Goal: Communication & Community: Answer question/provide support

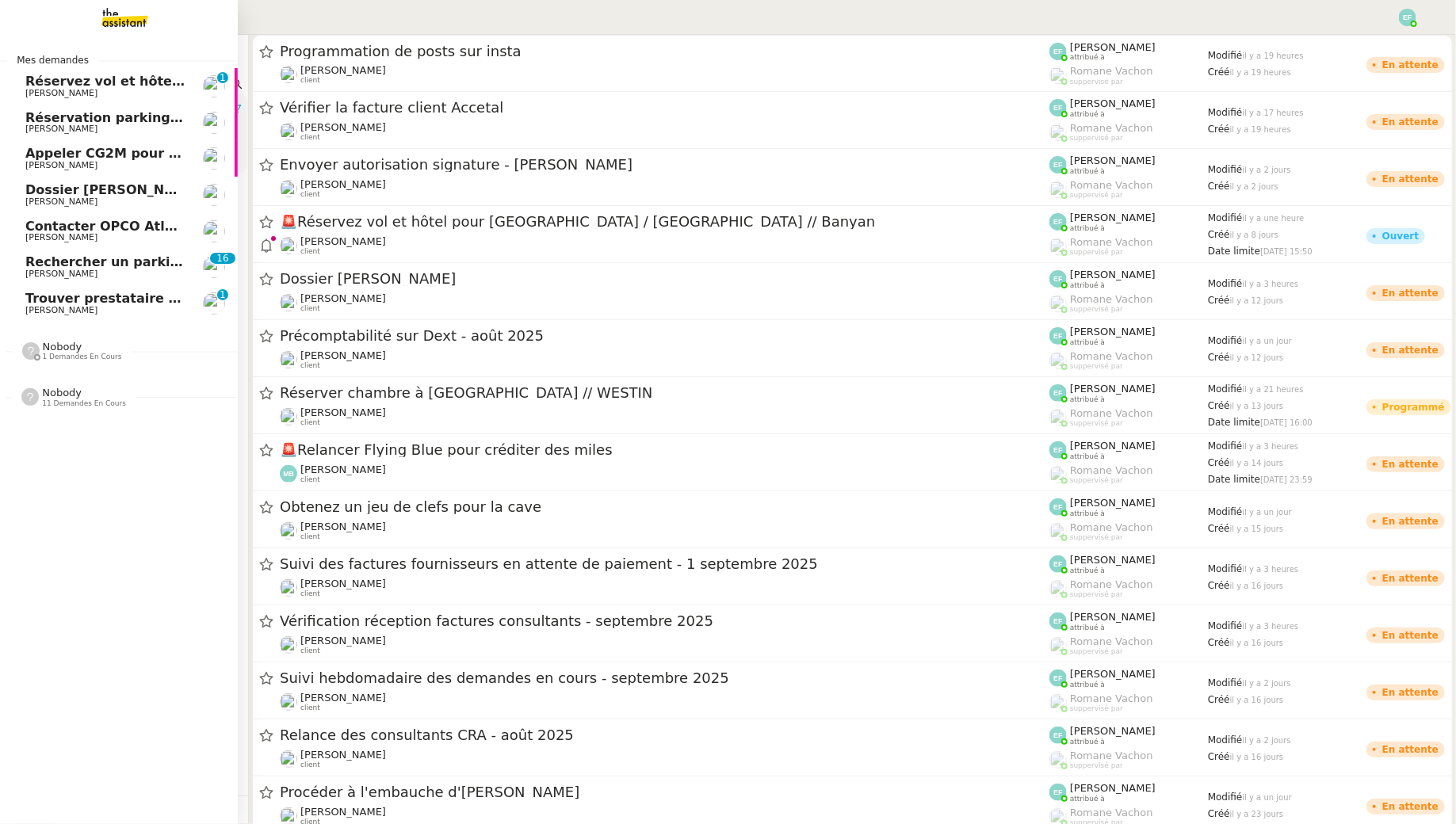
click at [77, 271] on span "[PERSON_NAME]" at bounding box center [61, 274] width 72 height 10
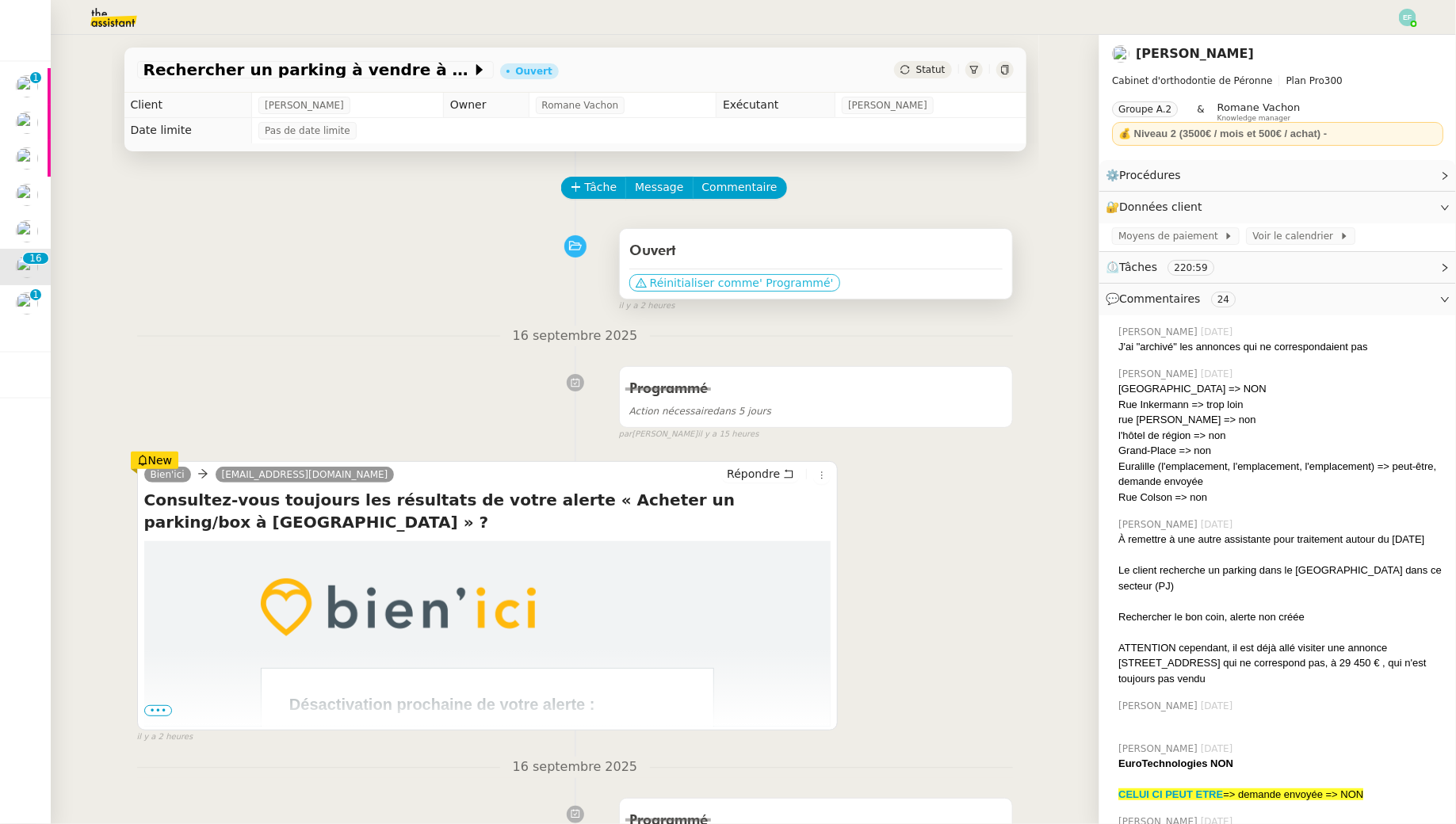
click at [797, 284] on span "' Programmé'" at bounding box center [796, 283] width 74 height 16
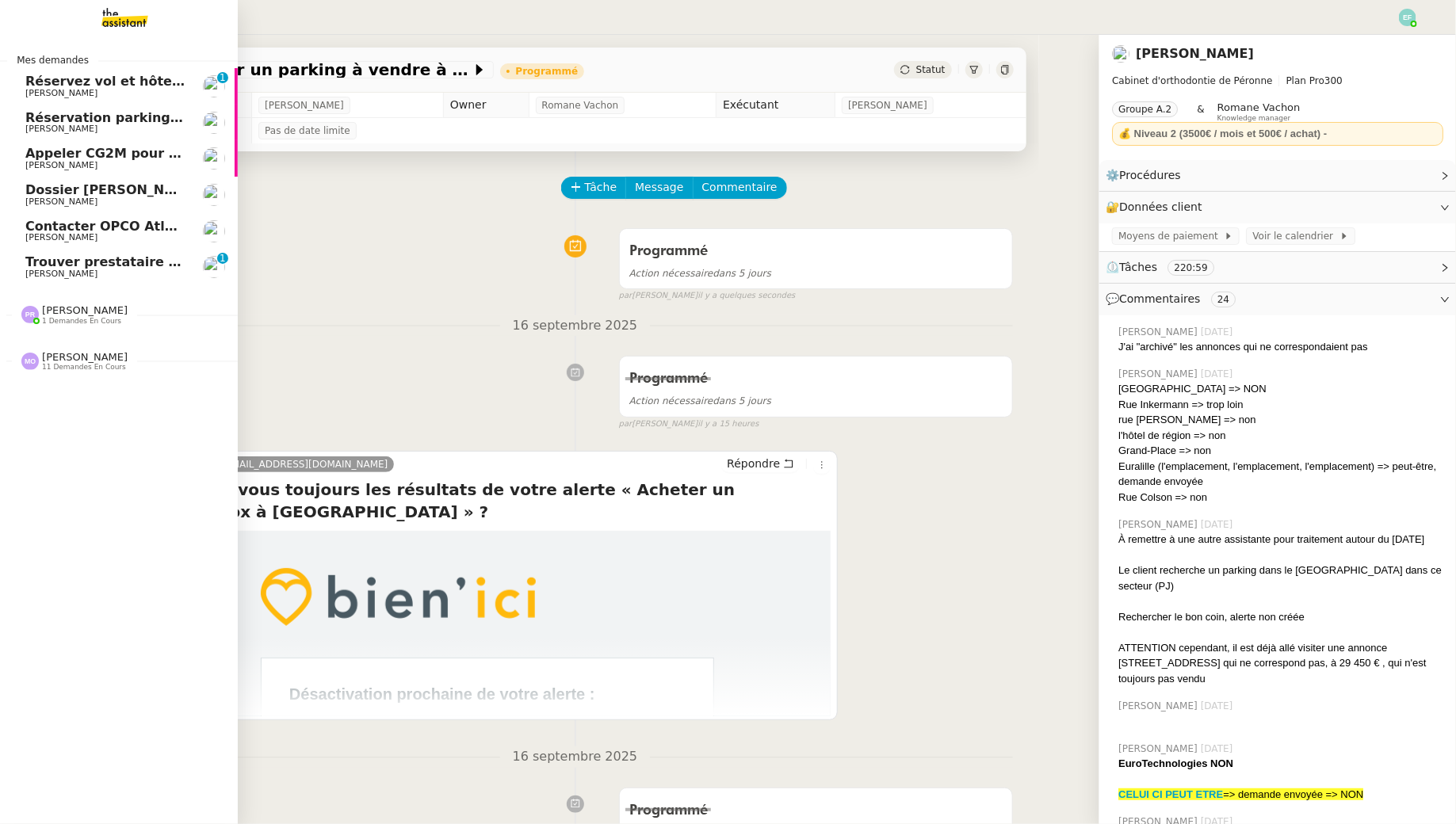
click at [52, 77] on span "Réservez vol et hôtel pour [GEOGRAPHIC_DATA] / [GEOGRAPHIC_DATA] // Banyan" at bounding box center [313, 81] width 575 height 15
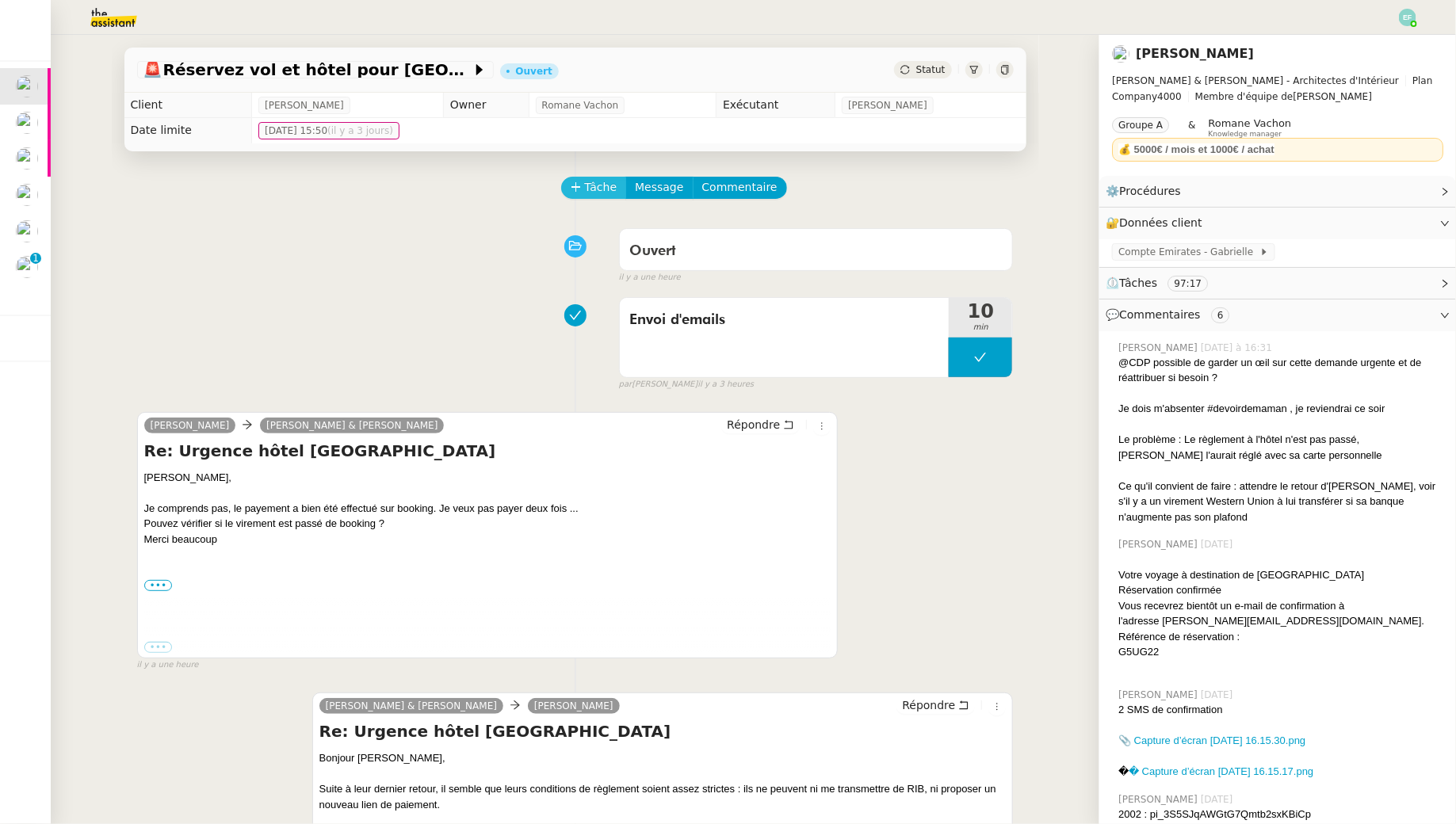
click at [607, 191] on span "Tâche" at bounding box center [601, 188] width 32 height 18
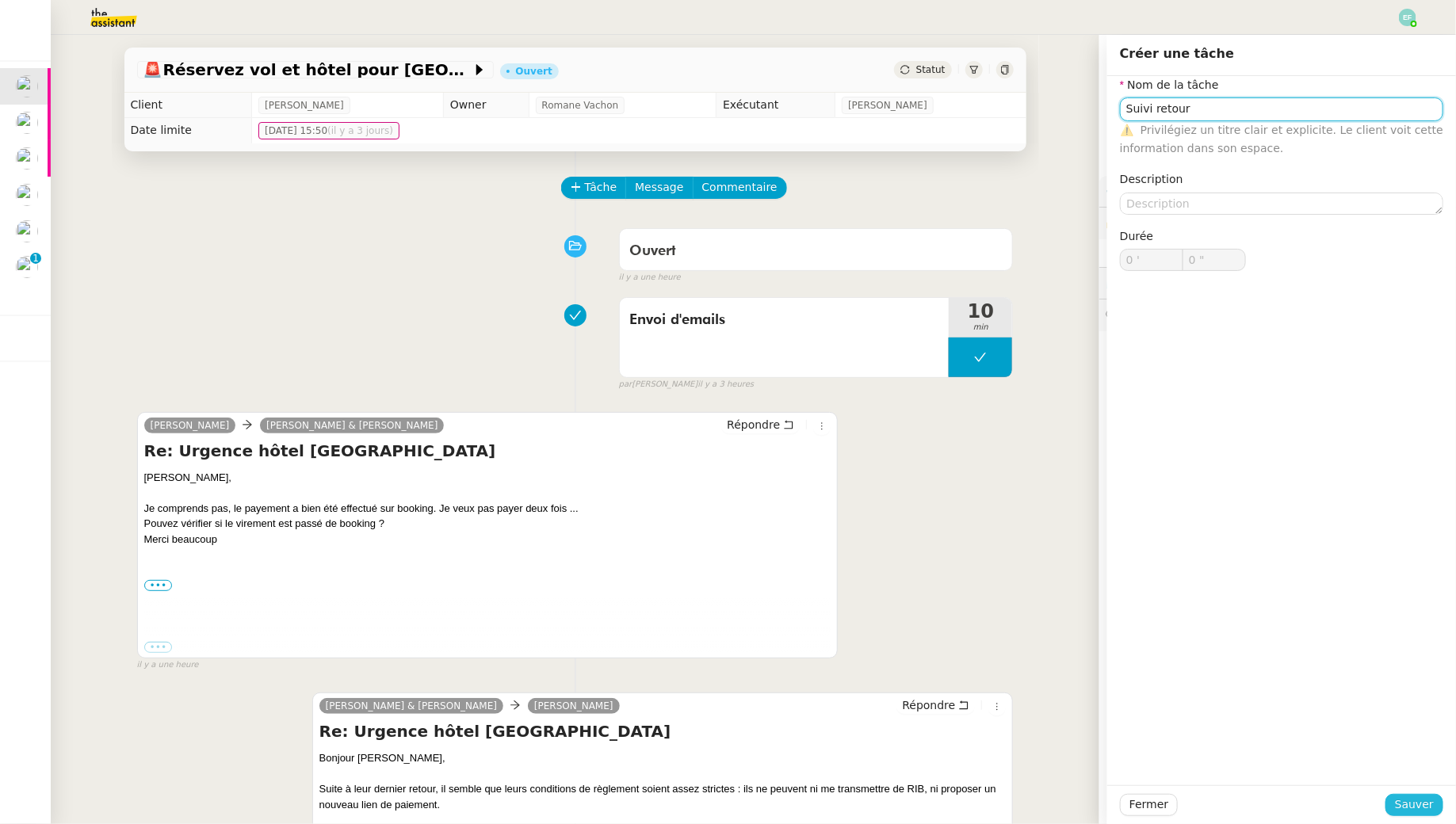
type input "Suivi retour"
click at [1424, 805] on span "Sauver" at bounding box center [1415, 805] width 39 height 18
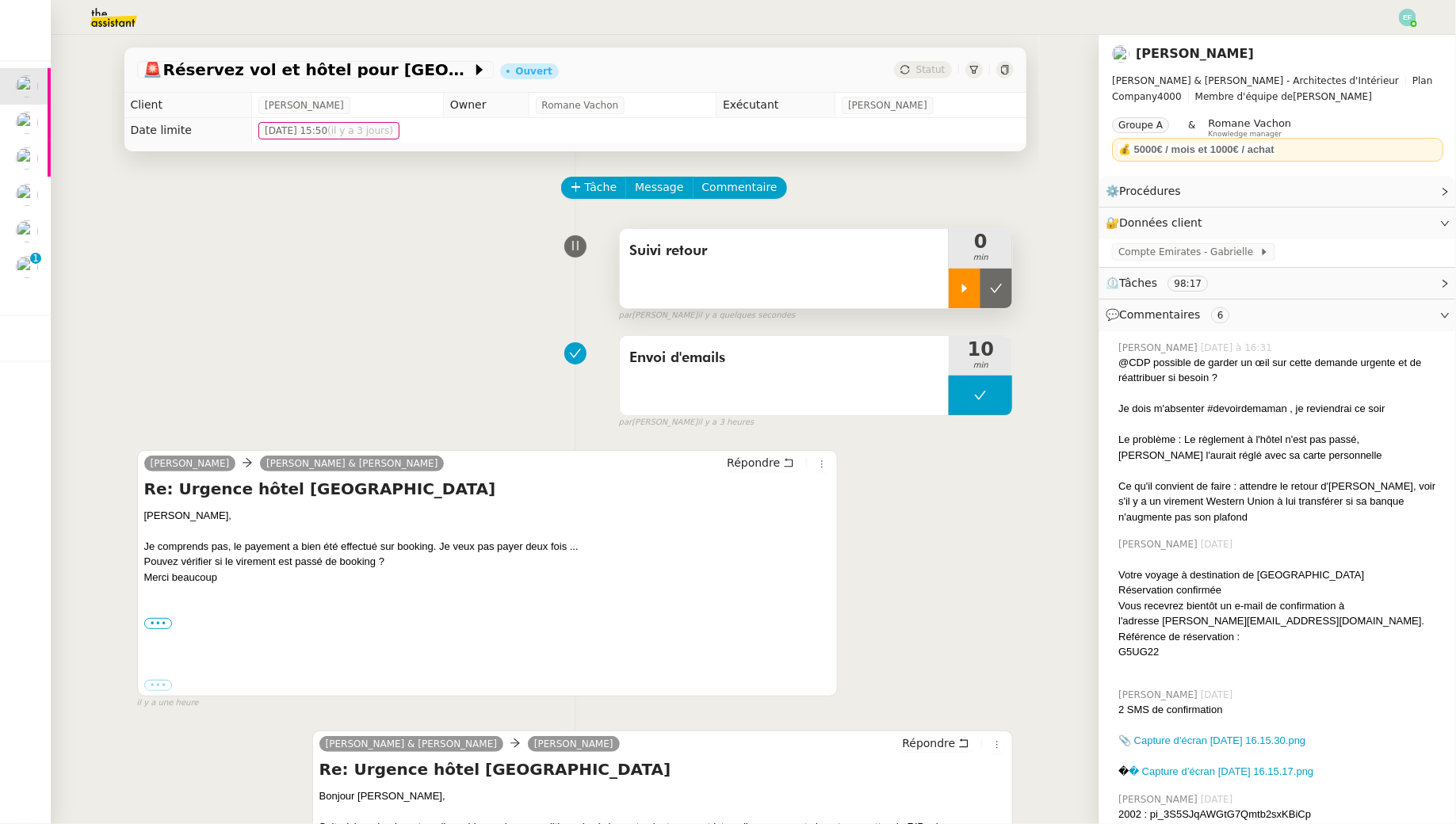
click at [967, 274] on div at bounding box center [965, 288] width 31 height 40
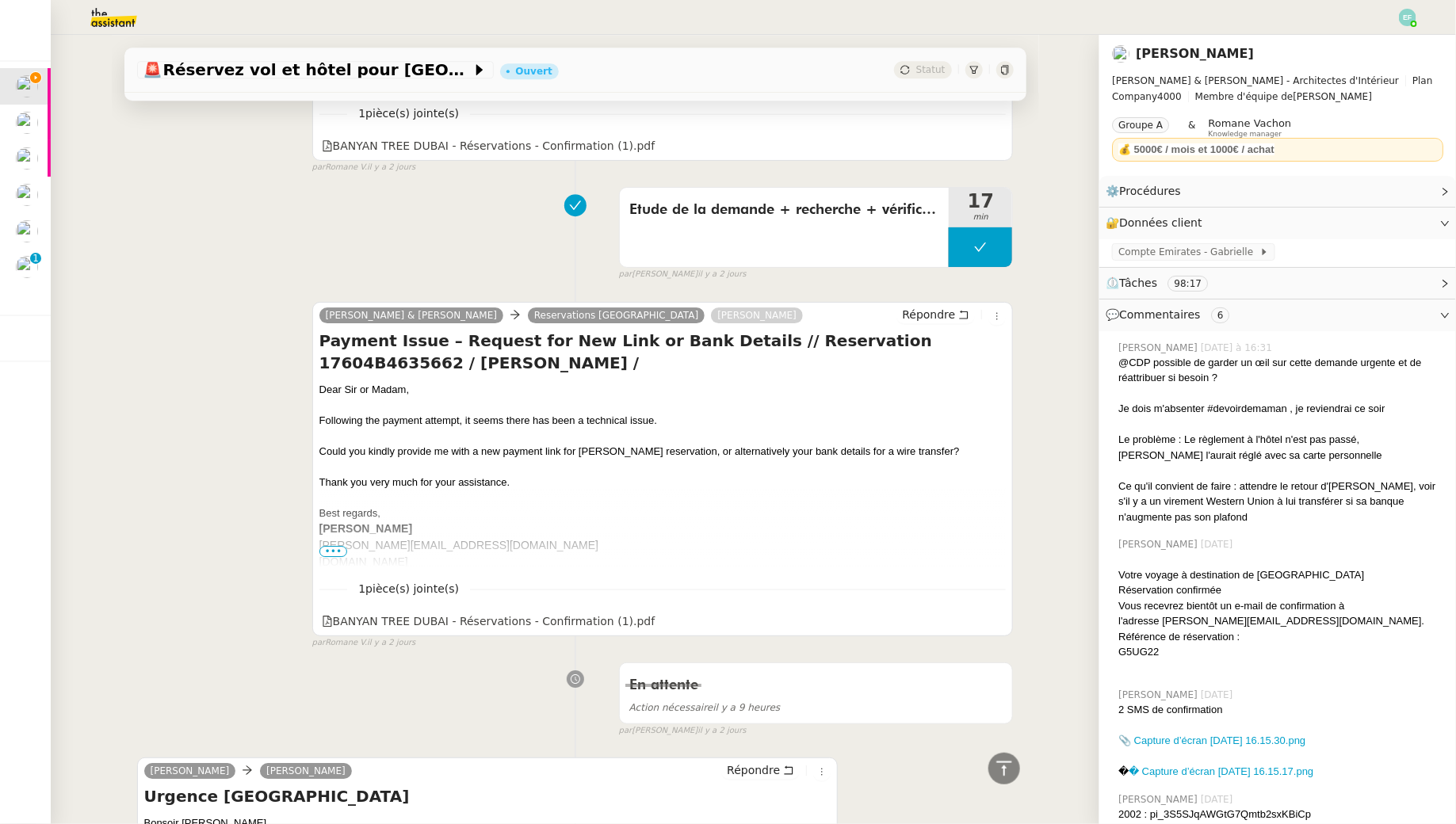
scroll to position [5216, 0]
click at [1000, 613] on icon at bounding box center [995, 618] width 11 height 11
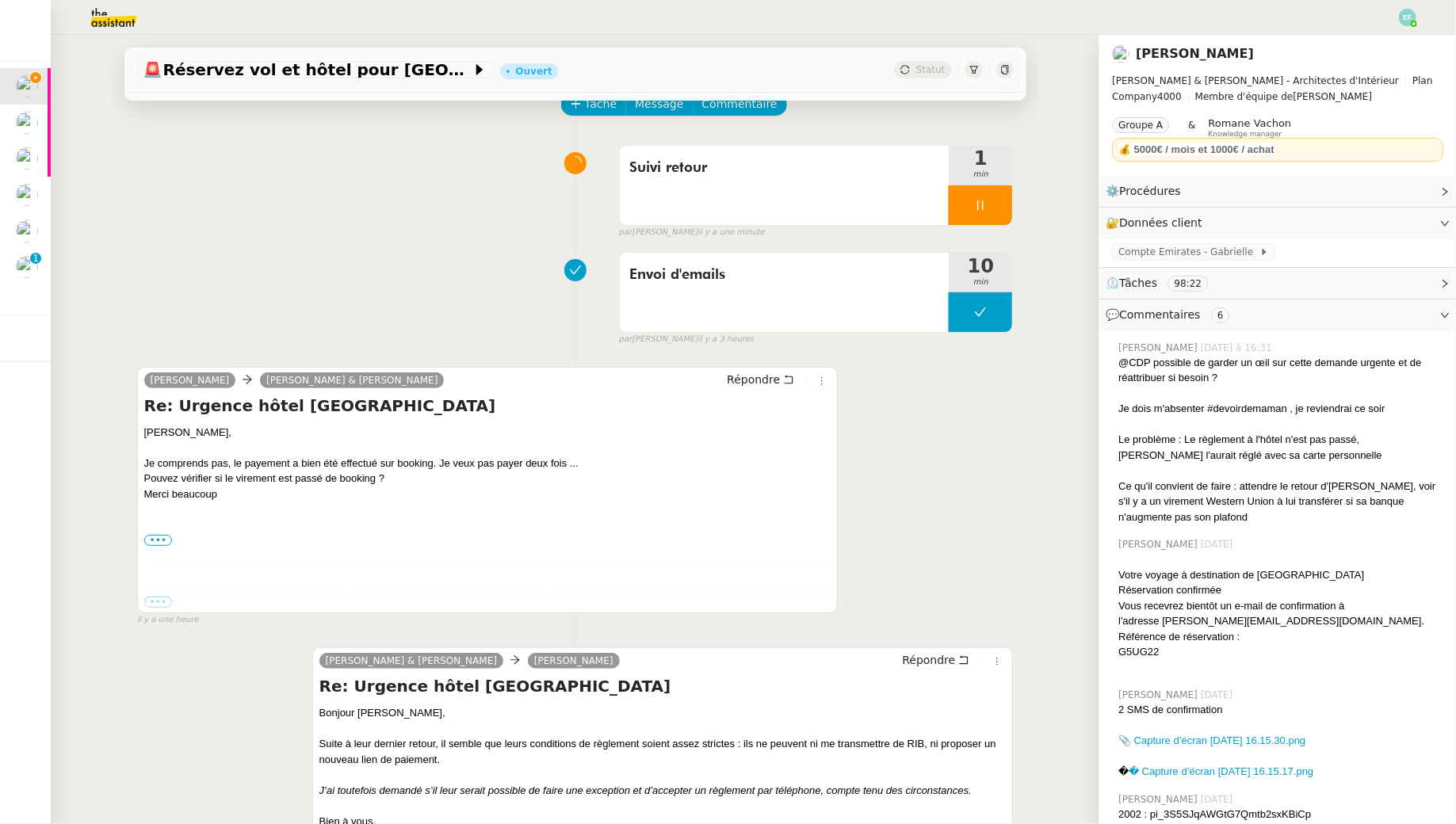
scroll to position [0, 0]
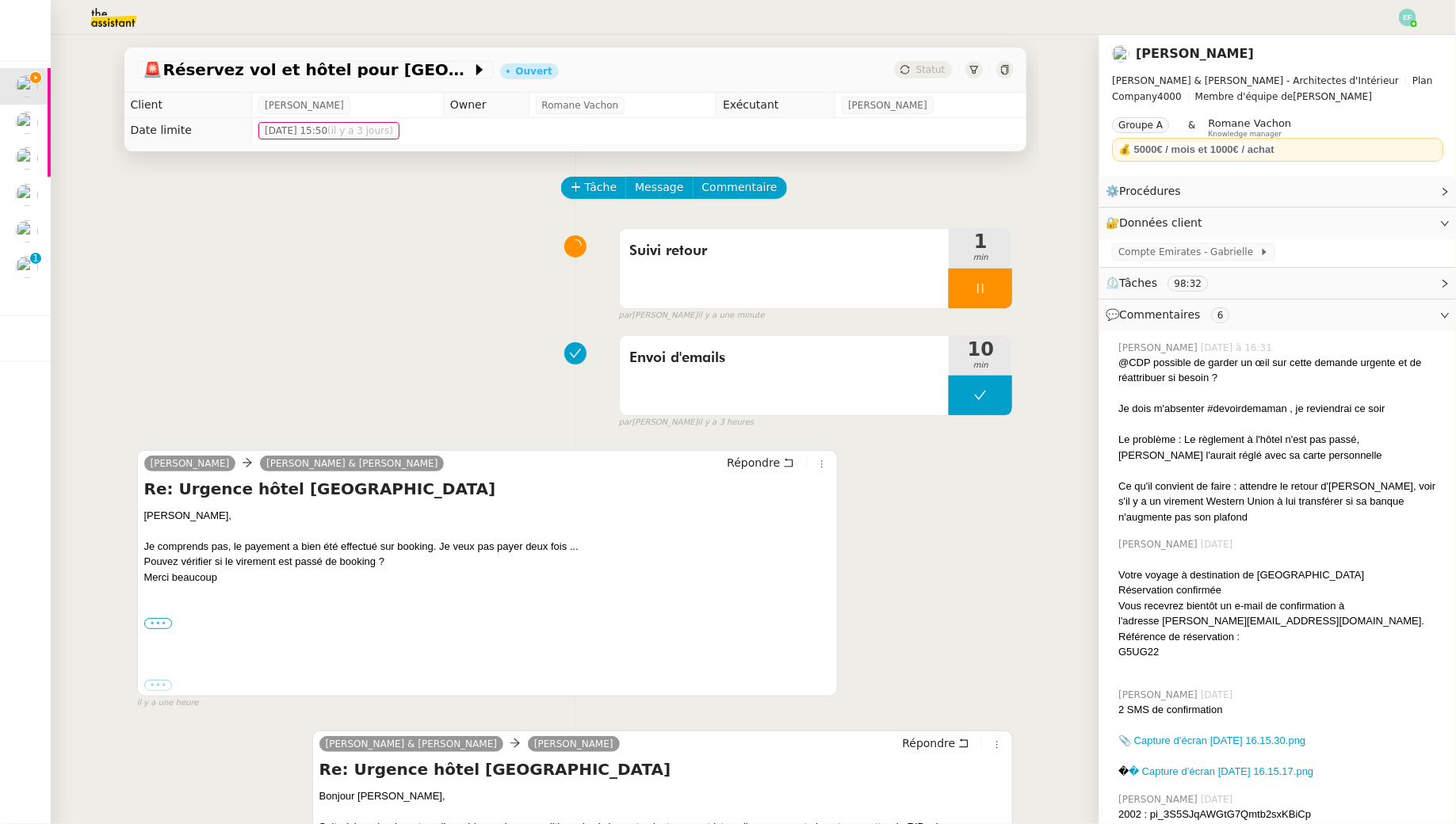
click at [158, 622] on label "•••" at bounding box center [159, 623] width 29 height 11
click at [0, 0] on input "•••" at bounding box center [0, 0] width 0 height 0
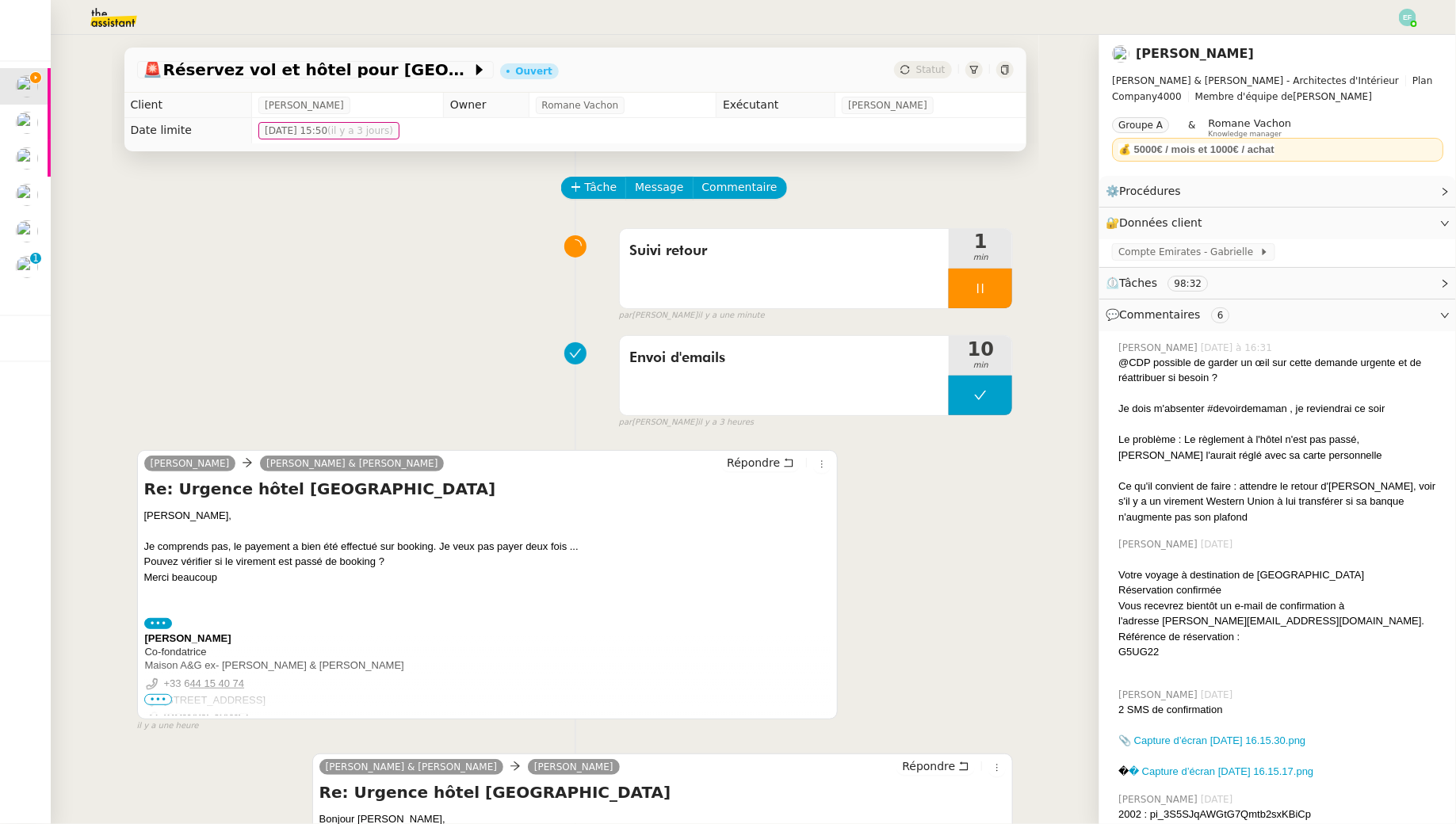
click at [148, 709] on td at bounding box center [154, 717] width 19 height 17
click at [148, 705] on img at bounding box center [151, 701] width 13 height 13
click at [158, 698] on span "•••" at bounding box center [159, 699] width 29 height 11
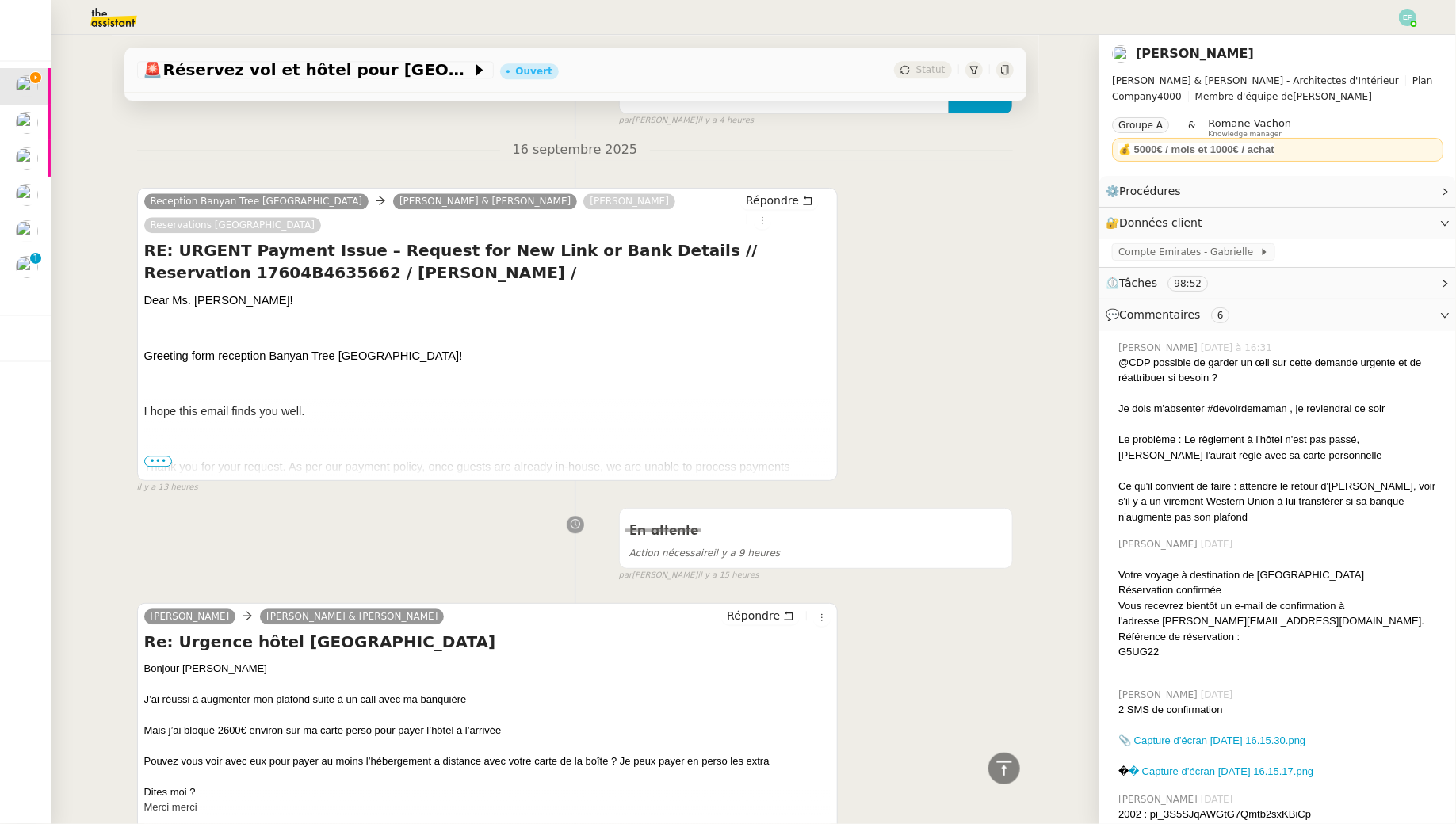
scroll to position [1890, 0]
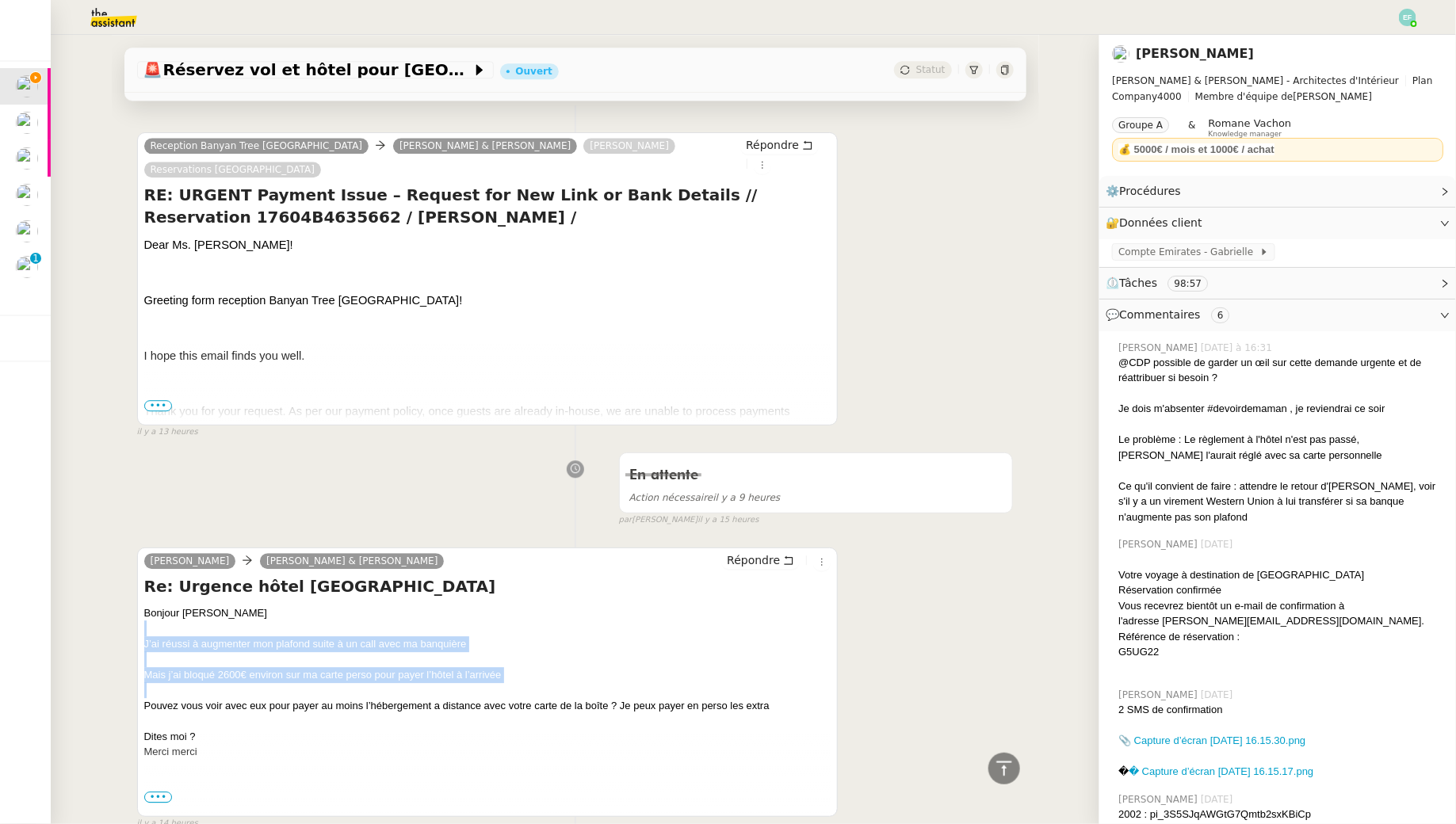
drag, startPoint x: 249, startPoint y: 583, endPoint x: 251, endPoint y: 642, distance: 59.0
click at [251, 642] on div "Bonjour Camille J’ai réussi à augmenter mon plafond suite à un call avec ma ban…" at bounding box center [488, 736] width 687 height 262
click at [251, 683] on div at bounding box center [488, 690] width 687 height 16
drag, startPoint x: 195, startPoint y: 564, endPoint x: 205, endPoint y: 636, distance: 72.7
click at [205, 635] on div "Bonjour Camille J’ai réussi à augmenter mon plafond suite à un call avec ma ban…" at bounding box center [488, 736] width 687 height 262
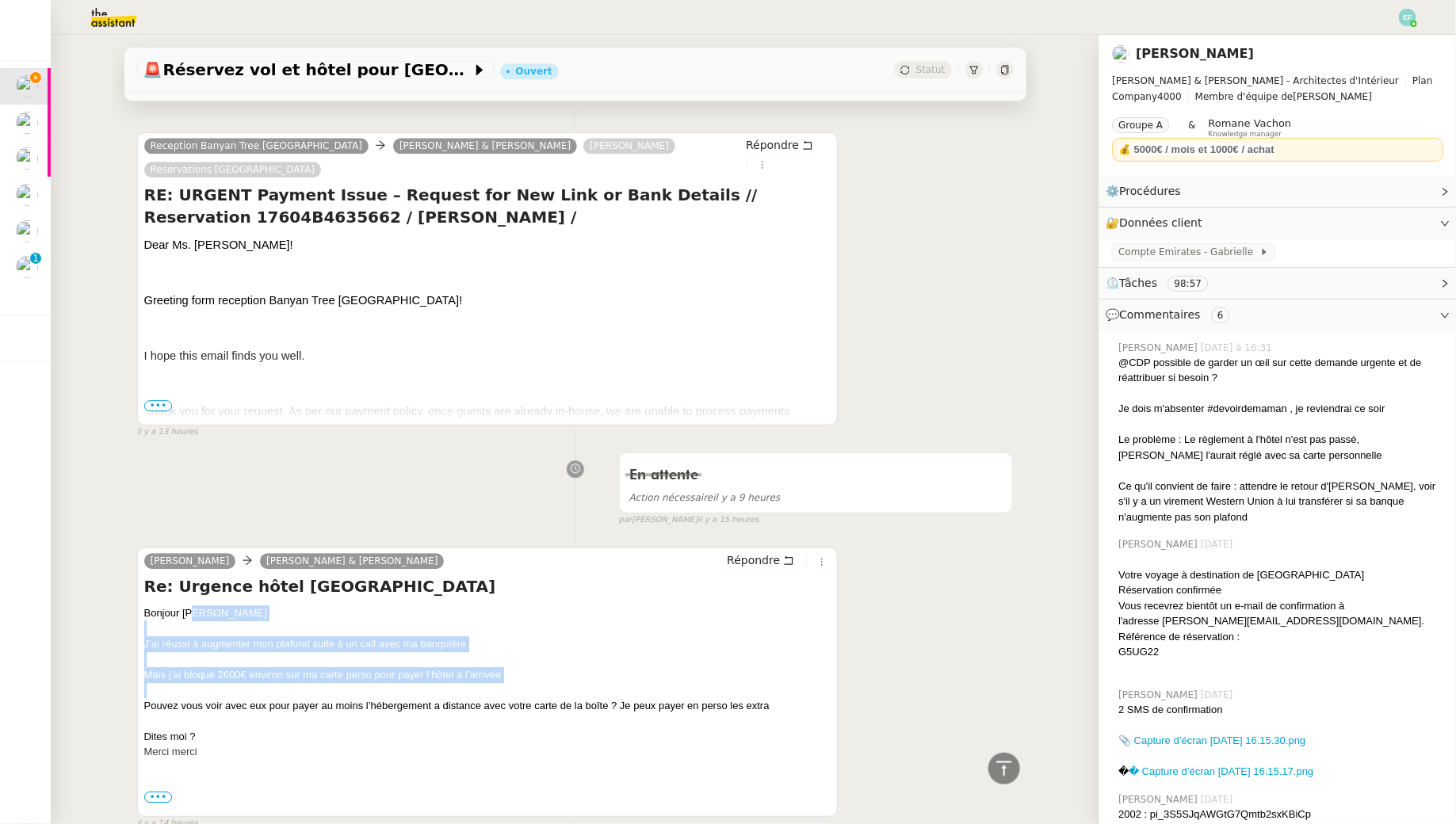
click at [205, 683] on div at bounding box center [488, 690] width 687 height 16
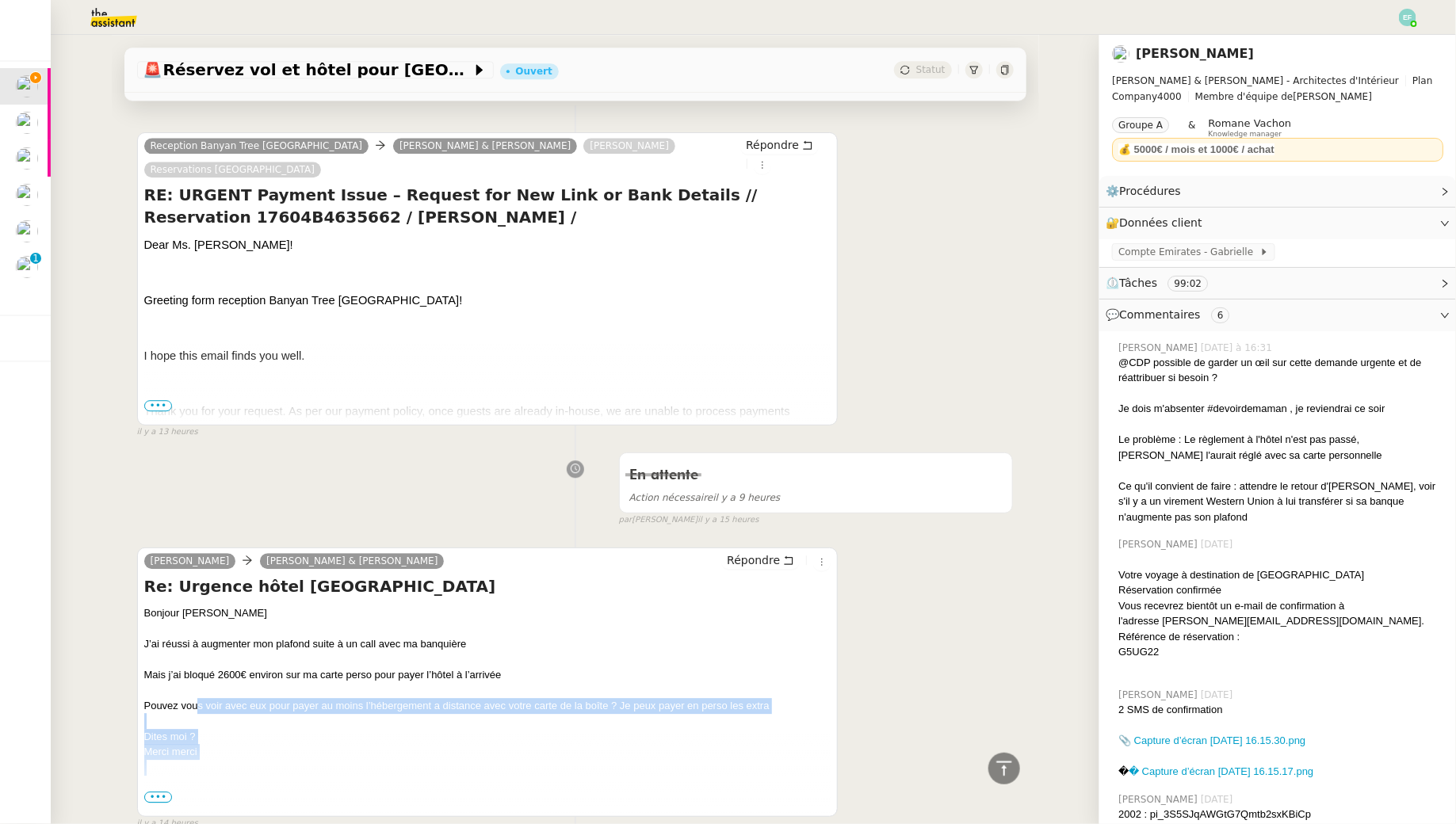
drag, startPoint x: 195, startPoint y: 654, endPoint x: 200, endPoint y: 717, distance: 63.2
click at [200, 717] on div "Bonjour Camille J’ai réussi à augmenter mon plafond suite à un call avec ma ban…" at bounding box center [488, 736] width 687 height 262
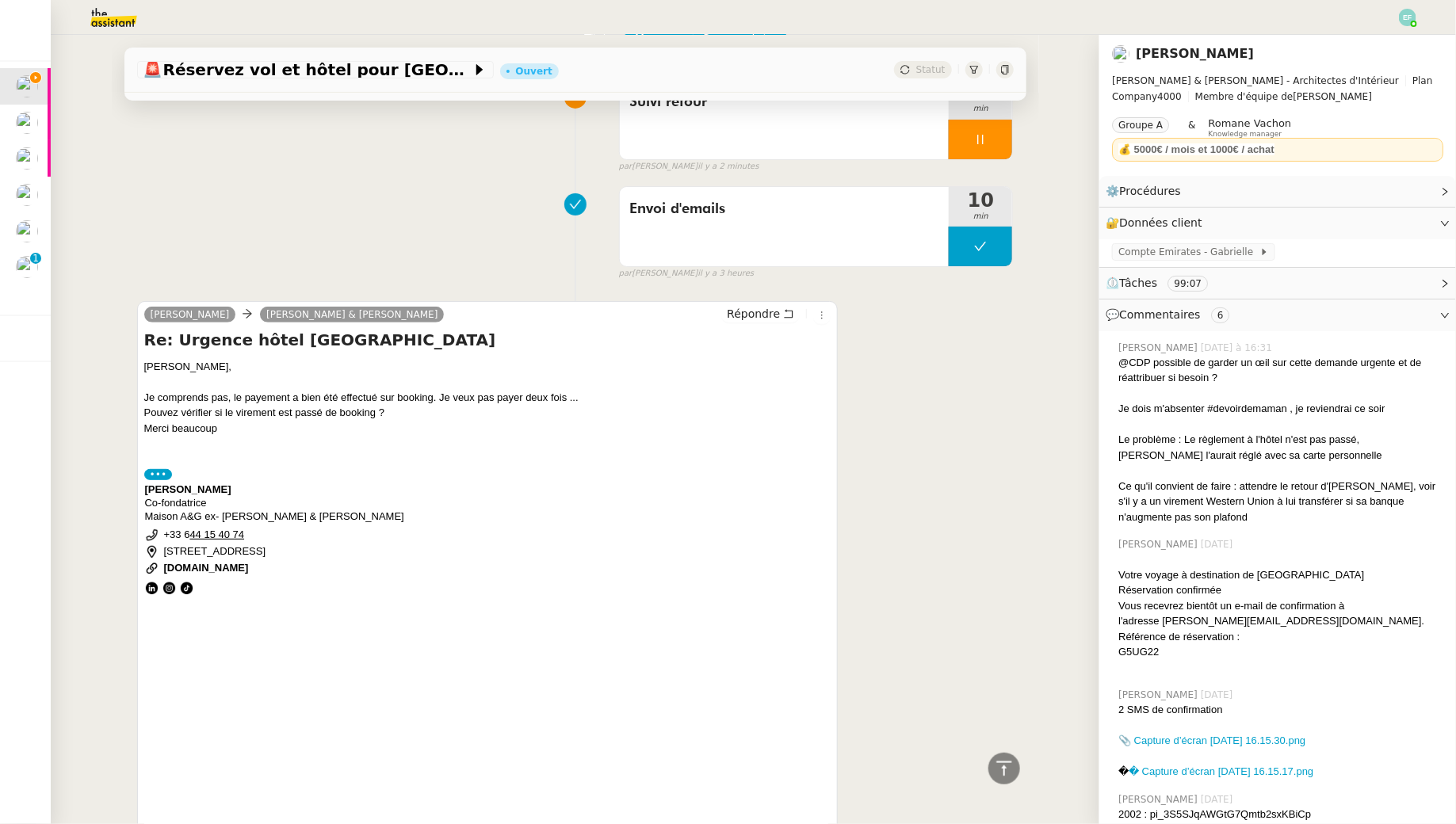
scroll to position [0, 0]
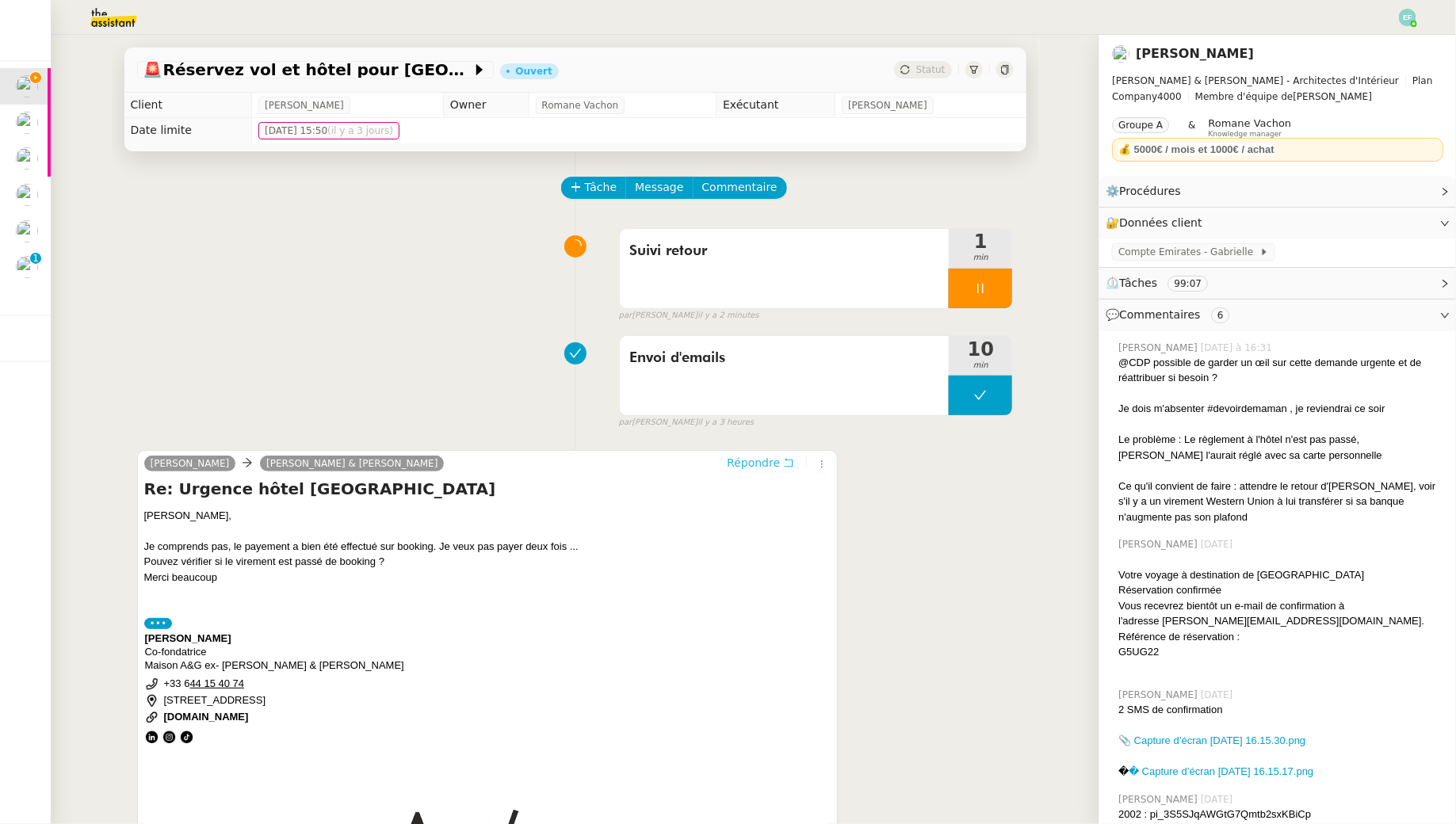
click at [778, 459] on span "Répondre" at bounding box center [753, 462] width 53 height 16
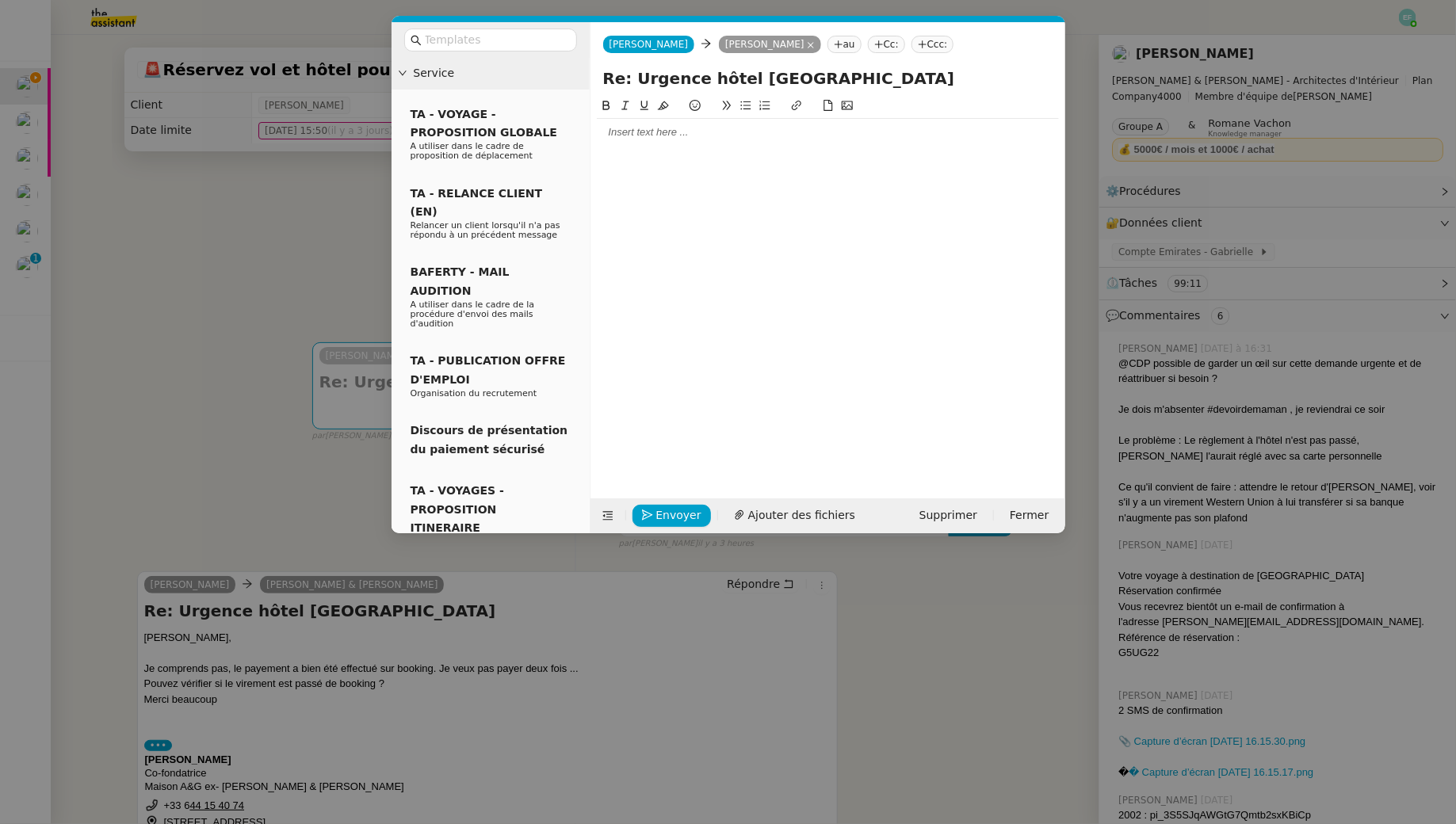
click at [738, 126] on div at bounding box center [828, 132] width 462 height 14
click at [312, 240] on nz-modal-container "Service TA - VOYAGE - PROPOSITION GLOBALE A utiliser dans le cadre de propositi…" at bounding box center [728, 412] width 1456 height 824
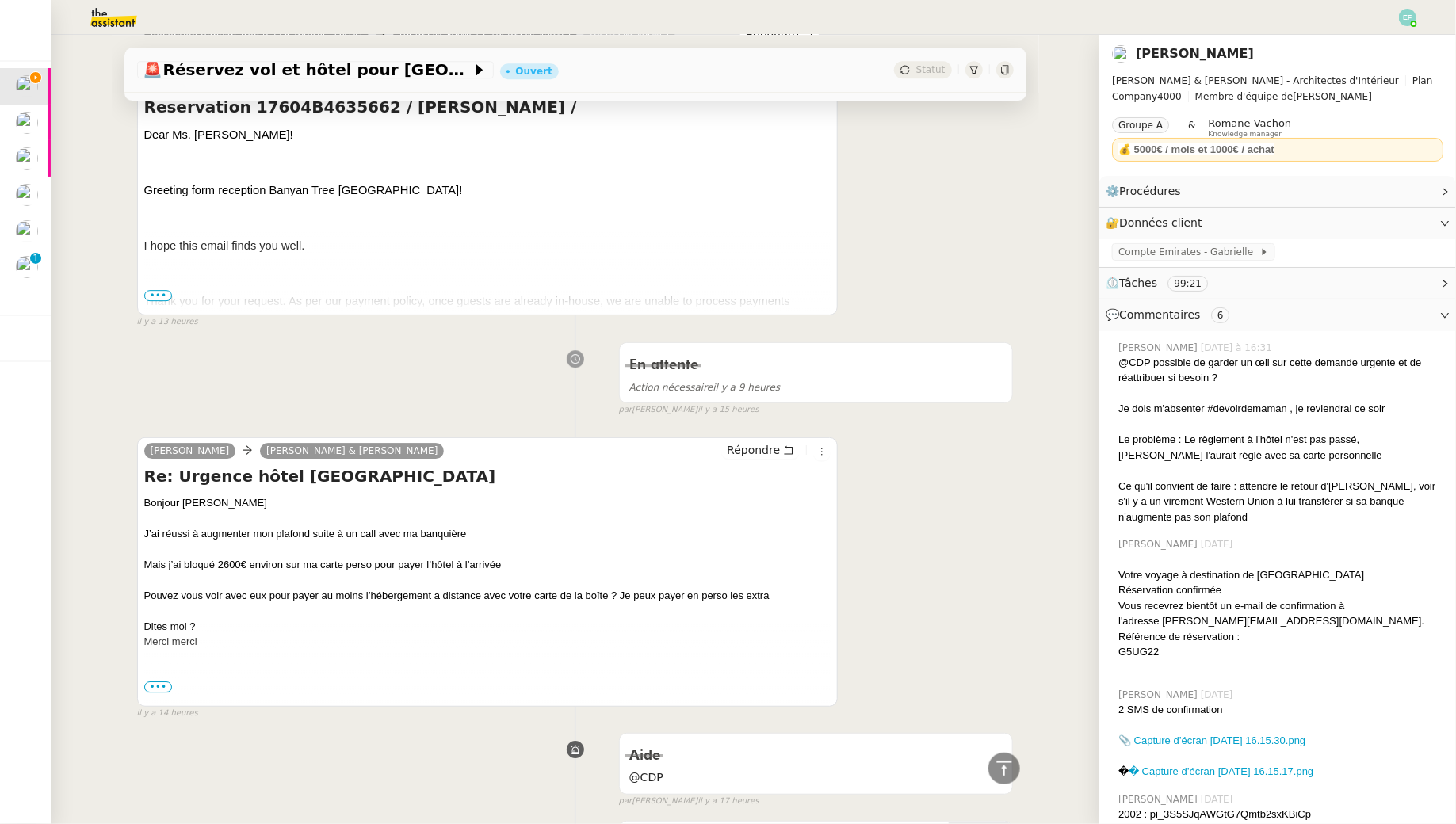
scroll to position [2237, 0]
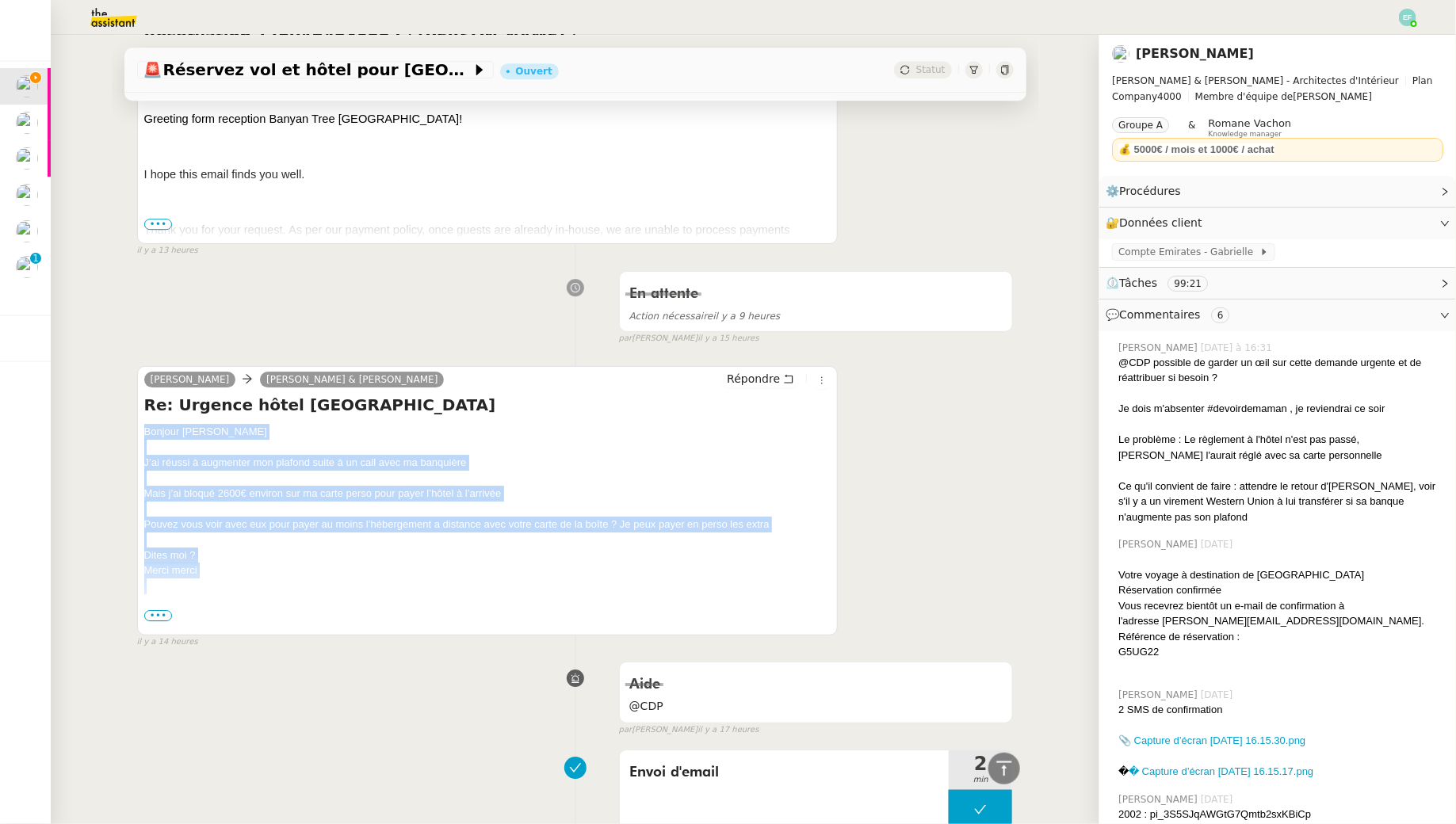
drag, startPoint x: 141, startPoint y: 378, endPoint x: 266, endPoint y: 537, distance: 202.3
click at [266, 537] on div "Audrey Chuquet Camille Audrey & Gabrielle Répondre Re: Urgence hôtel dubai Bonj…" at bounding box center [488, 501] width 702 height 269
copy div "Bonjour Camille J’ai réussi à augmenter mon plafond suite à un call avec ma ban…"
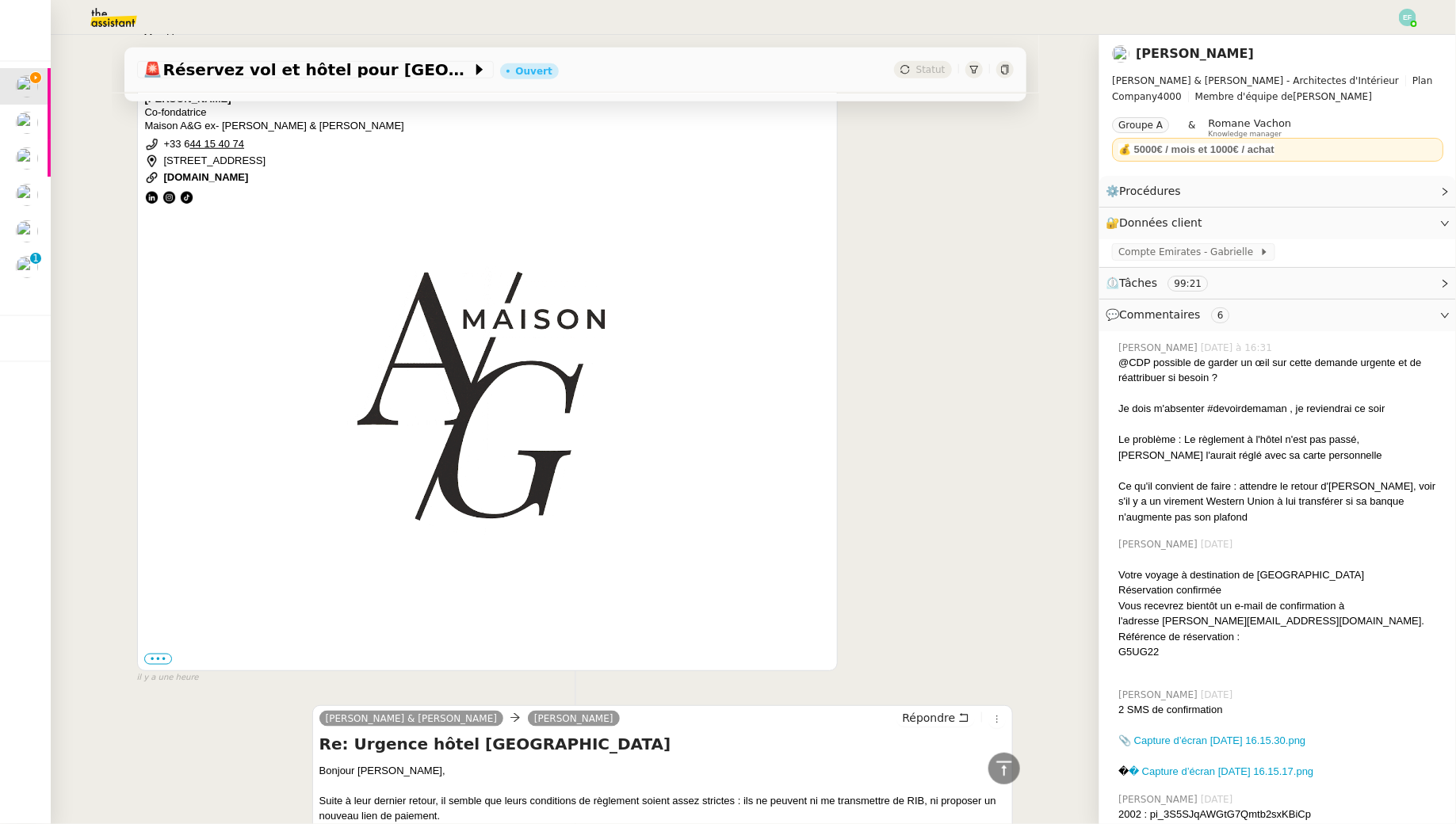
scroll to position [0, 0]
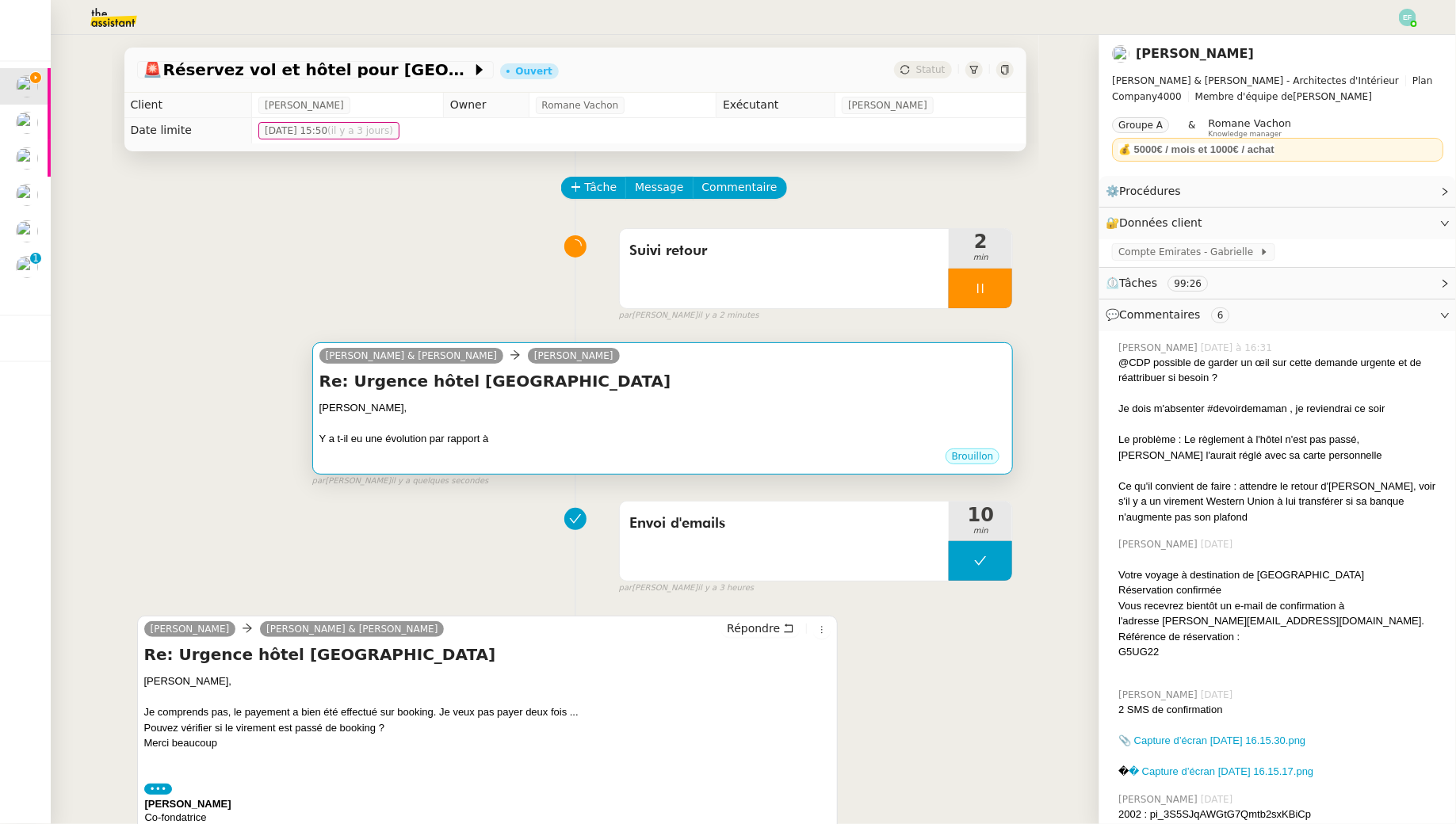
click at [637, 386] on h4 "Re: Urgence hôtel dubai" at bounding box center [662, 381] width 687 height 22
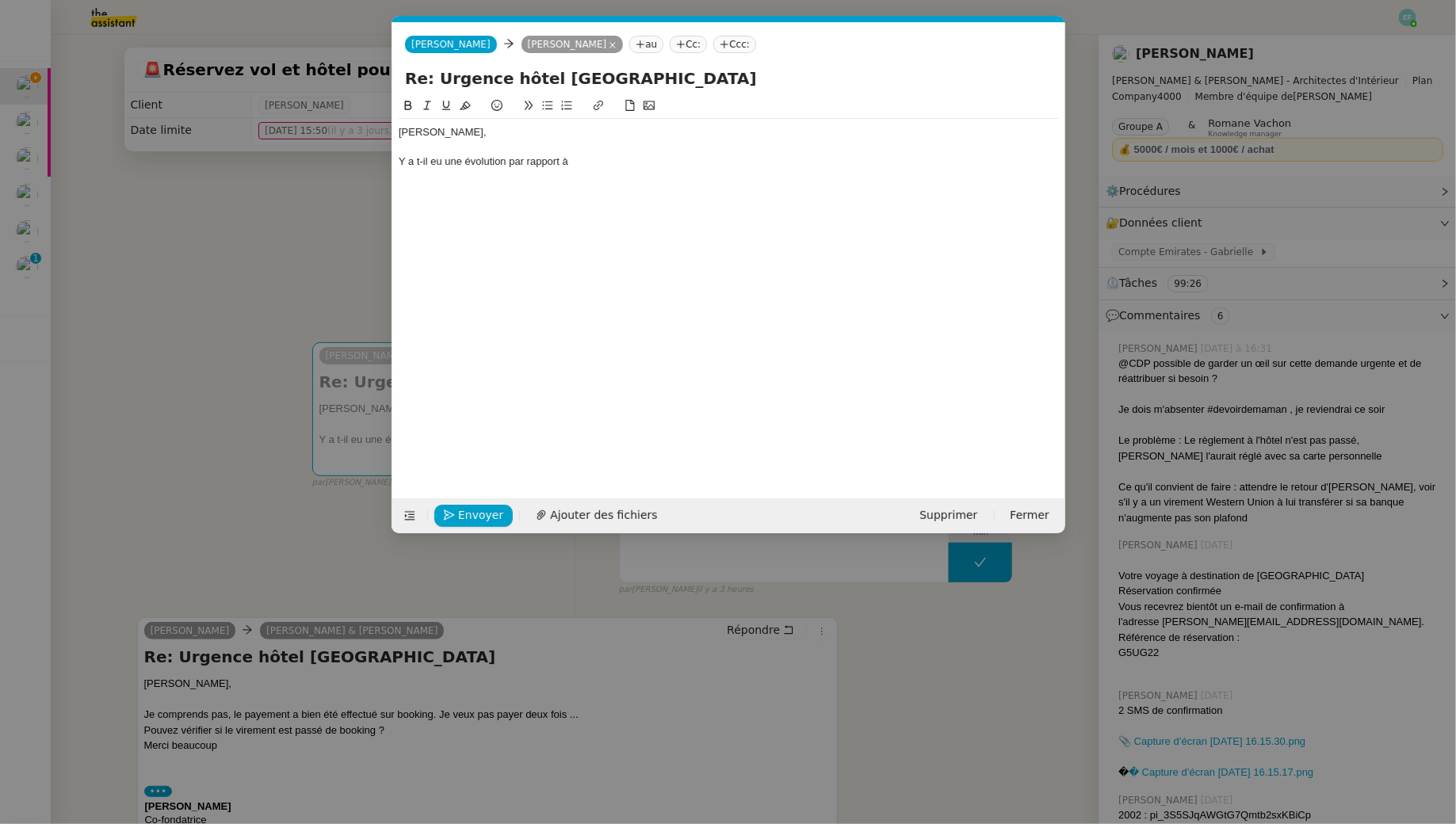
scroll to position [0, 33]
click at [599, 165] on div "Y a t-il eu une évolution par rapport à" at bounding box center [728, 161] width 661 height 14
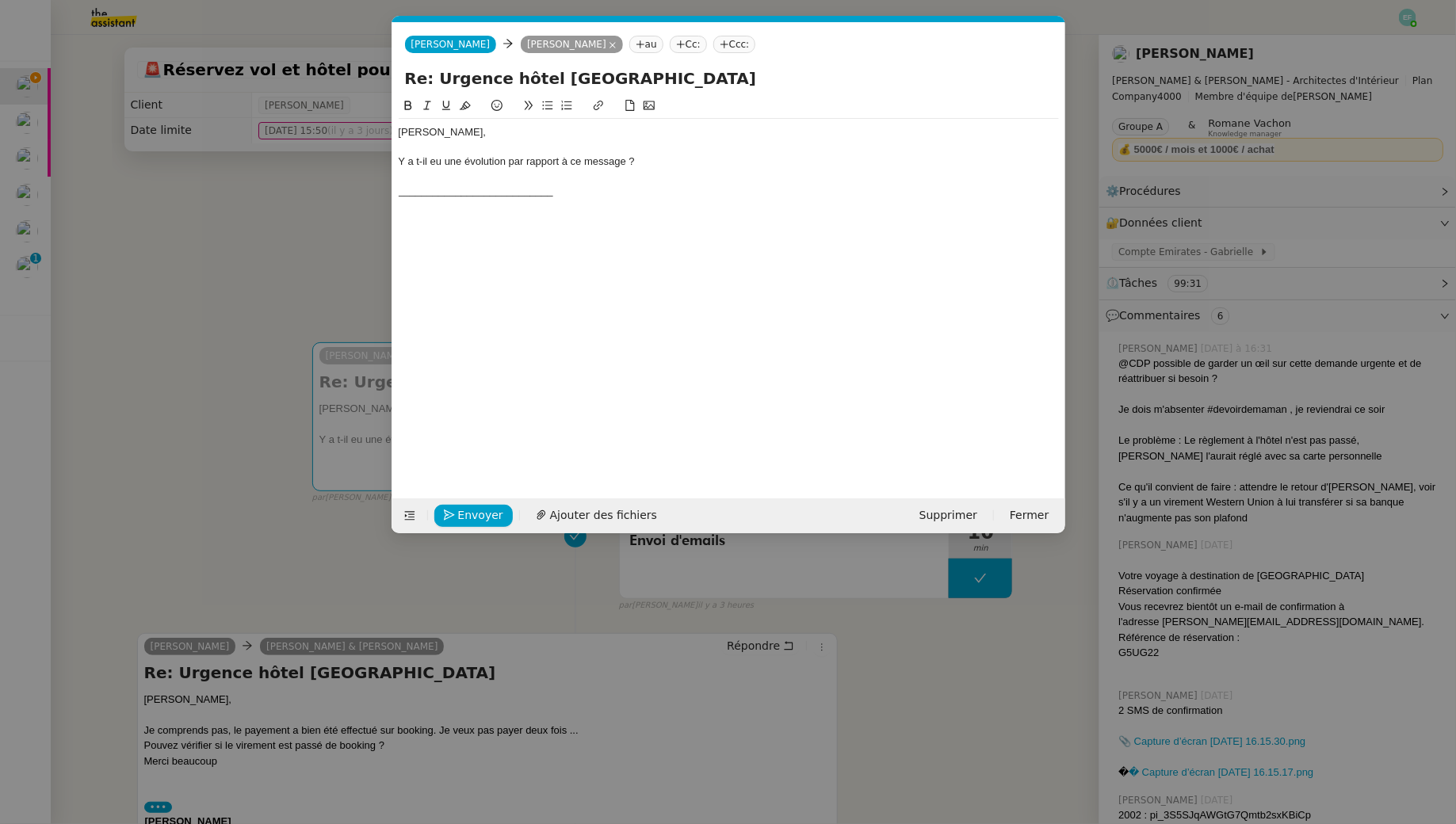
scroll to position [0, 0]
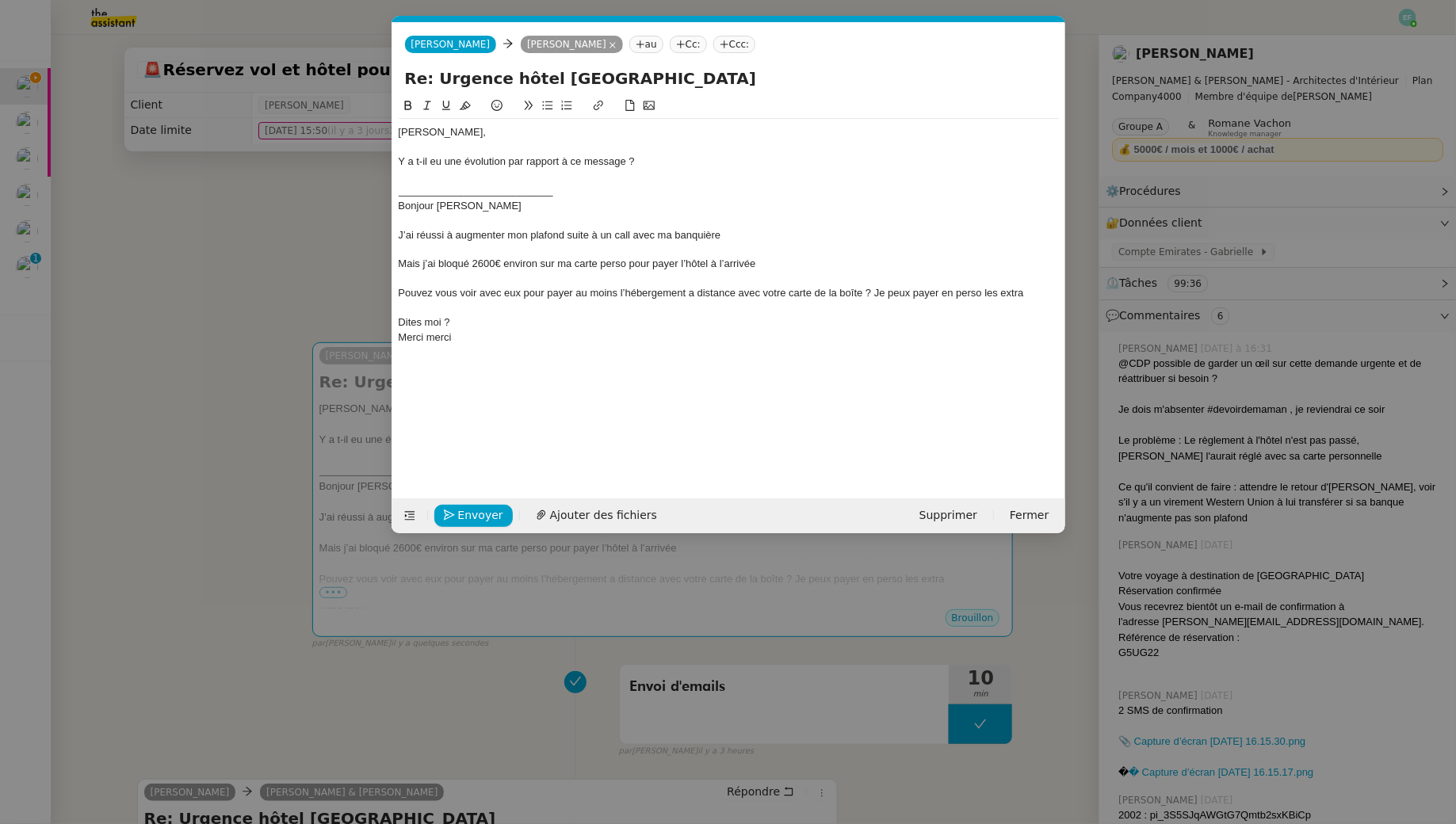
drag, startPoint x: 465, startPoint y: 340, endPoint x: 378, endPoint y: 207, distance: 158.9
click at [378, 207] on nz-modal-container "Service TA - VOYAGE - PROPOSITION GLOBALE A utiliser dans le cadre de propositi…" at bounding box center [728, 412] width 1456 height 824
click at [429, 98] on button at bounding box center [427, 106] width 19 height 18
click at [478, 333] on div "Merci merci" at bounding box center [728, 337] width 661 height 14
click at [401, 133] on div "[PERSON_NAME]," at bounding box center [728, 132] width 661 height 14
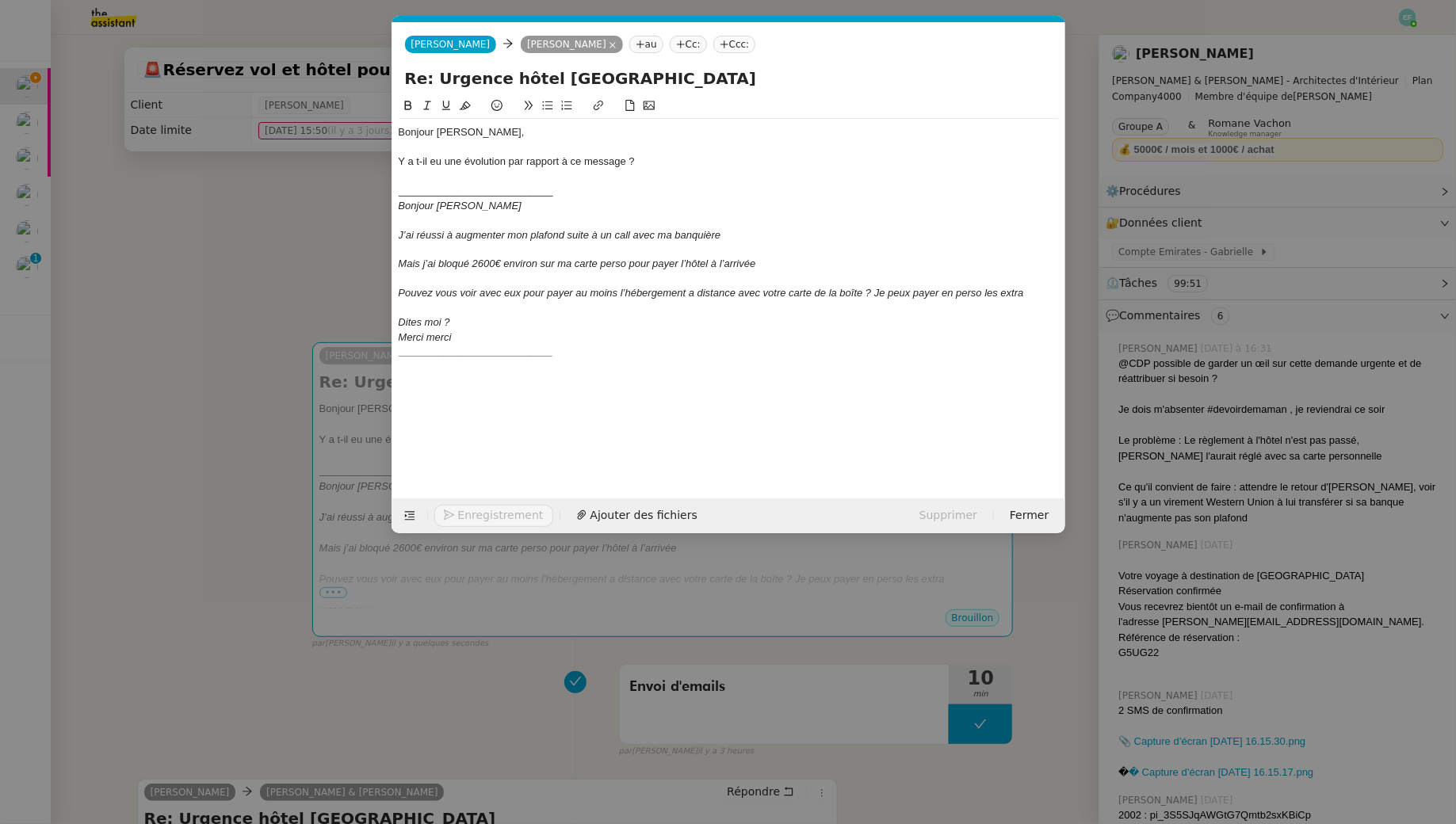
click at [417, 164] on div "Y a t-il eu une évolution par rapport à ce message ?" at bounding box center [728, 161] width 661 height 14
click at [0, 0] on lt-em "a-t-il" at bounding box center [0, 0] width 0 height 0
click at [397, 164] on nz-spin "Bonjour Audrey, Y a-t-il eu une évolution par rapport à ce message ? __________…" at bounding box center [729, 288] width 673 height 383
click at [399, 159] on div "Y a-t-il eu une évolution par rapport à ce message ?" at bounding box center [728, 161] width 661 height 14
click at [684, 169] on div at bounding box center [728, 176] width 661 height 14
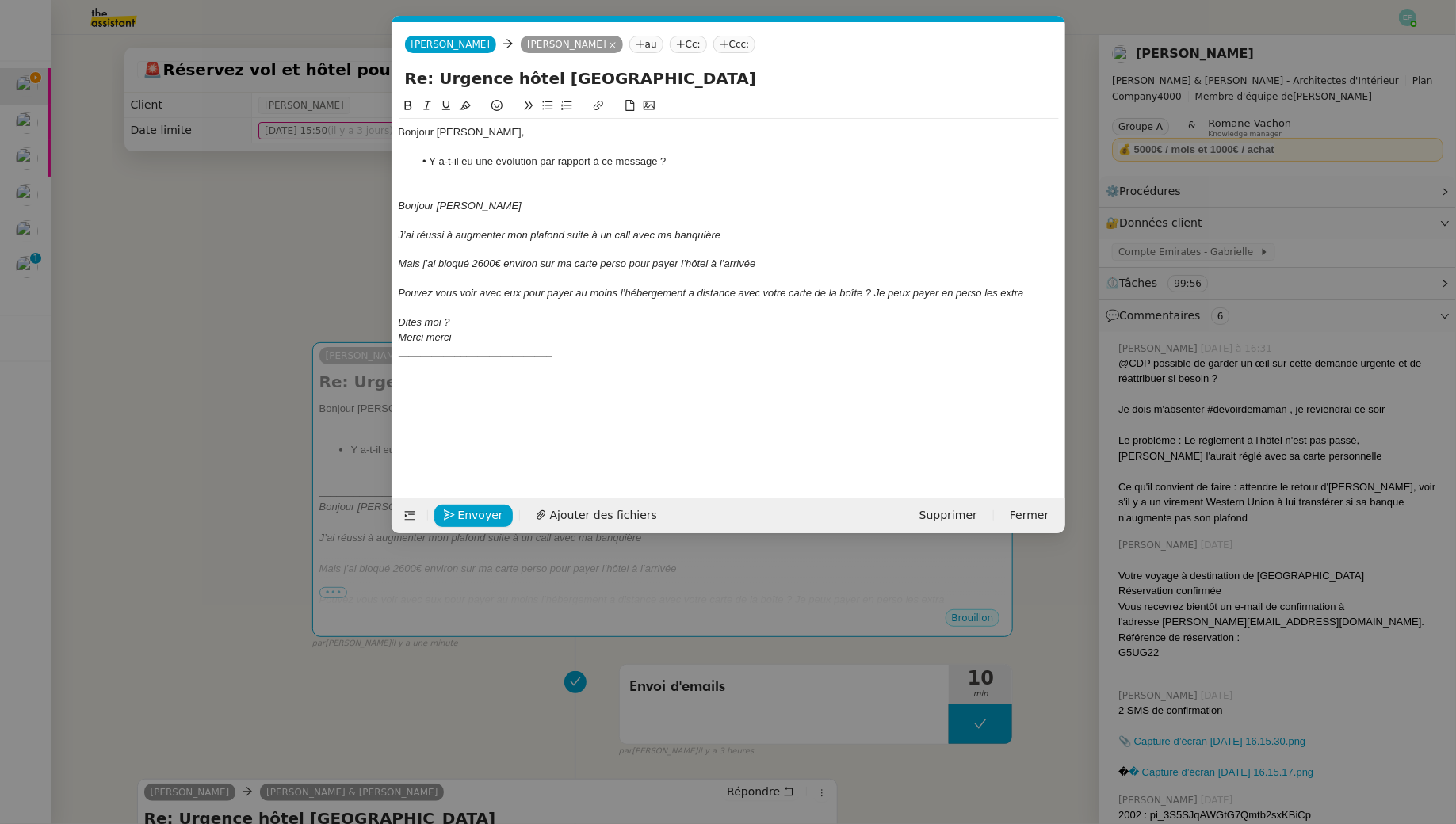
click at [683, 164] on li "Y a-t-il eu une évolution par rapport à ce message ?" at bounding box center [737, 161] width 646 height 14
click at [582, 356] on div "___________________________" at bounding box center [728, 351] width 661 height 14
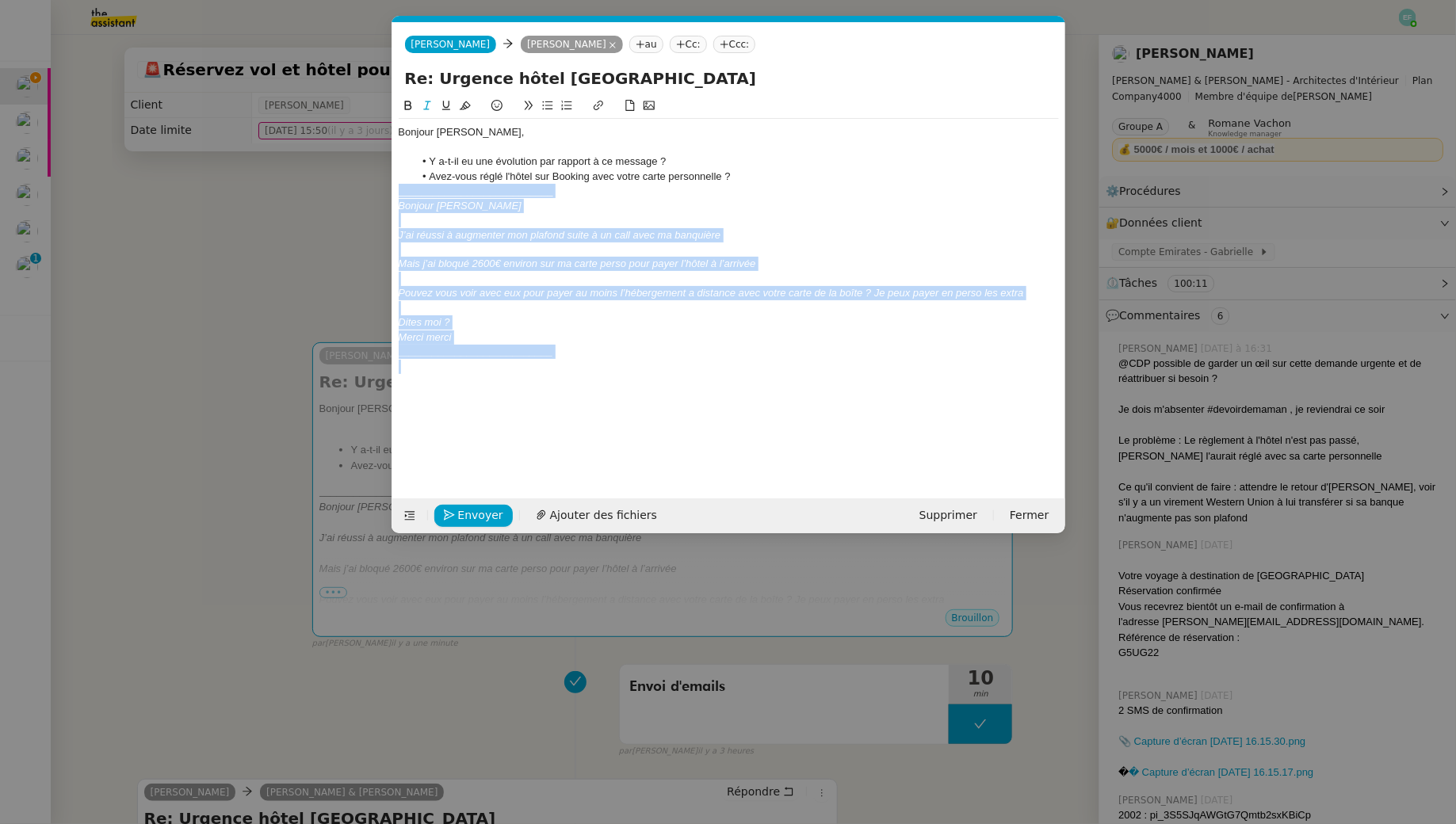
drag, startPoint x: 583, startPoint y: 360, endPoint x: 358, endPoint y: 193, distance: 280.2
click at [358, 193] on nz-modal-container "Service TA - VOYAGE - PROPOSITION GLOBALE A utiliser dans le cadre de propositi…" at bounding box center [728, 412] width 1456 height 824
click at [429, 107] on icon at bounding box center [427, 105] width 11 height 11
click at [497, 355] on em "___________________________" at bounding box center [475, 351] width 155 height 12
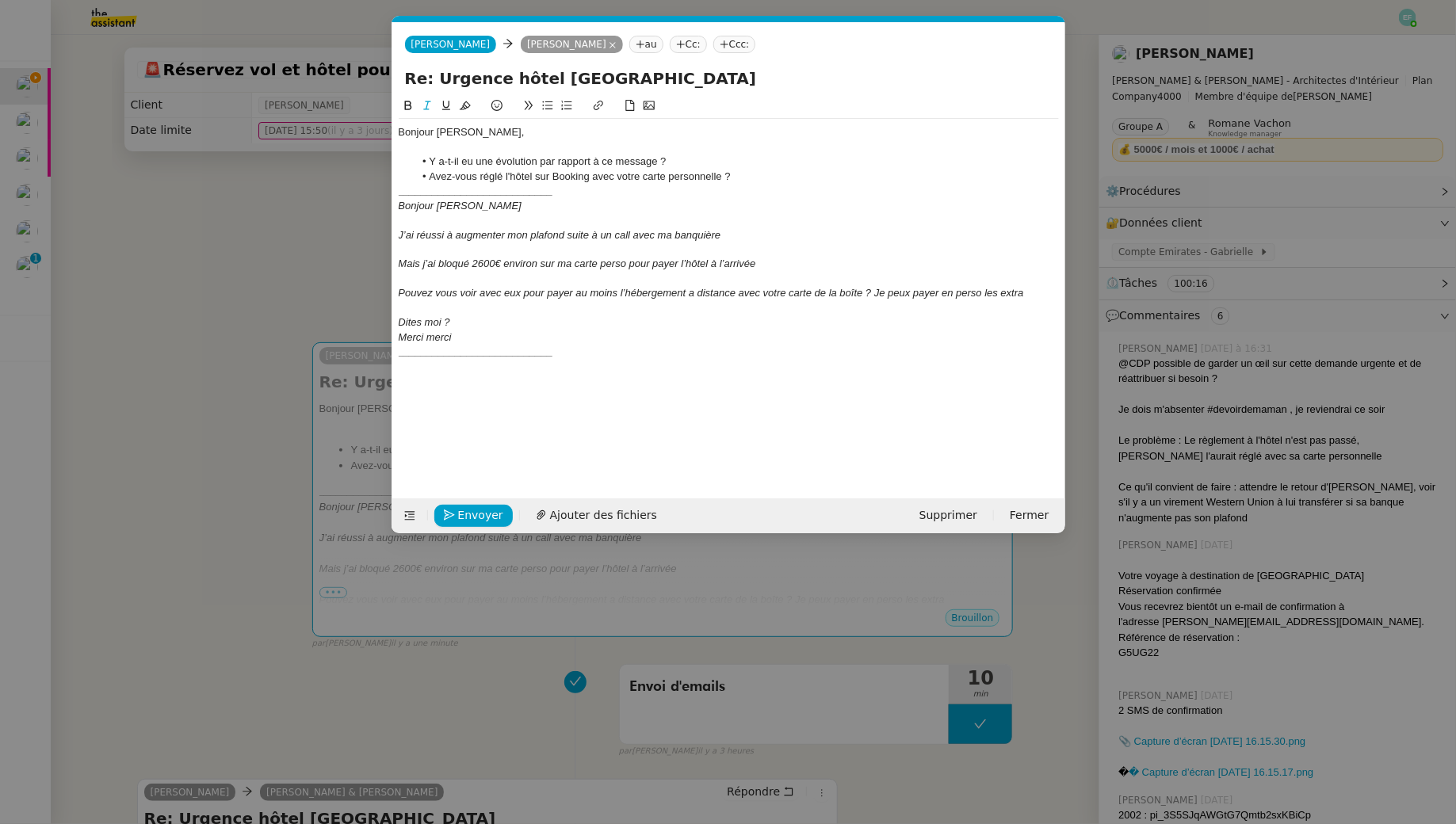
click at [594, 364] on div at bounding box center [728, 366] width 661 height 14
click at [588, 355] on div "___________________________" at bounding box center [728, 351] width 661 height 14
drag, startPoint x: 599, startPoint y: 162, endPoint x: 639, endPoint y: 183, distance: 45.2
click at [600, 162] on li "Y a-t-il eu une évolution par rapport à ce message ?" at bounding box center [737, 161] width 646 height 14
click at [719, 160] on li "Y a-t-il eu une évolution par rapport au message ci-après message ?" at bounding box center [737, 161] width 646 height 14
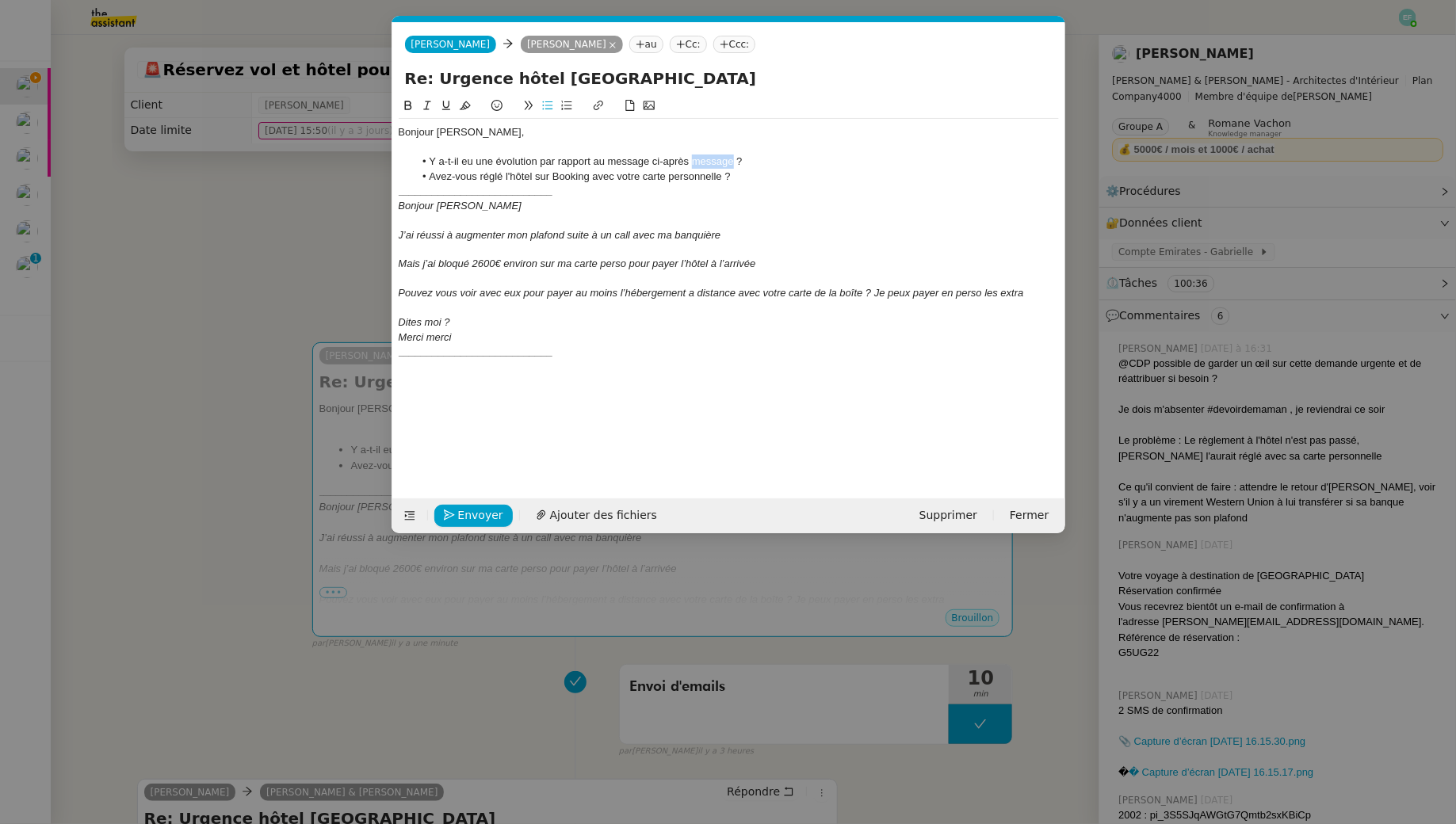
click at [719, 160] on li "Y a-t-il eu une évolution par rapport au message ci-après message ?" at bounding box center [737, 161] width 646 height 14
drag, startPoint x: 399, startPoint y: 294, endPoint x: 1065, endPoint y: 295, distance: 666.0
click at [1065, 295] on nz-modal-container "Service TA - VOYAGE - PROPOSITION GLOBALE A utiliser dans le cadre de propositi…" at bounding box center [728, 412] width 1456 height 824
drag, startPoint x: 456, startPoint y: 318, endPoint x: 387, endPoint y: 294, distance: 73.1
click at [387, 294] on nz-modal-container "Service TA - VOYAGE - PROPOSITION GLOBALE A utiliser dans le cadre de propositi…" at bounding box center [728, 412] width 1456 height 824
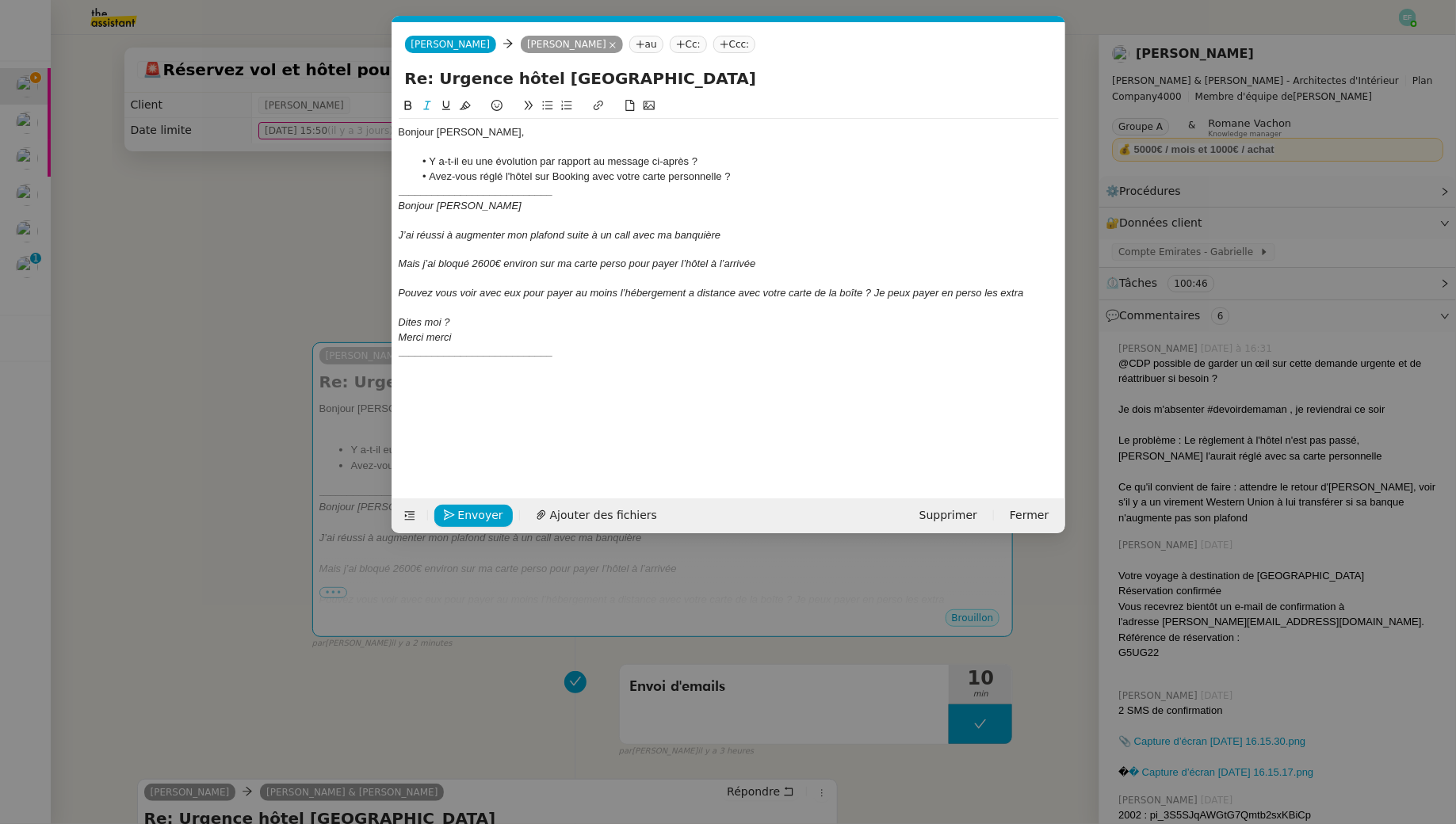
click at [437, 293] on em "Pouvez vous voir avec eux pour payer au moins l’hébergement a distance avec vot…" at bounding box center [711, 293] width 626 height 12
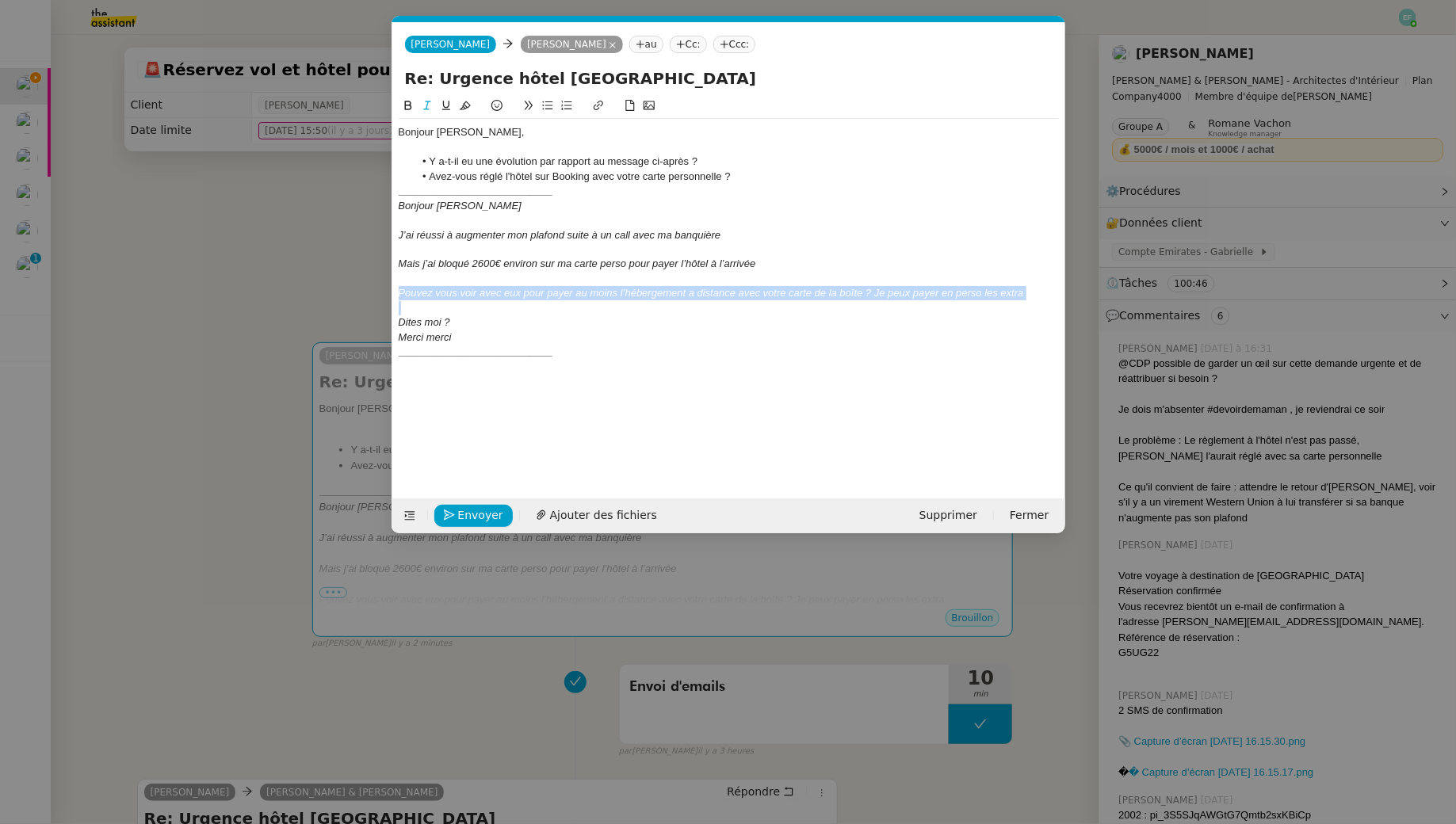
click at [437, 293] on em "Pouvez vous voir avec eux pour payer au moins l’hébergement a distance avec vot…" at bounding box center [711, 293] width 626 height 12
click at [404, 109] on icon at bounding box center [408, 106] width 7 height 10
click at [465, 313] on div "Pouvez vous voir avec eux pour payer au moins l’hébergement a distance avec vot…" at bounding box center [728, 300] width 661 height 29
drag, startPoint x: 435, startPoint y: 305, endPoint x: 383, endPoint y: 291, distance: 53.9
click at [383, 291] on nz-modal-container "Service TA - VOYAGE - PROPOSITION GLOBALE A utiliser dans le cadre de propositi…" at bounding box center [728, 412] width 1456 height 824
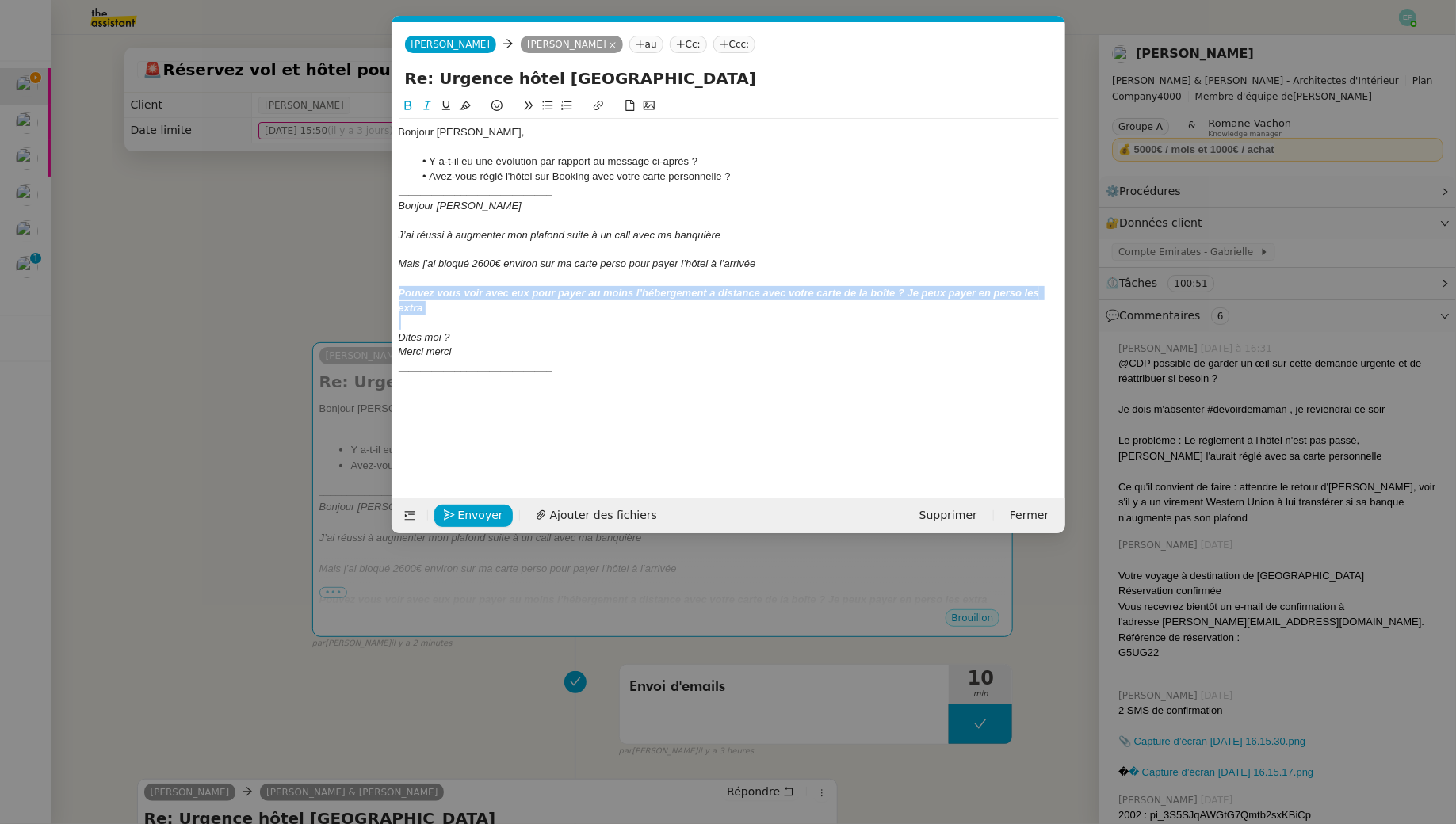
click at [408, 104] on icon at bounding box center [408, 105] width 11 height 11
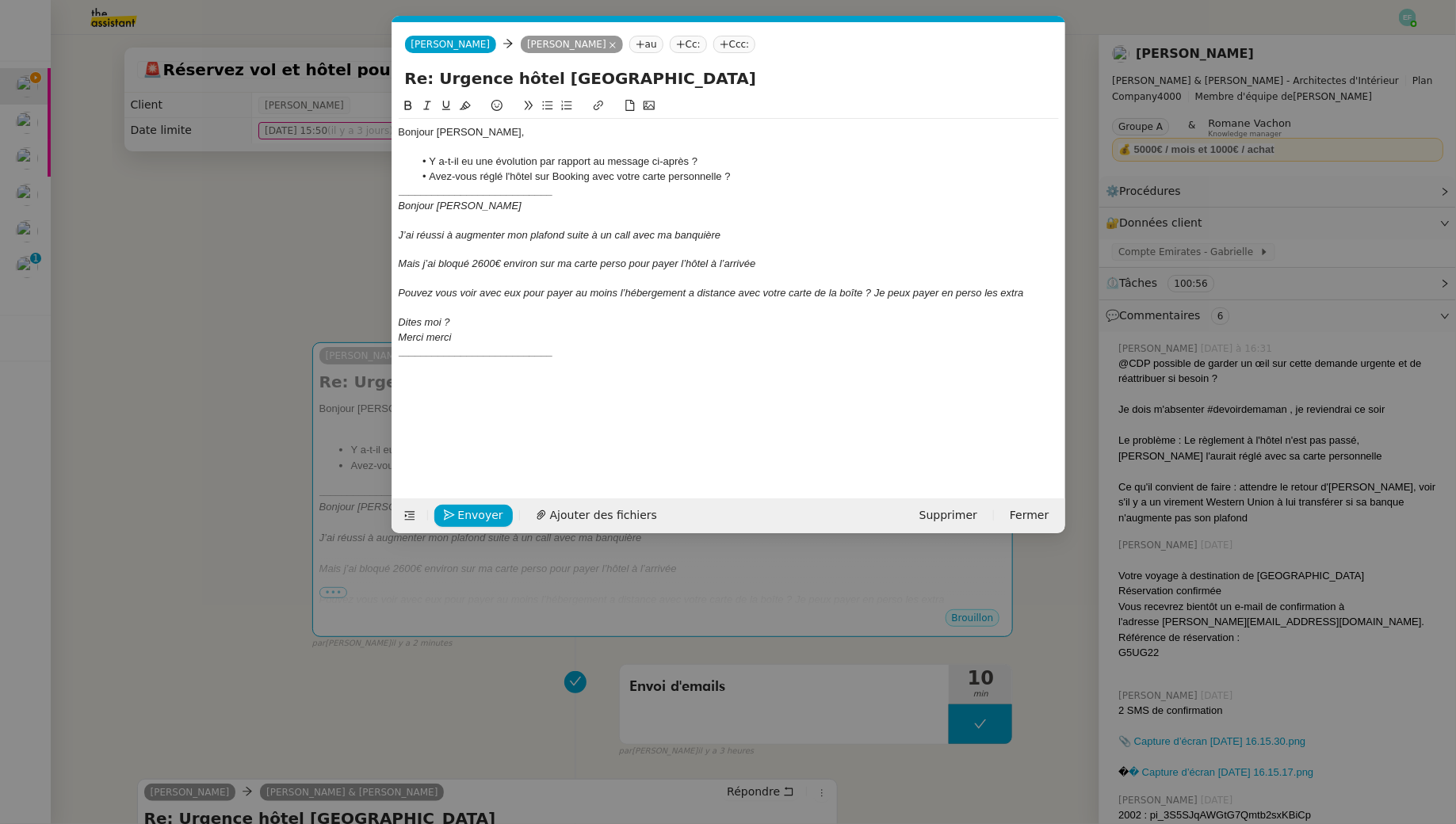
click at [481, 150] on div at bounding box center [728, 147] width 661 height 14
click at [599, 348] on div "___________________________" at bounding box center [728, 351] width 661 height 14
drag, startPoint x: 617, startPoint y: 376, endPoint x: 401, endPoint y: 376, distance: 216.0
click at [401, 376] on div "Si vous avez réglé l'hôtel sur Booking" at bounding box center [728, 381] width 661 height 14
click at [422, 106] on icon at bounding box center [427, 105] width 11 height 11
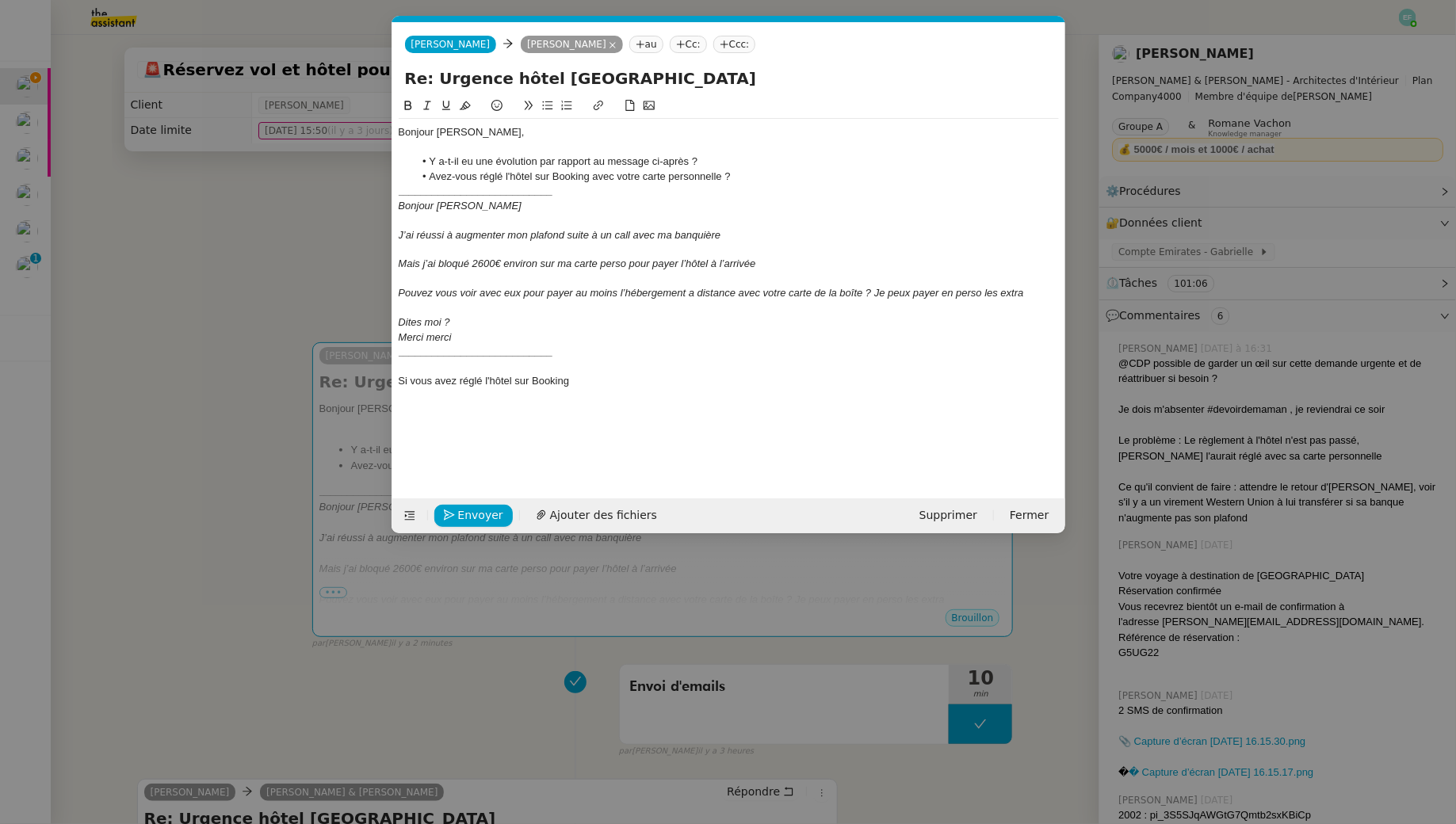
click at [589, 385] on div "Si vous avez réglé l'hôtel sur Booking" at bounding box center [728, 381] width 661 height 14
click at [186, 228] on nz-modal-container "Service TA - VOYAGE - PROPOSITION GLOBALE A utiliser dans le cadre de propositi…" at bounding box center [728, 412] width 1456 height 824
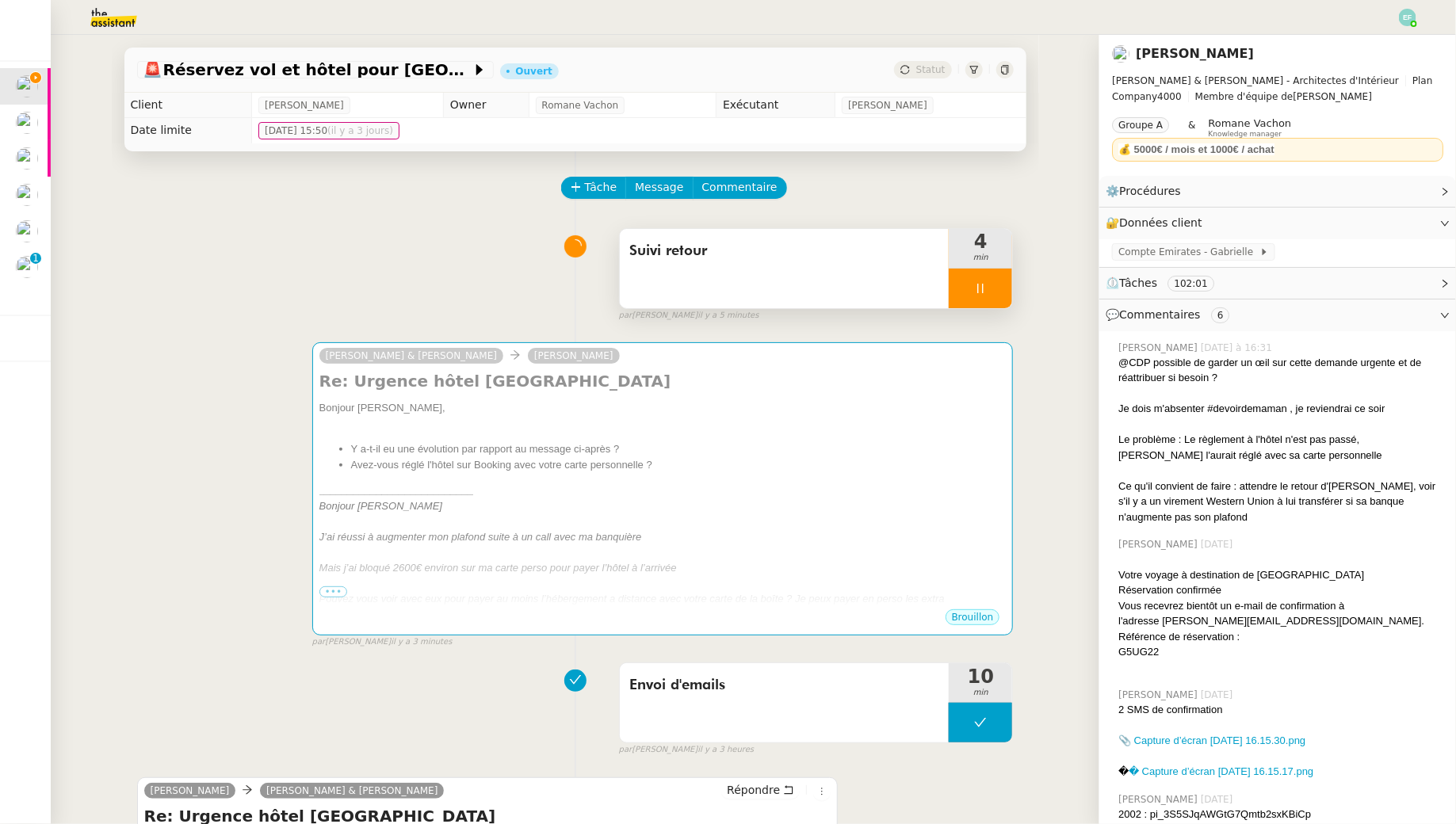
click at [966, 286] on div at bounding box center [981, 288] width 64 height 40
click at [840, 263] on div "Suivi retour" at bounding box center [785, 269] width 330 height 79
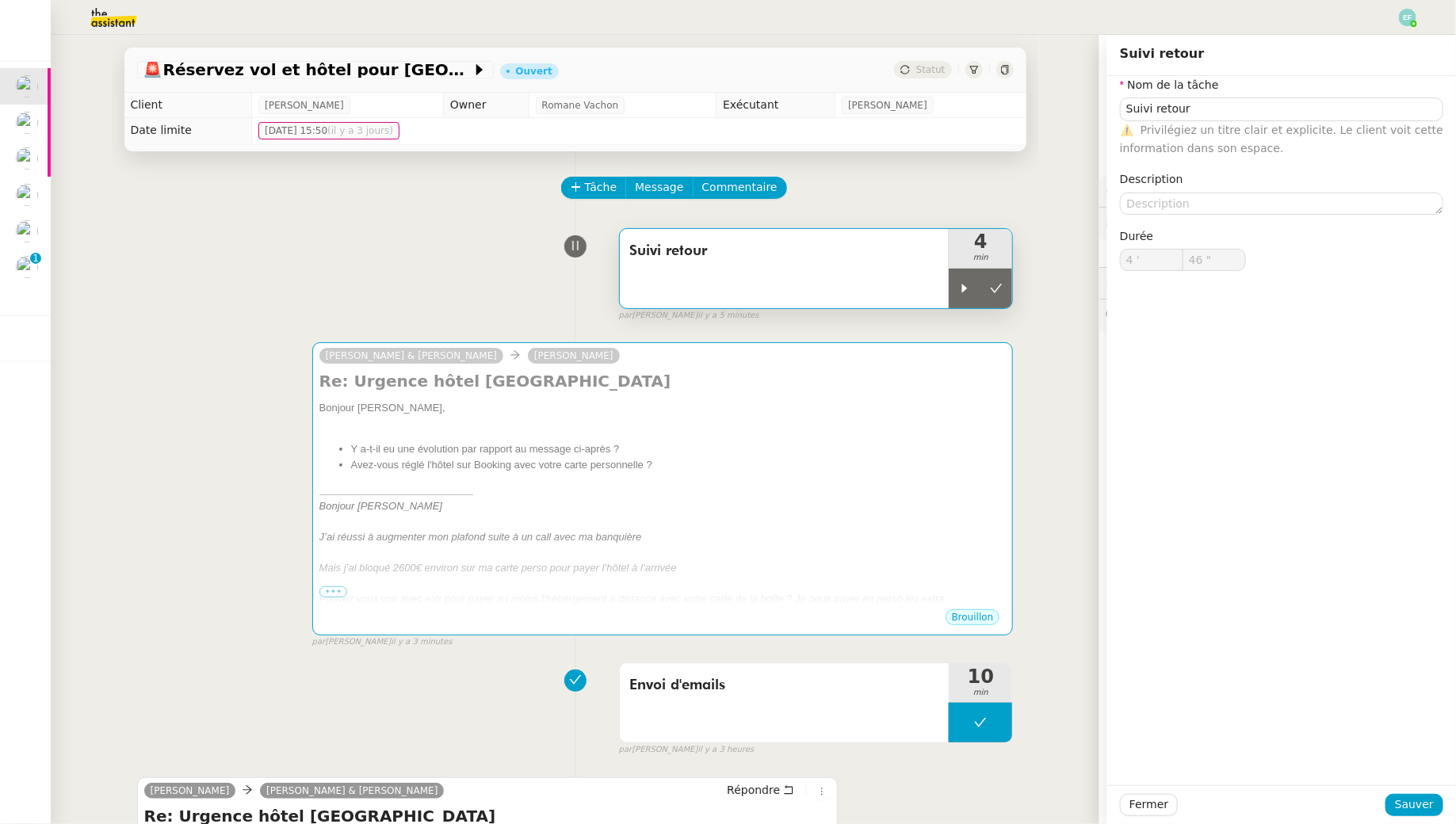
click at [1292, 124] on span "Privilégiez un titre clair et explicite. Le client voit cette information dans …" at bounding box center [1282, 139] width 323 height 31
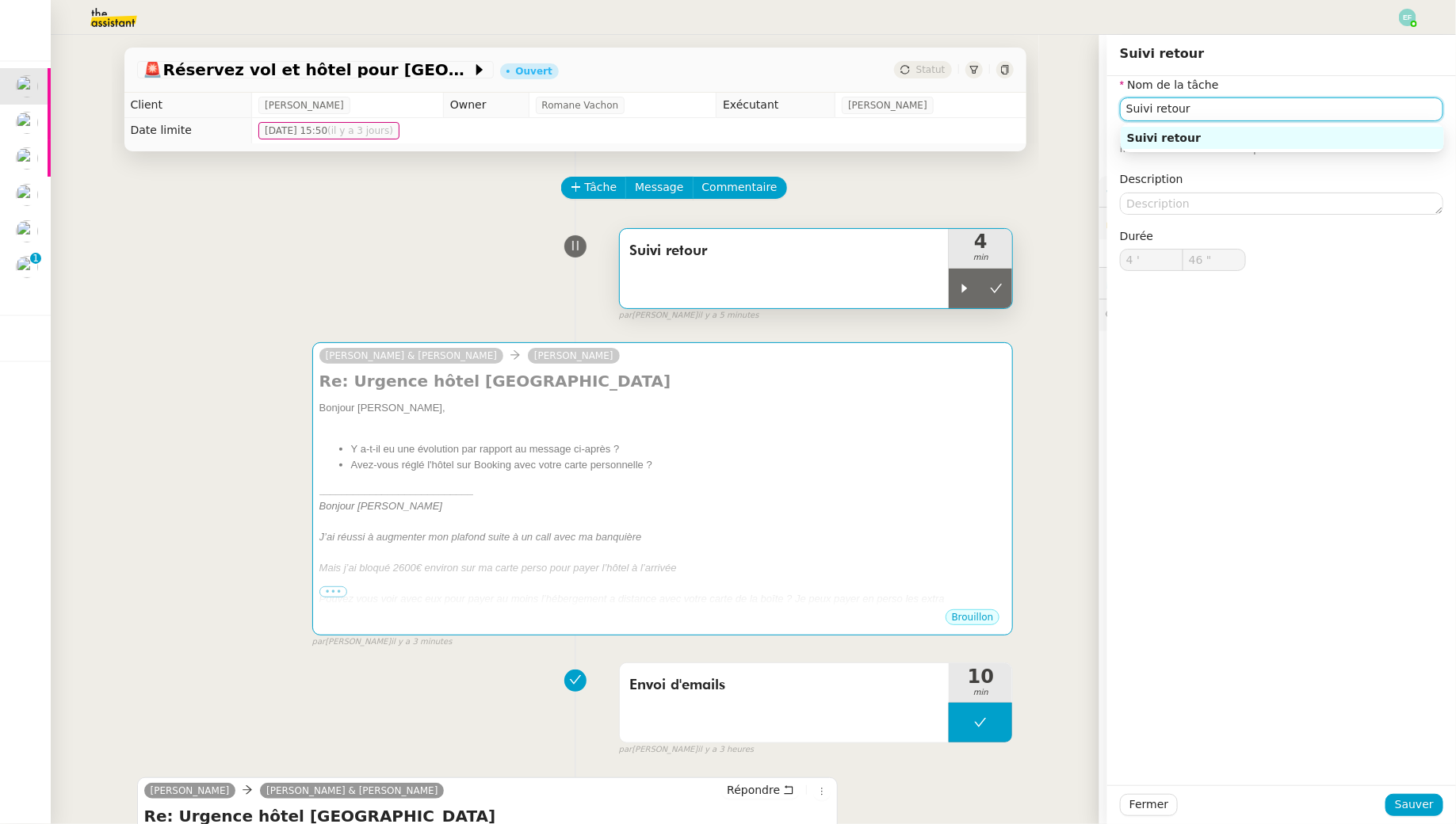
click at [1271, 106] on input "Suivi retour" at bounding box center [1282, 109] width 323 height 23
type input "Suivi retour + envoi d'email"
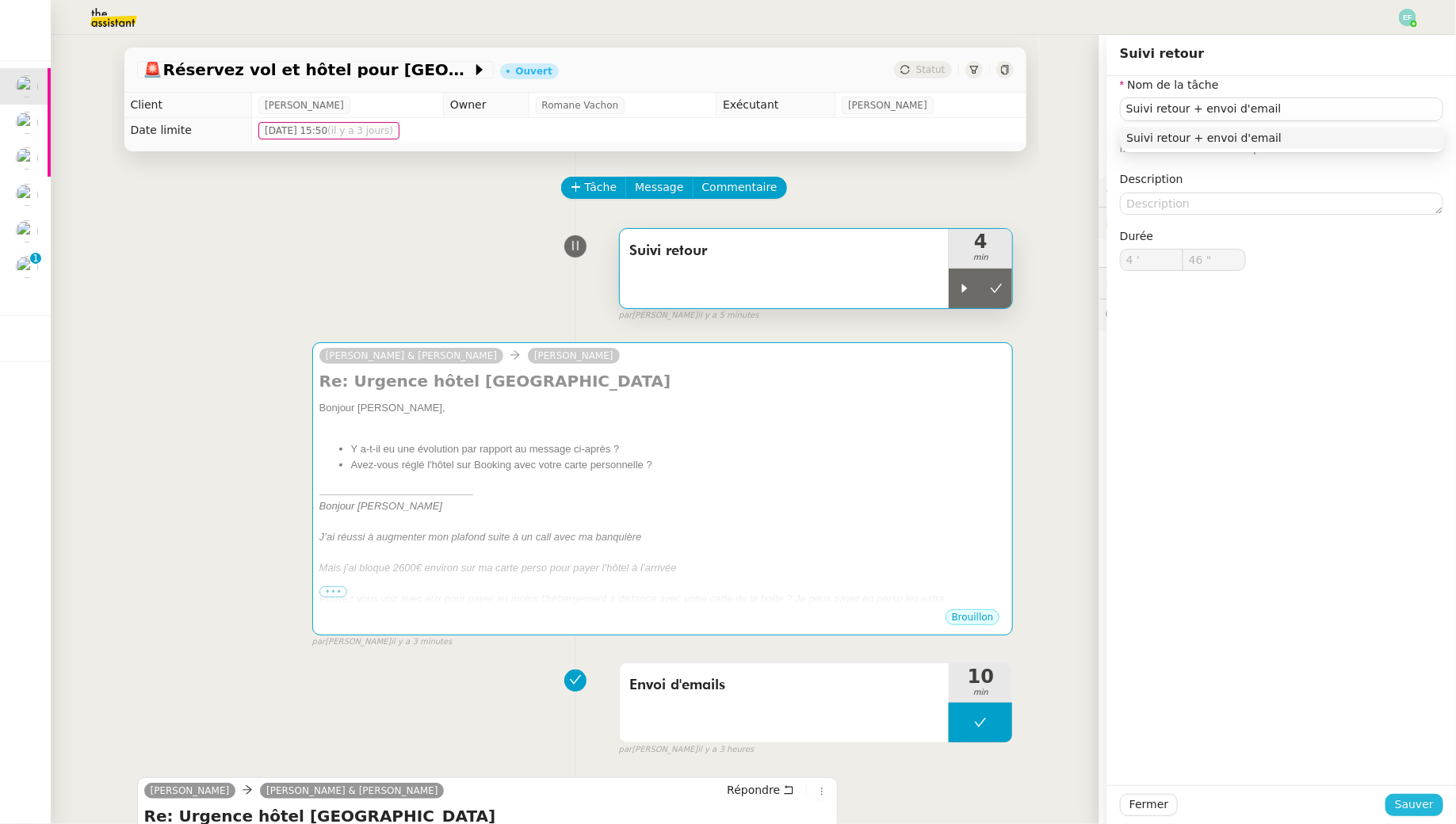
click at [1406, 814] on button "Sauver" at bounding box center [1415, 805] width 58 height 22
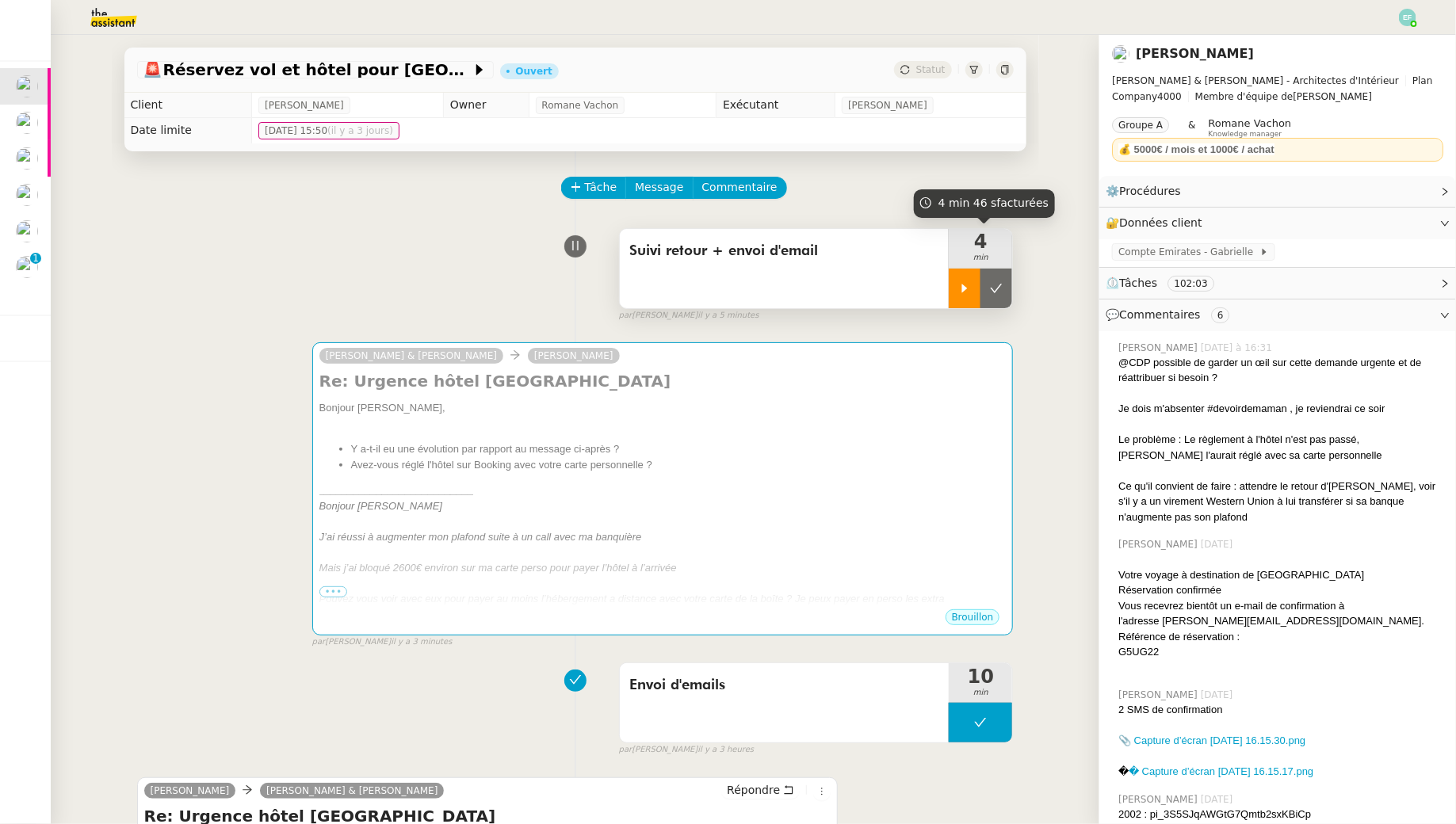
click at [971, 284] on icon at bounding box center [964, 288] width 12 height 12
click at [971, 284] on div at bounding box center [981, 288] width 64 height 40
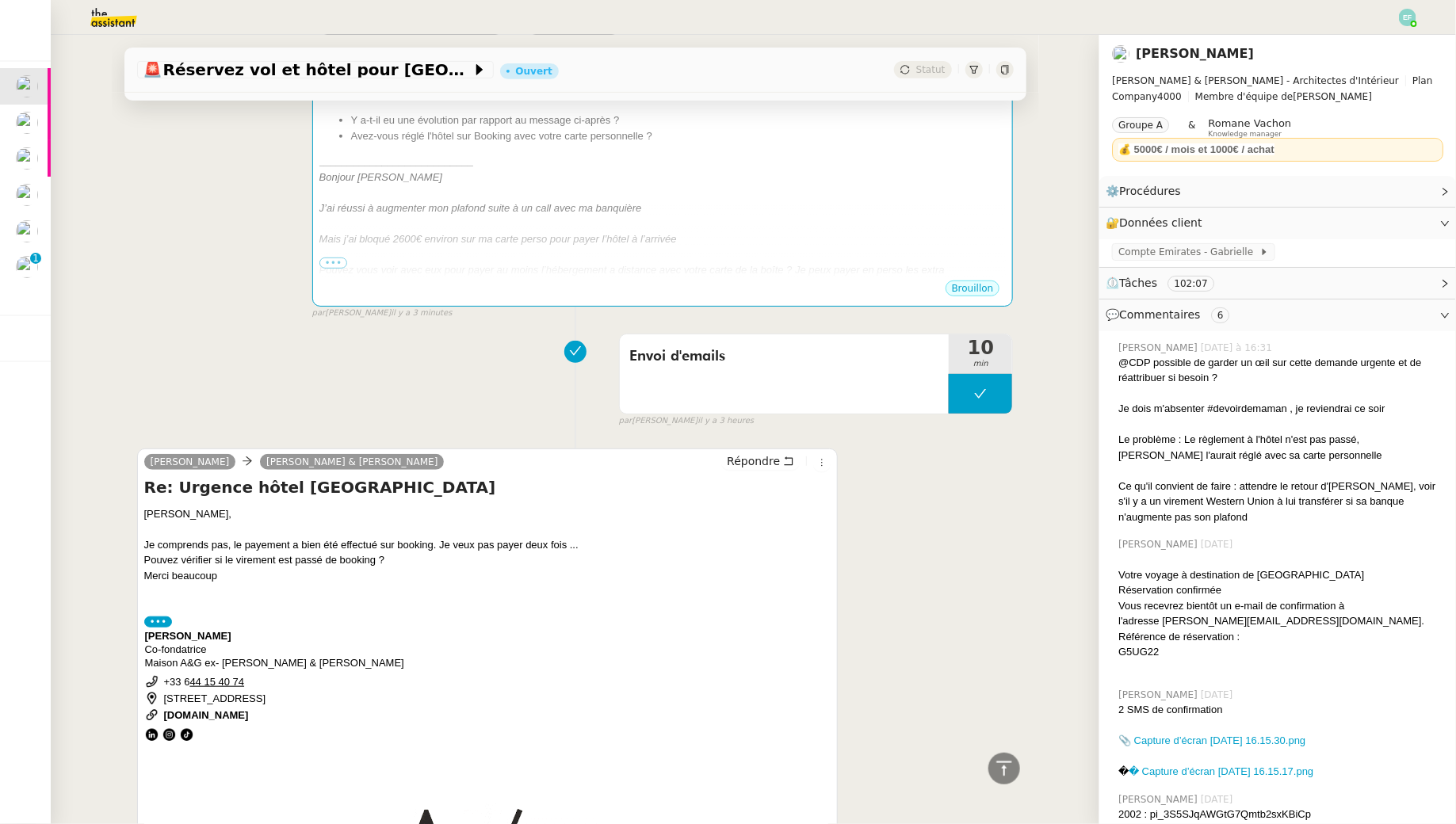
scroll to position [199, 0]
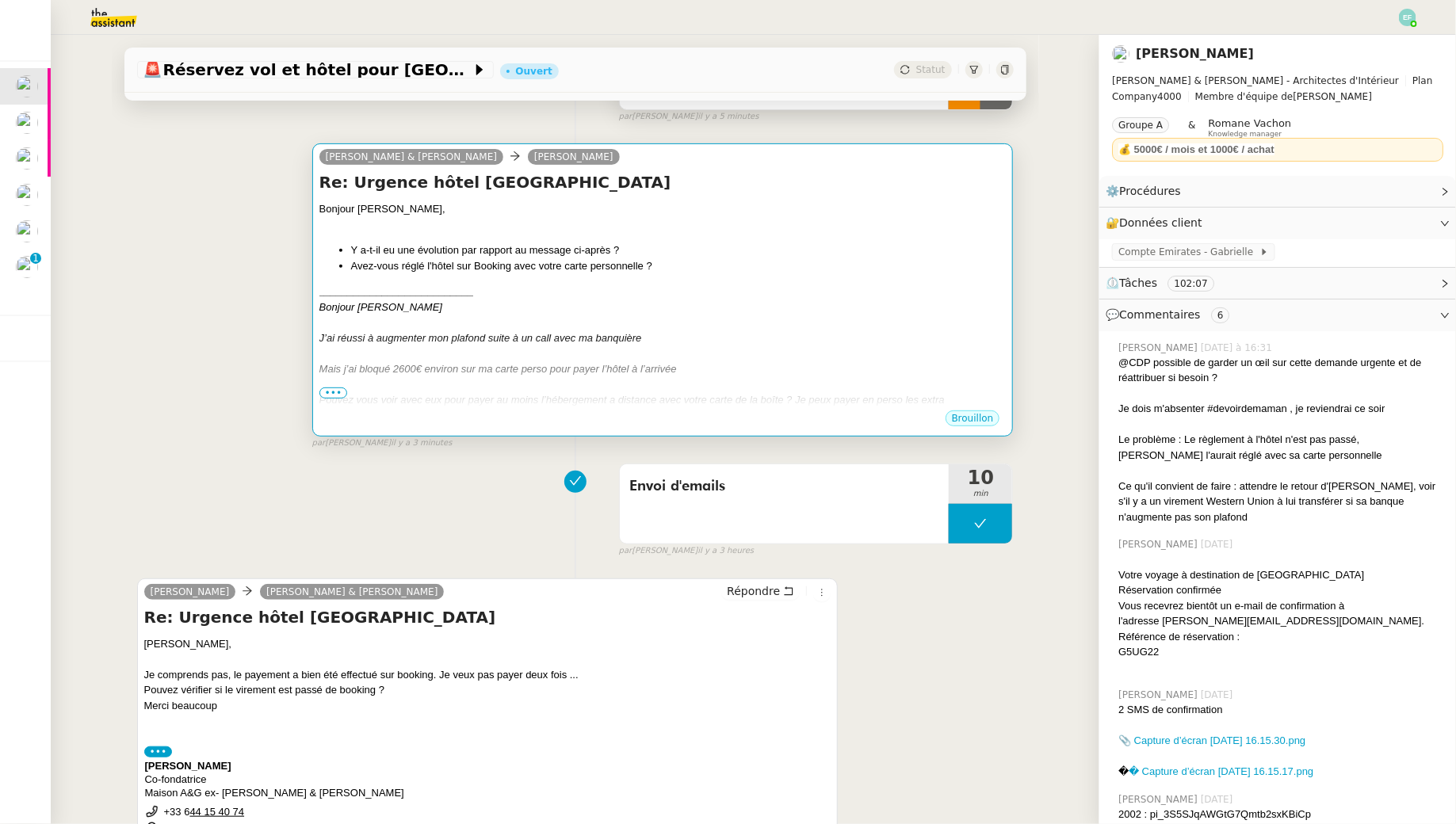
click at [712, 269] on li "Avez-vous réglé l'hôtel sur Booking avec votre carte personnelle ?" at bounding box center [679, 266] width 656 height 16
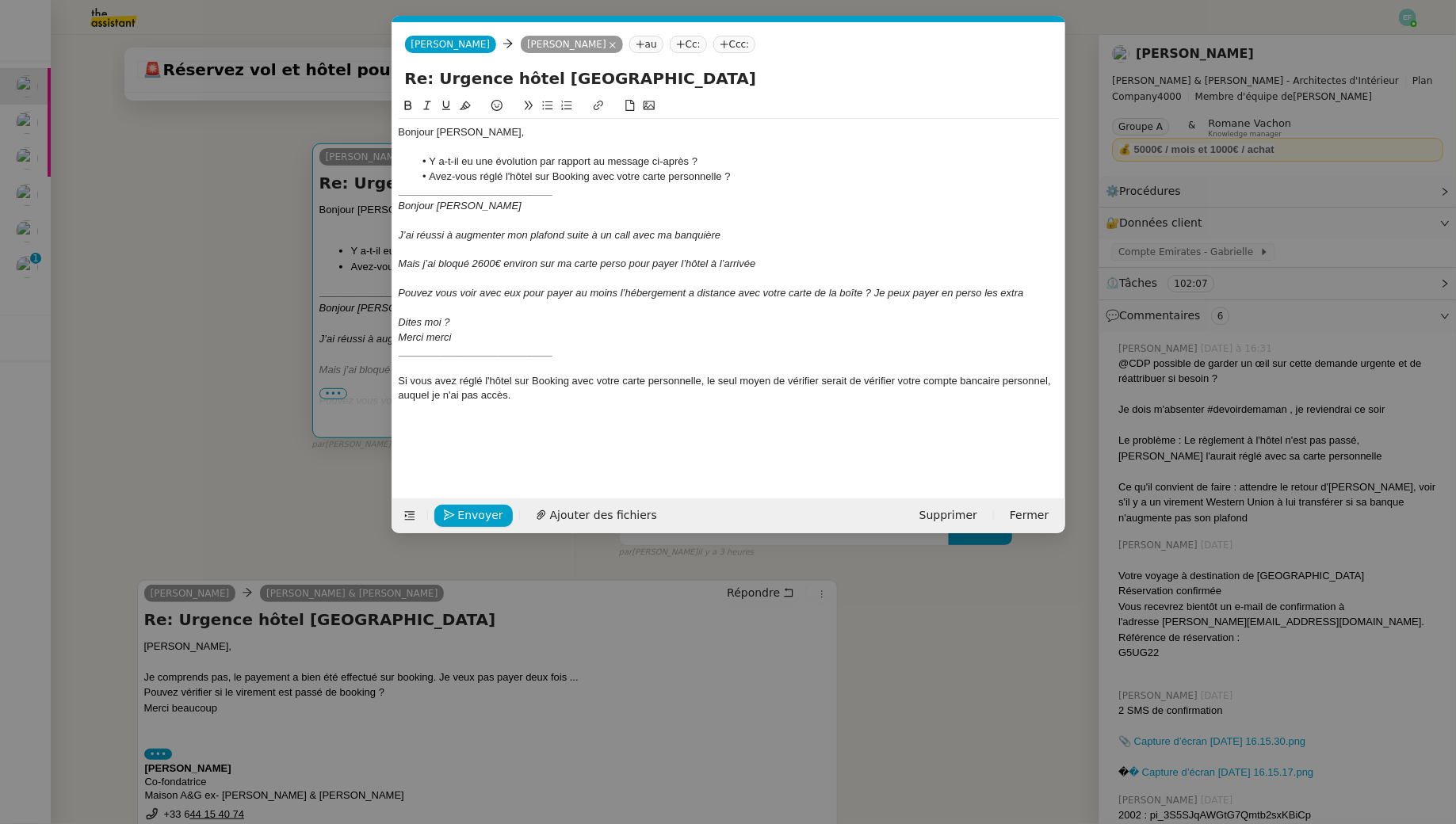
scroll to position [0, 33]
click at [270, 272] on nz-modal-container "Service TA - VOYAGE - PROPOSITION GLOBALE A utiliser dans le cadre de propositi…" at bounding box center [728, 412] width 1456 height 824
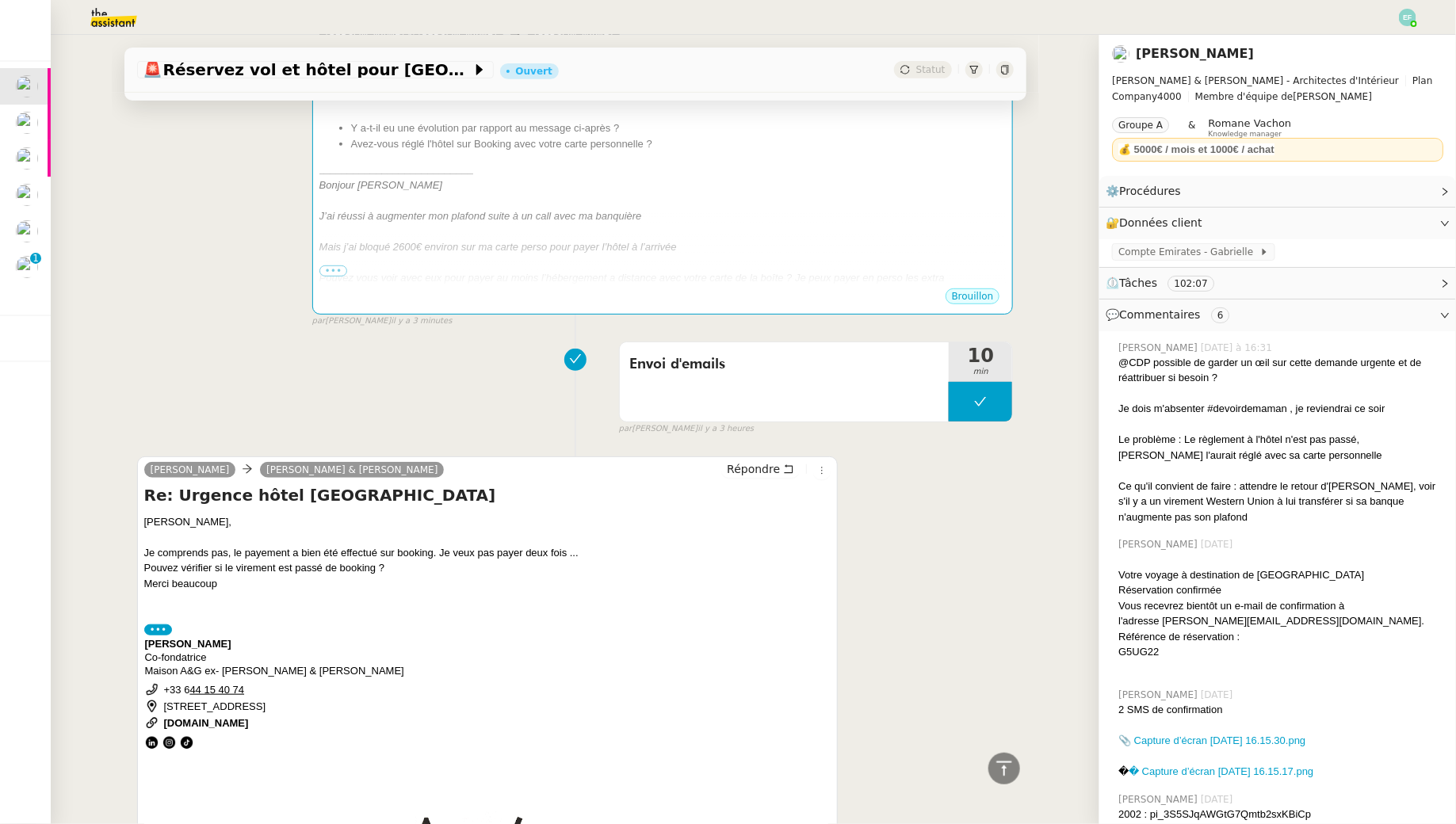
scroll to position [0, 0]
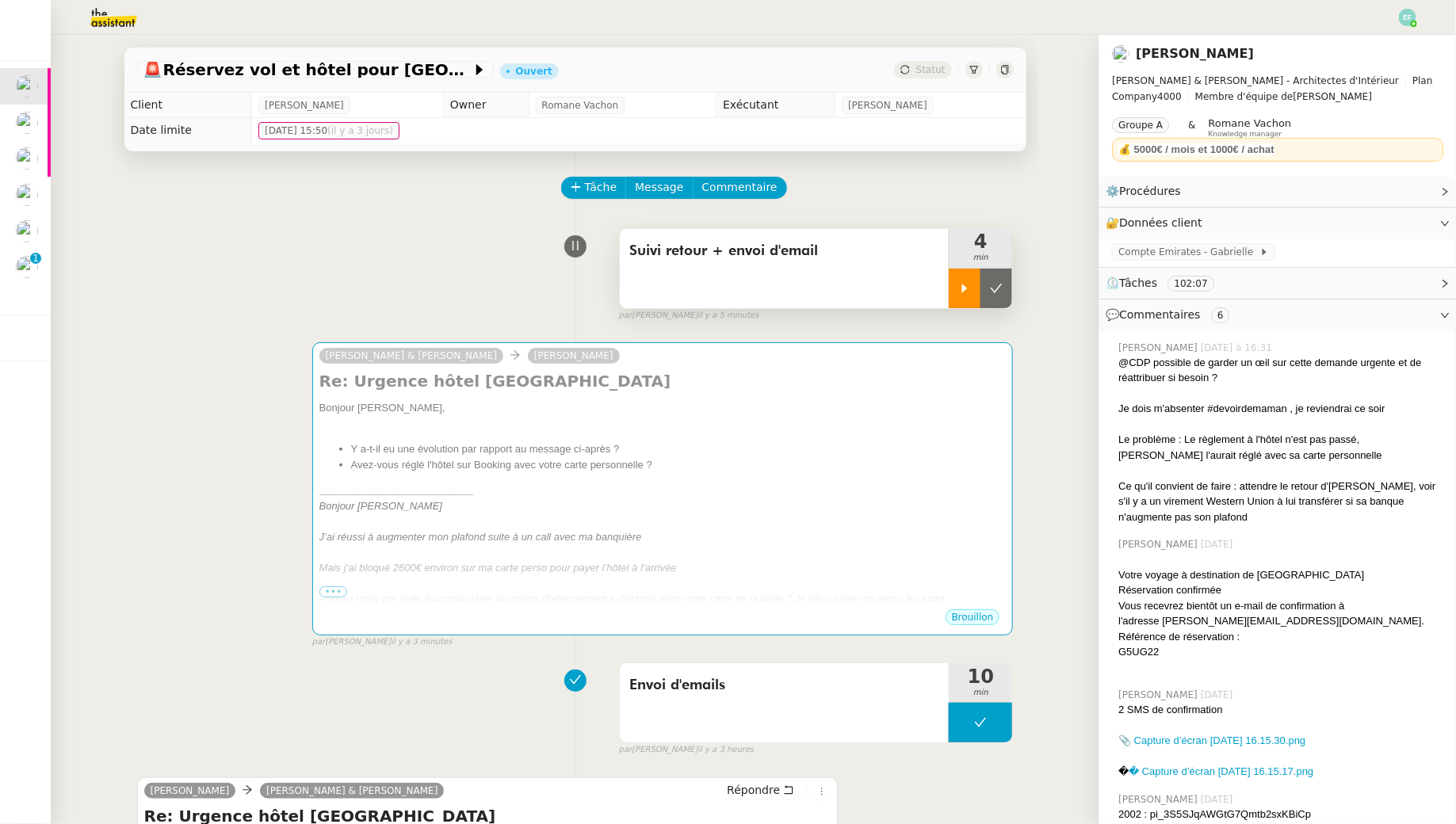
click at [966, 289] on icon at bounding box center [965, 288] width 6 height 9
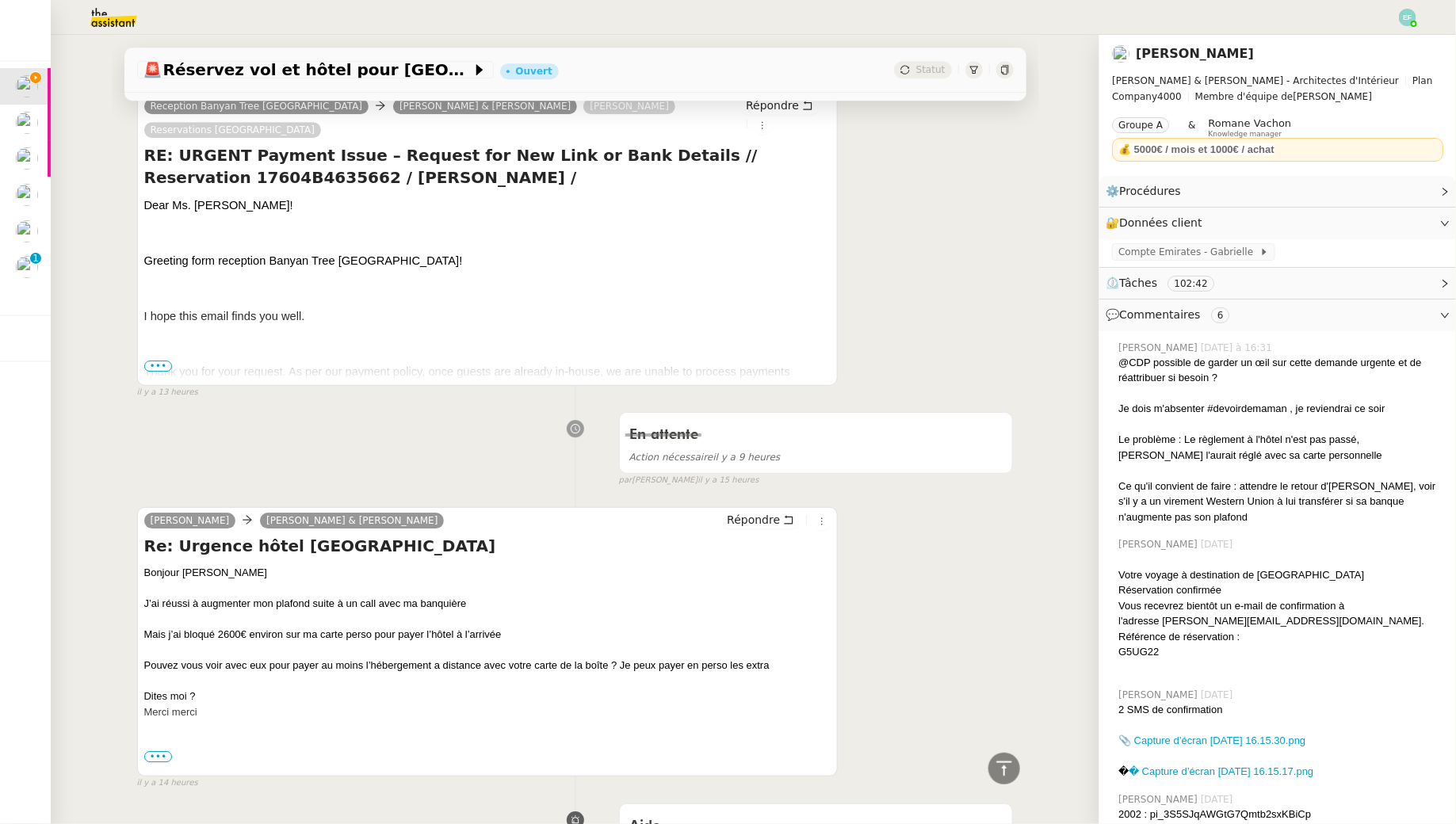
scroll to position [2433, 0]
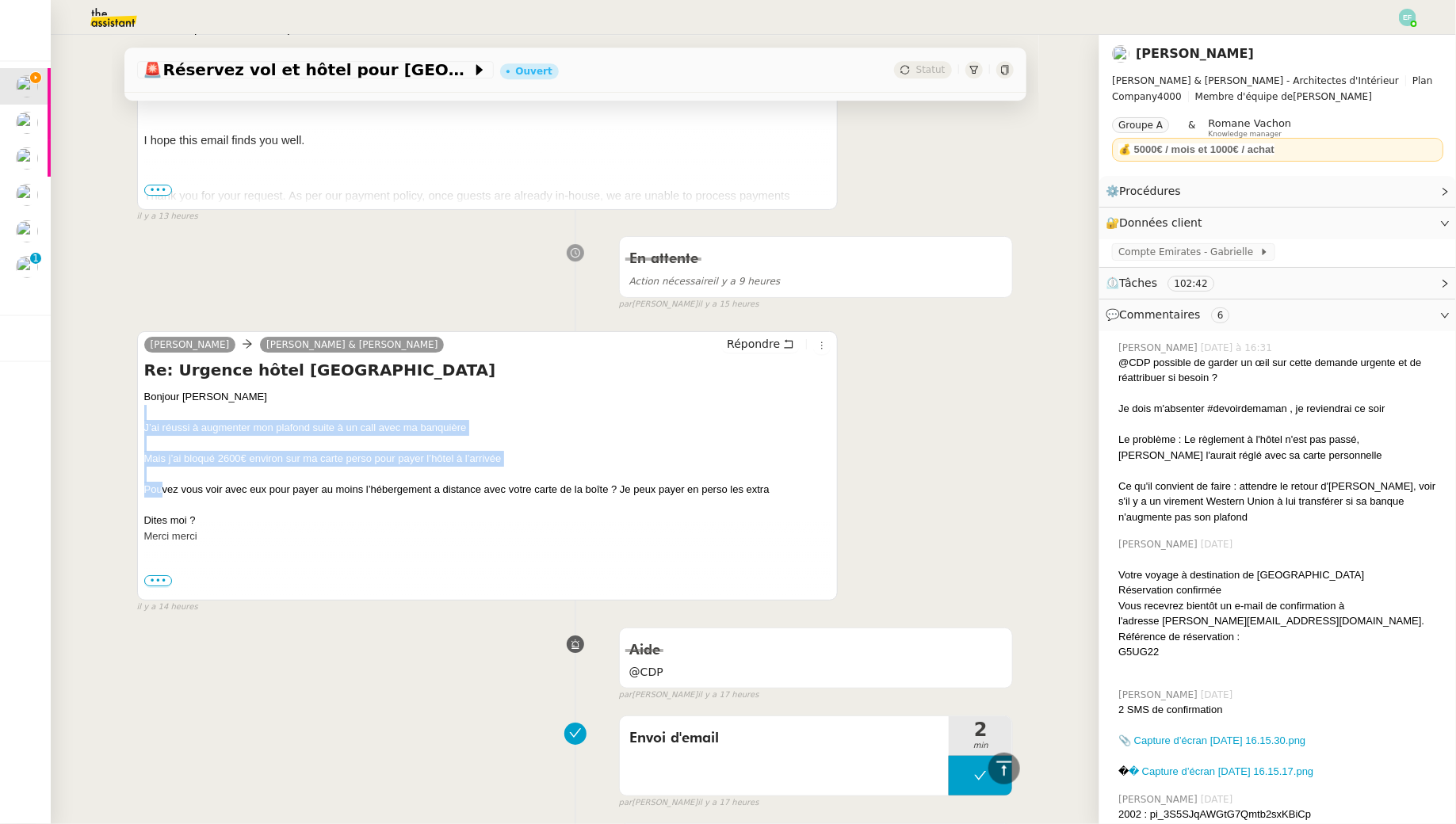
drag, startPoint x: 165, startPoint y: 369, endPoint x: 164, endPoint y: 441, distance: 72.0
click at [164, 441] on div "Bonjour Camille J’ai réussi à augmenter mon plafond suite à un call avec ma ban…" at bounding box center [488, 520] width 687 height 262
click at [164, 482] on div "Pouvez vous voir avec eux pour payer au moins l’hébergement a distance avec vot…" at bounding box center [488, 489] width 687 height 16
drag, startPoint x: 184, startPoint y: 383, endPoint x: 184, endPoint y: 407, distance: 24.0
click at [184, 407] on div "Bonjour Camille J’ai réussi à augmenter mon plafond suite à un call avec ma ban…" at bounding box center [488, 520] width 687 height 262
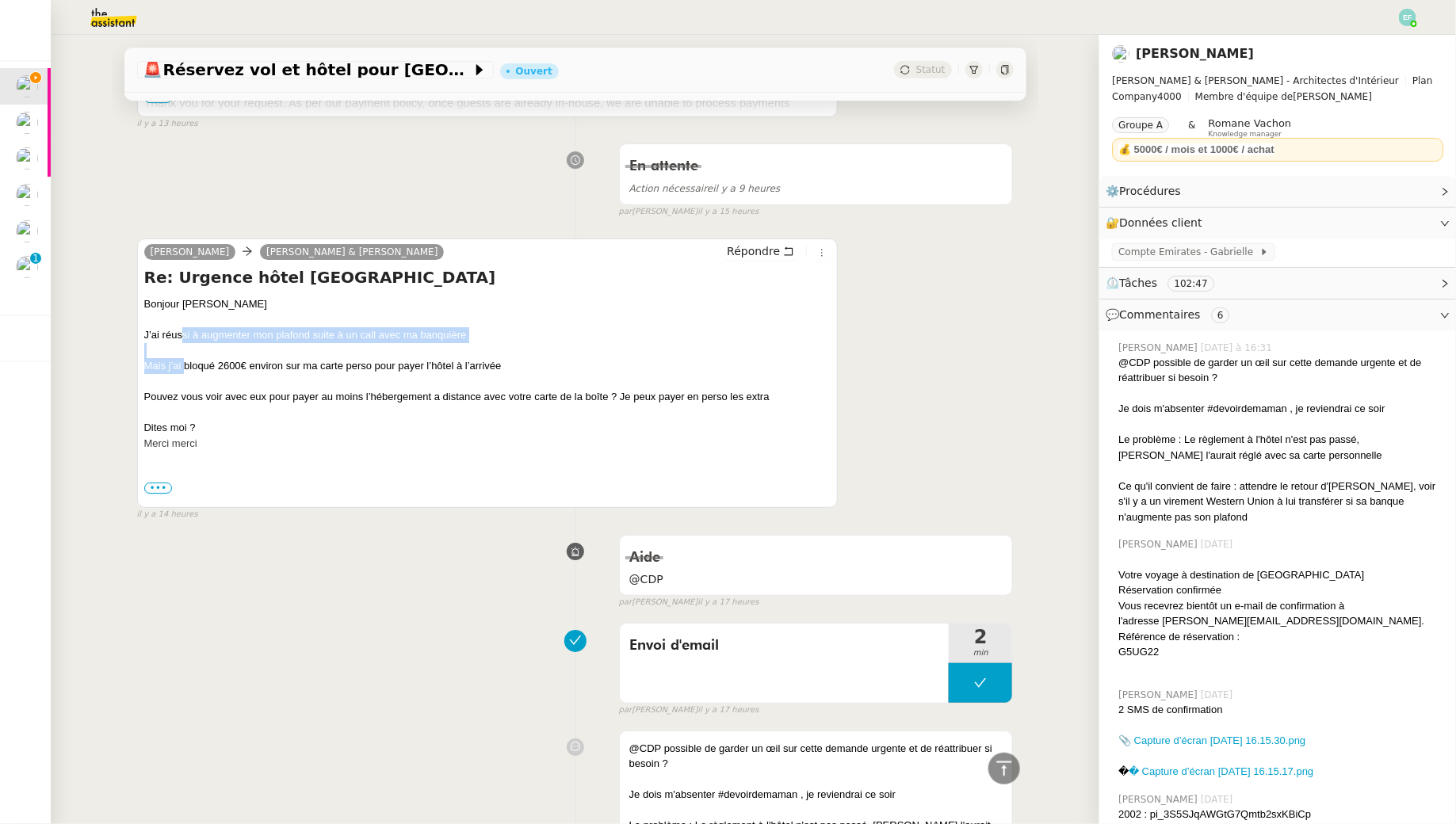
scroll to position [2525, 0]
click at [184, 359] on div "Mais j’ai bloqué 2600€ environ sur ma carte perso pour payer l’hôtel à l’arrivée" at bounding box center [488, 366] width 687 height 16
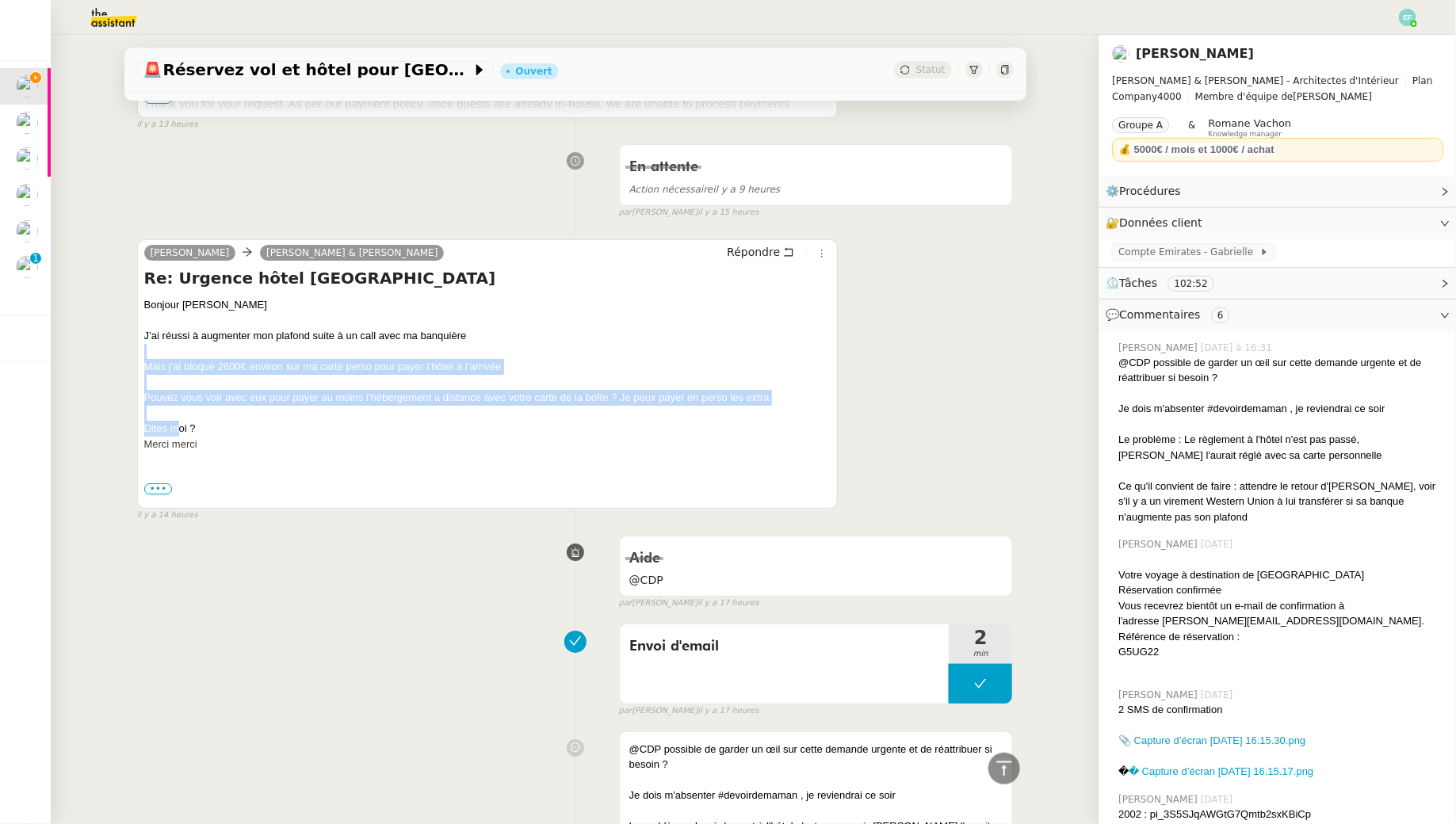
drag, startPoint x: 180, startPoint y: 298, endPoint x: 182, endPoint y: 372, distance: 74.0
click at [182, 372] on div "Bonjour Camille J’ai réussi à augmenter mon plafond suite à un call avec ma ban…" at bounding box center [488, 428] width 687 height 262
click at [182, 421] on div "Dites moi ? Merci merci" at bounding box center [488, 436] width 687 height 31
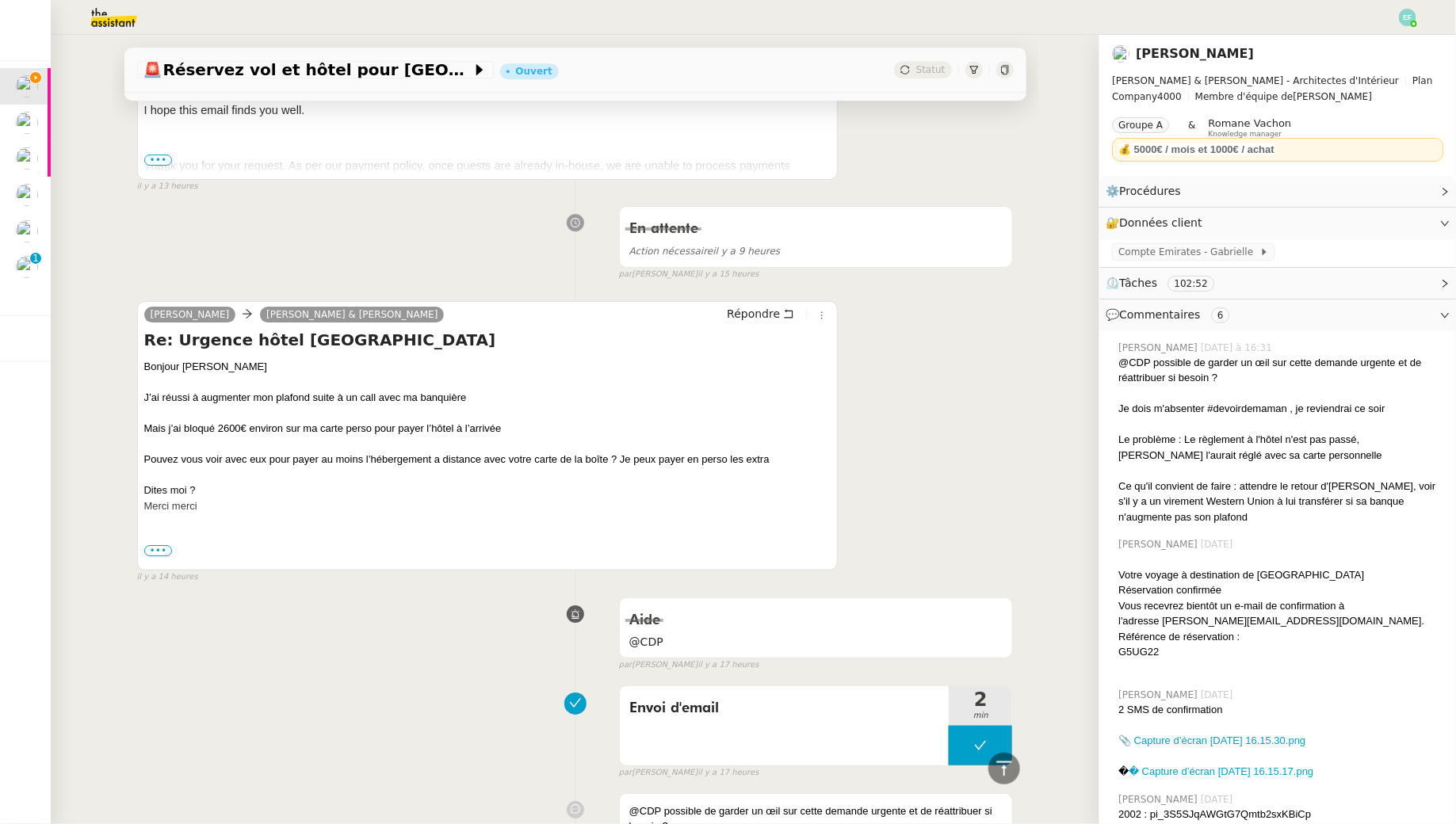
scroll to position [2460, 0]
drag, startPoint x: 251, startPoint y: 371, endPoint x: 247, endPoint y: 449, distance: 78.1
click at [247, 449] on div "Bonjour Camille J’ai réussi à augmenter mon plafond suite à un call avec ma ban…" at bounding box center [488, 492] width 687 height 262
click at [247, 485] on div "Dites moi ? Merci merci" at bounding box center [488, 500] width 687 height 31
drag, startPoint x: 202, startPoint y: 412, endPoint x: 203, endPoint y: 449, distance: 37.0
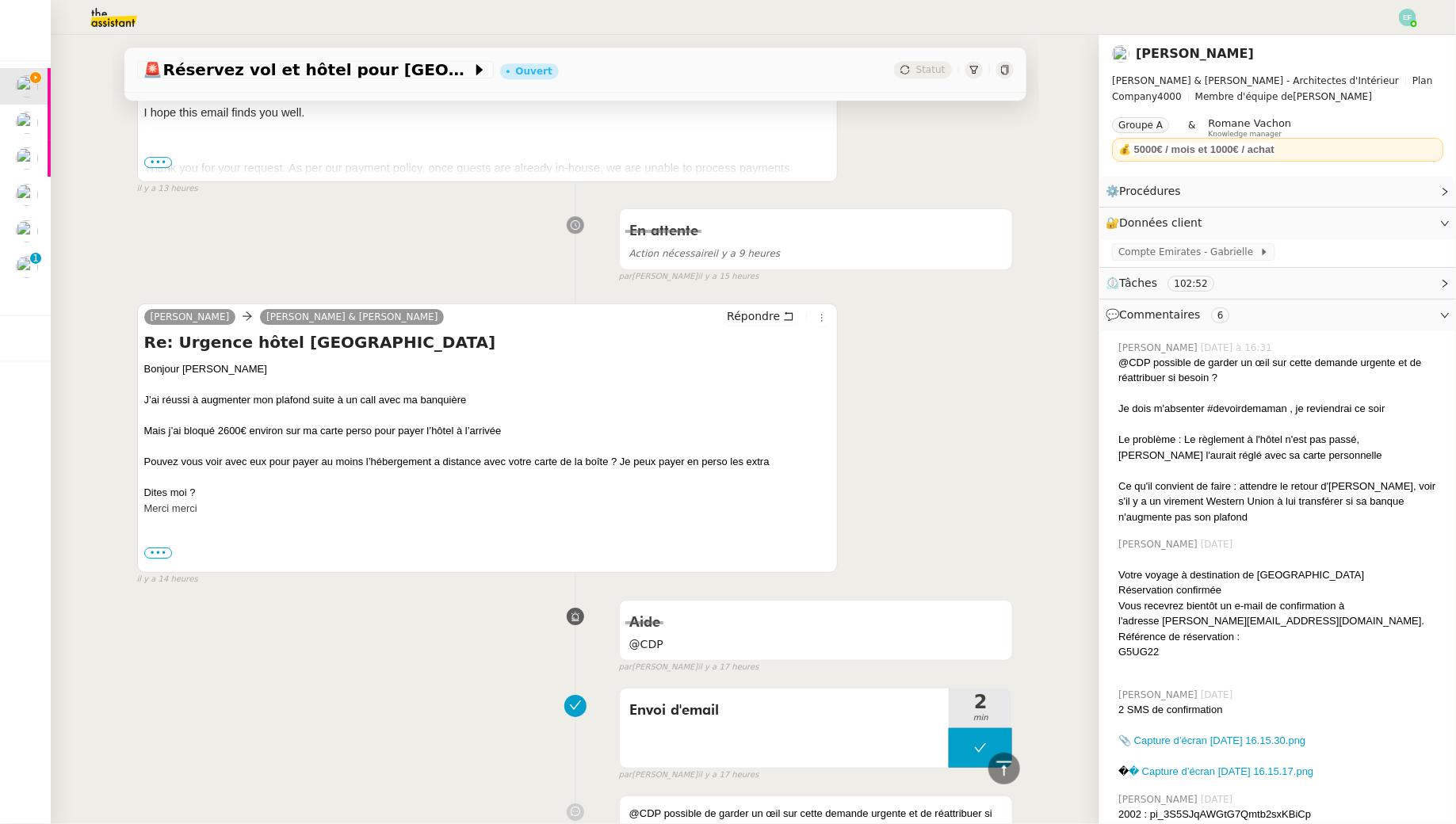
click at [203, 449] on div "Bonjour Camille J’ai réussi à augmenter mon plafond suite à un call avec ma ban…" at bounding box center [488, 492] width 687 height 262
click at [203, 485] on div "Dites moi ? Merci merci" at bounding box center [488, 500] width 687 height 31
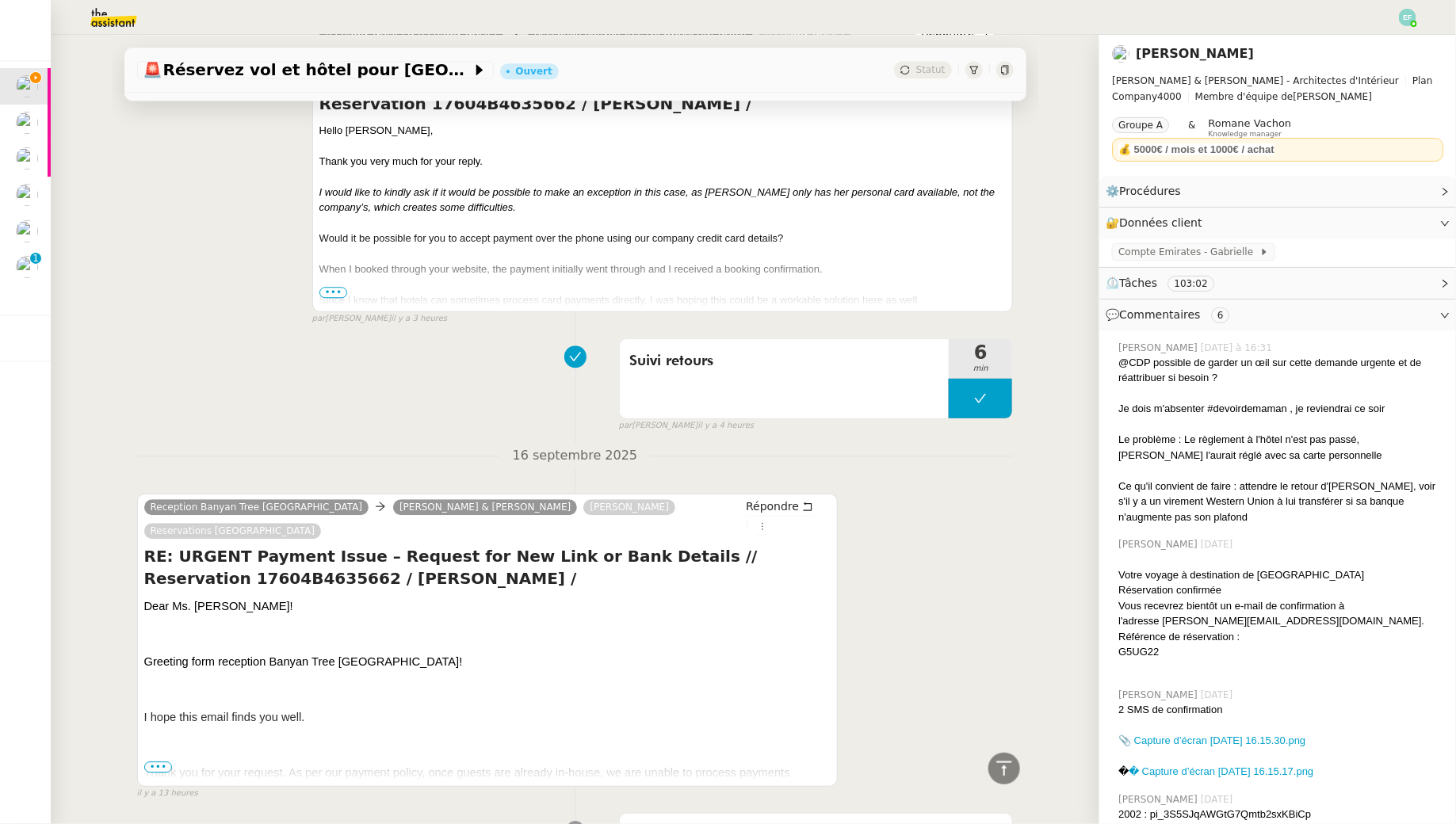
scroll to position [1773, 0]
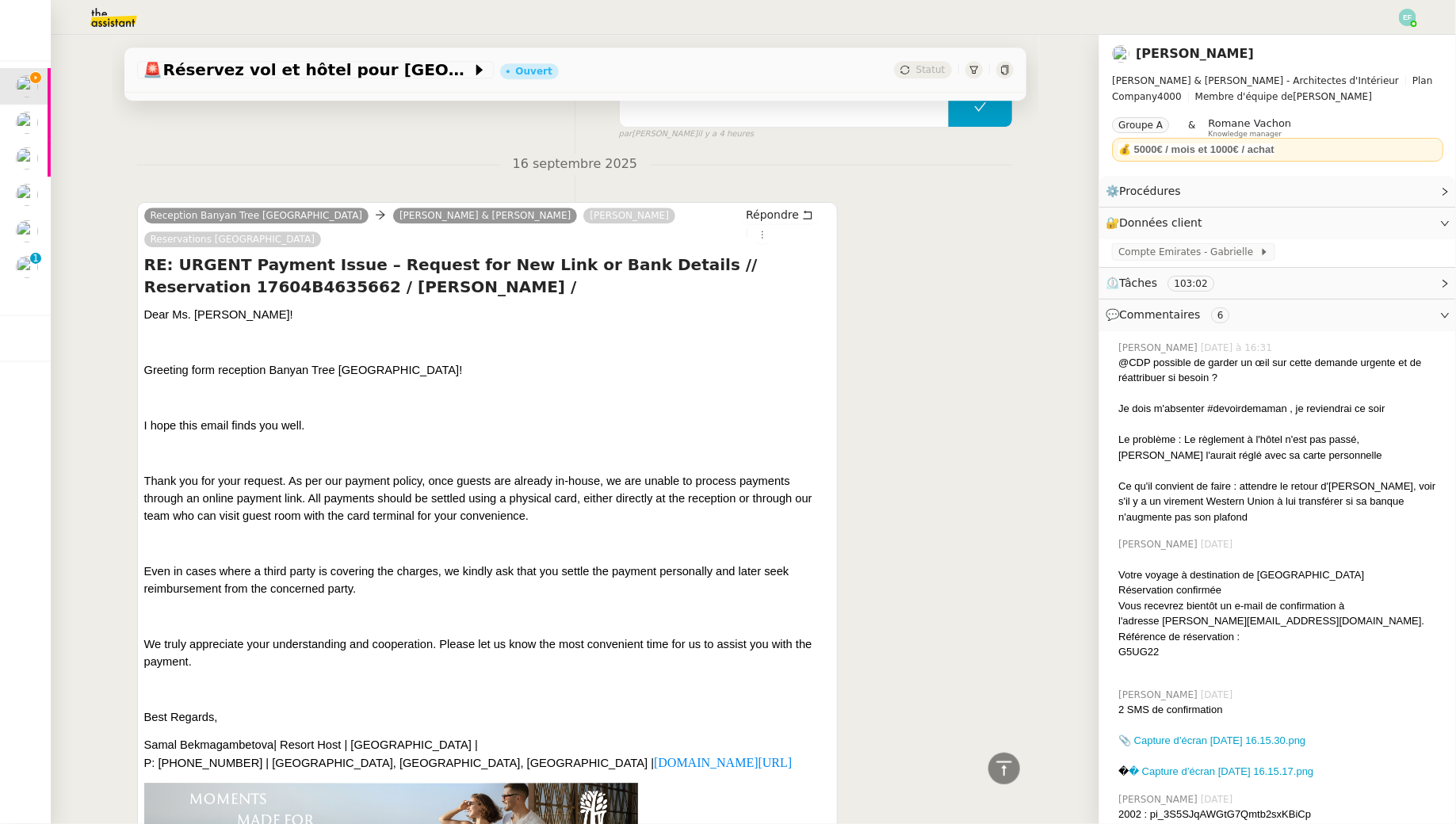
scroll to position [2177, 0]
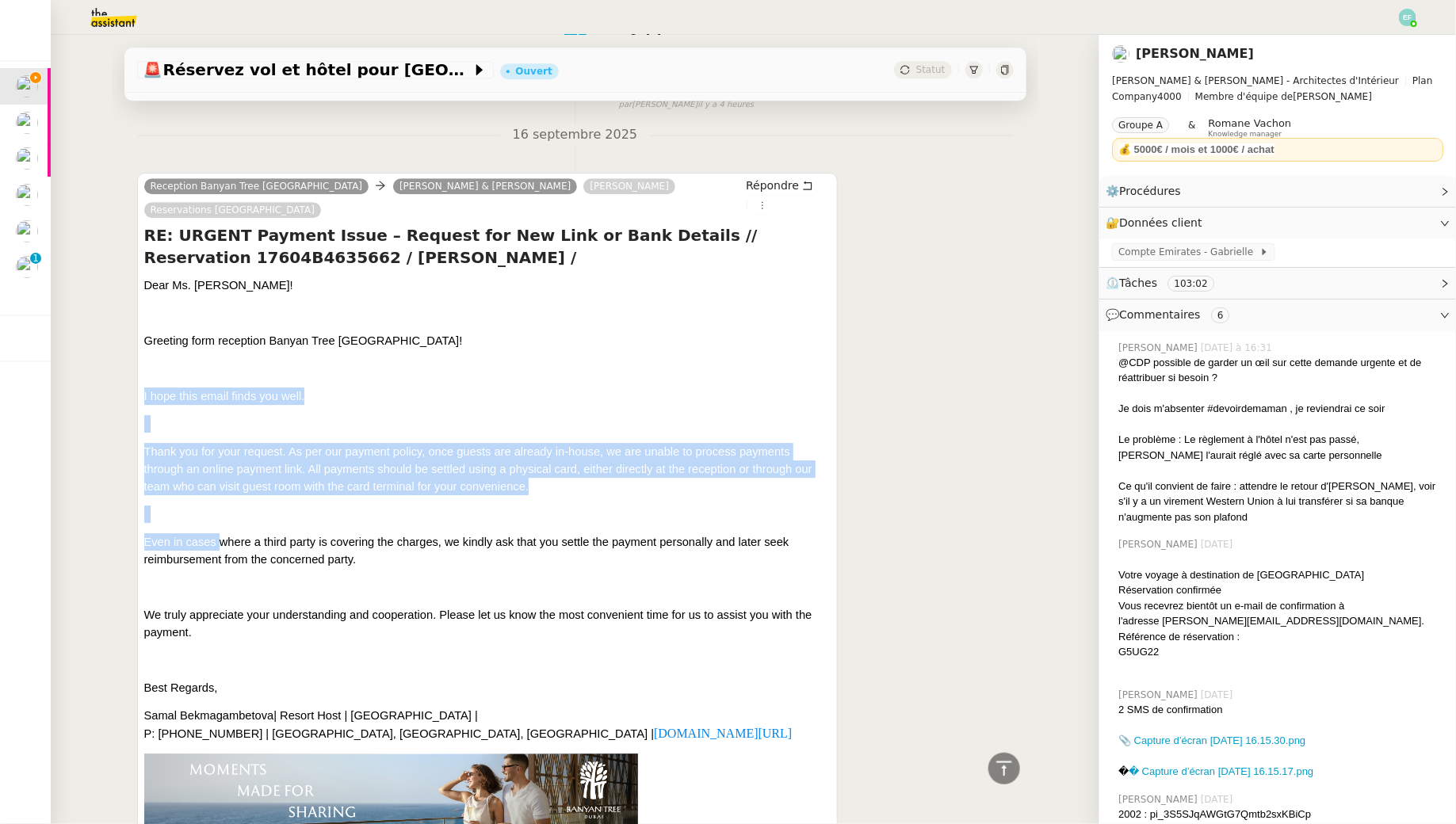
drag, startPoint x: 241, startPoint y: 321, endPoint x: 221, endPoint y: 487, distance: 167.2
click at [221, 536] on span "Even in cases where a third party is covering the charges, we kindly ask that y…" at bounding box center [467, 550] width 646 height 30
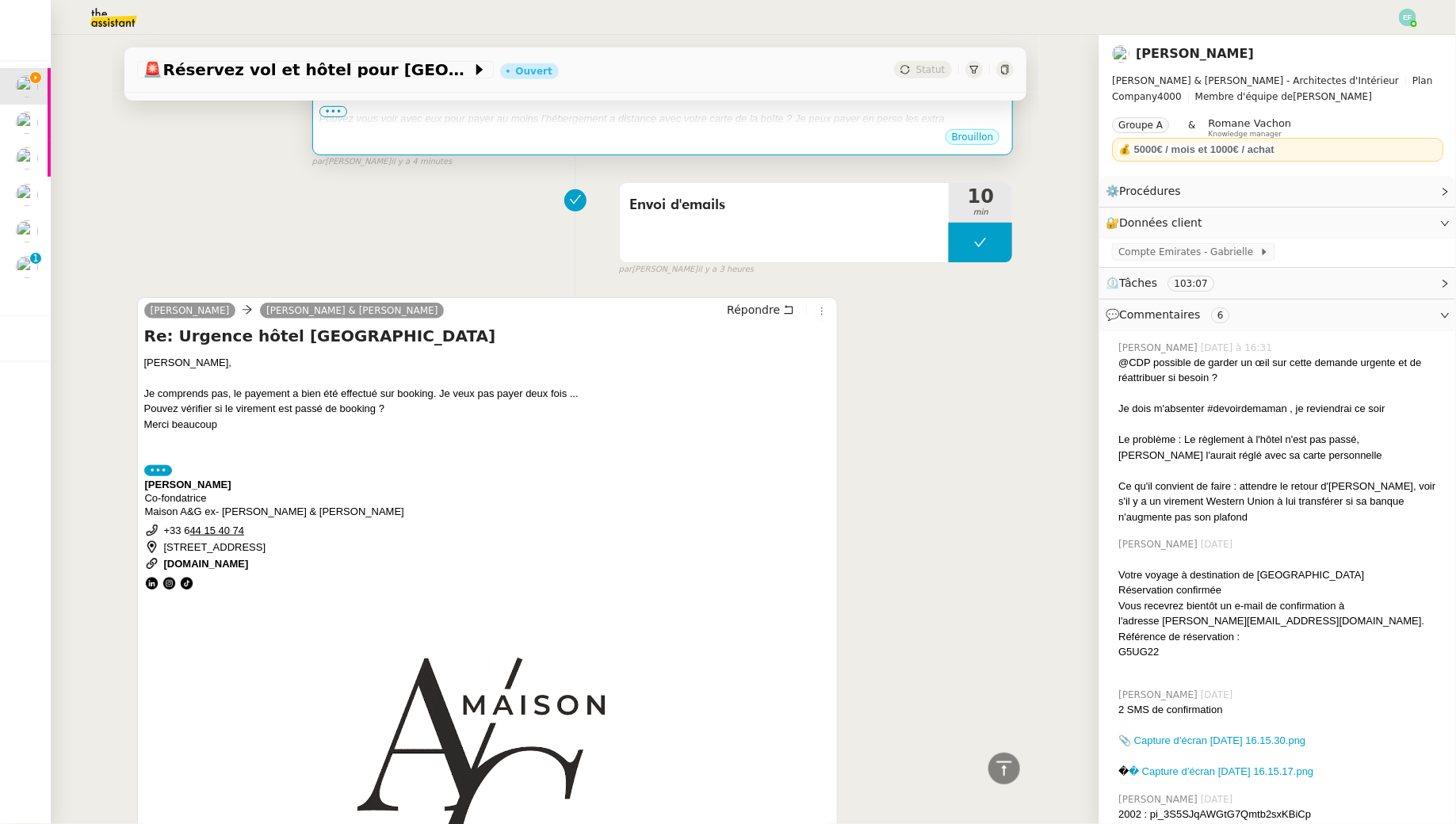
scroll to position [484, 0]
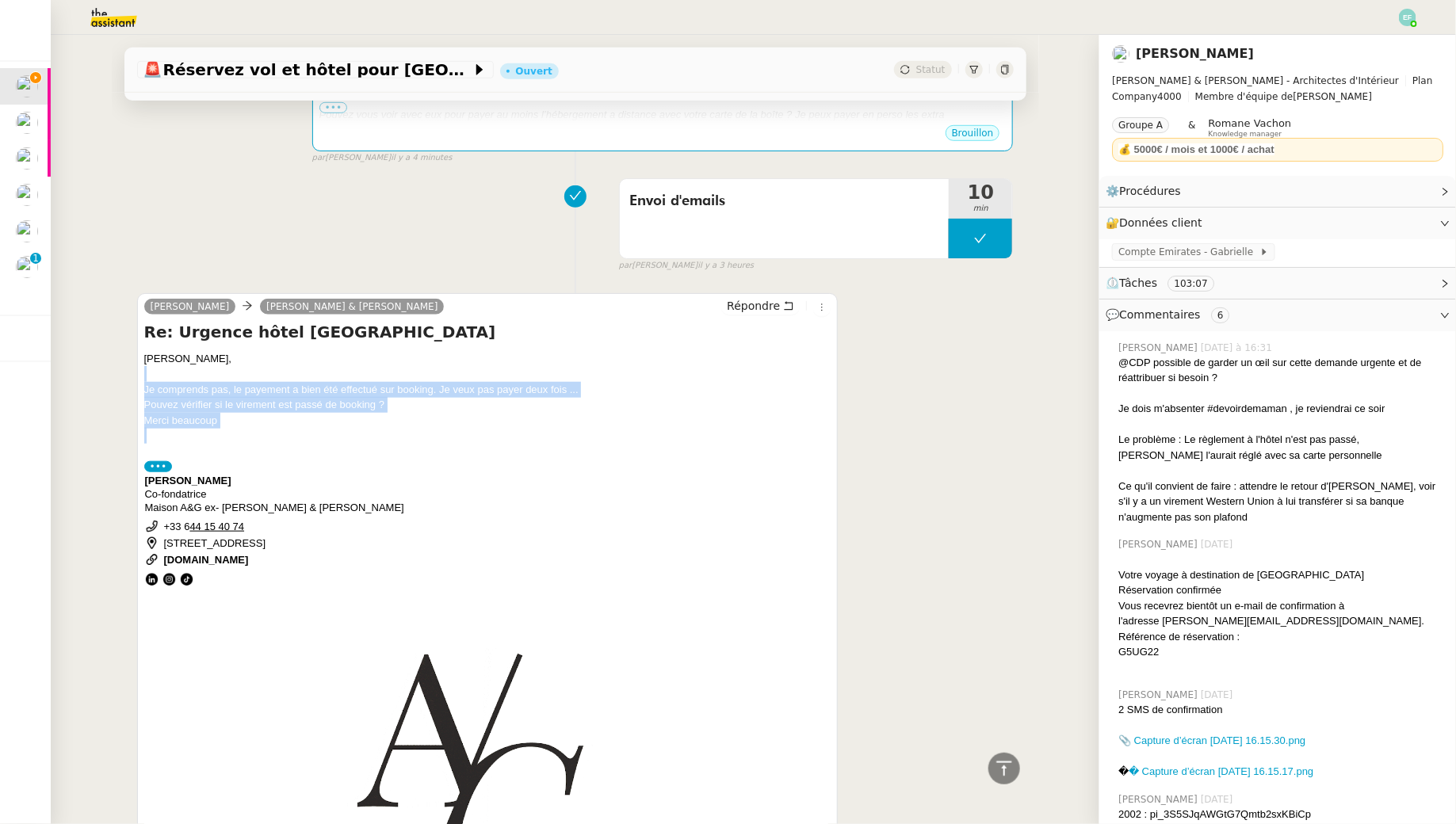
drag, startPoint x: 254, startPoint y: 378, endPoint x: 248, endPoint y: 439, distance: 61.3
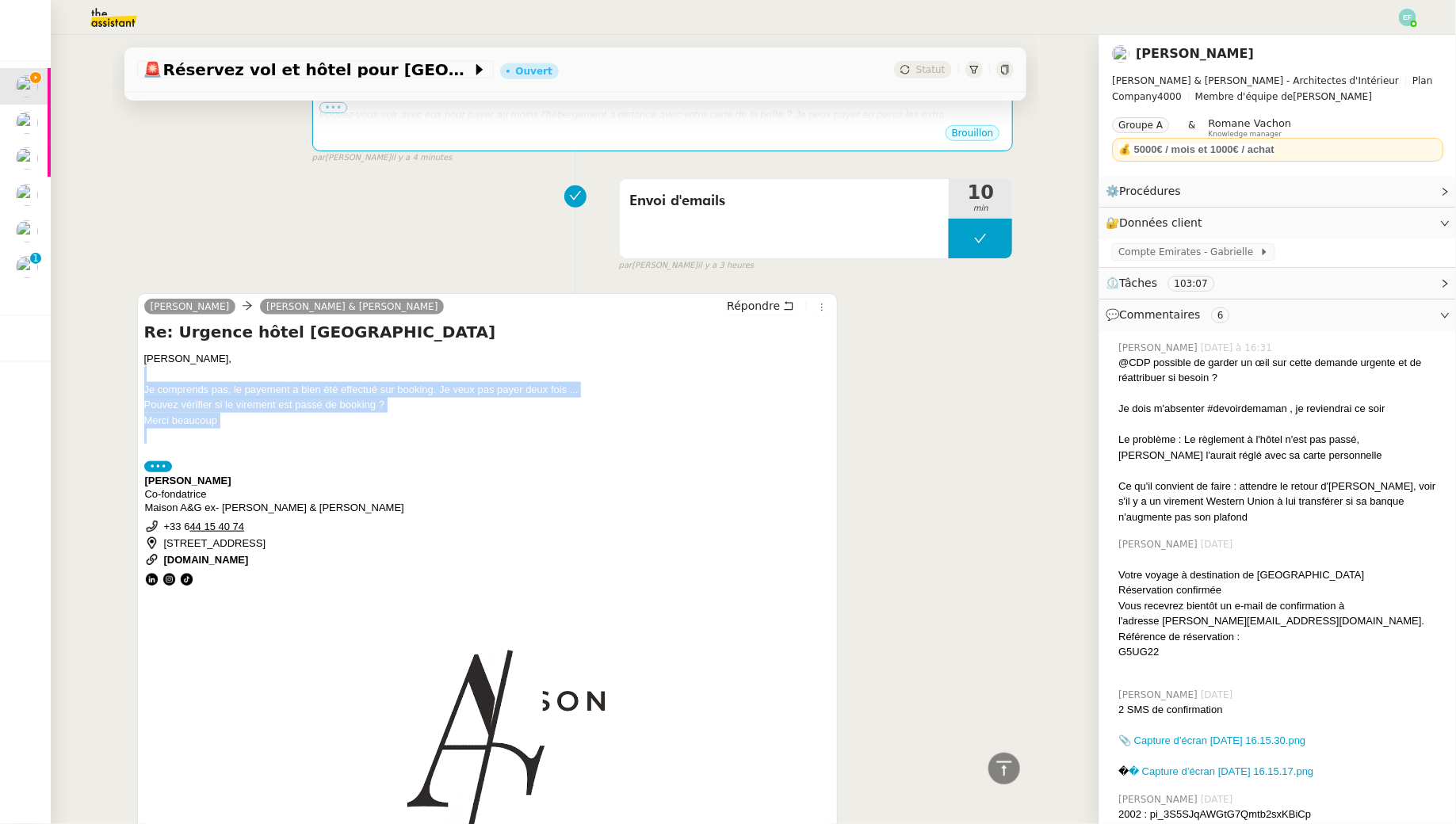
click at [248, 439] on div "Camille, Je comprends pas, le payement a bien été effectué sur booking. Je veux…" at bounding box center [488, 678] width 687 height 653
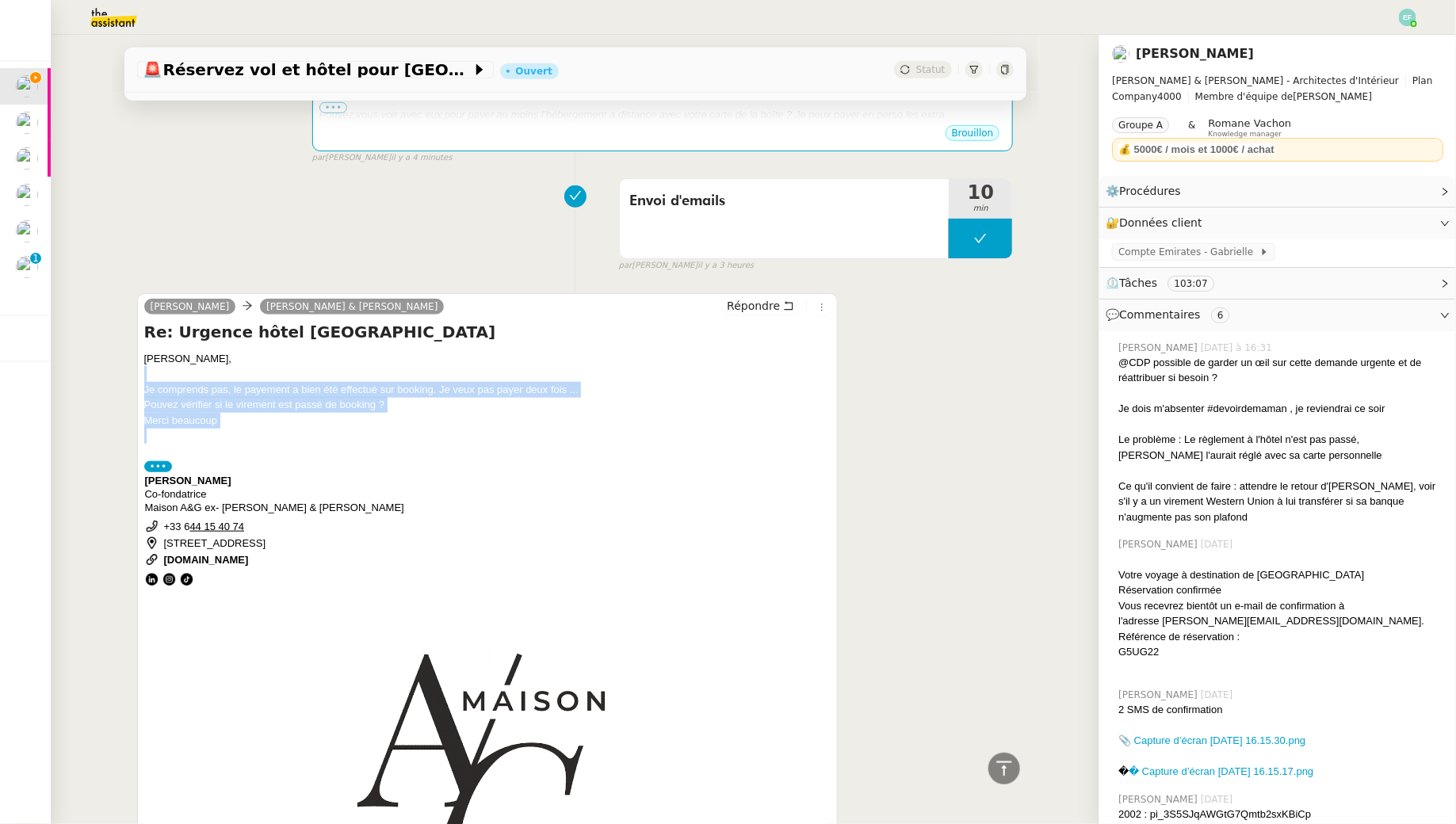
click at [248, 439] on div at bounding box center [488, 436] width 687 height 16
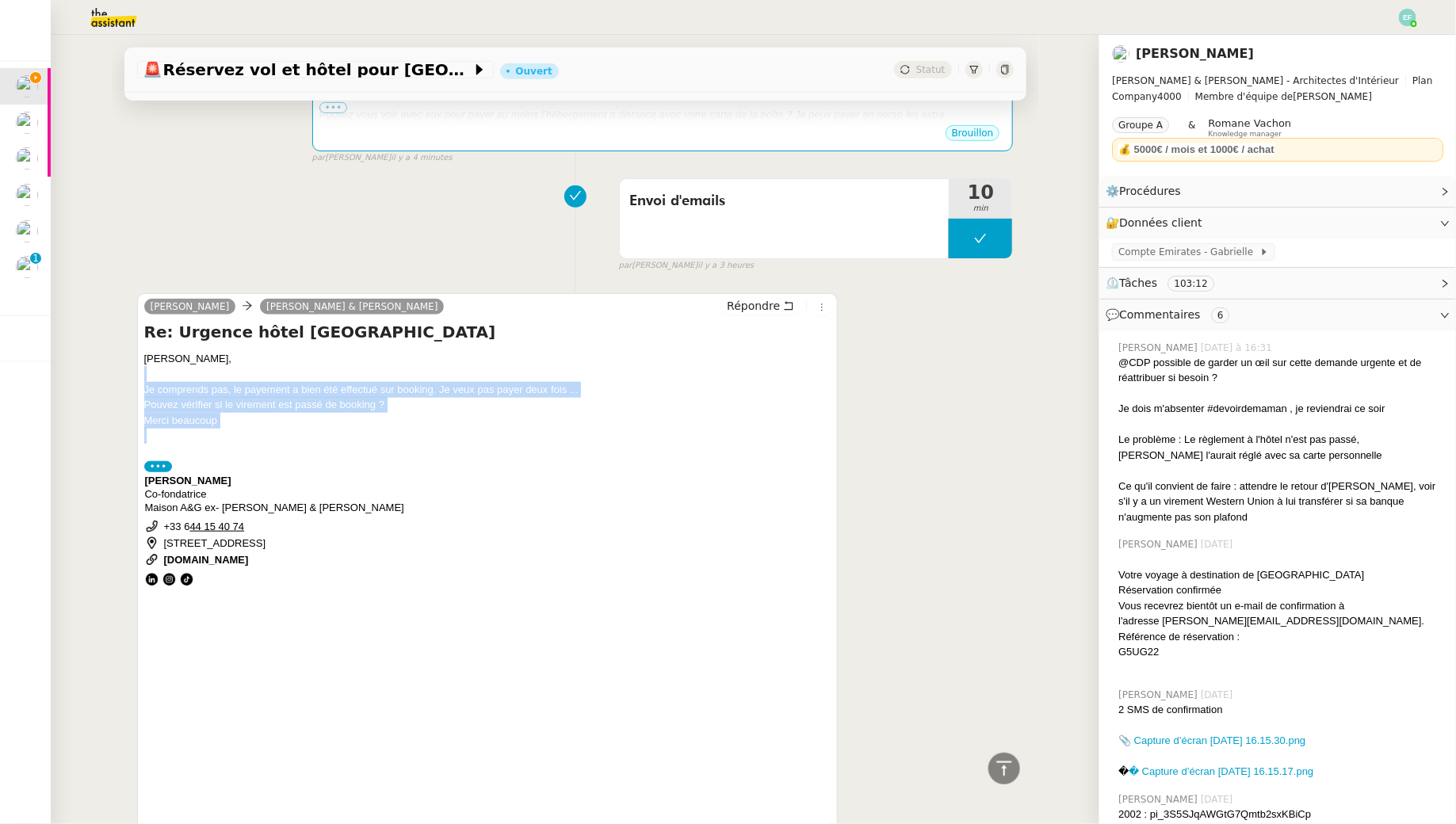
drag, startPoint x: 240, startPoint y: 376, endPoint x: 240, endPoint y: 431, distance: 55.0
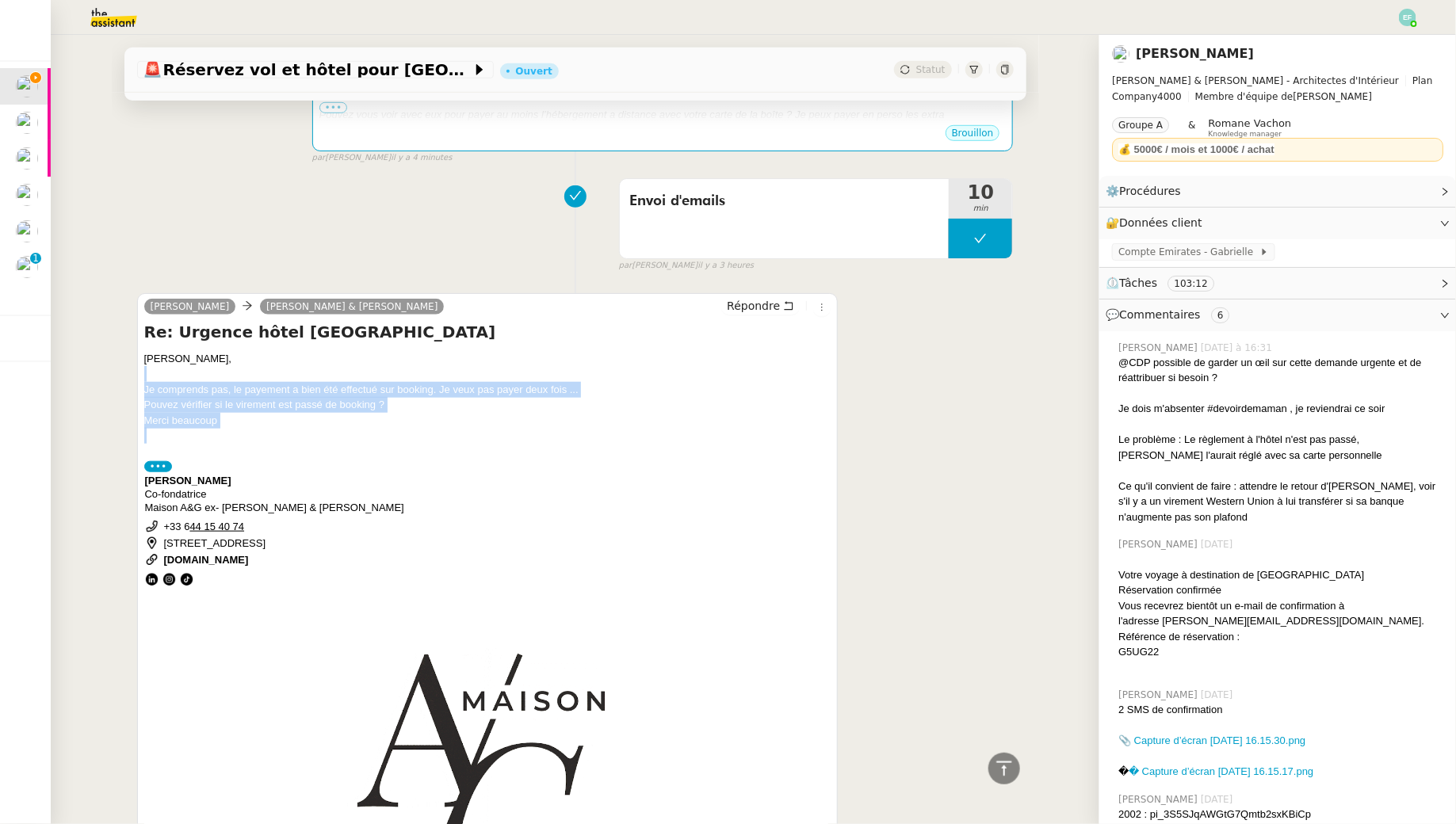
click at [240, 431] on div "Camille, Je comprends pas, le payement a bien été effectué sur booking. Je veux…" at bounding box center [488, 678] width 687 height 653
click at [240, 431] on div at bounding box center [488, 436] width 687 height 16
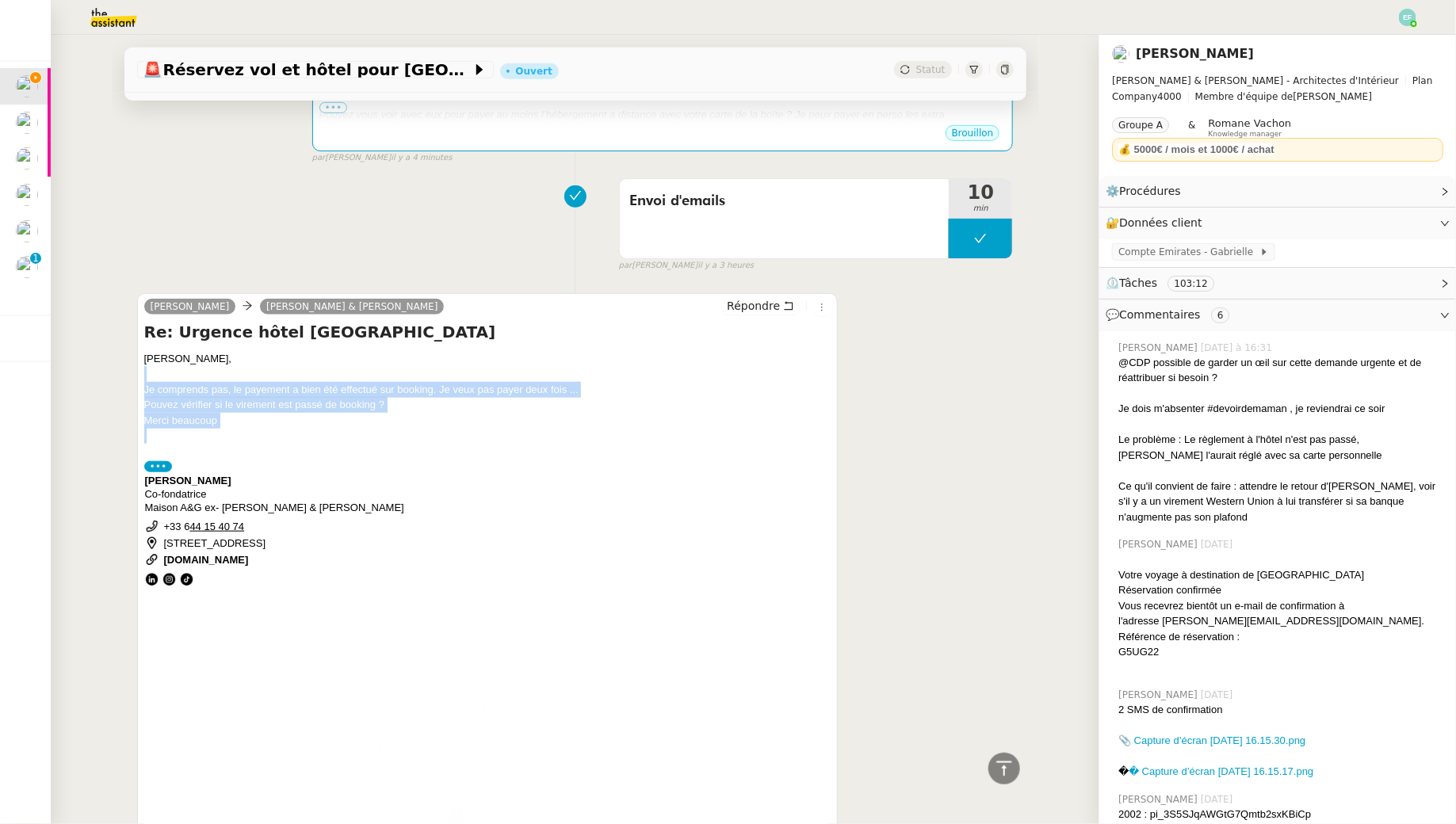
drag, startPoint x: 228, startPoint y: 379, endPoint x: 229, endPoint y: 436, distance: 57.0
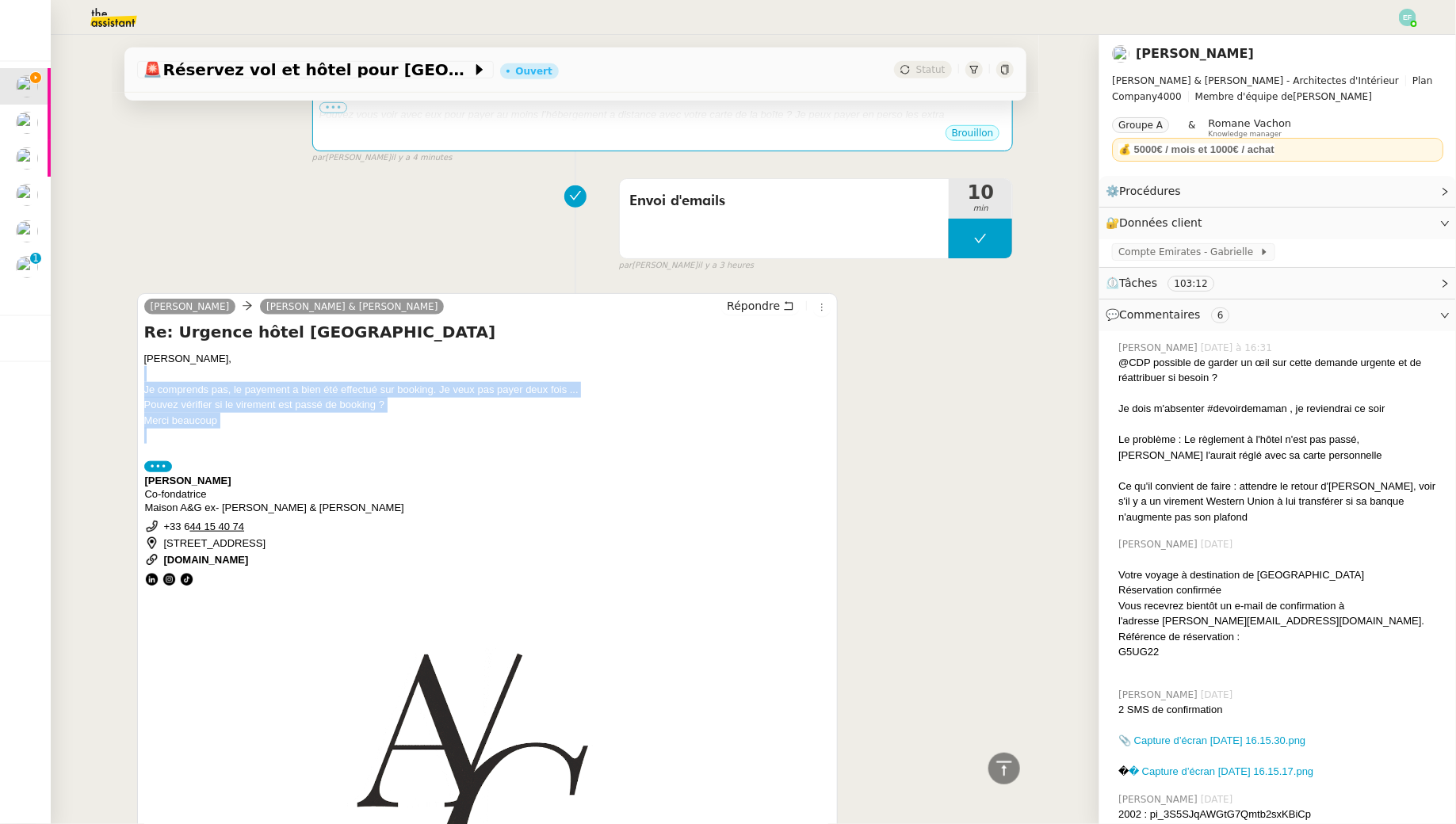
click at [229, 435] on div "Camille, Je comprends pas, le payement a bien été effectué sur booking. Je veux…" at bounding box center [488, 678] width 687 height 653
click at [229, 436] on div at bounding box center [488, 436] width 687 height 16
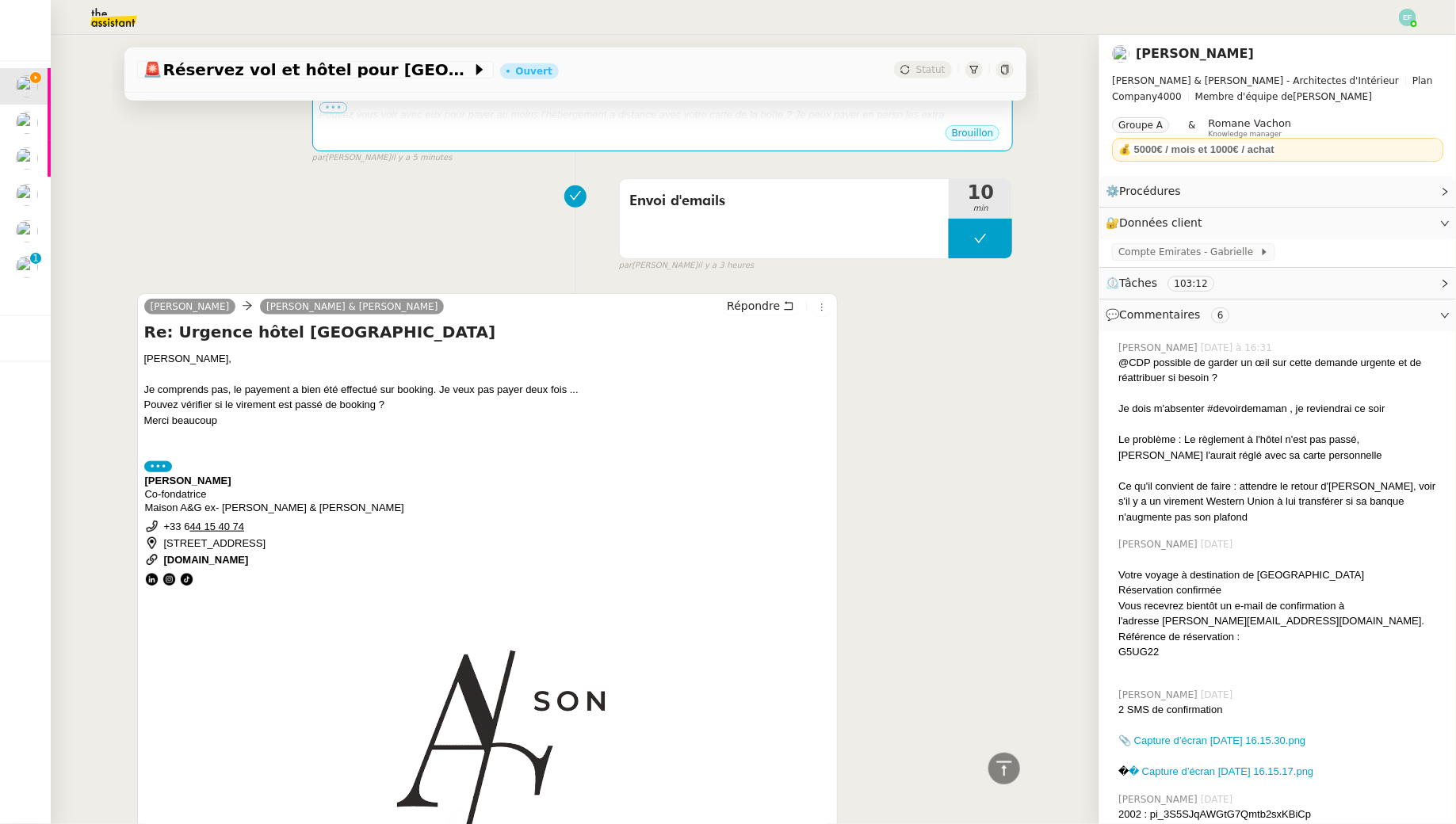
scroll to position [0, 0]
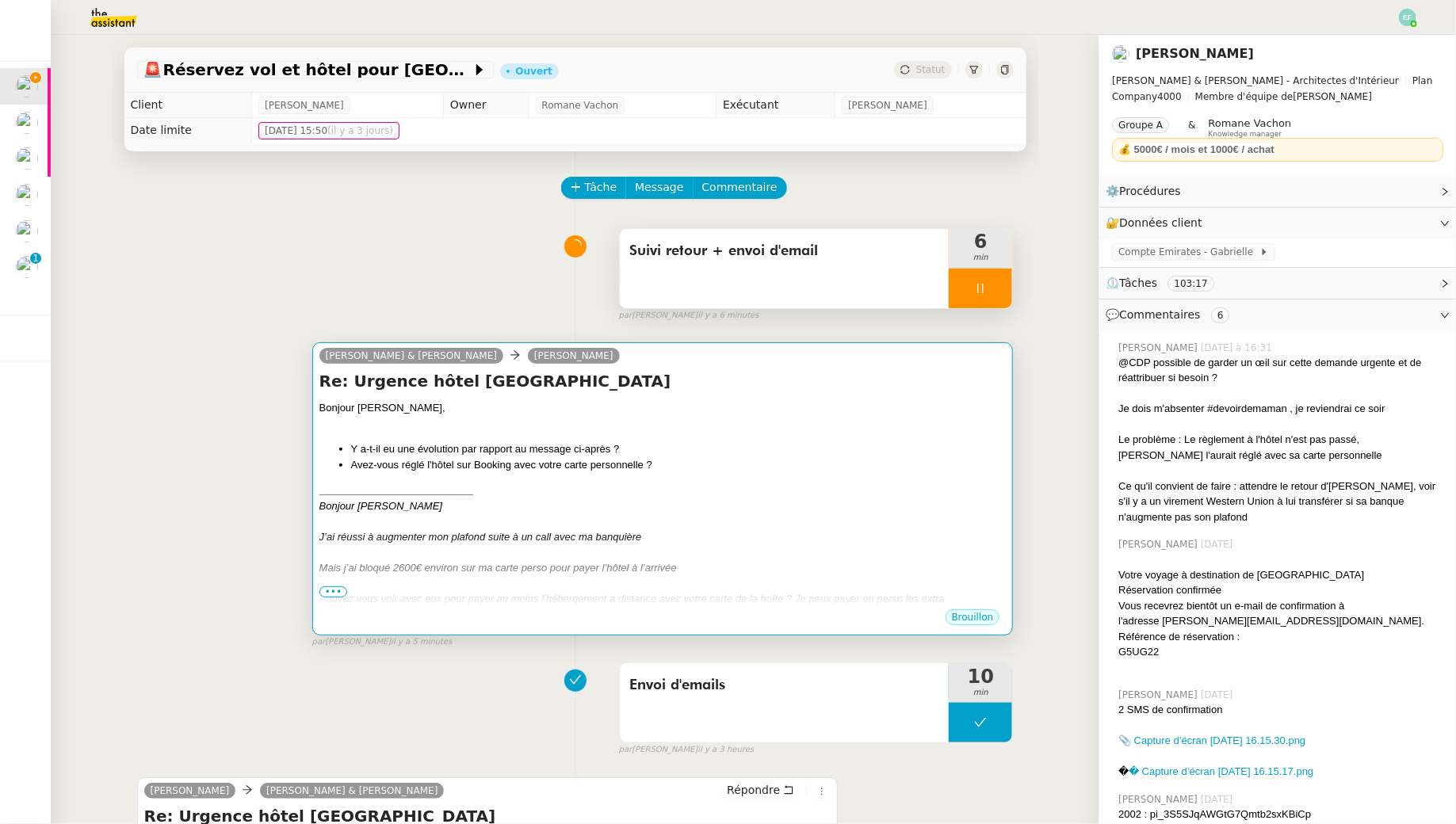
click at [375, 462] on li "Avez-vous réglé l'hôtel sur Booking avec votre carte personnelle ?" at bounding box center [679, 464] width 656 height 16
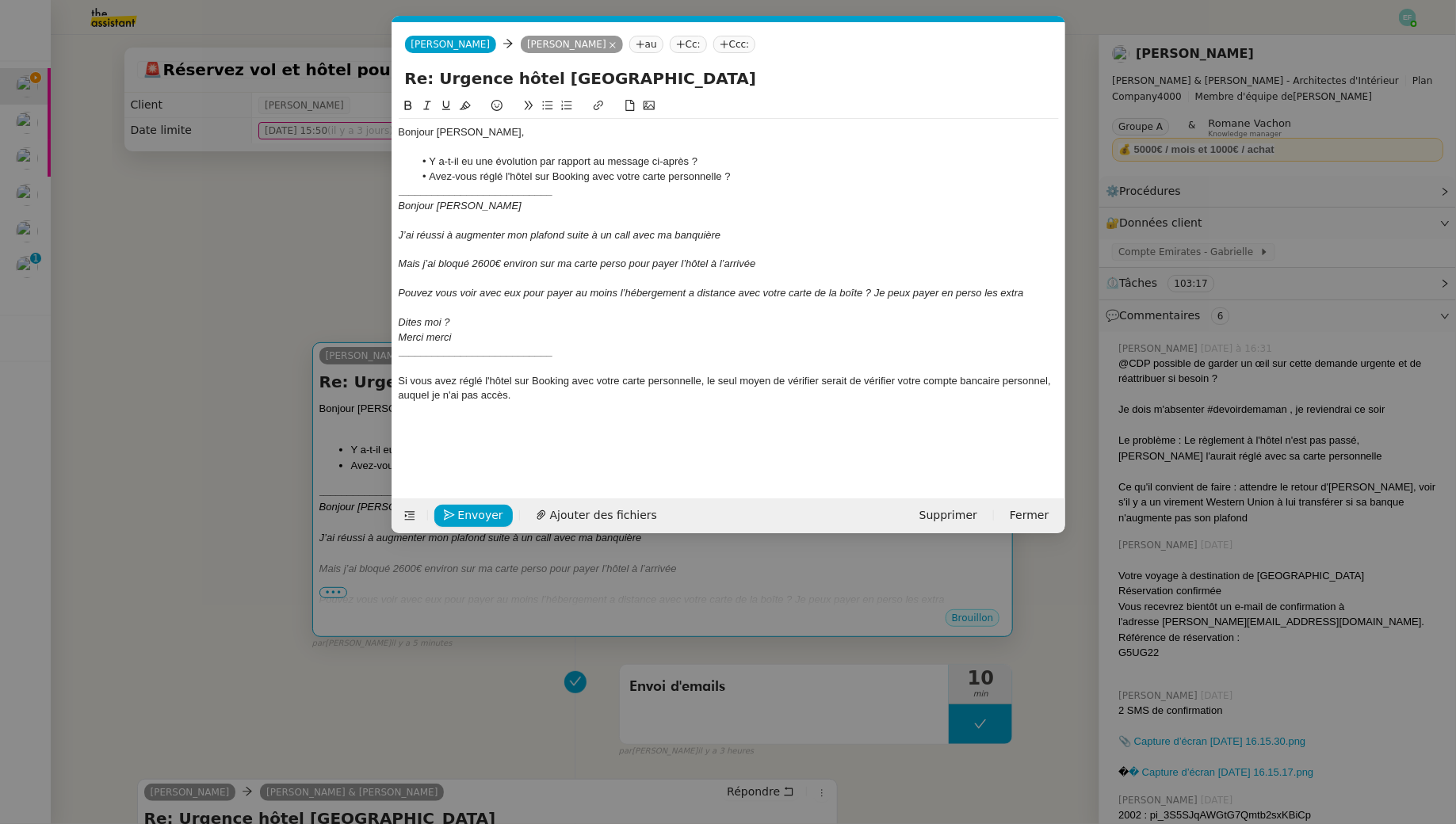
scroll to position [0, 33]
click at [257, 260] on nz-modal-container "Service TA - VOYAGE - PROPOSITION GLOBALE A utiliser dans le cadre de propositi…" at bounding box center [728, 412] width 1456 height 824
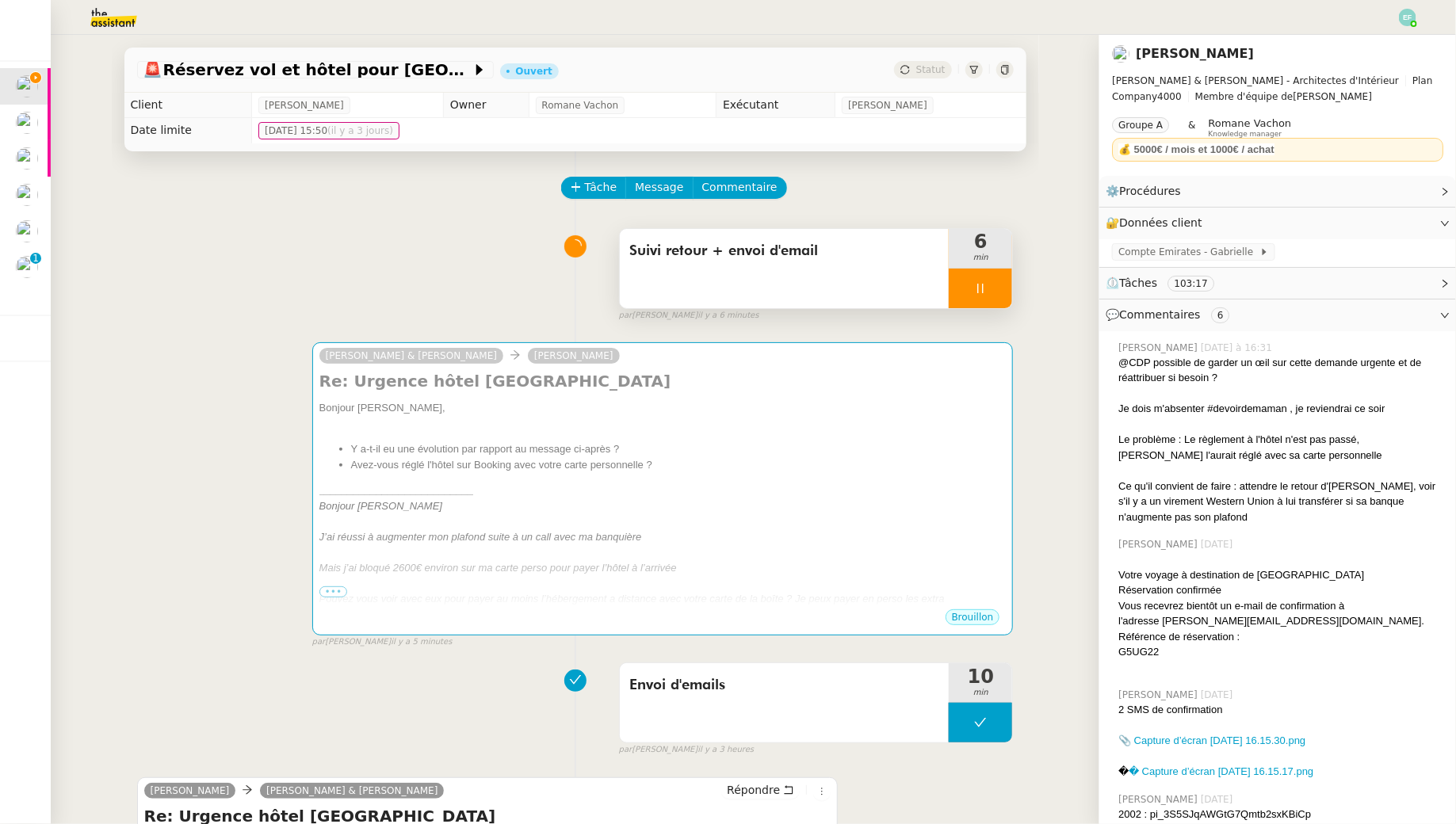
click at [971, 276] on div at bounding box center [981, 288] width 64 height 40
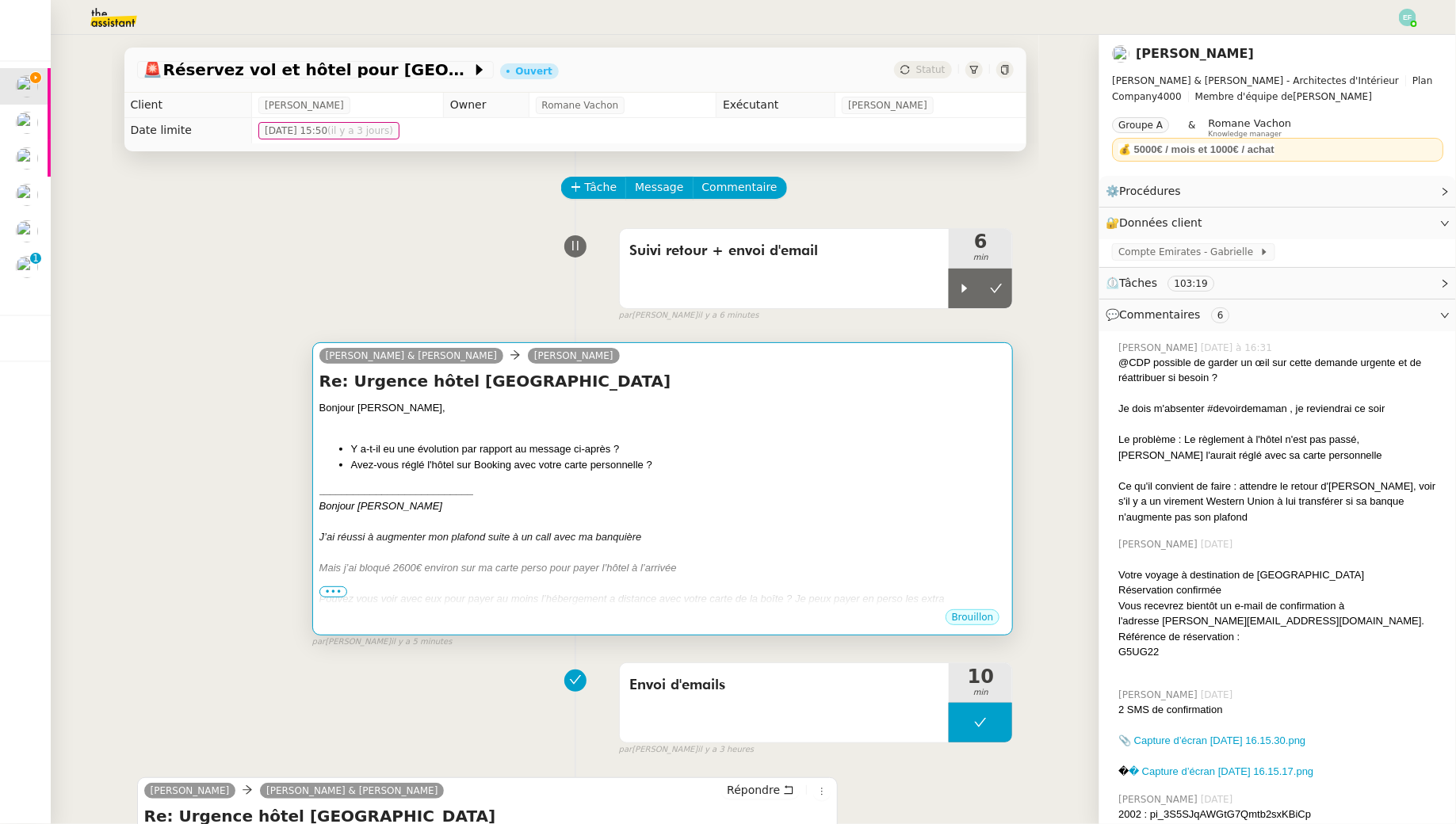
click at [749, 508] on div "Bonjour Camille" at bounding box center [662, 506] width 687 height 16
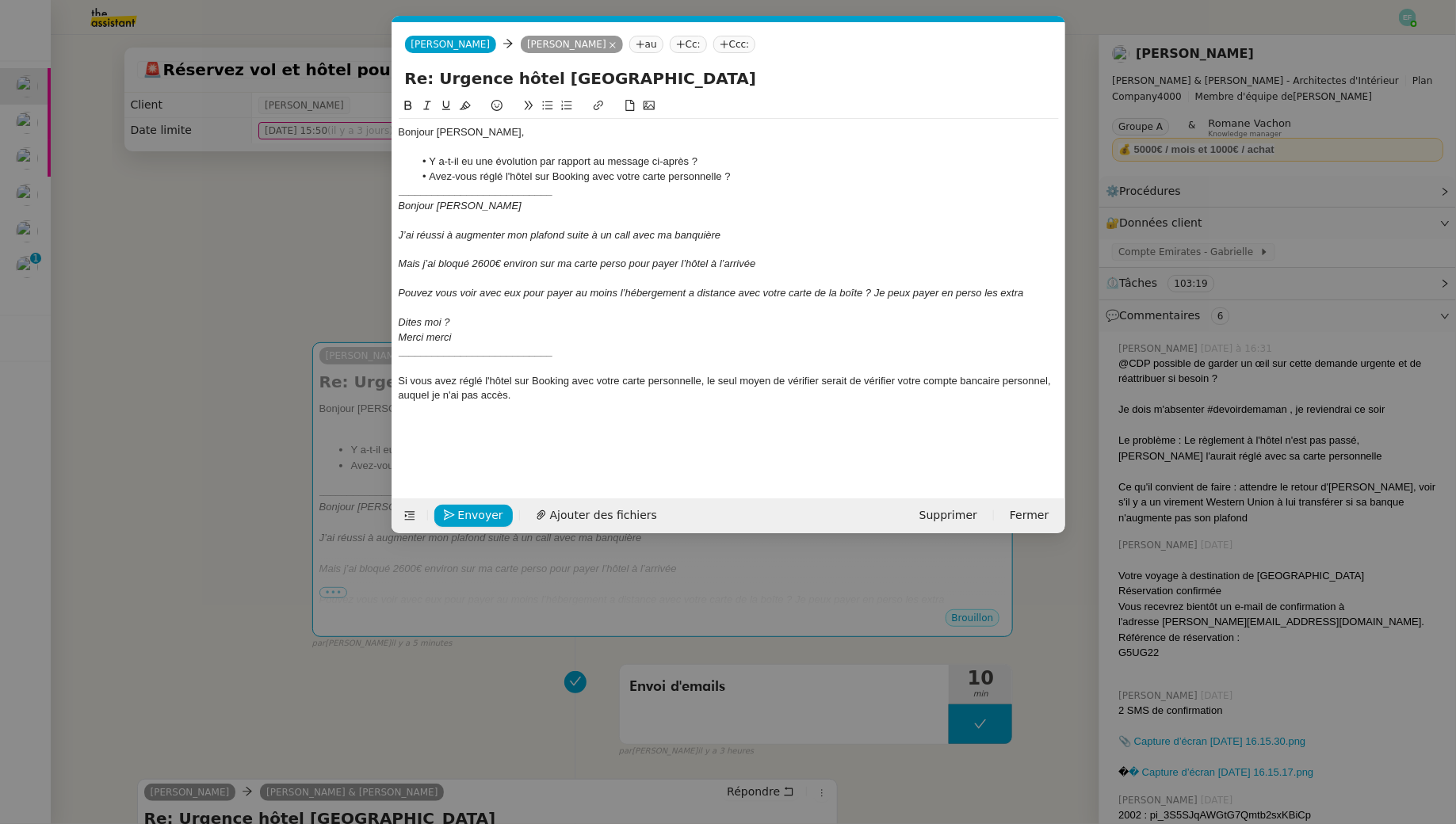
click at [293, 244] on nz-modal-container "Service TA - VOYAGE - PROPOSITION GLOBALE A utiliser dans le cadre de propositi…" at bounding box center [728, 412] width 1456 height 824
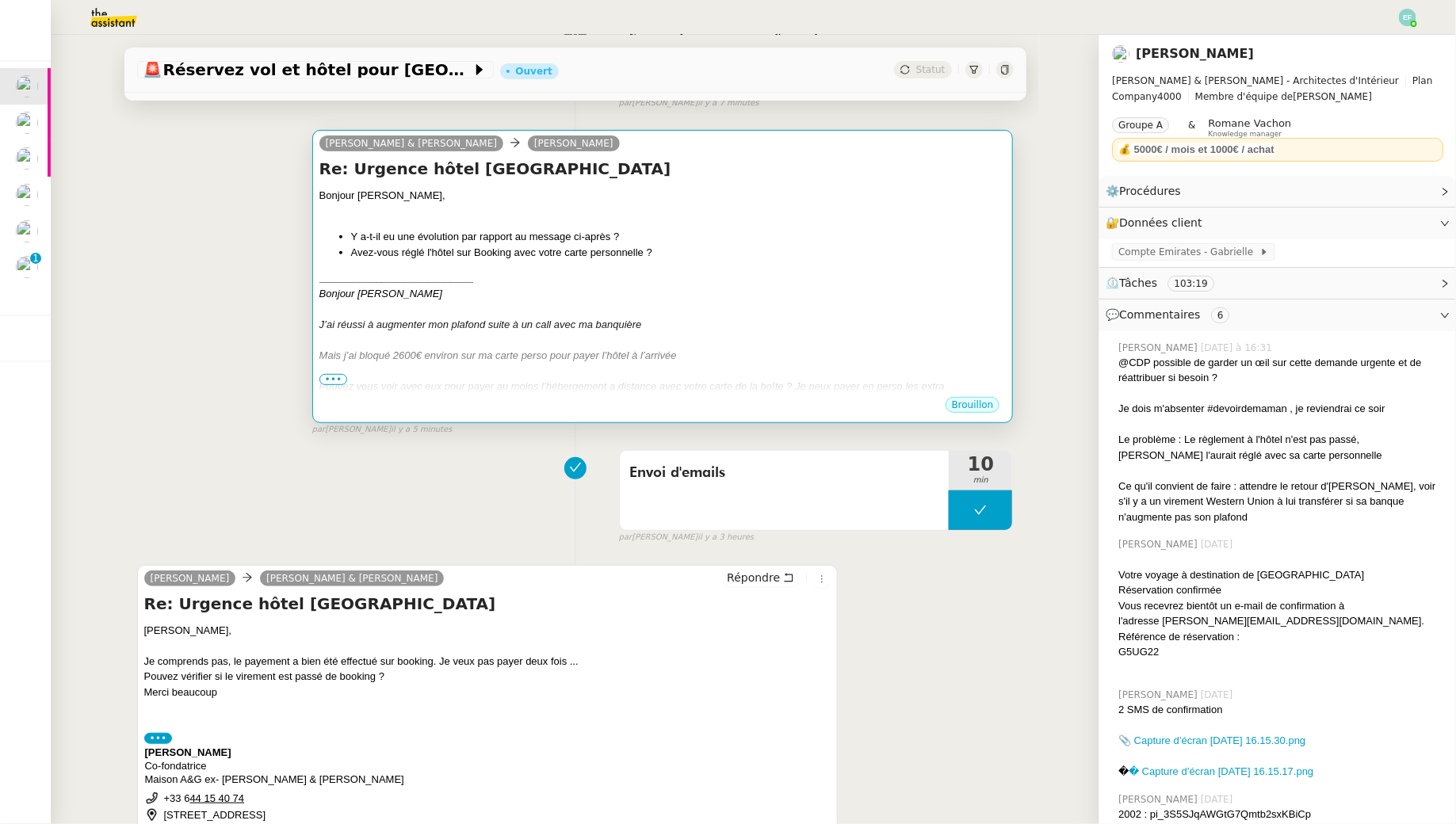
scroll to position [187, 0]
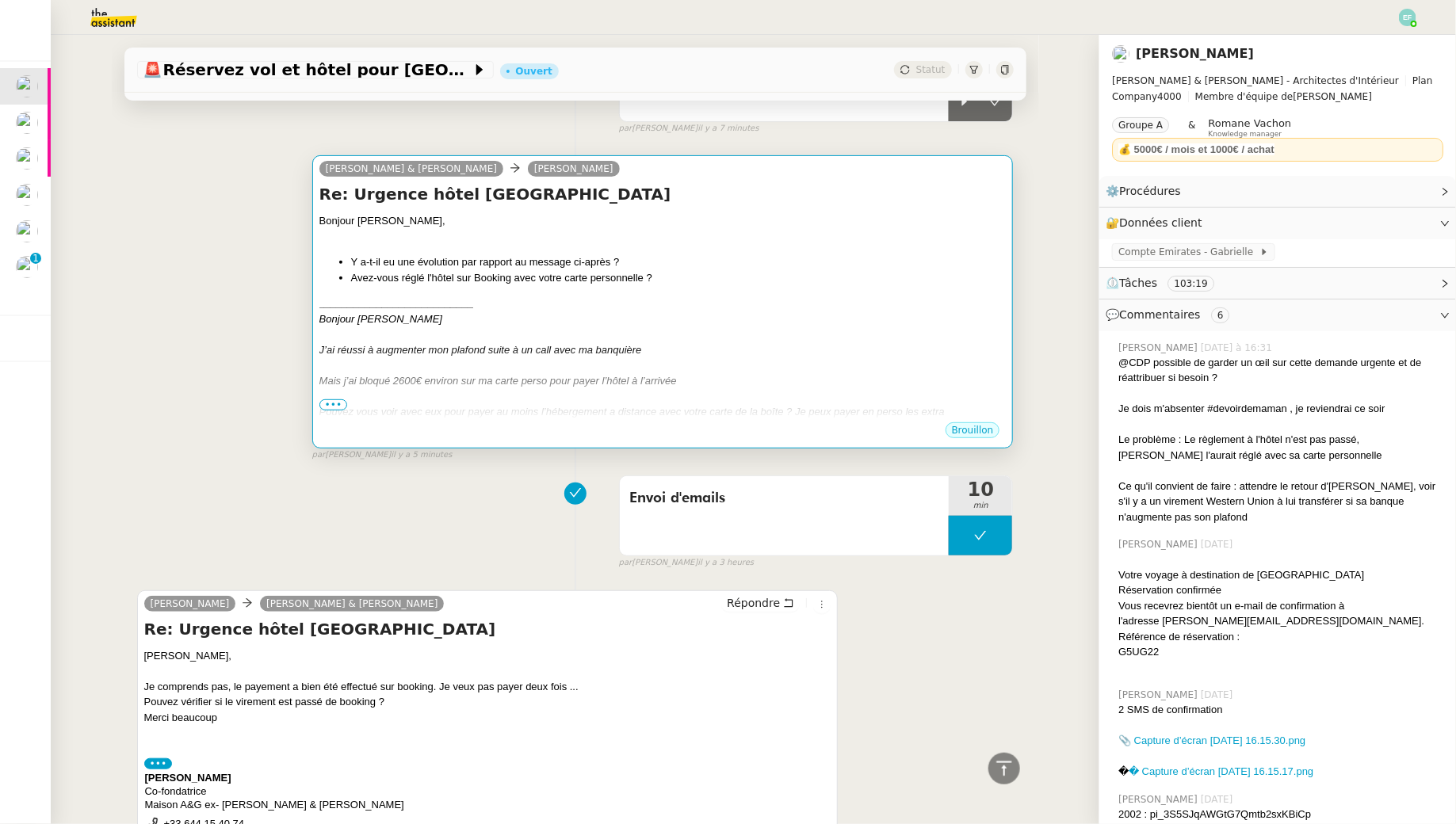
click at [665, 255] on li "Y a-t-il eu une évolution par rapport au message ci-après ?" at bounding box center [679, 262] width 656 height 16
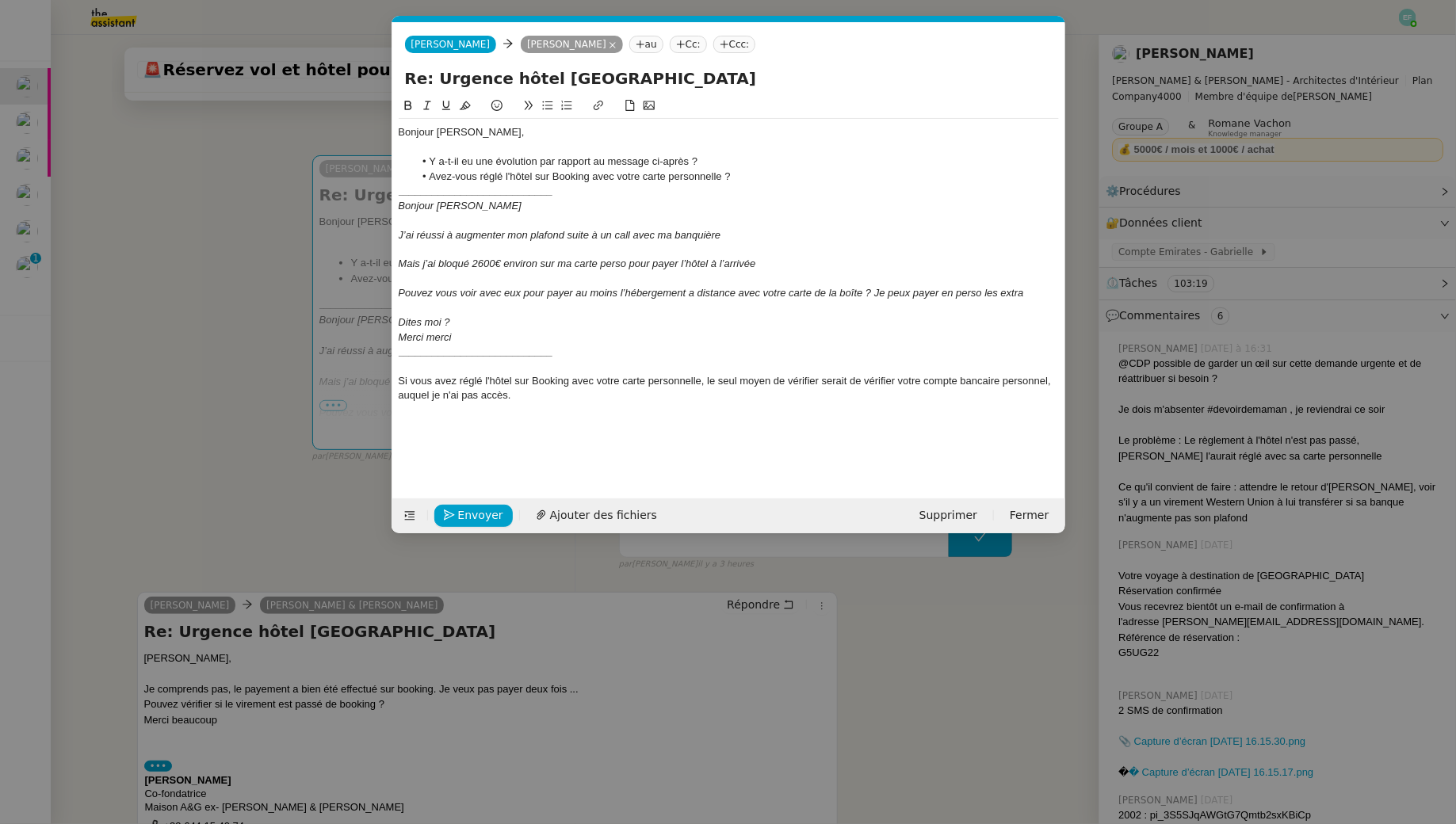
scroll to position [0, 33]
click at [236, 213] on nz-modal-container "Service TA - VOYAGE - PROPOSITION GLOBALE A utiliser dans le cadre de propositi…" at bounding box center [728, 412] width 1456 height 824
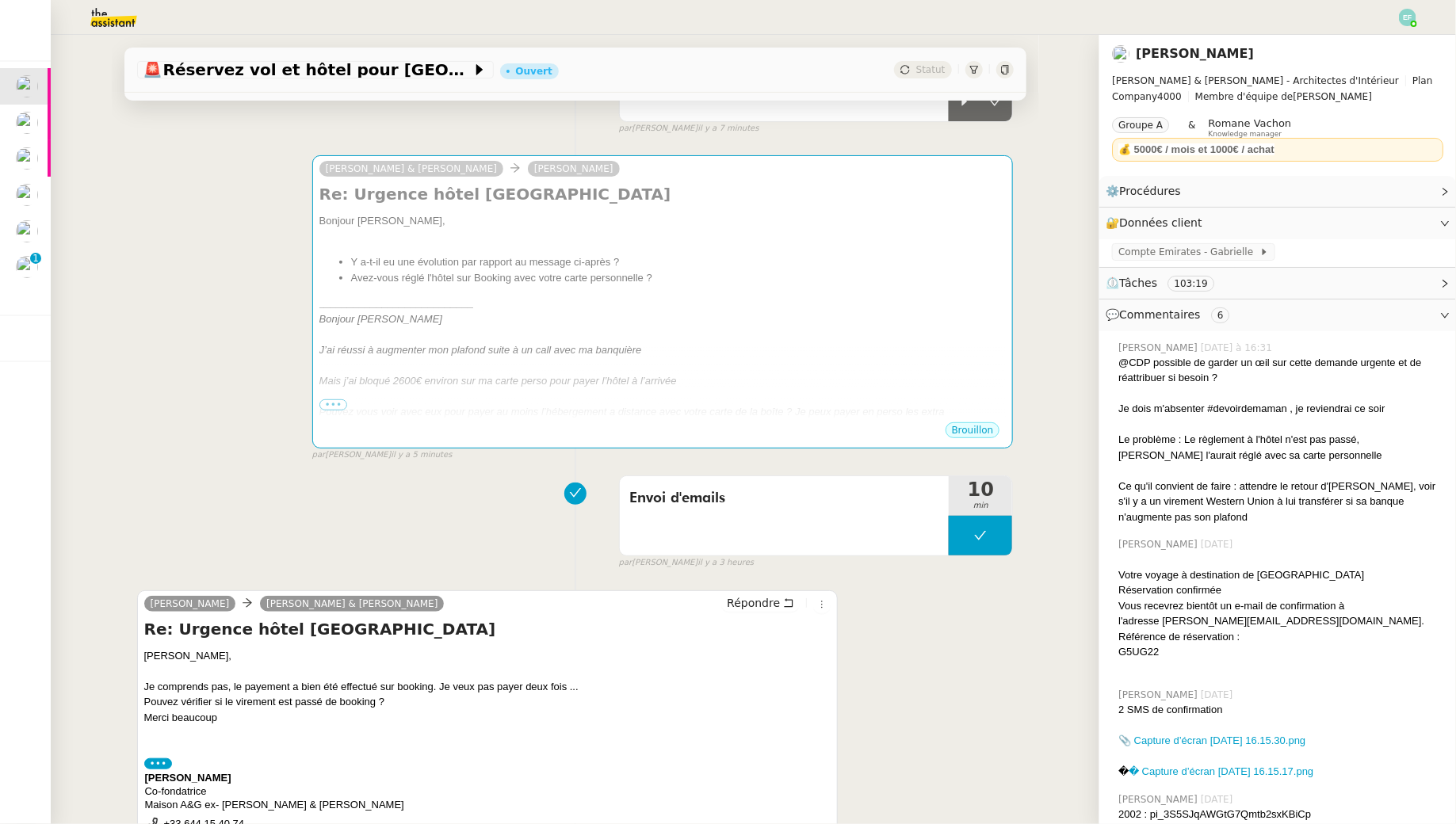
click at [1045, 221] on div "🚨 Réservez vol et hôtel pour Dubaï / Emirates // Banyan Ouvert Statut Client Au…" at bounding box center [575, 429] width 1049 height 789
click at [1409, 225] on link "Modifier" at bounding box center [1401, 223] width 45 height 18
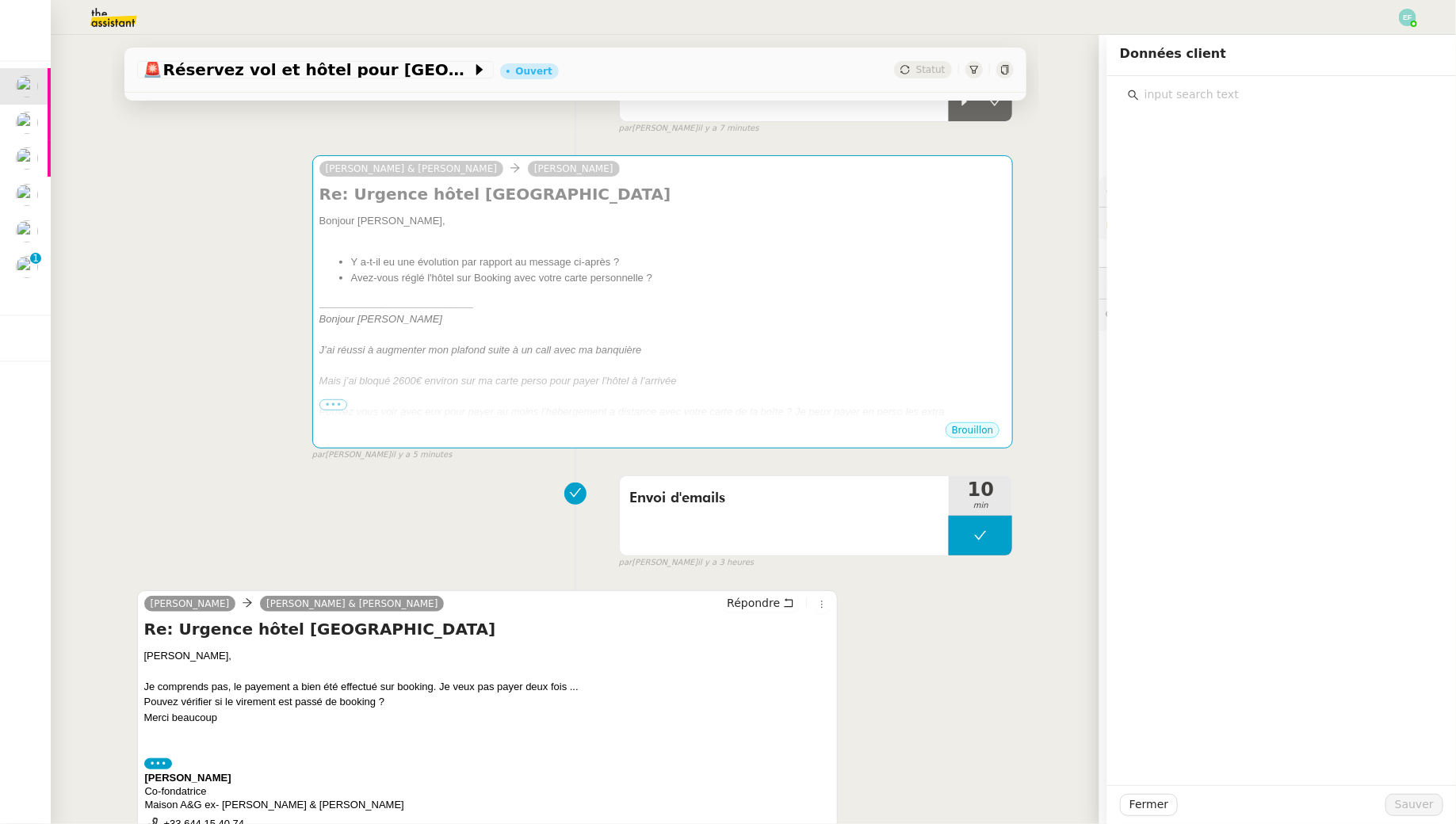
click at [1253, 88] on input "text" at bounding box center [1287, 95] width 297 height 21
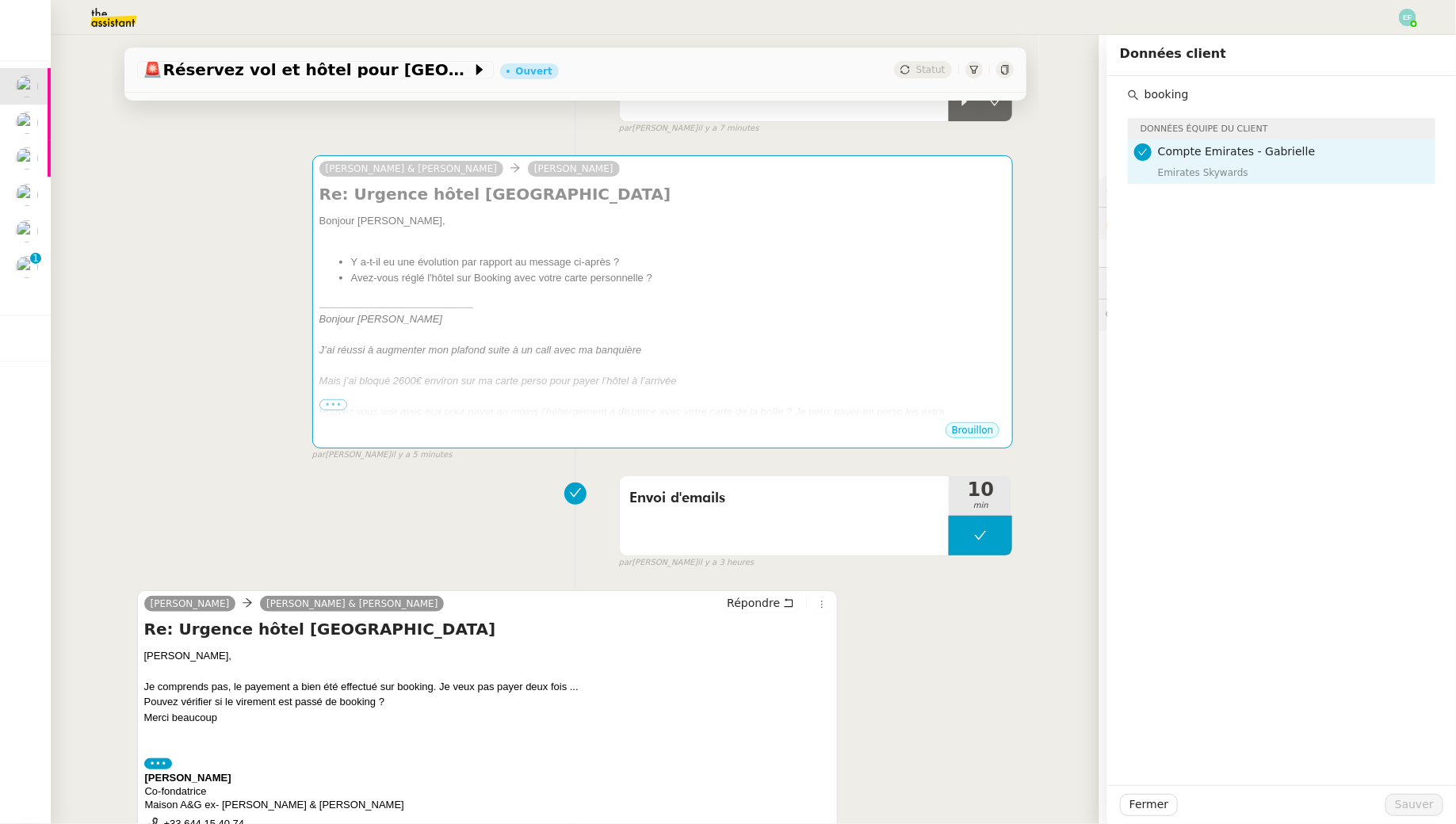
type input "booking"
click at [1073, 217] on div "🚨 Réservez vol et hôtel pour Dubaï / Emirates // Banyan Ouvert Statut Client Au…" at bounding box center [575, 429] width 1049 height 789
click at [1071, 226] on div "🚨 Réservez vol et hôtel pour Dubaï / Emirates // Banyan Ouvert Statut Client Au…" at bounding box center [575, 429] width 1049 height 789
drag, startPoint x: 1219, startPoint y: 87, endPoint x: 1126, endPoint y: 87, distance: 93.0
click at [1126, 87] on div "booking Données équipe du client Compte Emirates - Gabrielle Emirates Skywards" at bounding box center [1282, 130] width 323 height 107
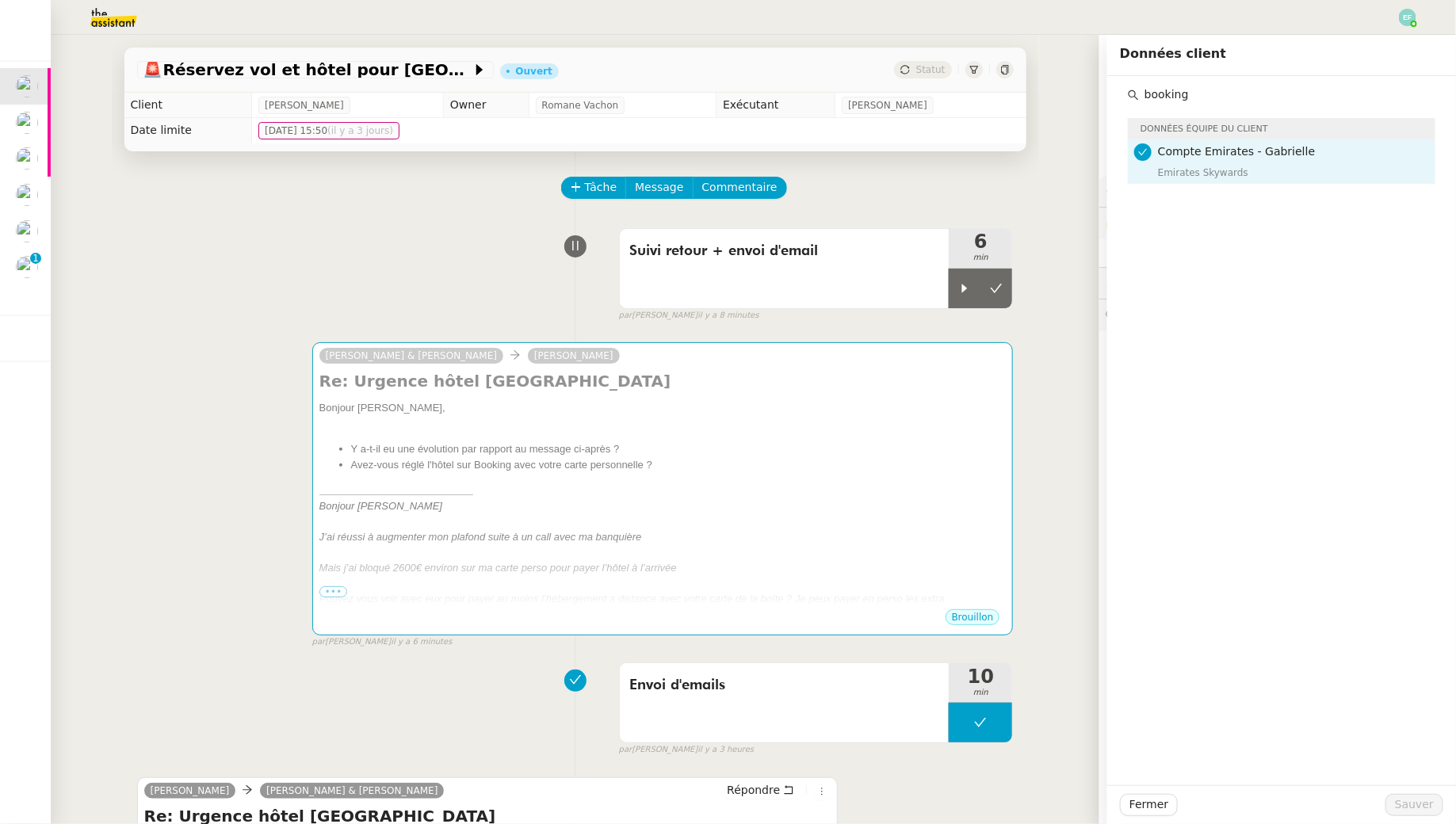
click at [472, 238] on div "Suivi retour + envoi d'email 6 min false par Emelyne F. il y a 8 minutes" at bounding box center [575, 272] width 877 height 102
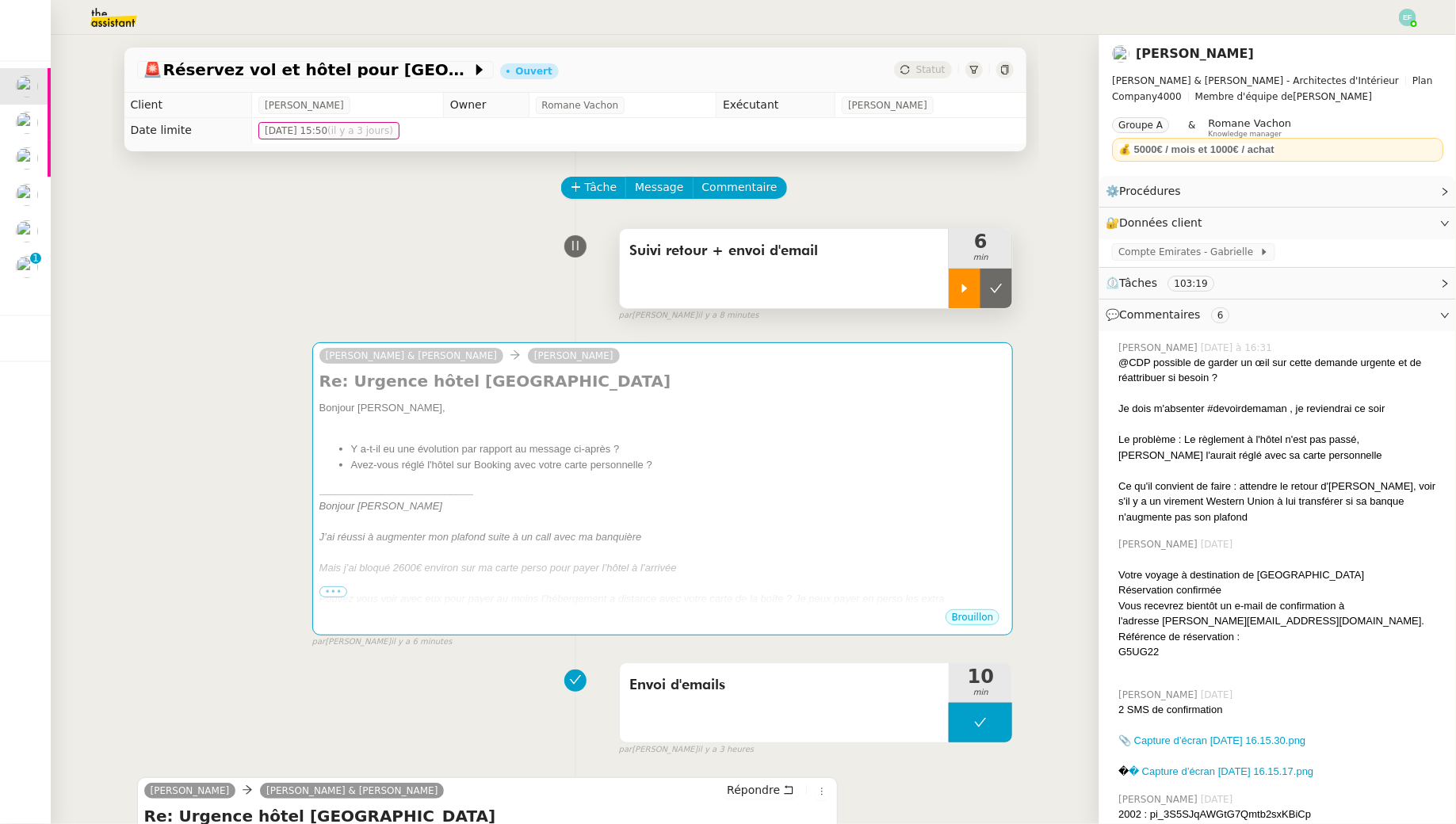
click at [964, 288] on icon at bounding box center [965, 288] width 6 height 9
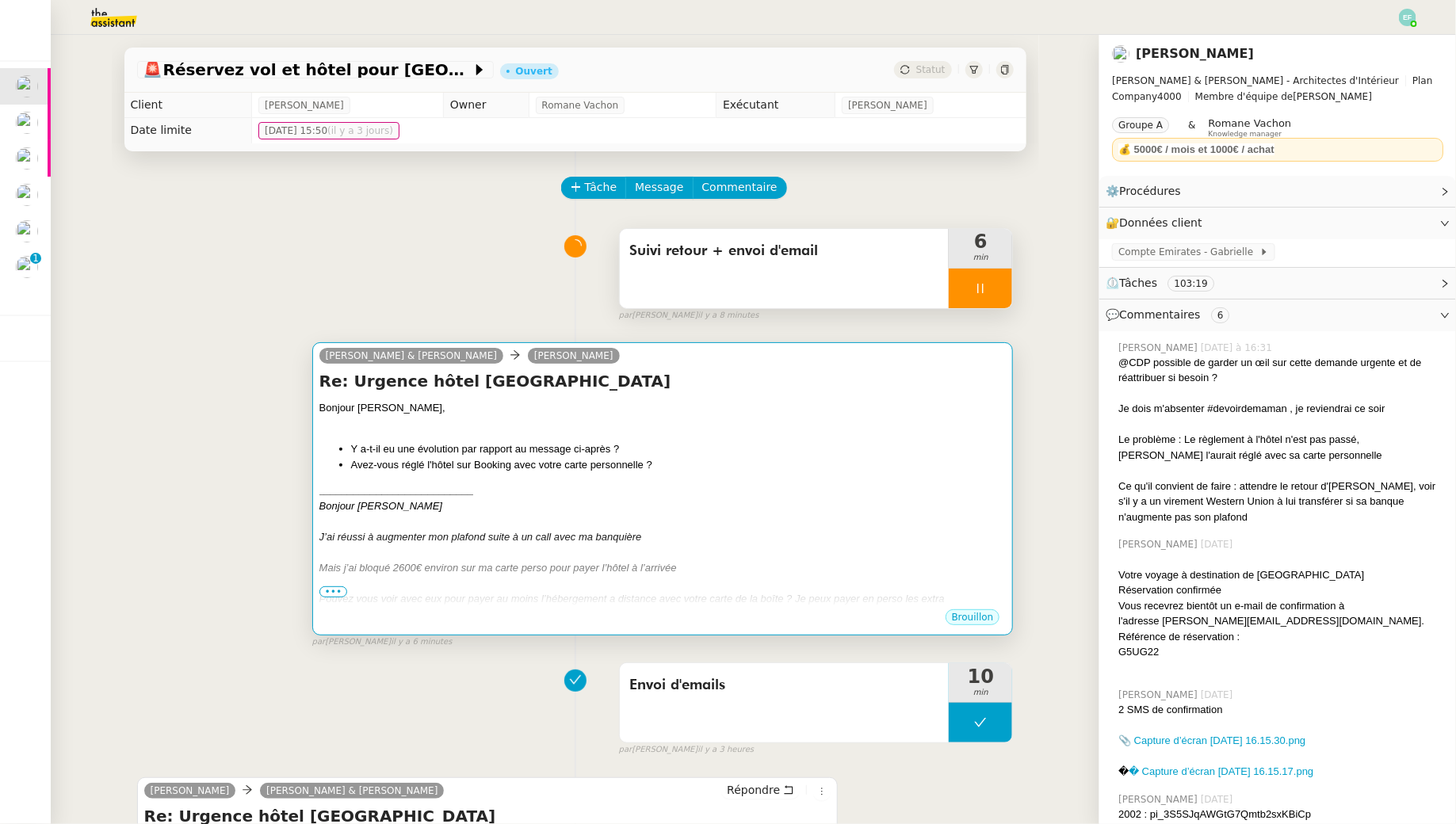
click at [833, 414] on div "Bonjour [PERSON_NAME]," at bounding box center [662, 407] width 687 height 16
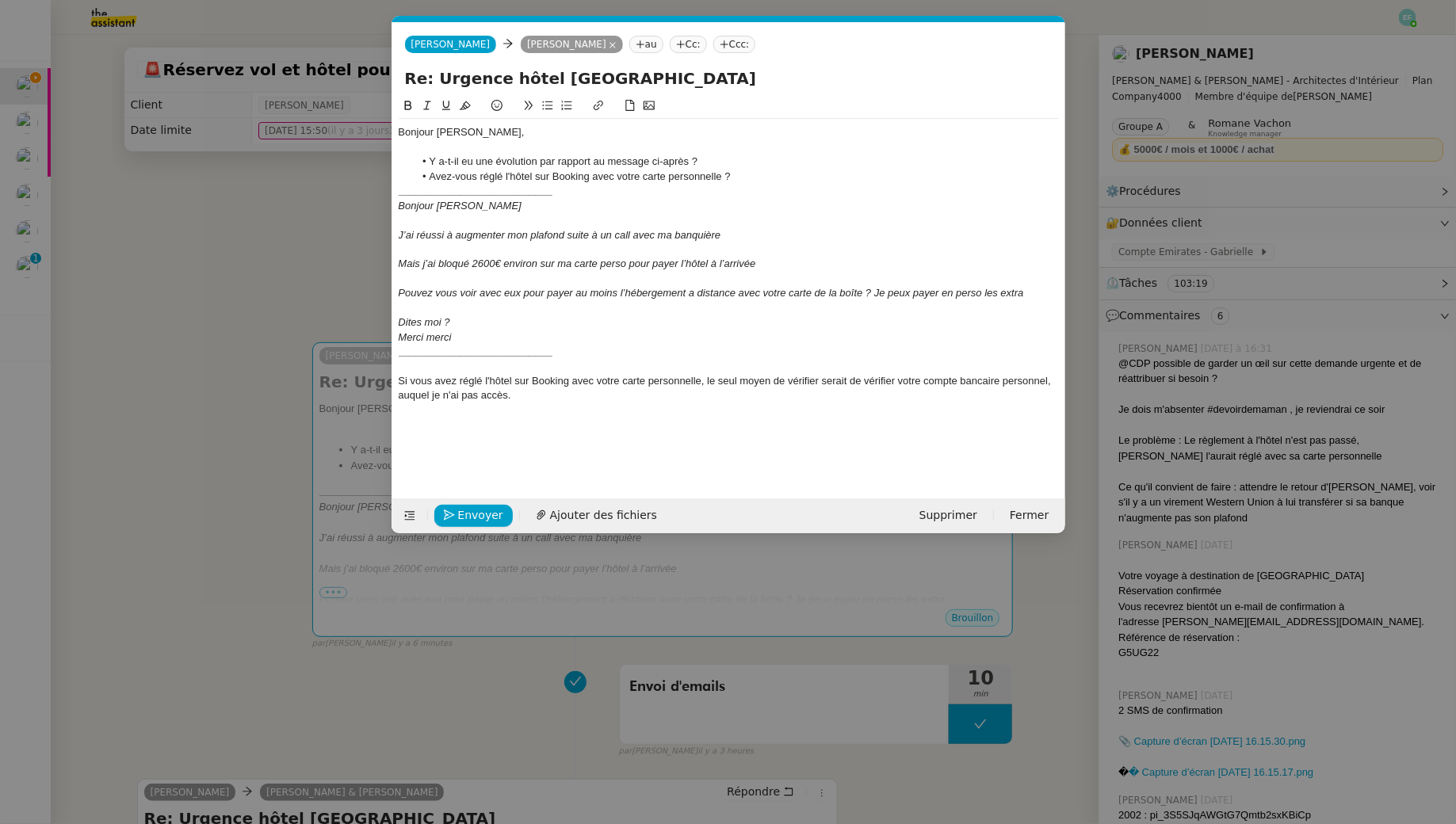
scroll to position [0, 33]
click at [541, 398] on div "Si vous avez réglé l'hôtel sur Booking avec votre carte personnelle, le seul mo…" at bounding box center [728, 388] width 661 height 29
click at [323, 260] on nz-modal-container "Service TA - VOYAGE - PROPOSITION GLOBALE A utiliser dans le cadre de propositi…" at bounding box center [728, 412] width 1456 height 824
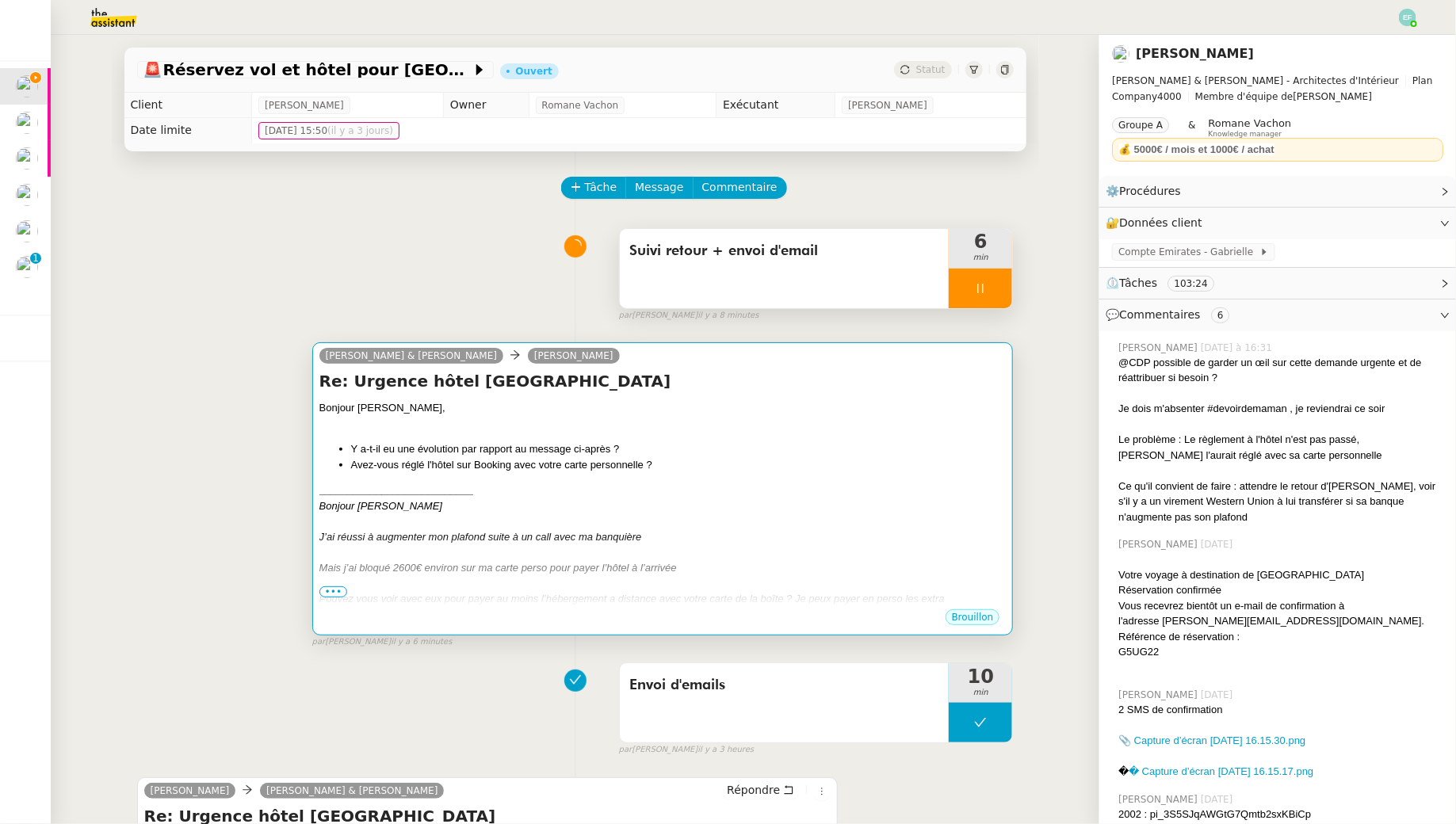
click at [877, 436] on div "Bonjour Audrey, Y a-t-il eu une évolution par rapport au message ci-après ? Ave…" at bounding box center [662, 564] width 687 height 330
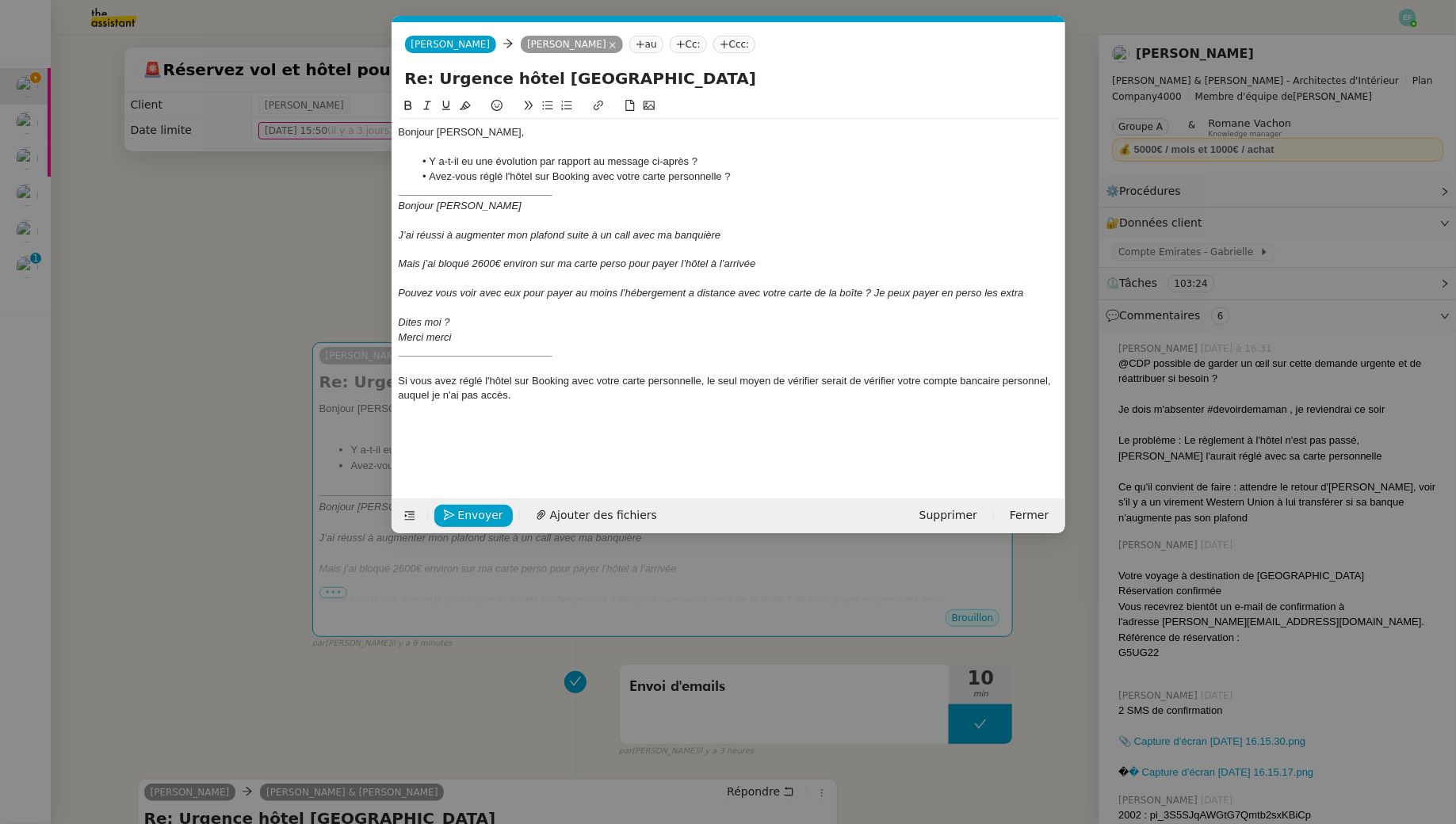
click at [569, 398] on div "Si vous avez réglé l'hôtel sur Booking avec votre carte personnelle, le seul mo…" at bounding box center [728, 388] width 661 height 29
click at [173, 256] on nz-modal-container "Service TA - VOYAGE - PROPOSITION GLOBALE A utiliser dans le cadre de propositi…" at bounding box center [728, 412] width 1456 height 824
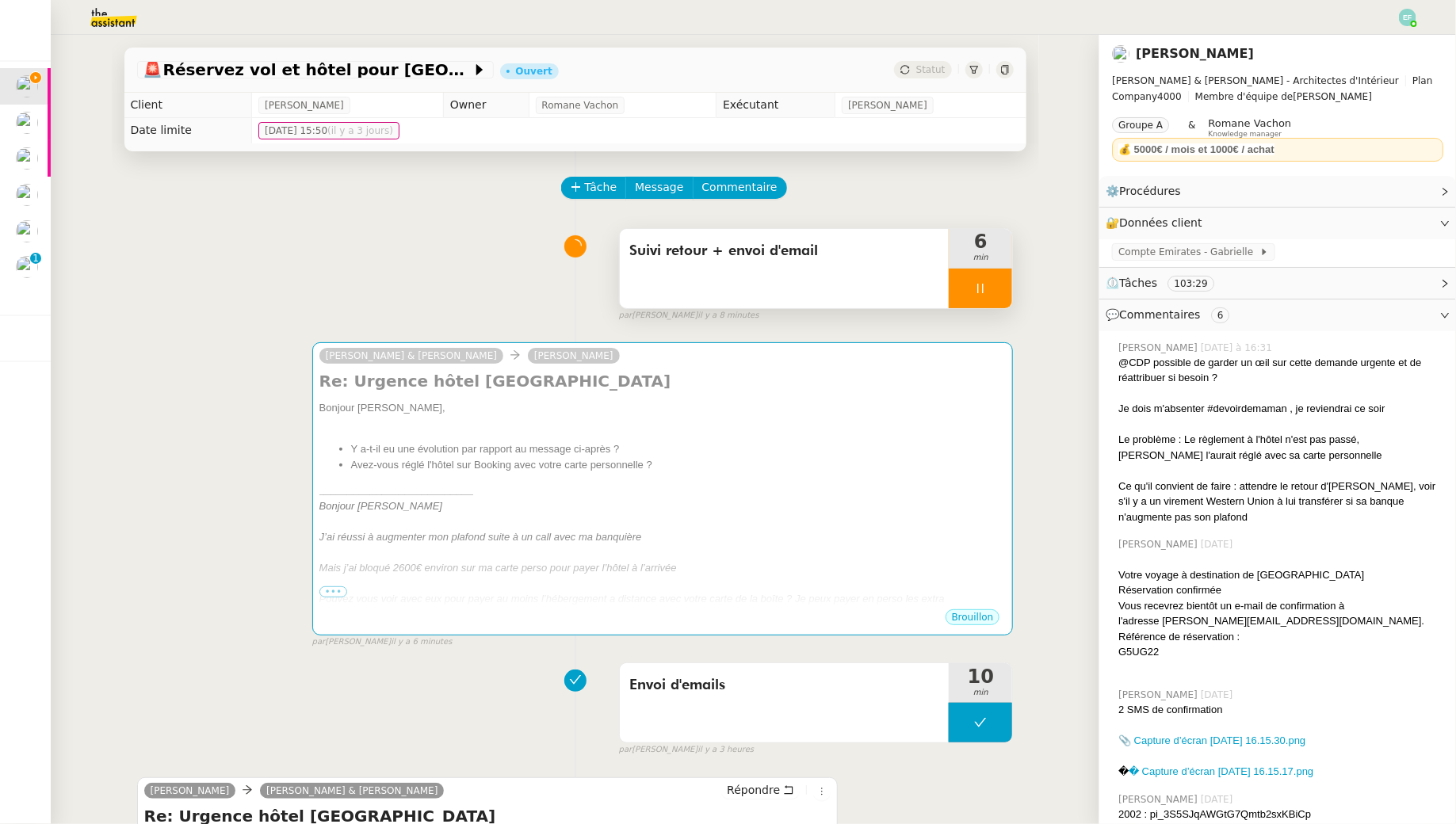
click at [994, 272] on div at bounding box center [981, 288] width 64 height 40
click at [971, 286] on icon at bounding box center [964, 288] width 12 height 12
click at [976, 289] on icon at bounding box center [980, 288] width 12 height 12
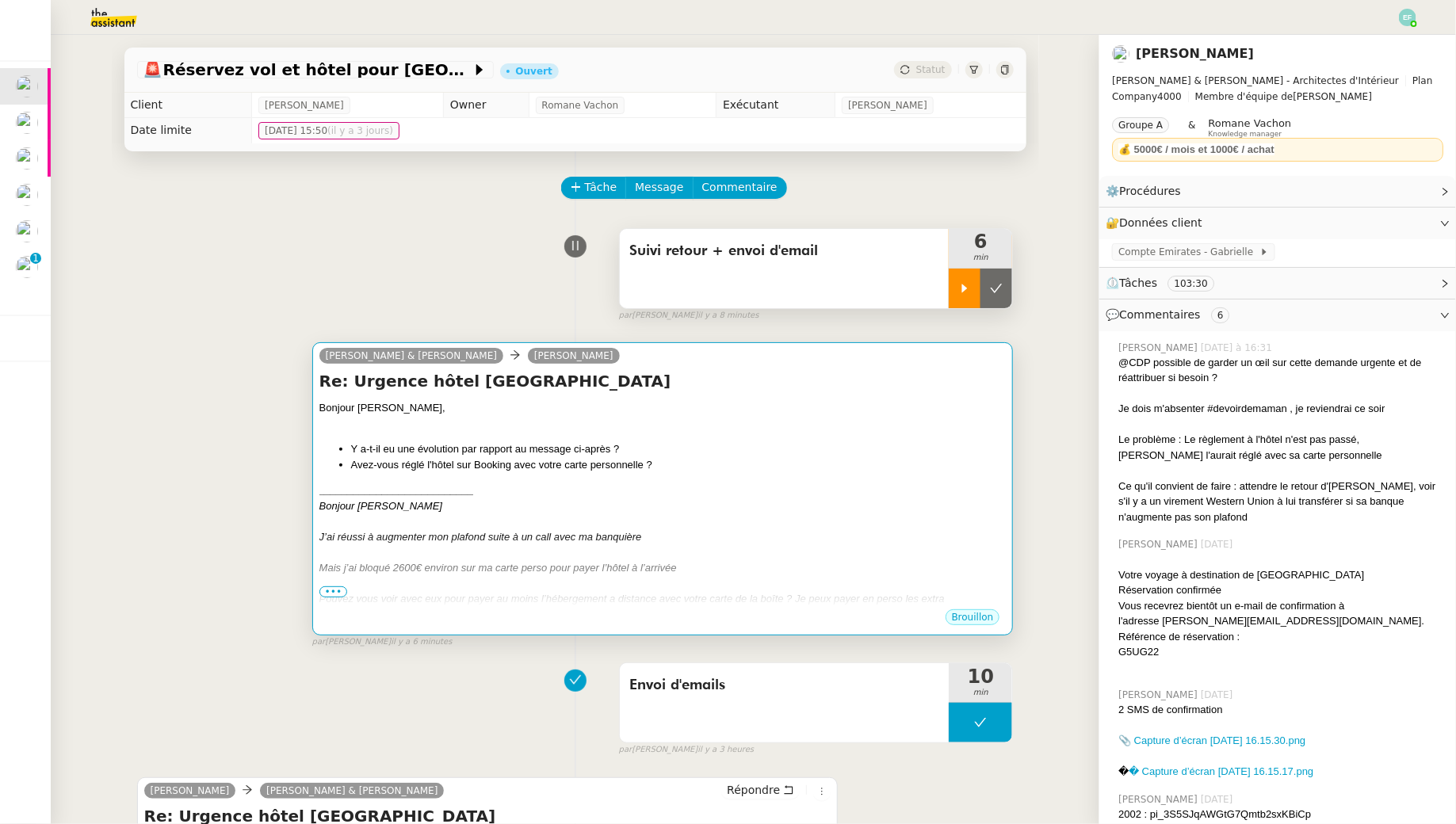
click at [817, 453] on li "Y a-t-il eu une évolution par rapport au message ci-après ?" at bounding box center [679, 449] width 656 height 16
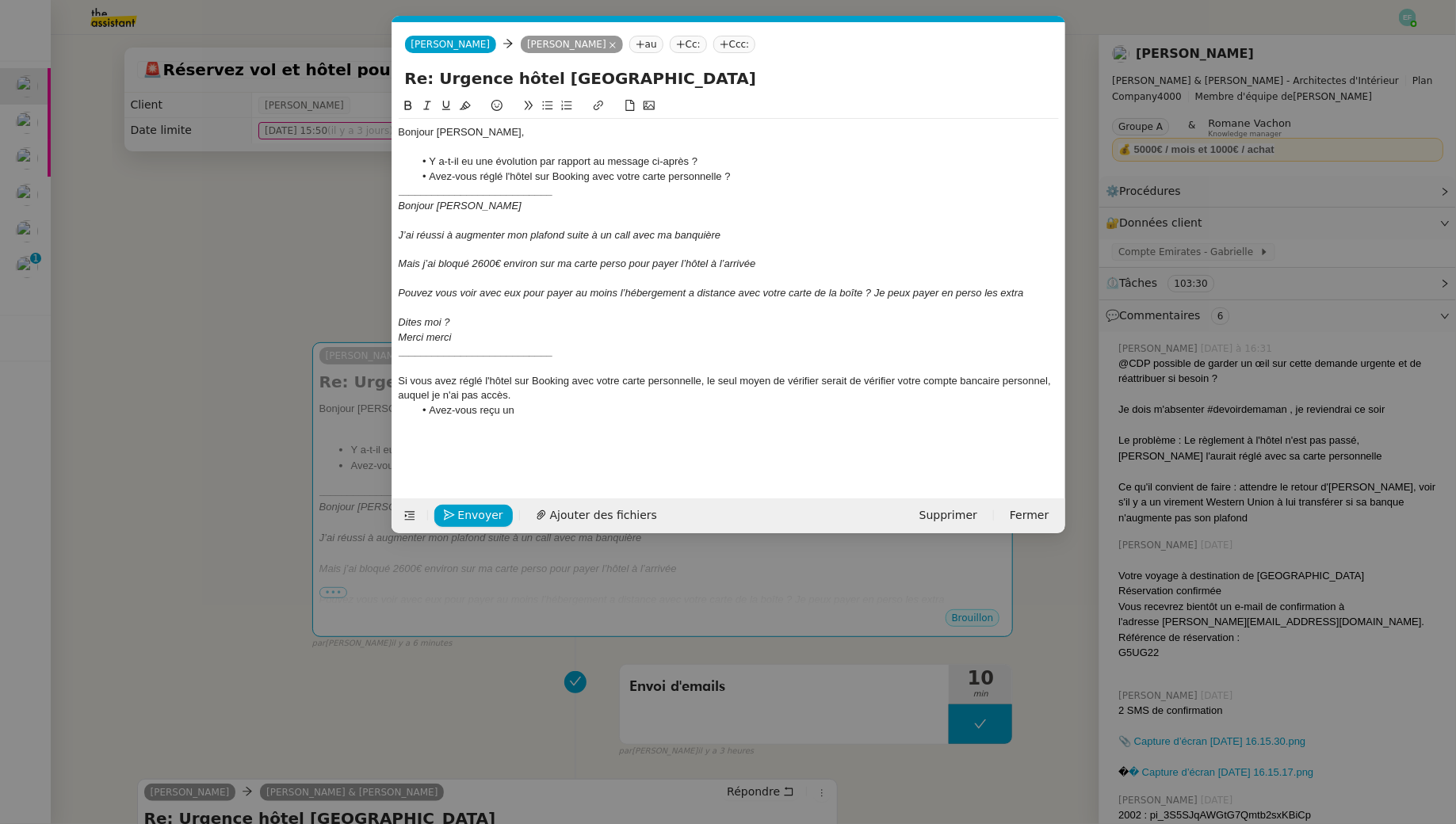
click at [289, 302] on nz-modal-container "Service TA - VOYAGE - PROPOSITION GLOBALE A utiliser dans le cadre de propositi…" at bounding box center [728, 412] width 1456 height 824
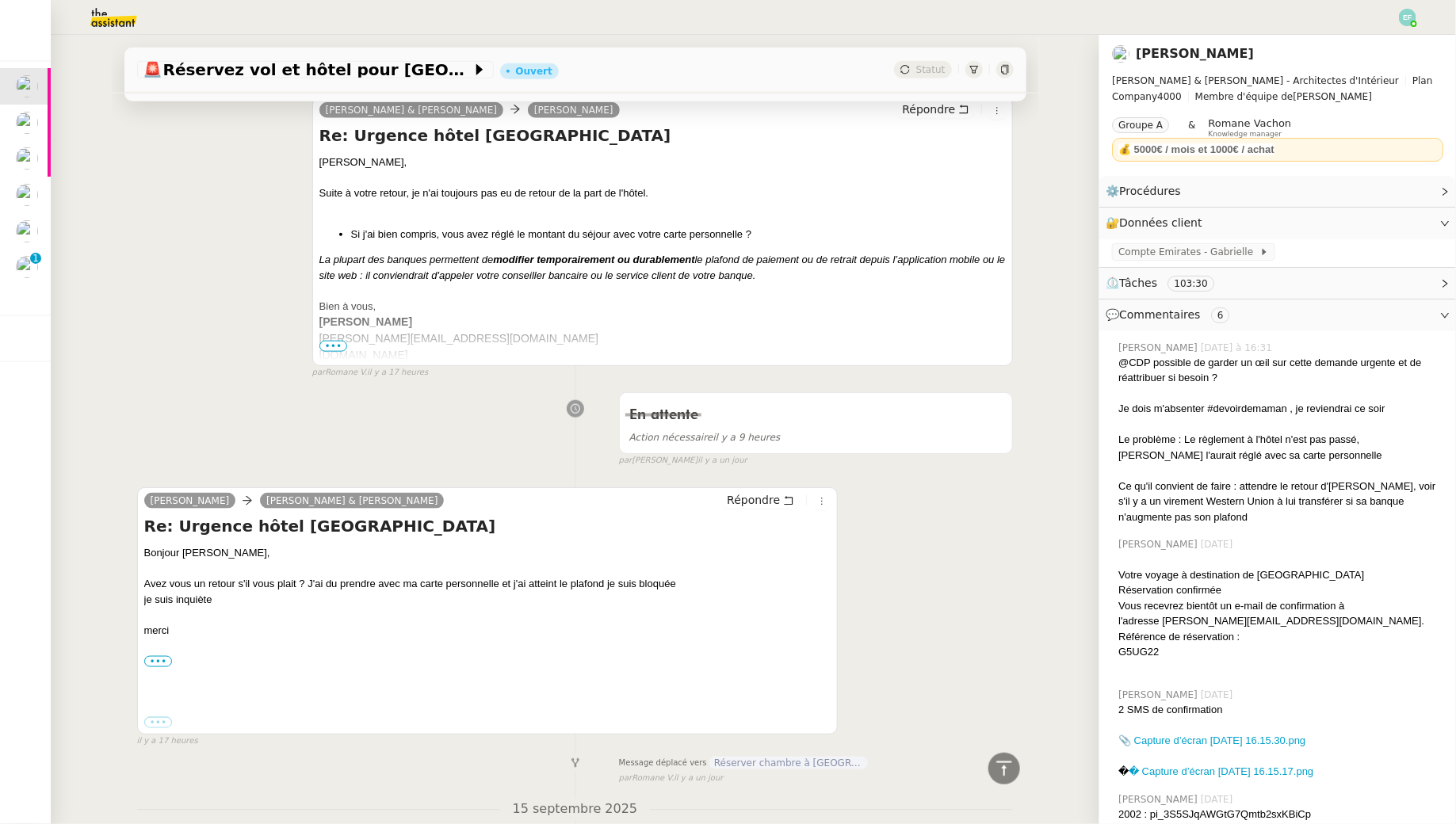
scroll to position [6543, 0]
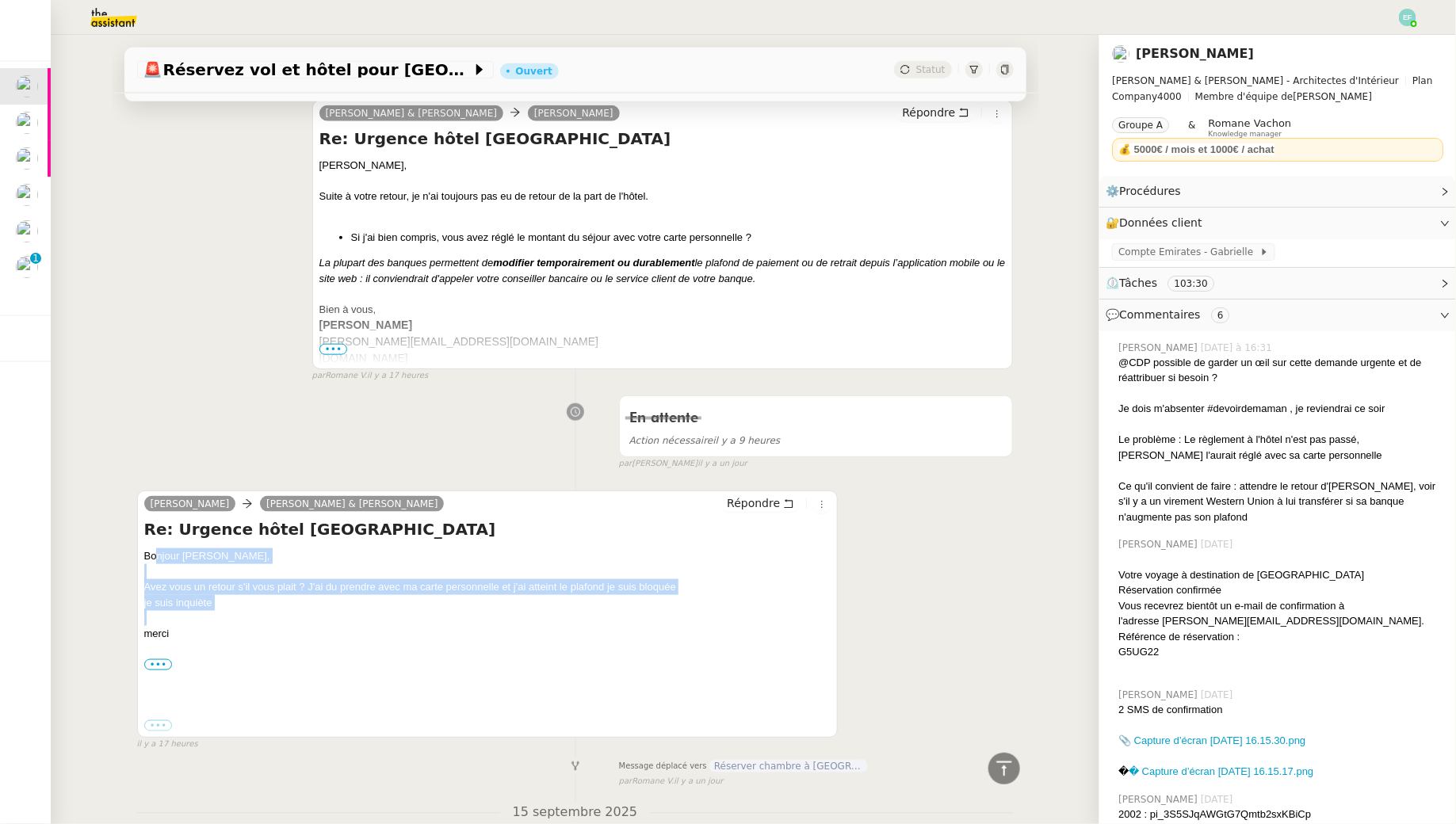
drag, startPoint x: 159, startPoint y: 468, endPoint x: 150, endPoint y: 539, distance: 71.6
click at [150, 549] on div "Bonjour Camille, Avez vous un retour s'il vous plait ? J'ai du prendre avec ma …" at bounding box center [488, 618] width 687 height 139
click at [174, 595] on div "je suis inquiète" at bounding box center [488, 603] width 687 height 16
drag, startPoint x: 183, startPoint y: 503, endPoint x: 174, endPoint y: 572, distance: 69.6
click at [174, 572] on div "Bonjour Camille, Avez vous un retour s'il vous plait ? J'ai du prendre avec ma …" at bounding box center [488, 618] width 687 height 139
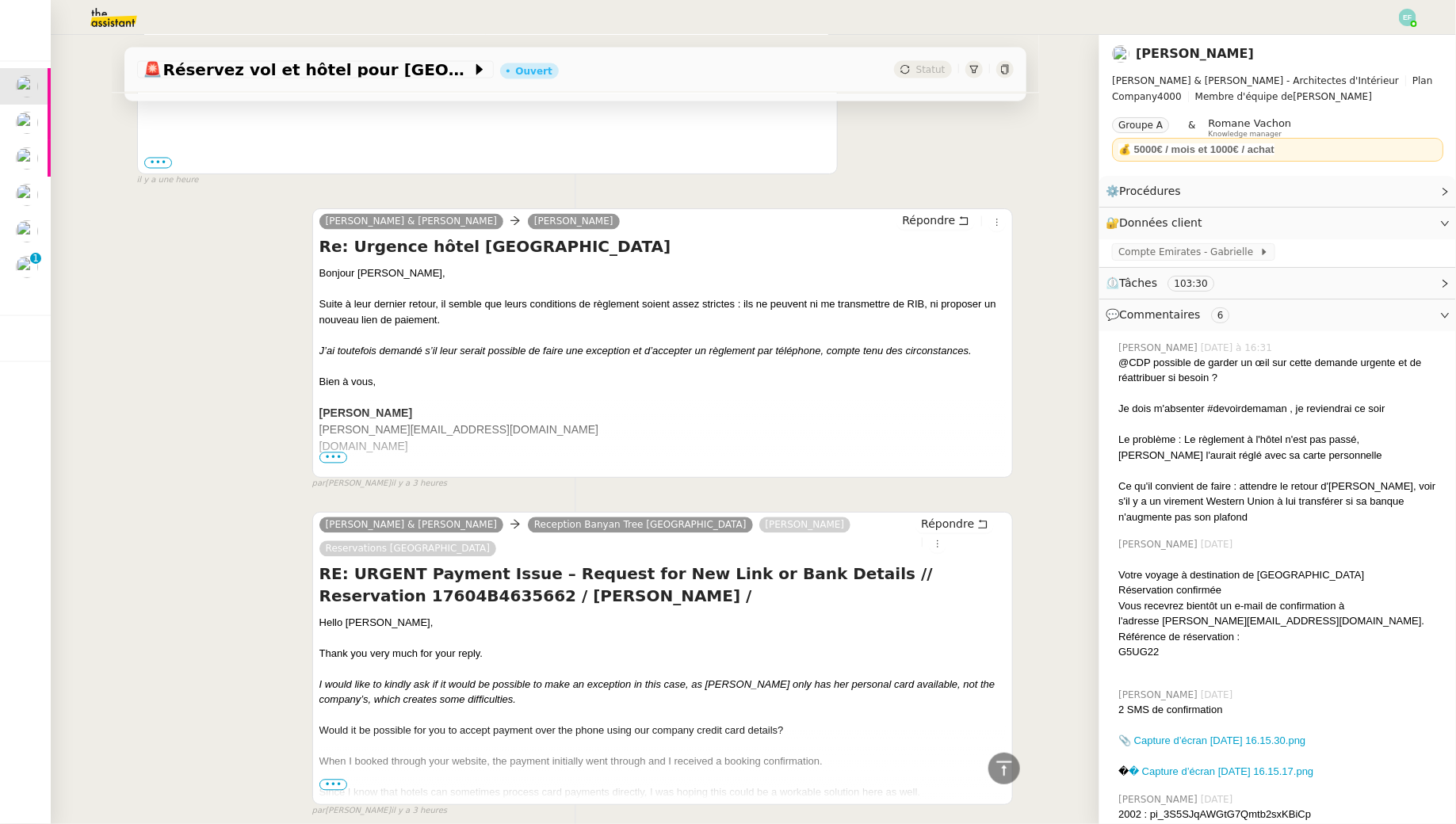
scroll to position [0, 0]
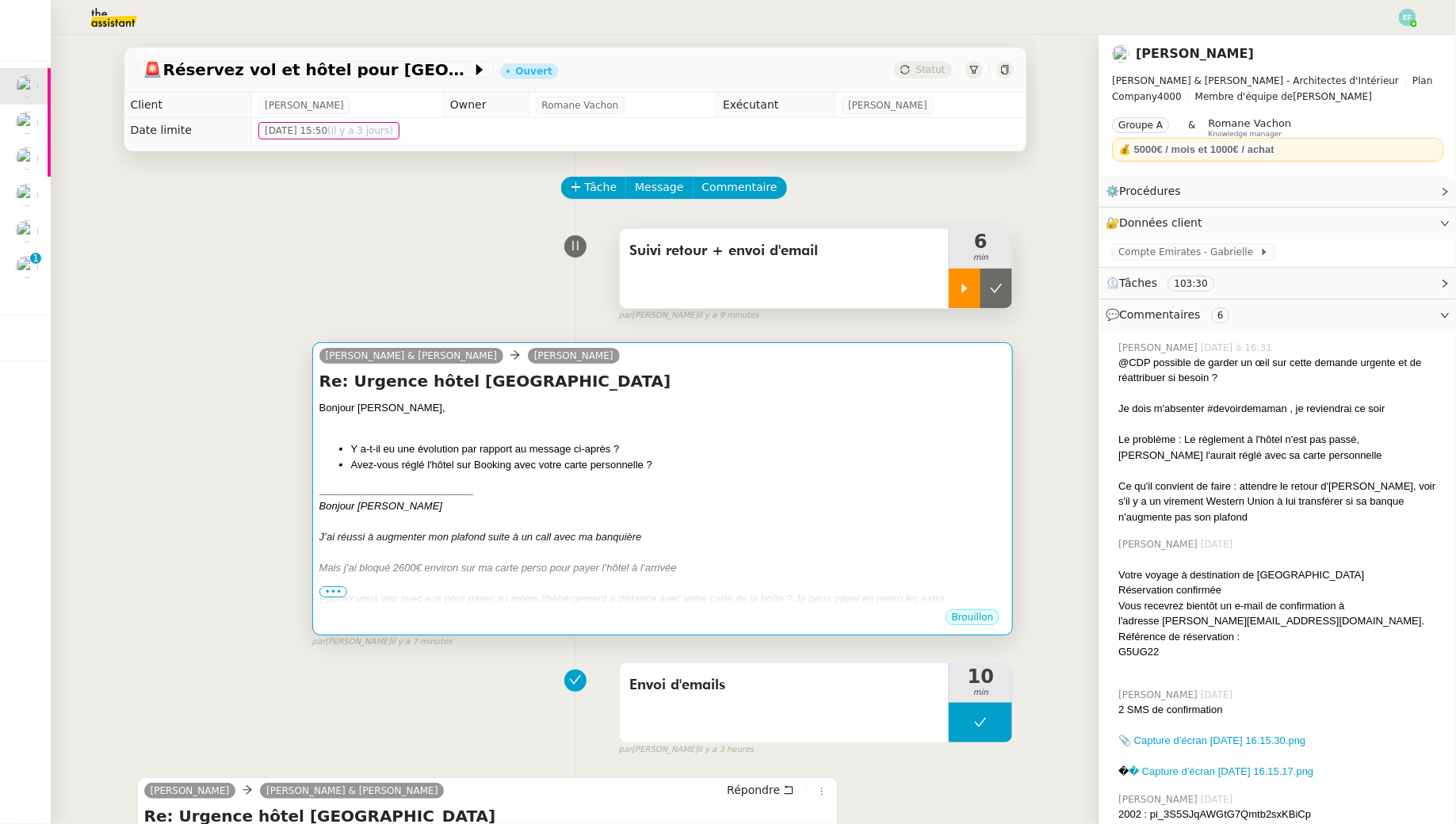
click at [652, 460] on li "Avez-vous réglé l'hôtel sur Booking avec votre carte personnelle ?" at bounding box center [679, 464] width 656 height 16
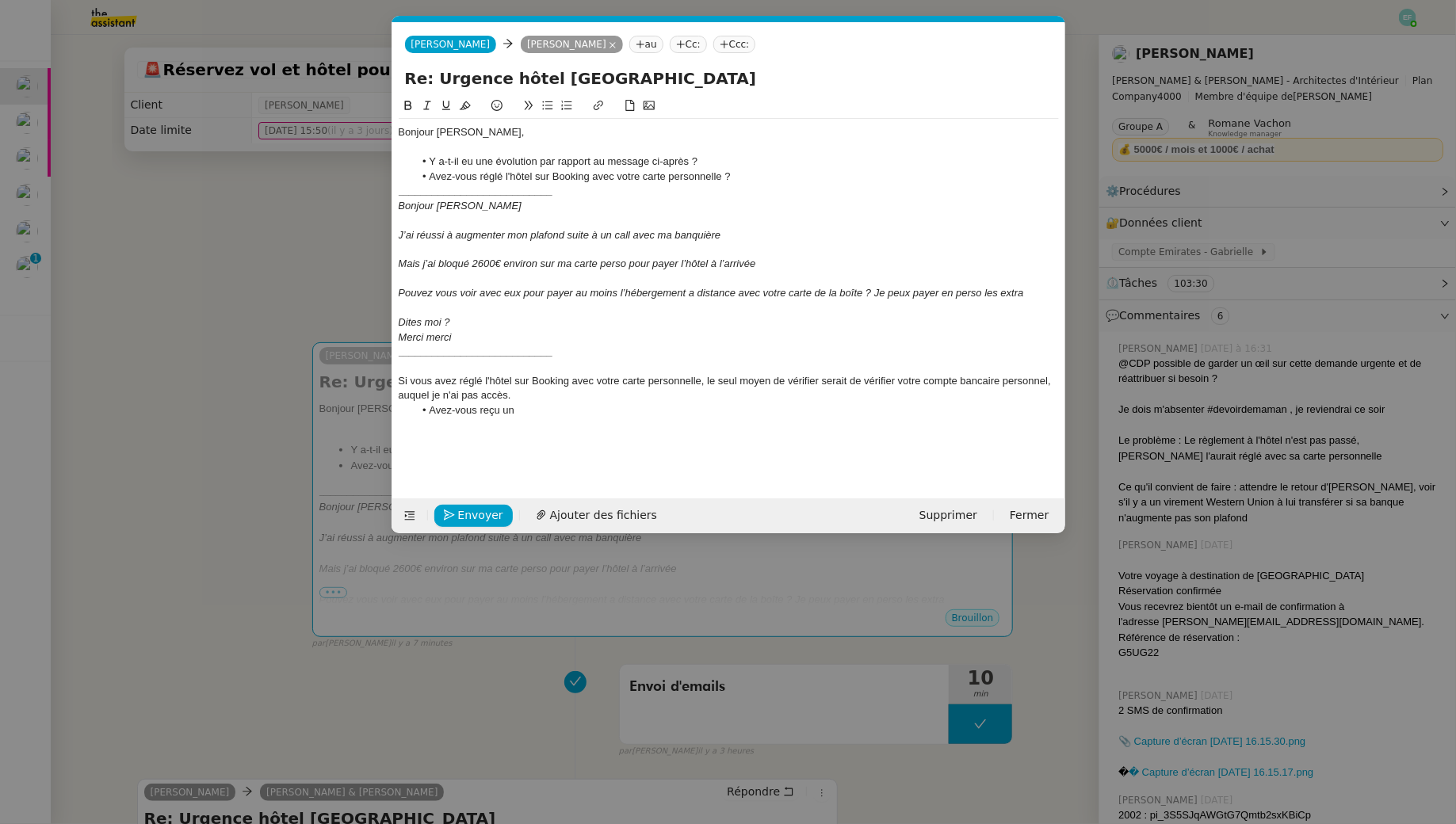
scroll to position [0, 33]
click at [236, 279] on nz-modal-container "Service TA - VOYAGE - PROPOSITION GLOBALE A utiliser dans le cadre de propositi…" at bounding box center [728, 412] width 1456 height 824
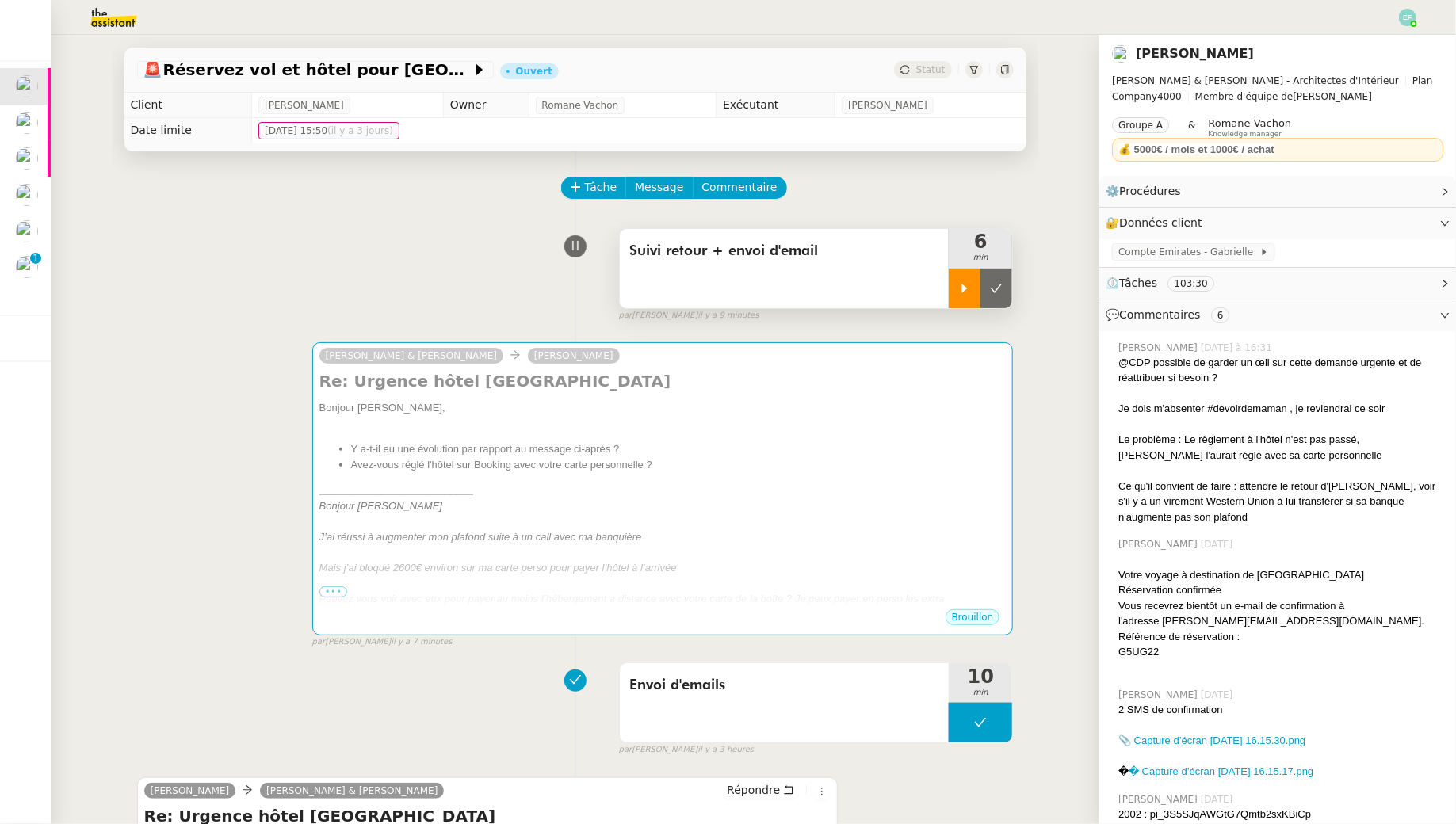
click at [967, 293] on icon at bounding box center [964, 288] width 12 height 12
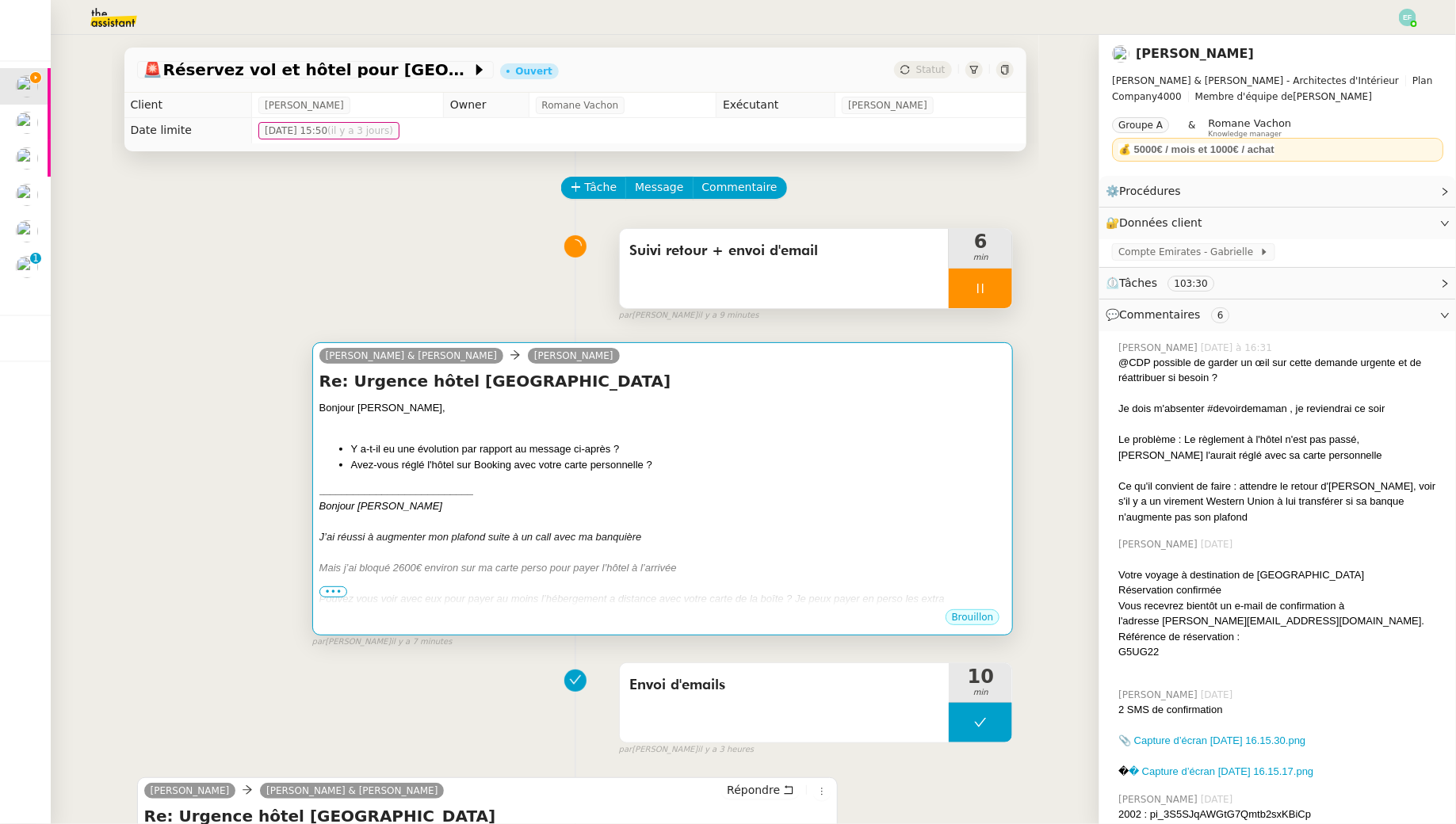
click at [834, 426] on div at bounding box center [662, 423] width 687 height 16
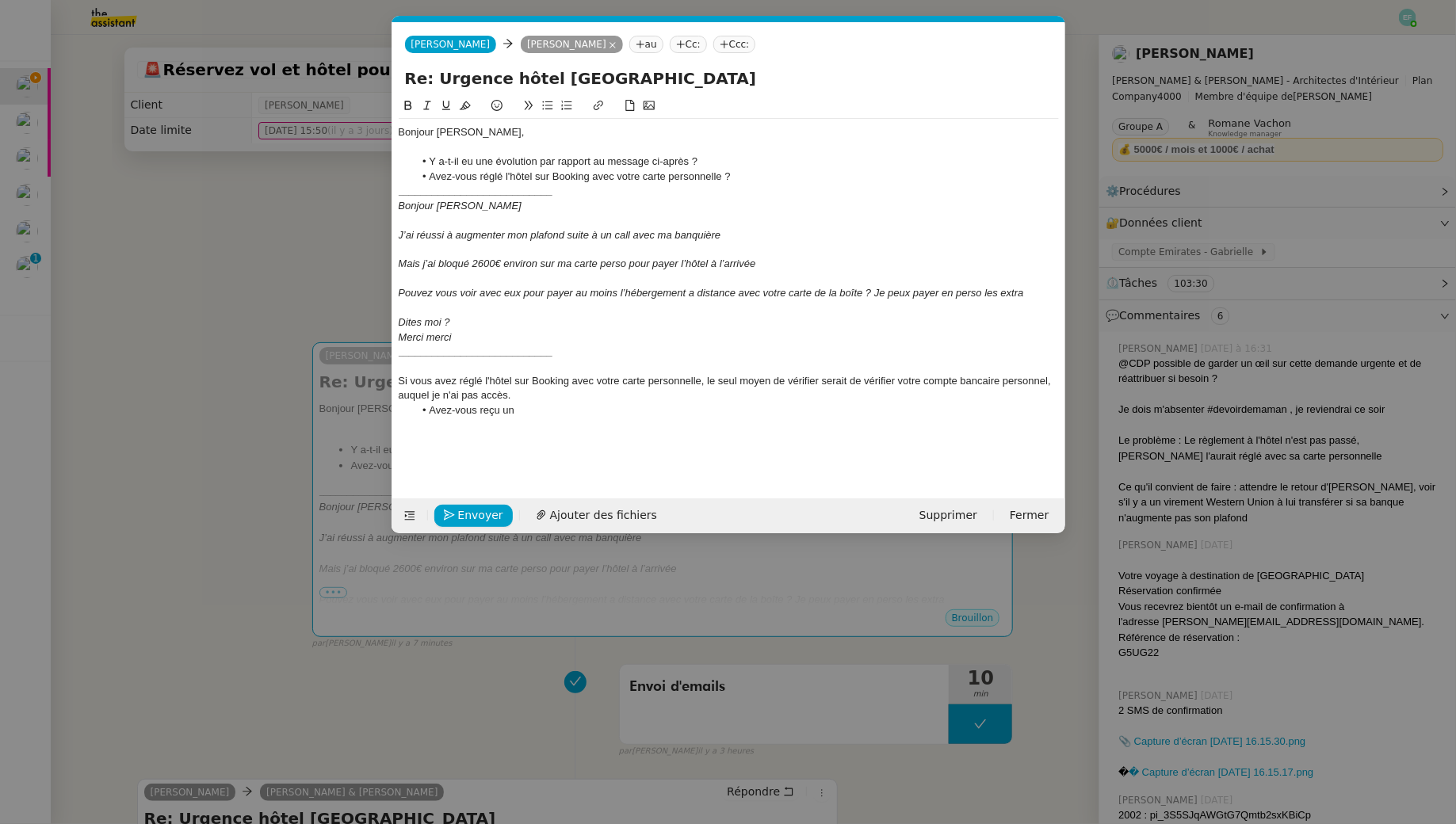
click at [246, 229] on nz-modal-container "Service TA - VOYAGE - PROPOSITION GLOBALE A utiliser dans le cadre de propositi…" at bounding box center [728, 412] width 1456 height 824
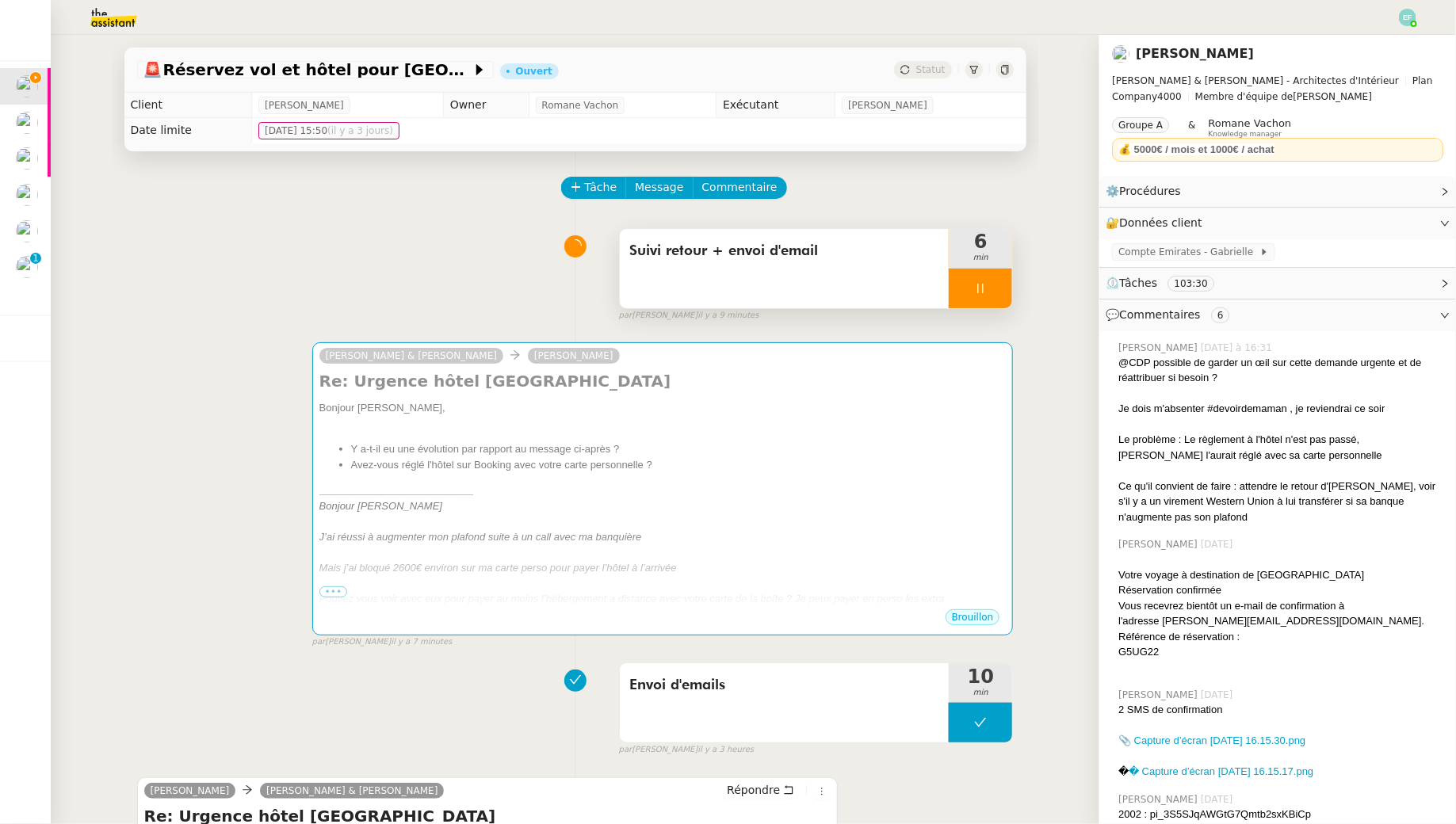
click at [985, 297] on div at bounding box center [981, 288] width 64 height 40
click at [767, 181] on button "Commentaire" at bounding box center [740, 188] width 94 height 22
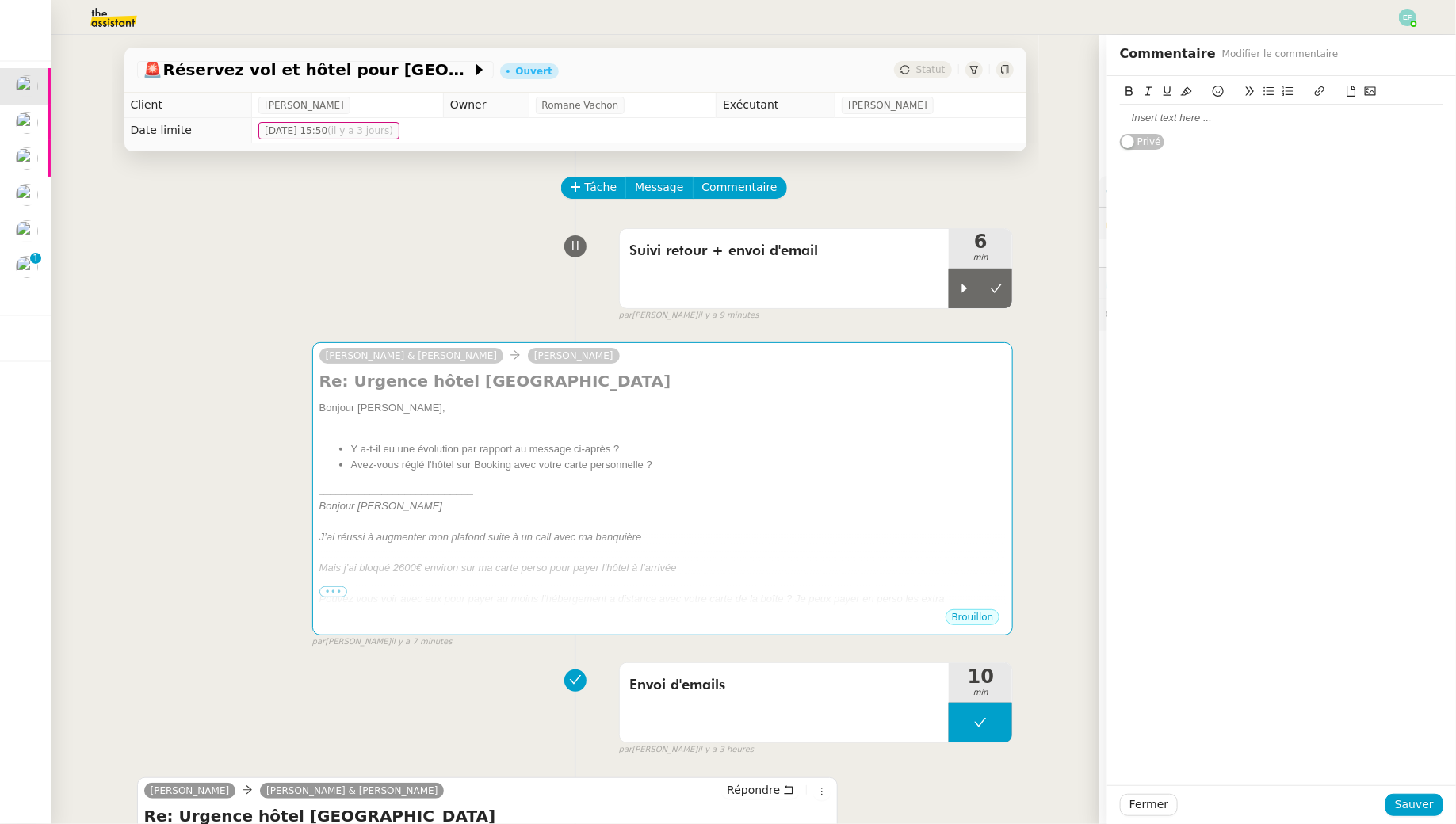
click at [1148, 111] on div at bounding box center [1282, 117] width 323 height 14
click at [1430, 803] on span "Sauver" at bounding box center [1415, 805] width 39 height 18
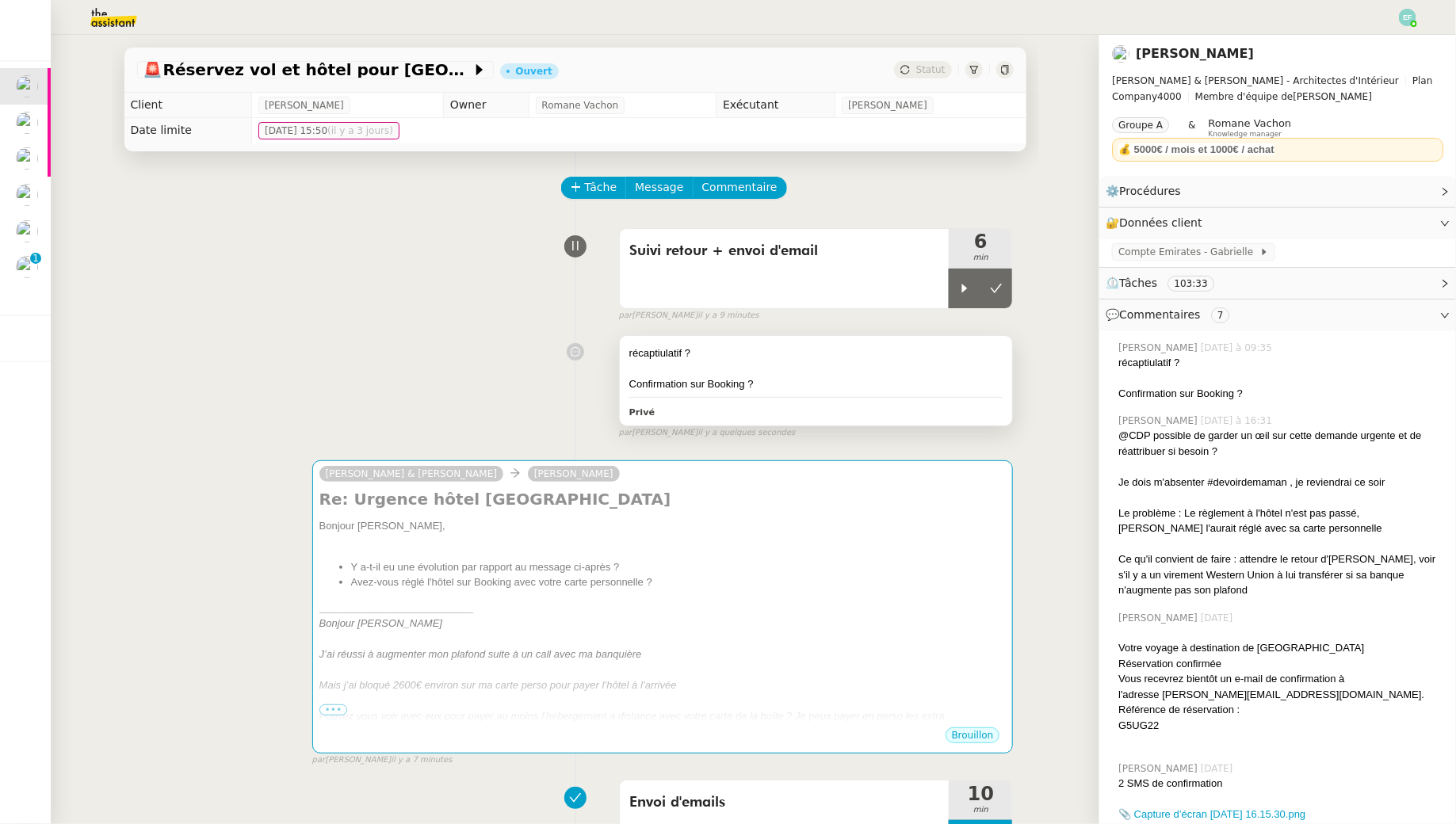
click at [892, 364] on div at bounding box center [816, 369] width 375 height 16
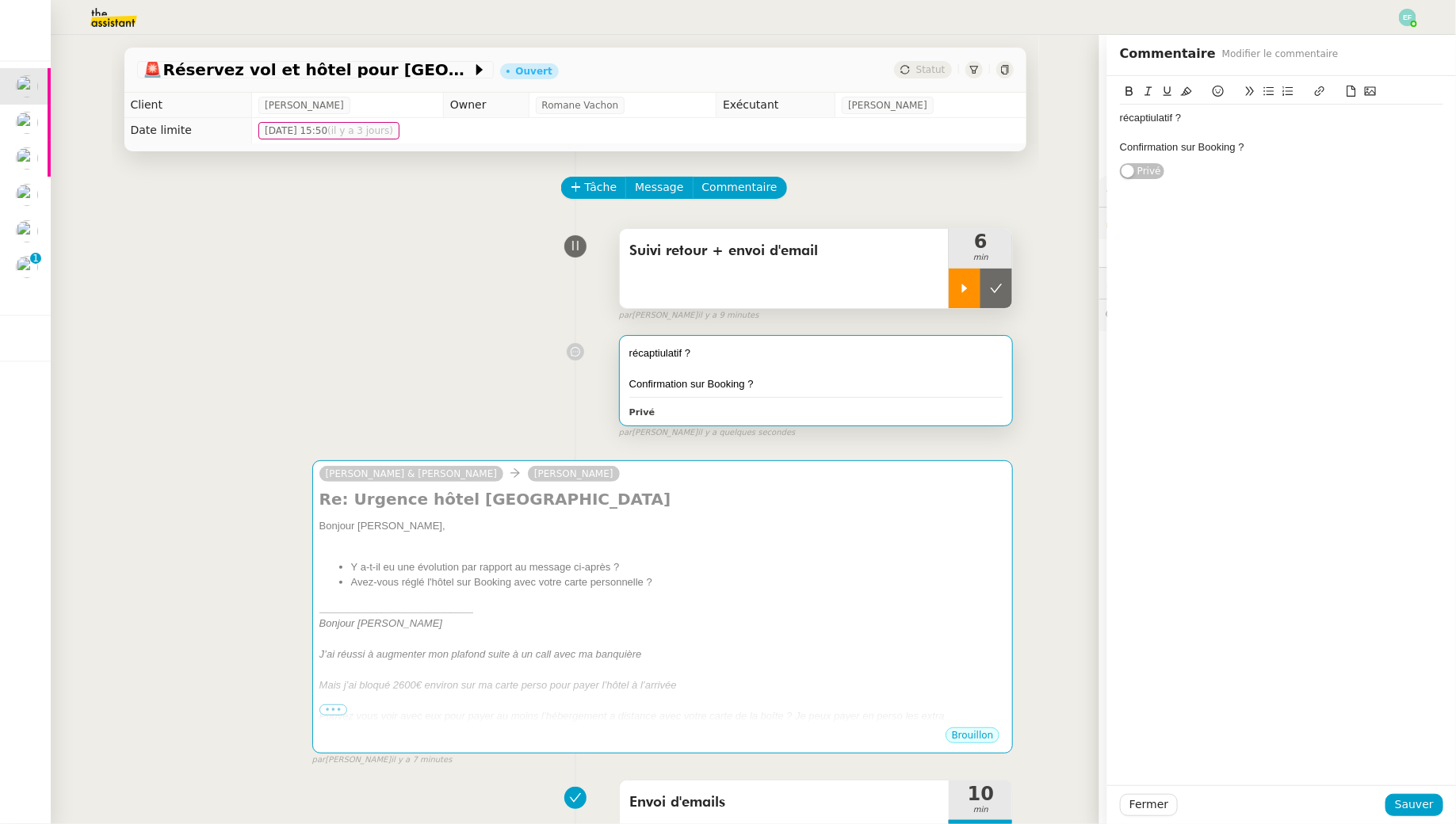
click at [975, 299] on div at bounding box center [965, 288] width 31 height 40
click at [866, 250] on span "Suivi retour + envoi d'email" at bounding box center [785, 251] width 311 height 24
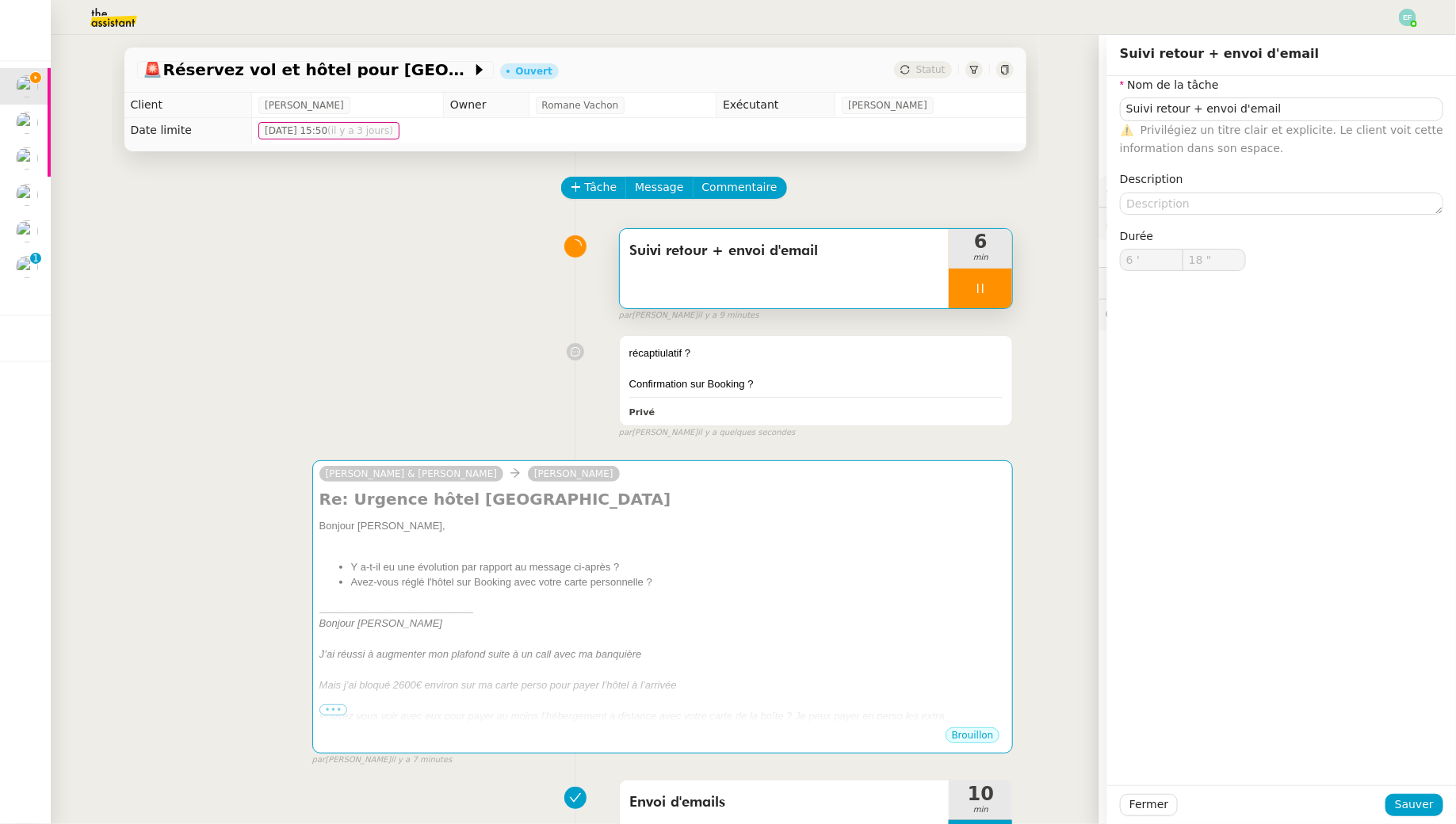
type input "19 ""
click at [476, 331] on div "récaptiulatif ? Confirmation sur Booking ? Privé false par Emelyne F. il y a qu…" at bounding box center [575, 383] width 877 height 111
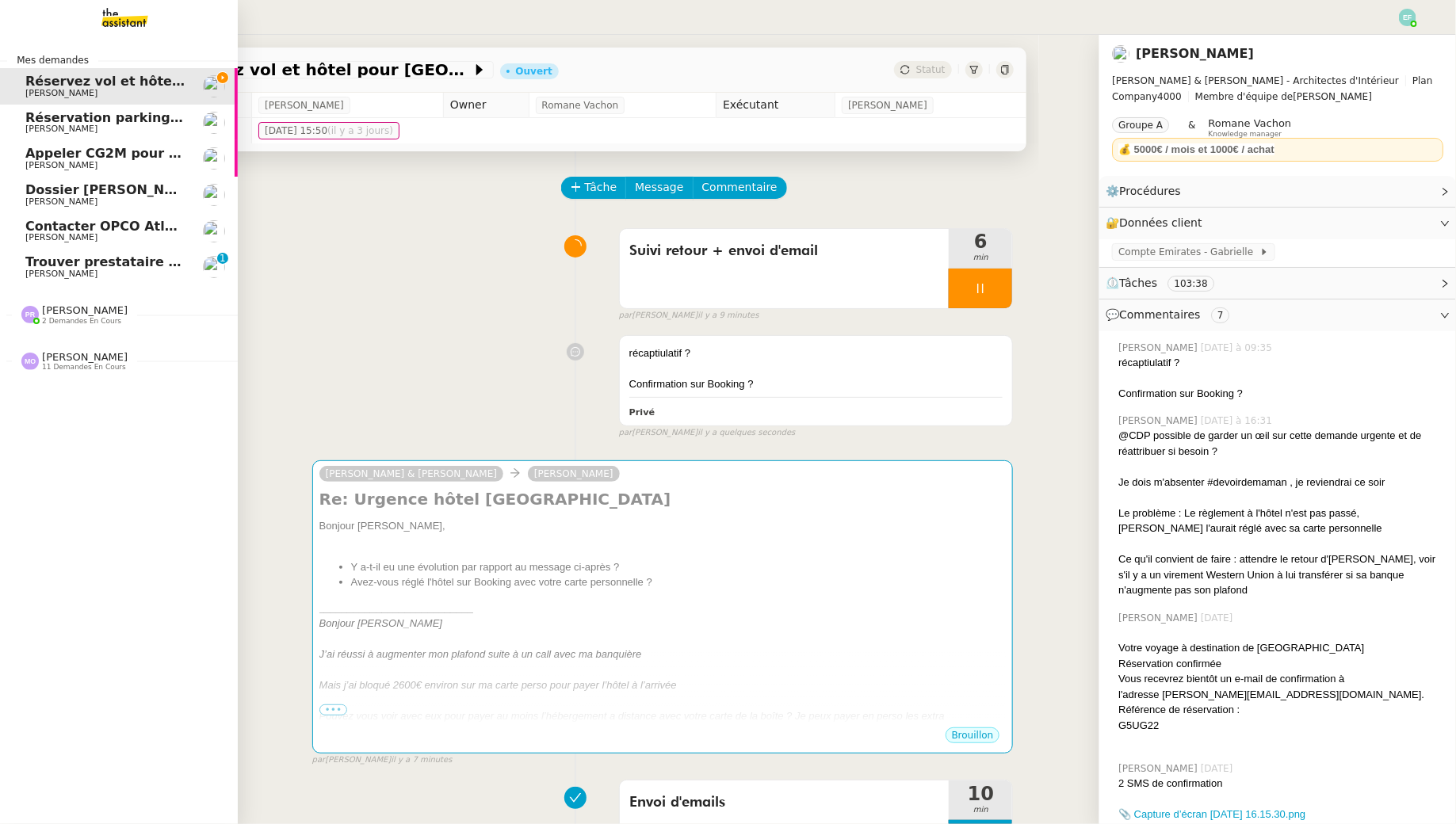
click at [73, 274] on span "[PERSON_NAME]" at bounding box center [61, 274] width 72 height 10
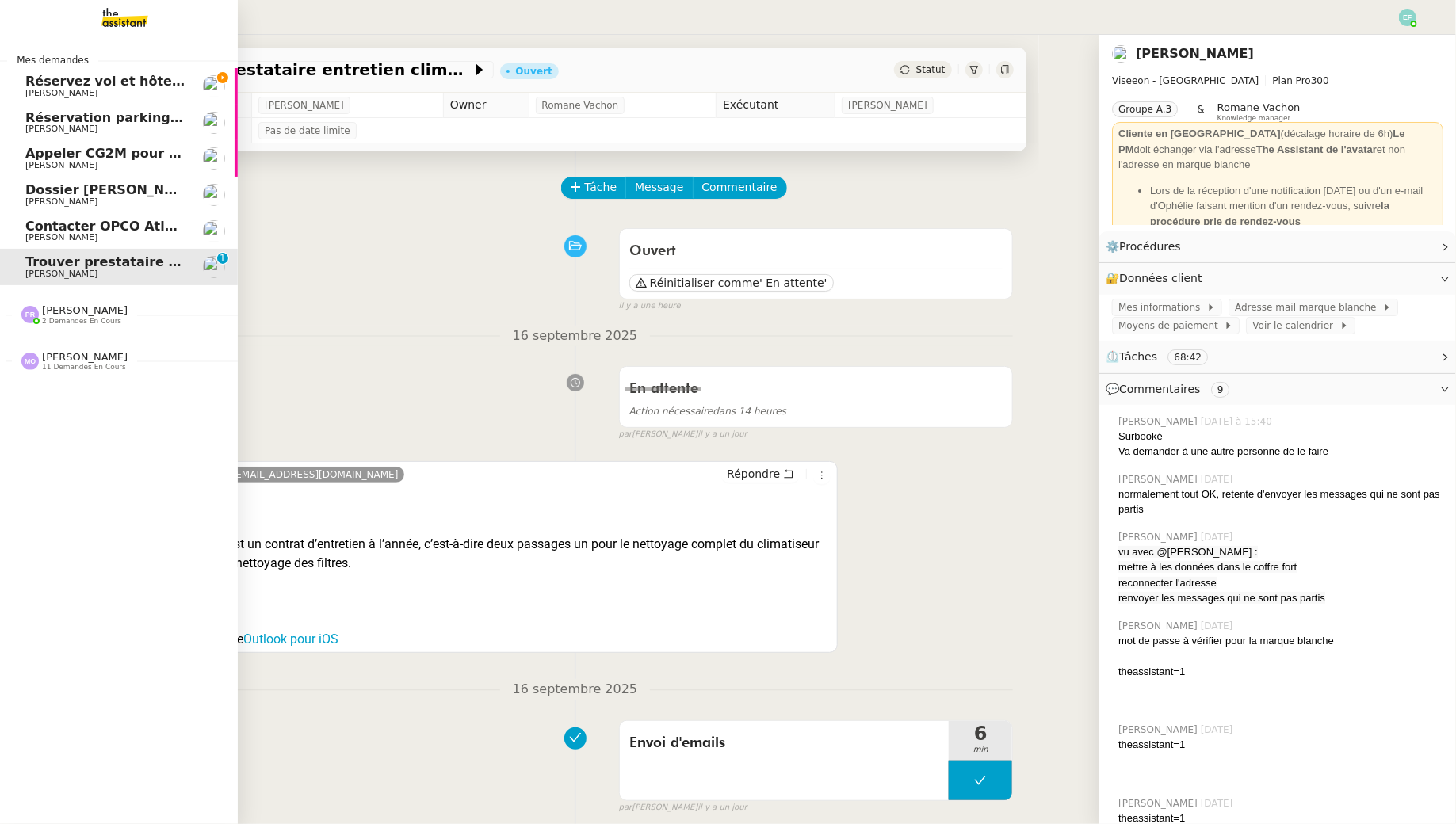
click at [77, 81] on span "Réservez vol et hôtel pour [GEOGRAPHIC_DATA] / [GEOGRAPHIC_DATA] // Banyan" at bounding box center [313, 81] width 575 height 15
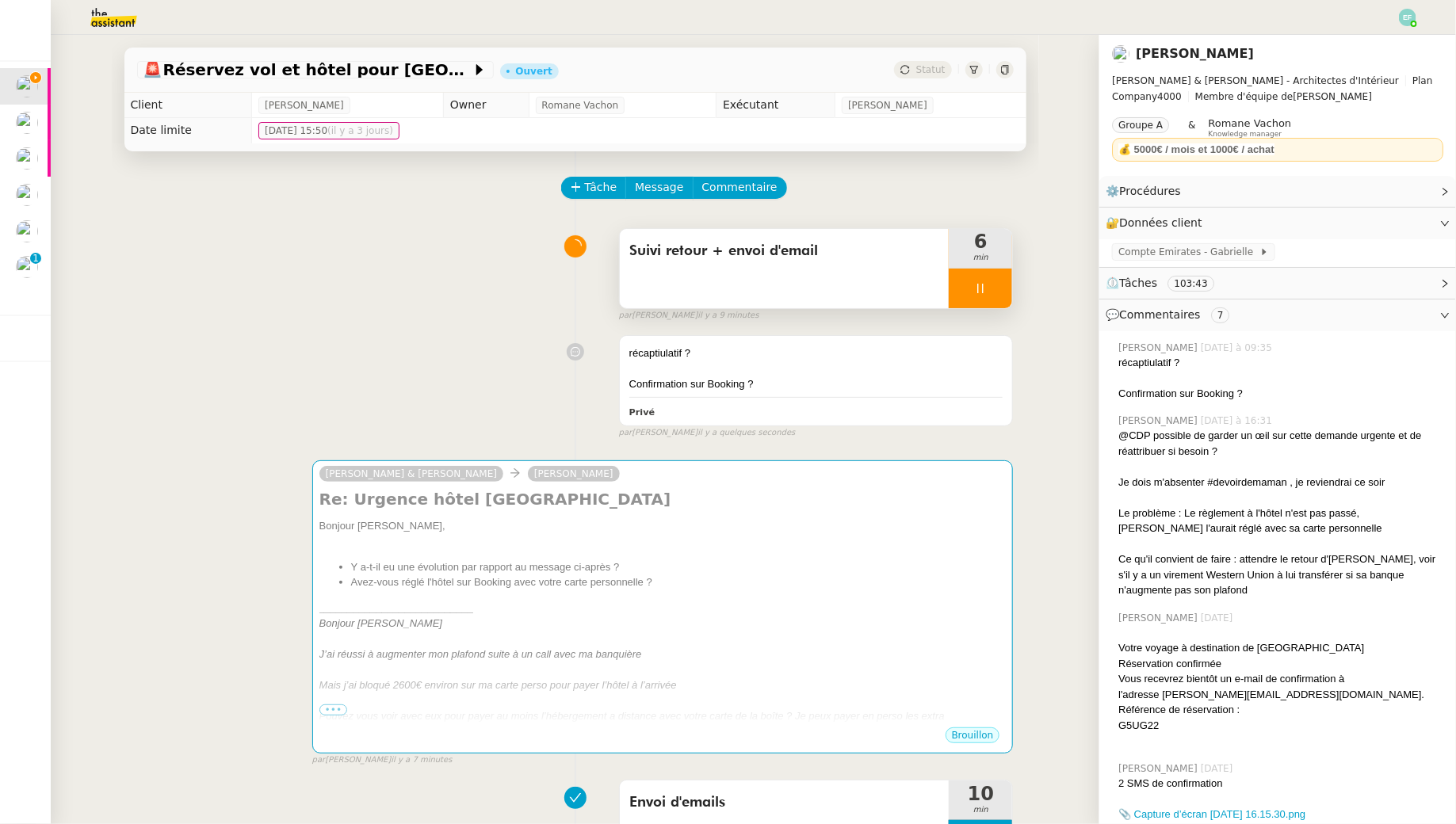
click at [986, 282] on icon at bounding box center [980, 288] width 12 height 12
click at [973, 298] on div at bounding box center [965, 288] width 31 height 40
click at [929, 383] on div "Confirmation sur Booking ?" at bounding box center [816, 383] width 375 height 16
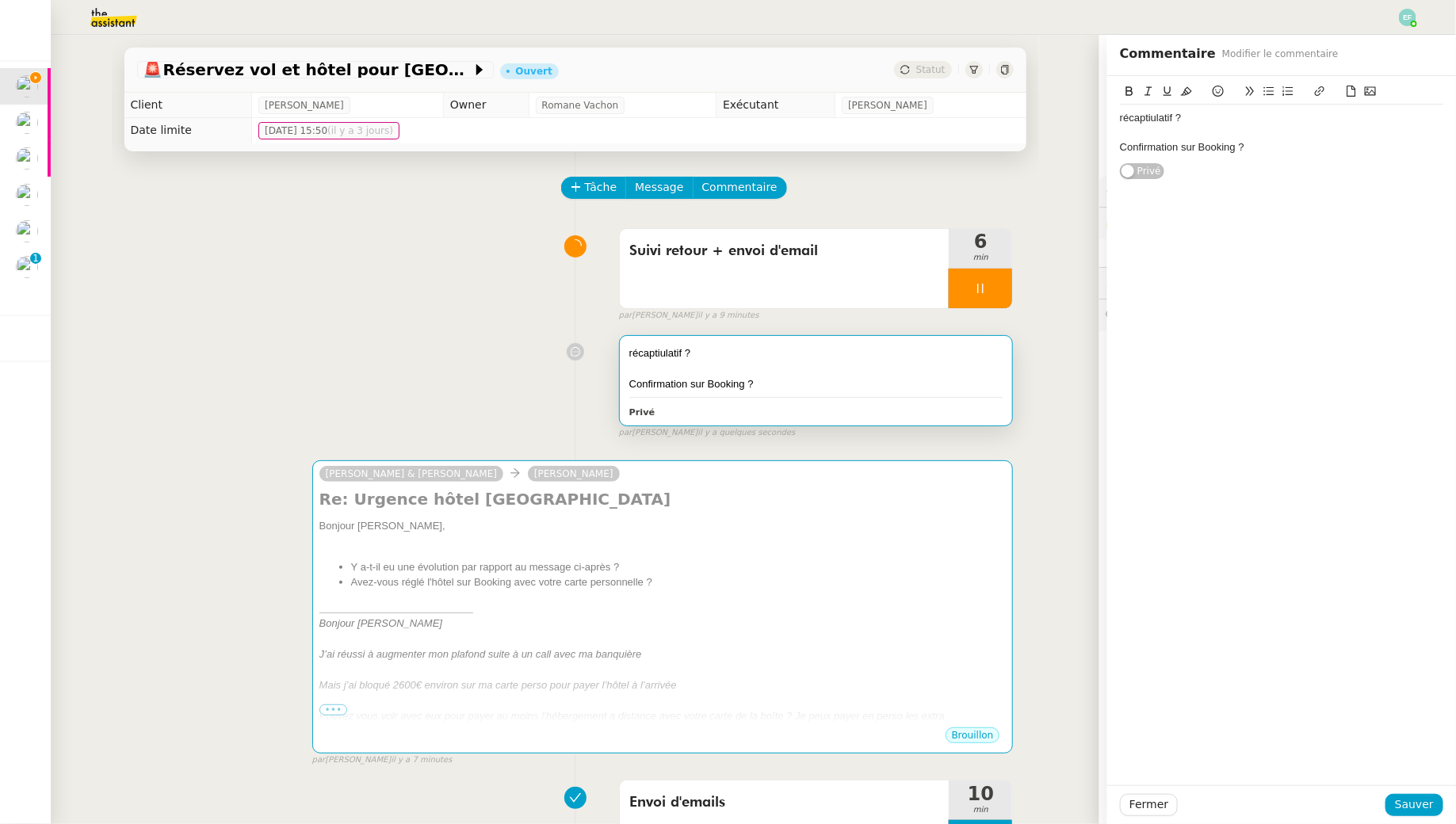
click at [1259, 147] on div "Confirmation sur Booking ?" at bounding box center [1282, 147] width 323 height 14
click at [1408, 811] on span "Sauver" at bounding box center [1415, 805] width 39 height 18
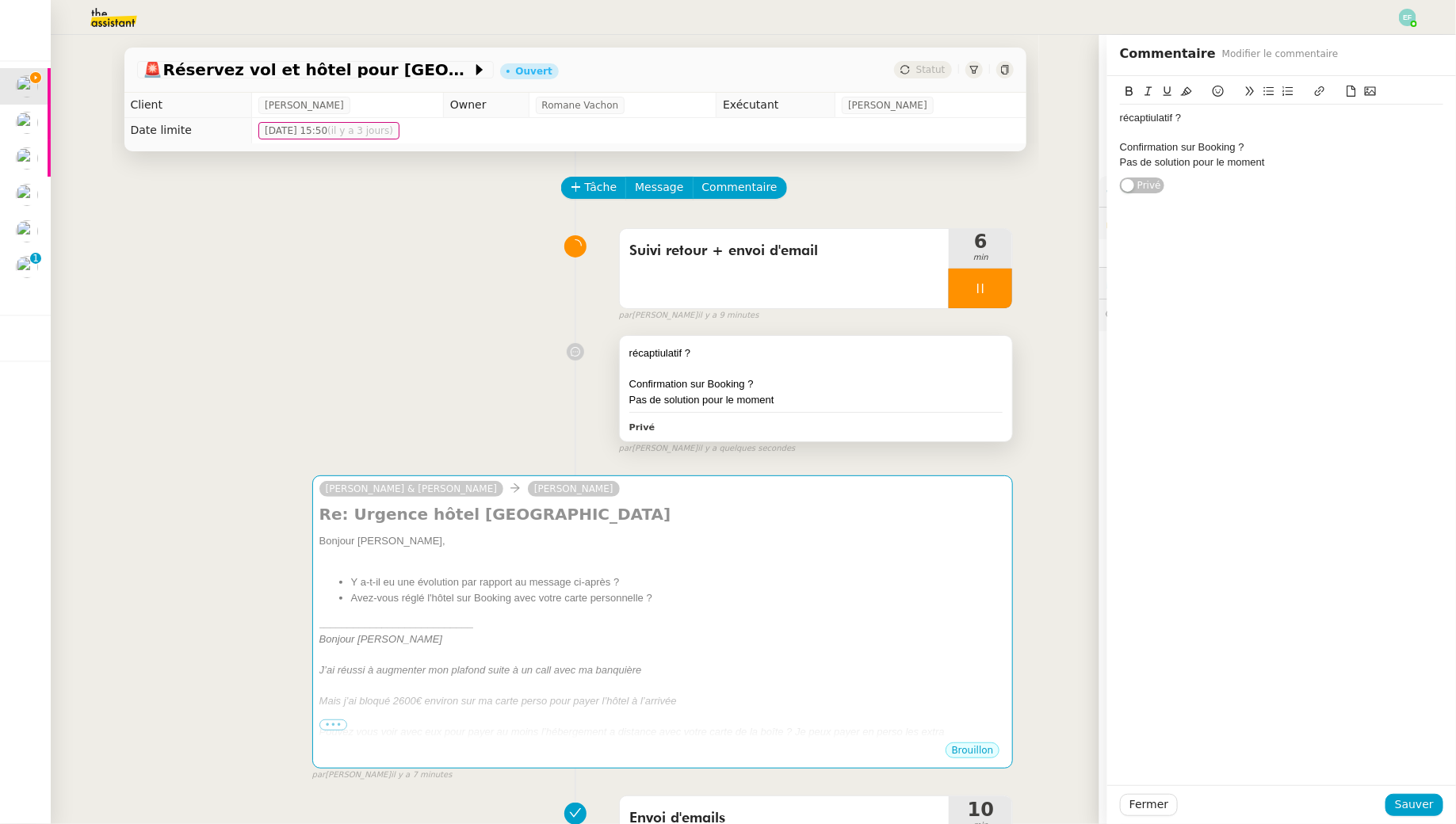
click at [942, 390] on div "Confirmation sur Booking ?" at bounding box center [816, 383] width 375 height 16
click at [1313, 148] on div "Confirmation sur Booking ?" at bounding box center [1282, 147] width 323 height 14
click at [1313, 159] on div "Pas de solution pour le moment" at bounding box center [1282, 162] width 323 height 14
click at [1417, 807] on span "Sauver" at bounding box center [1415, 805] width 39 height 18
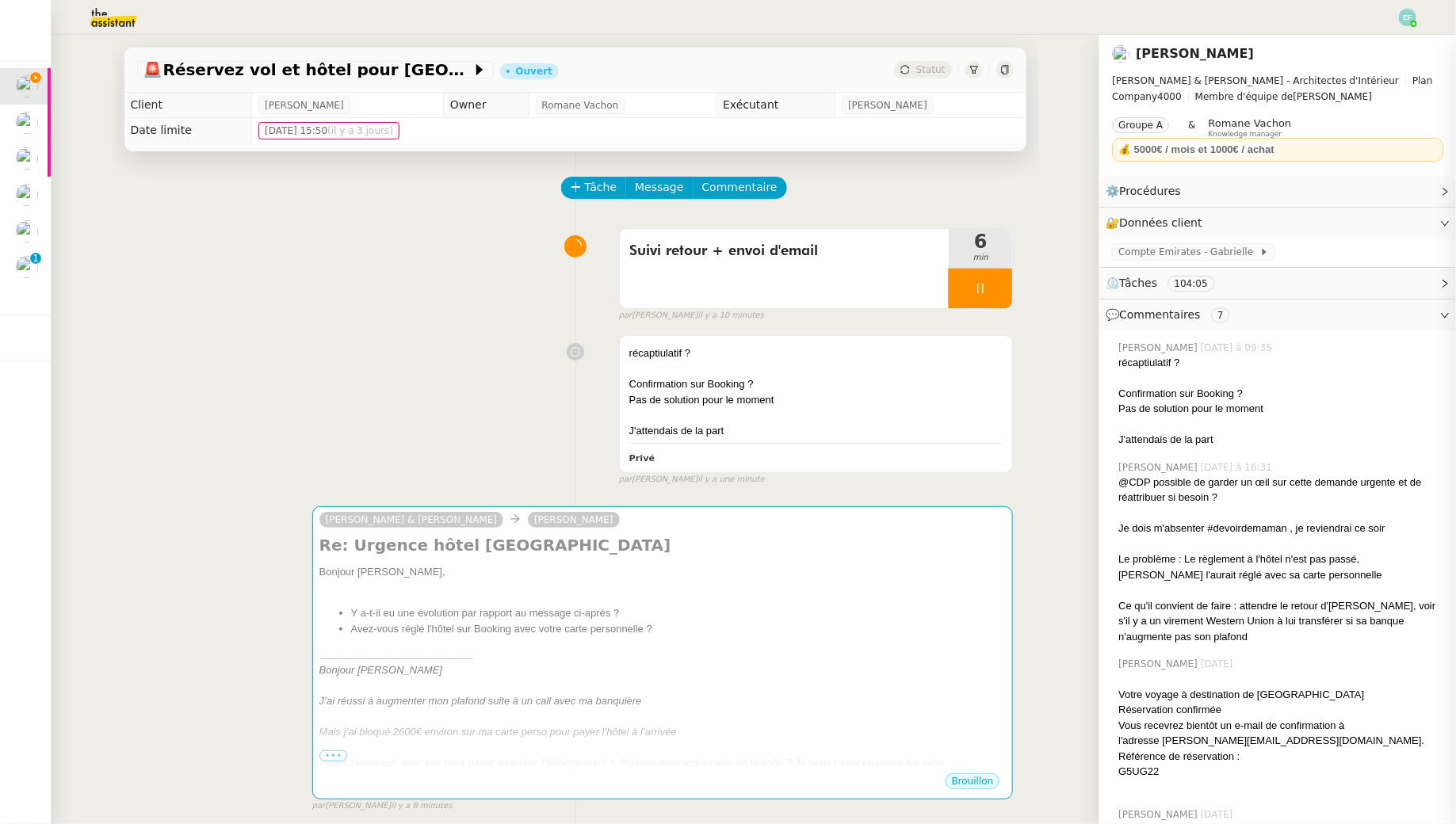
click at [980, 298] on div at bounding box center [981, 288] width 64 height 40
click at [960, 292] on icon at bounding box center [964, 288] width 12 height 12
click at [980, 290] on icon at bounding box center [980, 288] width 12 height 12
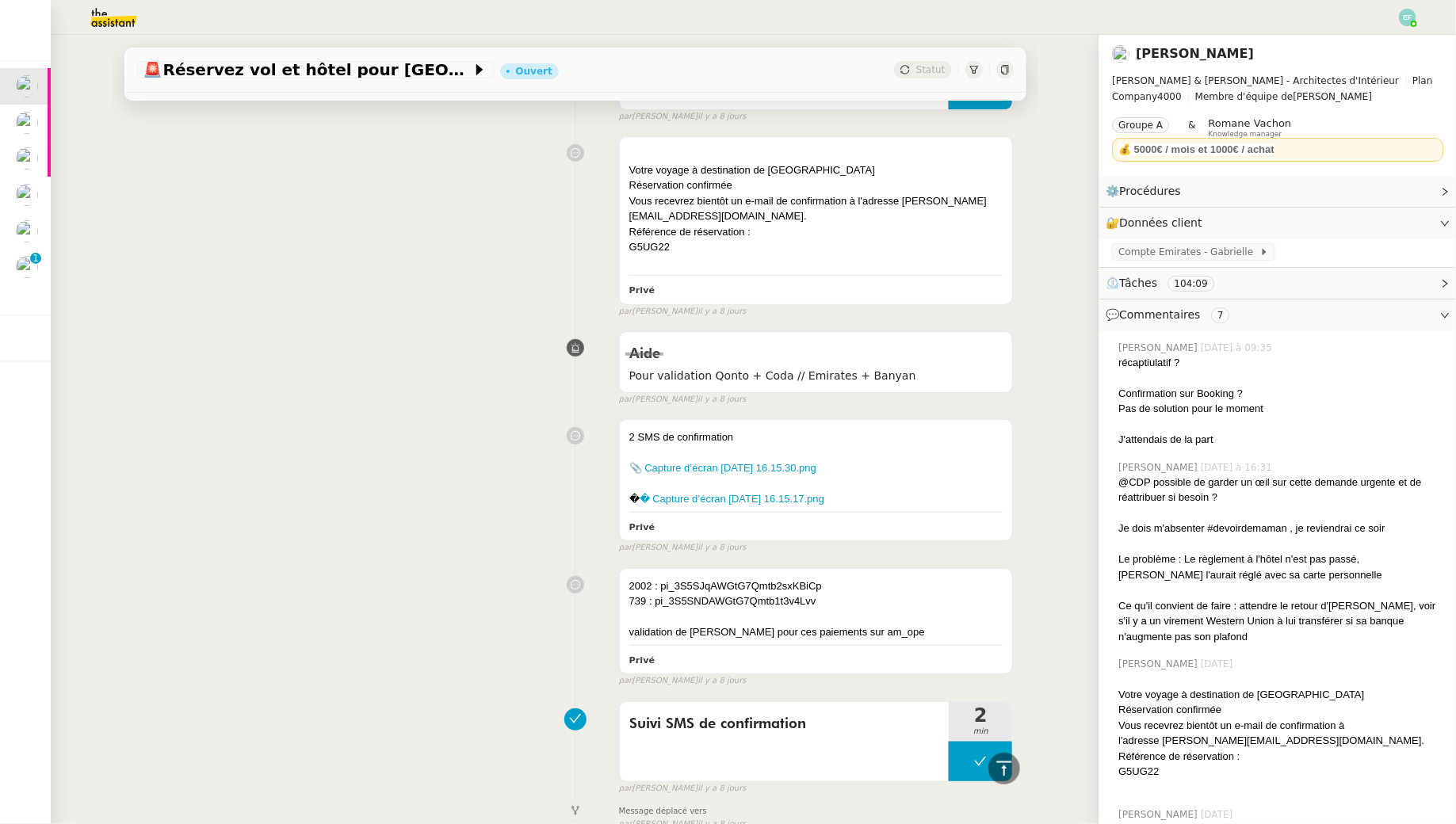
scroll to position [9642, 0]
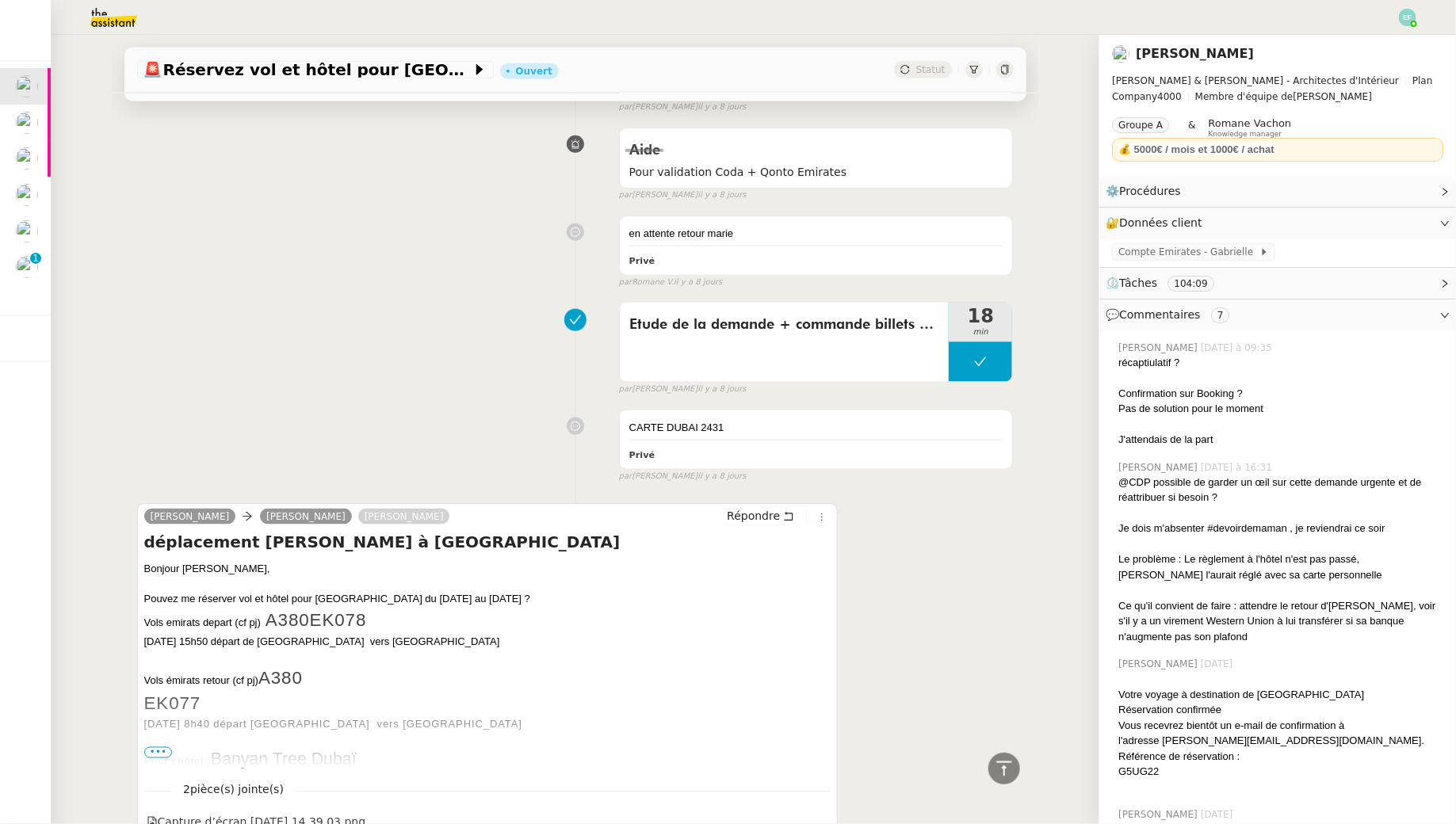
click at [157, 747] on span "•••" at bounding box center [159, 752] width 29 height 11
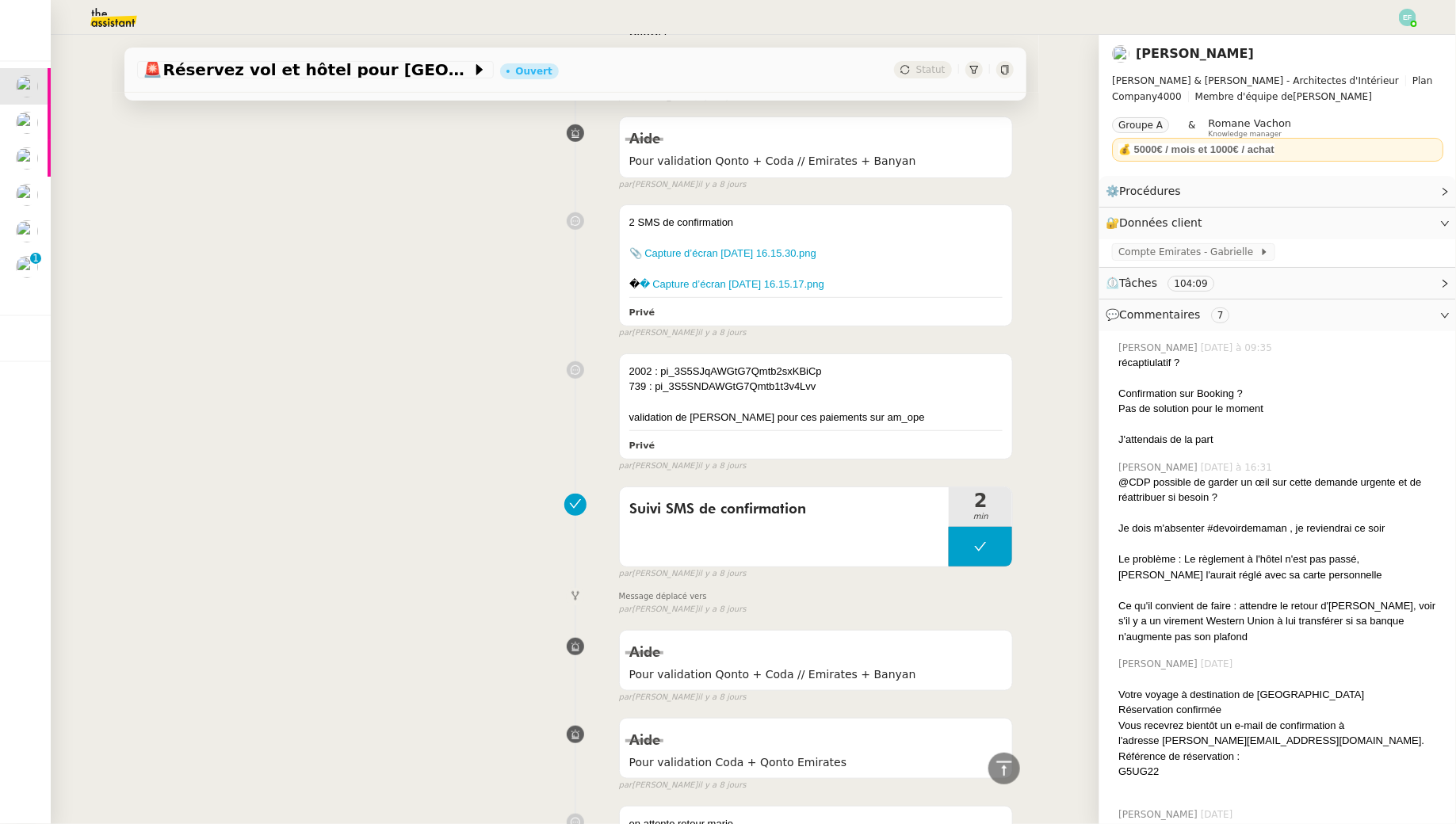
scroll to position [9747, 0]
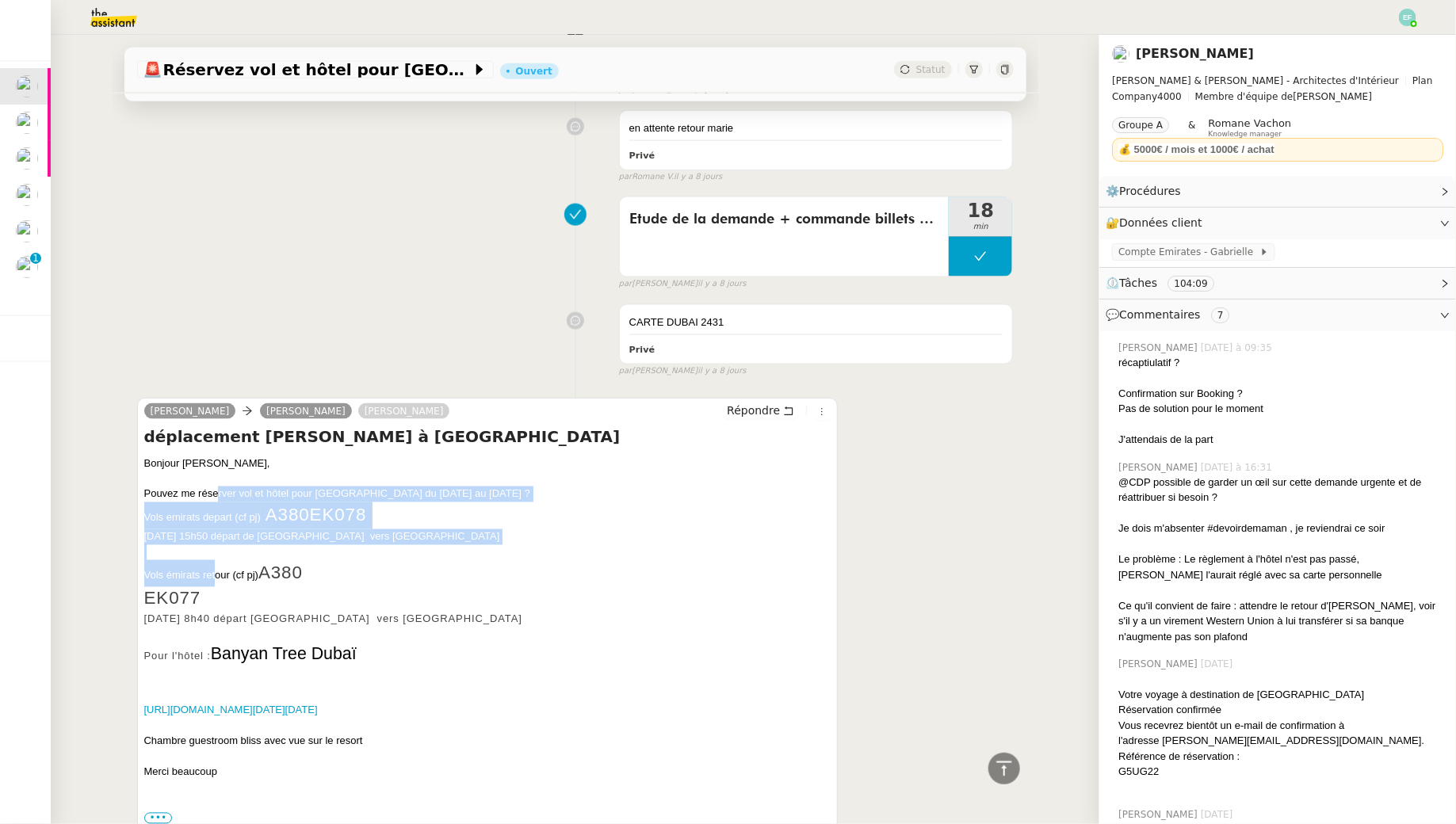
drag, startPoint x: 219, startPoint y: 371, endPoint x: 215, endPoint y: 441, distance: 70.1
click at [215, 455] on div "Bonjour Camille, Pouvez me réserver vol et hôtel pour Dubai du 14 au 18 septemb…" at bounding box center [488, 641] width 687 height 370
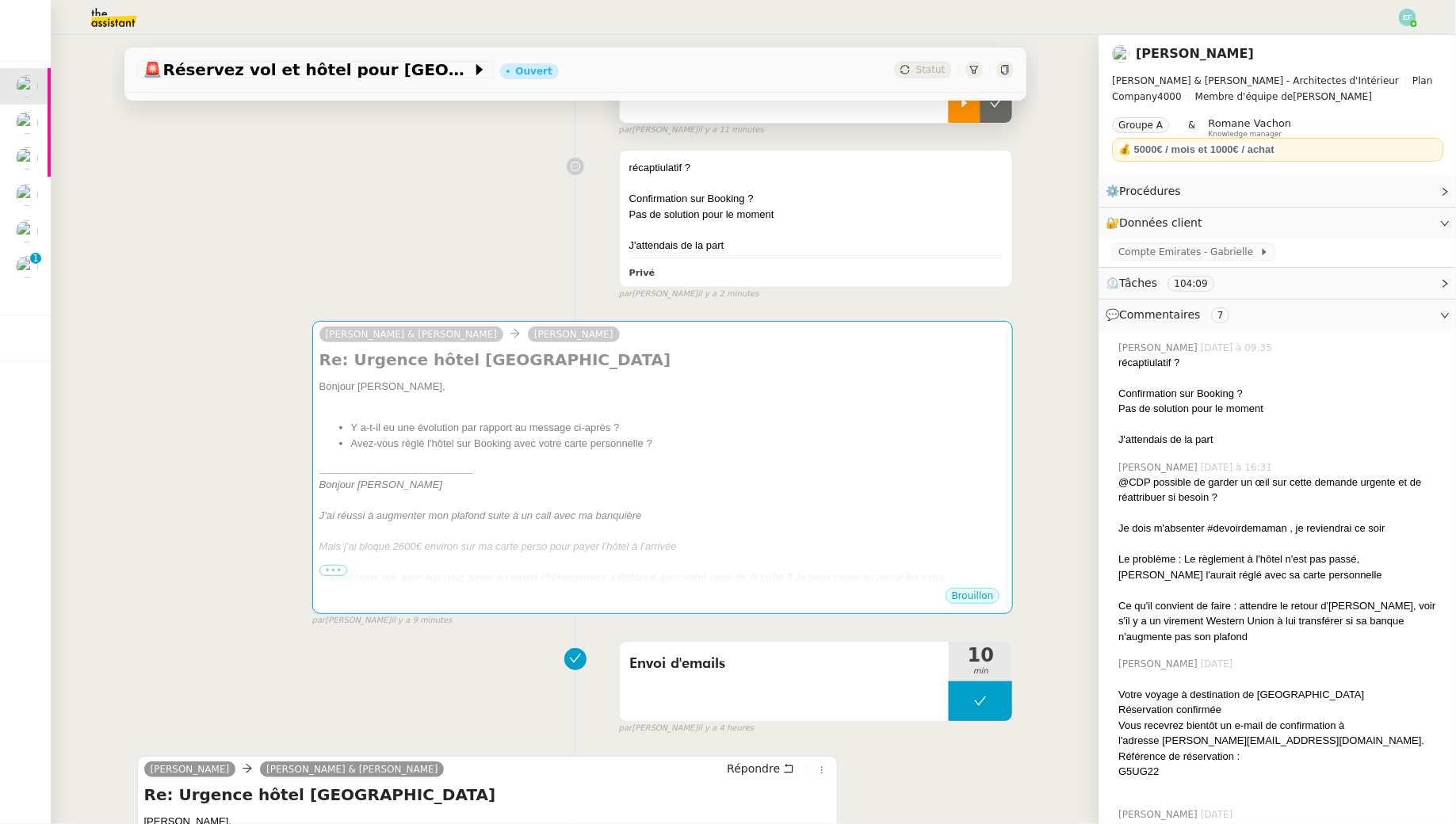
scroll to position [0, 0]
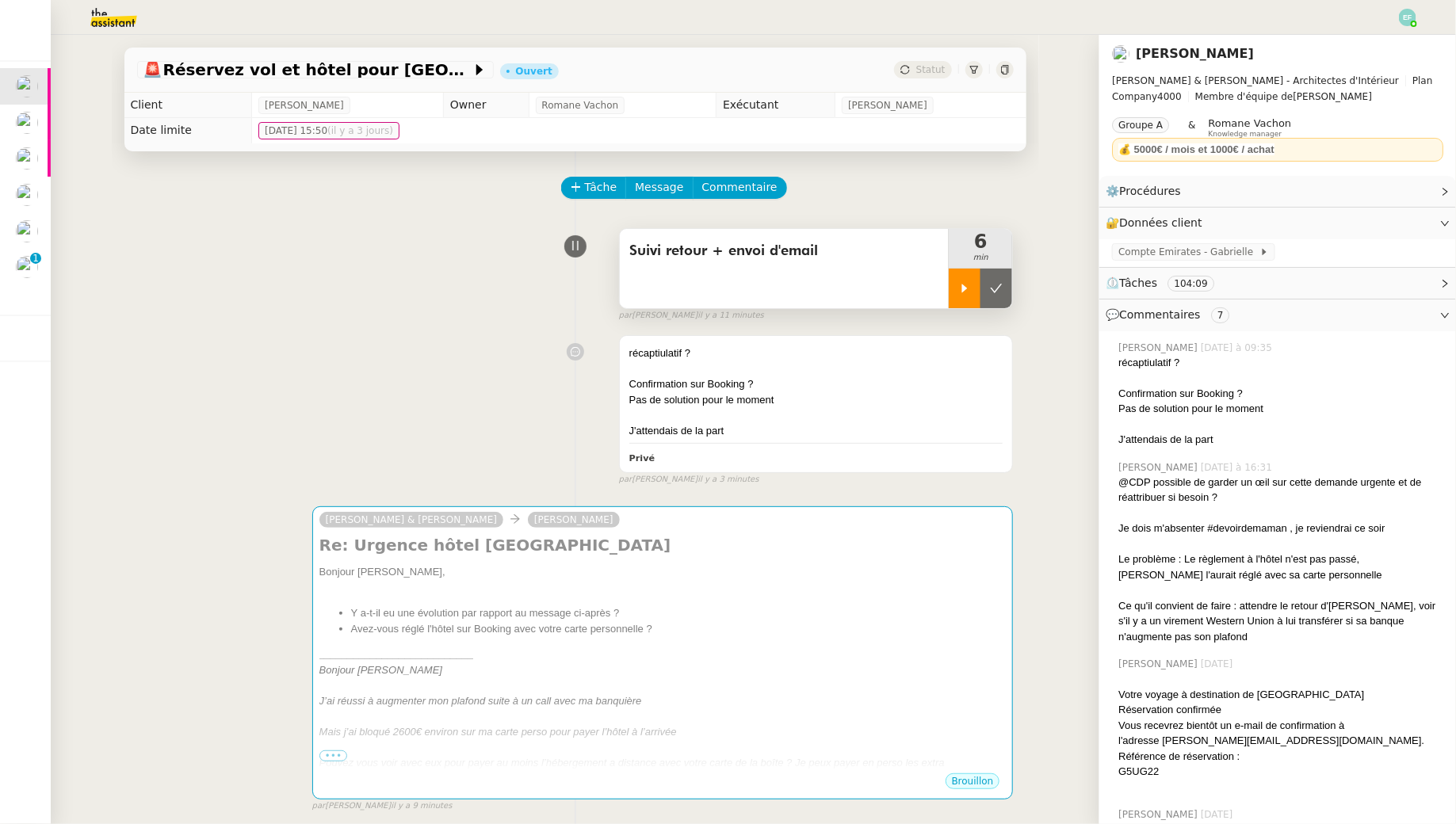
click at [960, 287] on icon at bounding box center [964, 288] width 12 height 12
click at [992, 283] on div at bounding box center [981, 288] width 64 height 40
click at [968, 282] on icon at bounding box center [964, 288] width 12 height 12
click at [859, 463] on div "Privé" at bounding box center [816, 458] width 375 height 18
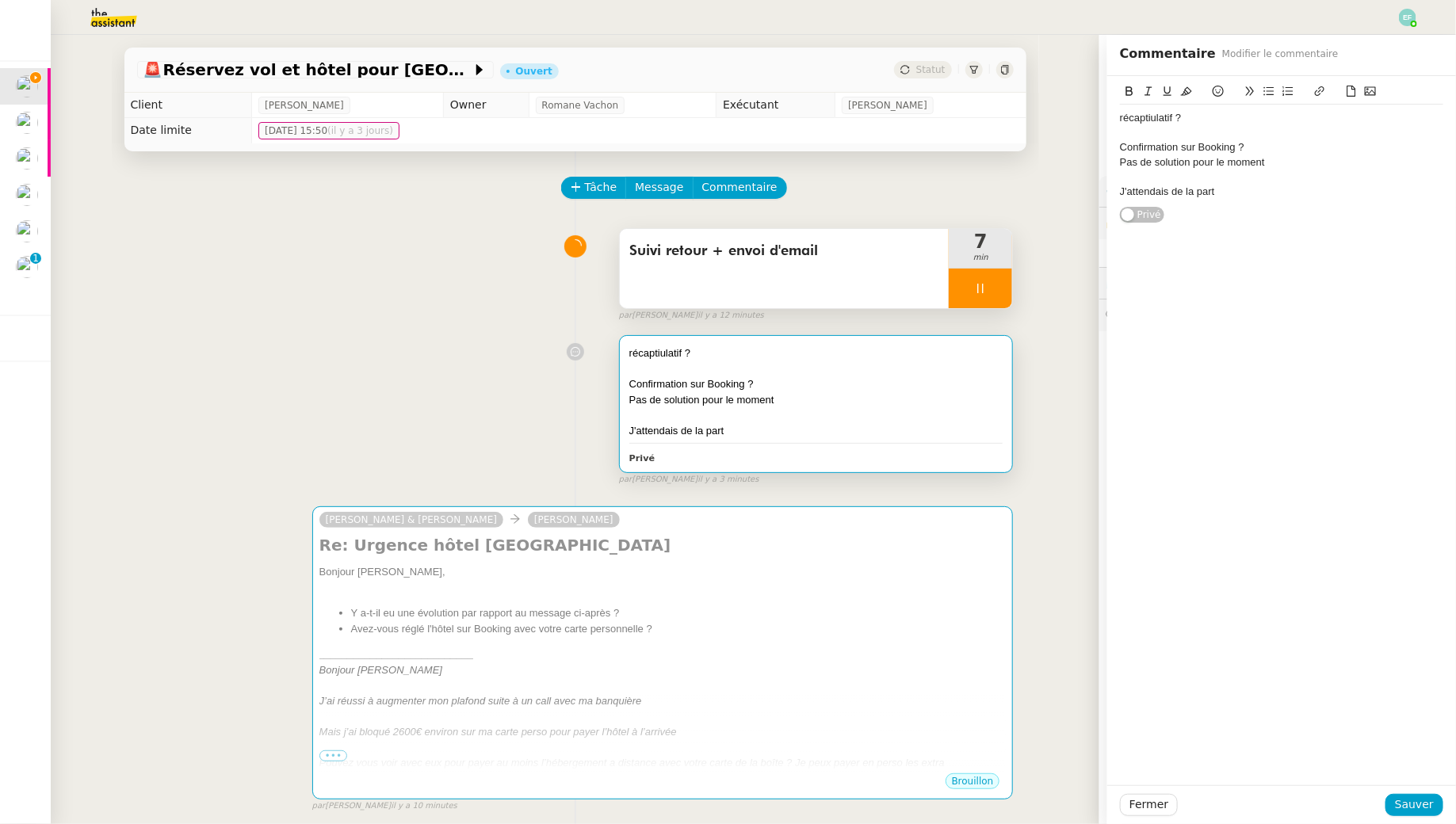
click at [1239, 193] on div "J'attendais de la part" at bounding box center [1282, 191] width 323 height 14
click at [1417, 808] on span "Sauver" at bounding box center [1415, 805] width 39 height 18
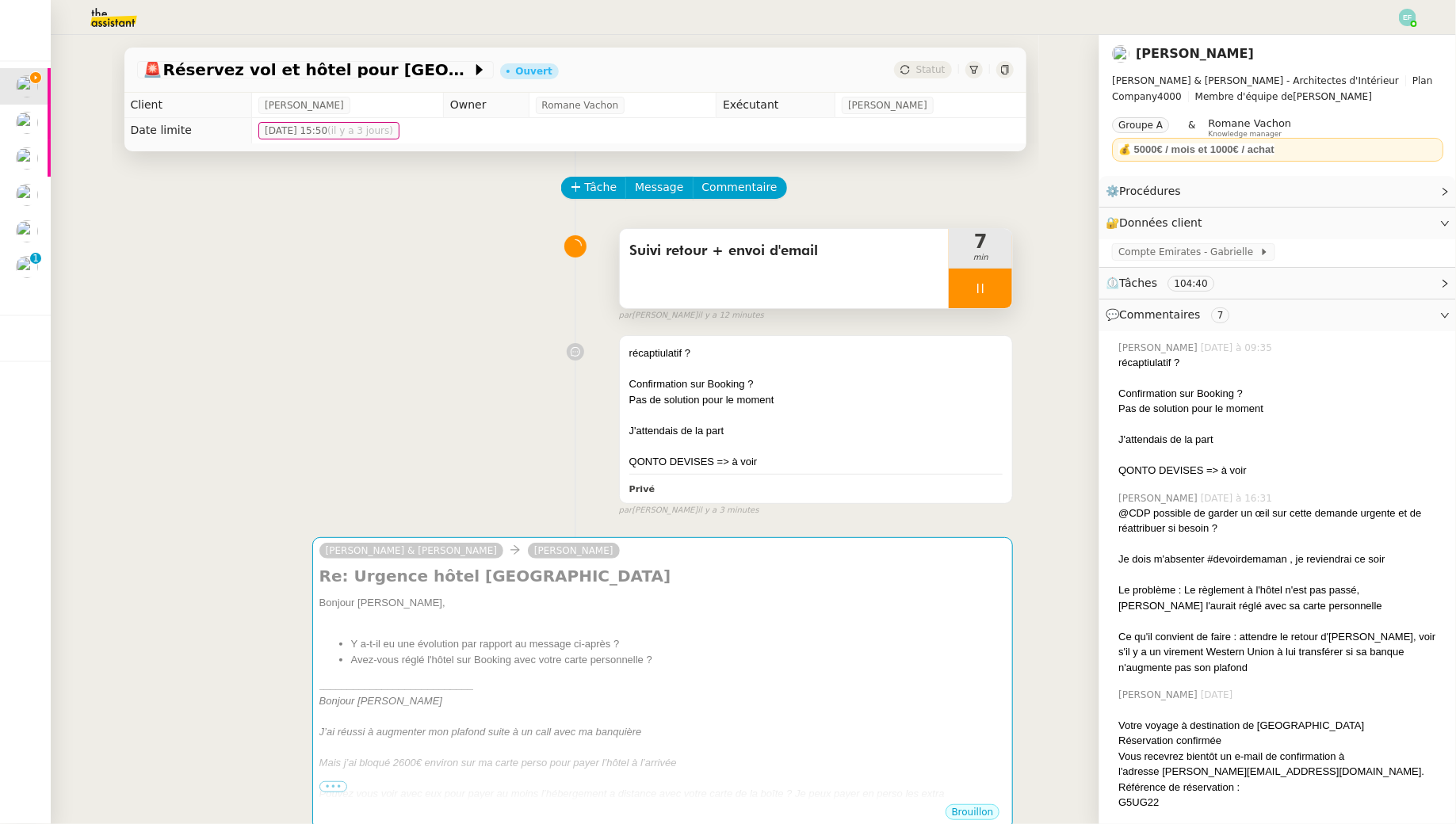
click at [994, 298] on div at bounding box center [981, 288] width 64 height 40
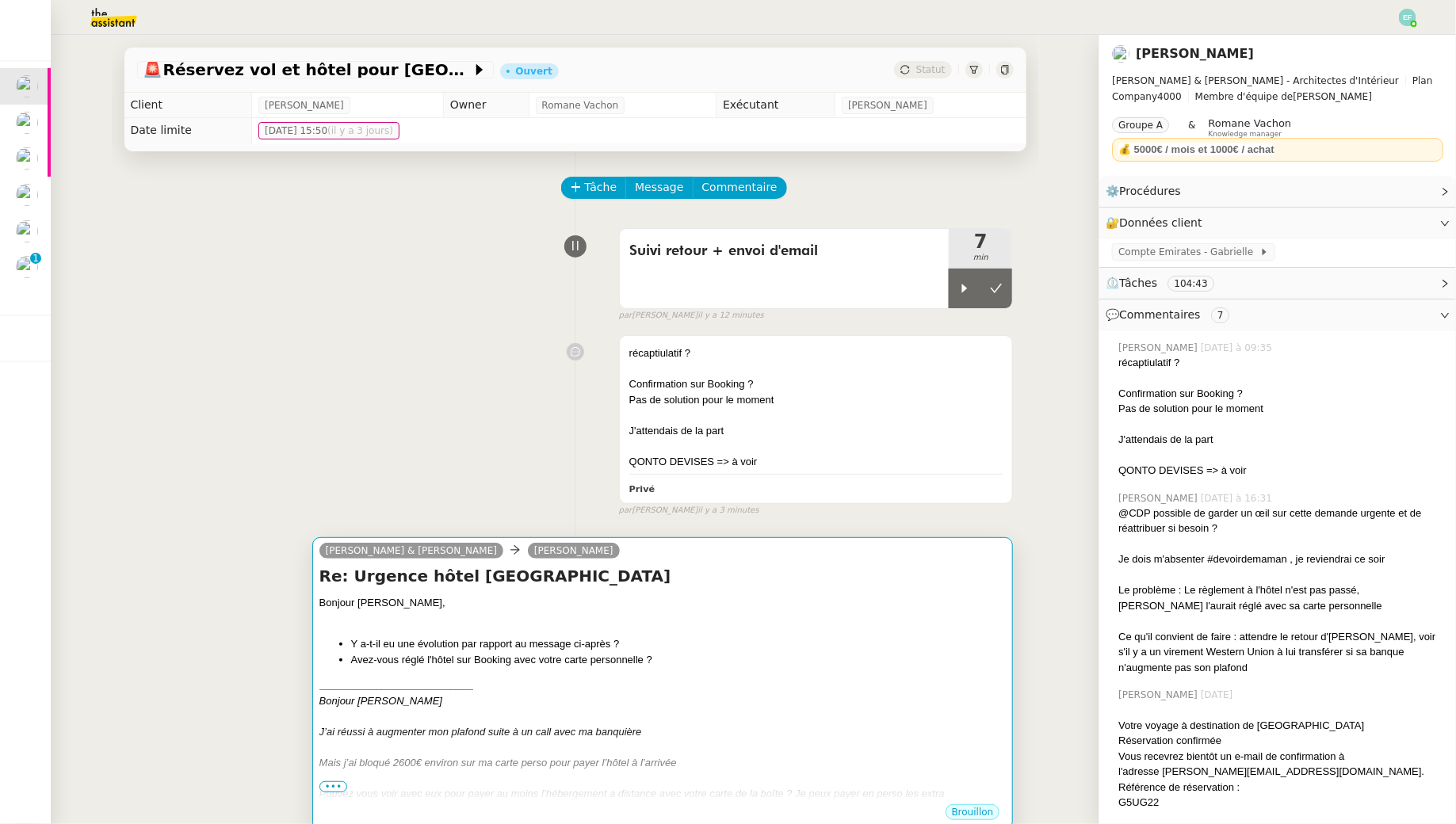
click at [837, 608] on div "Bonjour [PERSON_NAME]," at bounding box center [662, 603] width 687 height 16
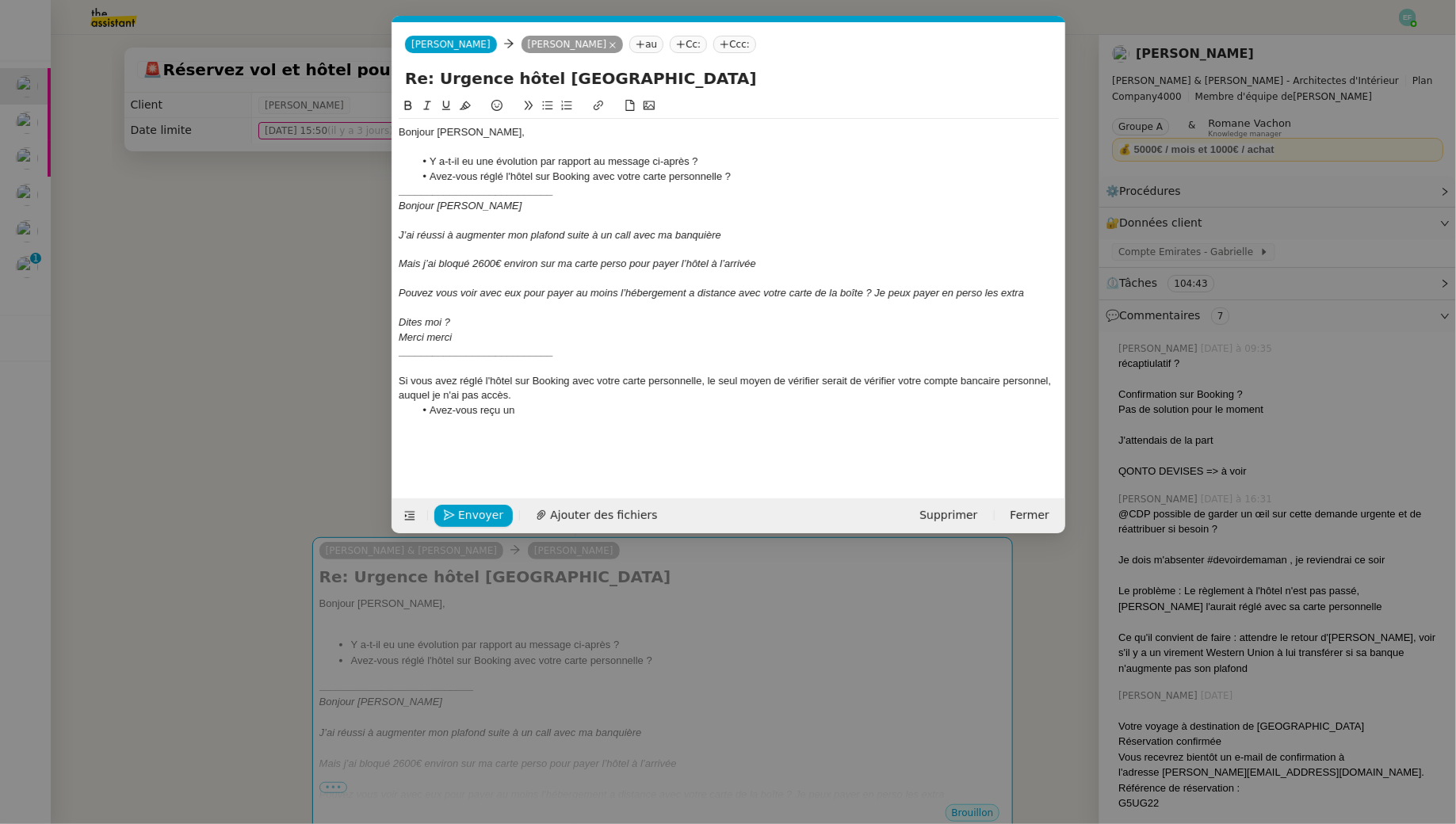
scroll to position [0, 33]
click at [506, 150] on div at bounding box center [728, 147] width 661 height 14
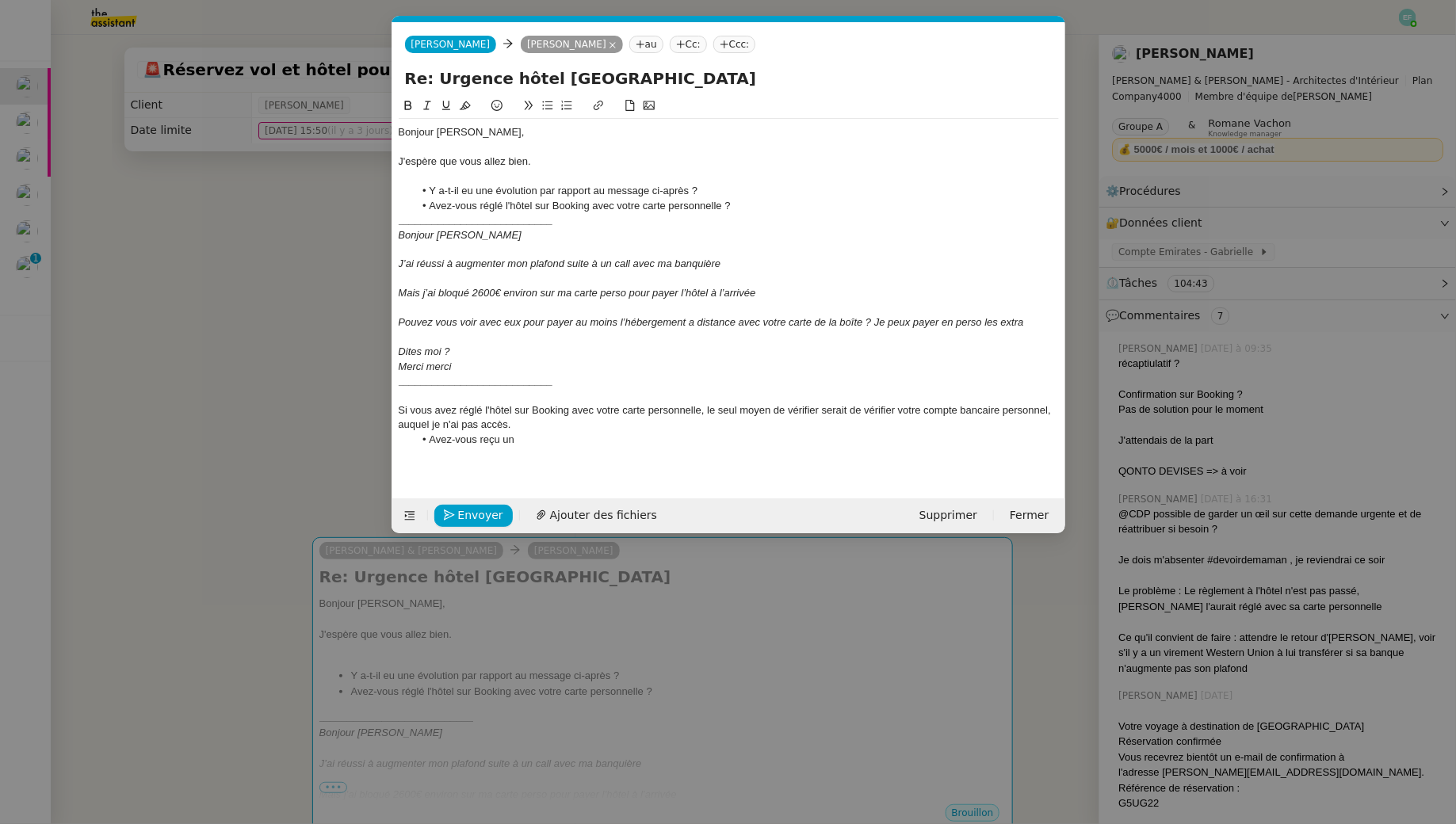
click at [263, 250] on nz-modal-container "Service TA - VOYAGE - PROPOSITION GLOBALE A utiliser dans le cadre de propositi…" at bounding box center [728, 412] width 1456 height 824
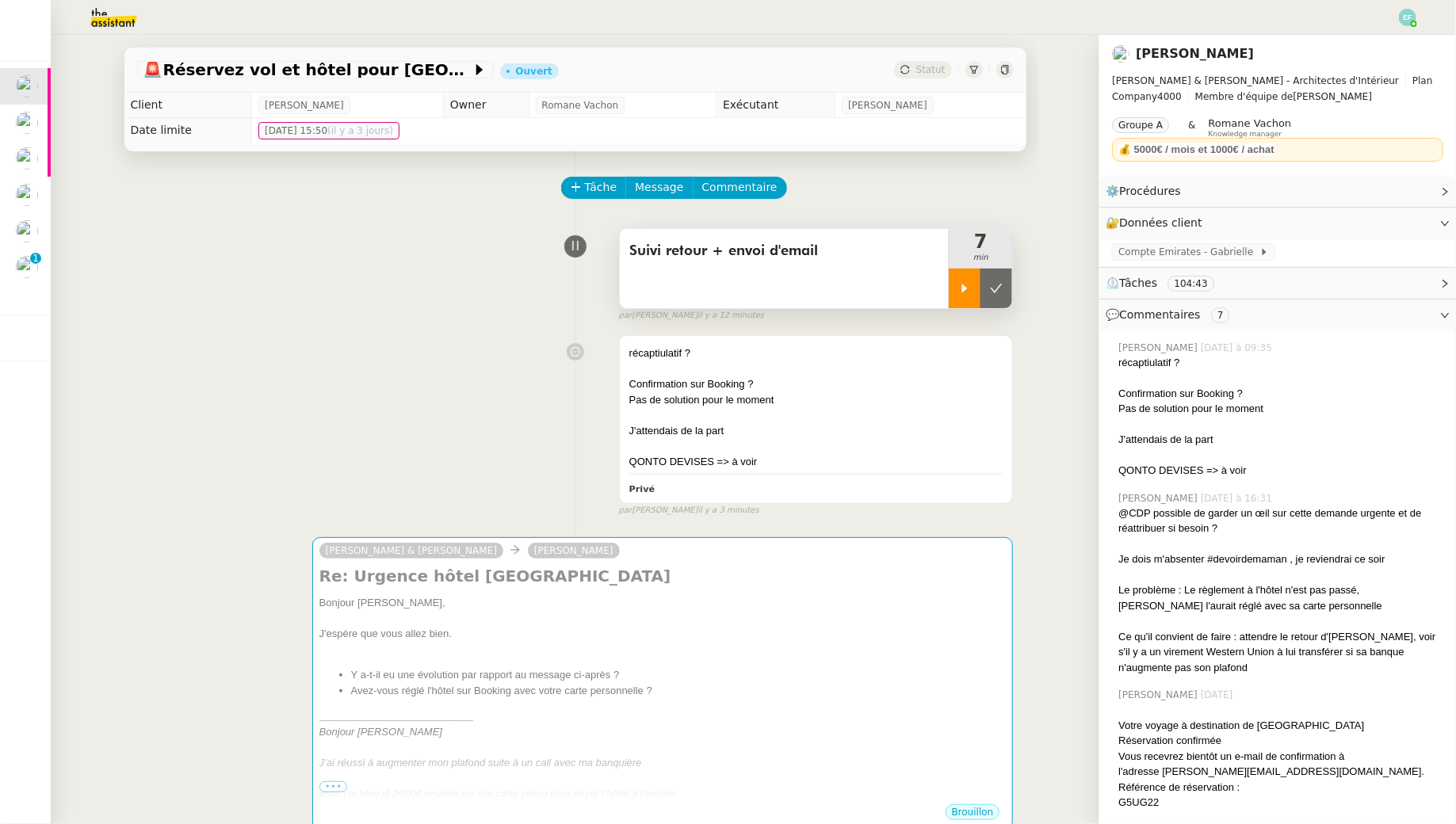
click at [974, 291] on div at bounding box center [965, 288] width 31 height 40
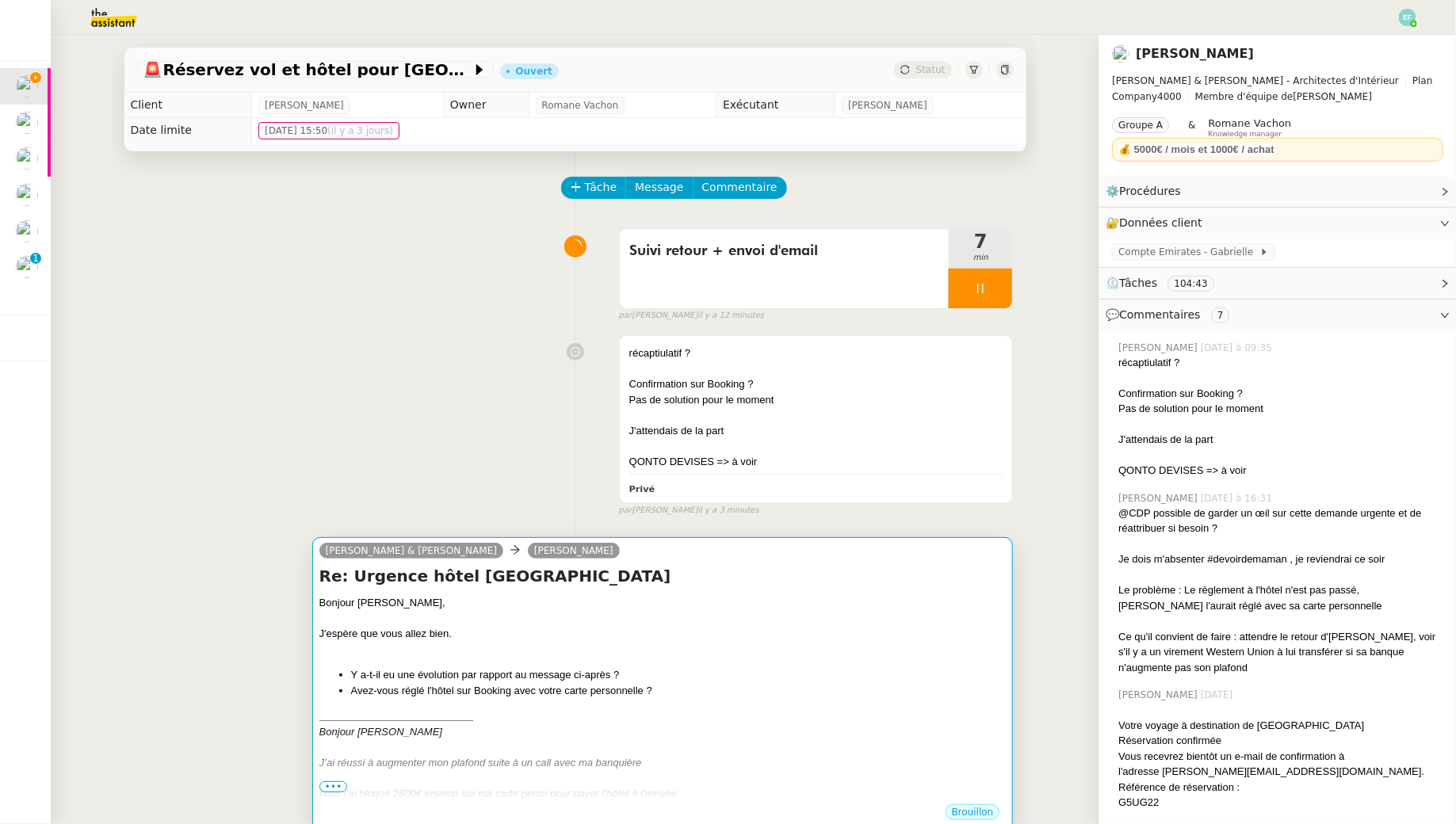
click at [766, 674] on li "Y a-t-il eu une évolution par rapport au message ci-après ?" at bounding box center [679, 674] width 656 height 16
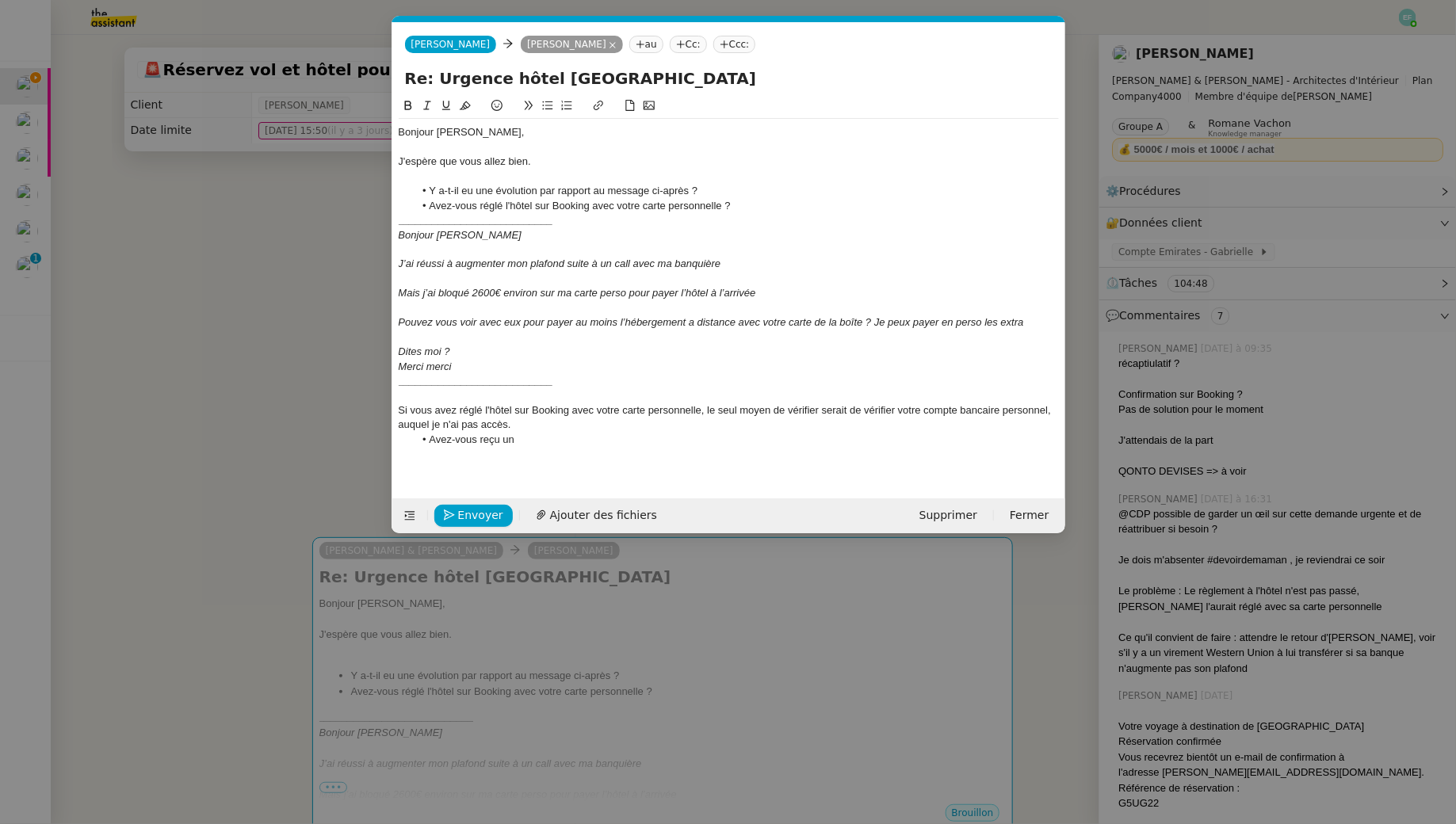
click at [584, 389] on div at bounding box center [728, 395] width 661 height 14
click at [571, 383] on div "___________________________" at bounding box center [728, 381] width 661 height 14
click at [714, 412] on div "Si vous avez réglé l'hôtel sur Booking avec votre carte personnelle, le seul mo…" at bounding box center [728, 417] width 661 height 29
click at [747, 406] on div "Si vous avez réglé l'hôtel sur Booking avec votre carte personnelle, les seul m…" at bounding box center [728, 417] width 661 height 29
click at [781, 411] on div "Si vous avez réglé l'hôtel sur Booking avec votre carte personnelle, les seuls …" at bounding box center [728, 417] width 661 height 29
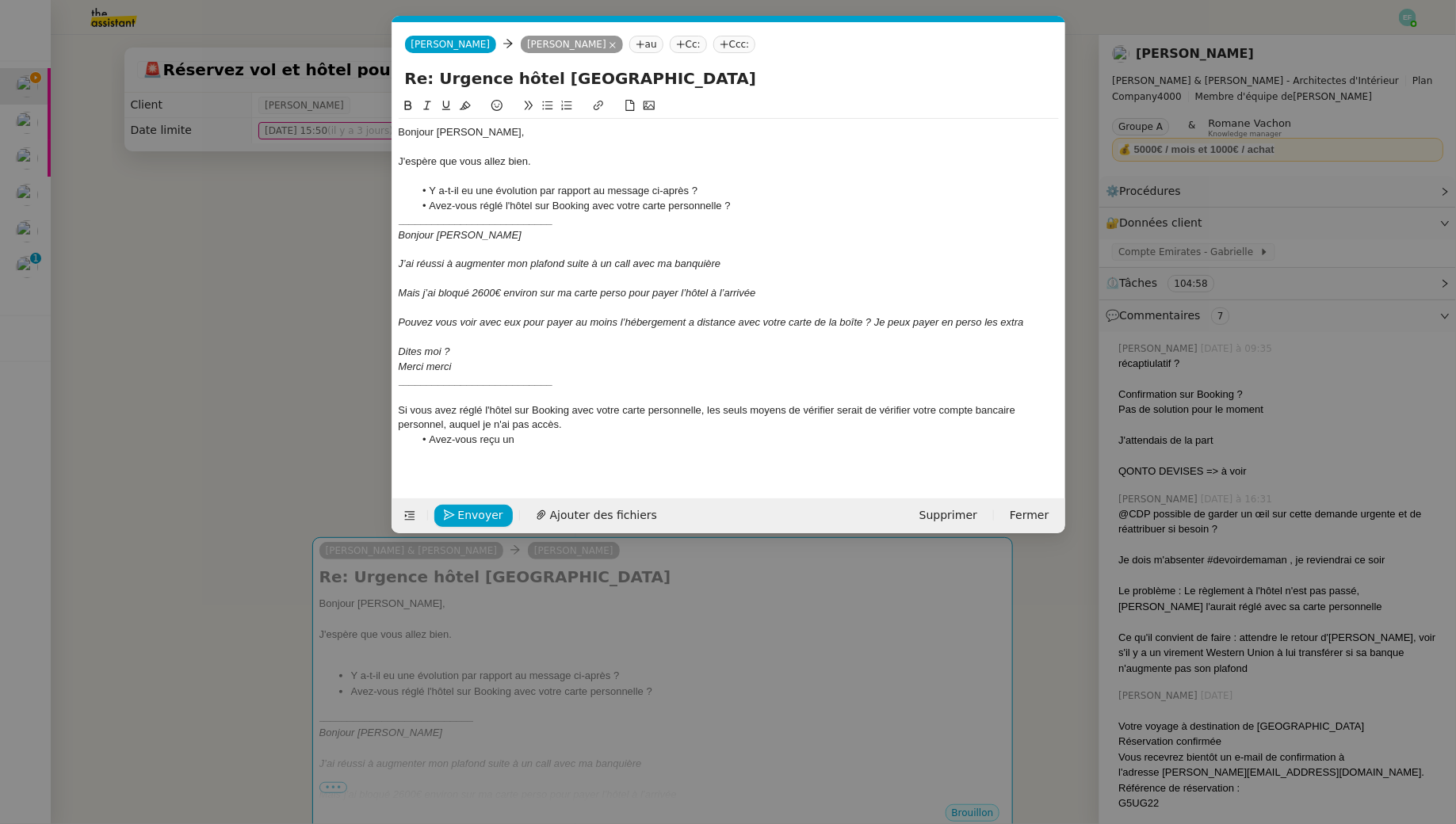
click at [914, 410] on div "Si vous avez réglé l'hôtel sur Booking avec votre carte personnelle, les seuls …" at bounding box center [728, 417] width 661 height 29
drag, startPoint x: 708, startPoint y: 436, endPoint x: 580, endPoint y: 437, distance: 128.0
click at [580, 437] on li "Votre compte bancaire personnel, auquel je n'ai pas accès." at bounding box center [737, 440] width 646 height 14
drag, startPoint x: 518, startPoint y: 455, endPoint x: 406, endPoint y: 448, distance: 112.2
click at [406, 448] on ul "Votre compte booking : avez-vous reçu un e-mail de confirmation ? Votre compte …" at bounding box center [728, 439] width 661 height 44
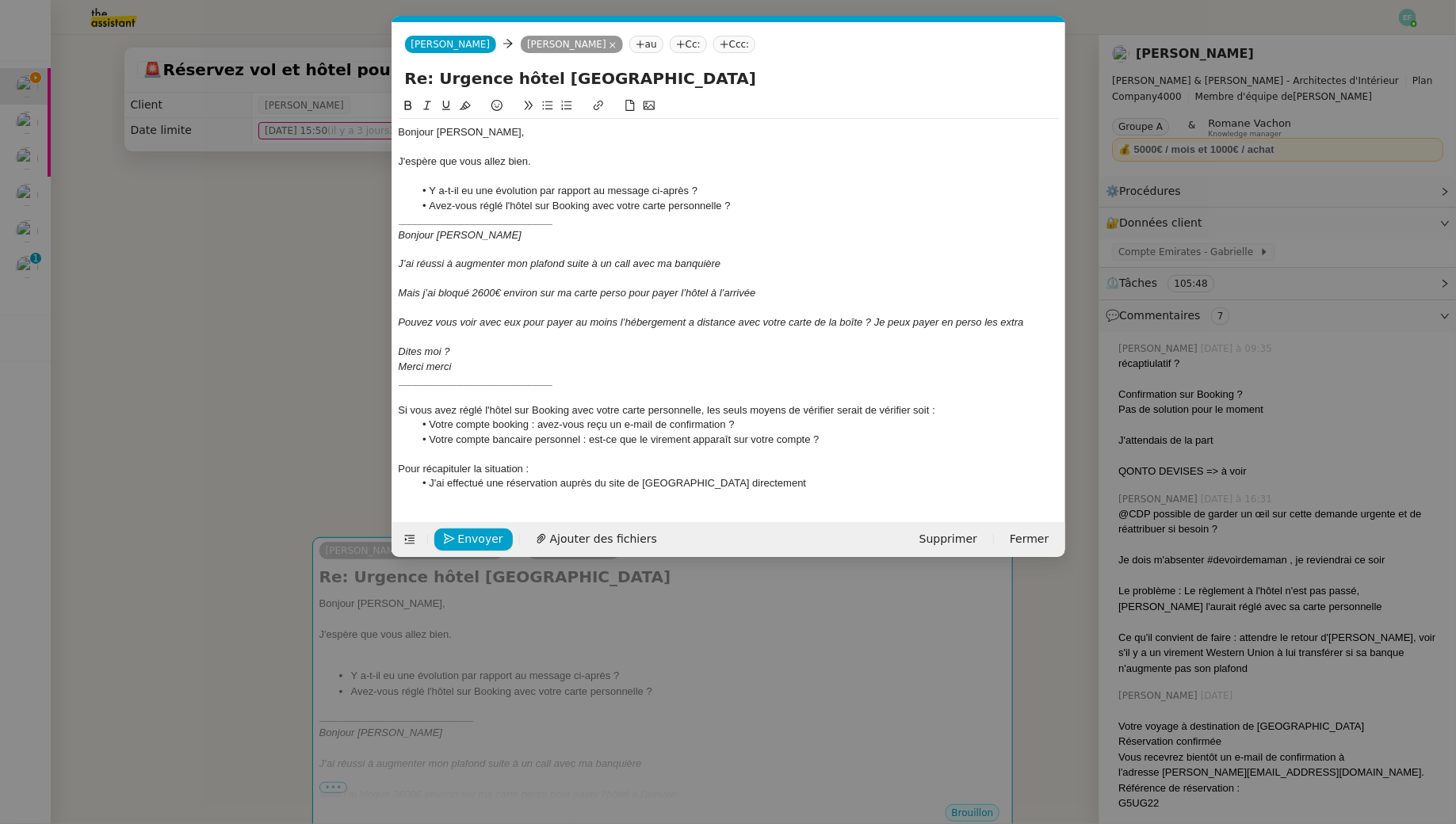
click at [136, 414] on nz-modal-container "Service TA - VOYAGE - PROPOSITION GLOBALE A utiliser dans le cadre de propositi…" at bounding box center [728, 412] width 1456 height 824
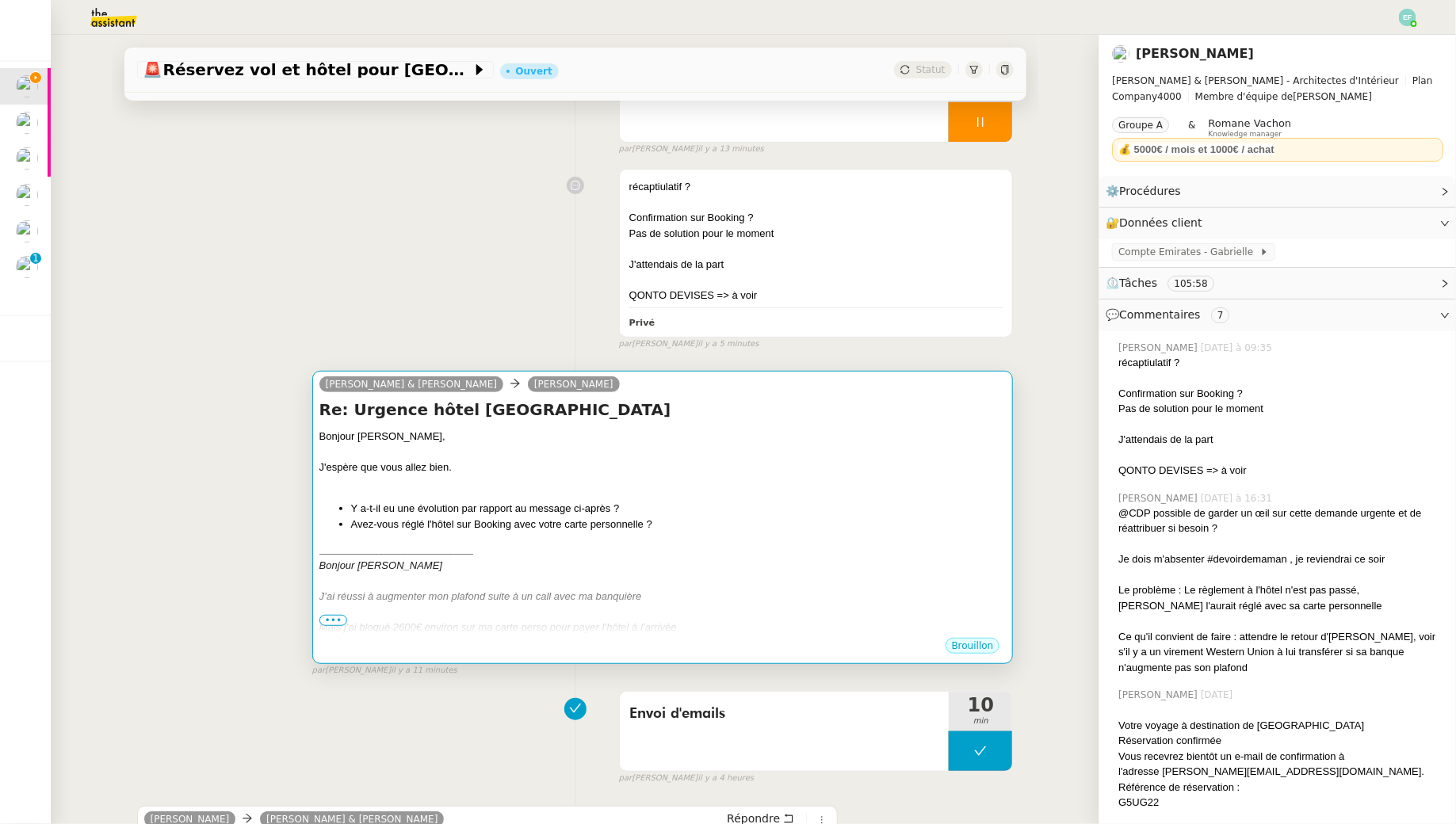
scroll to position [167, 0]
click at [740, 433] on div "Bonjour [PERSON_NAME]," at bounding box center [662, 436] width 687 height 16
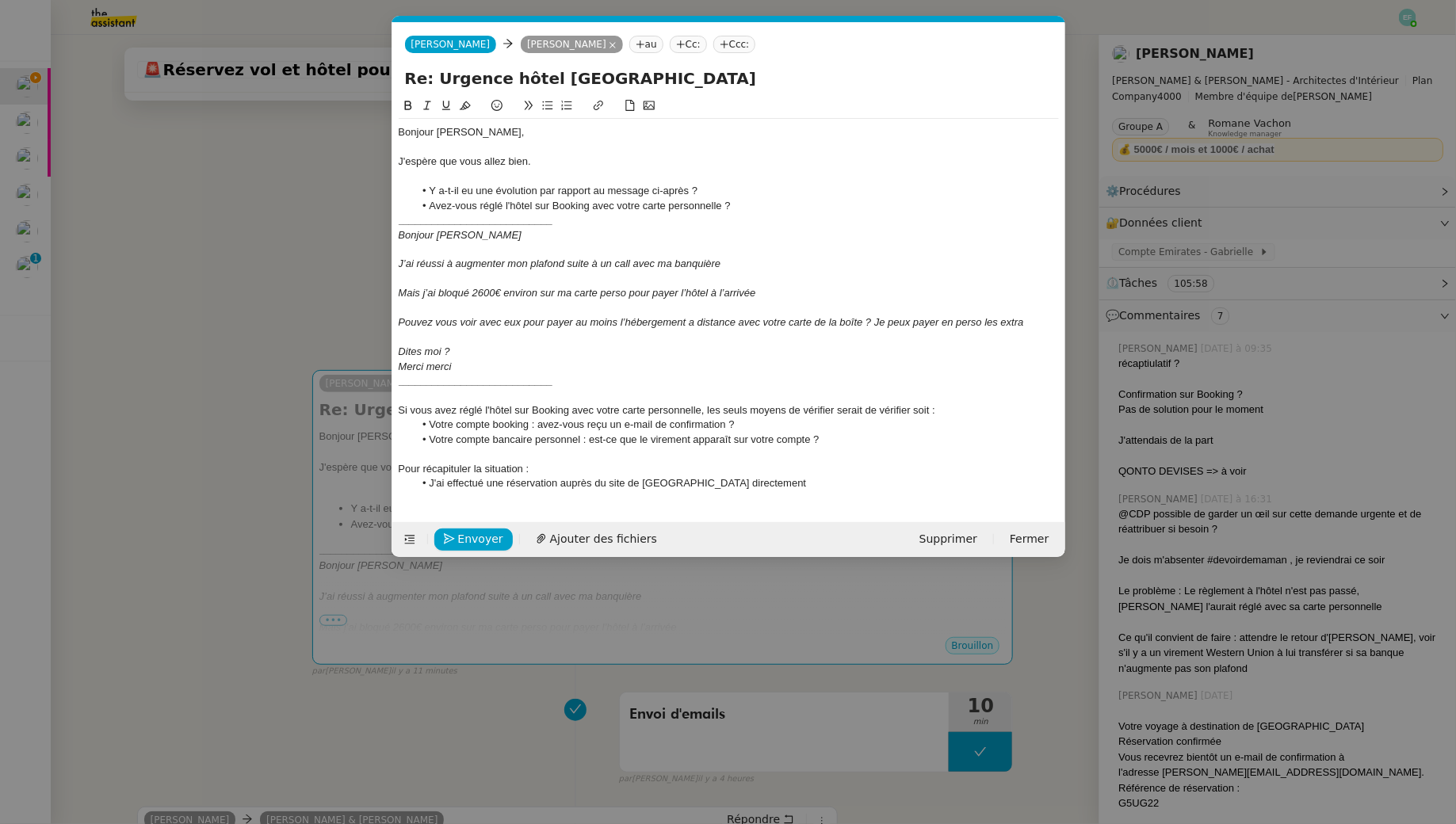
scroll to position [0, 33]
click at [754, 482] on li "J'ai effectué une réservation auprès du site de Banyan directement" at bounding box center [737, 483] width 646 height 14
click at [425, 484] on li "J'ai effectué une réservation auprès du site de Banyan directement" at bounding box center [737, 483] width 646 height 14
click at [819, 487] on li "En date du 9 septembre, j'ai effectué une réservation auprès du site de Banyan …" at bounding box center [737, 483] width 646 height 14
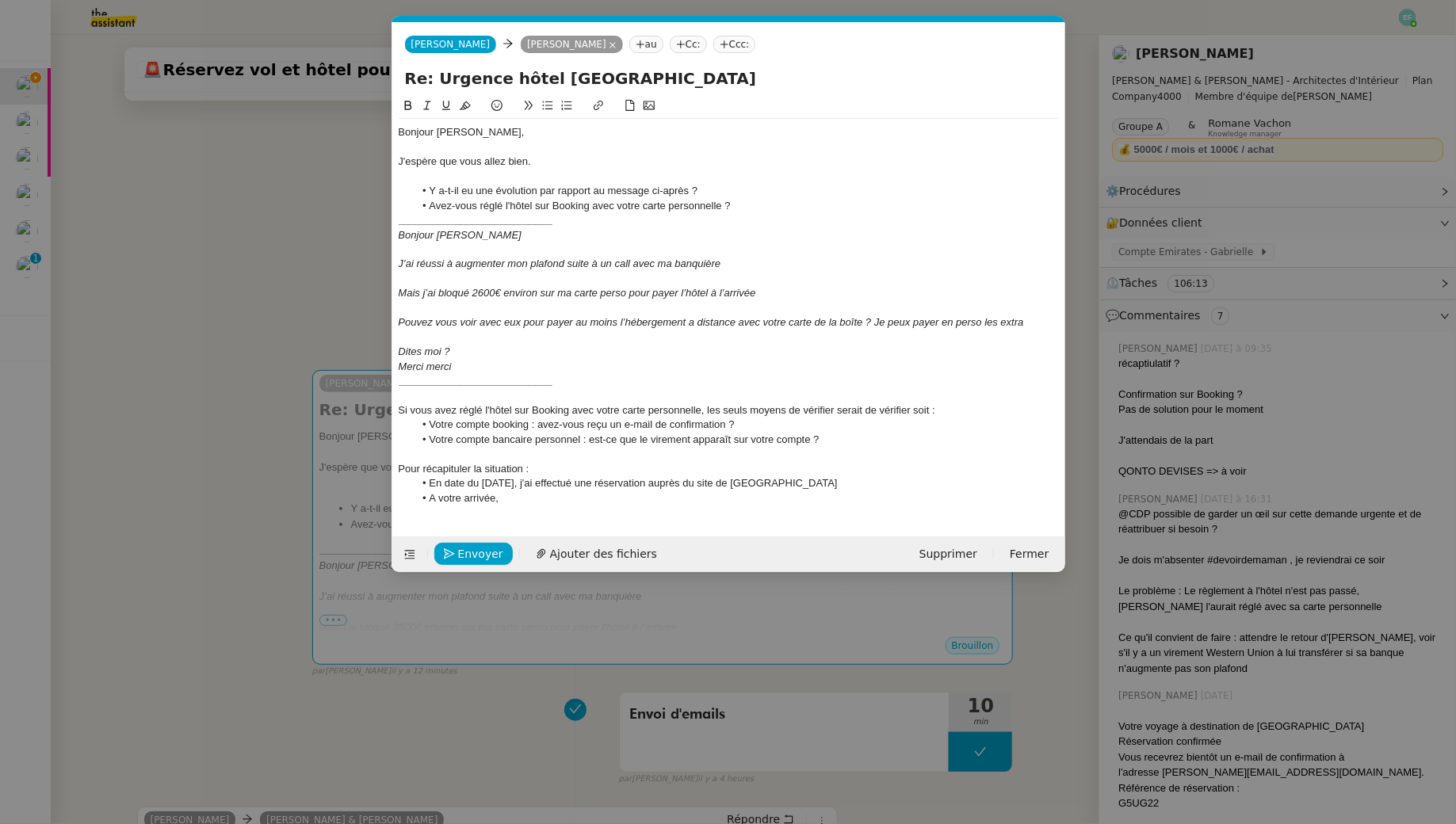
click at [808, 488] on li "En date du 9 septembre, j'ai effectué une réservation auprès du site de Banyan" at bounding box center [737, 483] width 646 height 14
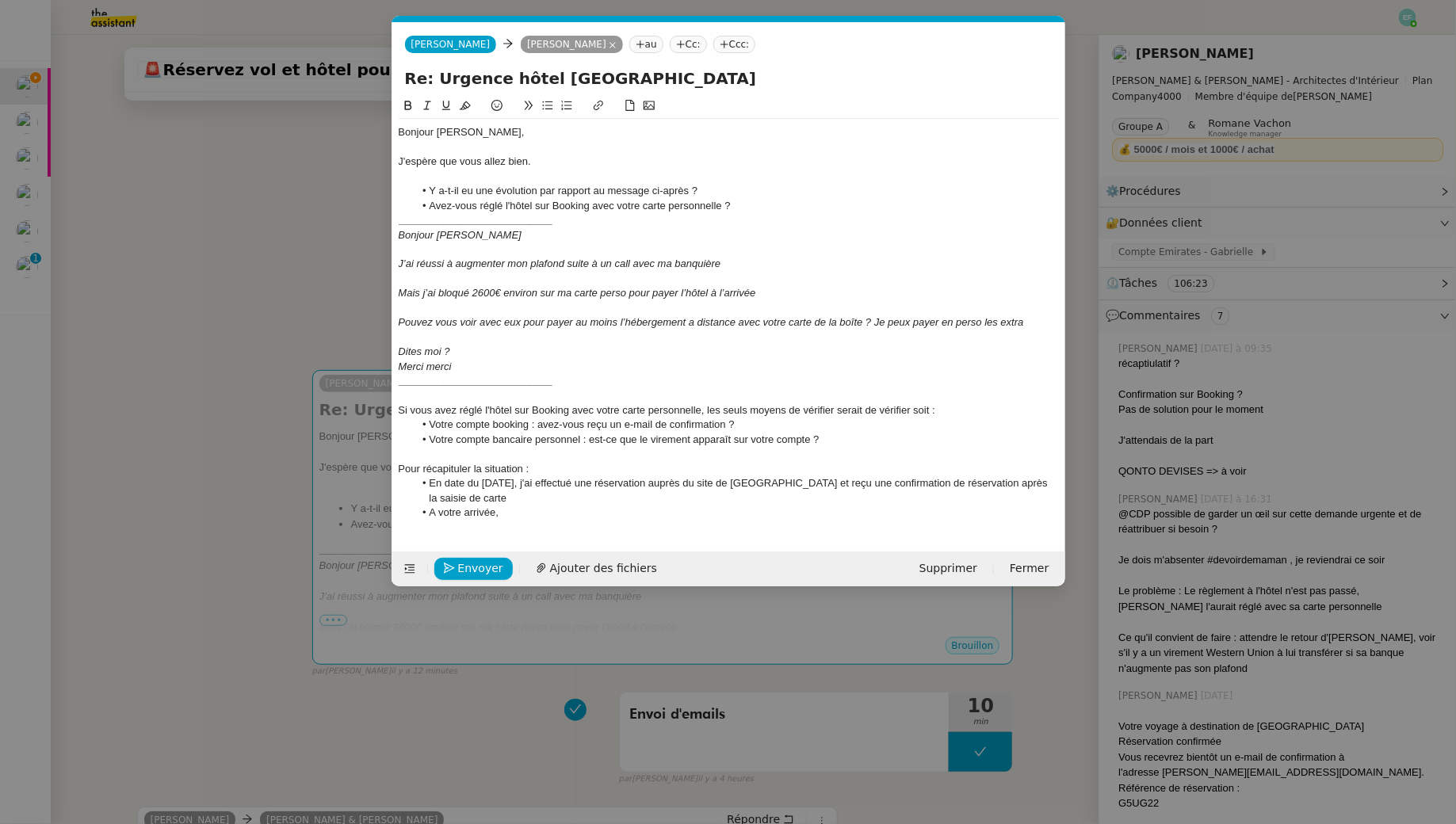
click at [518, 510] on li "A votre arrivée," at bounding box center [737, 512] width 646 height 14
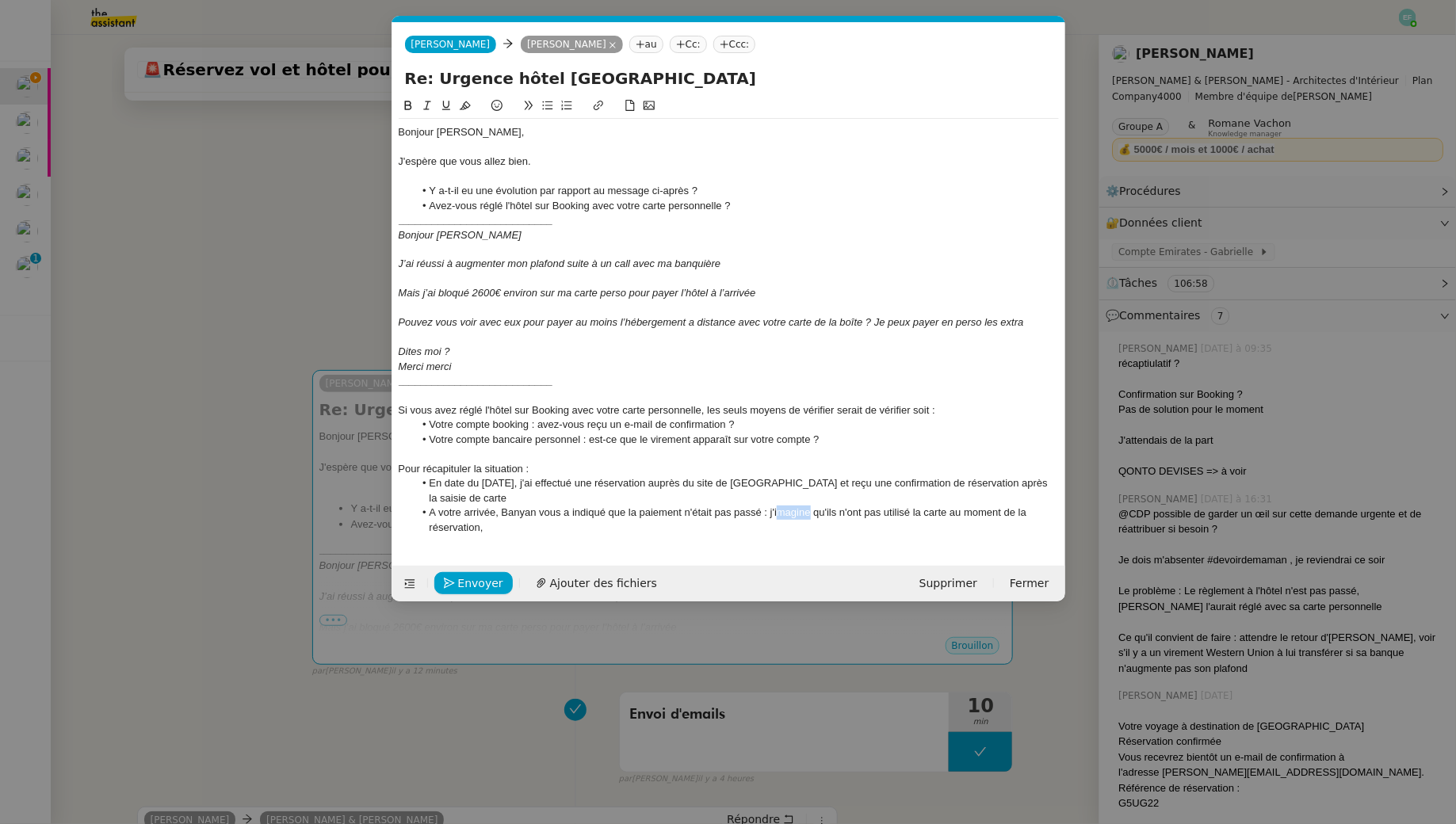
drag, startPoint x: 811, startPoint y: 513, endPoint x: 776, endPoint y: 514, distance: 35.0
click at [776, 514] on li "A votre arrivée, Banyan vous a indiqué que la paiement n'était pas passé : j'im…" at bounding box center [737, 520] width 646 height 29
click at [542, 532] on li "A votre arrivée, Banyan vous a indiqué que la paiement n'était pas passé : j'im…" at bounding box center [737, 520] width 646 height 29
click at [432, 511] on li "A votre arrivée, Banyan vous a indiqué que la paiement n'était pas passé : j'im…" at bounding box center [737, 520] width 646 height 29
click at [0, 0] on lt-em "À" at bounding box center [0, 0] width 0 height 0
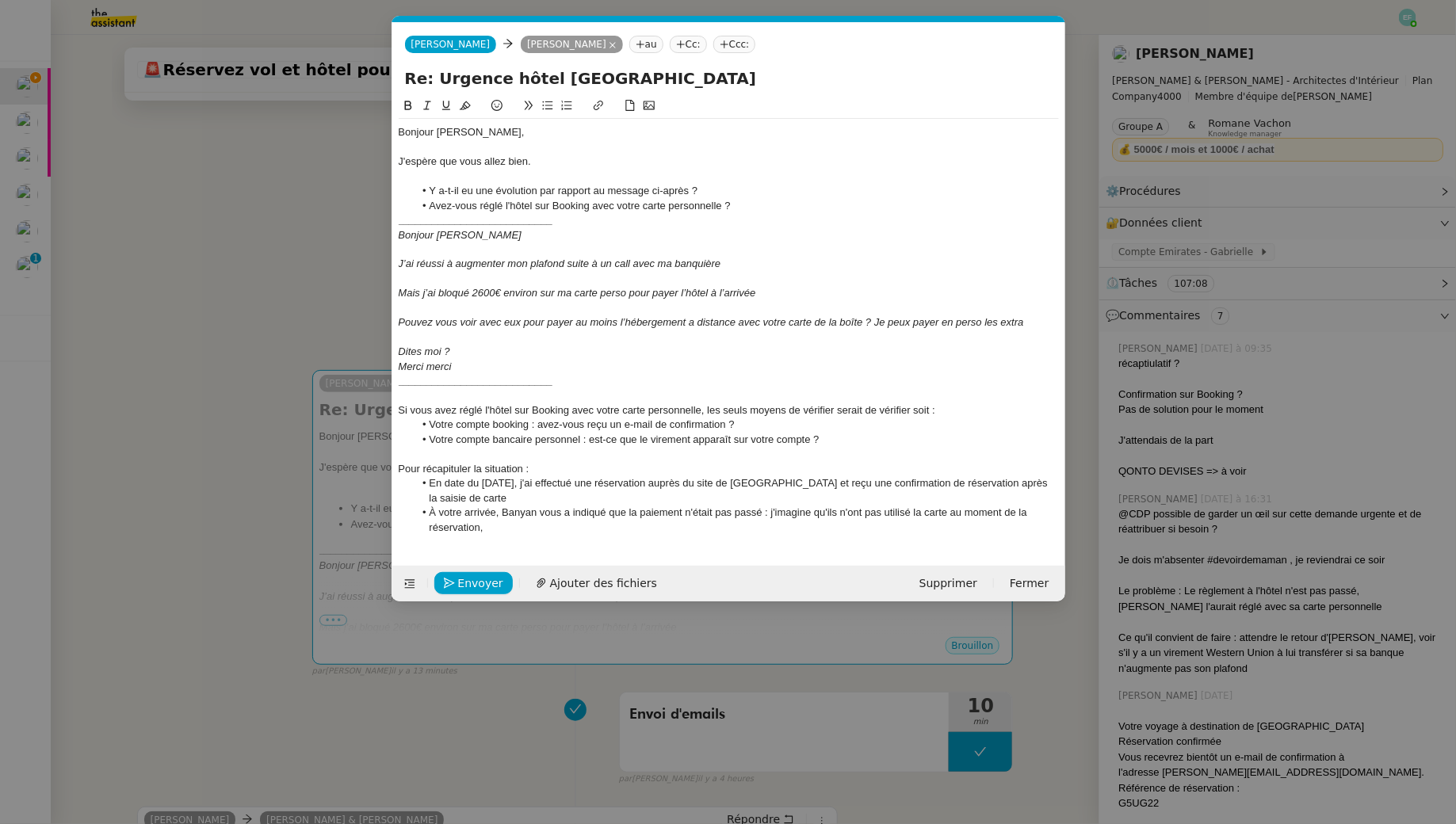
click at [622, 523] on li "À votre arrivée, Banyan vous a indiqué que la paiement n'était pas passé : j'im…" at bounding box center [737, 520] width 646 height 29
drag, startPoint x: 479, startPoint y: 524, endPoint x: 509, endPoint y: 534, distance: 31.6
click at [481, 524] on li "À votre arrivée, Banyan vous a indiqué que la paiement n'était pas passé : j'im…" at bounding box center [737, 520] width 646 height 29
drag, startPoint x: 623, startPoint y: 530, endPoint x: 561, endPoint y: 530, distance: 62.0
click at [561, 530] on li "À votre arrivée, Banyan vous a indiqué que la paiement n'était pas passé : j'im…" at bounding box center [737, 520] width 646 height 29
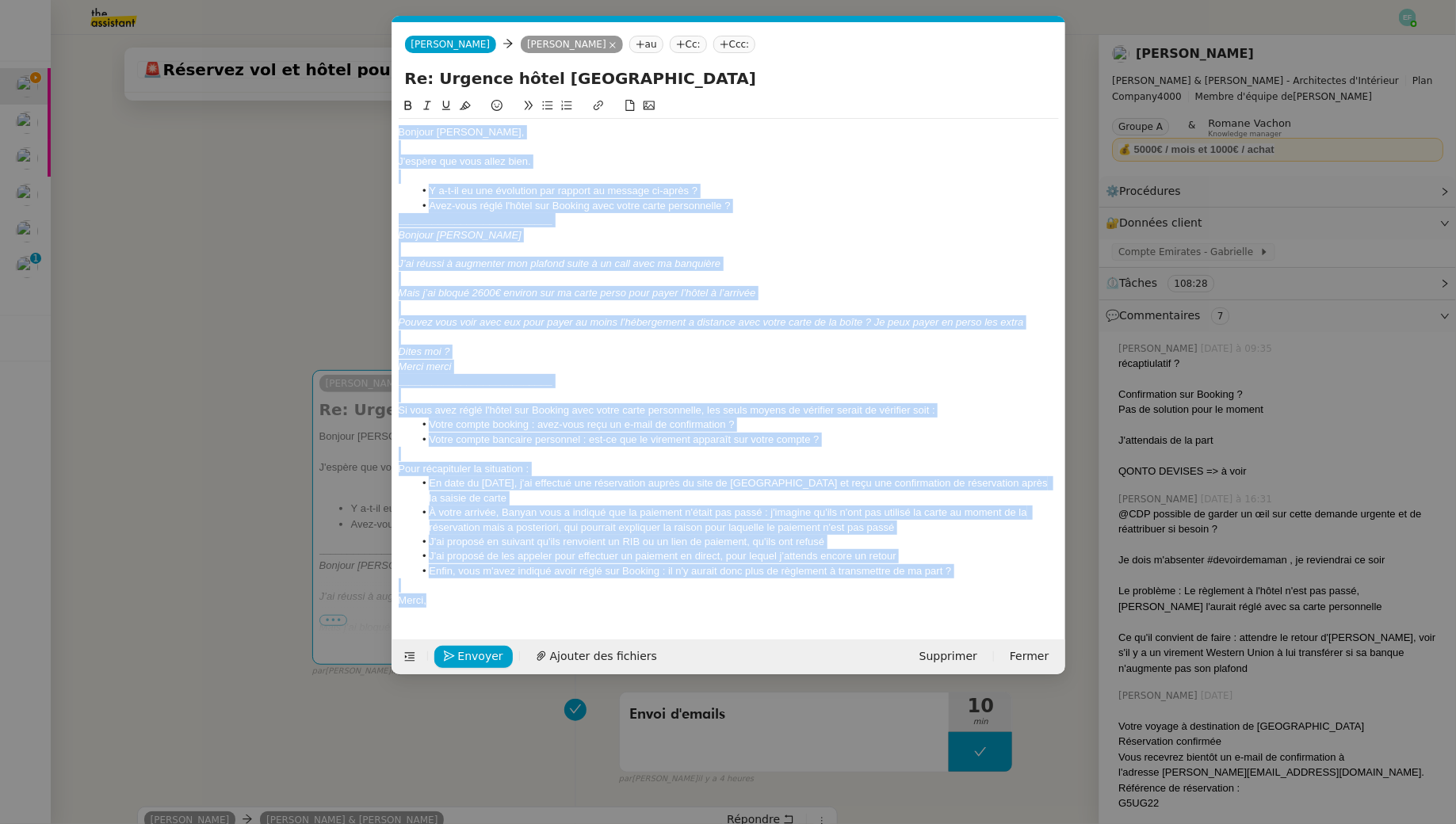
drag, startPoint x: 446, startPoint y: 598, endPoint x: 333, endPoint y: 116, distance: 495.1
click at [334, 111] on nz-modal-container "Service TA - VOYAGE - PROPOSITION GLOBALE A utiliser dans le cadre de propositi…" at bounding box center [728, 412] width 1456 height 824
copy div "Bonjour Audrey, J'espère que vous allez bien. Y a-t-il eu une évolution par rap…"
click at [670, 293] on em "Mais j’ai bloqué 2600€ environ sur ma carte perso pour payer l’hôtel à l’arrivée" at bounding box center [577, 293] width 357 height 12
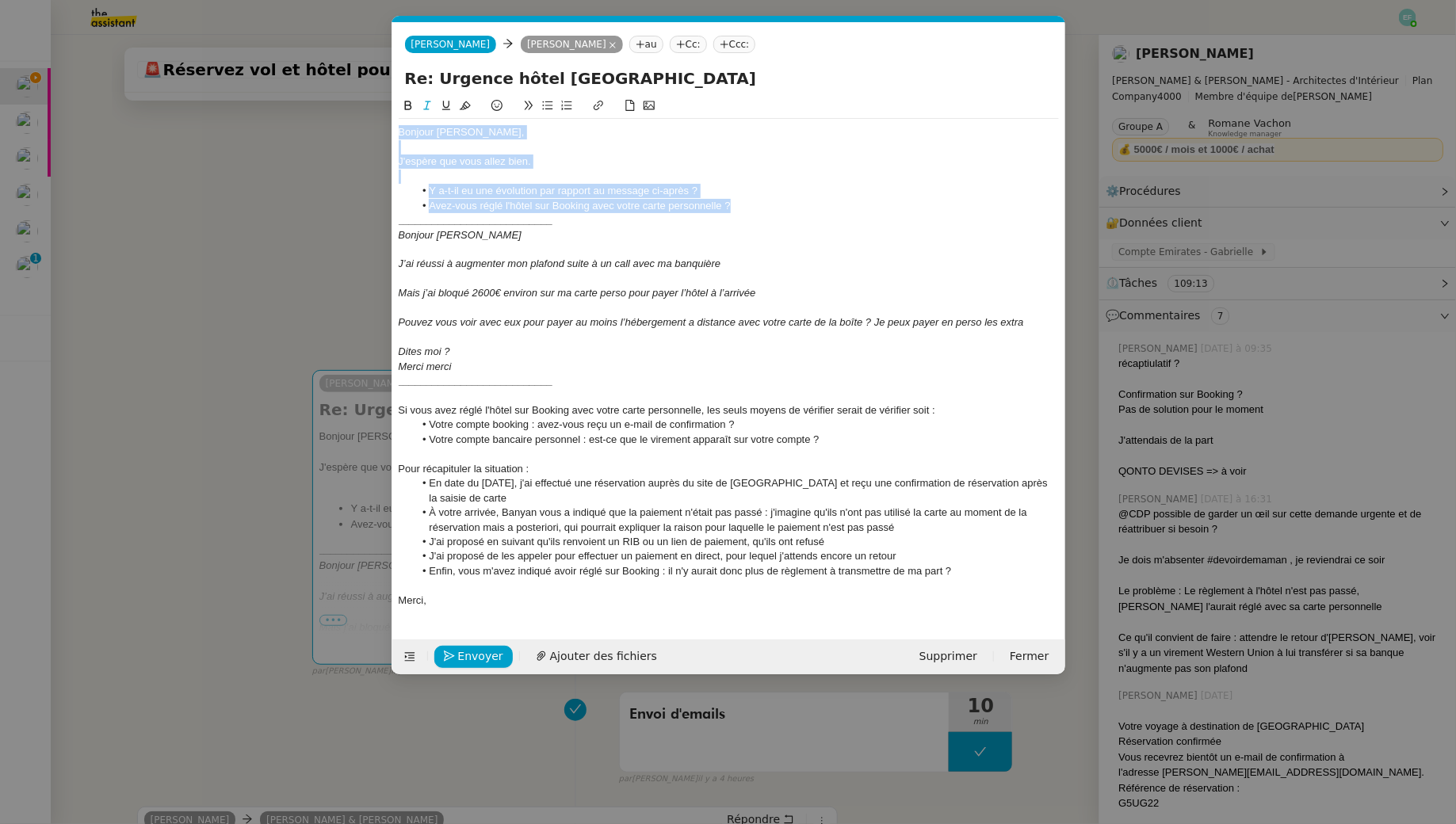
drag, startPoint x: 767, startPoint y: 200, endPoint x: 366, endPoint y: 123, distance: 408.3
click at [366, 123] on nz-modal-container "Service TA - VOYAGE - PROPOSITION GLOBALE A utiliser dans le cadre de propositi…" at bounding box center [728, 412] width 1456 height 824
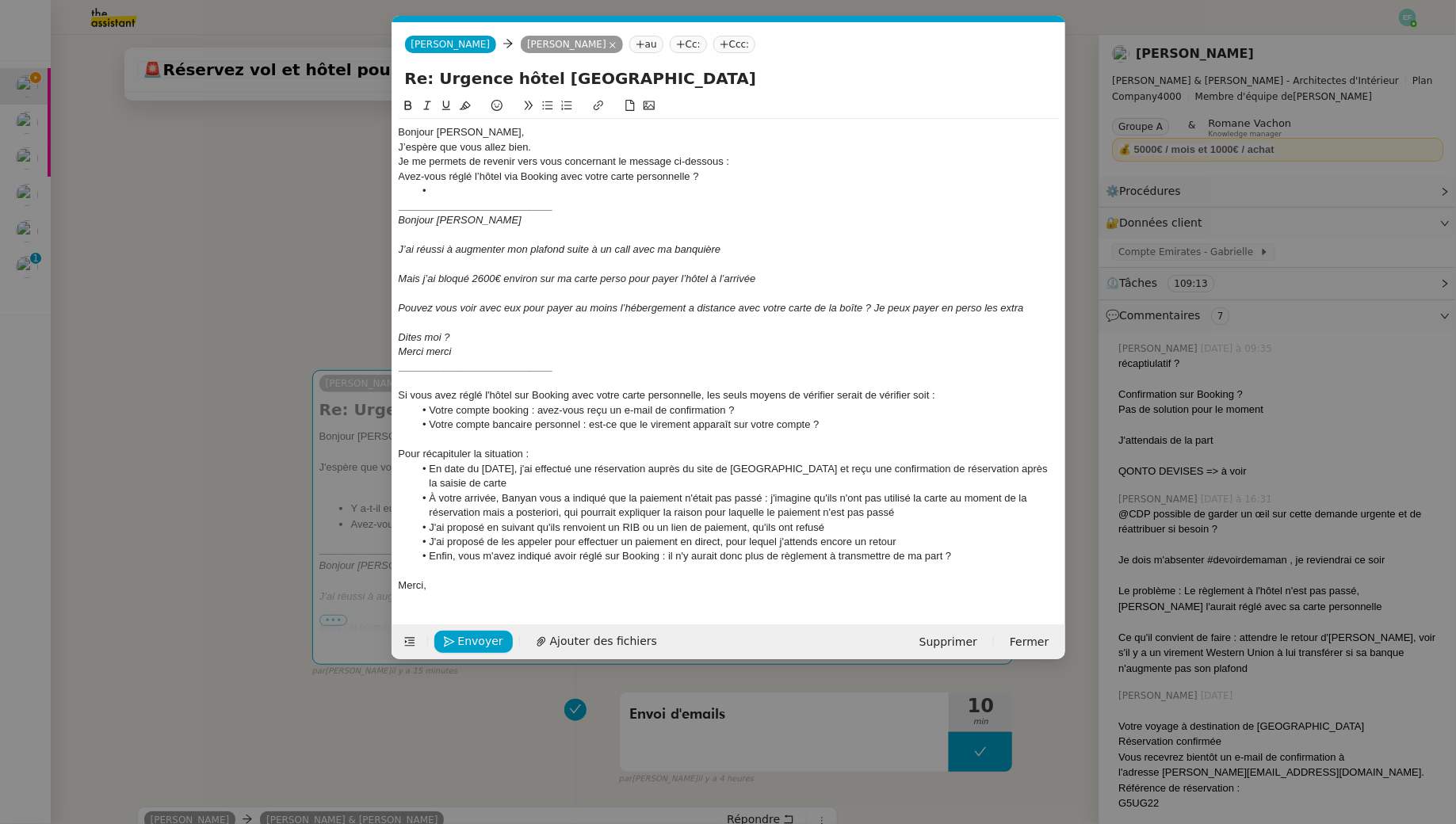
scroll to position [0, 0]
click at [486, 128] on div "Bonjour [PERSON_NAME]," at bounding box center [728, 132] width 661 height 14
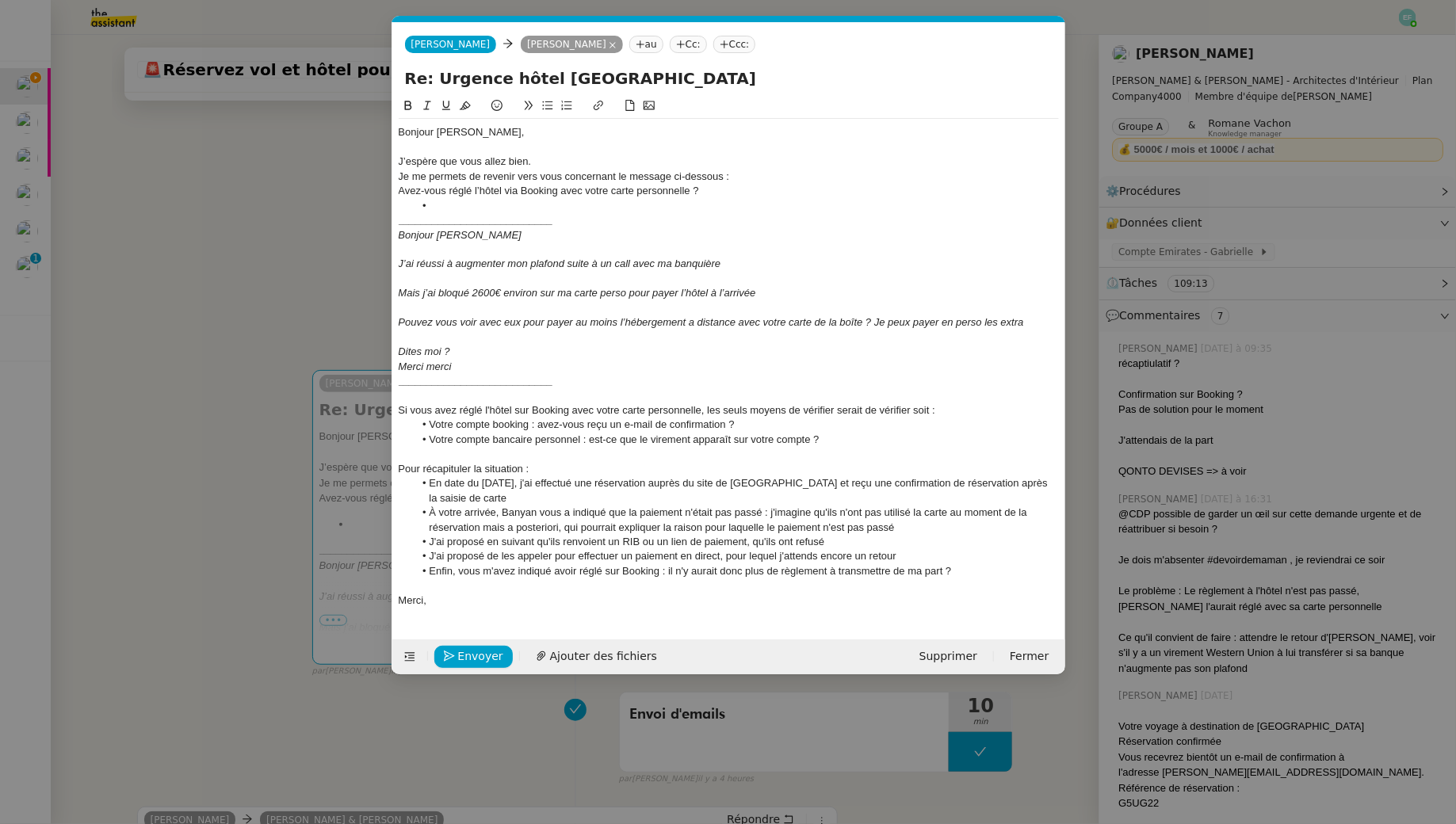
click at [570, 164] on div "J’espère que vous allez bien." at bounding box center [728, 161] width 661 height 14
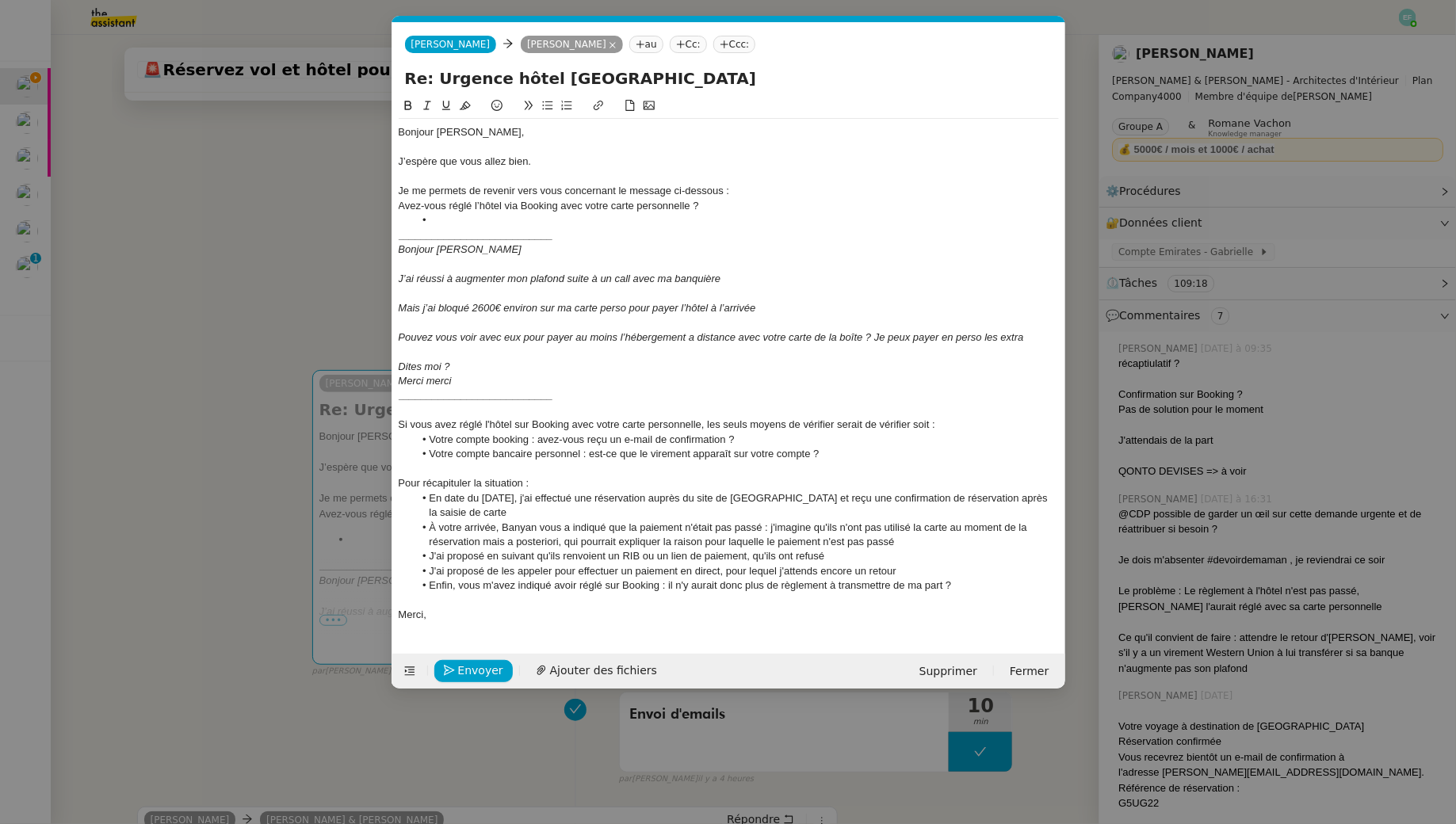
click at [399, 204] on div "Avez-vous réglé l’hôtel via Booking avec votre carte personnelle ?" at bounding box center [728, 206] width 661 height 14
click at [468, 221] on li at bounding box center [737, 220] width 646 height 14
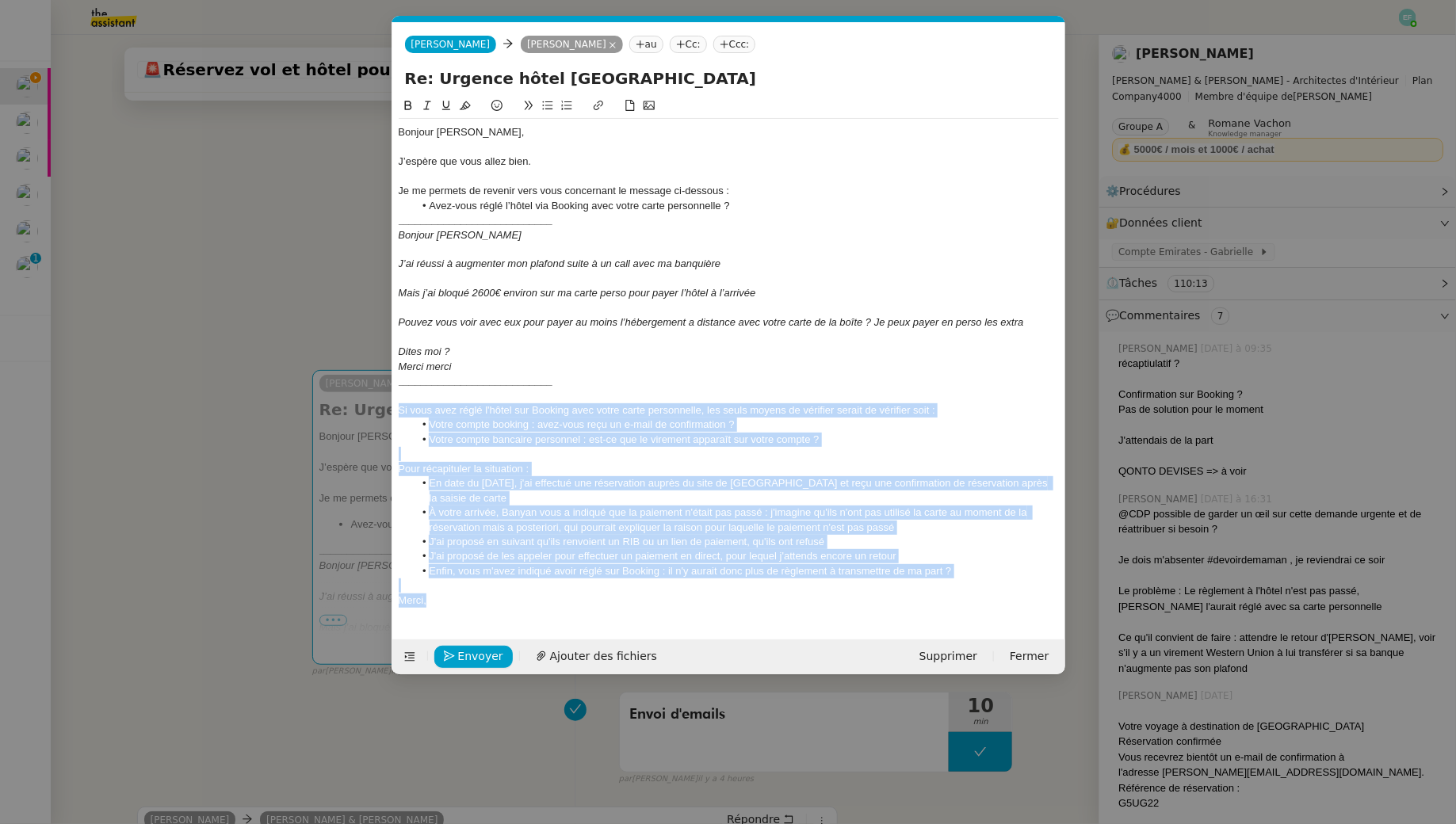
drag, startPoint x: 400, startPoint y: 404, endPoint x: 479, endPoint y: 601, distance: 212.2
click at [479, 601] on div "Bonjour Audrey, J’espère que vous allez bien. Je me permets de revenir vers vou…" at bounding box center [728, 366] width 661 height 495
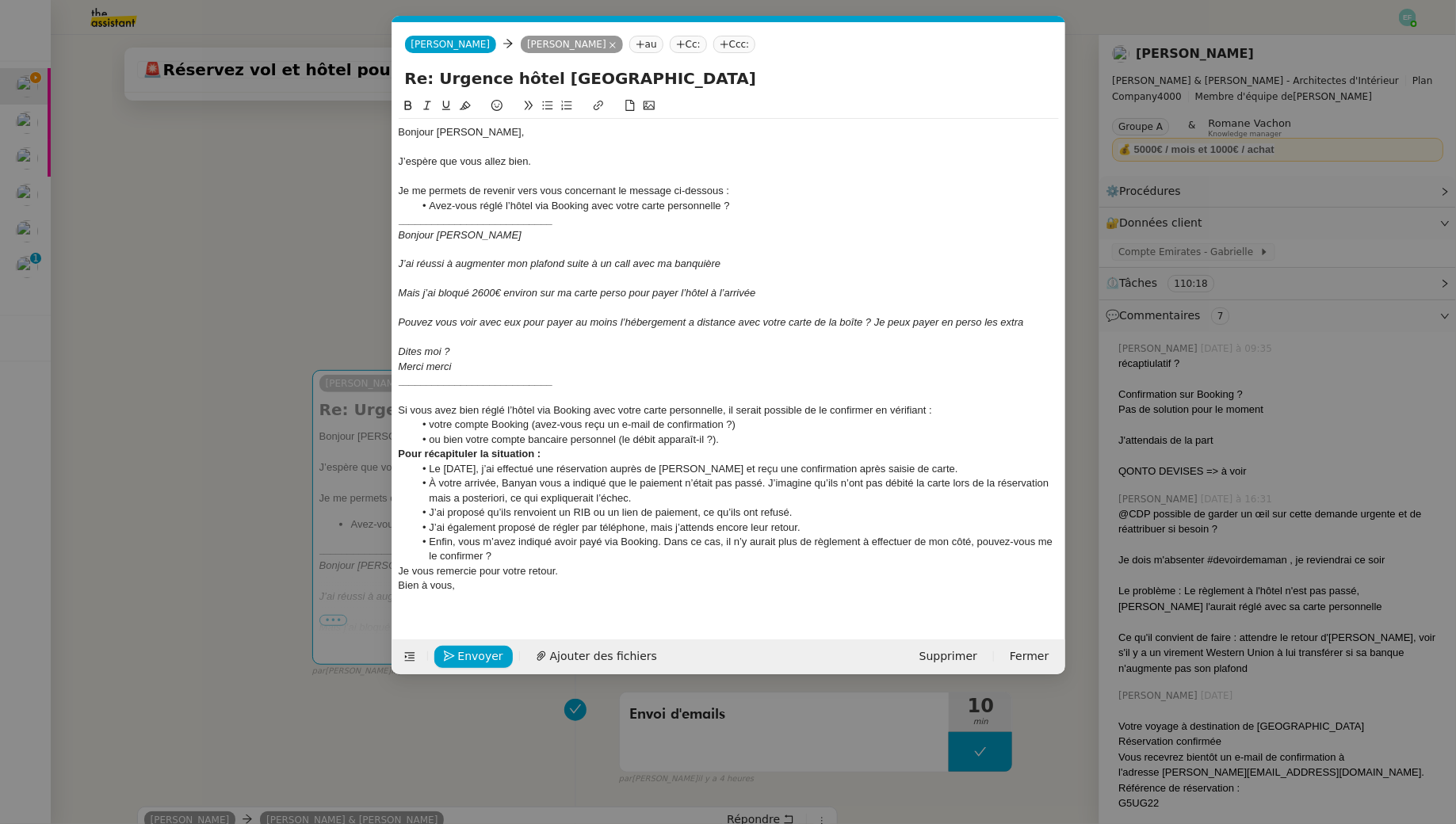
click at [761, 441] on li "ou bien votre compte bancaire personnel (le débit apparaît-il ?)." at bounding box center [737, 440] width 646 height 14
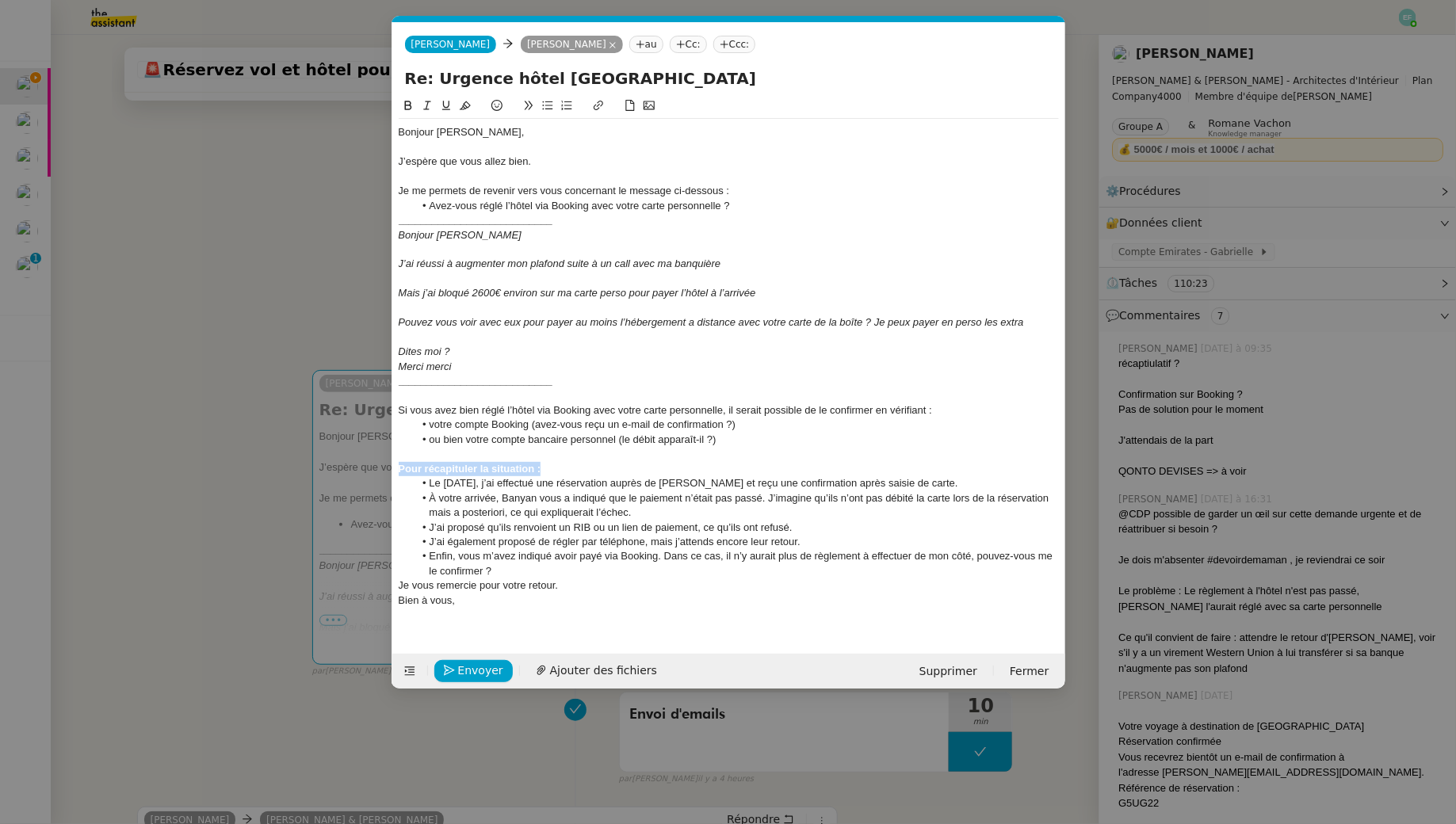
drag, startPoint x: 550, startPoint y: 470, endPoint x: 356, endPoint y: 469, distance: 194.0
click at [356, 469] on nz-modal-container "Service TA - VOYAGE - PROPOSITION GLOBALE A utiliser dans le cadre de propositi…" at bounding box center [728, 412] width 1456 height 824
click at [681, 485] on li "Le 9 septembre, j’ai effectué une réservation auprès de Banyan et reçu une conf…" at bounding box center [737, 483] width 646 height 14
click at [959, 478] on li "Le 9 septembre, j’ai effectué une réservation auprès de Banyan et reçu une conf…" at bounding box center [737, 483] width 646 height 14
click at [549, 497] on li "À votre arrivée, Banyan vous a indiqué que le paiement n’était pas passé. J’ima…" at bounding box center [737, 506] width 646 height 29
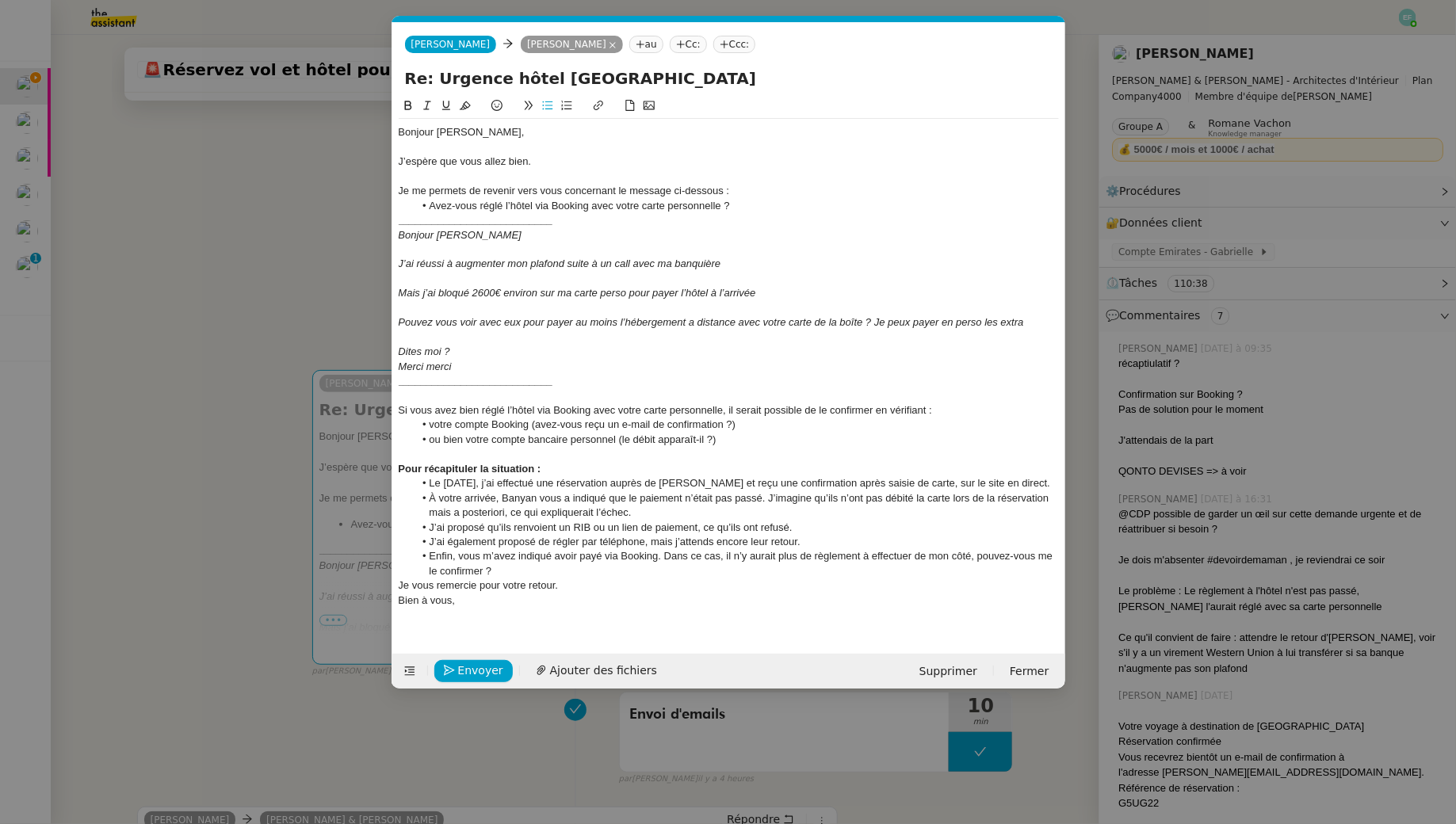
click at [187, 377] on nz-modal-container "Service TA - VOYAGE - PROPOSITION GLOBALE A utiliser dans le cadre de propositi…" at bounding box center [728, 412] width 1456 height 824
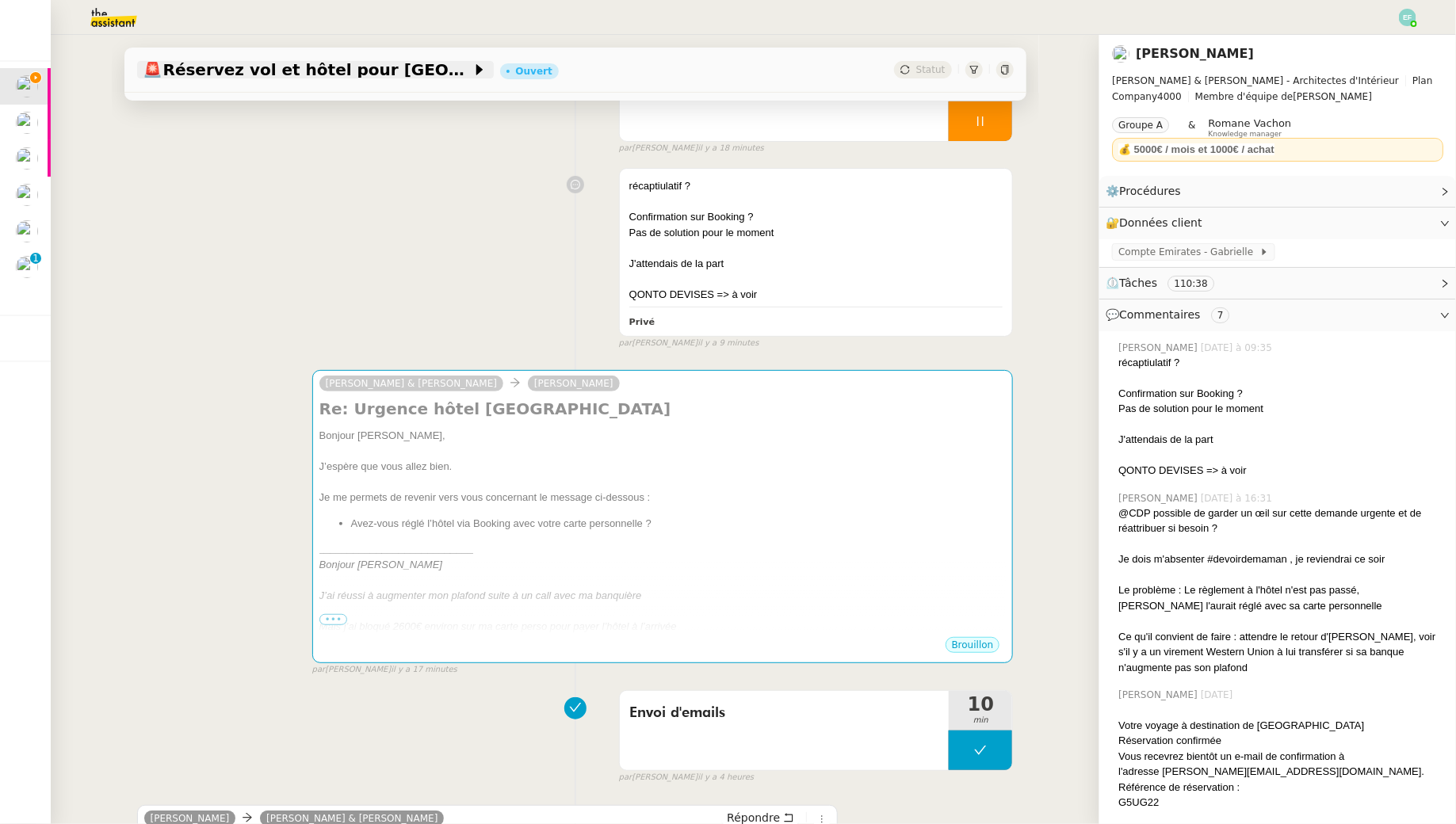
click at [432, 77] on span "🚨 Réservez vol et hôtel pour Dubaï / Emirates // Banyan" at bounding box center [308, 69] width 328 height 16
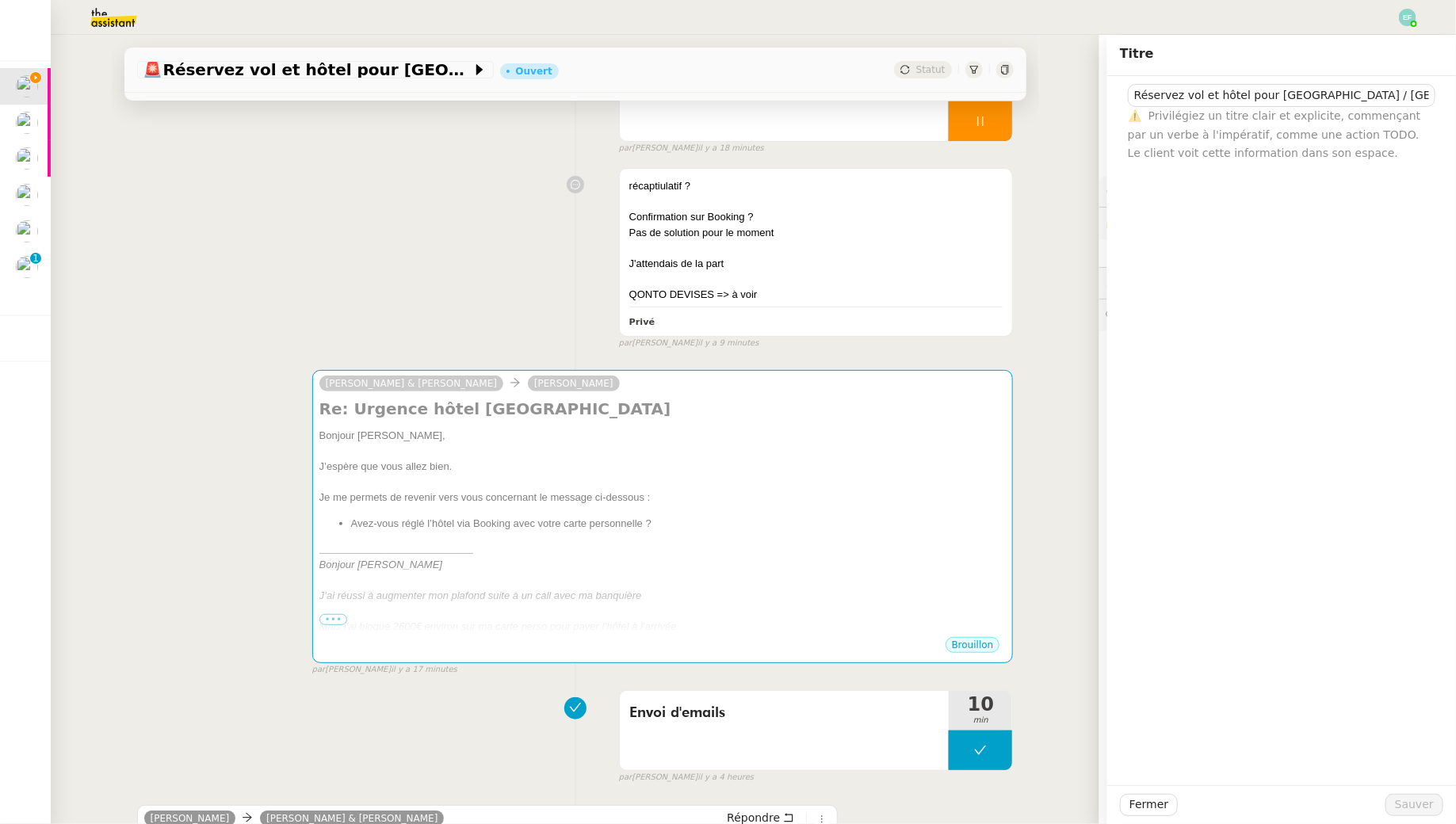
click at [351, 258] on div "récaptiulatif ? Confirmation sur Booking ? Pas de solution pour le moment J'att…" at bounding box center [575, 255] width 877 height 188
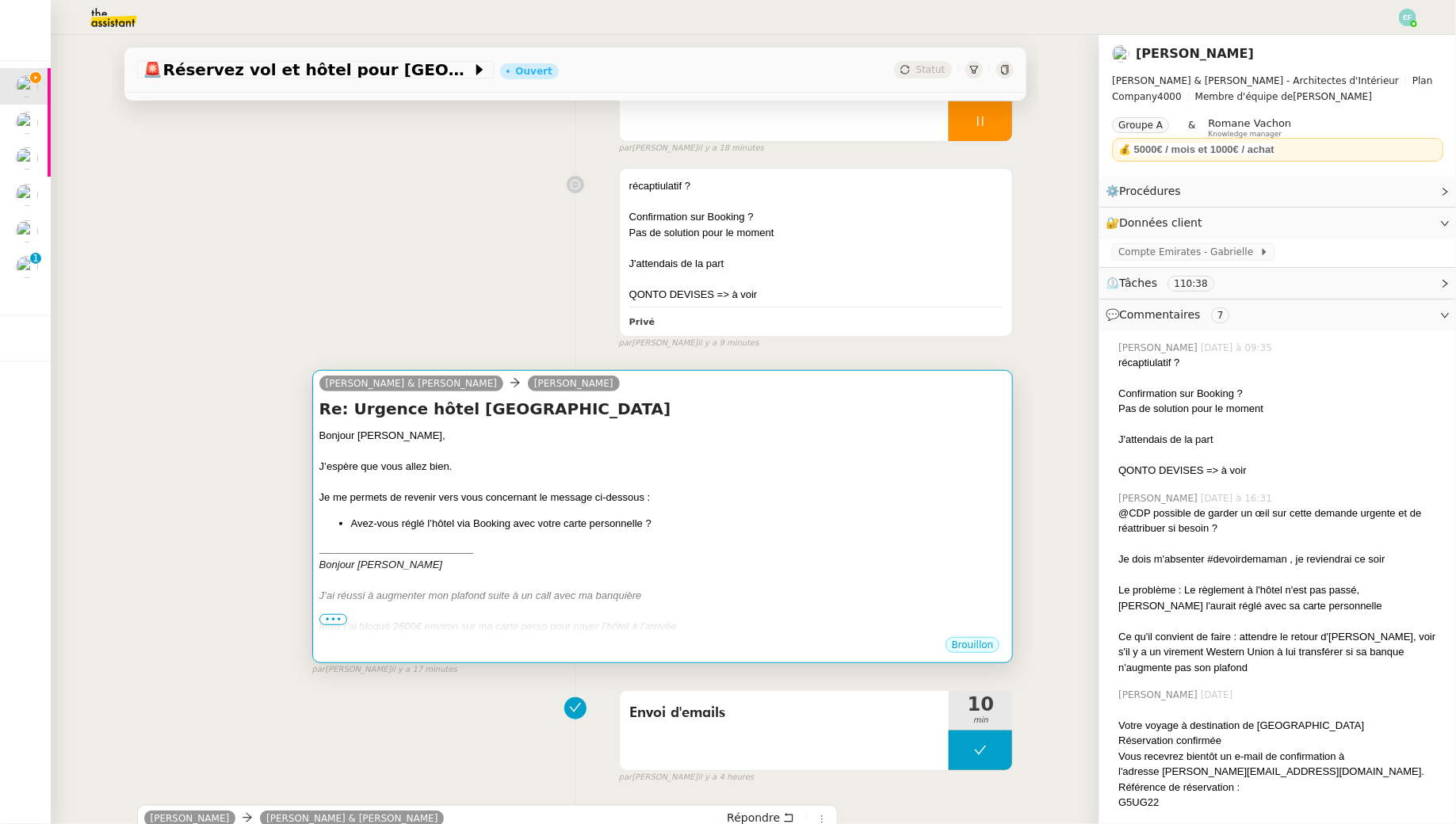
click at [528, 478] on div at bounding box center [662, 482] width 687 height 16
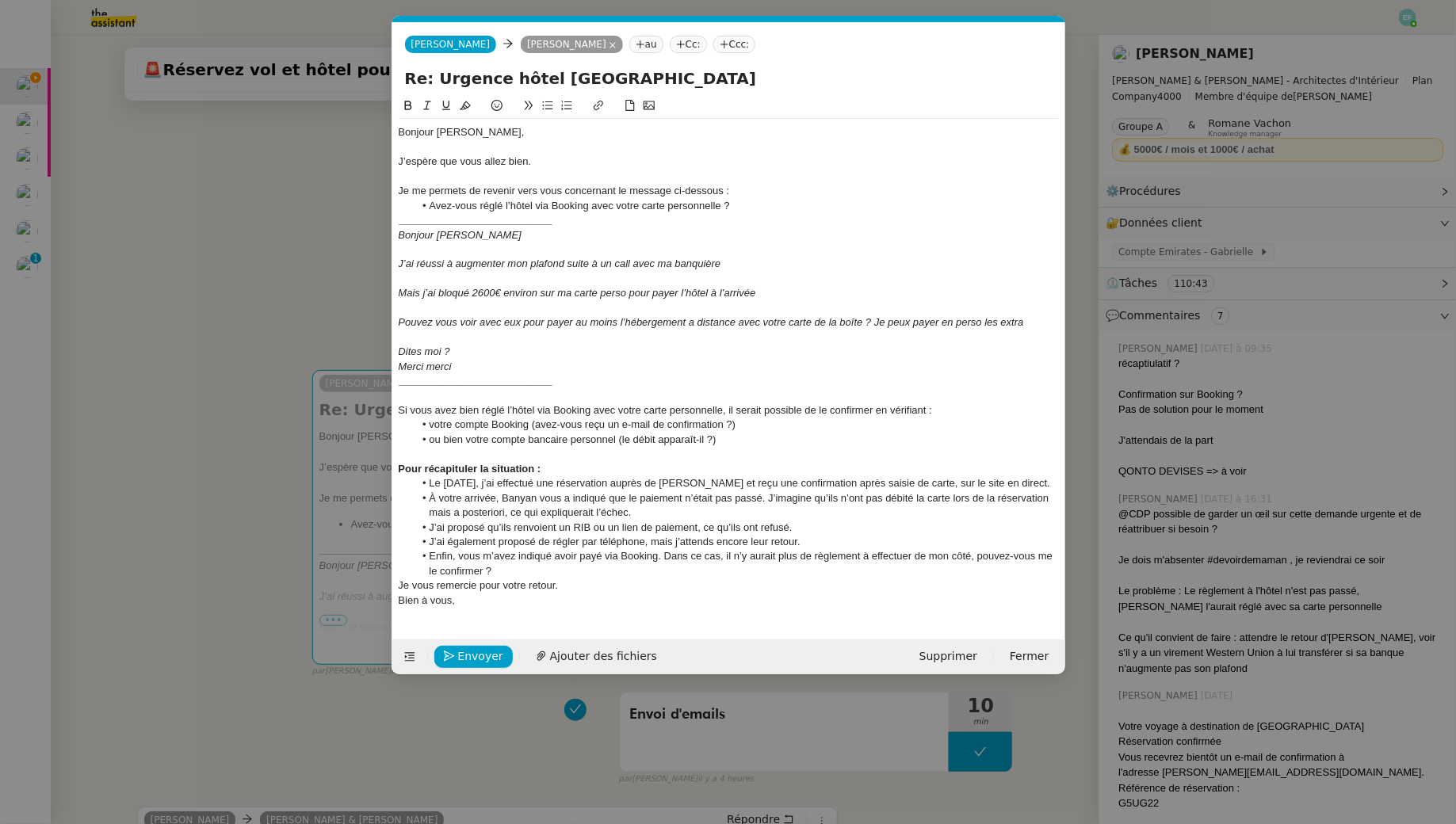
scroll to position [0, 33]
click at [504, 492] on li "À votre arrivée, Banyan vous a indiqué que le paiement n’était pas passé. J’ima…" at bounding box center [737, 506] width 646 height 29
click at [672, 512] on li "À votre arrivée, Banyan vous a indiqué que le paiement n’était pas passé. J’ima…" at bounding box center [737, 506] width 646 height 29
click at [1044, 496] on li "À votre arrivée, Banyan vous a indiqué que le paiement n’était pas passé. J’ima…" at bounding box center [737, 506] width 646 height 29
click at [1046, 502] on li "À votre arrivée, Banyan vous a indiqué que le paiement n’était pas passé. J’ima…" at bounding box center [737, 506] width 646 height 29
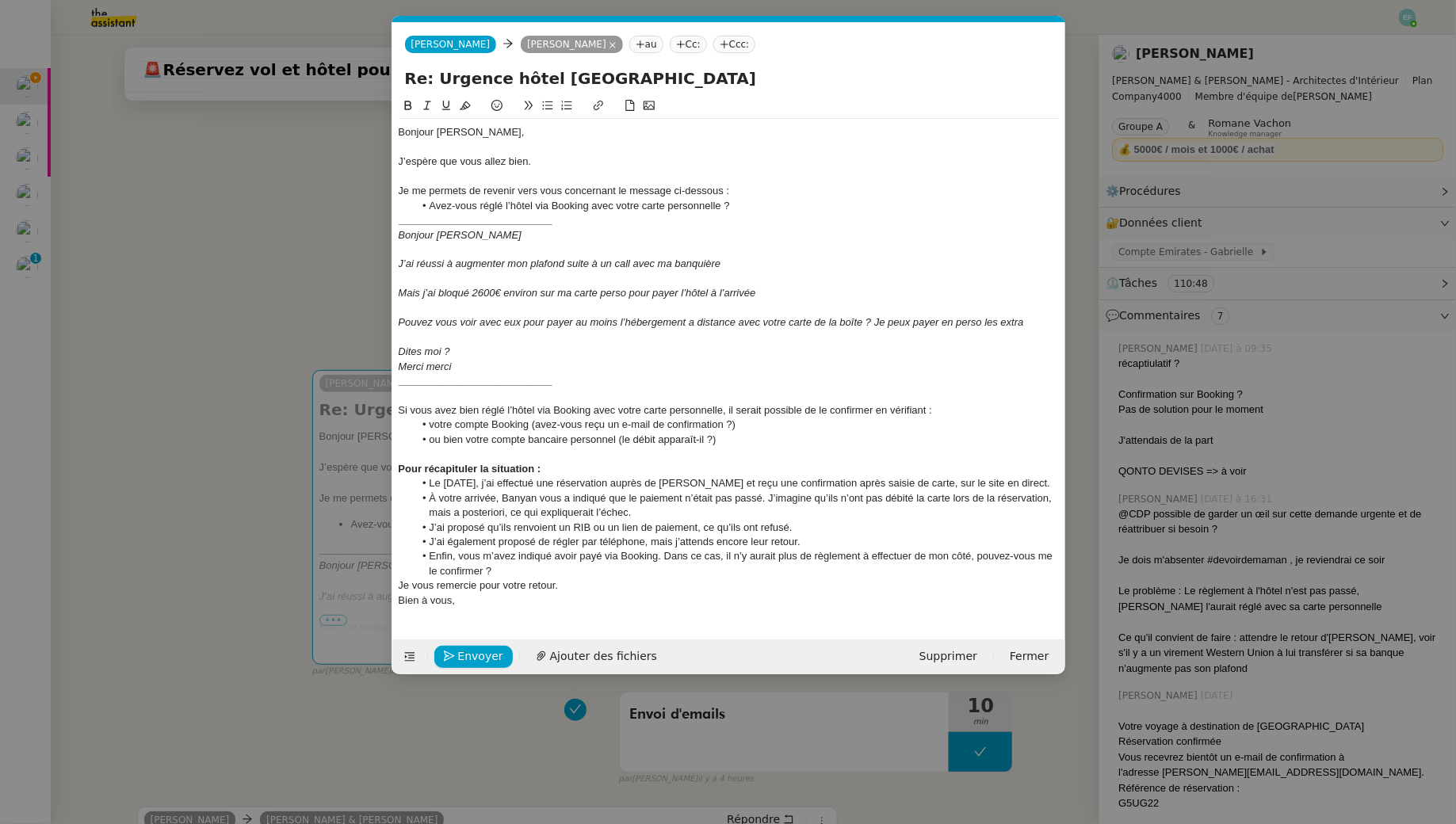
click at [652, 513] on li "À votre arrivée, Banyan vous a indiqué que le paiement n’était pas passé. J’ima…" at bounding box center [737, 506] width 646 height 29
click at [494, 545] on li "J’ai également proposé de régler par téléphone, mais j’attends encore leur reto…" at bounding box center [737, 541] width 646 height 14
drag, startPoint x: 522, startPoint y: 568, endPoint x: 425, endPoint y: 557, distance: 97.6
click at [425, 557] on li "Enfin, vous m’avez indiqué avoir payé via Booking. Dans ce cas, il n’y aurait p…" at bounding box center [737, 564] width 646 height 29
click at [551, 573] on li "Enfin, vous m’avez indiqué avoir payé via Booking. Dans ce cas, il n’y aurait p…" at bounding box center [737, 564] width 646 height 29
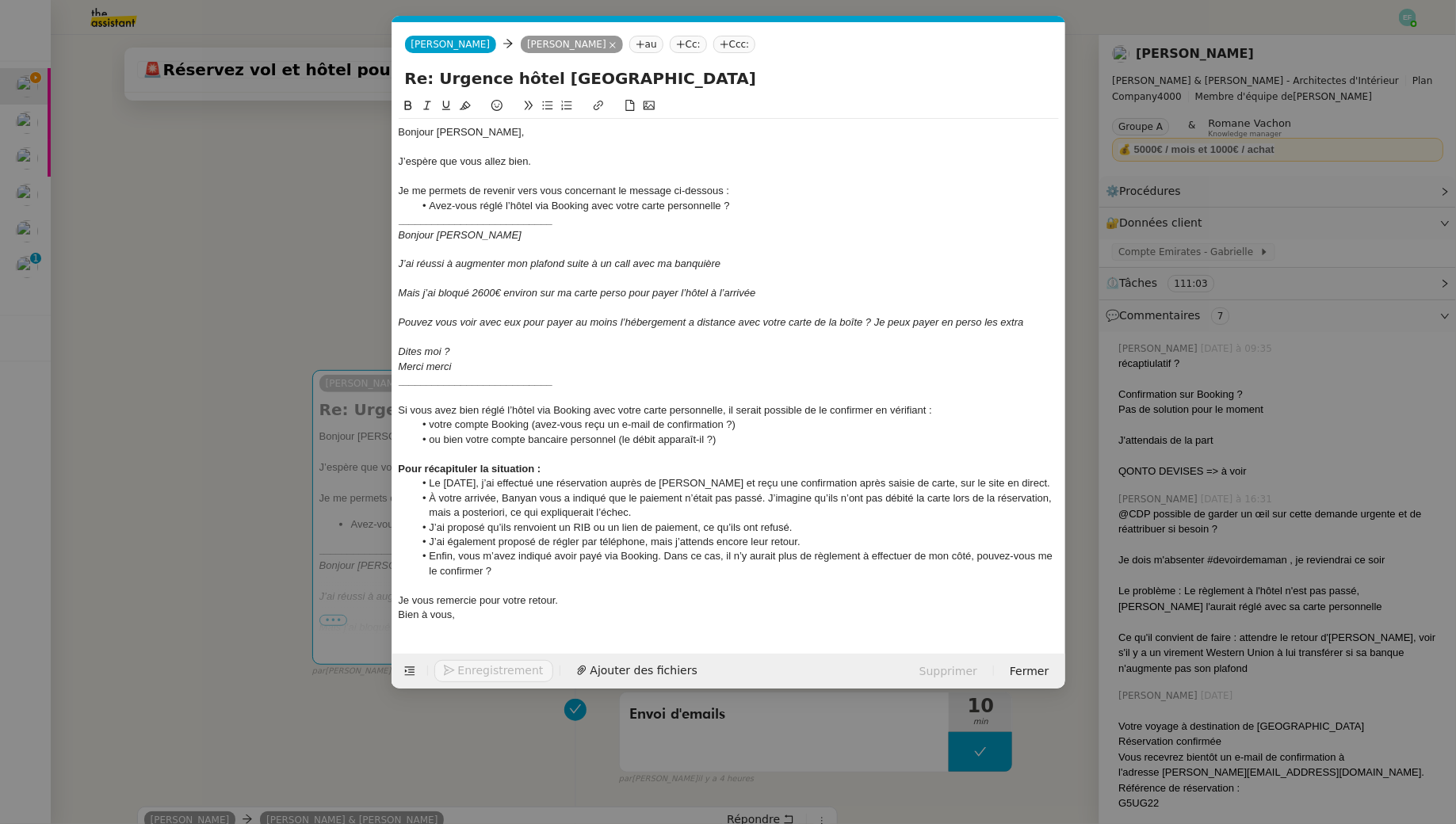
click at [612, 607] on div "Bien à vous," at bounding box center [728, 614] width 661 height 14
click at [578, 598] on div "Je vous remercie pour votre retour." at bounding box center [728, 600] width 661 height 14
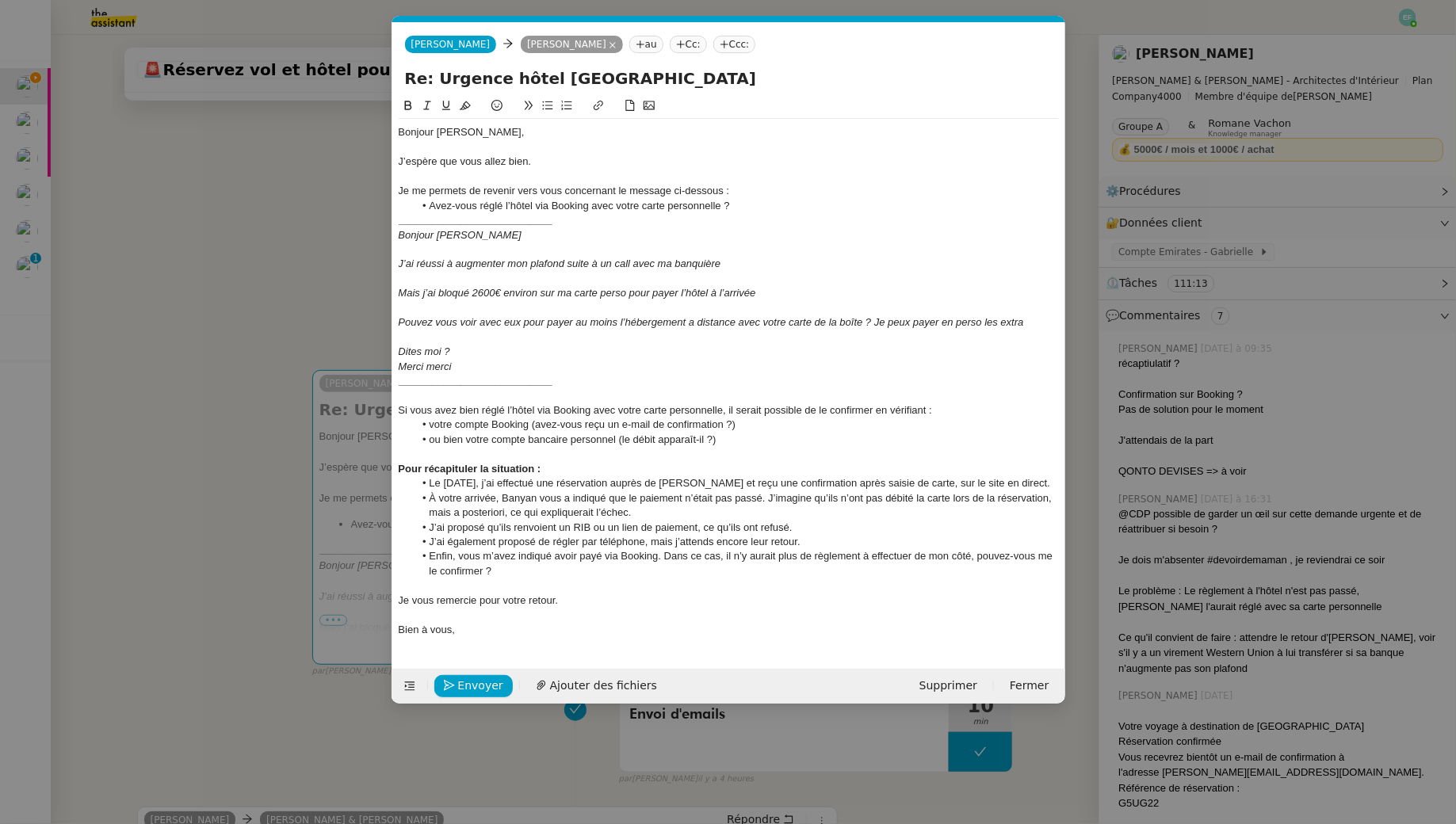
click at [581, 588] on div at bounding box center [728, 585] width 661 height 14
click at [458, 683] on span "Envoyer" at bounding box center [480, 686] width 45 height 18
click at [458, 683] on span "Confirmer l'envoi" at bounding box center [505, 686] width 95 height 18
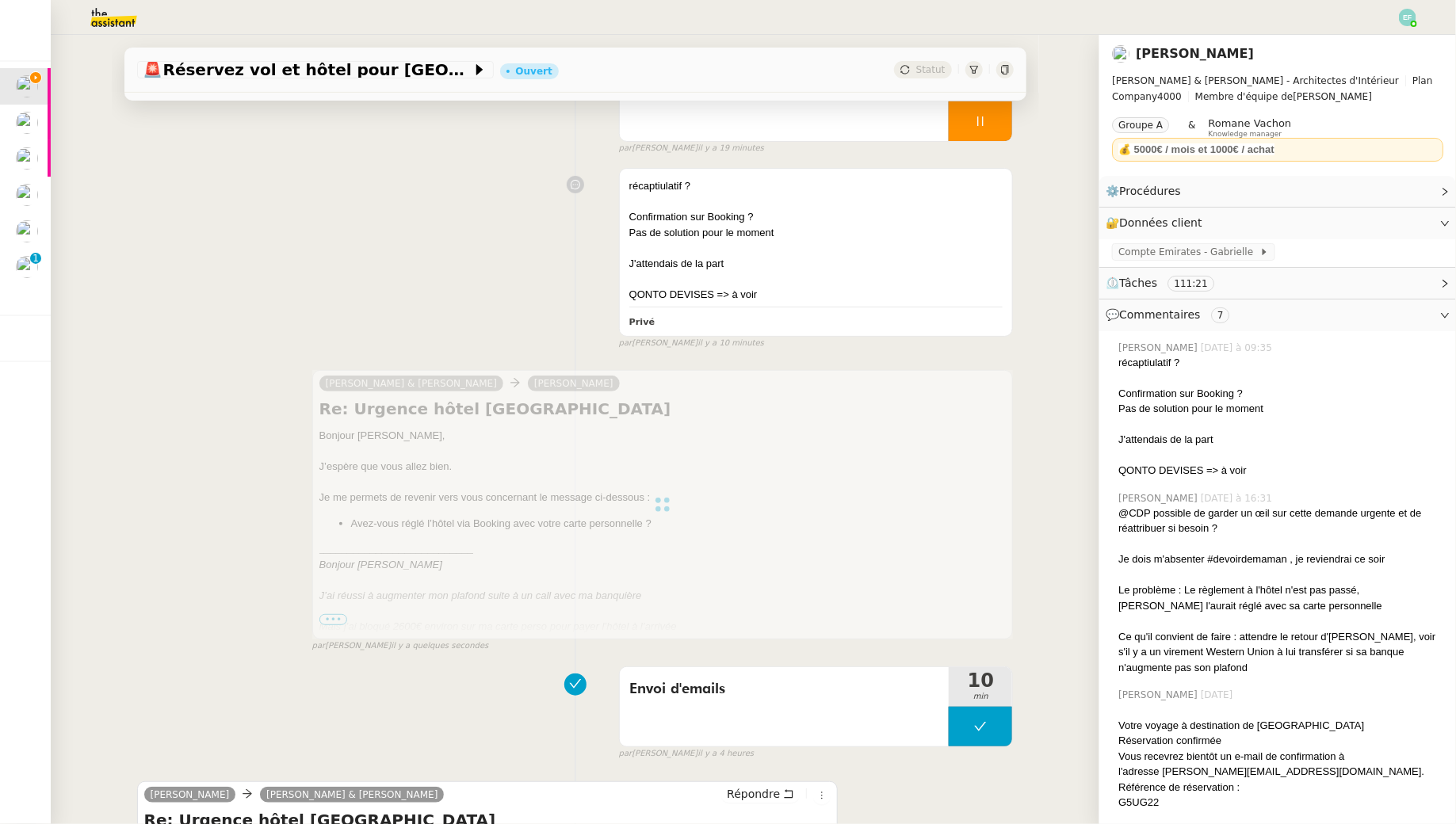
scroll to position [0, 0]
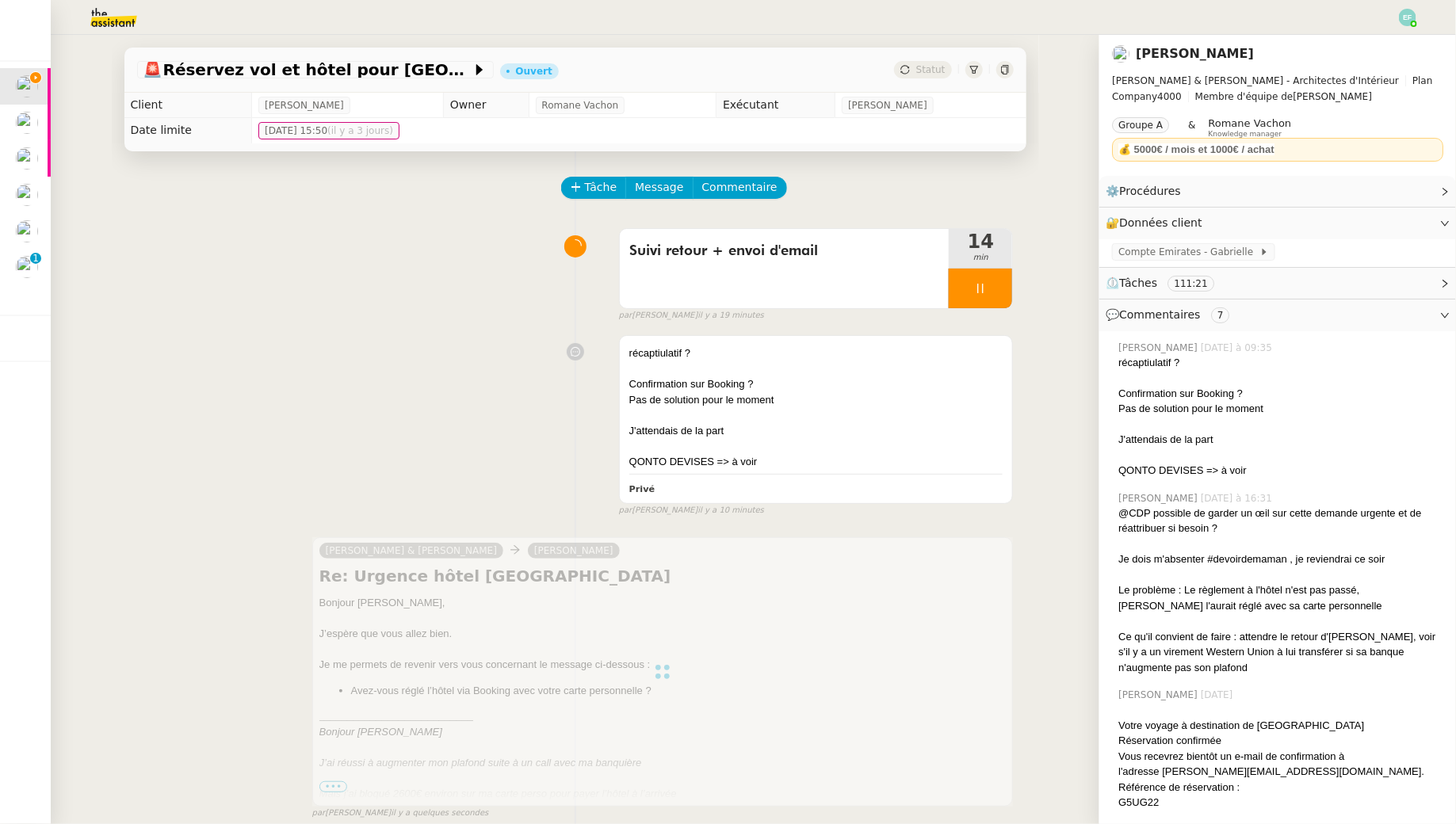
click at [978, 311] on div "par Emelyne F. il y a 19 minutes" at bounding box center [817, 316] width 395 height 13
click at [978, 306] on div at bounding box center [981, 288] width 64 height 40
click at [1000, 288] on icon at bounding box center [996, 288] width 12 height 12
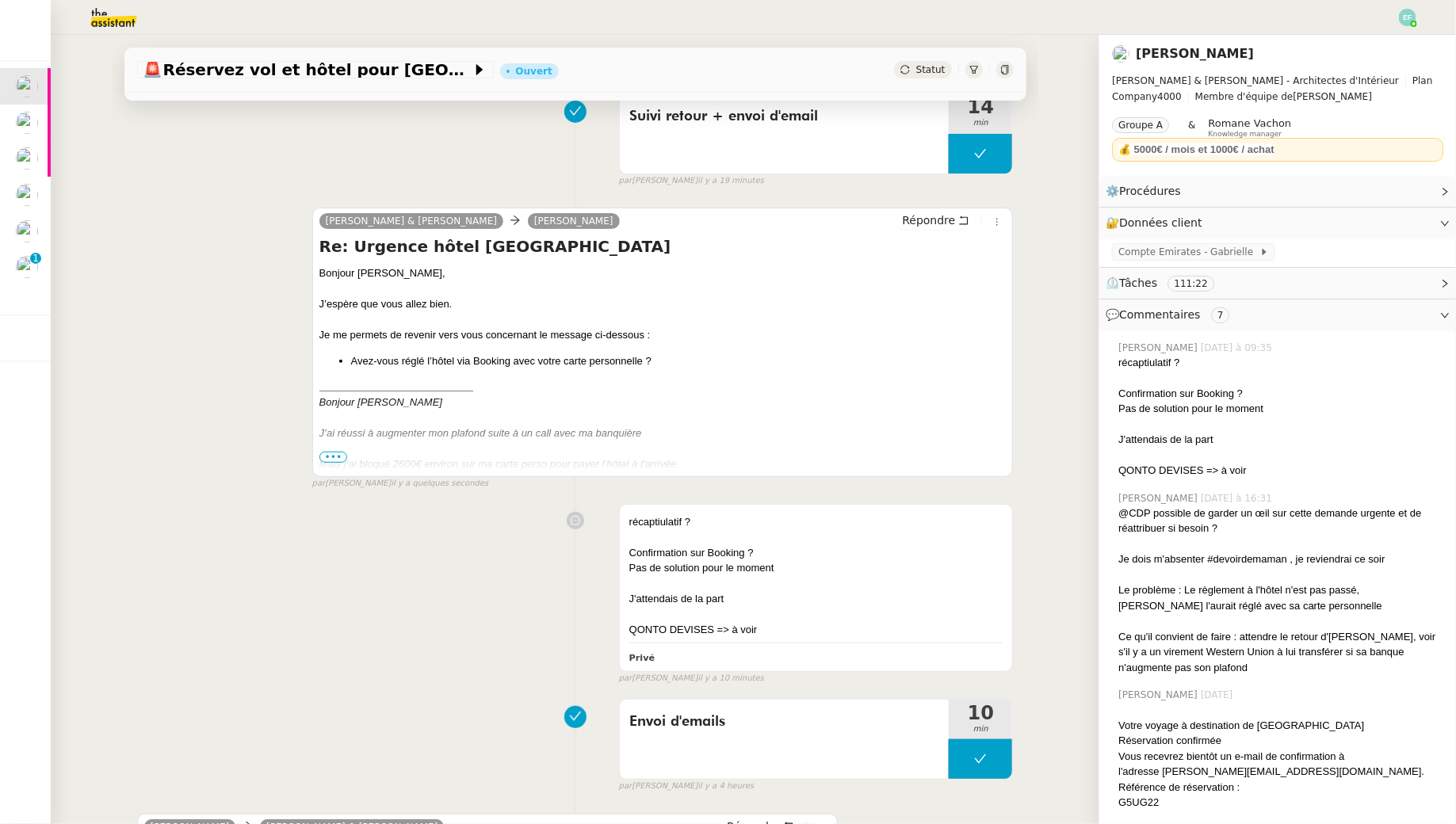
click at [342, 456] on span "•••" at bounding box center [333, 457] width 29 height 11
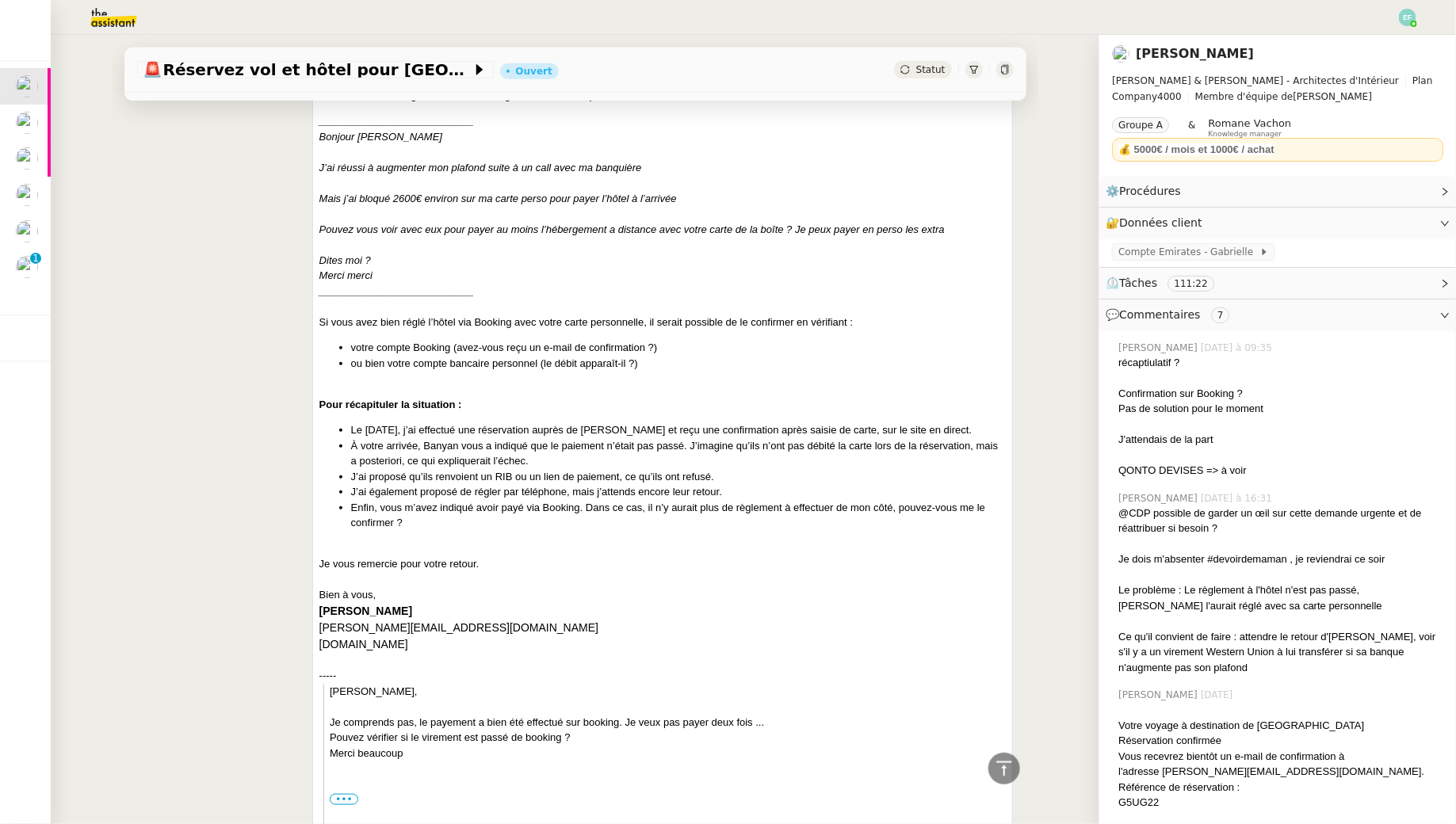
scroll to position [0, 0]
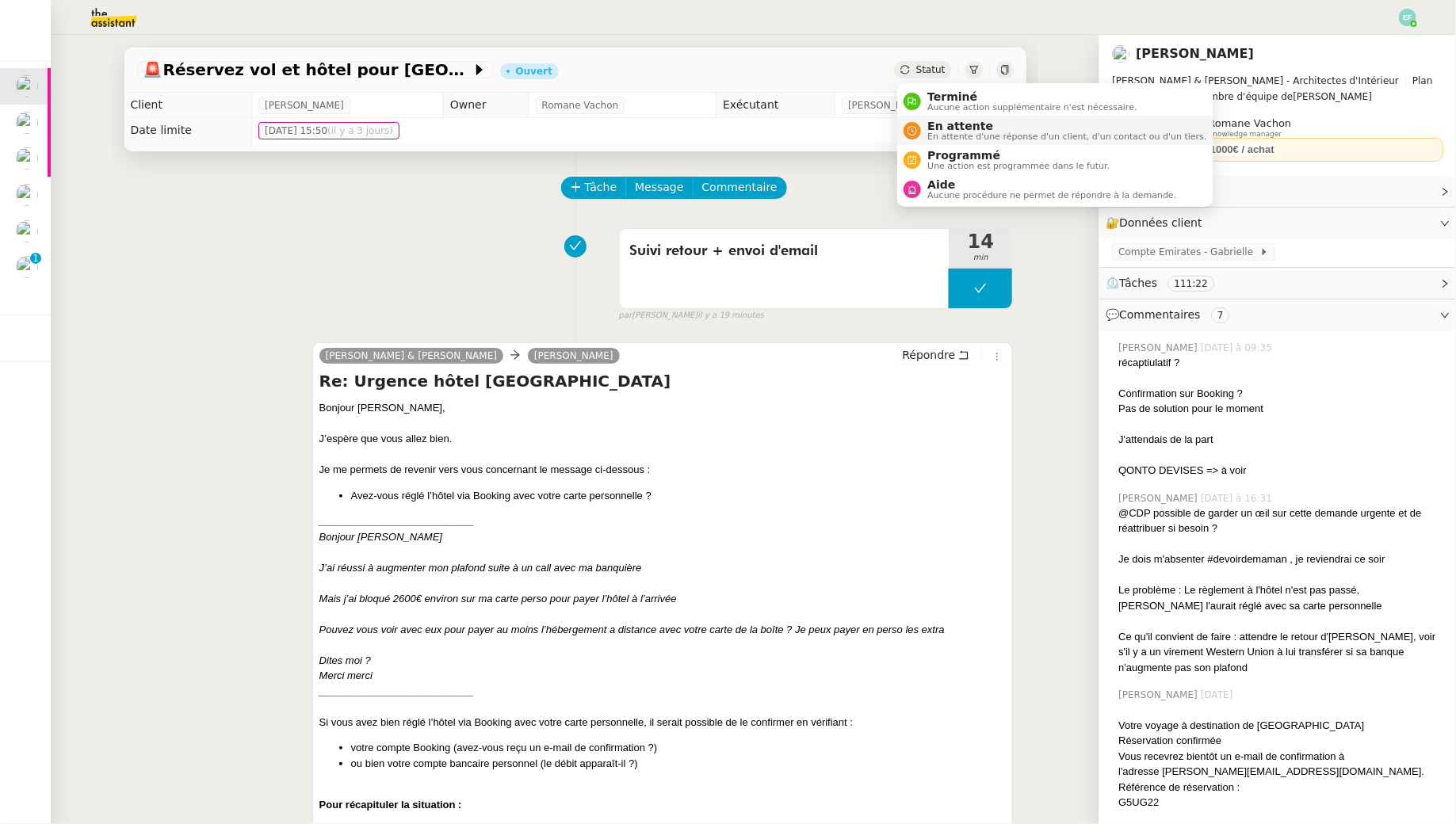
click at [941, 123] on span "En attente" at bounding box center [1067, 126] width 279 height 12
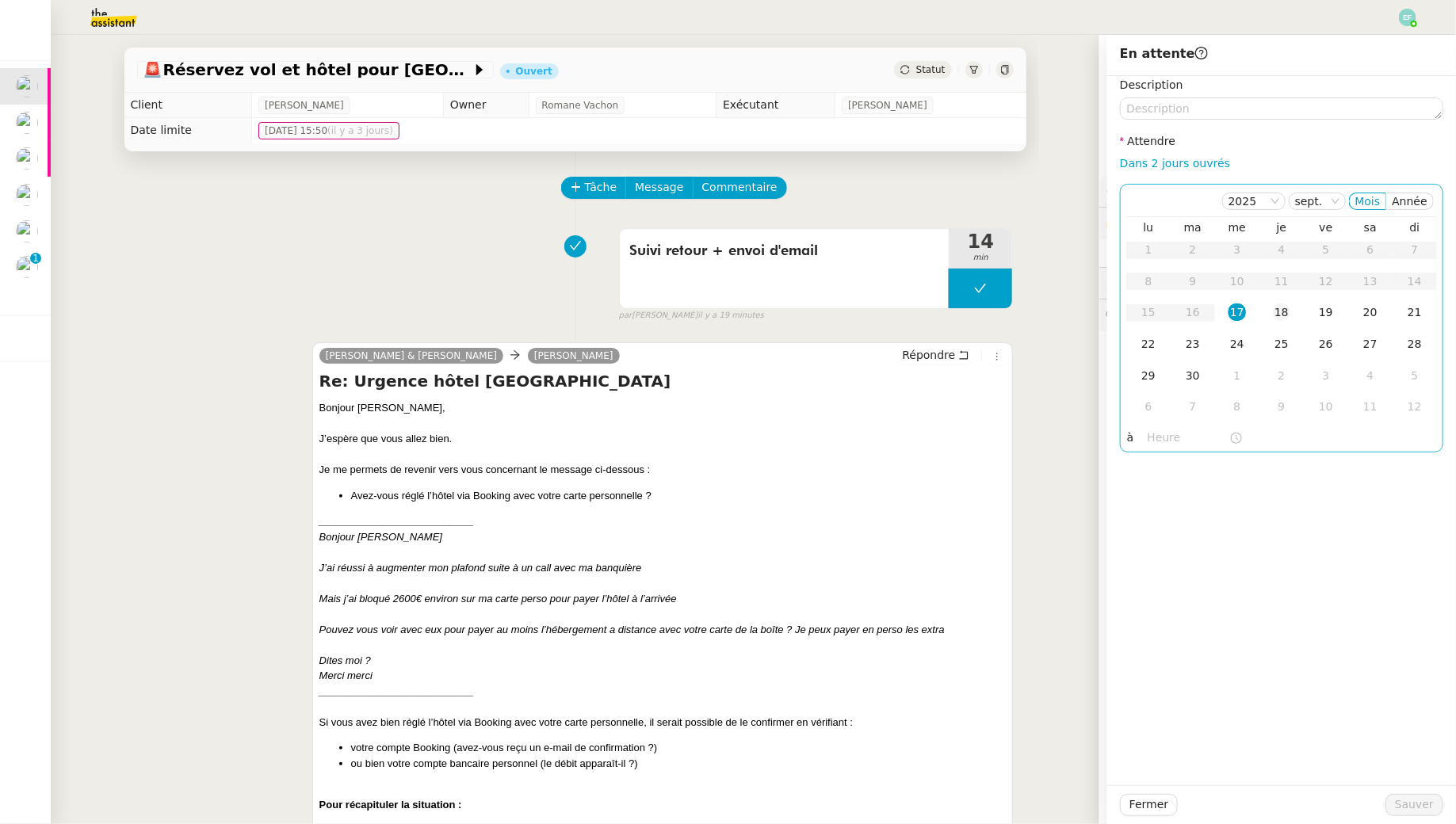
click at [1277, 308] on div "18" at bounding box center [1282, 312] width 17 height 17
click at [1401, 804] on span "Sauver" at bounding box center [1415, 805] width 39 height 18
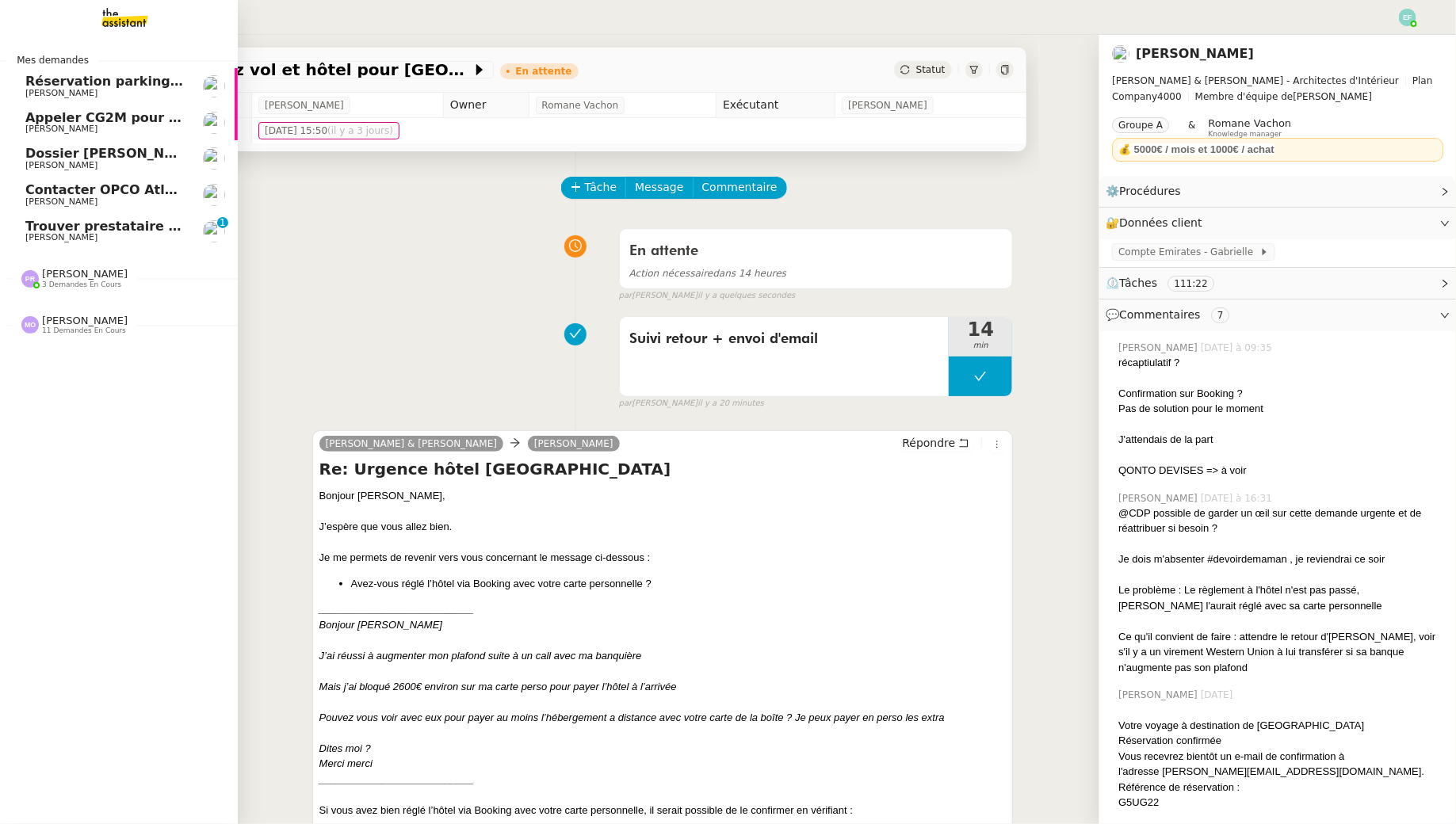
click at [47, 226] on span "Trouver prestataire entretien climatisation" at bounding box center [179, 226] width 307 height 15
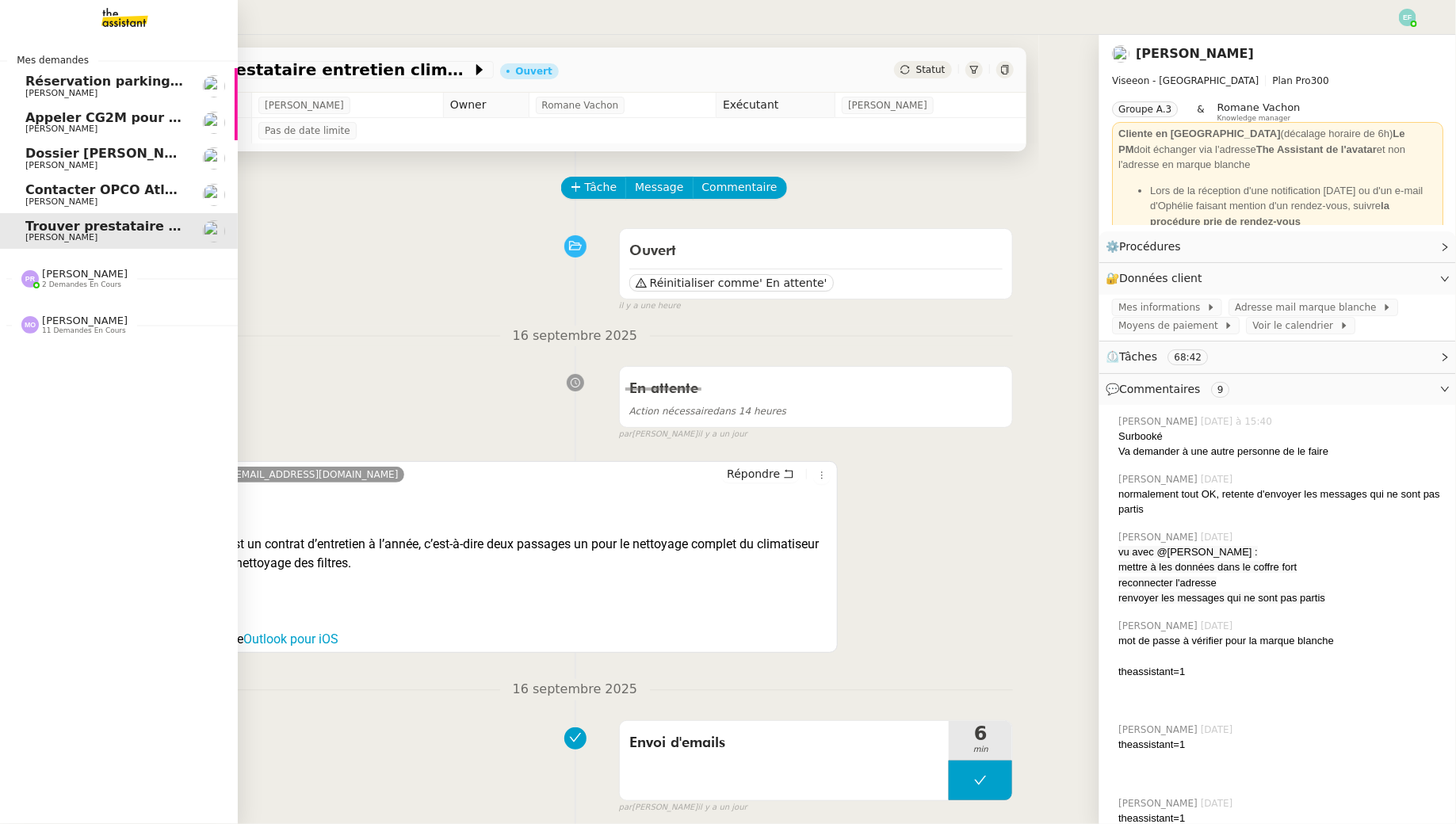
click at [55, 122] on span "Appeler CG2M pour suivi de signification" at bounding box center [171, 117] width 291 height 15
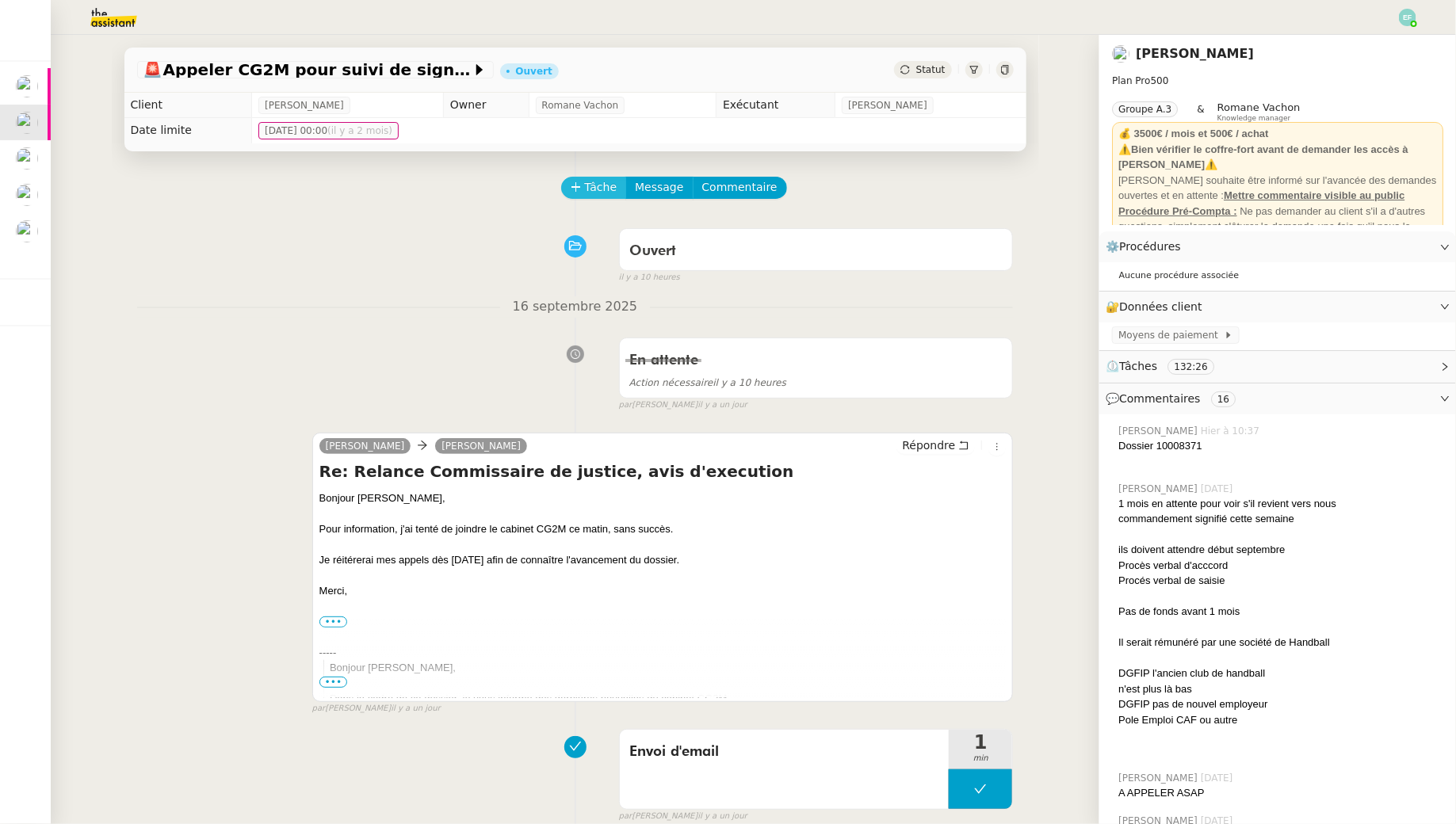
click at [604, 188] on span "Tâche" at bounding box center [601, 188] width 32 height 18
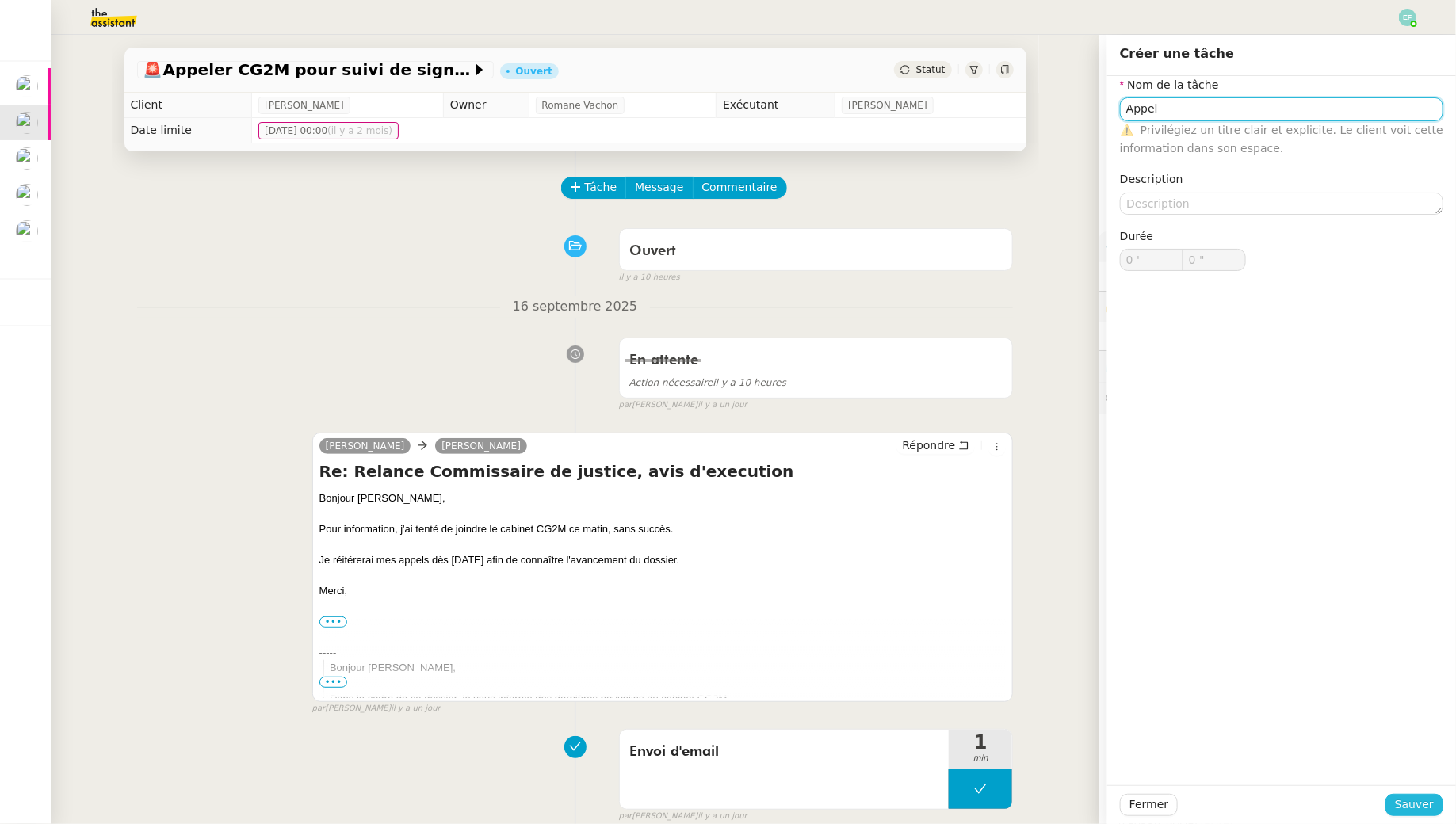
type input "Appel"
click at [1406, 809] on span "Sauver" at bounding box center [1415, 805] width 39 height 18
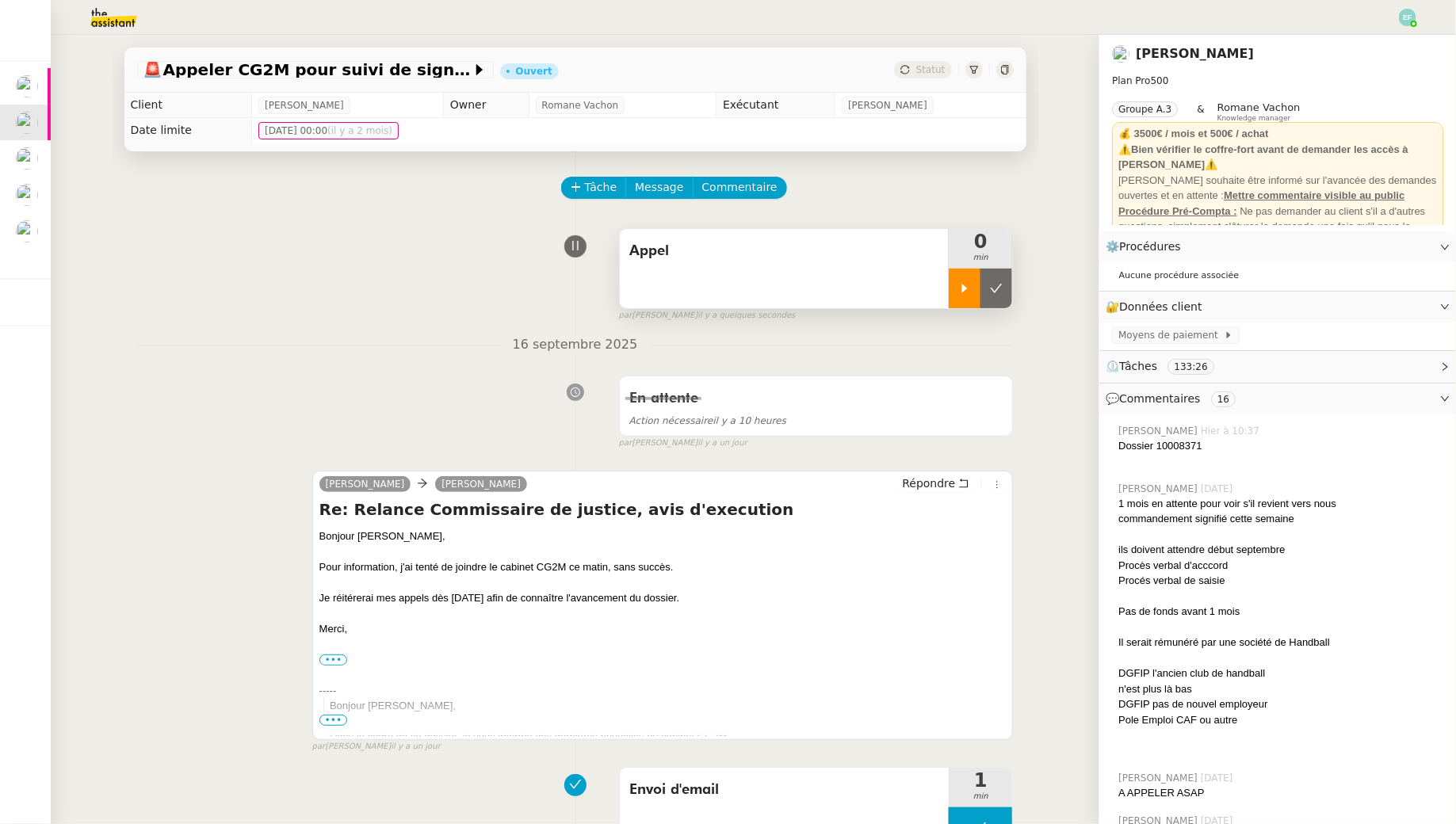
click at [971, 288] on icon at bounding box center [964, 288] width 12 height 12
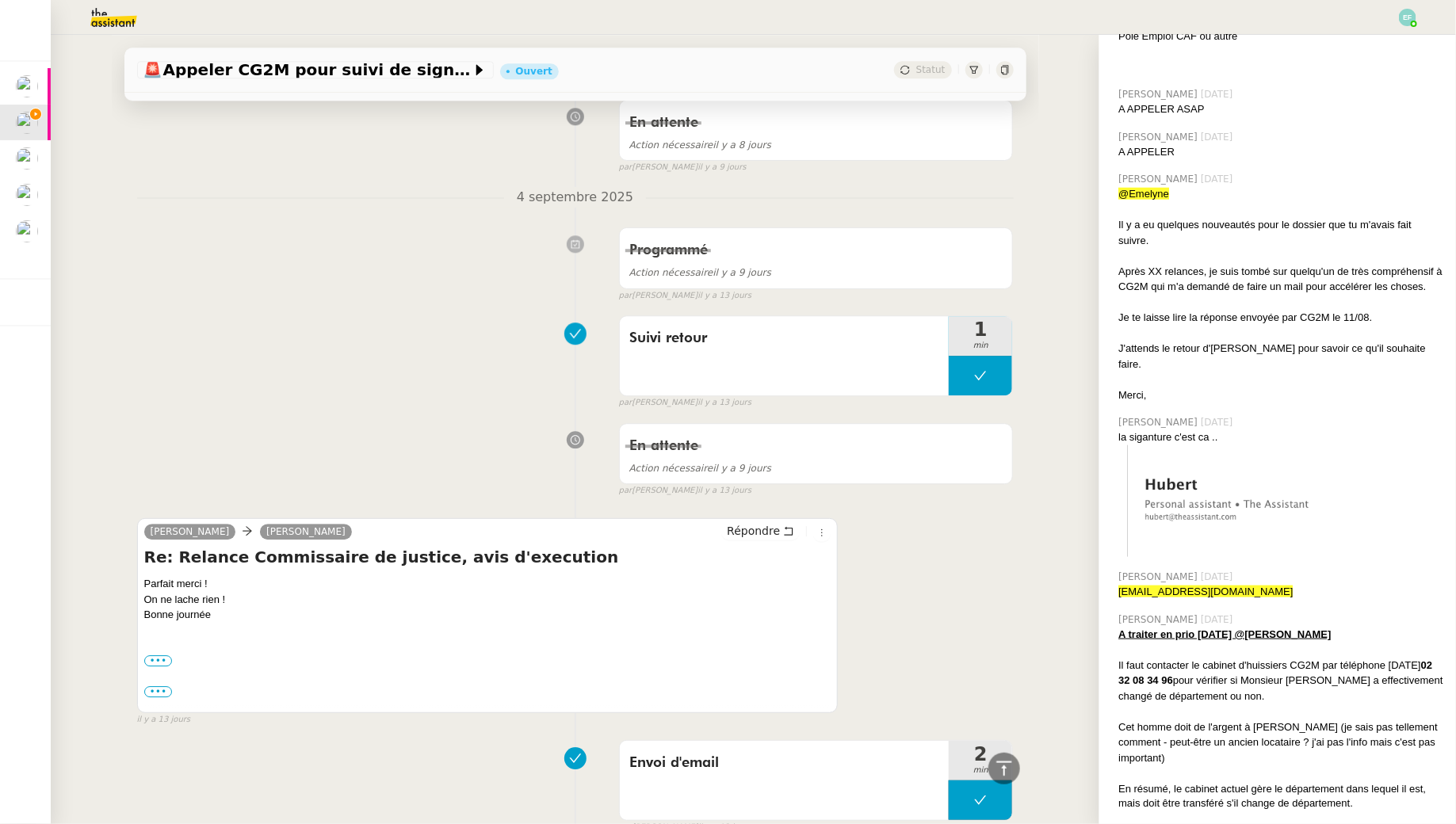
scroll to position [688, 0]
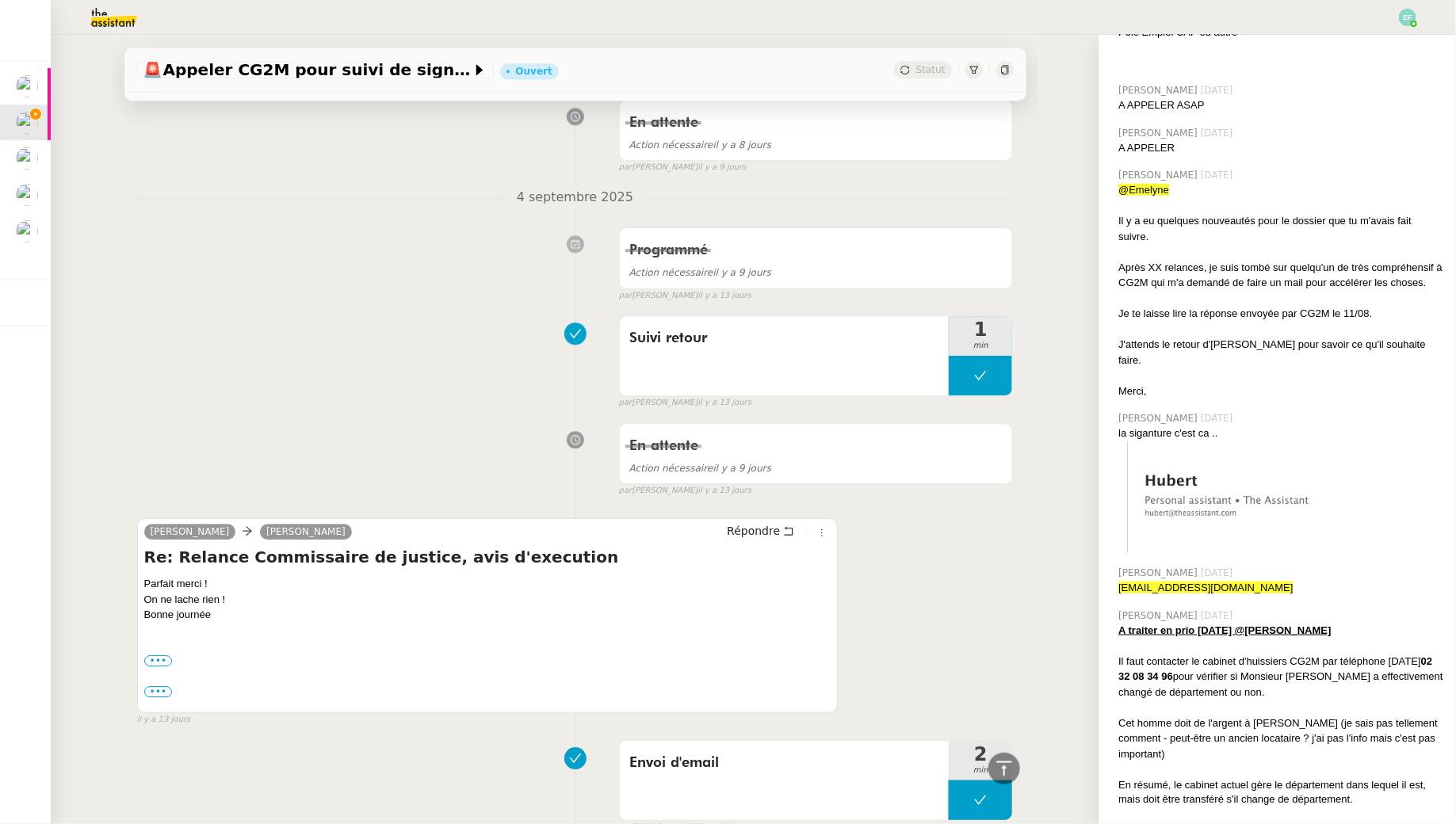
drag, startPoint x: 1422, startPoint y: 645, endPoint x: 1175, endPoint y: 658, distance: 247.3
click at [1175, 658] on strong "02 32 08 34 96" at bounding box center [1276, 669] width 314 height 28
copy strong "02 32 08 34 96"
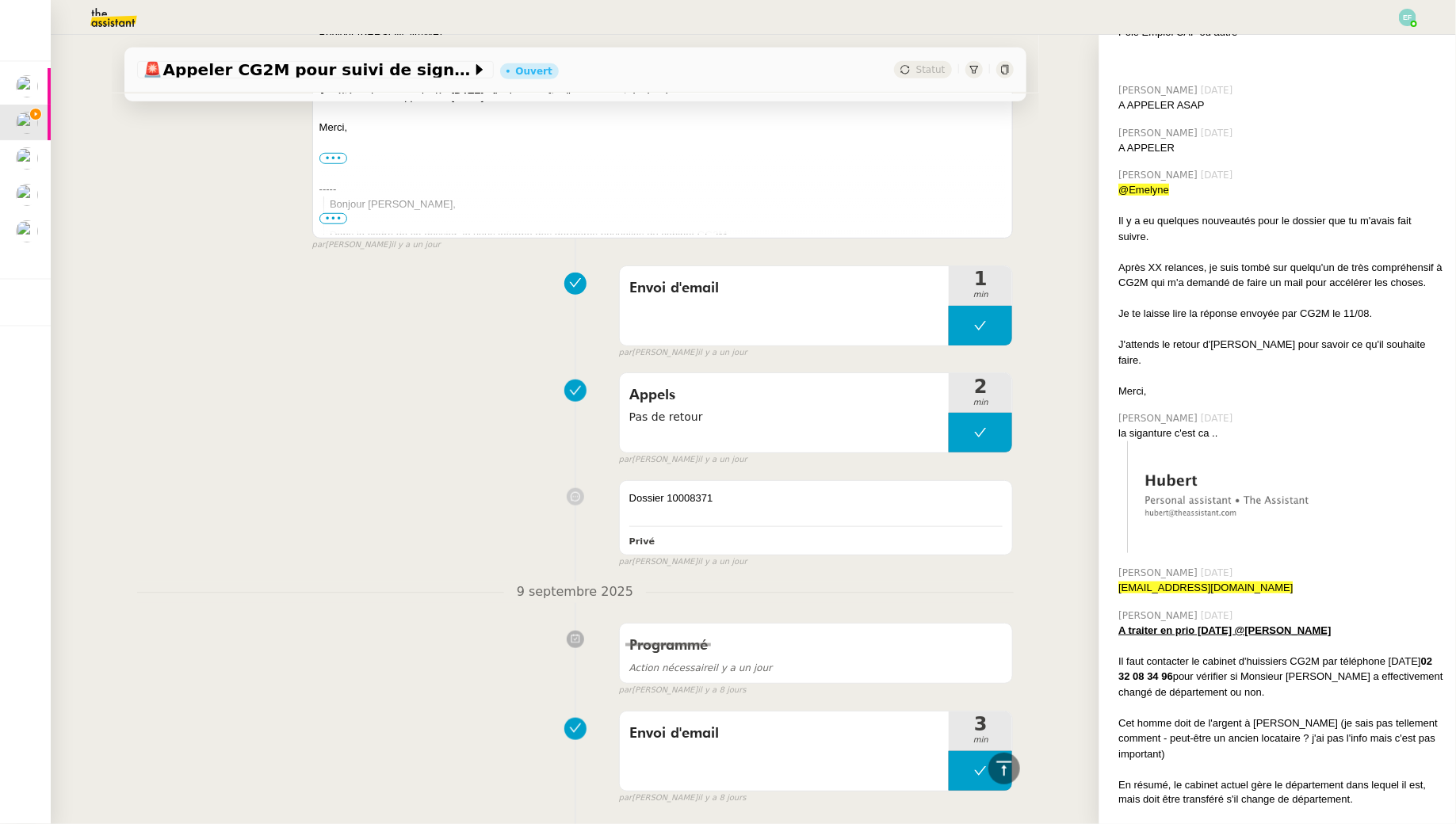
scroll to position [0, 0]
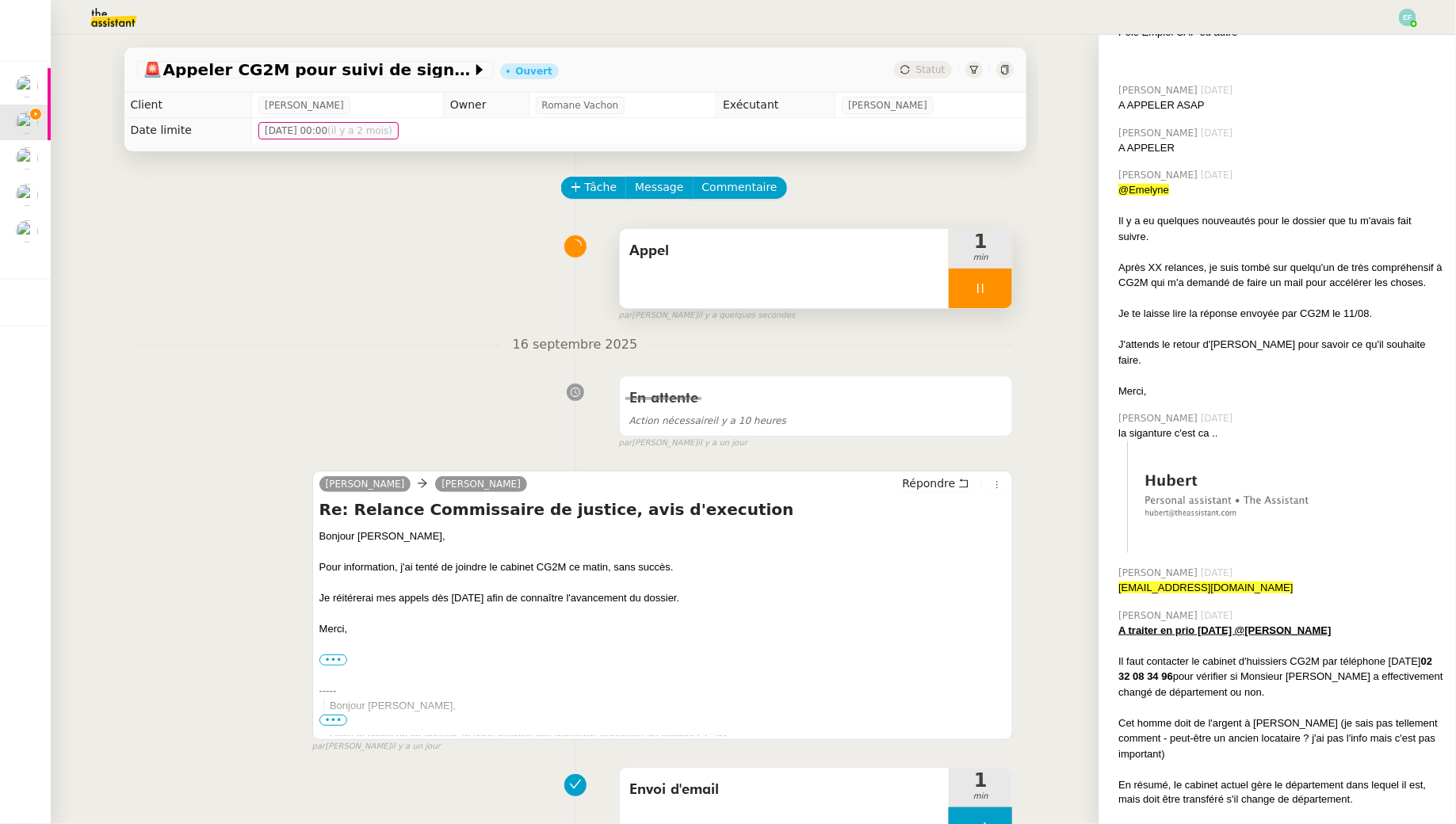
click at [747, 273] on div "Appel" at bounding box center [785, 269] width 330 height 79
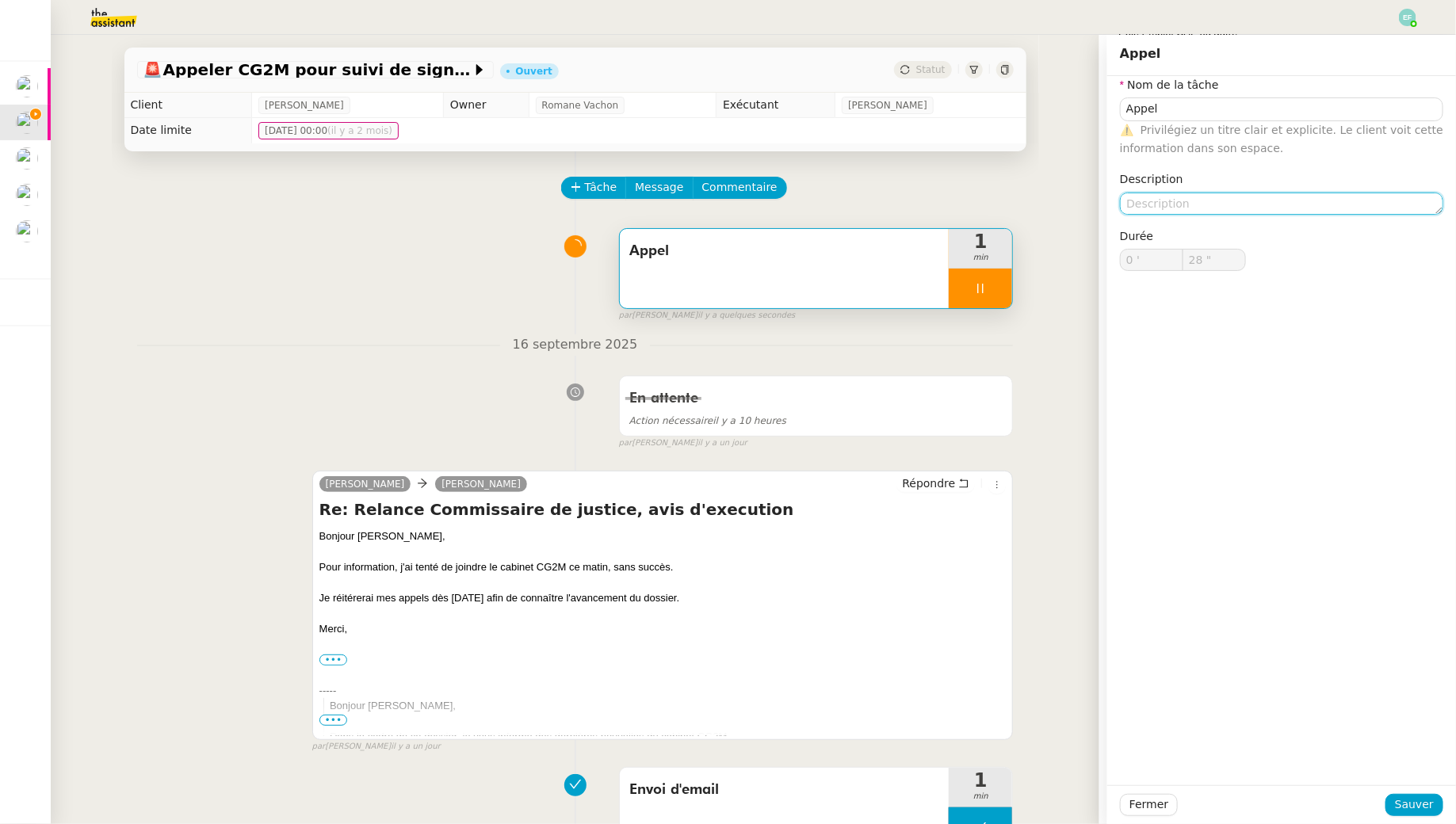
click at [1165, 200] on textarea at bounding box center [1282, 203] width 323 height 22
type input "29 ""
paste textarea "02 32 08 34 96"
type textarea "02 32 08 34 96"
type input "30 ""
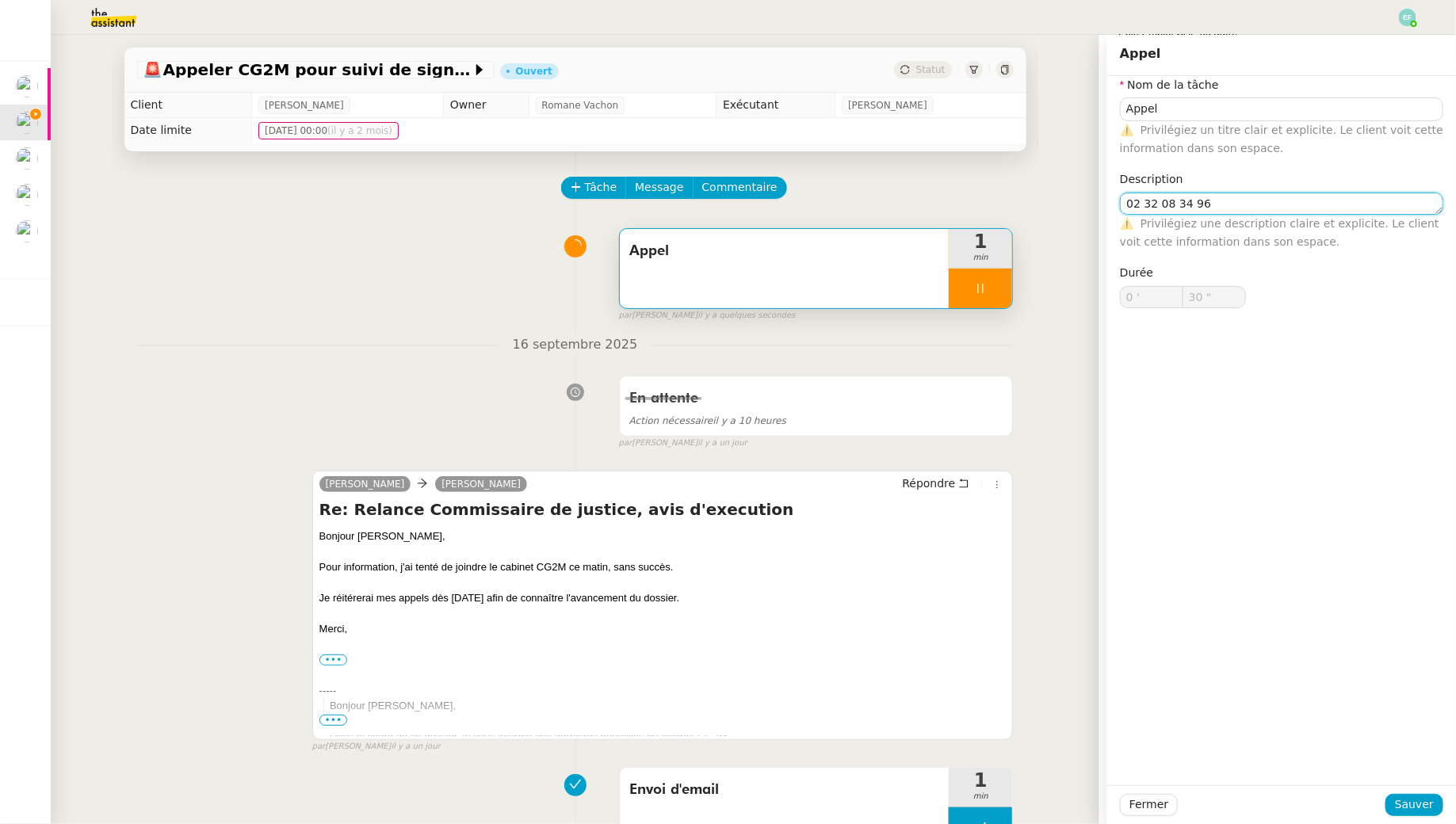
type textarea "02 32 08 34 96 C"
type input "31 ""
type textarea "02 32 08 34 96 CG2"
type input "32 ""
type textarea "02 32 08 34 96 CG2M"
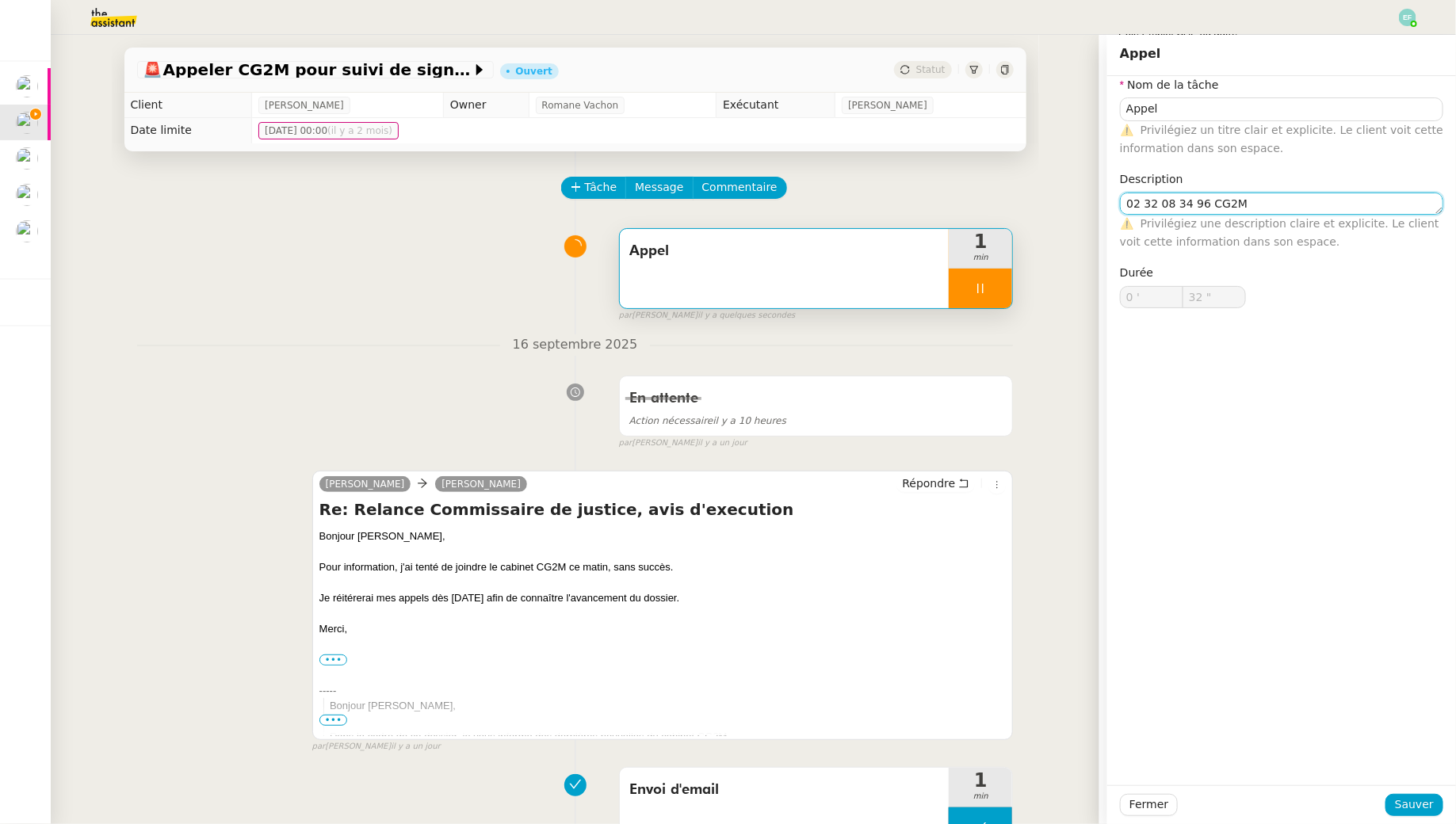
type input "33 ""
type textarea "02 32 08 34 96 CG2M"
click at [1416, 802] on span "Sauver" at bounding box center [1415, 805] width 39 height 18
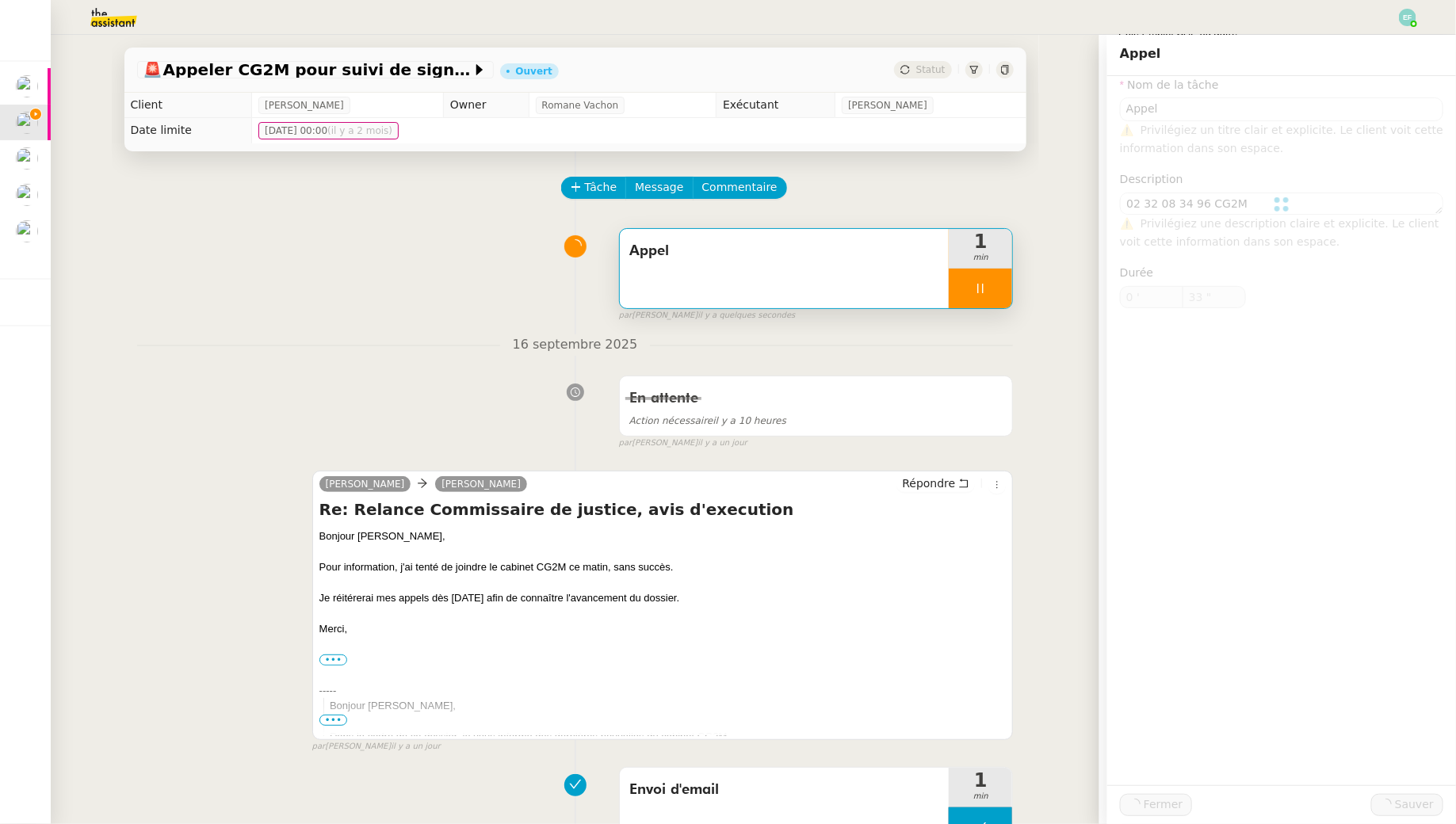
type input "34 ""
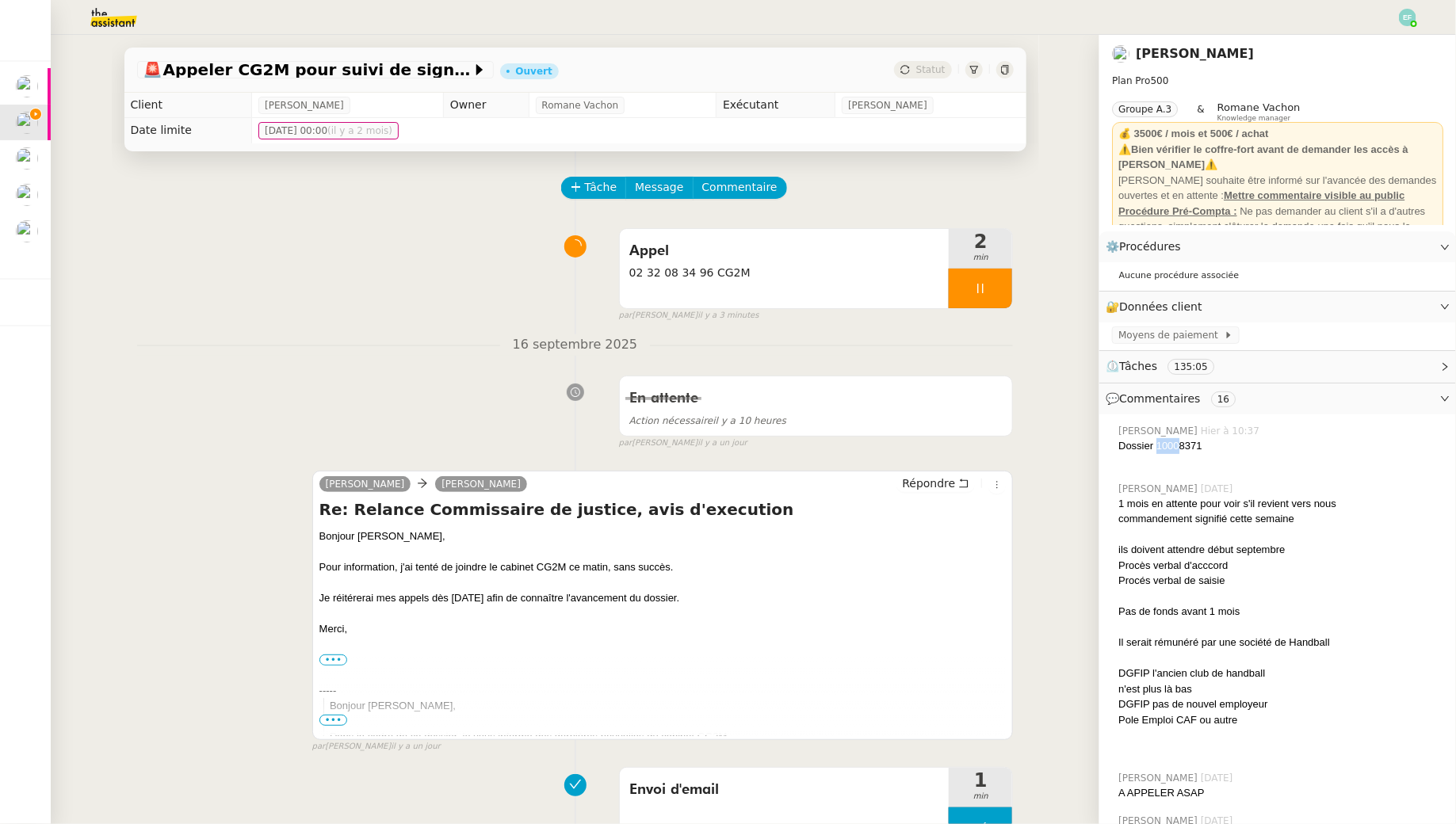
drag, startPoint x: 1178, startPoint y: 446, endPoint x: 1158, endPoint y: 445, distance: 20.0
click at [1158, 445] on div "Dossier 10008371" at bounding box center [1281, 445] width 325 height 16
click at [729, 194] on span "Commentaire" at bounding box center [740, 188] width 75 height 18
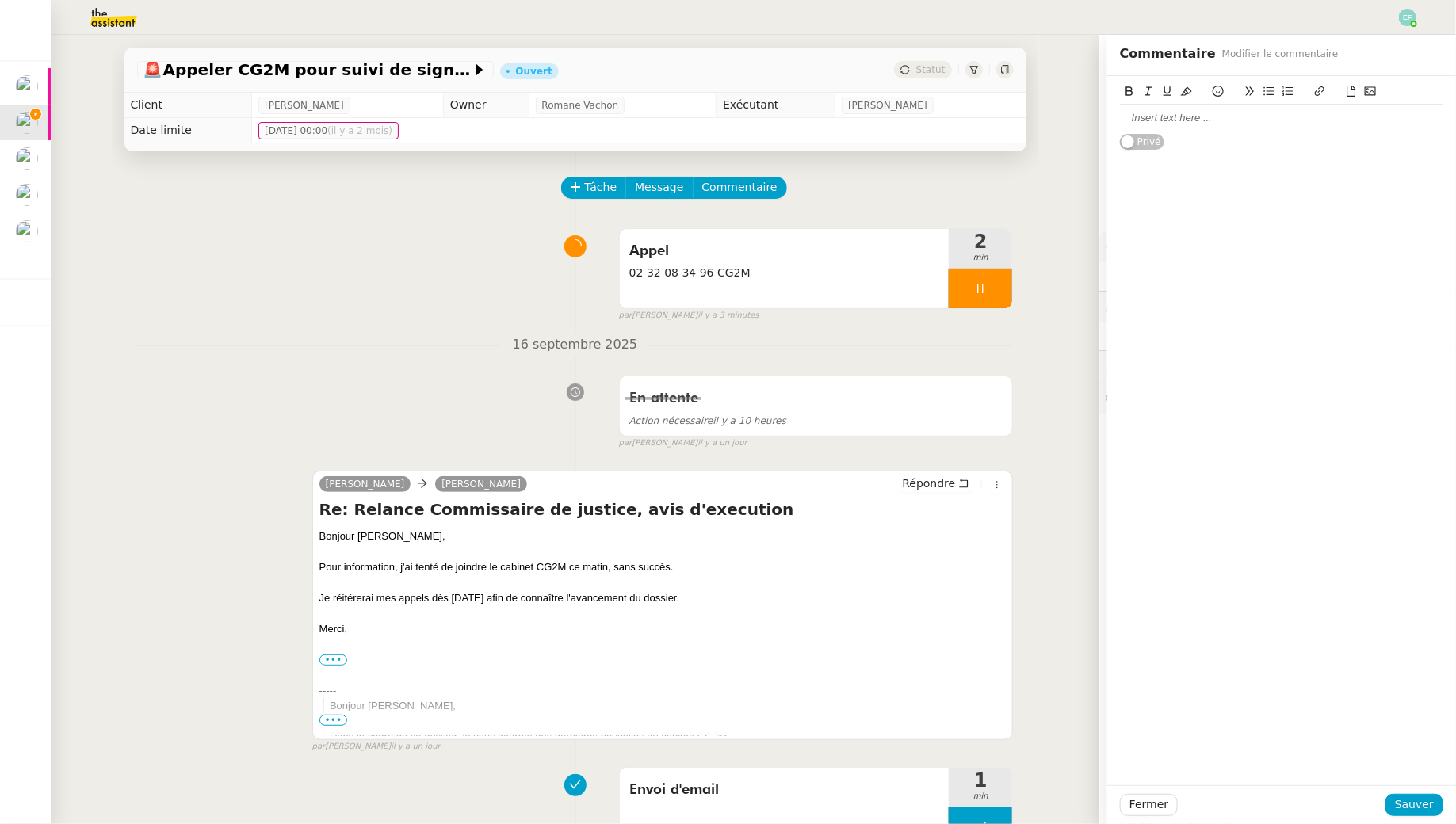
click at [1190, 108] on div at bounding box center [1282, 118] width 323 height 27
click at [1419, 814] on button "Sauver" at bounding box center [1415, 805] width 58 height 22
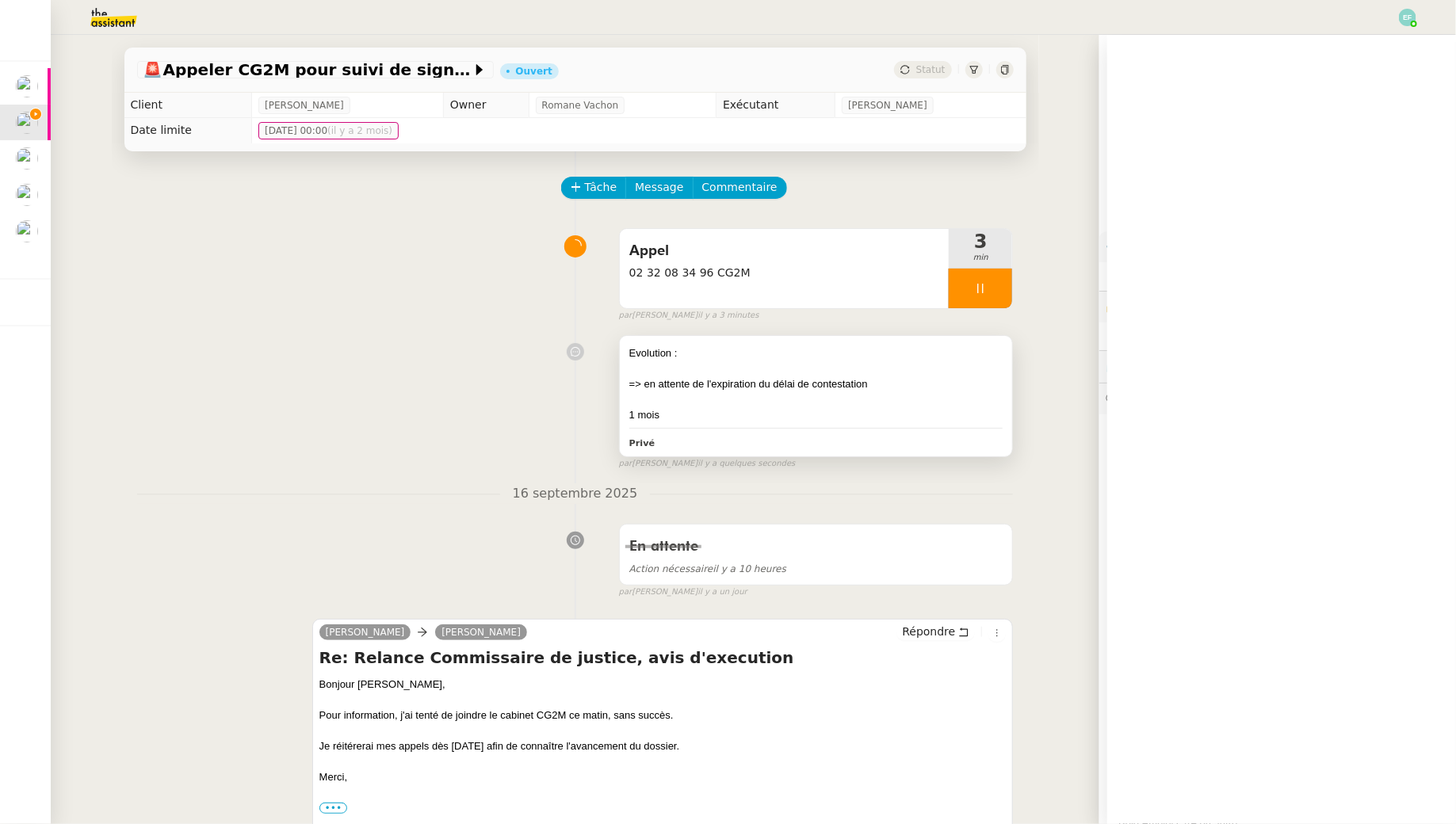
click at [890, 361] on div at bounding box center [816, 369] width 375 height 16
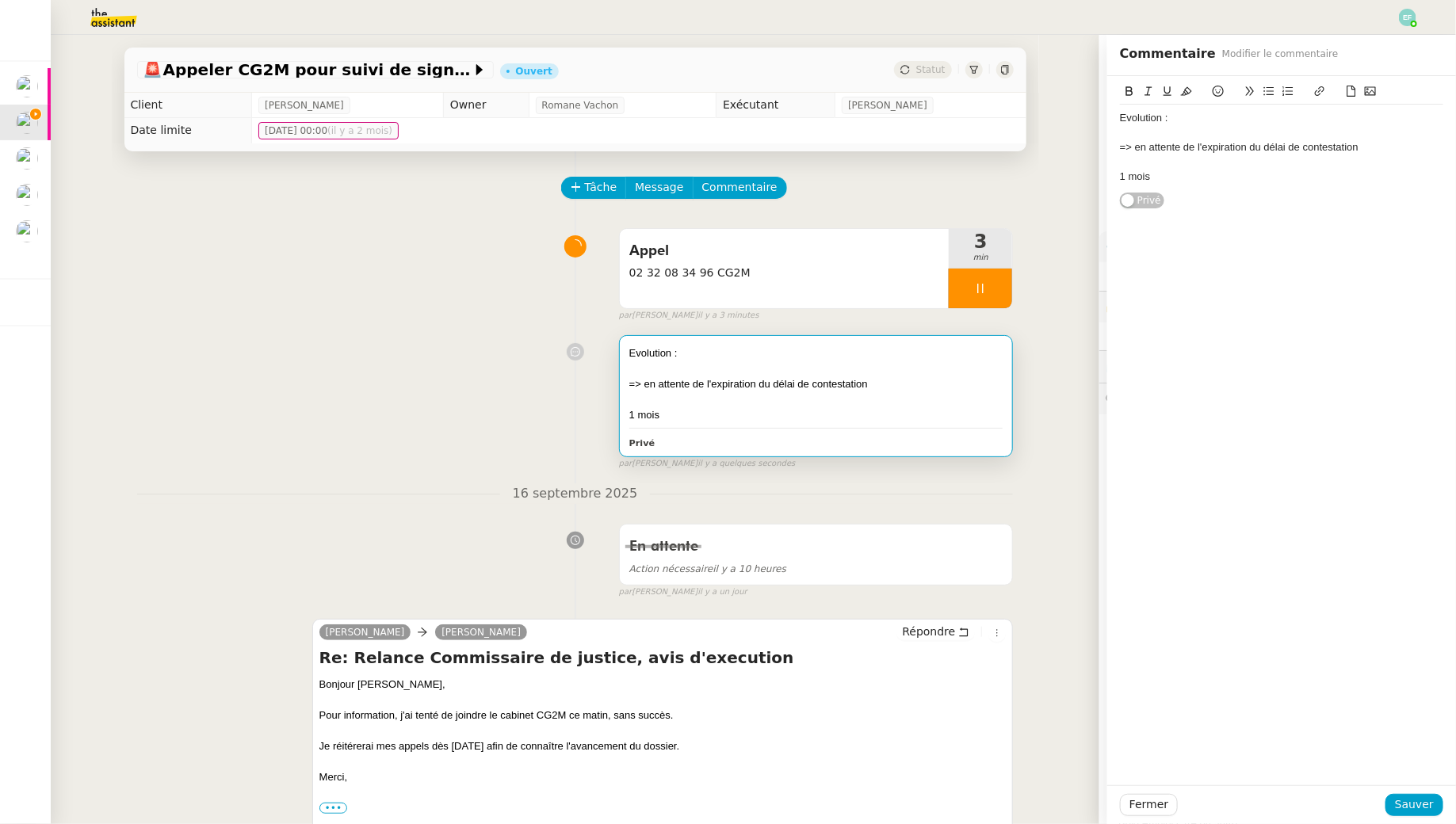
click at [1191, 175] on div "1 mois" at bounding box center [1282, 176] width 323 height 14
click at [1406, 800] on span "Sauver" at bounding box center [1415, 805] width 39 height 18
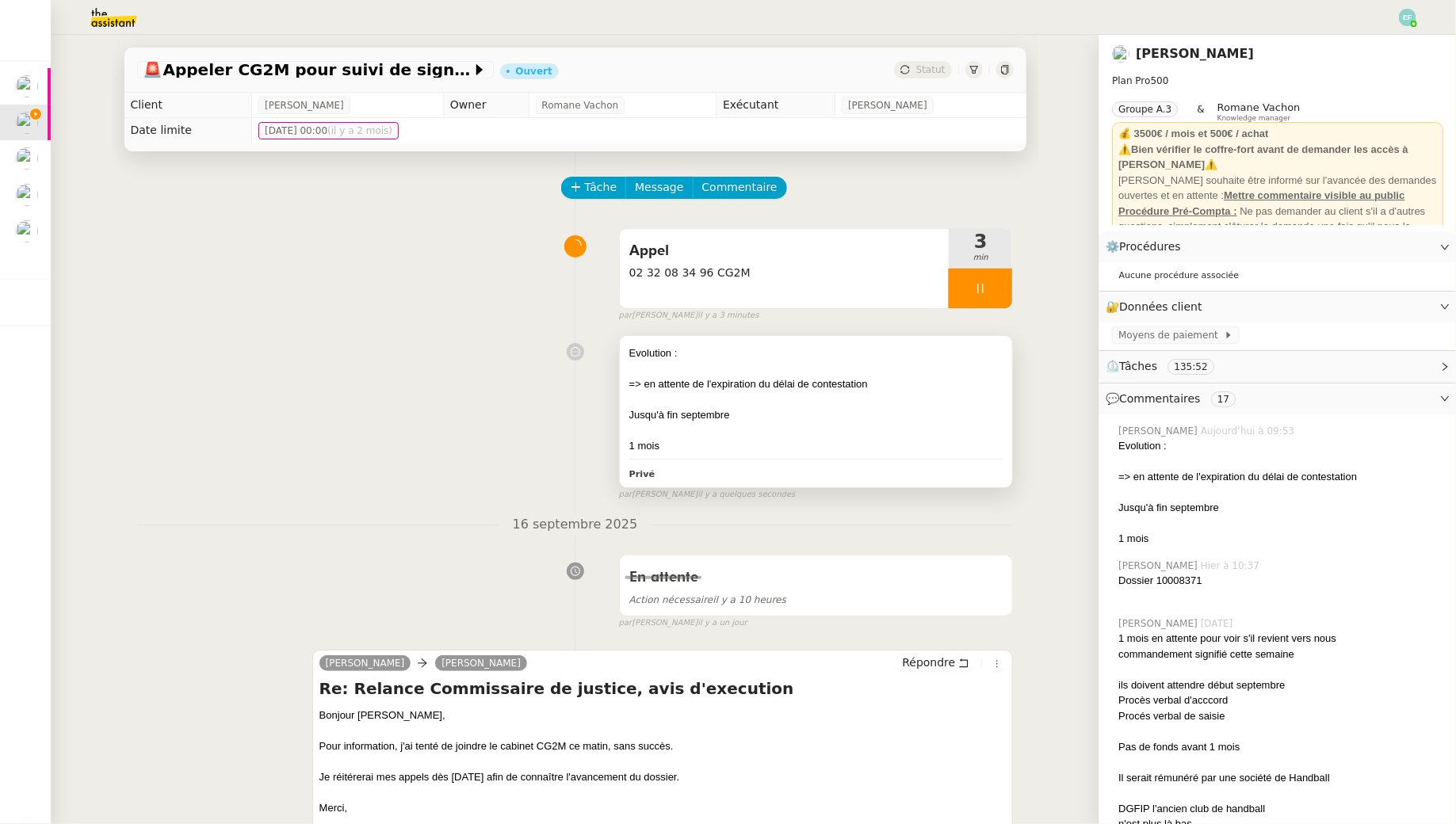
click at [895, 443] on div "1 mois" at bounding box center [816, 445] width 375 height 16
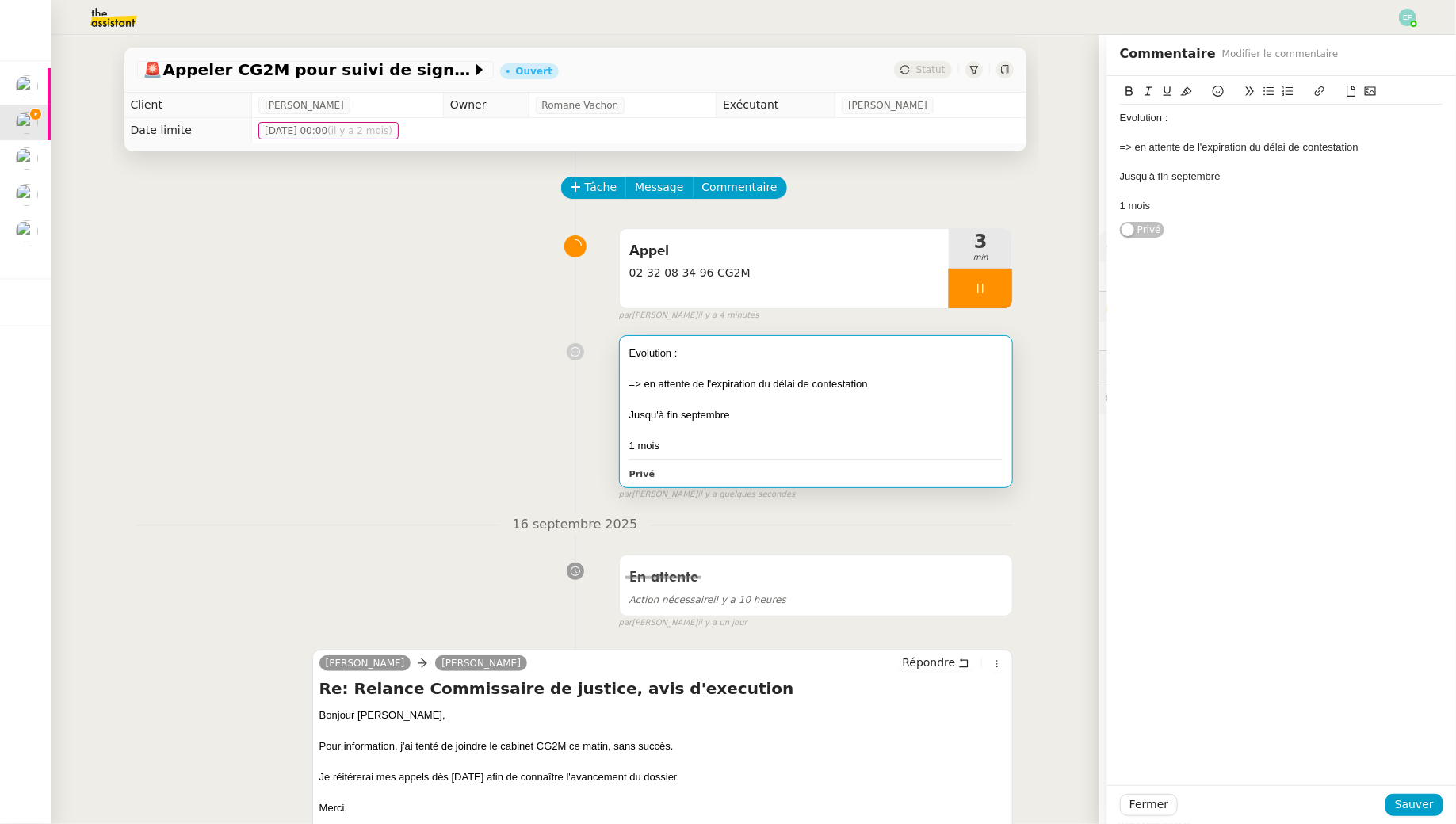
click at [1172, 204] on div "1 mois" at bounding box center [1282, 206] width 323 height 14
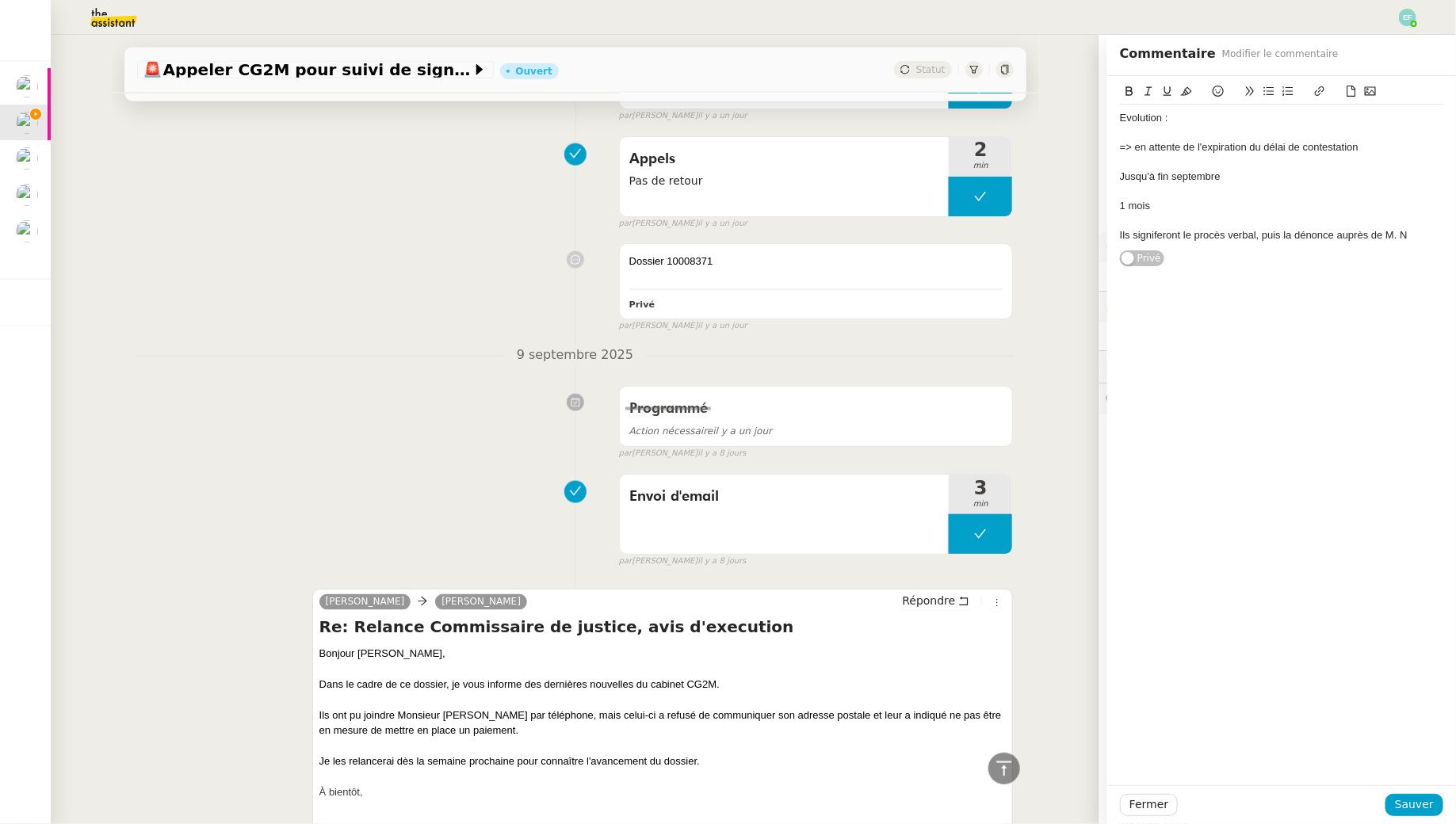
scroll to position [923, 0]
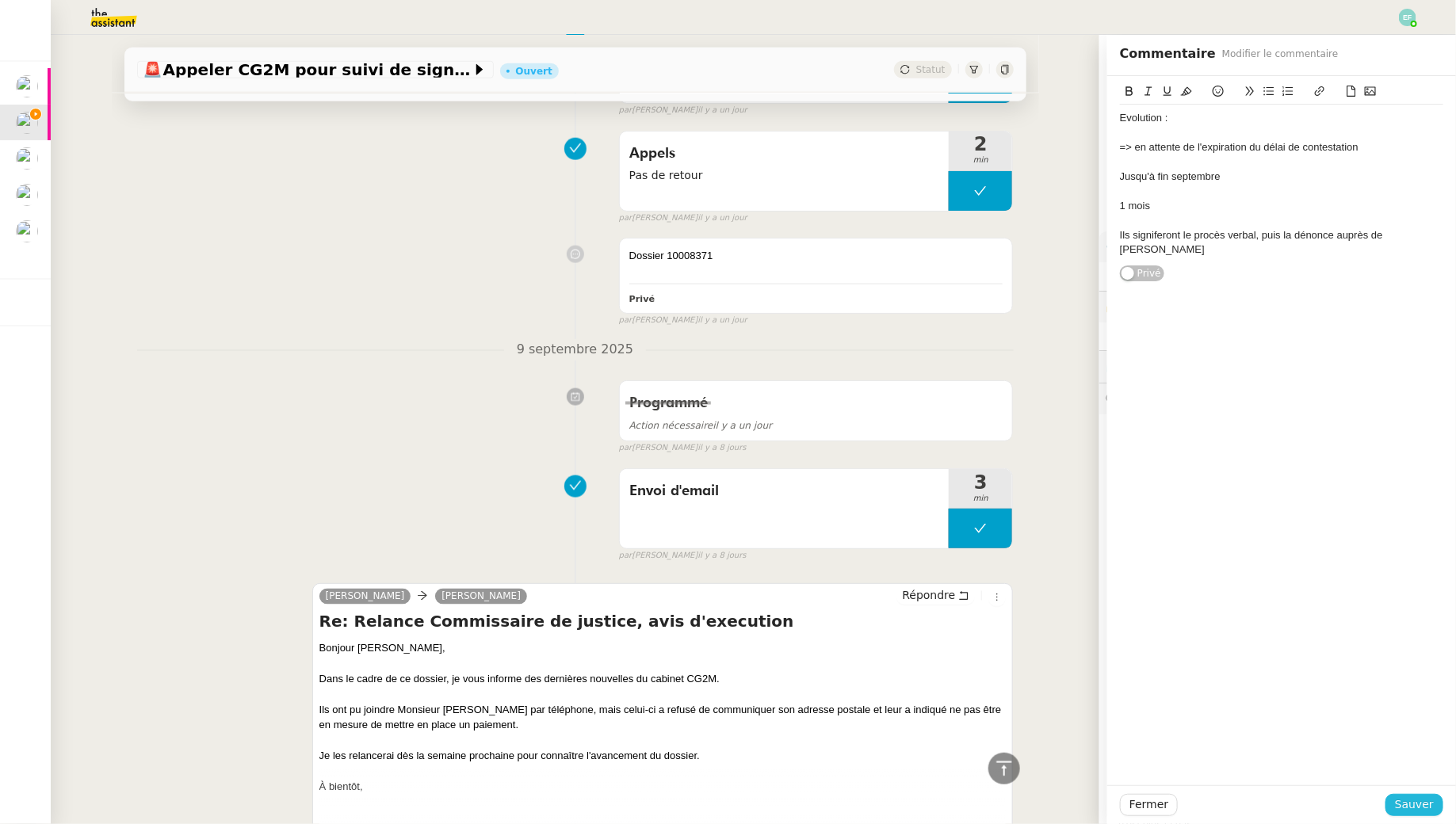
click at [1416, 800] on span "Sauver" at bounding box center [1415, 805] width 39 height 18
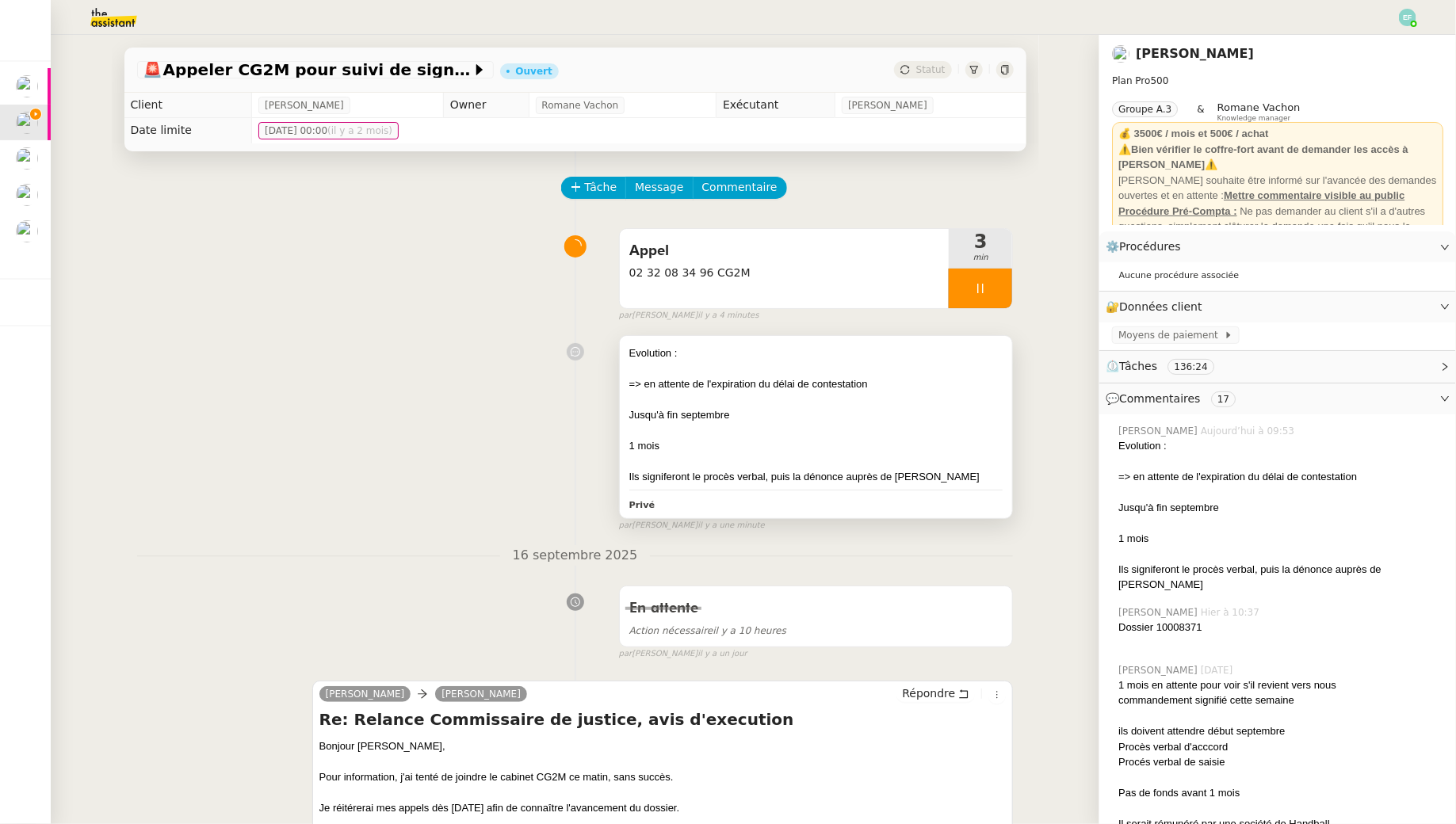
click at [851, 401] on div at bounding box center [816, 400] width 375 height 16
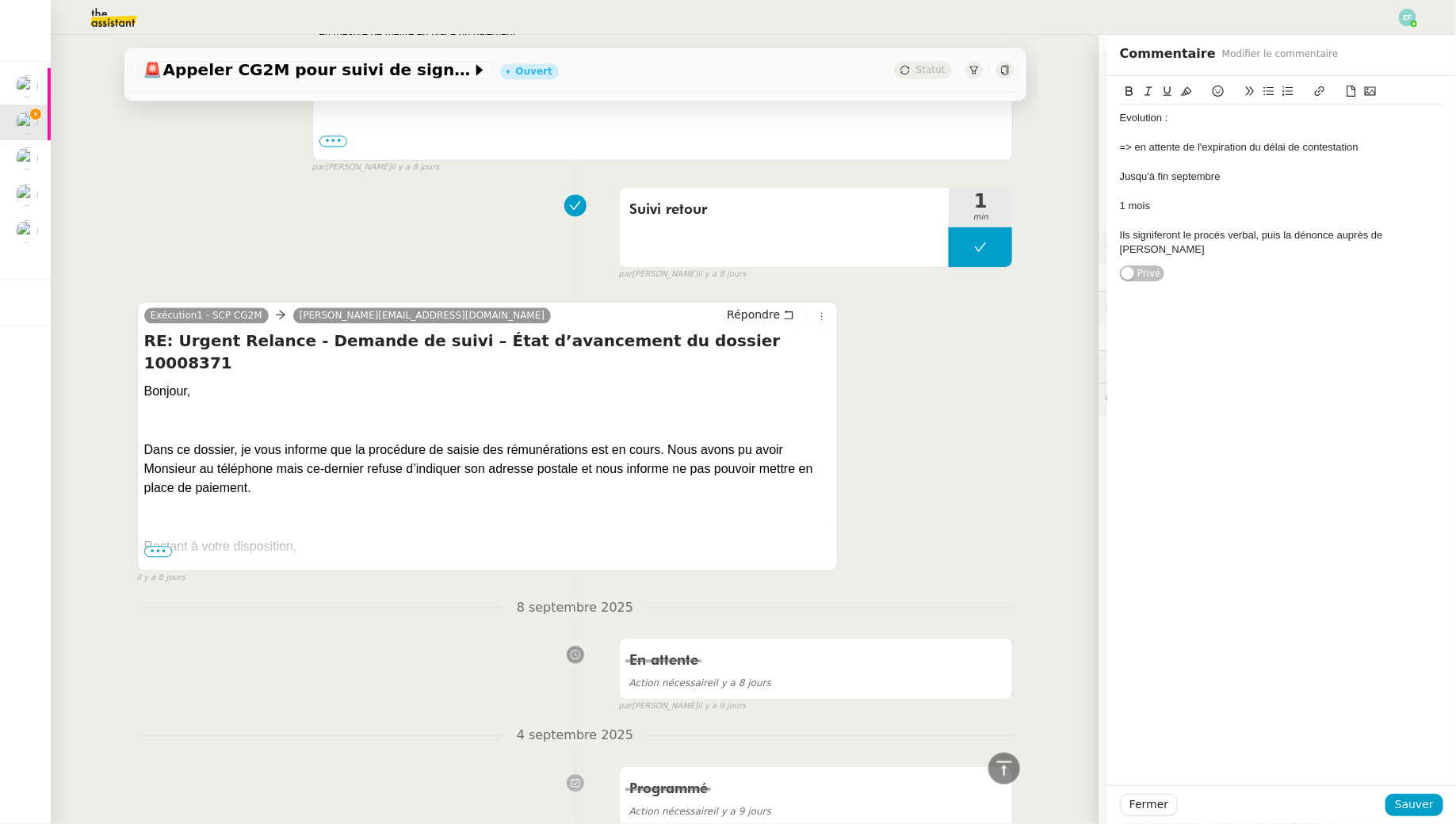
scroll to position [1706, 0]
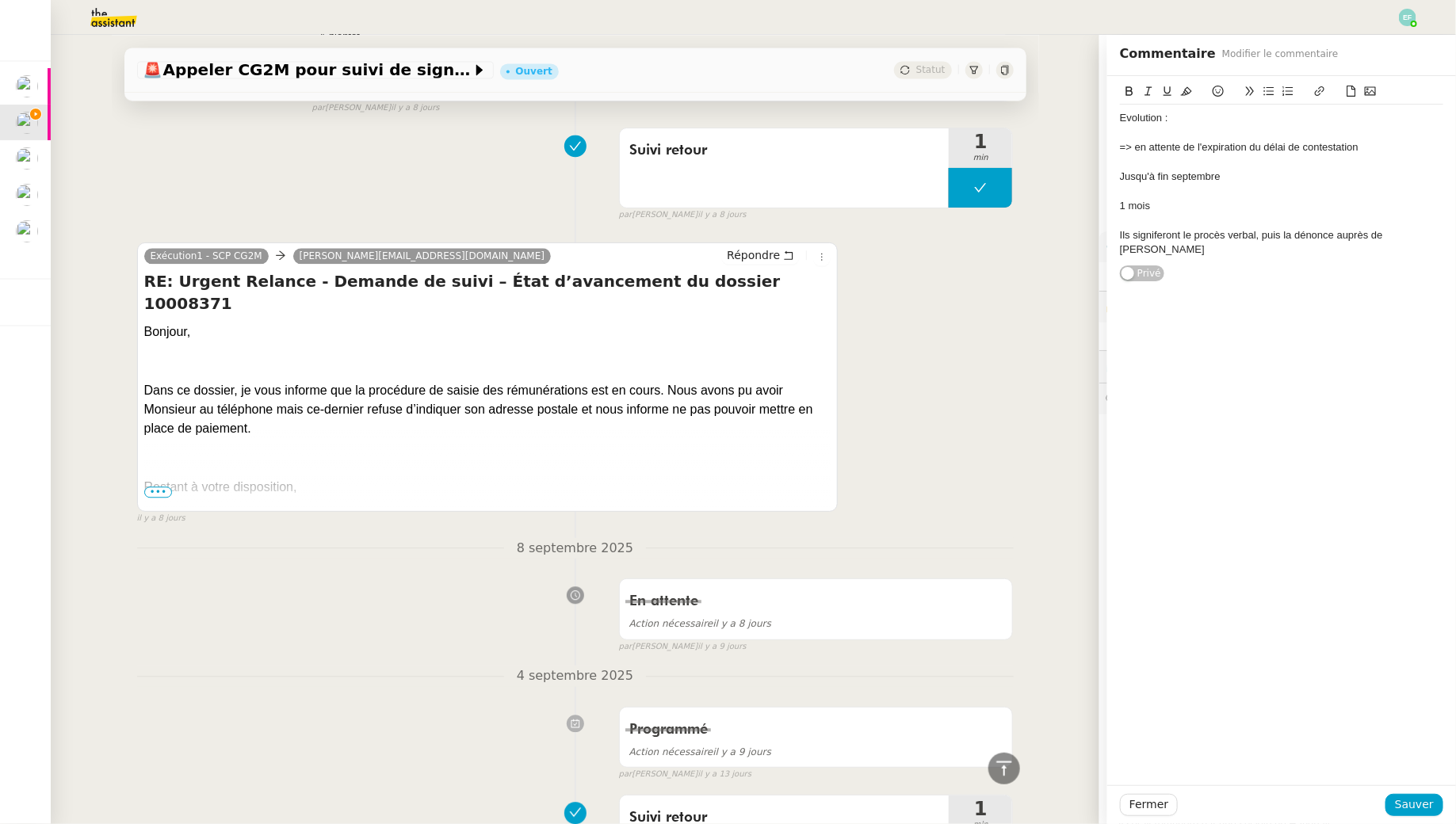
click at [1224, 243] on div "Ils signiferont le procès verbal, puis la dénonce auprès de M. NKUINGOUA" at bounding box center [1282, 242] width 323 height 29
click at [1415, 810] on span "Sauver" at bounding box center [1415, 805] width 39 height 18
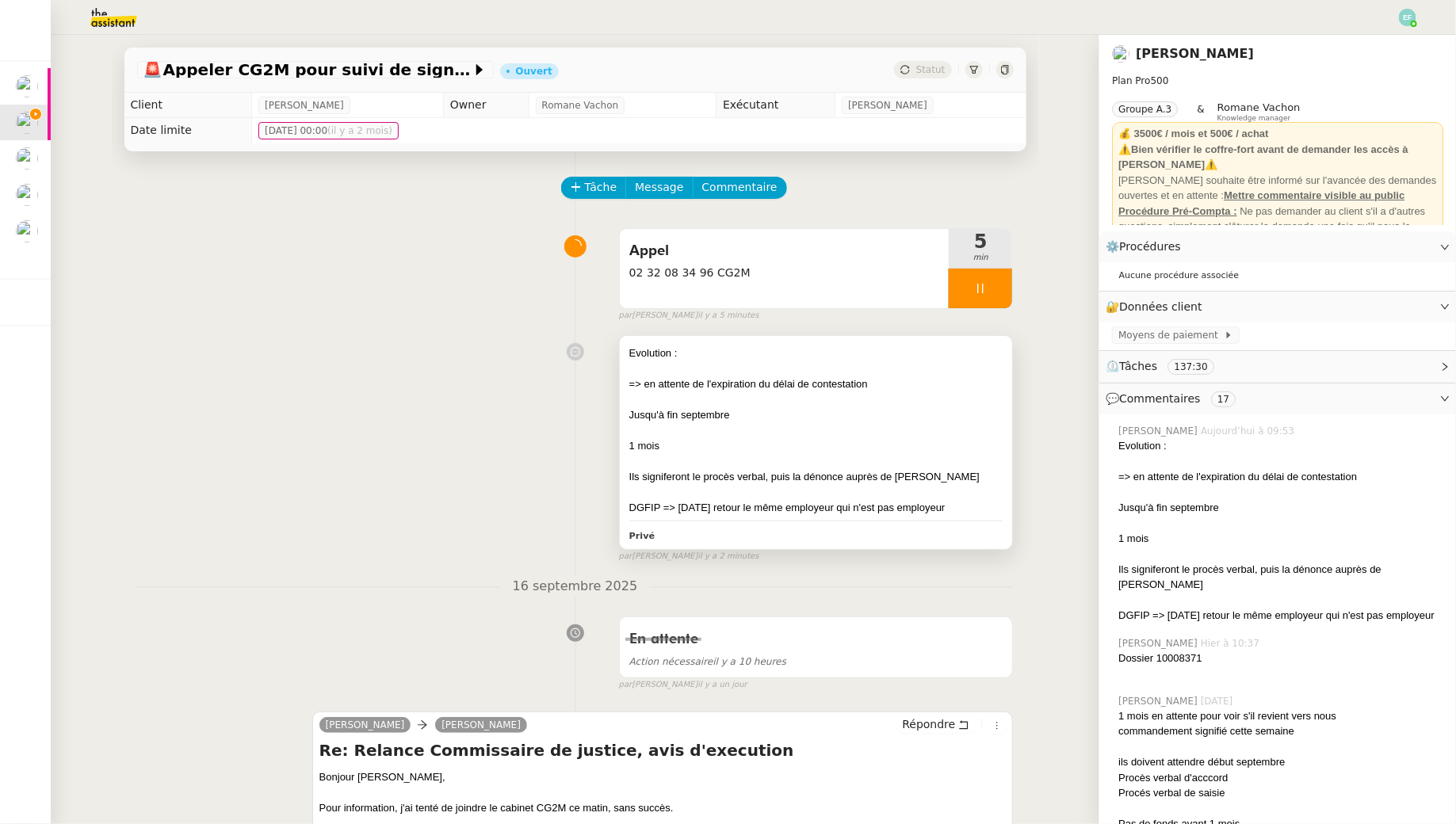
click at [733, 426] on div at bounding box center [816, 431] width 375 height 16
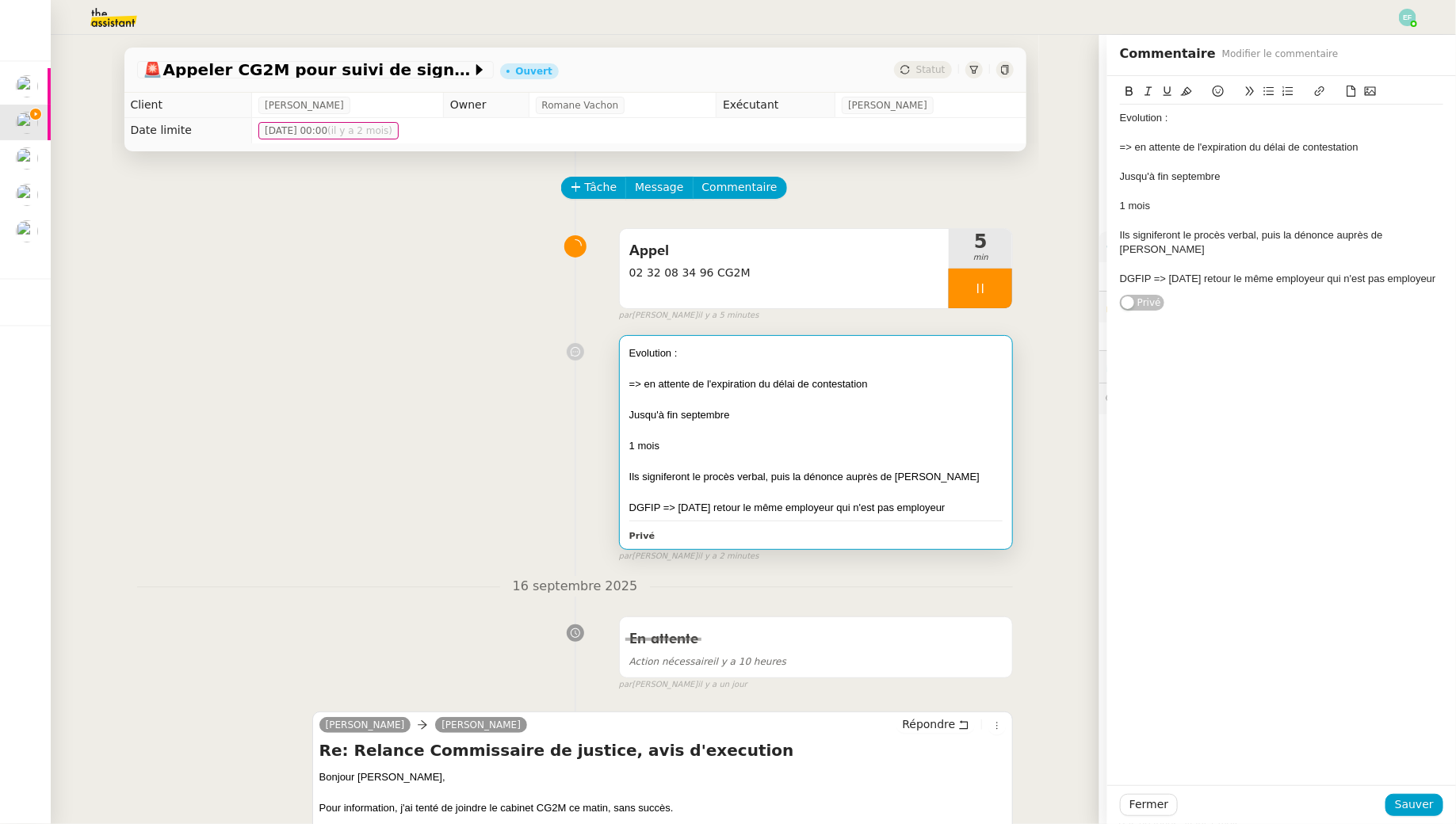
click at [1186, 206] on div "1 mois" at bounding box center [1282, 206] width 323 height 14
click at [1385, 150] on div "=> en attente de l'expiration du délai de contestation" at bounding box center [1282, 147] width 323 height 14
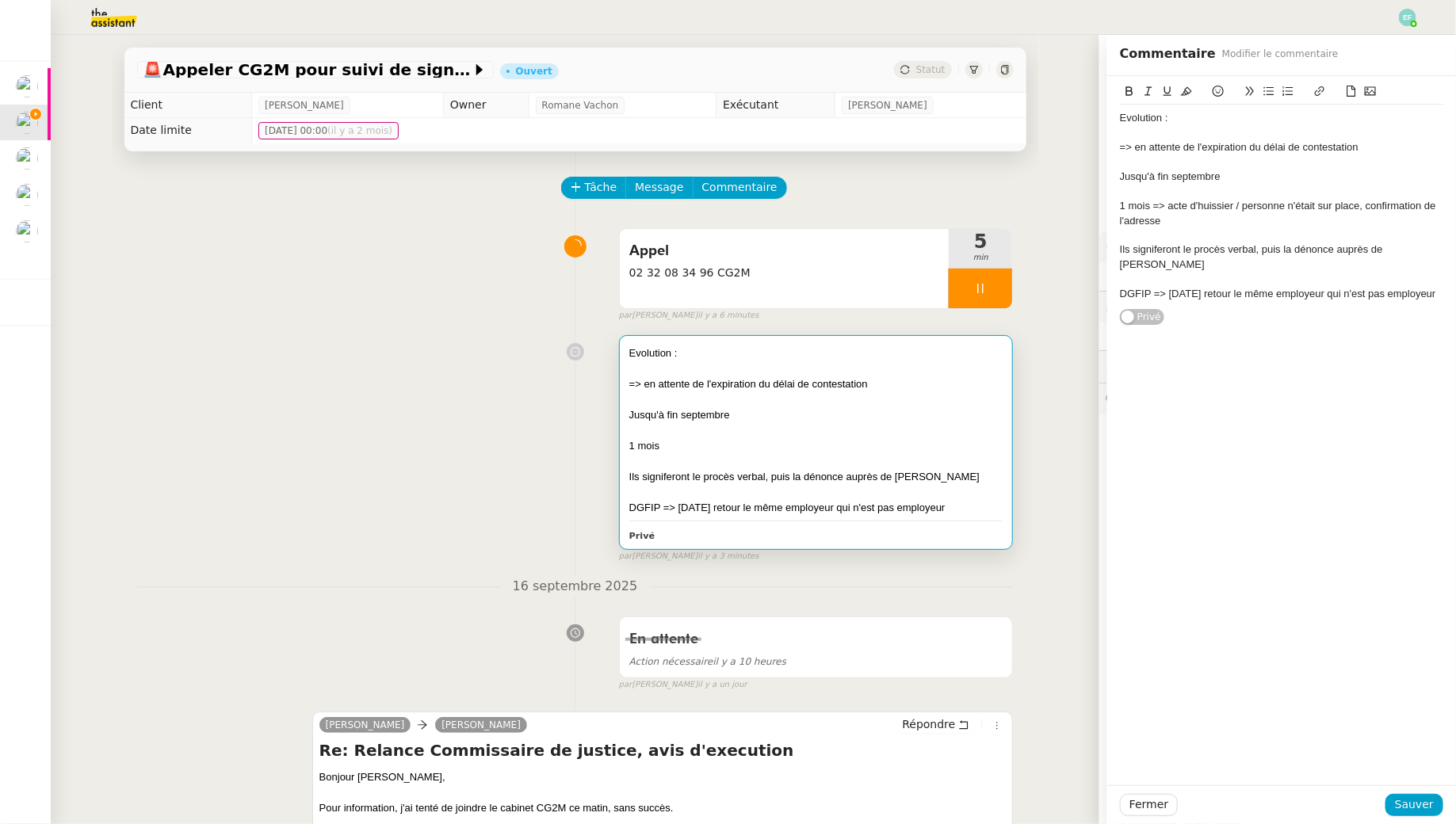
click at [1311, 272] on div at bounding box center [1282, 279] width 323 height 14
click at [1268, 270] on div "Ils signiferont le procès verbal, puis la dénonce auprès de M. NKUINGOUA" at bounding box center [1282, 256] width 323 height 29
click at [1212, 265] on div "Ils signiferont le procès verbal, puis la dénonce auprès de M. NKUINGOUA" at bounding box center [1282, 256] width 323 height 29
click at [1263, 250] on div "Ils signiferont le procès verbal, puis la dénonce auprès de M. NKUINGOUA" at bounding box center [1282, 256] width 323 height 29
click at [1256, 250] on div "Ils signiferont le procès verbal, puis la dénonce auprès de M. NKUINGOUA" at bounding box center [1282, 256] width 323 height 29
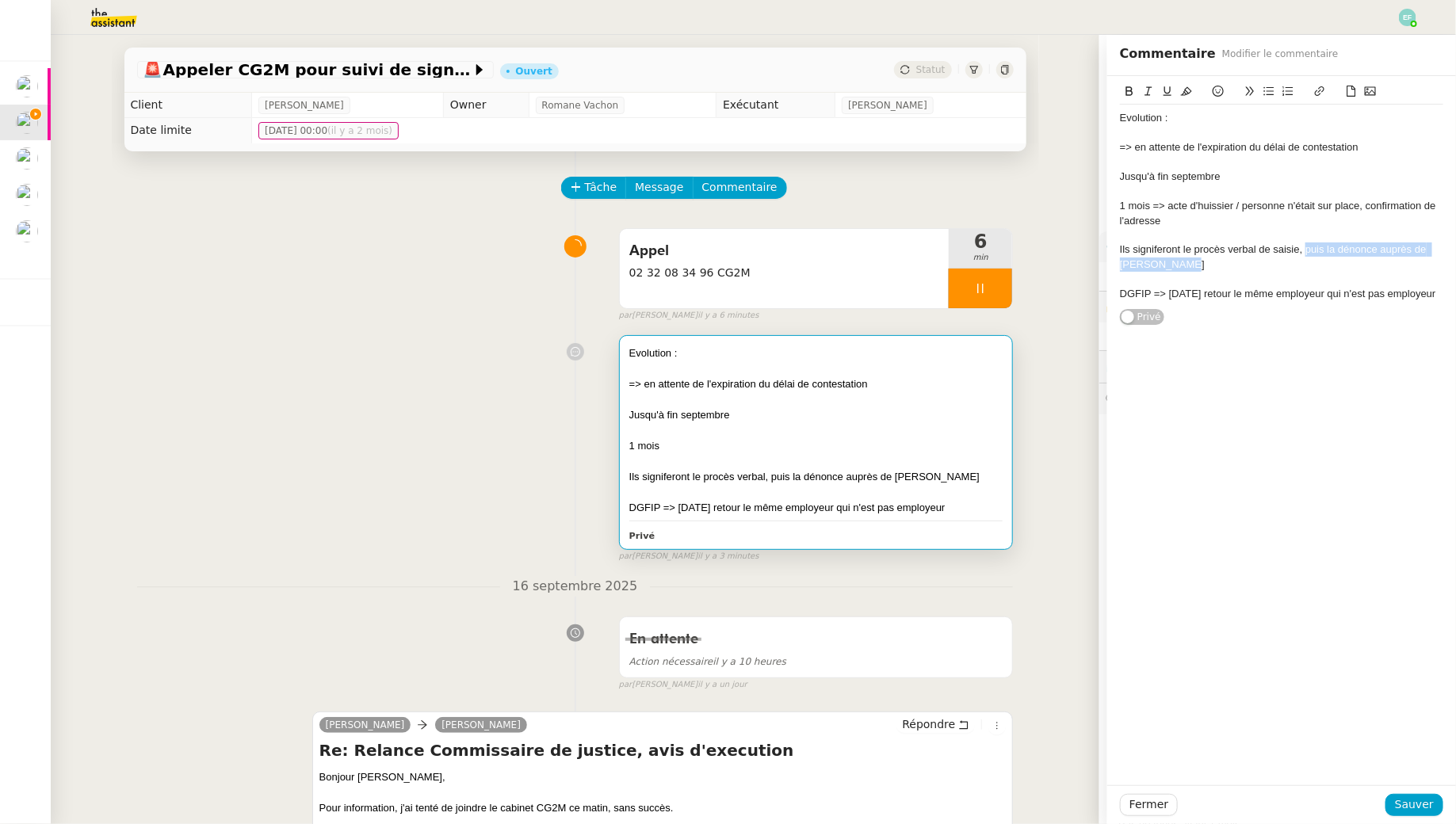
drag, startPoint x: 1306, startPoint y: 250, endPoint x: 1308, endPoint y: 262, distance: 12.2
click at [1308, 262] on div "Ils signiferont le procès verbal de saisie, puis la dénonce auprès de M. NKUING…" at bounding box center [1282, 256] width 323 height 29
click at [1310, 255] on div "Ils signiferont le procès verbal de saisie, puis la dénonce auprès de M. NKUING…" at bounding box center [1282, 256] width 323 height 29
click at [1240, 260] on div "Ils signiferont le procès verbal de saisie, puis la dénonce auprès de M. NKUING…" at bounding box center [1282, 256] width 323 height 29
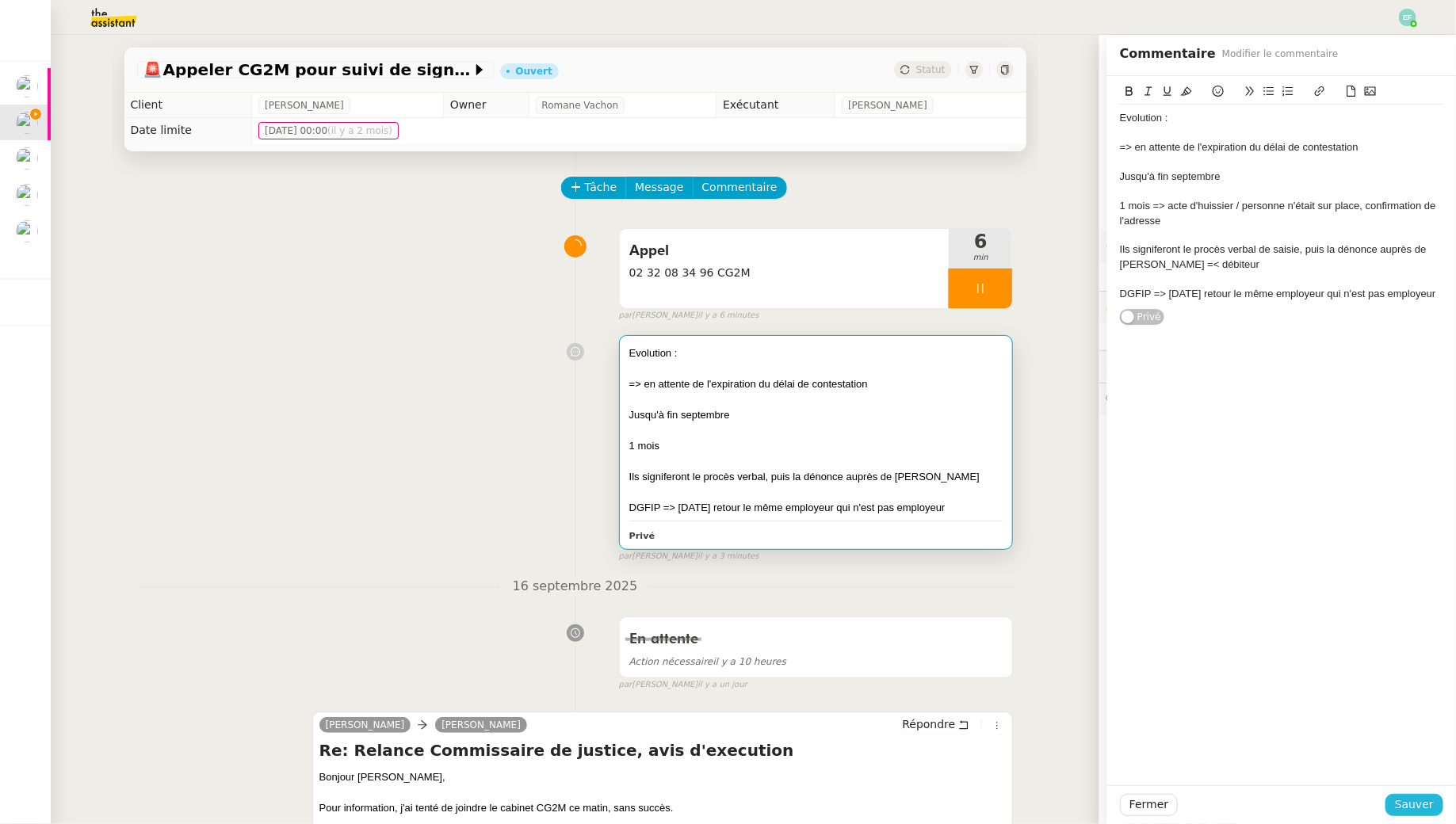
click at [1435, 798] on span "Sauver" at bounding box center [1415, 805] width 39 height 18
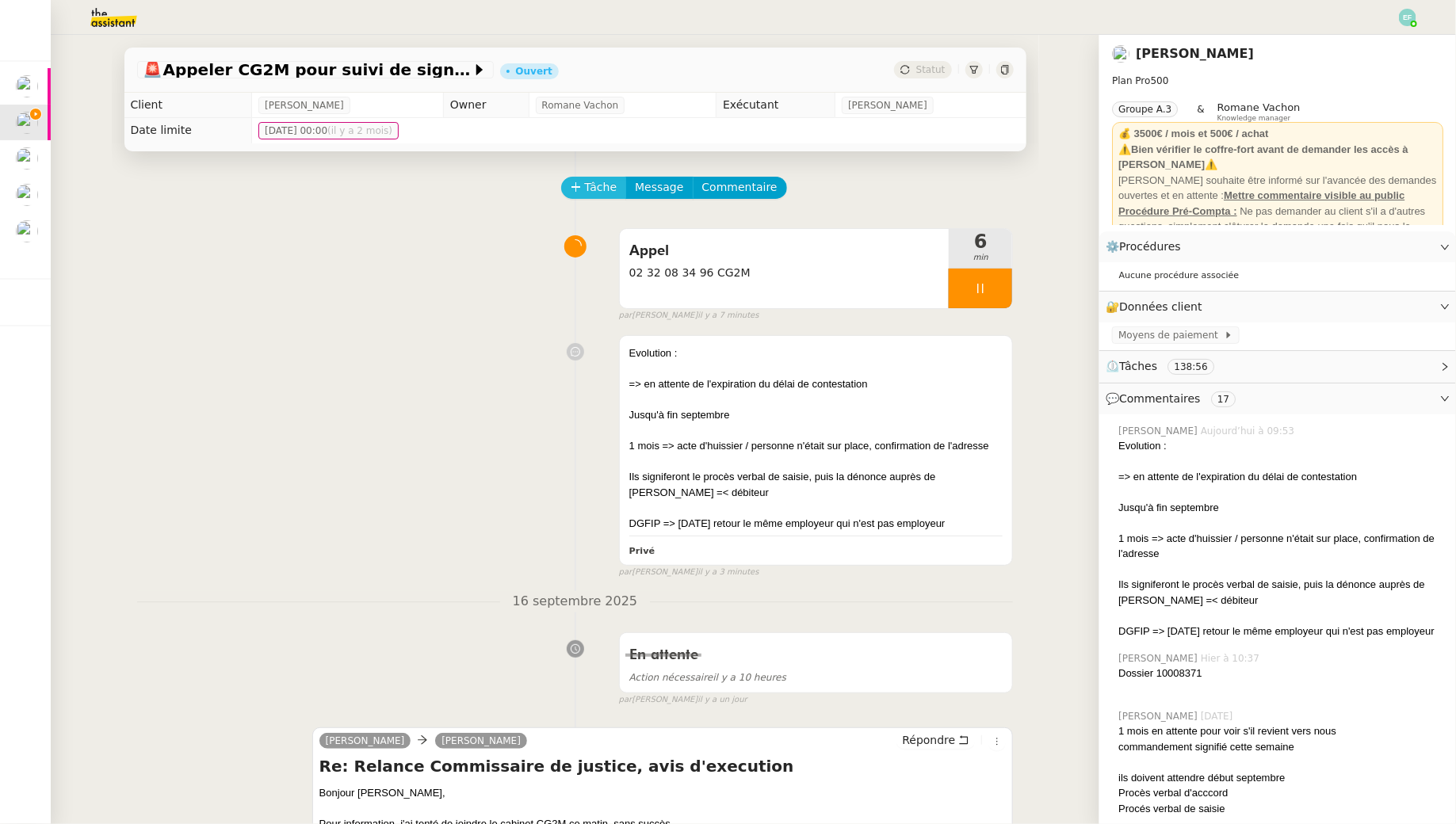
click at [592, 188] on span "Tâche" at bounding box center [601, 188] width 32 height 18
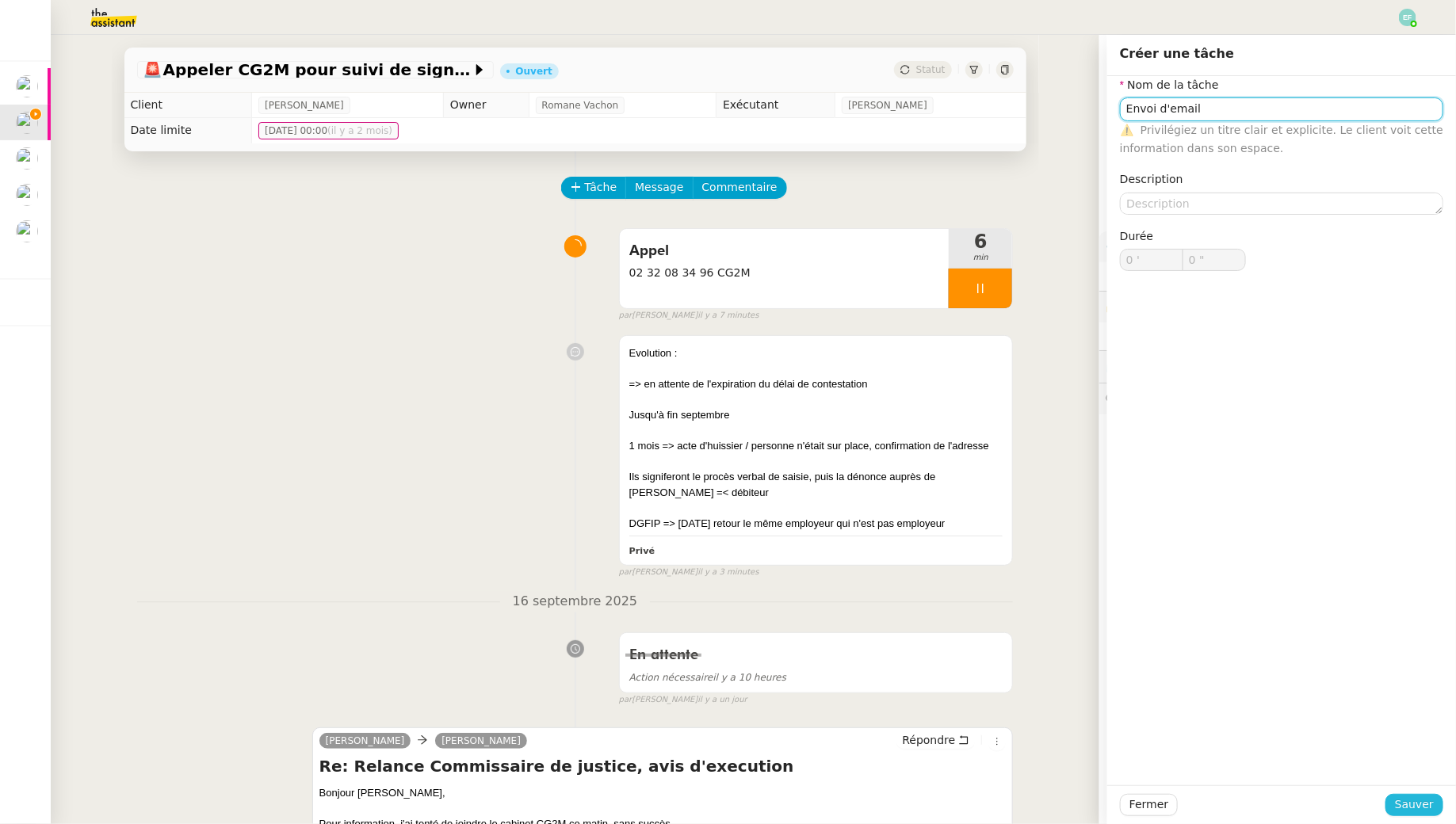
type input "Envoi d'email"
click at [1419, 800] on span "Sauver" at bounding box center [1415, 805] width 39 height 18
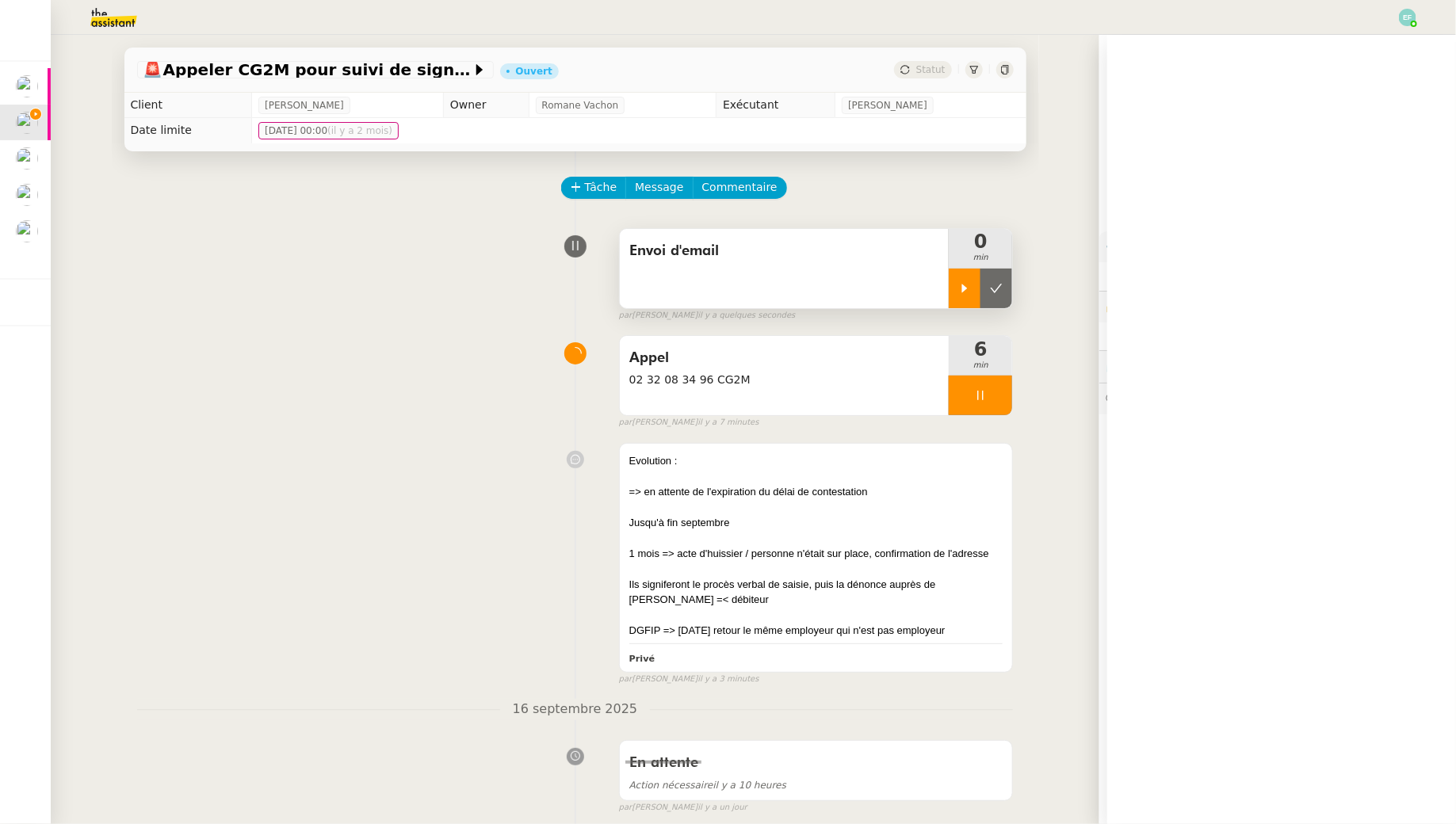
click at [970, 283] on icon at bounding box center [964, 288] width 12 height 12
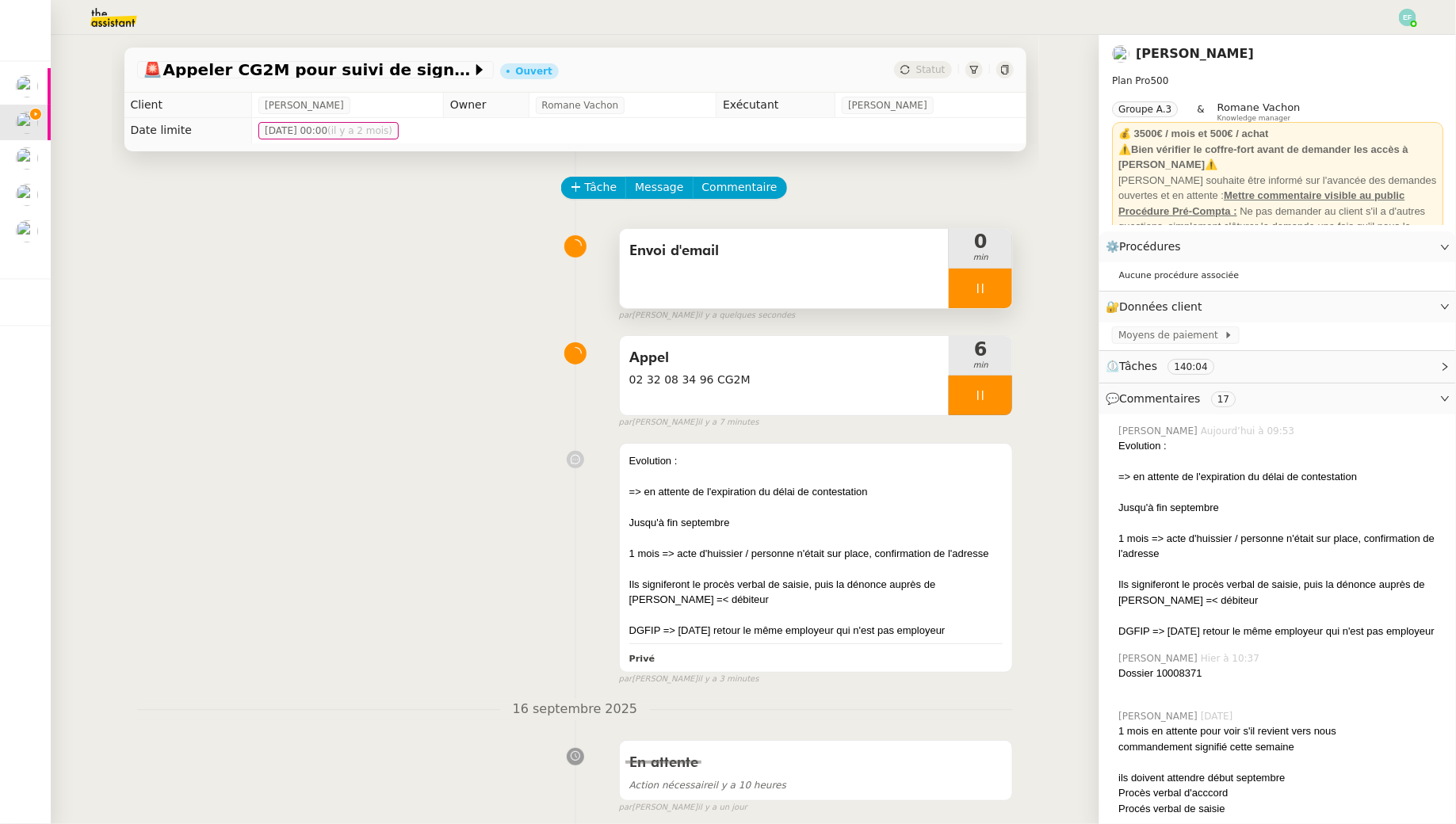
click at [986, 399] on icon at bounding box center [980, 395] width 12 height 12
click at [998, 398] on icon at bounding box center [996, 395] width 12 height 12
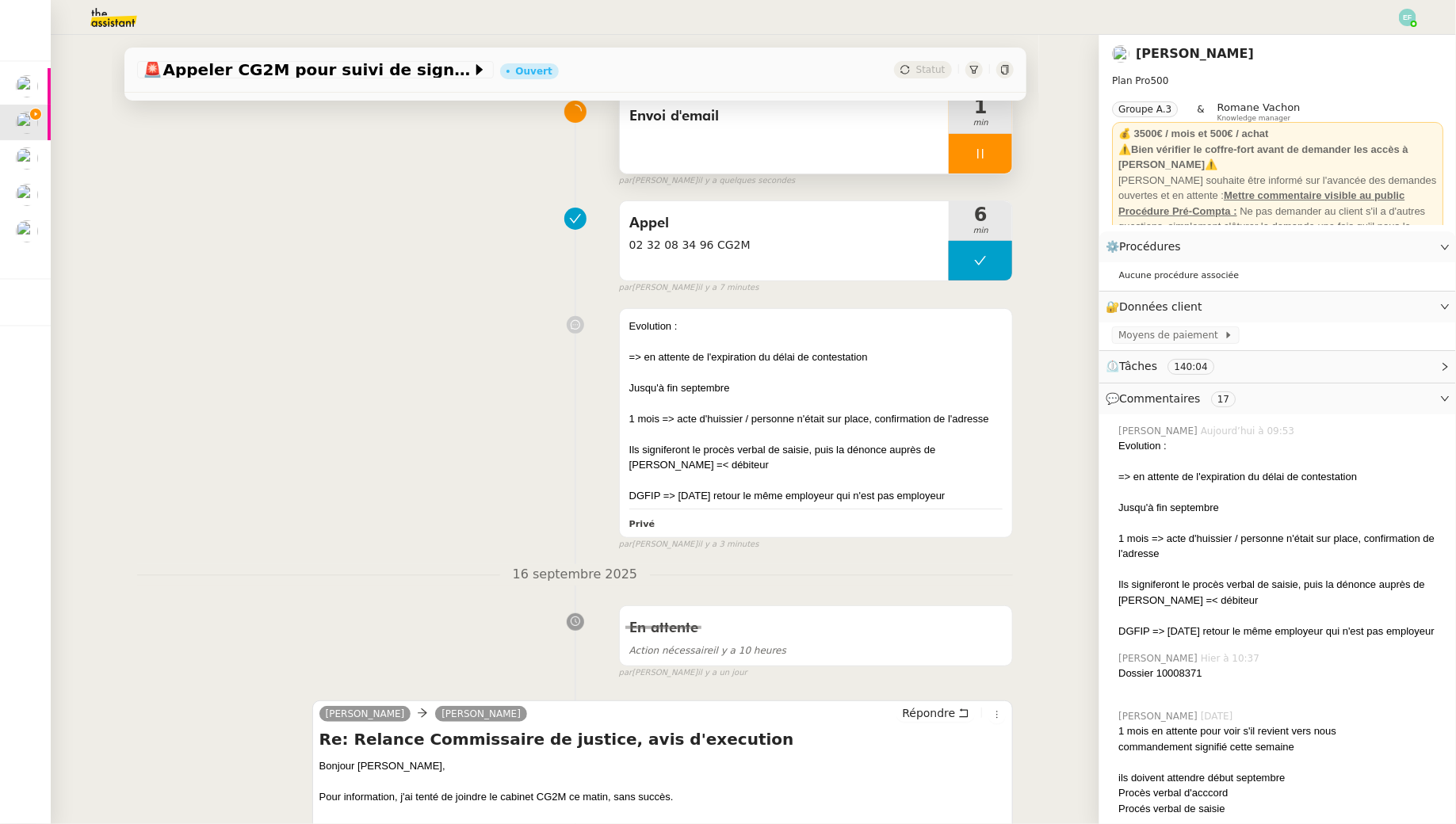
scroll to position [441, 0]
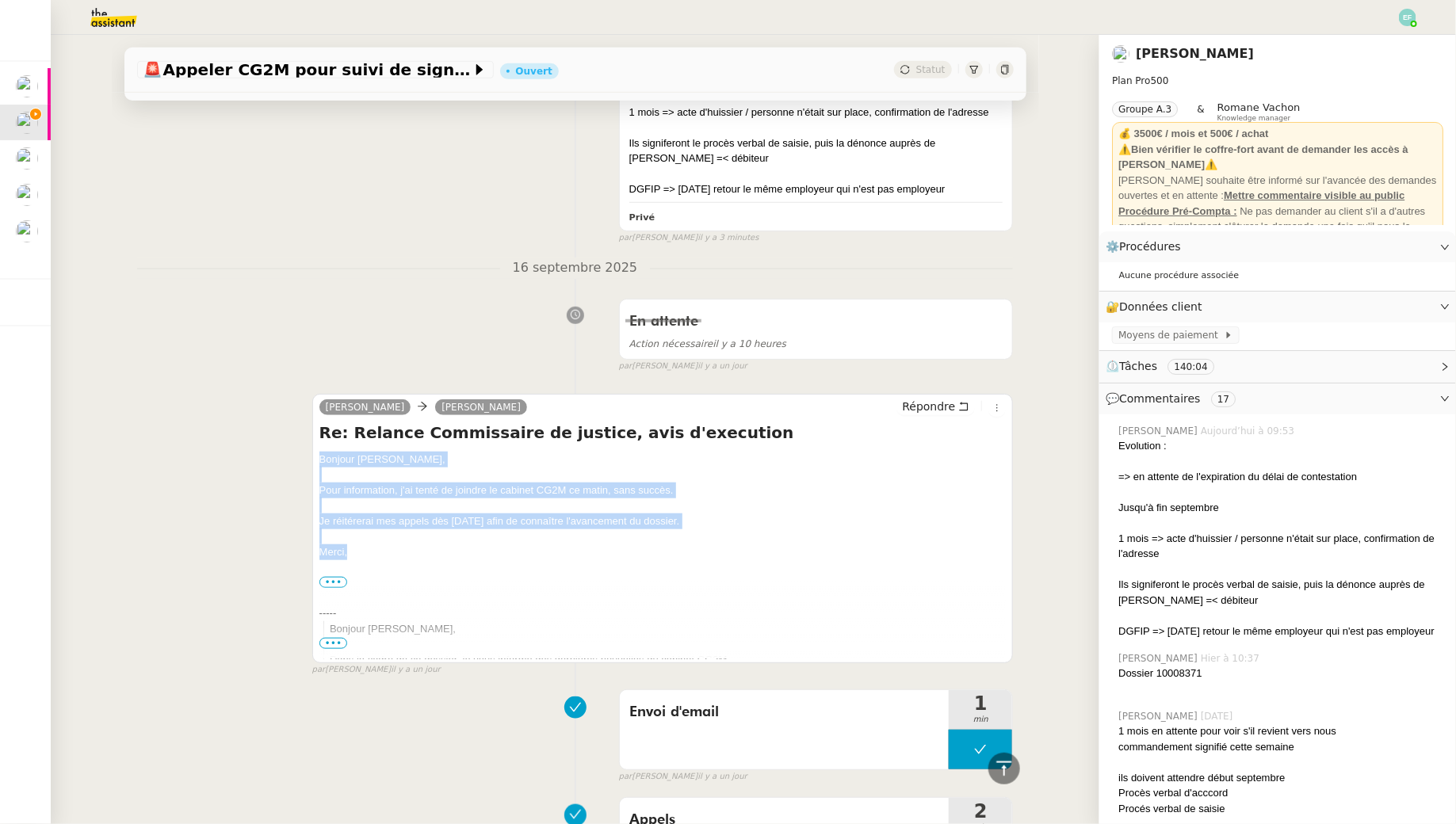
drag, startPoint x: 319, startPoint y: 453, endPoint x: 371, endPoint y: 549, distance: 109.2
click at [371, 549] on div "Bonjour Arthur, Pour information, j'ai tenté de joindre le cabinet CG2M ce mati…" at bounding box center [662, 714] width 687 height 525
copy div "Bonjour Arthur, Pour information, j'ai tenté de joindre le cabinet CG2M ce mati…"
click at [967, 402] on icon at bounding box center [963, 406] width 11 height 11
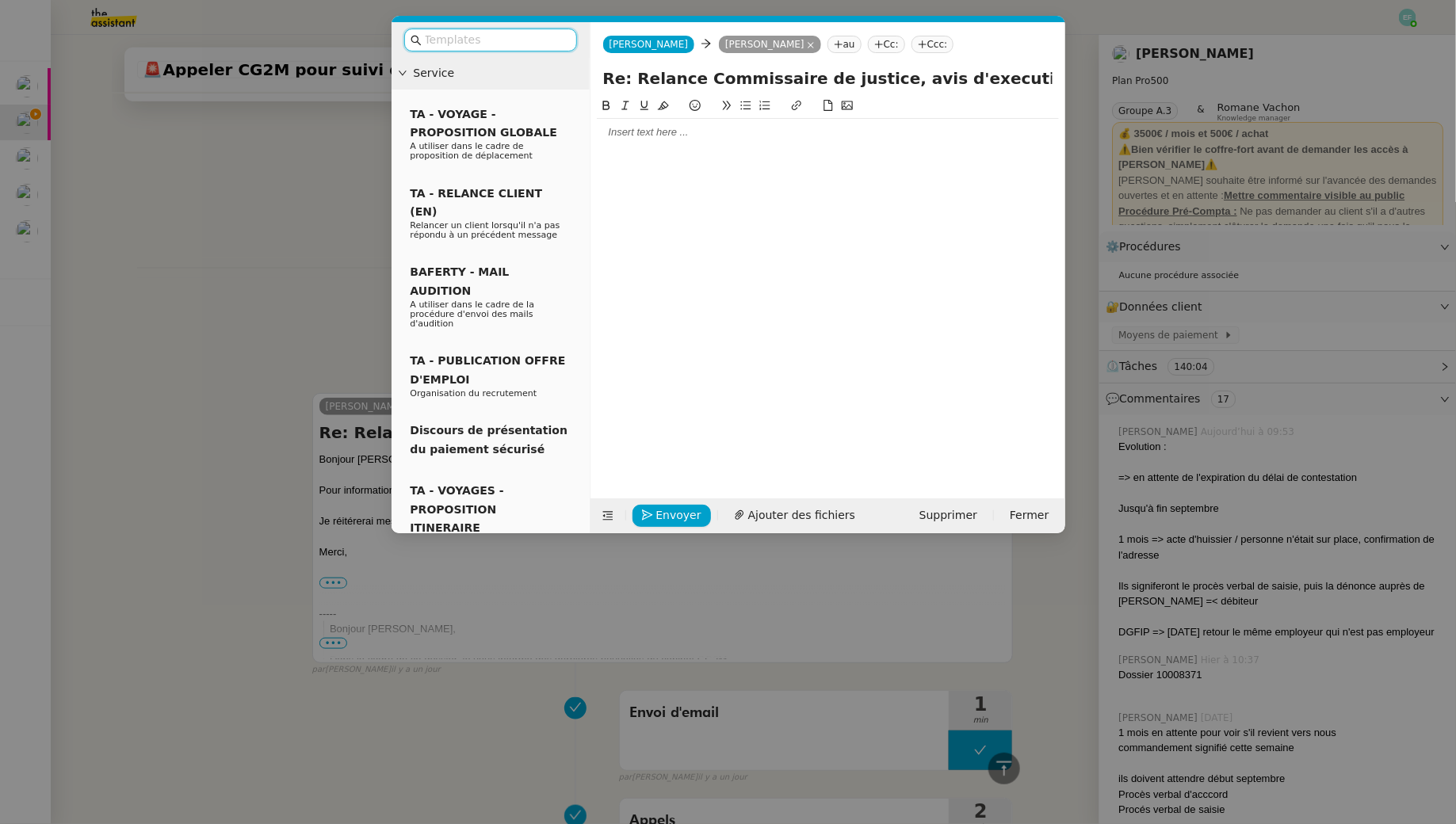
scroll to position [563, 0]
click at [714, 126] on div at bounding box center [828, 132] width 462 height 14
click at [691, 127] on div "Bonjour [PERSON_NAME]," at bounding box center [828, 132] width 462 height 14
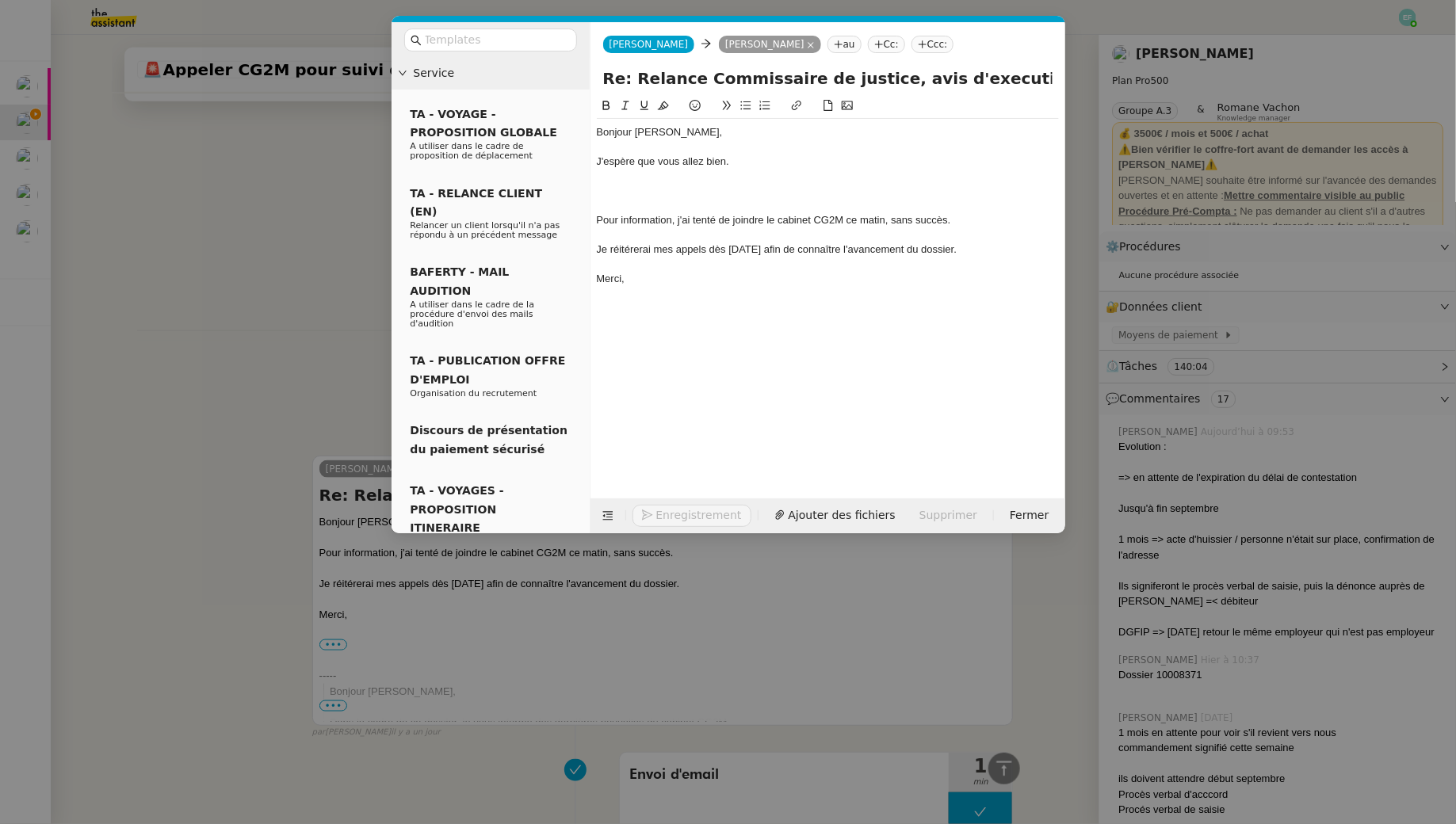
scroll to position [732, 0]
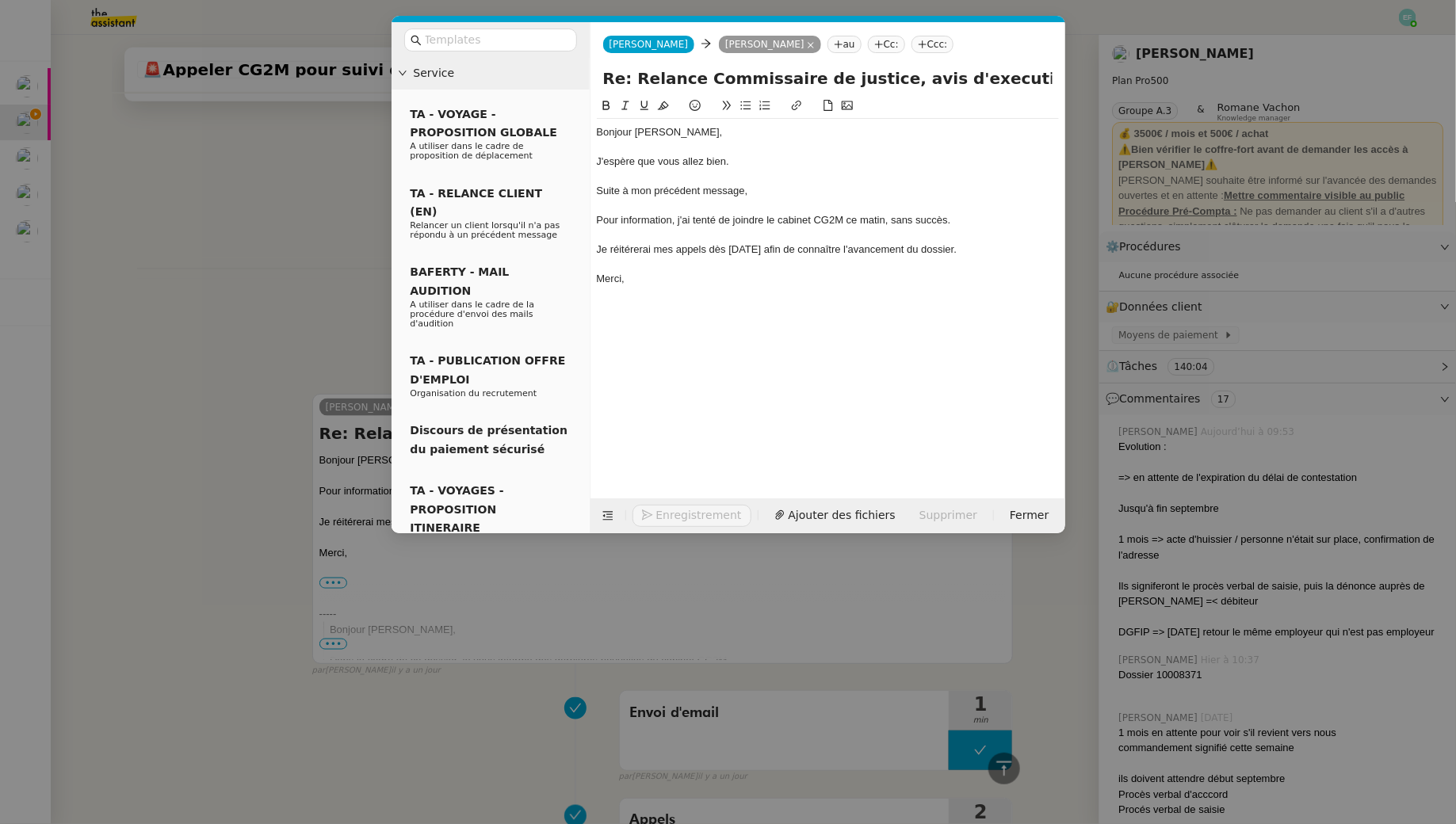
click at [195, 220] on nz-modal-container "Service TA - VOYAGE - PROPOSITION GLOBALE A utiliser dans le cadre de propositi…" at bounding box center [728, 412] width 1456 height 824
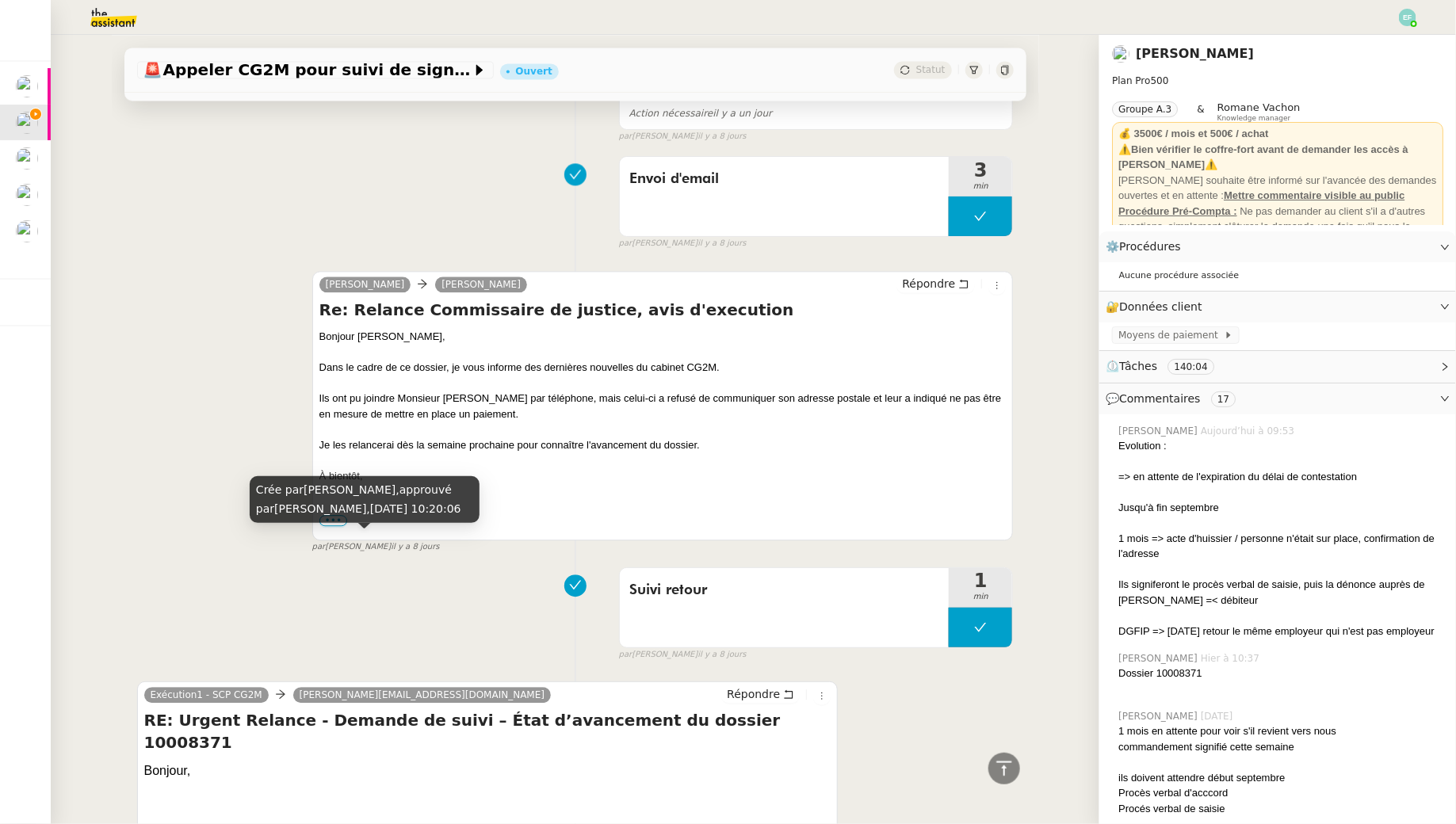
scroll to position [0, 0]
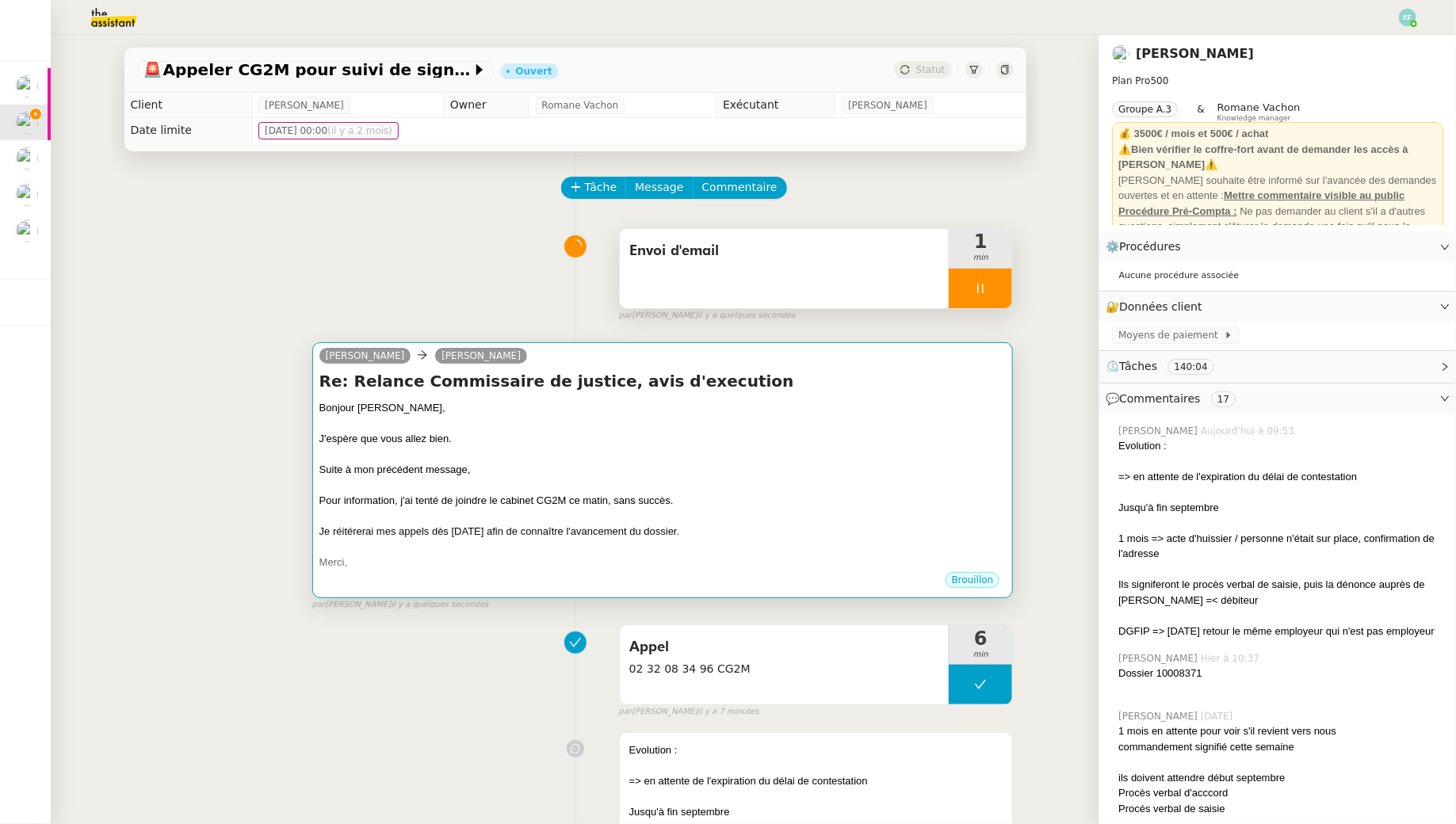
click at [627, 494] on div "Pour information, j'ai tenté de joindre le cabinet CG2M ce matin, sans succès." at bounding box center [662, 500] width 687 height 16
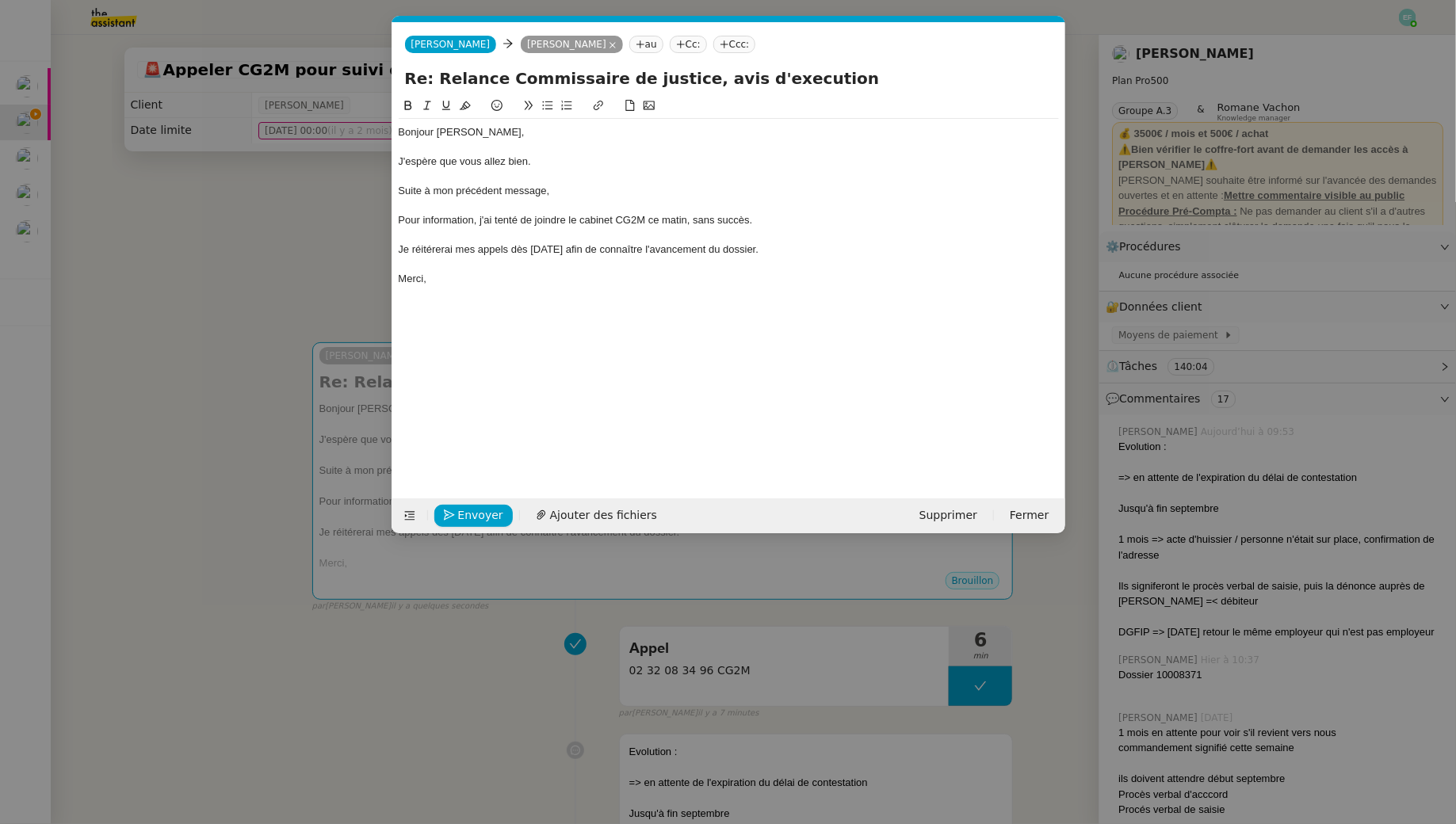
scroll to position [0, 33]
click at [564, 188] on div "Suite à mon précédent message," at bounding box center [728, 190] width 661 height 14
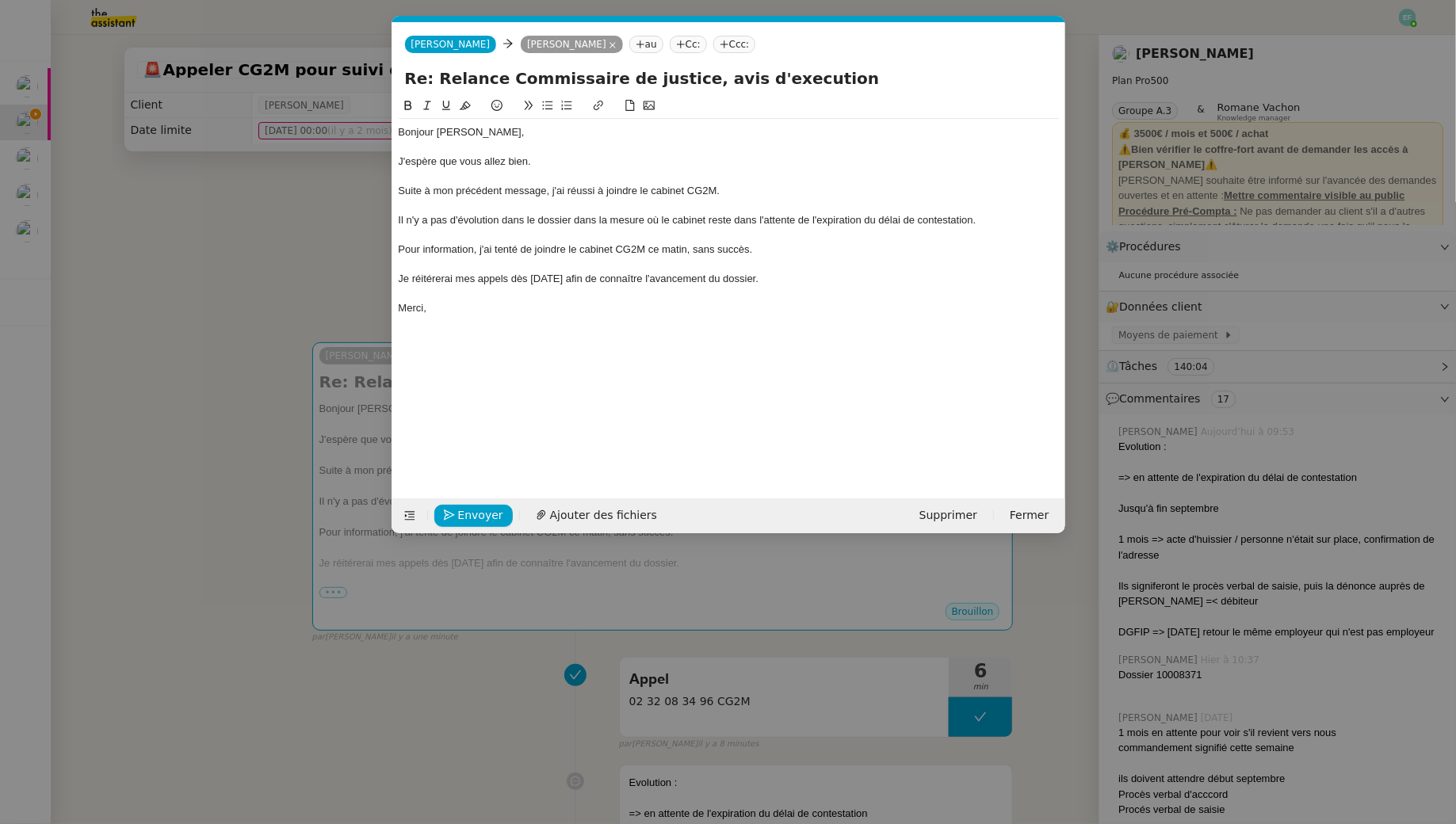
click at [748, 186] on div "Suite à mon précédent message, j'ai réussi à joindre le cabinet CG2M." at bounding box center [728, 190] width 661 height 14
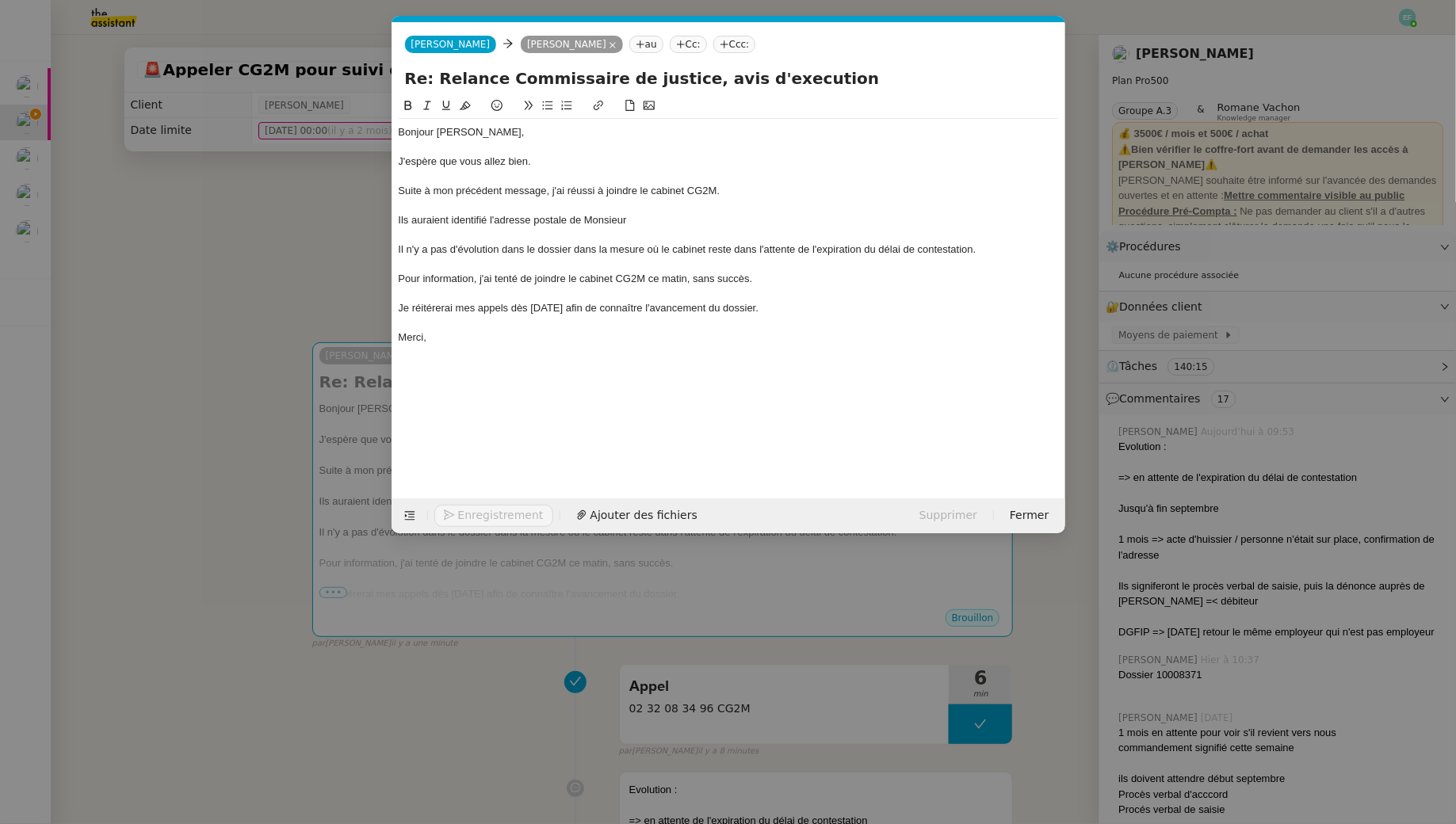
click at [243, 262] on nz-modal-container "Service TA - VOYAGE - PROPOSITION GLOBALE A utiliser dans le cadre de propositi…" at bounding box center [728, 412] width 1456 height 824
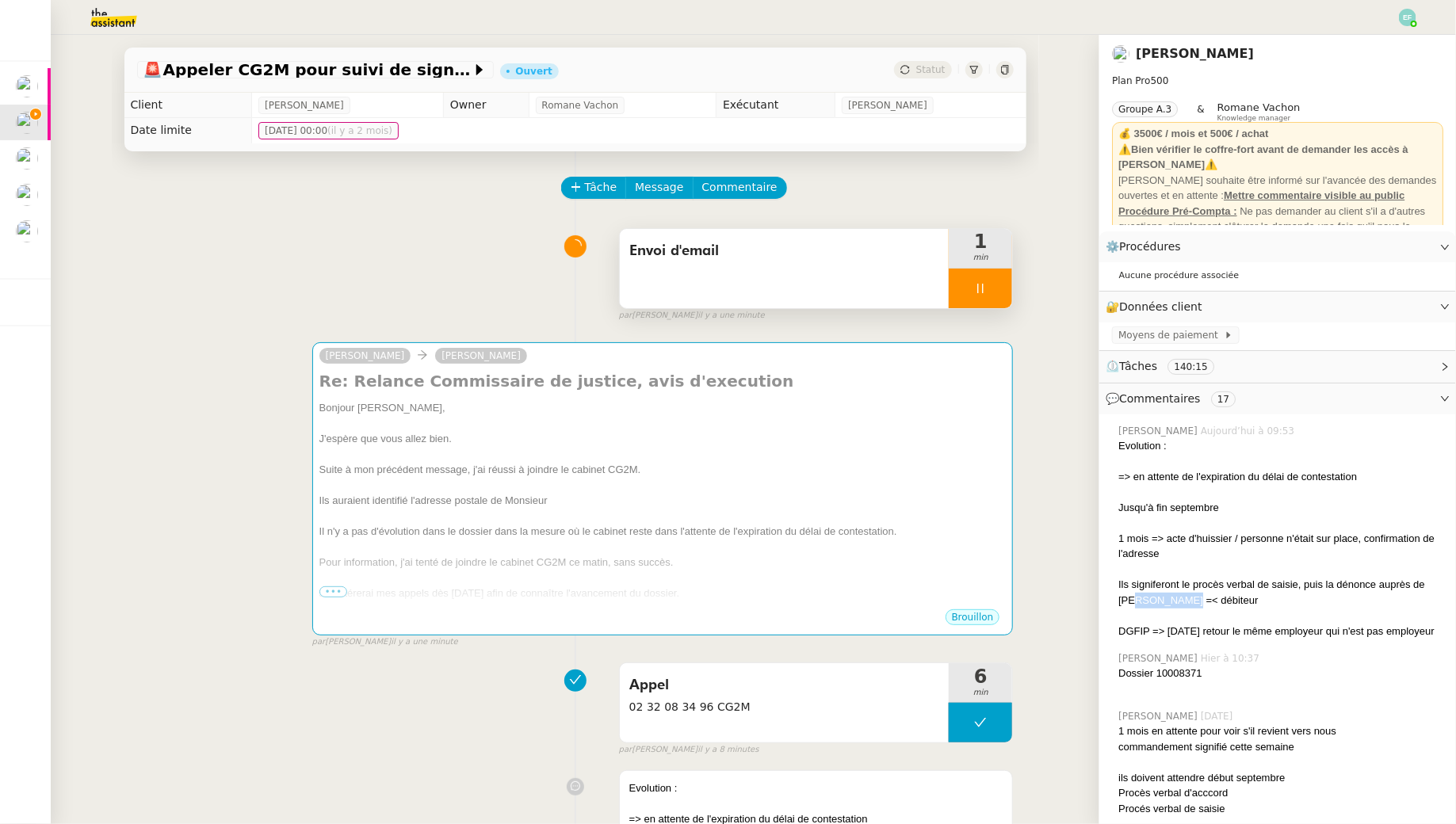
drag, startPoint x: 1183, startPoint y: 603, endPoint x: 1119, endPoint y: 603, distance: 64.0
click at [1119, 603] on div "Ils signiferont le procès verbal de saisie, puis la dénonce auprès de [PERSON_N…" at bounding box center [1281, 592] width 325 height 31
copy div "NKUINGOUA"
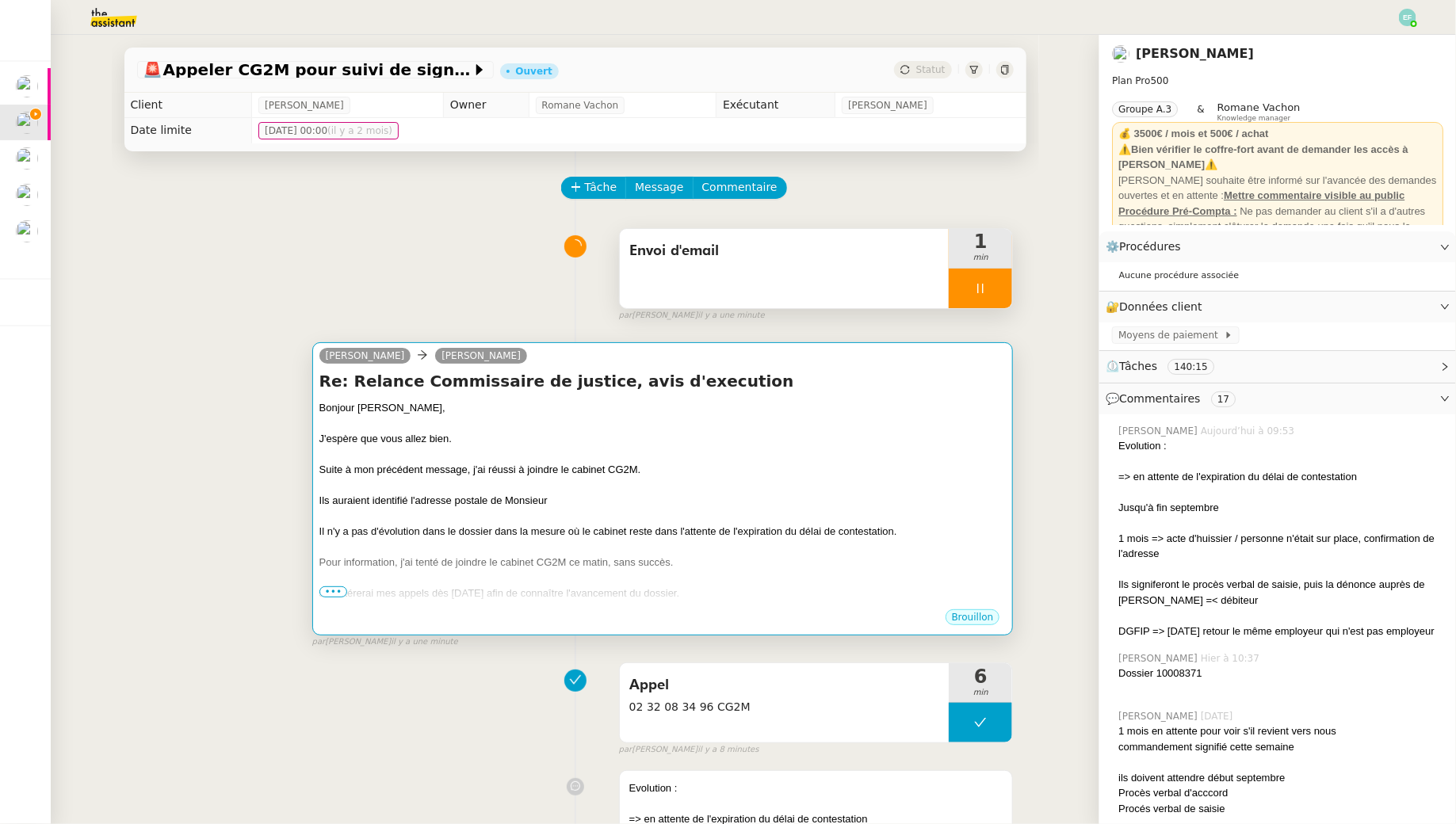
click at [747, 478] on div at bounding box center [662, 485] width 687 height 16
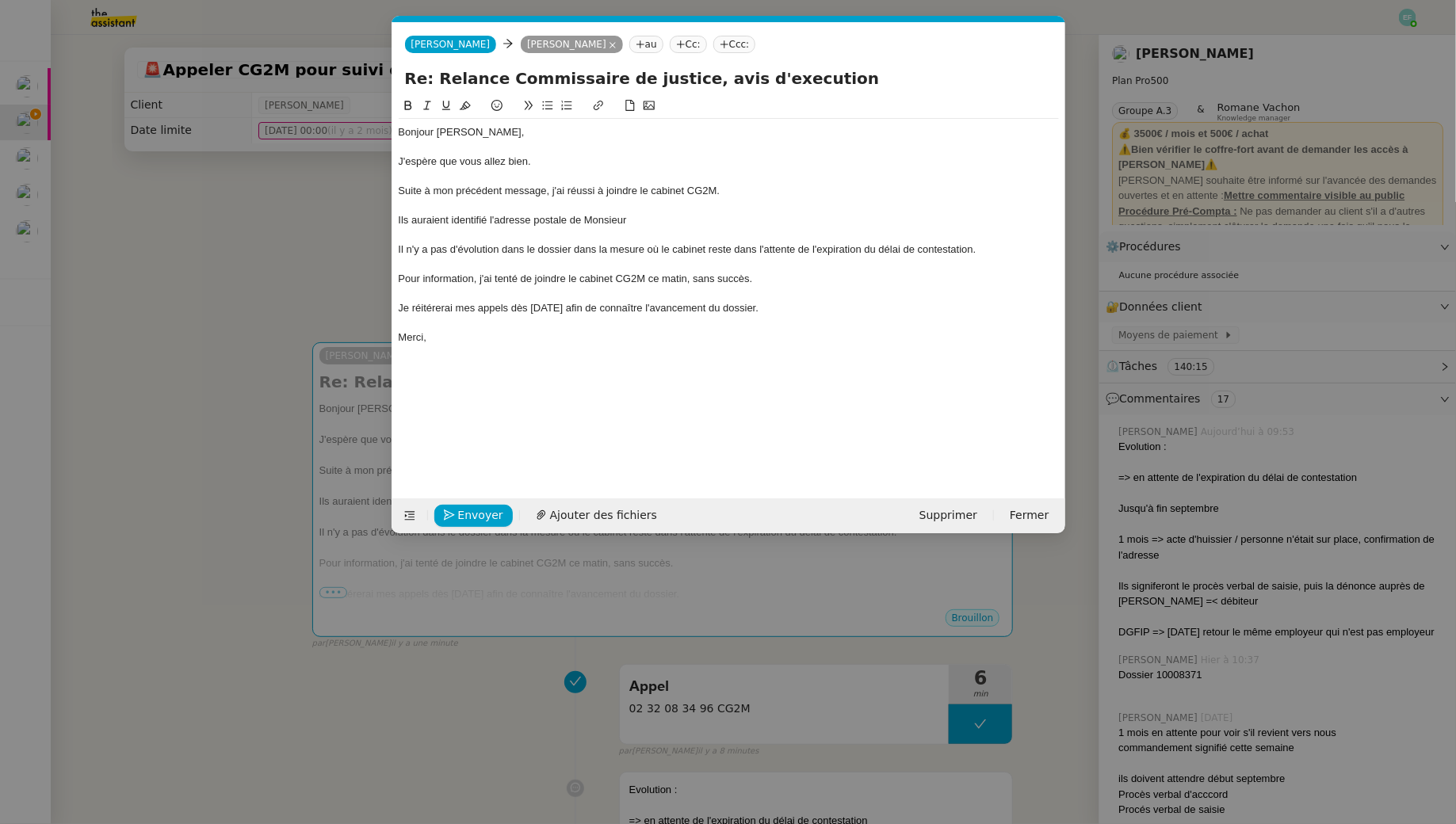
click at [656, 216] on div "Ils auraient identifié l'adresse postale de Monsieur" at bounding box center [728, 220] width 661 height 14
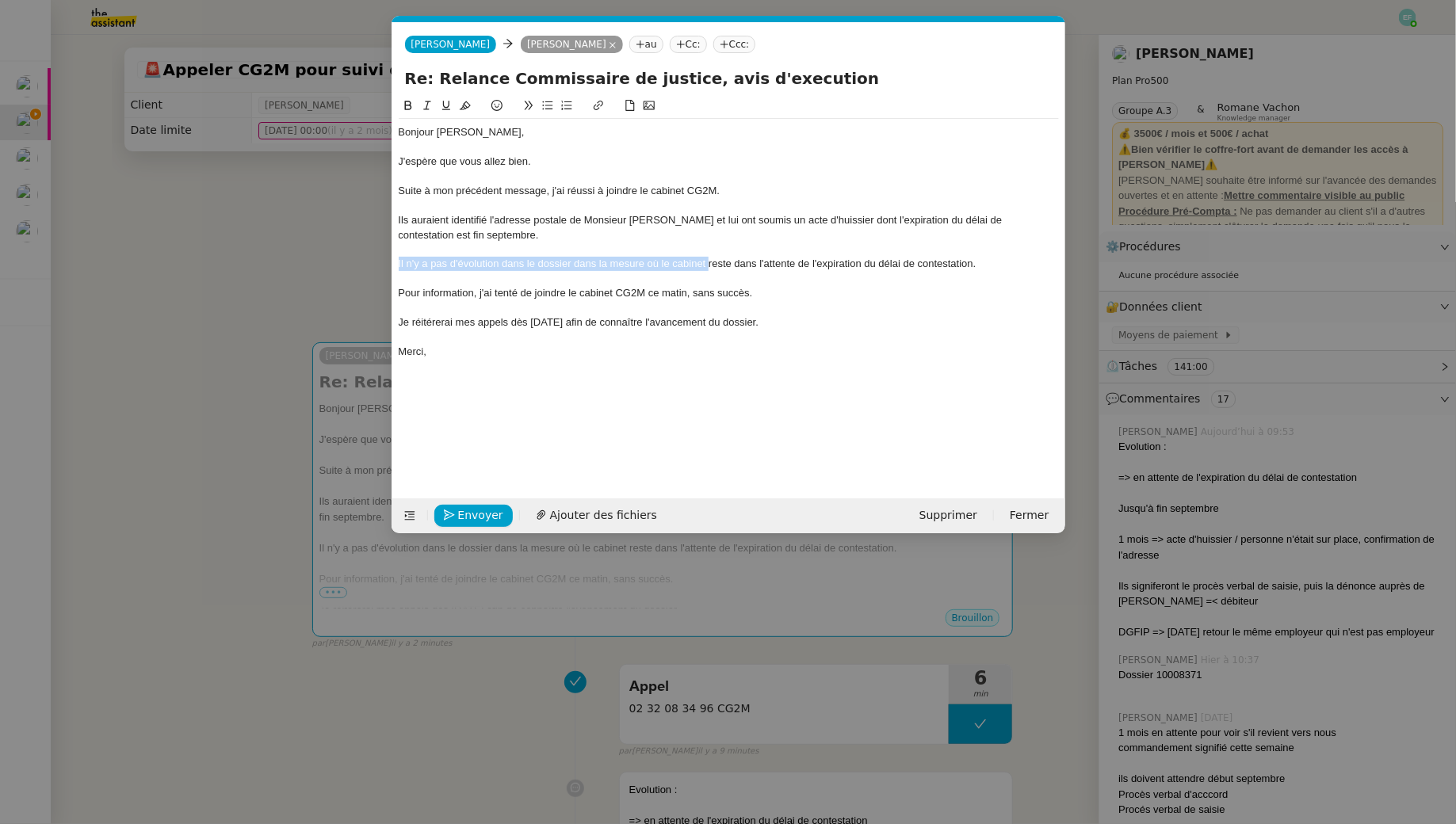
drag, startPoint x: 398, startPoint y: 262, endPoint x: 709, endPoint y: 264, distance: 311.0
click at [709, 264] on div "Il n'y a pas d'évolution dans le dossier dans la mesure où le cabinet reste dan…" at bounding box center [728, 264] width 661 height 14
click at [736, 261] on div "Le cabinet reste dans l'attente de l'expiration du délai de contestation." at bounding box center [728, 264] width 661 height 14
drag, startPoint x: 797, startPoint y: 315, endPoint x: 432, endPoint y: 273, distance: 367.4
click at [422, 266] on div "Bonjour Arthur, J'espère que vous allez bien. Suite à mon précédent message, j'…" at bounding box center [728, 242] width 661 height 246
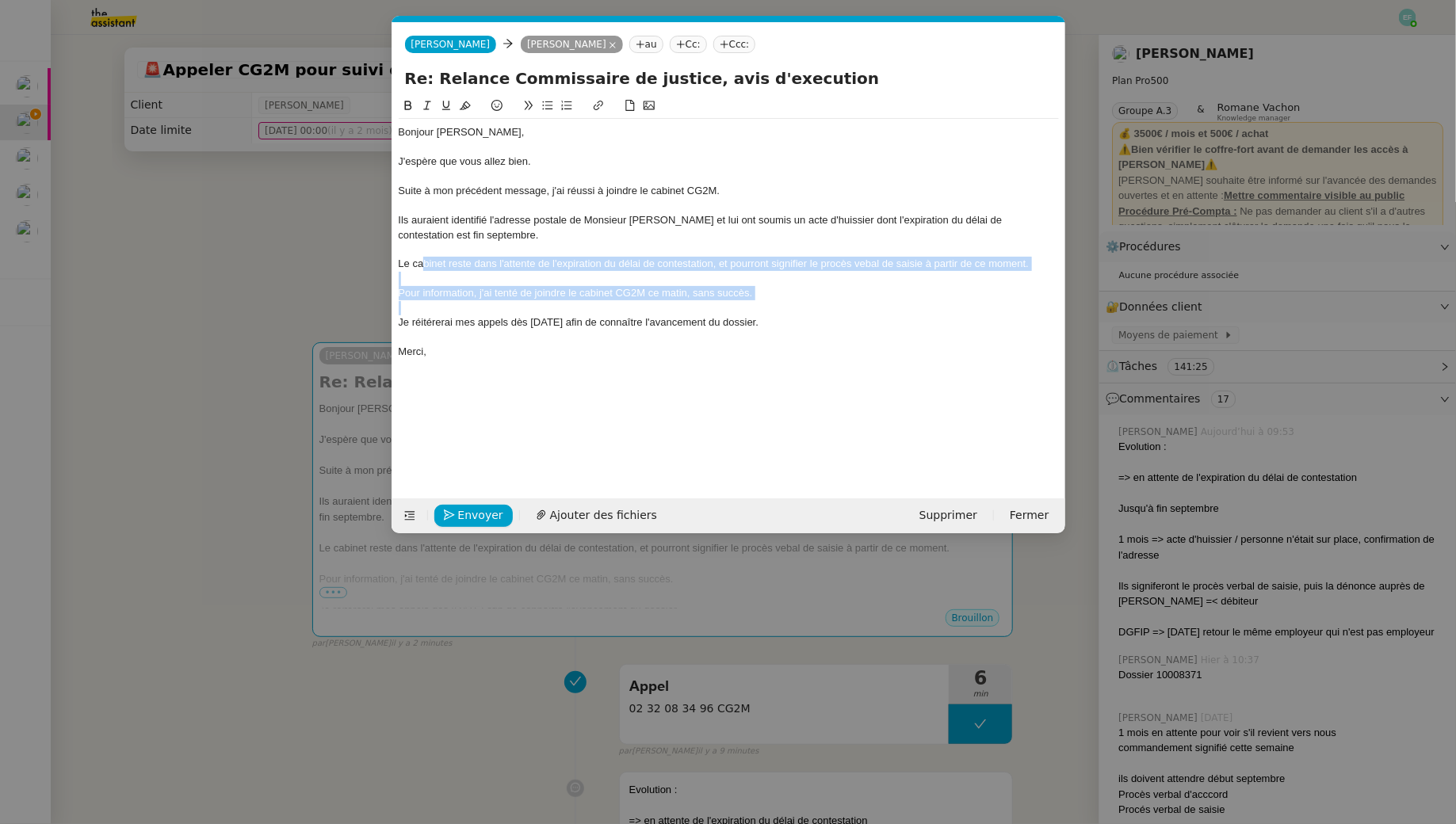
click at [458, 293] on div "Pour information, j'ai tenté de joindre le cabinet CG2M ce matin, sans succès." at bounding box center [728, 293] width 661 height 14
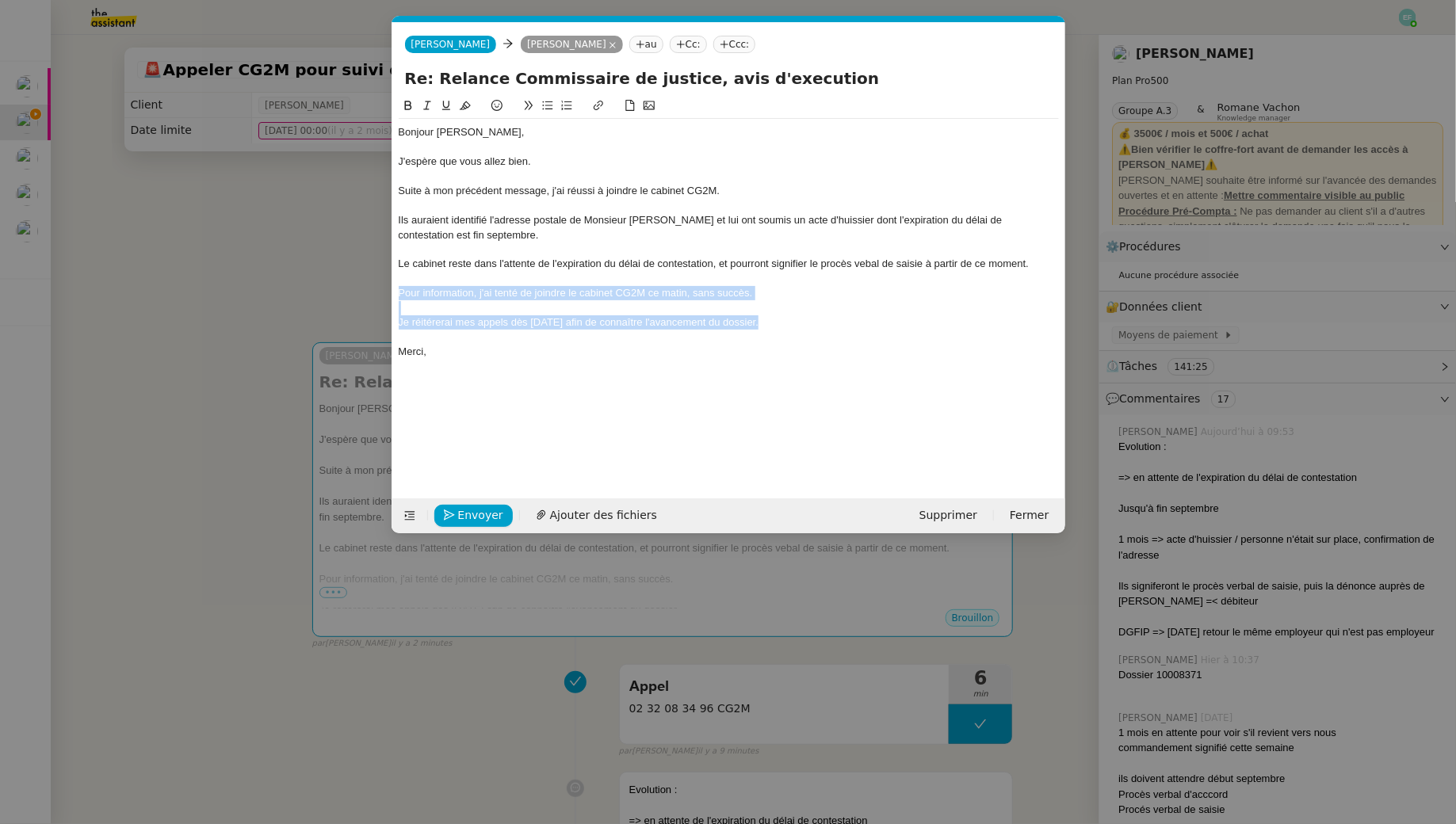
drag, startPoint x: 786, startPoint y: 325, endPoint x: 358, endPoint y: 293, distance: 429.2
click at [358, 293] on nz-modal-container "Service TA - VOYAGE - PROPOSITION GLOBALE A utiliser dans le cadre de propositi…" at bounding box center [728, 412] width 1456 height 824
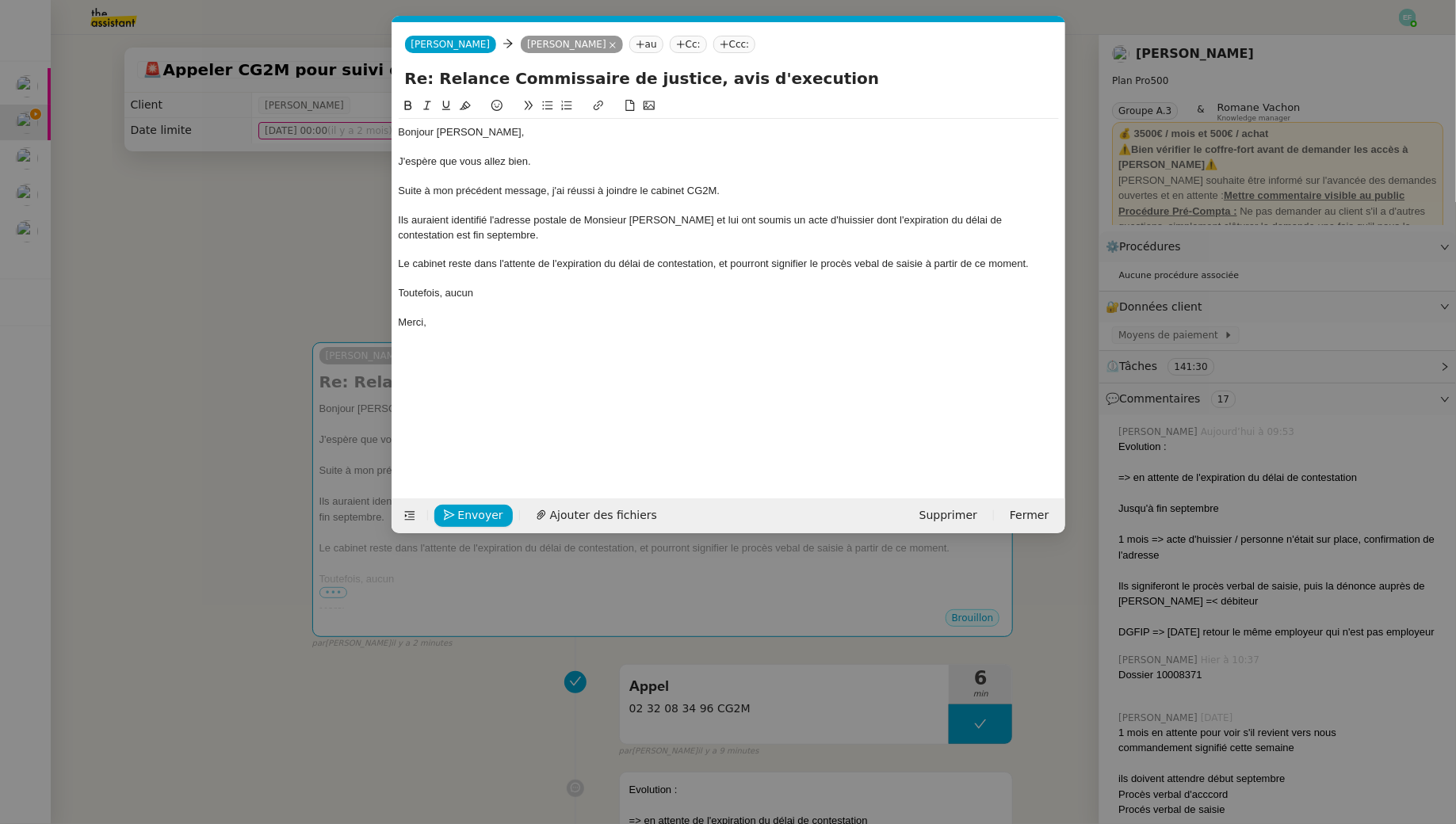
click at [867, 264] on div "Le cabinet reste dans l'attente de l'expiration du délai de contestation, et po…" at bounding box center [728, 264] width 661 height 14
click at [467, 298] on div "Toutefois, aucun" at bounding box center [728, 293] width 661 height 14
click at [480, 292] on div "Toutefois, aucun" at bounding box center [728, 293] width 661 height 14
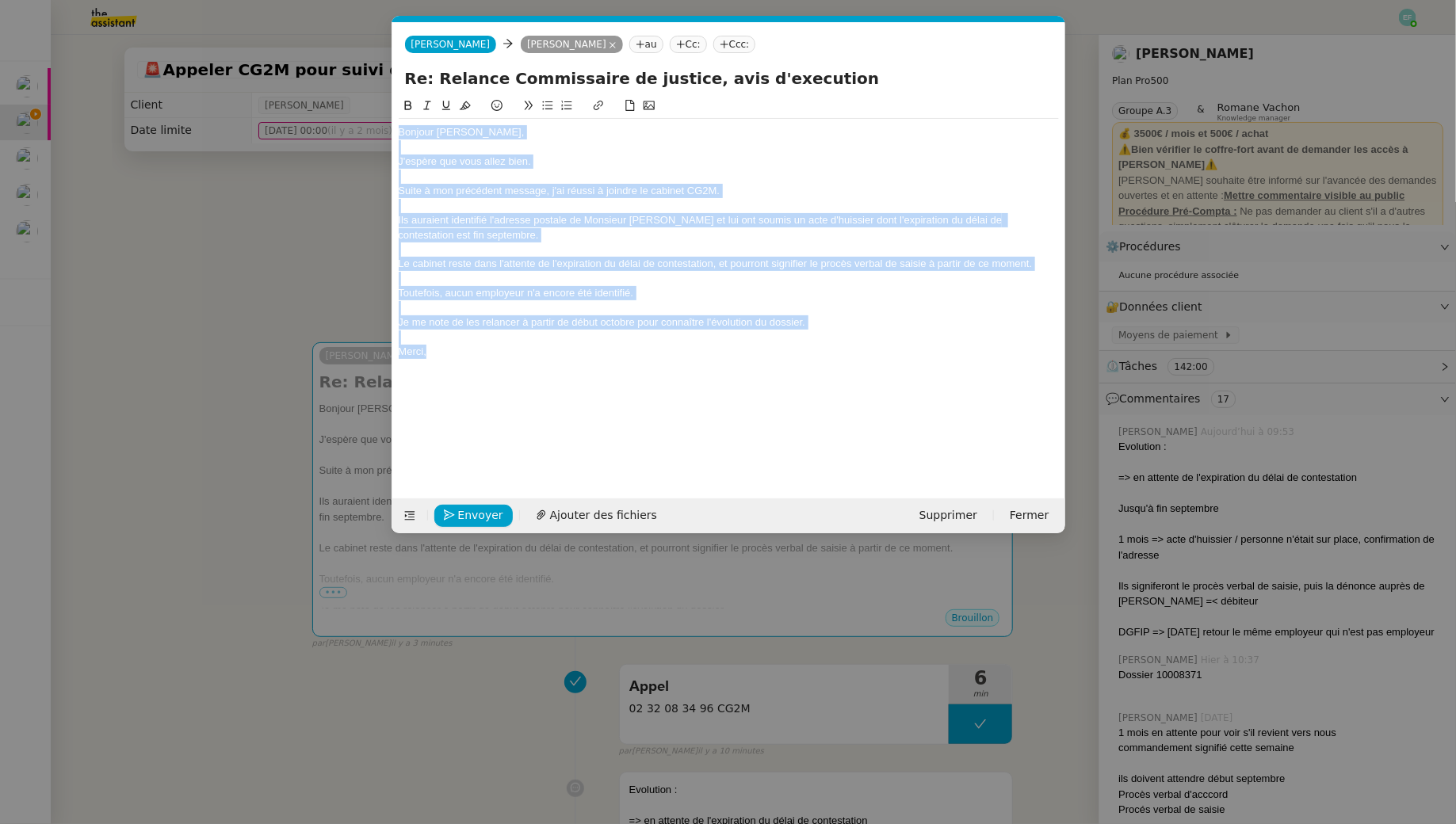
drag, startPoint x: 442, startPoint y: 356, endPoint x: 374, endPoint y: 32, distance: 331.1
click at [374, 32] on nz-modal-container "Service TA - VOYAGE - PROPOSITION GLOBALE A utiliser dans le cadre de propositi…" at bounding box center [728, 412] width 1456 height 824
copy div "Bonjour Arthur, J'espère que vous allez bien. Suite à mon précédent message, j'…"
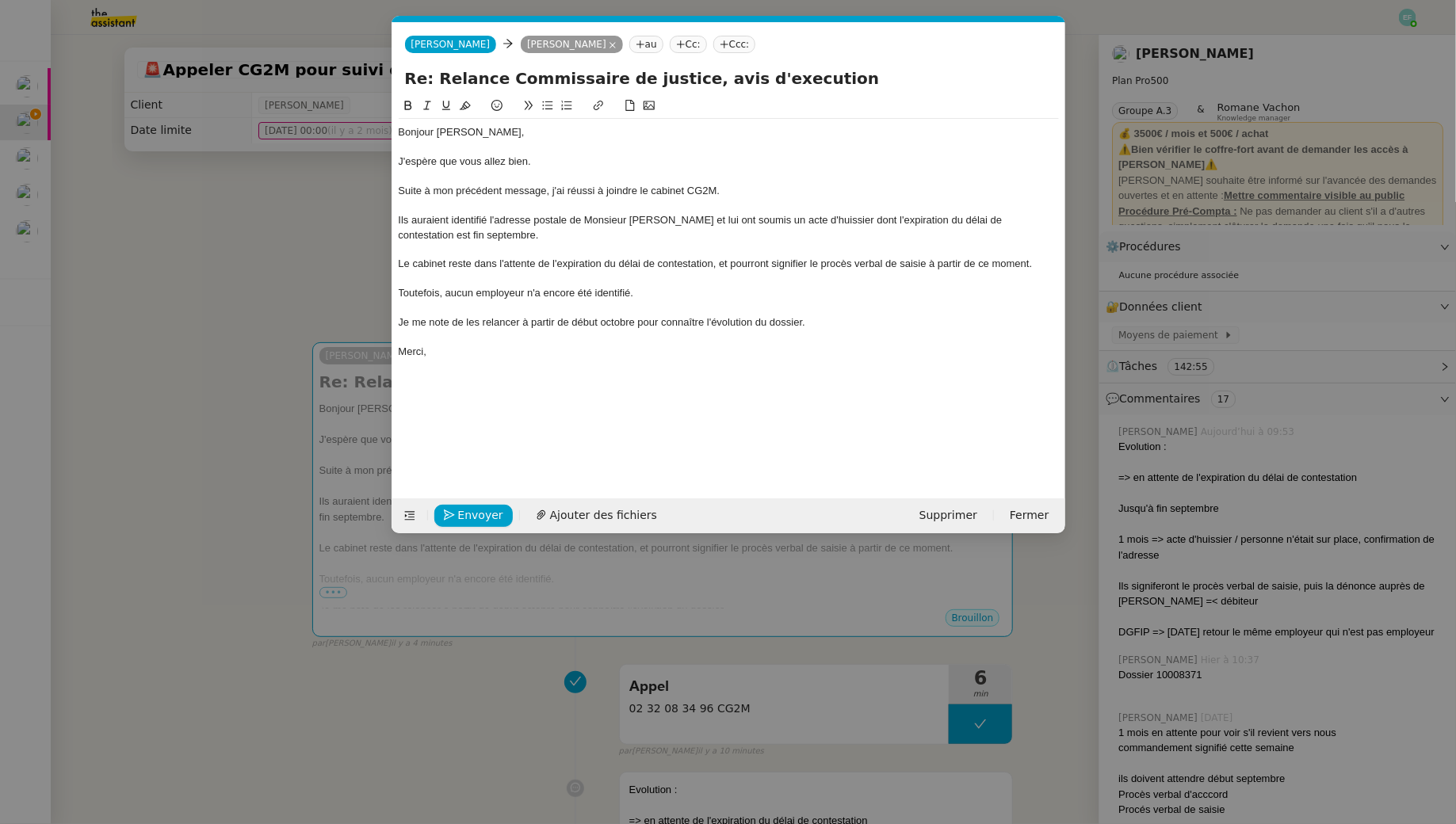
click at [477, 343] on div at bounding box center [728, 337] width 661 height 14
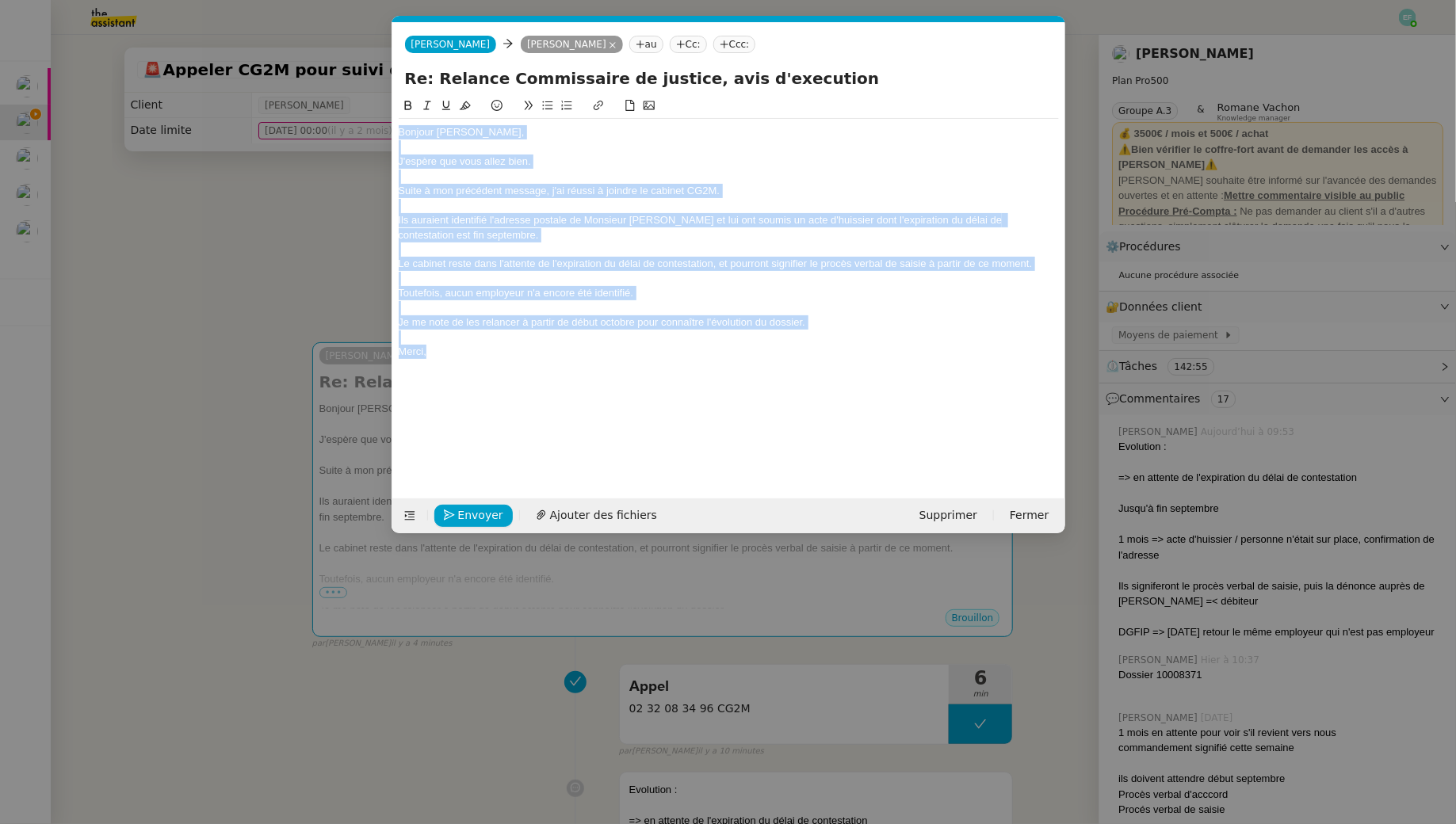
drag, startPoint x: 477, startPoint y: 353, endPoint x: 319, endPoint y: 112, distance: 288.2
click at [319, 112] on nz-modal-container "Service TA - VOYAGE - PROPOSITION GLOBALE A utiliser dans le cadre de propositi…" at bounding box center [728, 412] width 1456 height 824
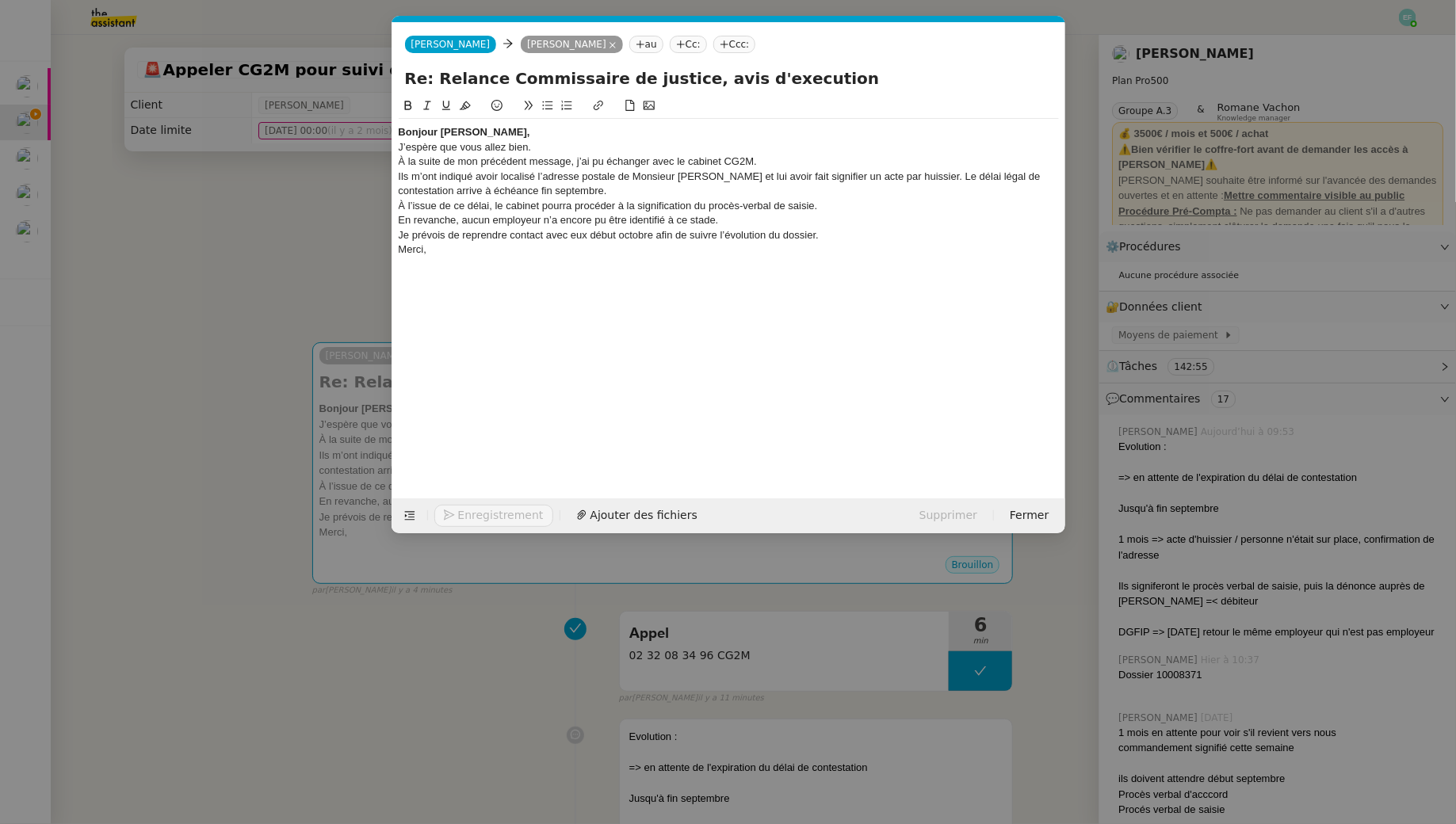
click at [469, 128] on strong "Bonjour [PERSON_NAME]," at bounding box center [464, 131] width 131 height 12
drag, startPoint x: 499, startPoint y: 132, endPoint x: 378, endPoint y: 129, distance: 121.0
click at [378, 129] on nz-modal-container "Service TA - VOYAGE - PROPOSITION GLOBALE A utiliser dans le cadre de propositi…" at bounding box center [728, 412] width 1456 height 824
click at [396, 111] on nz-spin "Bonjour Arthu ﻿ r, J’espère que vous allez bien. À la suite de mon précédent me…" at bounding box center [729, 288] width 673 height 383
drag, startPoint x: 485, startPoint y: 139, endPoint x: 400, endPoint y: 131, distance: 85.4
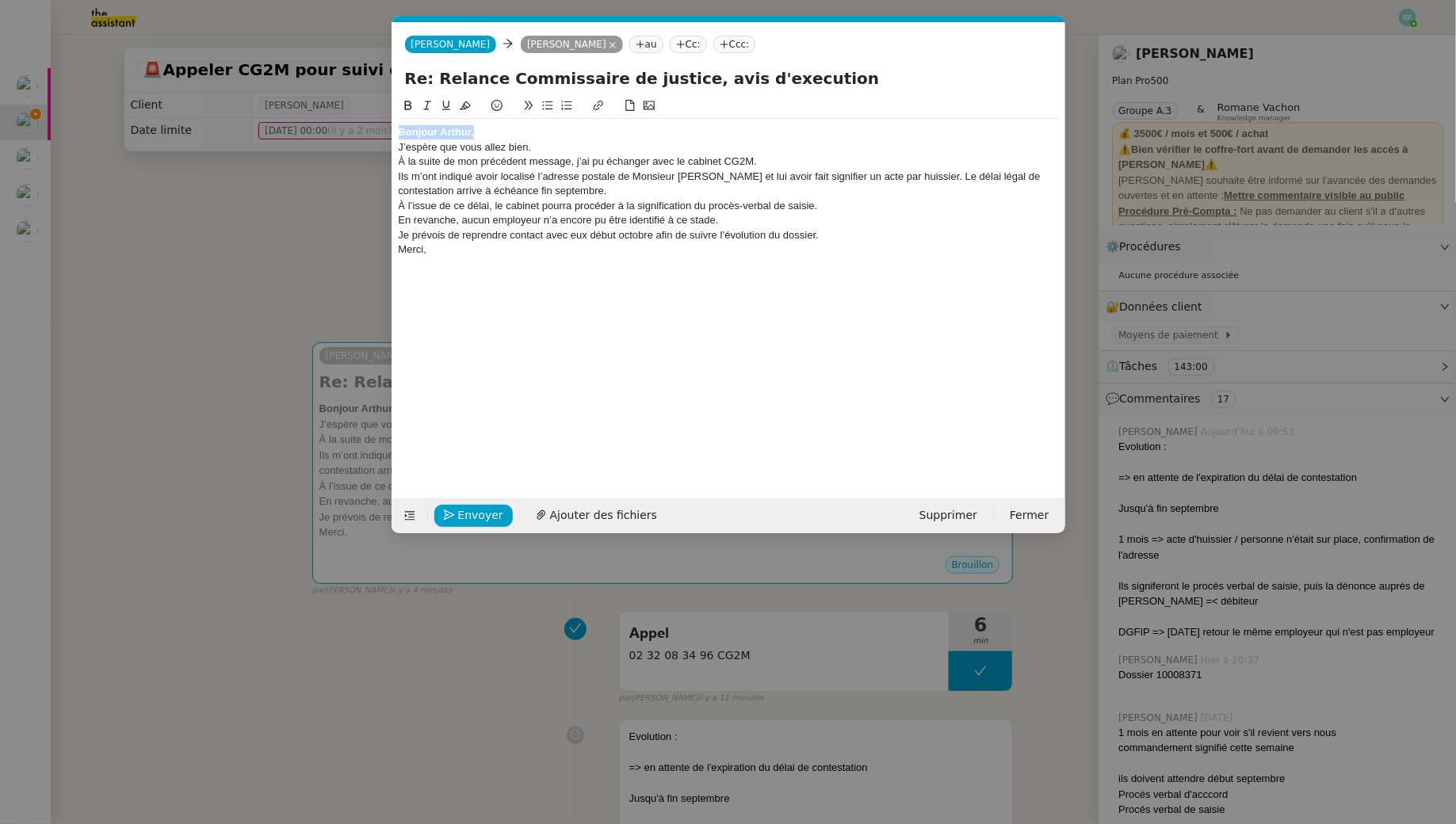
click at [400, 131] on div "Bonjour Arthu ﻿ r," at bounding box center [728, 132] width 661 height 14
click at [409, 102] on icon at bounding box center [408, 106] width 7 height 10
click at [479, 135] on div "Bonjour Arthu ﻿ r," at bounding box center [728, 132] width 661 height 14
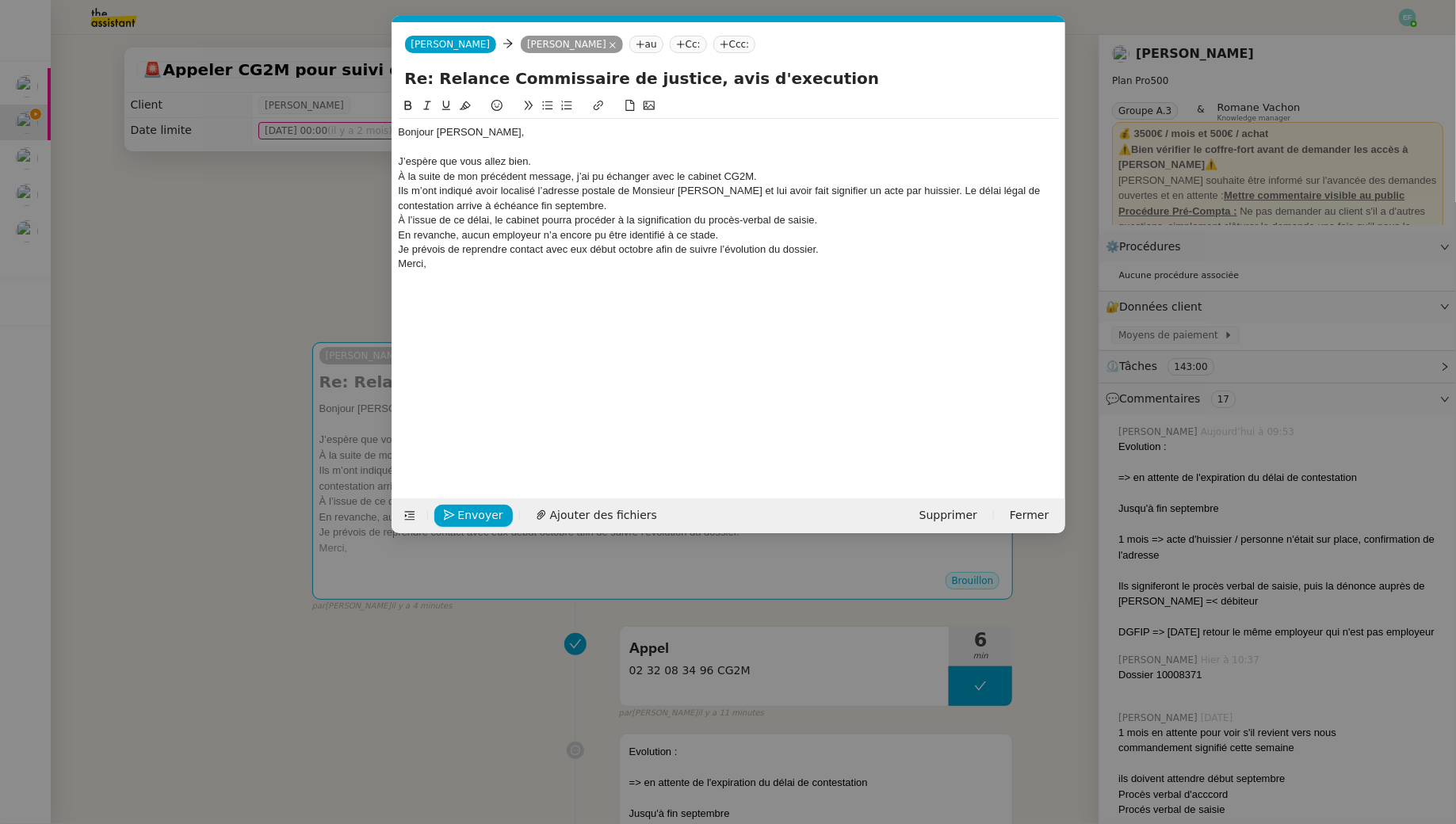
click at [555, 162] on div "J’espère que vous allez bien." at bounding box center [728, 161] width 661 height 14
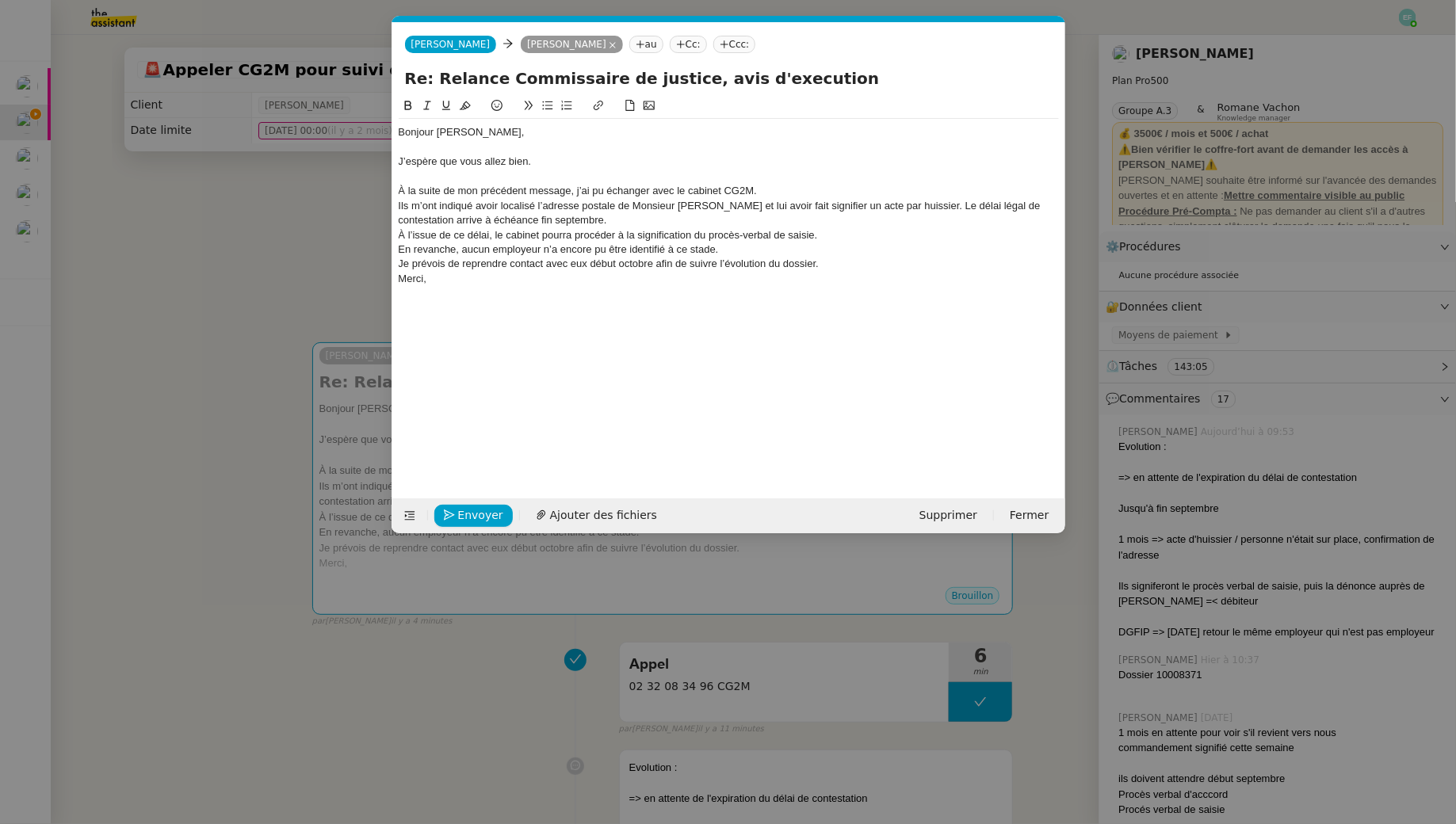
click at [784, 190] on div "À la suite de mon précédent message, j’ai pu échanger avec le cabinet CG2M." at bounding box center [728, 190] width 661 height 14
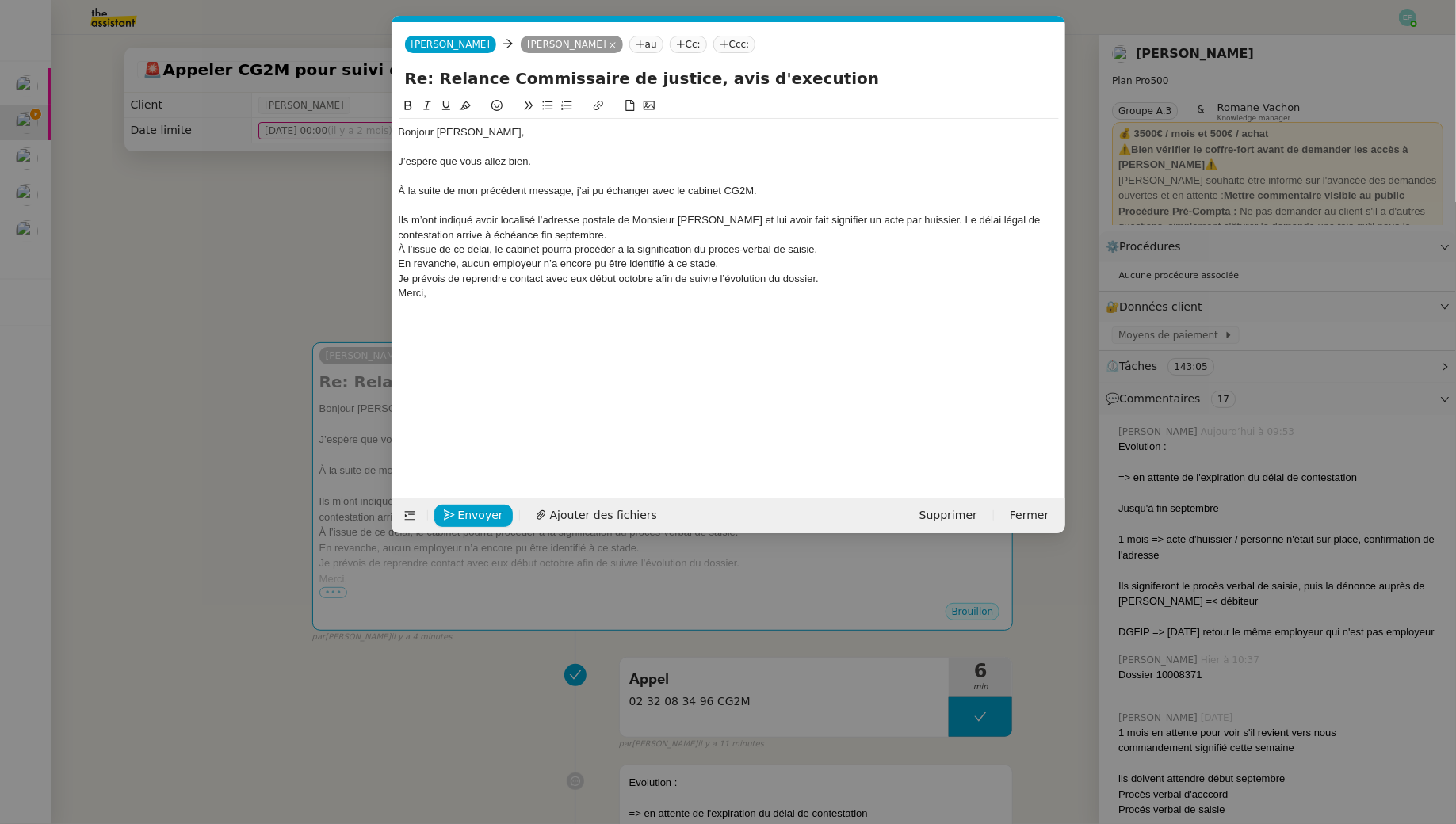
click at [647, 233] on div "Ils m’ont indiqué avoir localisé l’adresse postale de Monsieur NKUINGOUA et lui…" at bounding box center [728, 227] width 661 height 29
click at [893, 219] on div "Ils m’ont indiqué avoir localisé l’adresse postale de Monsieur NKUINGOUA et lui…" at bounding box center [728, 227] width 661 height 29
click at [855, 241] on div "Ils m’ont indiqué avoir localisé l’adresse postale de Monsieur NKUINGOUA et lui…" at bounding box center [728, 227] width 661 height 29
click at [778, 223] on div "Ils m’ont indiqué avoir localisé l’adresse postale de Monsieur NKUINGOUA et lui…" at bounding box center [728, 227] width 661 height 29
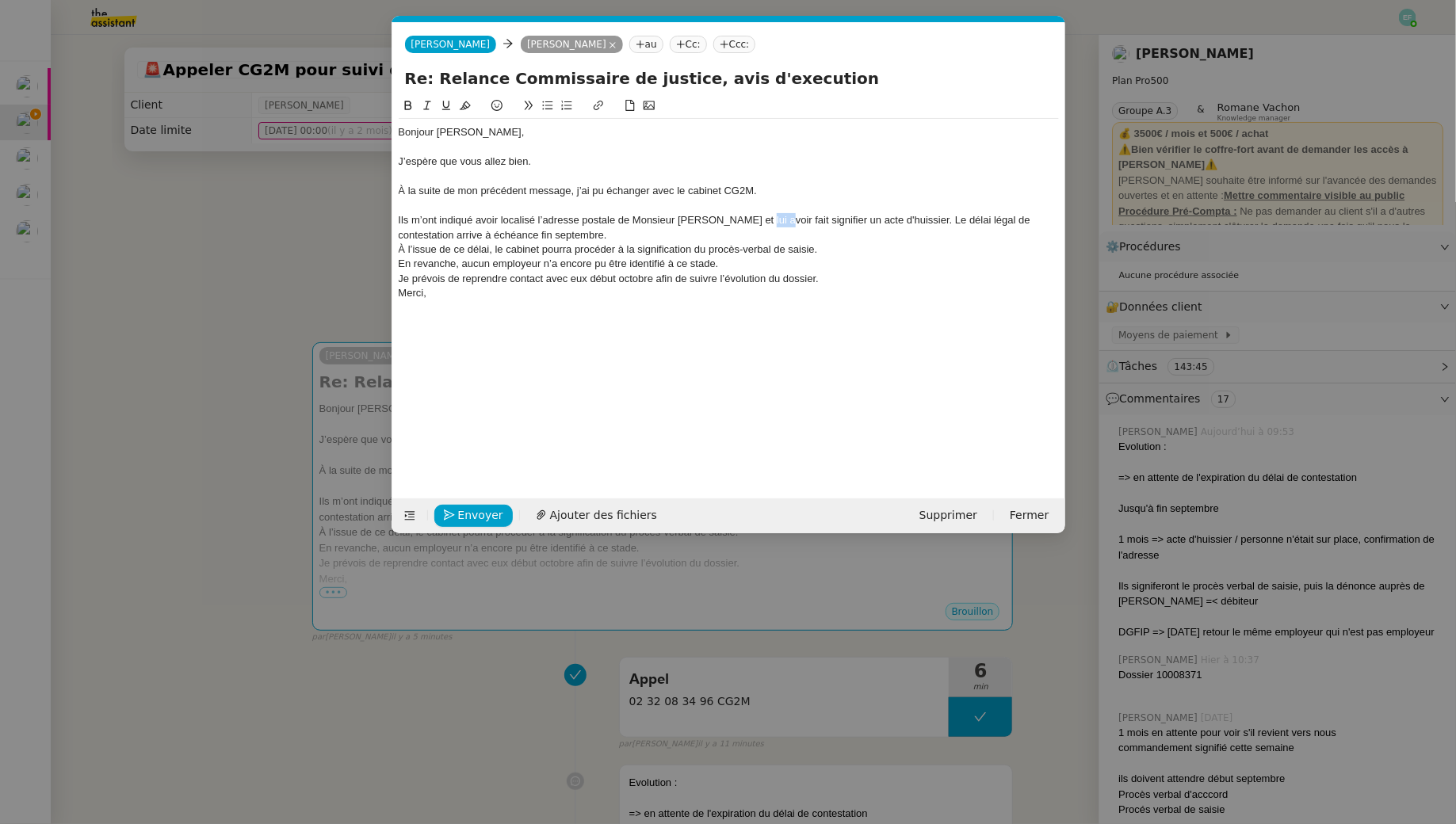
click at [778, 223] on div "Ils m’ont indiqué avoir localisé l’adresse postale de Monsieur NKUINGOUA et lui…" at bounding box center [728, 227] width 661 height 29
drag, startPoint x: 832, startPoint y: 221, endPoint x: 803, endPoint y: 220, distance: 29.0
click at [803, 220] on div "Ils m’ont indiqué avoir localisé l’adresse postale de Monsieur NKUINGOUA et avo…" at bounding box center [728, 227] width 661 height 29
click at [886, 224] on div "Ils m’ont indiqué avoir localisé l’adresse postale de Monsieur NKUINGOUA et avo…" at bounding box center [728, 227] width 661 height 29
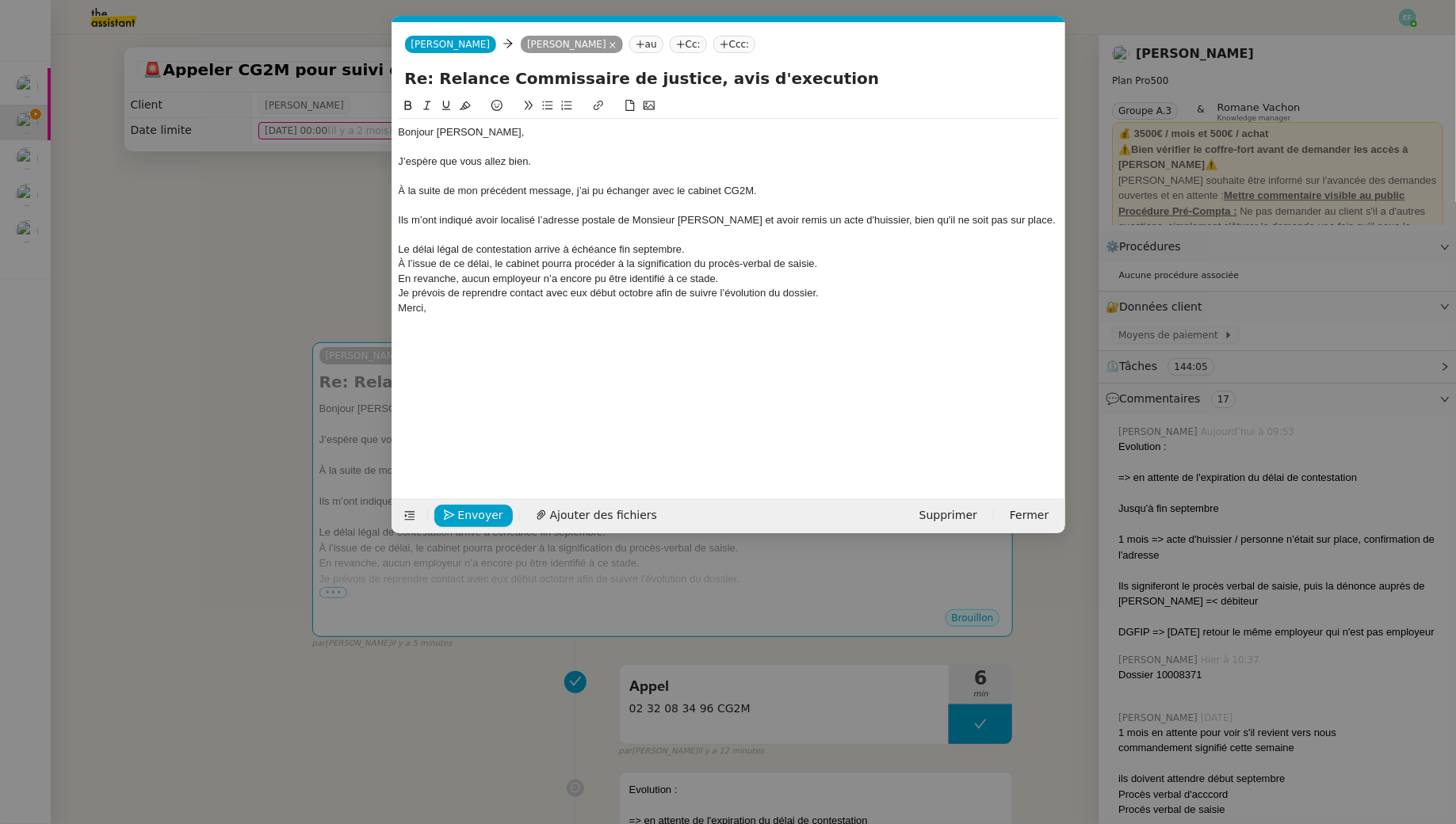
click at [887, 221] on div "Ils m’ont indiqué avoir localisé l’adresse postale de Monsieur [PERSON_NAME] et…" at bounding box center [728, 220] width 661 height 14
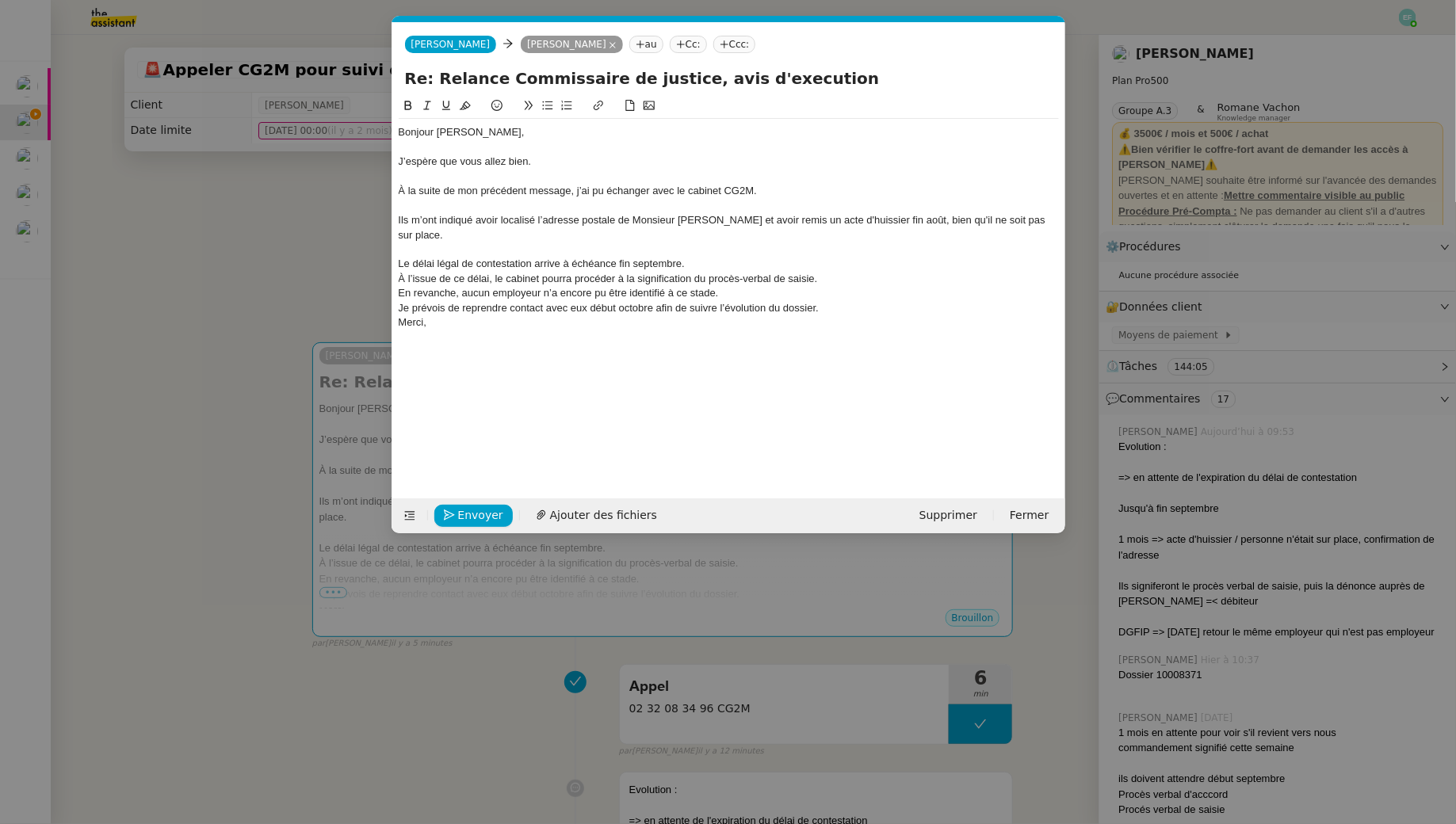
click at [205, 216] on nz-modal-container "Service TA - VOYAGE - PROPOSITION GLOBALE A utiliser dans le cadre de propositi…" at bounding box center [728, 412] width 1456 height 824
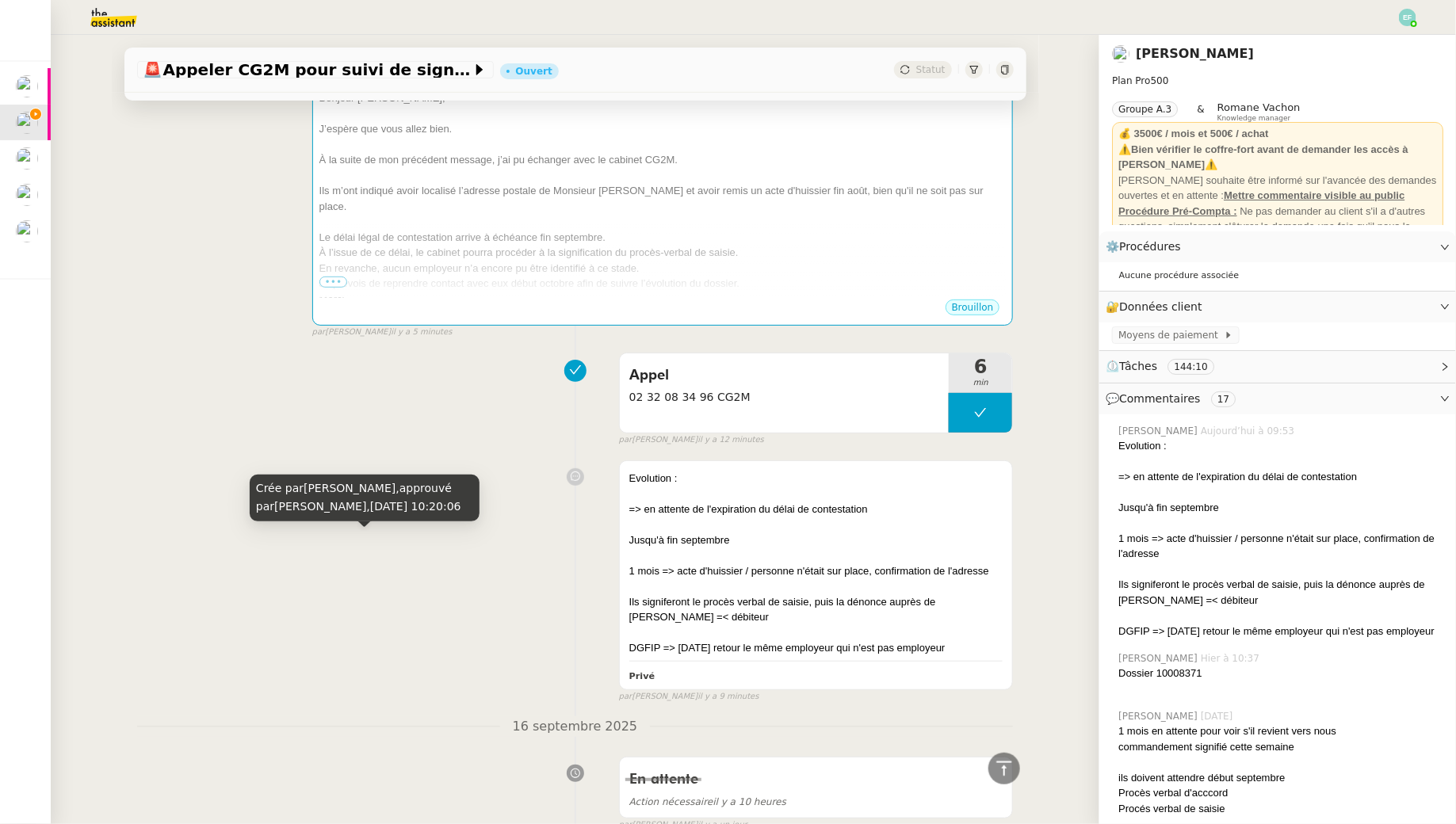
scroll to position [0, 0]
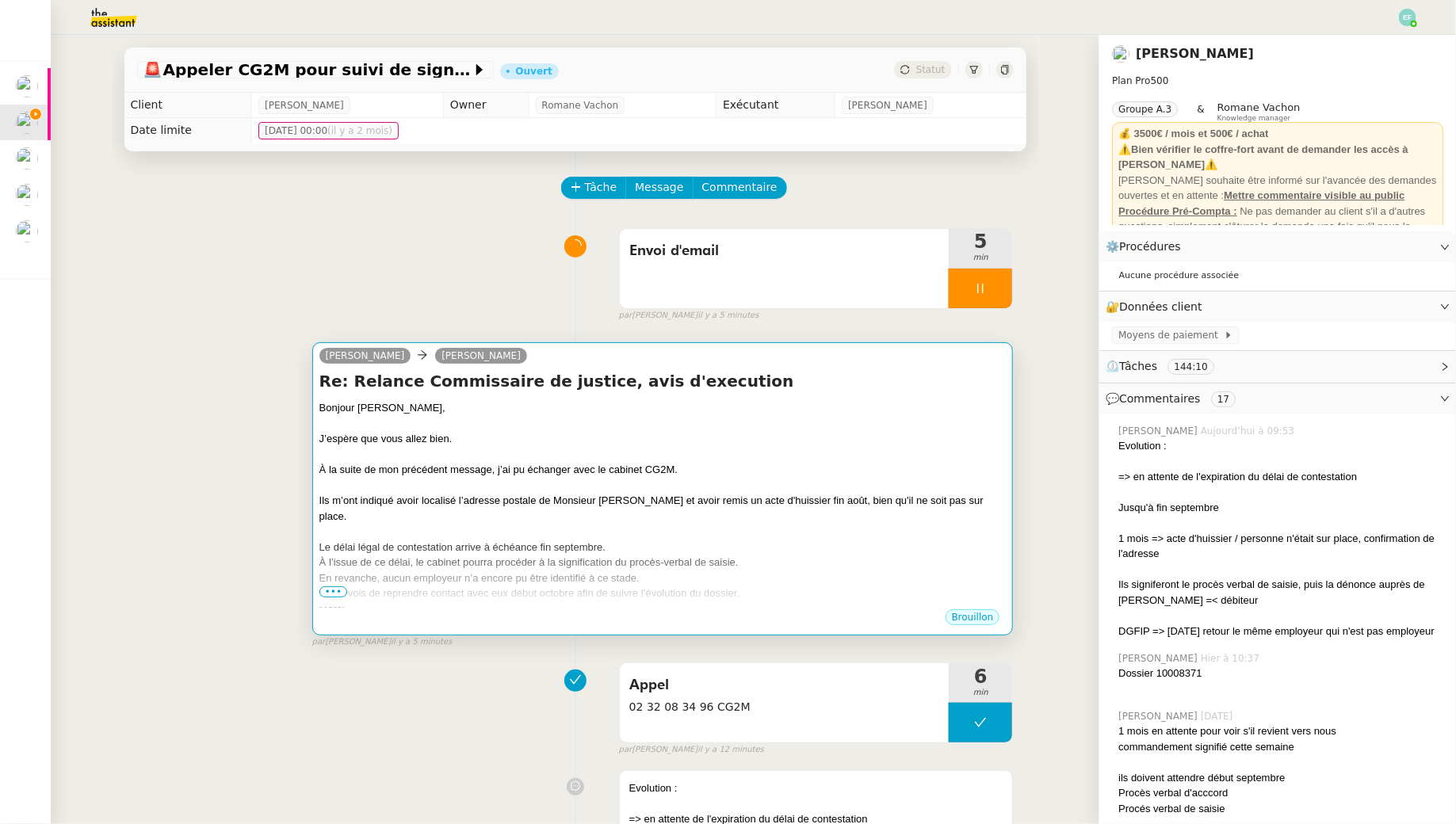
click at [532, 490] on div at bounding box center [662, 485] width 687 height 16
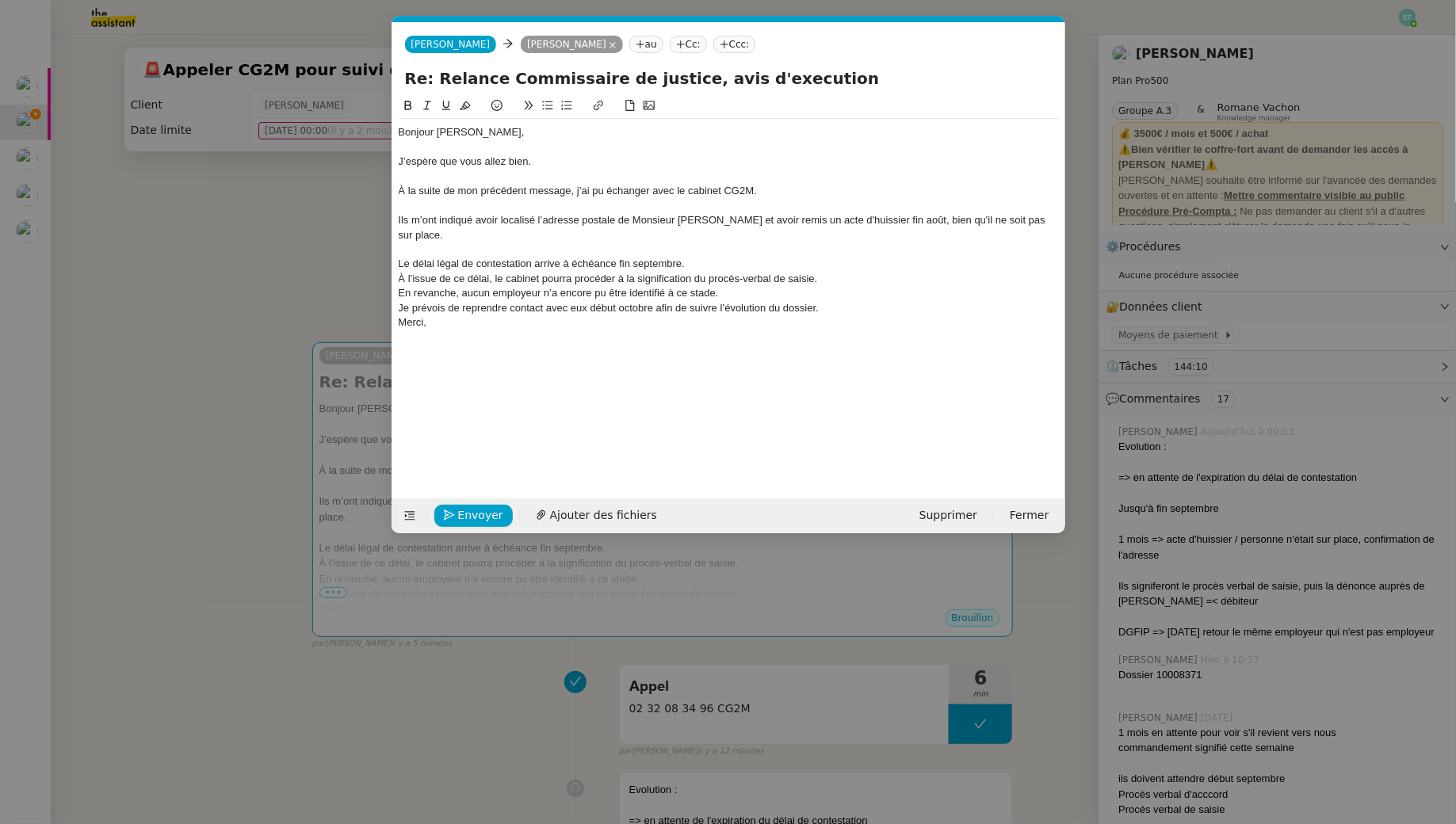
scroll to position [0, 33]
drag, startPoint x: 924, startPoint y: 217, endPoint x: 903, endPoint y: 217, distance: 21.0
click at [903, 217] on div "Ils m’ont indiqué avoir localisé l’adresse postale de Monsieur [PERSON_NAME] et…" at bounding box center [728, 227] width 661 height 29
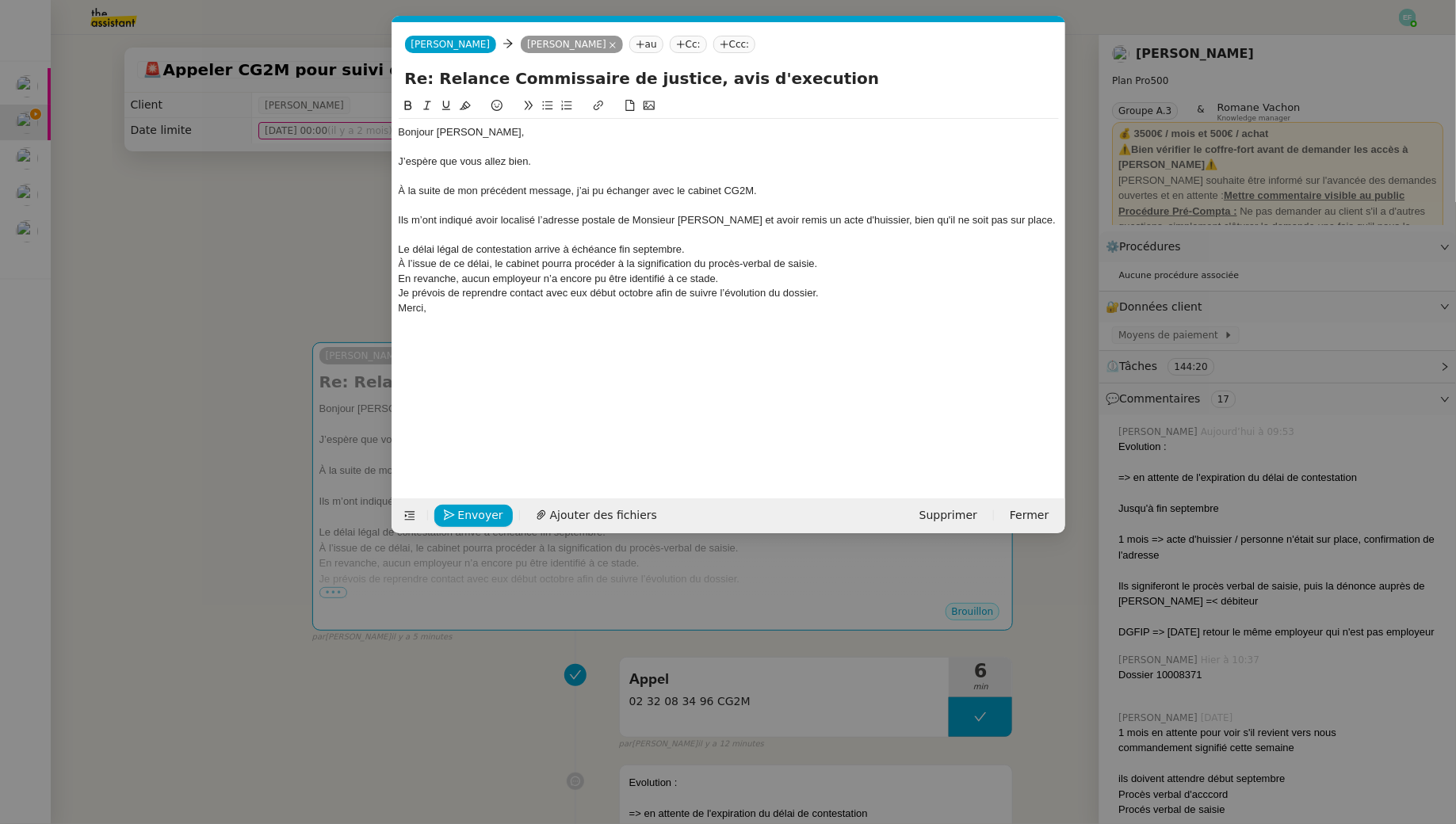
click at [958, 221] on div "Ils m’ont indiqué avoir localisé l’adresse postale de Monsieur [PERSON_NAME] et…" at bounding box center [728, 220] width 661 height 14
click at [1012, 218] on div "Ils m’ont indiqué avoir localisé l’adresse postale de Monsieur [PERSON_NAME] et…" at bounding box center [728, 227] width 661 height 29
click at [694, 249] on div "Le délai légal de contestation arrive à échéance fin septembre." at bounding box center [728, 249] width 661 height 14
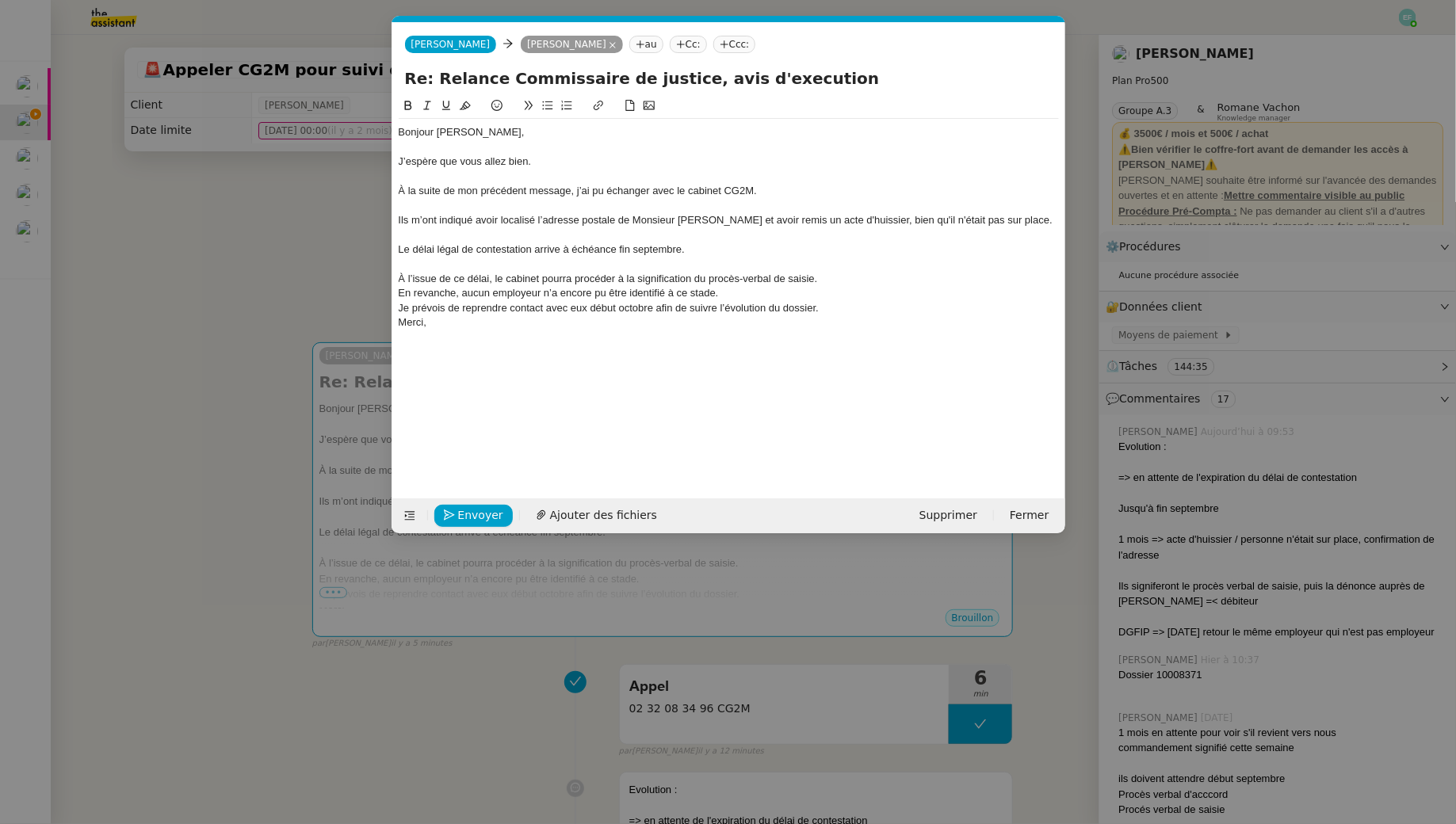
click at [837, 285] on div "À l’issue de ce délai, le cabinet pourra procéder à la signification du procès-…" at bounding box center [728, 279] width 661 height 14
click at [742, 304] on div "En revanche, aucun employeur n’a encore pu être identifié à ce stade." at bounding box center [728, 307] width 661 height 14
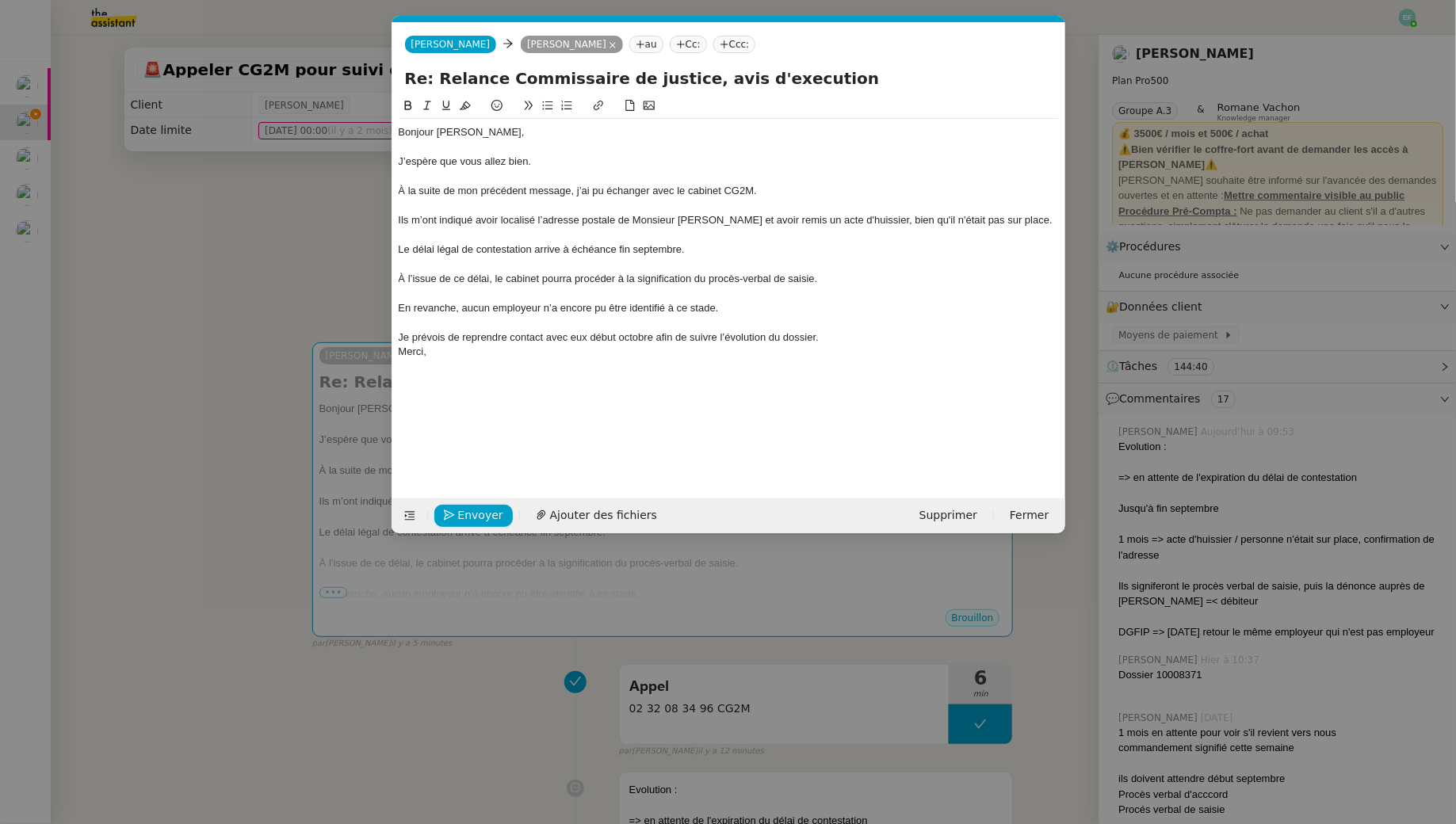
click at [830, 341] on div "Je prévois de reprendre contact avec eux début octobre afin de suivre l’évoluti…" at bounding box center [728, 337] width 661 height 14
click at [957, 224] on div "Ils m’ont indiqué avoir localisé l’adresse postale de Monsieur [PERSON_NAME] et…" at bounding box center [728, 220] width 661 height 14
click at [0, 0] on lt-span "fût" at bounding box center [0, 0] width 0 height 0
click at [937, 226] on div "Ils m’ont indiqué avoir localisé l’adresse postale de Monsieur [PERSON_NAME] et…" at bounding box center [728, 220] width 661 height 14
click at [837, 334] on div "Je prévois de reprendre contact avec eux début octobre afin de suivre l’évoluti…" at bounding box center [728, 337] width 661 height 14
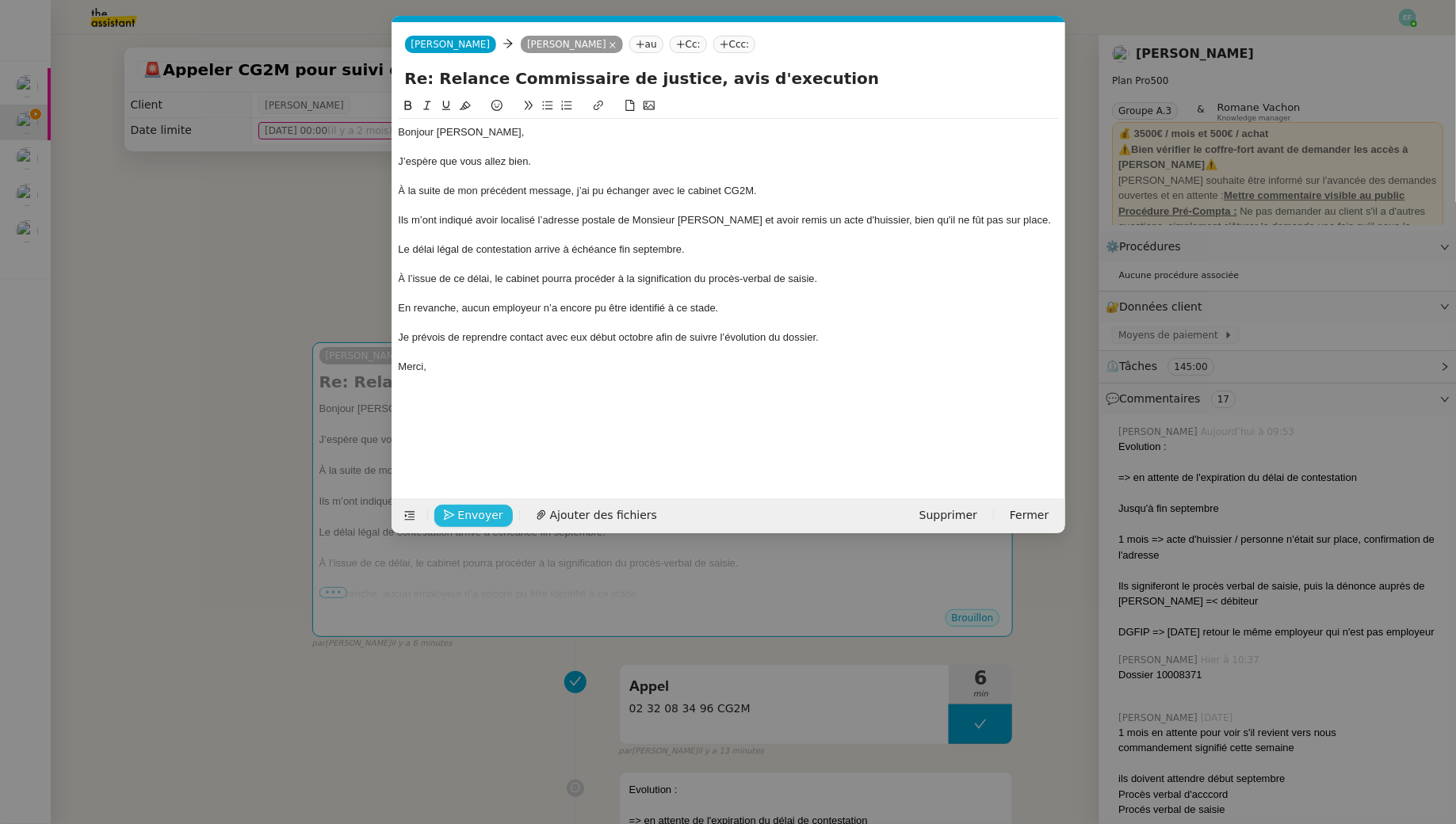
click at [469, 515] on span "Envoyer" at bounding box center [480, 516] width 45 height 18
click at [469, 515] on span "Confirmer l'envoi" at bounding box center [505, 516] width 95 height 18
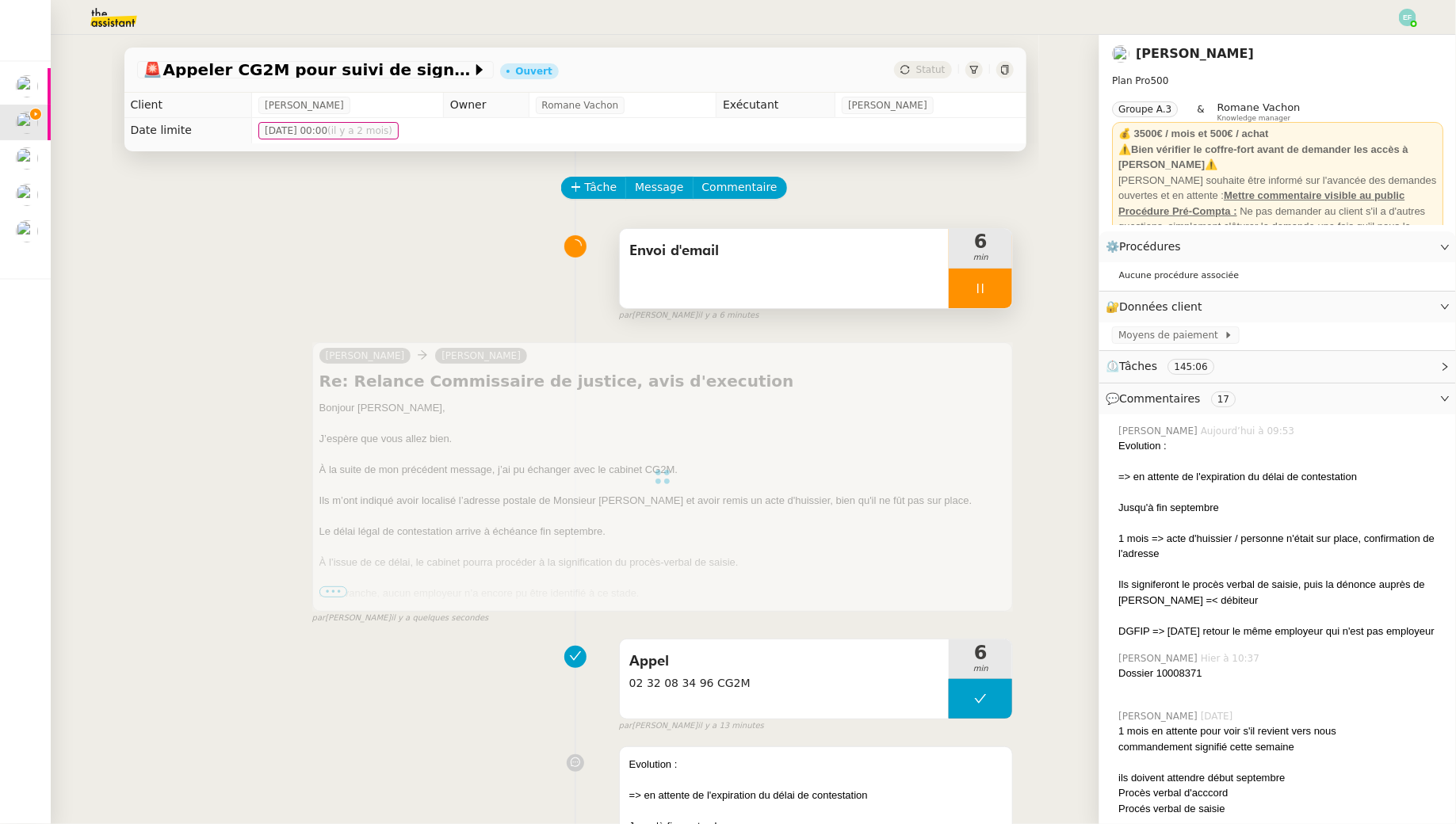
click at [991, 271] on div at bounding box center [981, 288] width 64 height 40
click at [995, 279] on button at bounding box center [996, 288] width 31 height 40
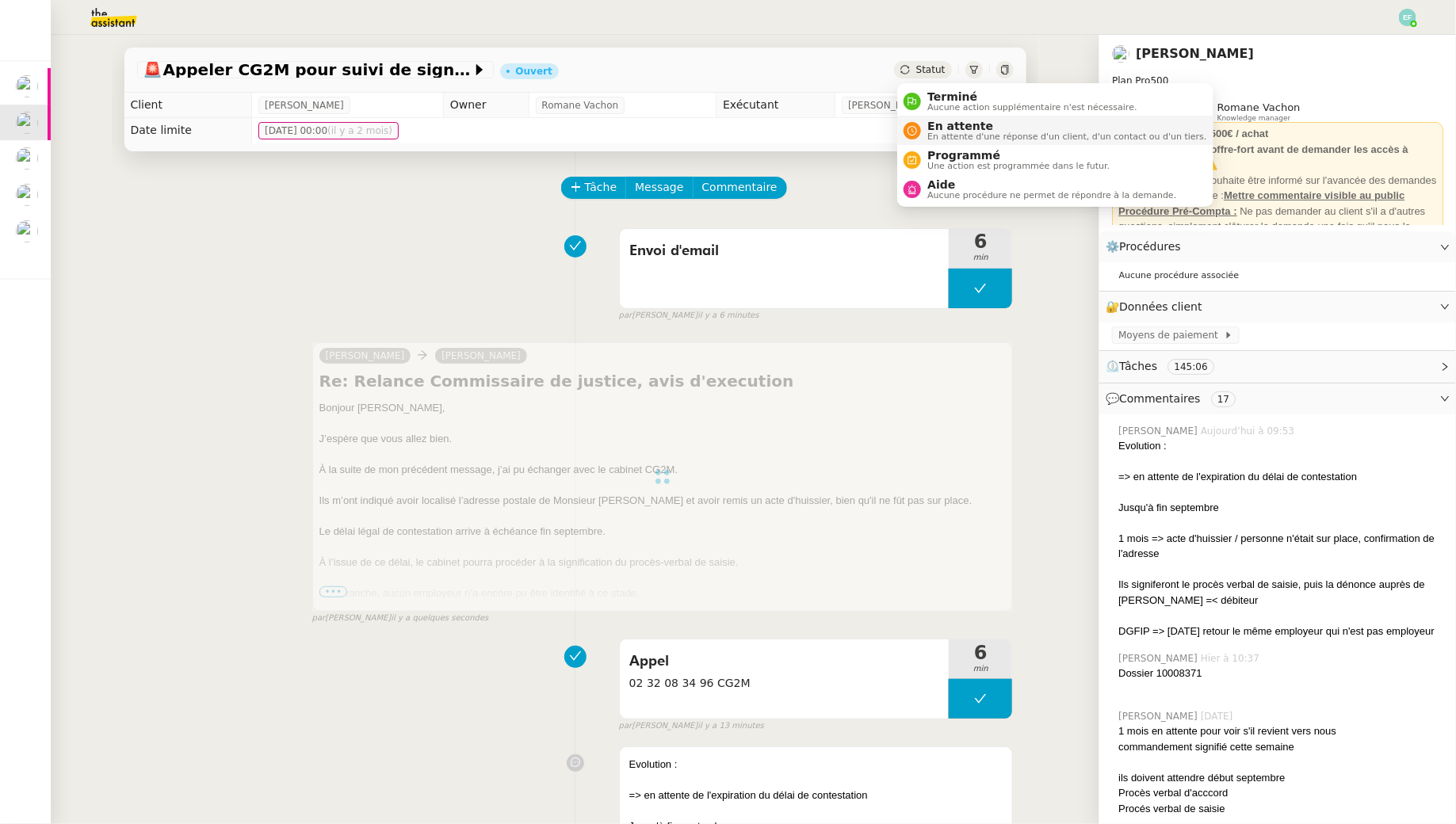
click at [933, 139] on span "En attente d'une réponse d'un client, d'un contact ou d'un tiers." at bounding box center [1067, 136] width 279 height 9
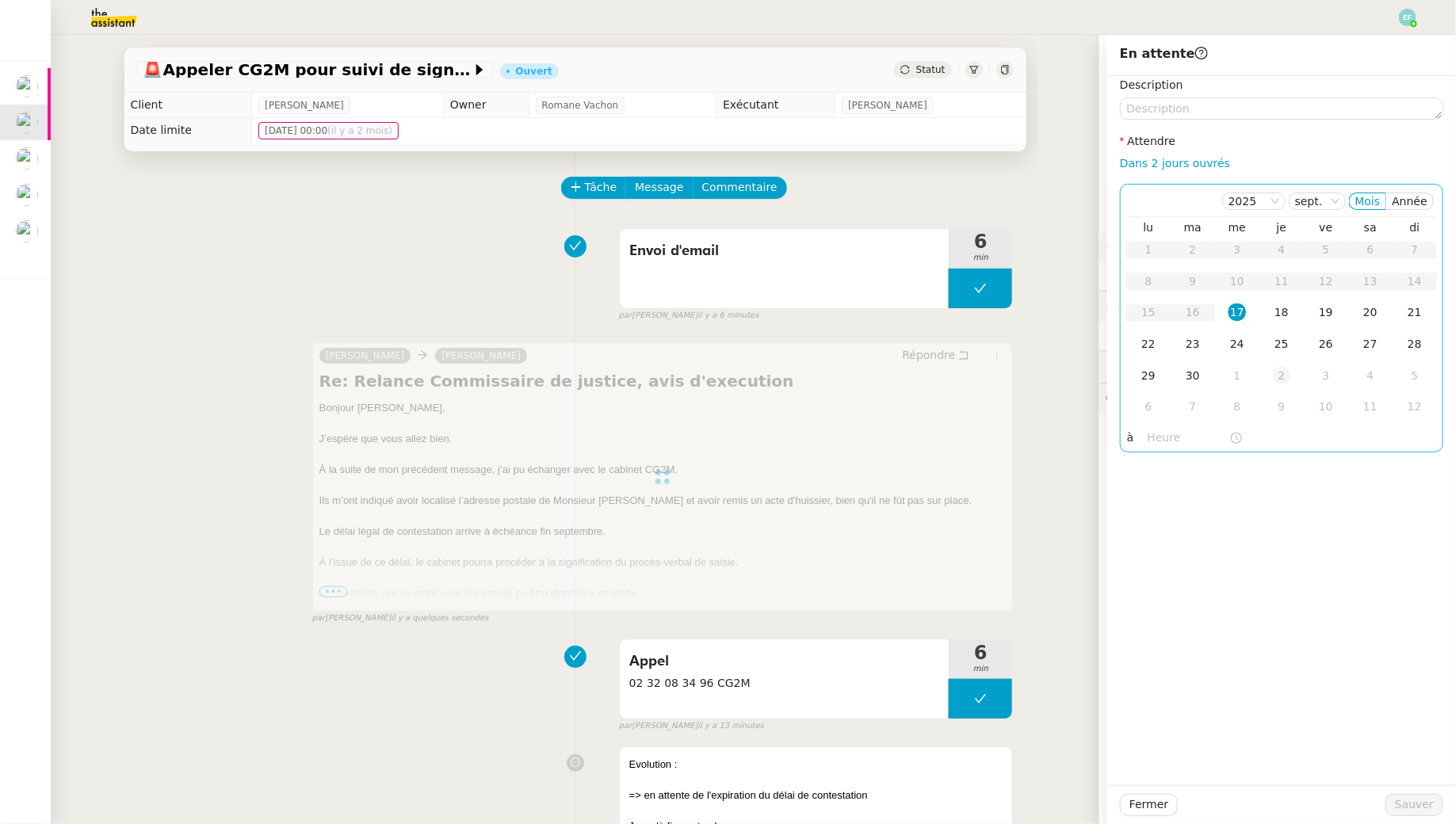
click at [1275, 379] on div "2" at bounding box center [1282, 375] width 17 height 17
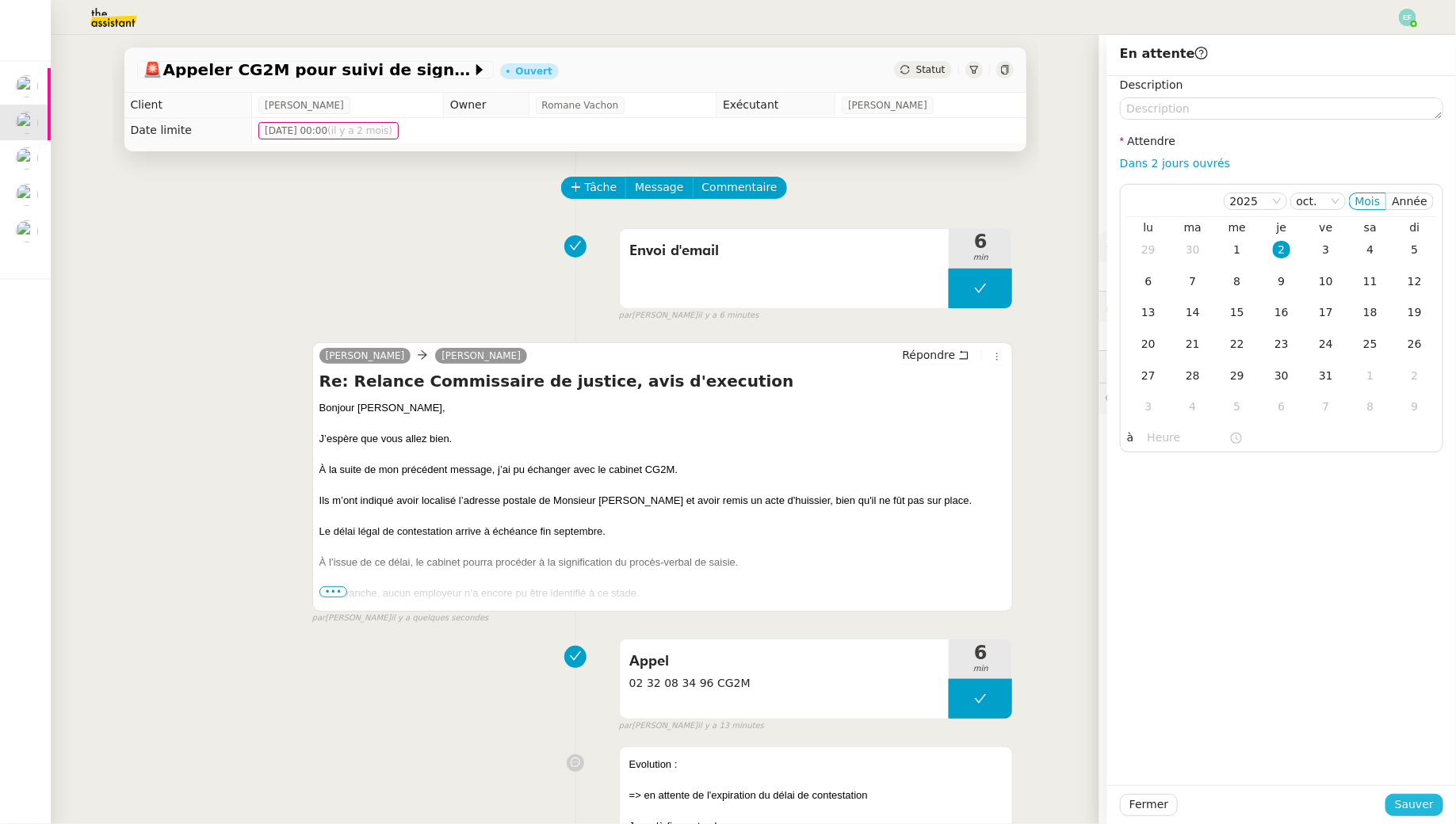
click at [1406, 811] on span "Sauver" at bounding box center [1415, 805] width 39 height 18
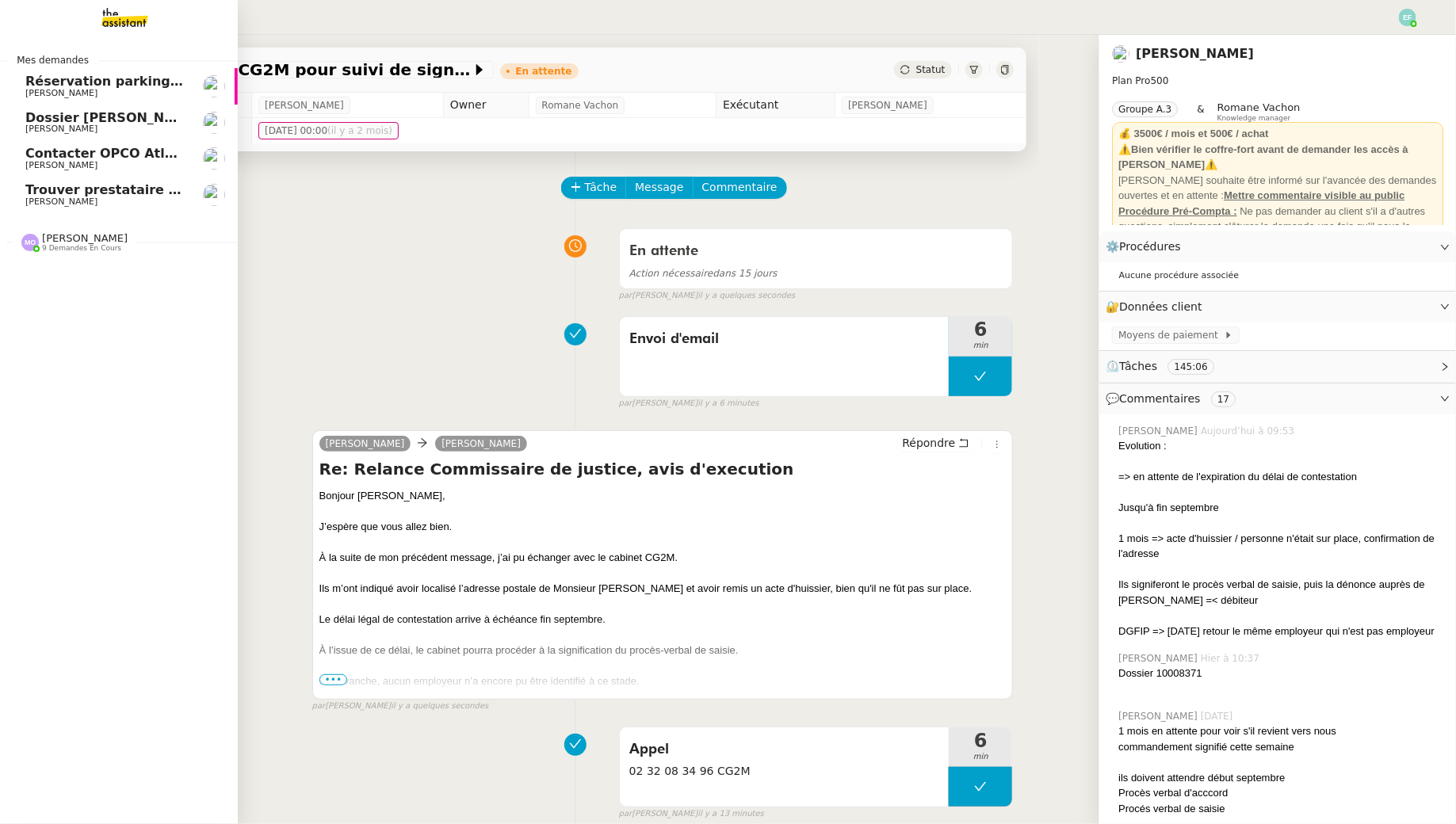
click at [55, 199] on span "[PERSON_NAME]" at bounding box center [61, 202] width 72 height 10
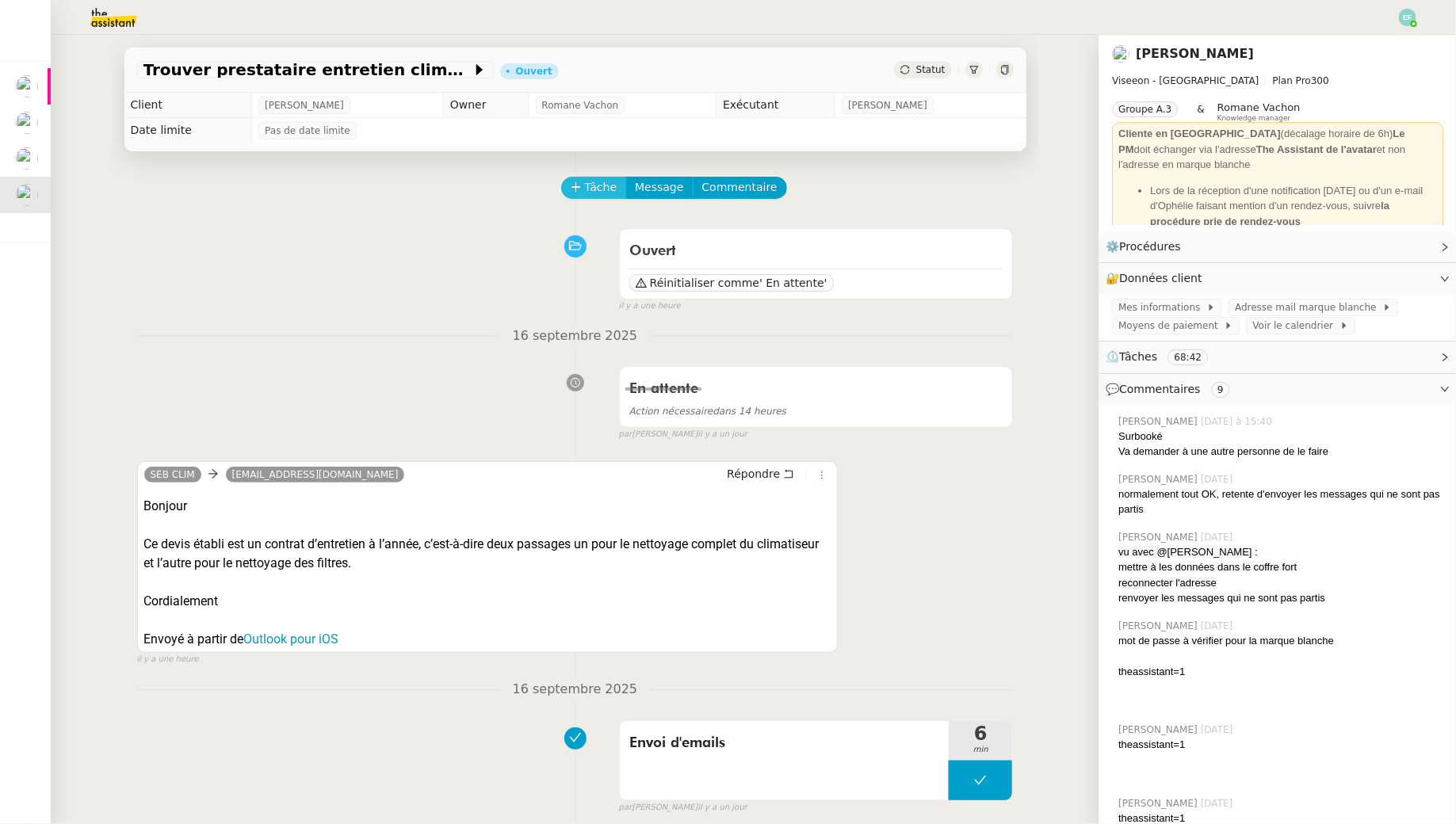
click at [585, 190] on span "Tâche" at bounding box center [601, 188] width 32 height 18
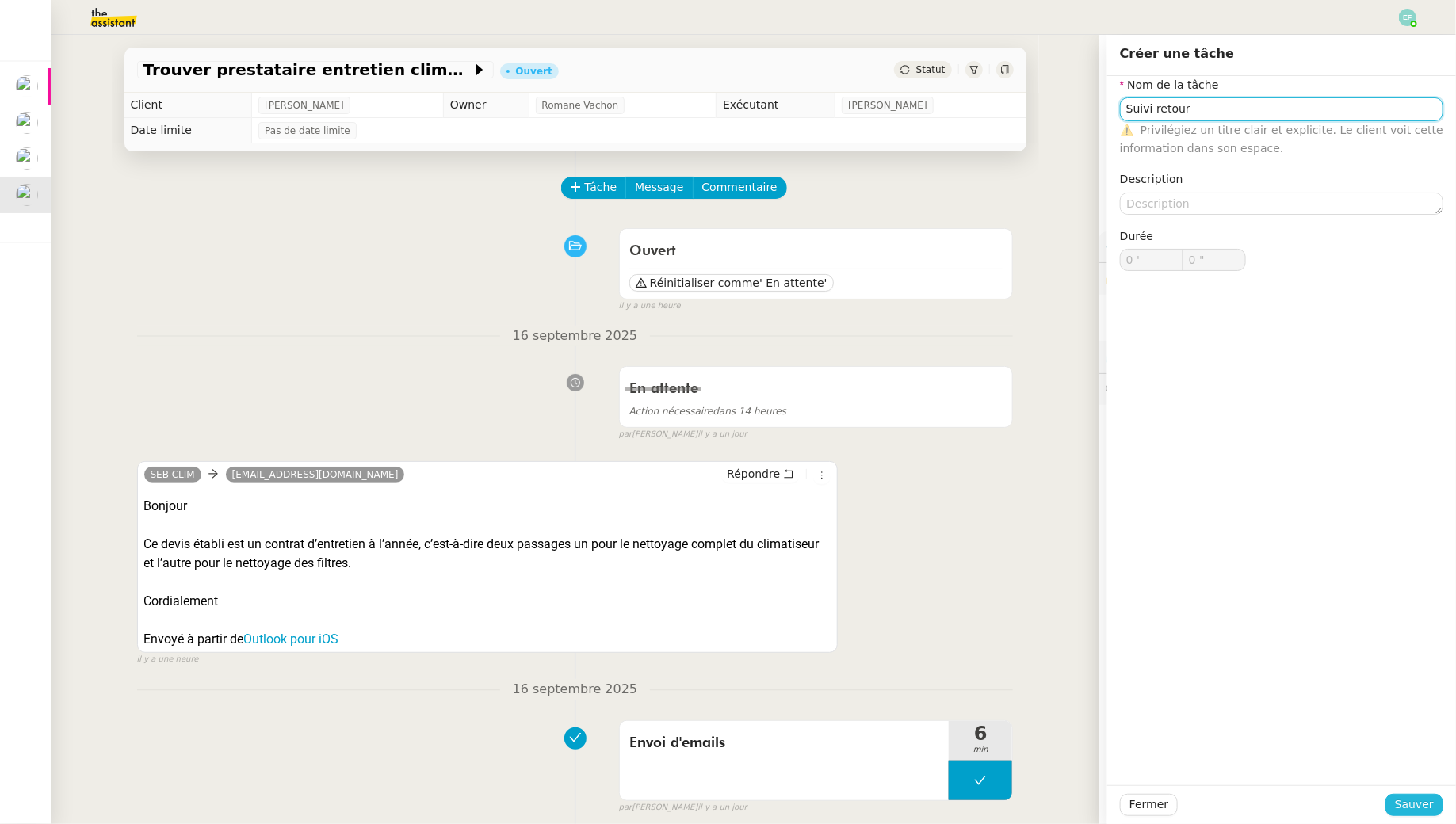
type input "Suivi retour"
click at [1404, 803] on span "Sauver" at bounding box center [1415, 805] width 39 height 18
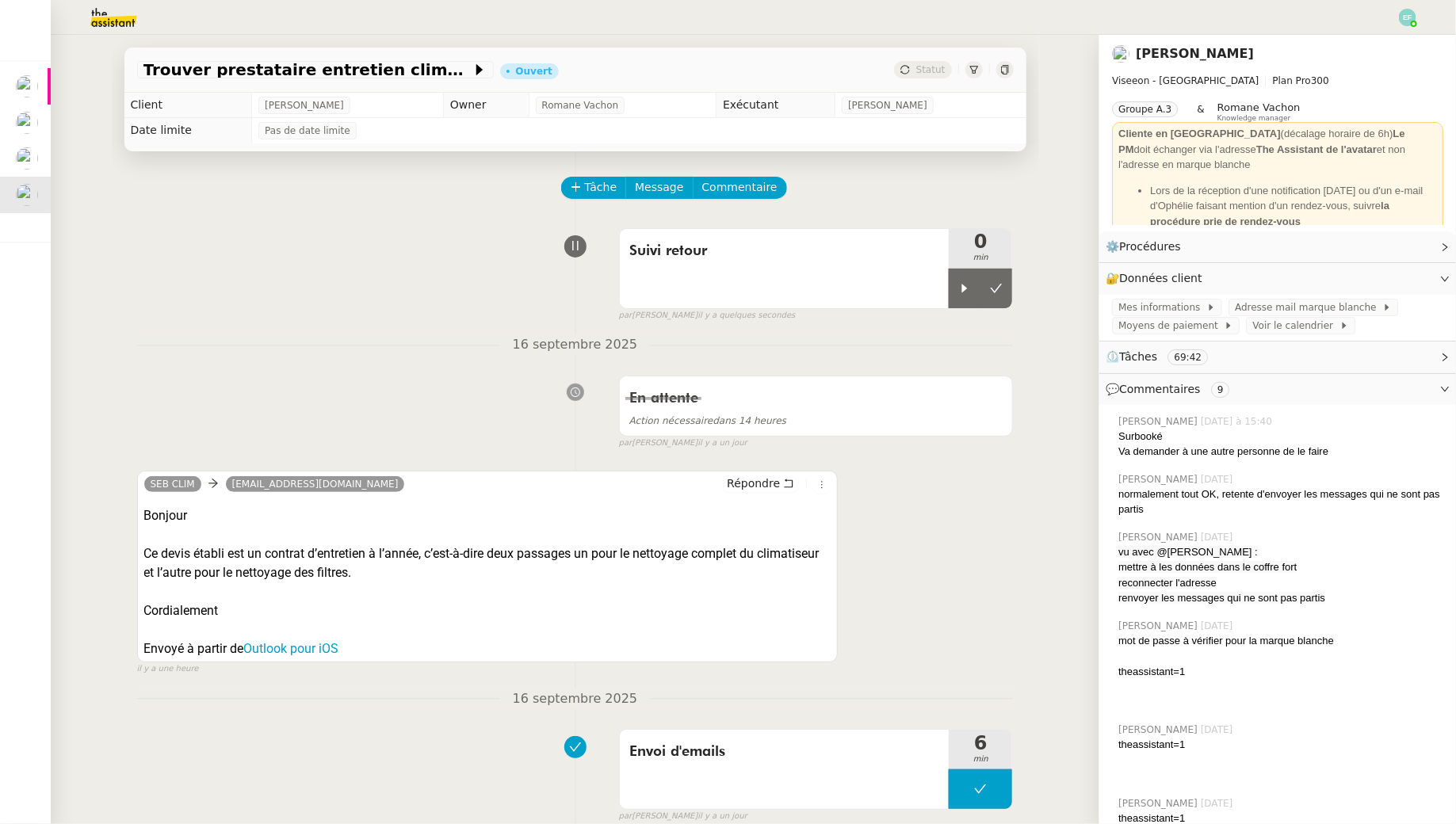
click at [955, 311] on div "par [PERSON_NAME] il y a quelques secondes" at bounding box center [817, 316] width 395 height 13
click at [954, 281] on div at bounding box center [965, 288] width 31 height 40
click at [991, 291] on div at bounding box center [981, 288] width 64 height 40
click at [991, 291] on icon at bounding box center [996, 288] width 12 height 12
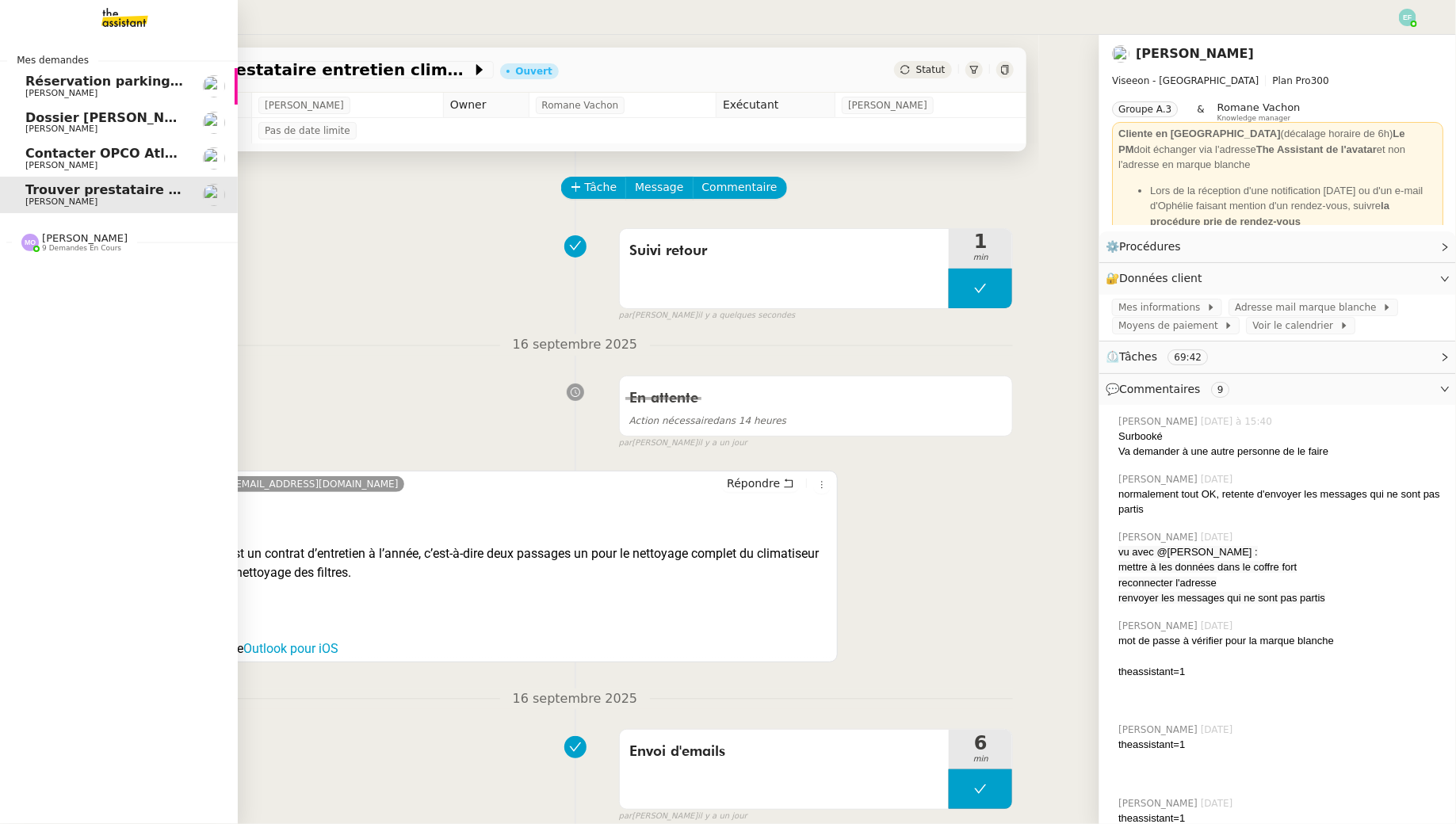
click at [32, 85] on span "Réservation parking à [GEOGRAPHIC_DATA]" at bounding box center [181, 81] width 311 height 15
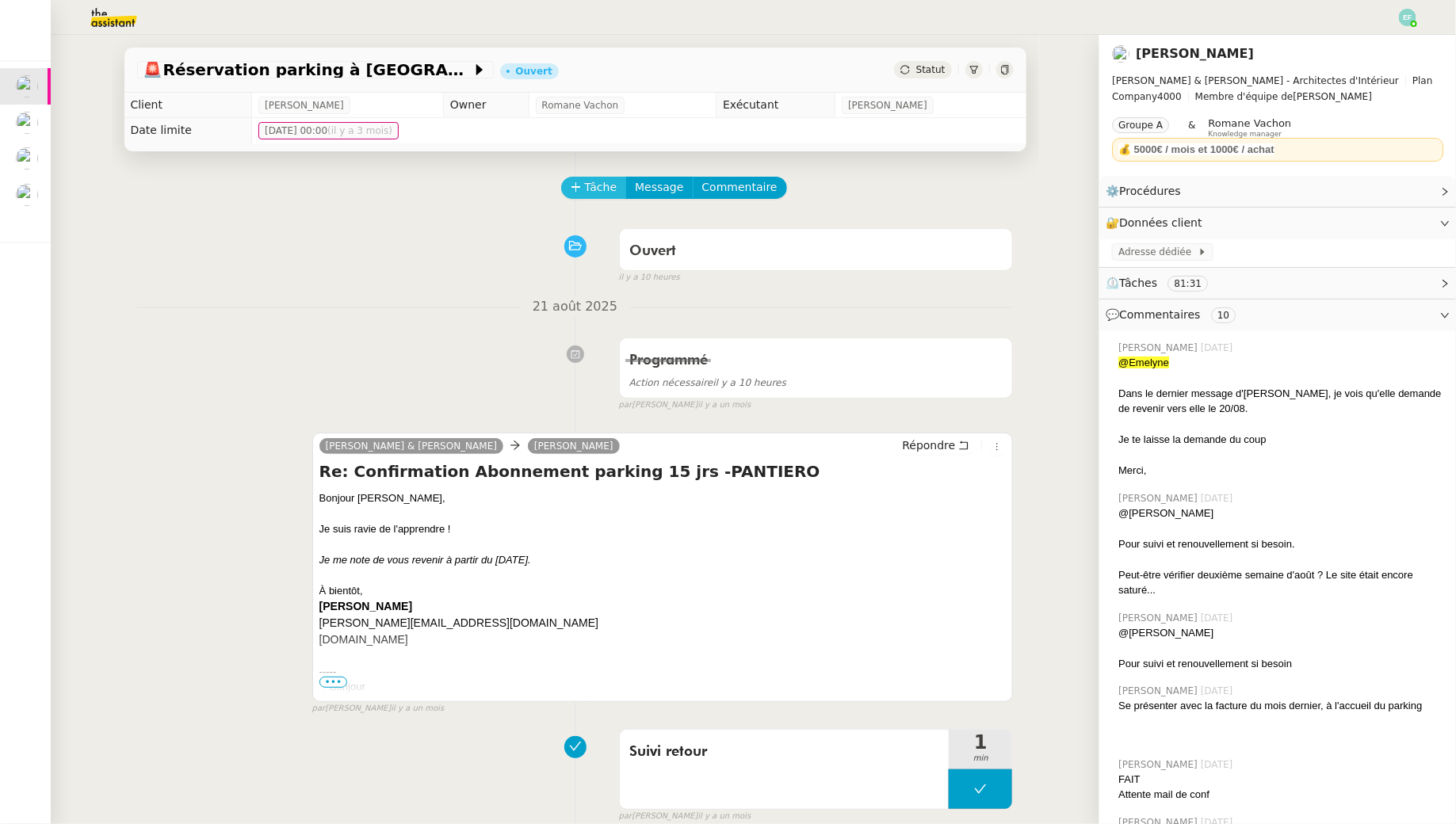
click at [609, 183] on span "Tâche" at bounding box center [601, 188] width 32 height 18
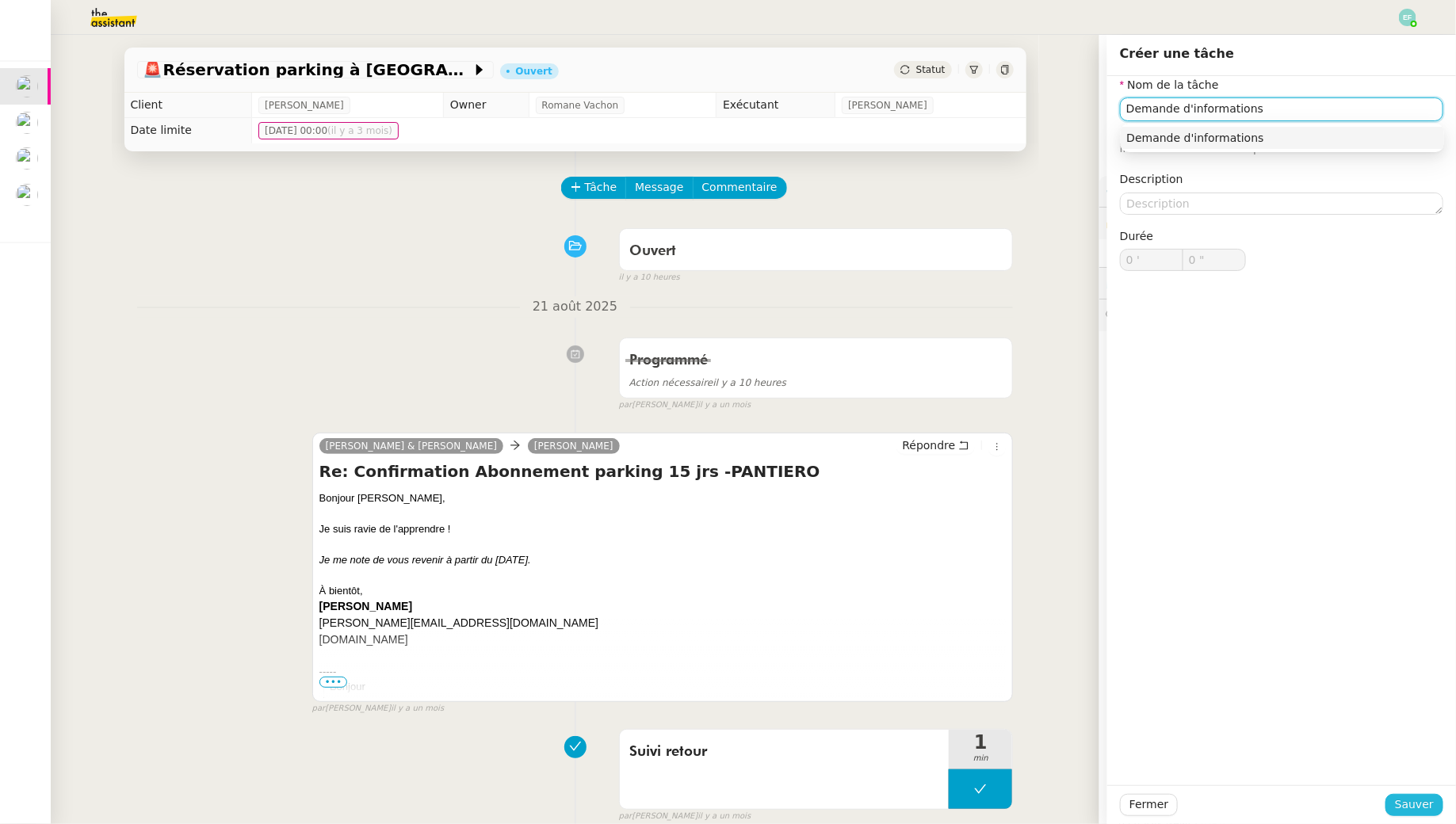
type input "Demande d'informations"
click at [1425, 798] on span "Sauver" at bounding box center [1415, 805] width 39 height 18
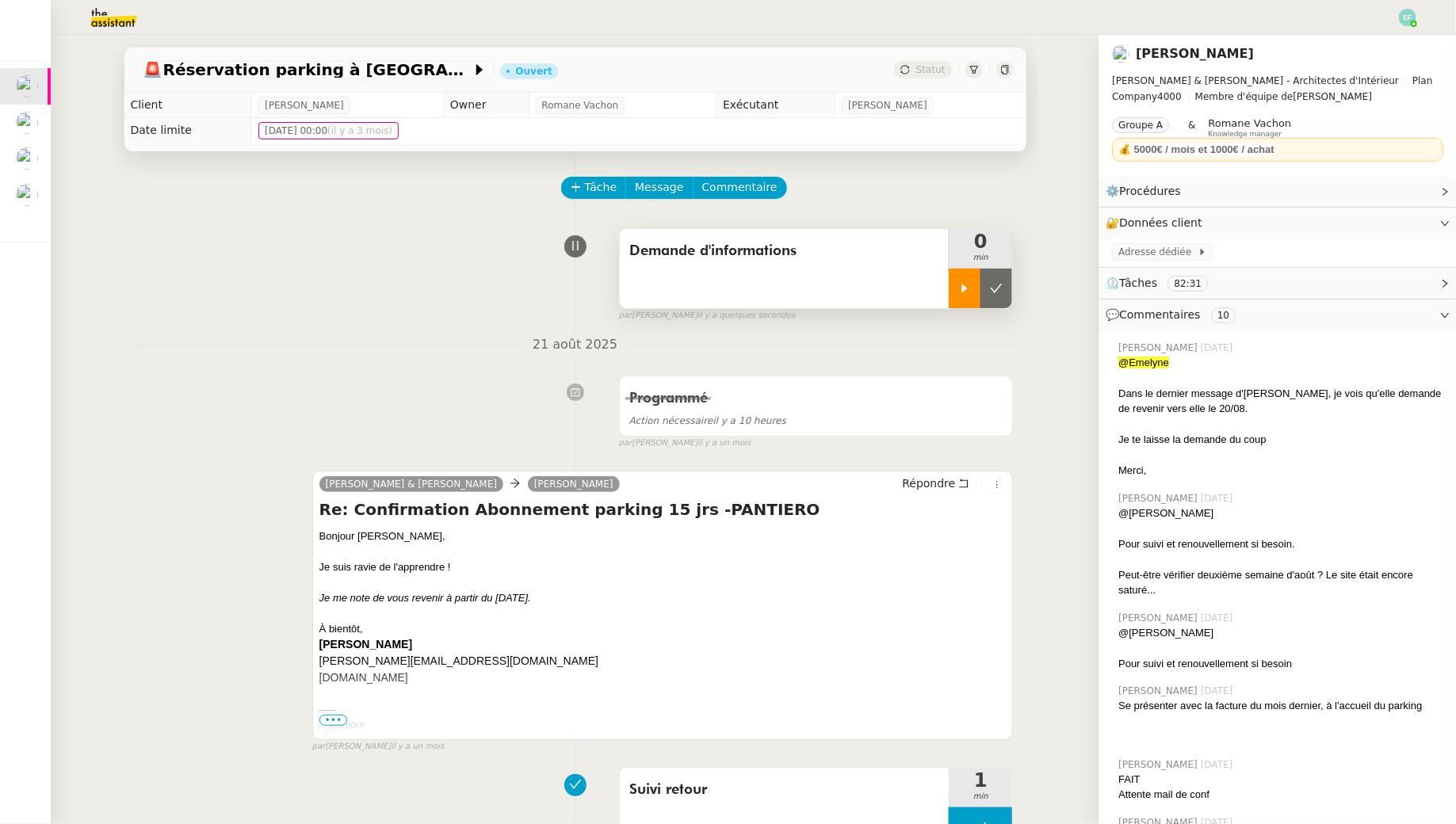
click at [976, 293] on div at bounding box center [965, 288] width 31 height 40
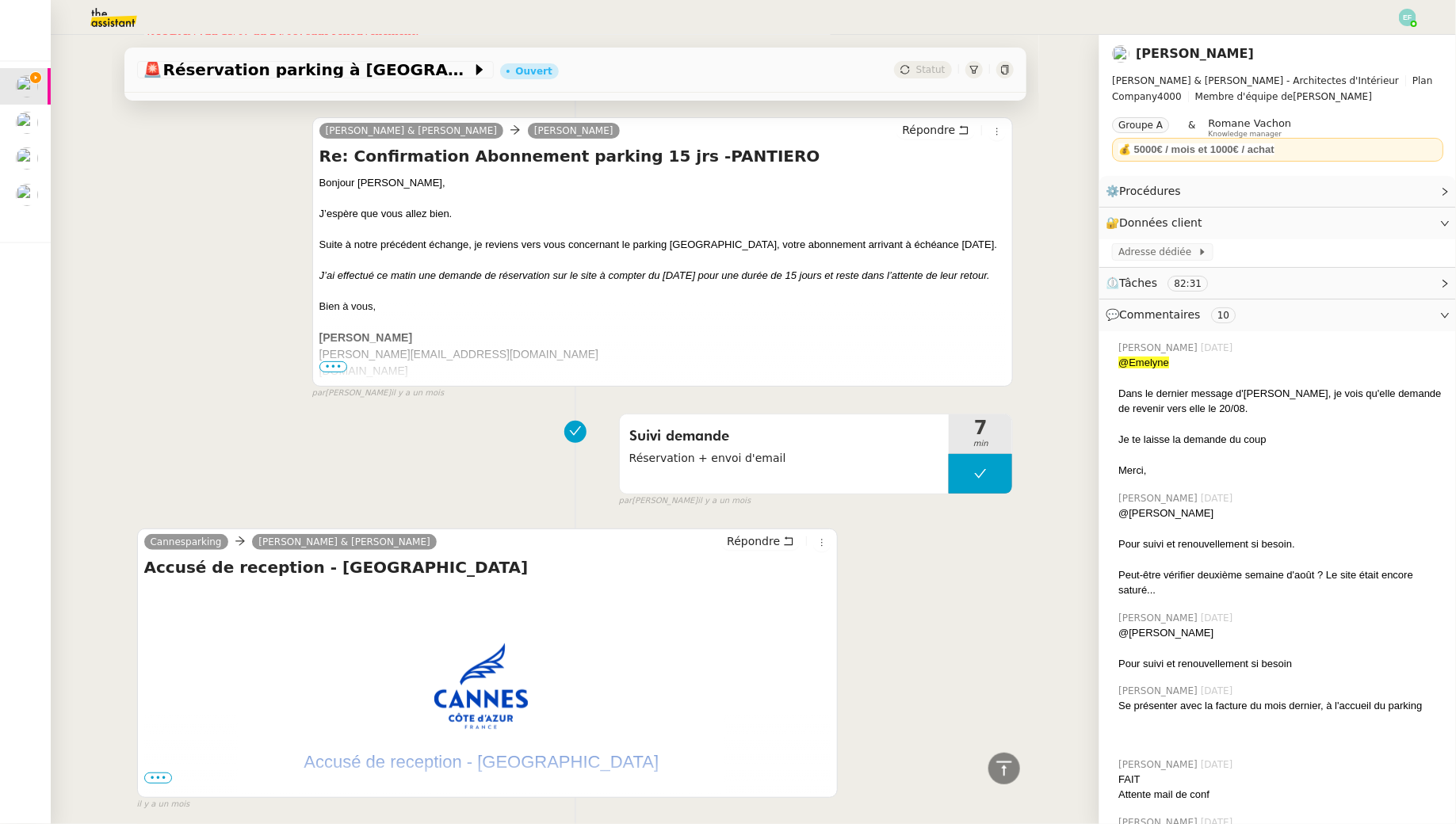
scroll to position [3025, 0]
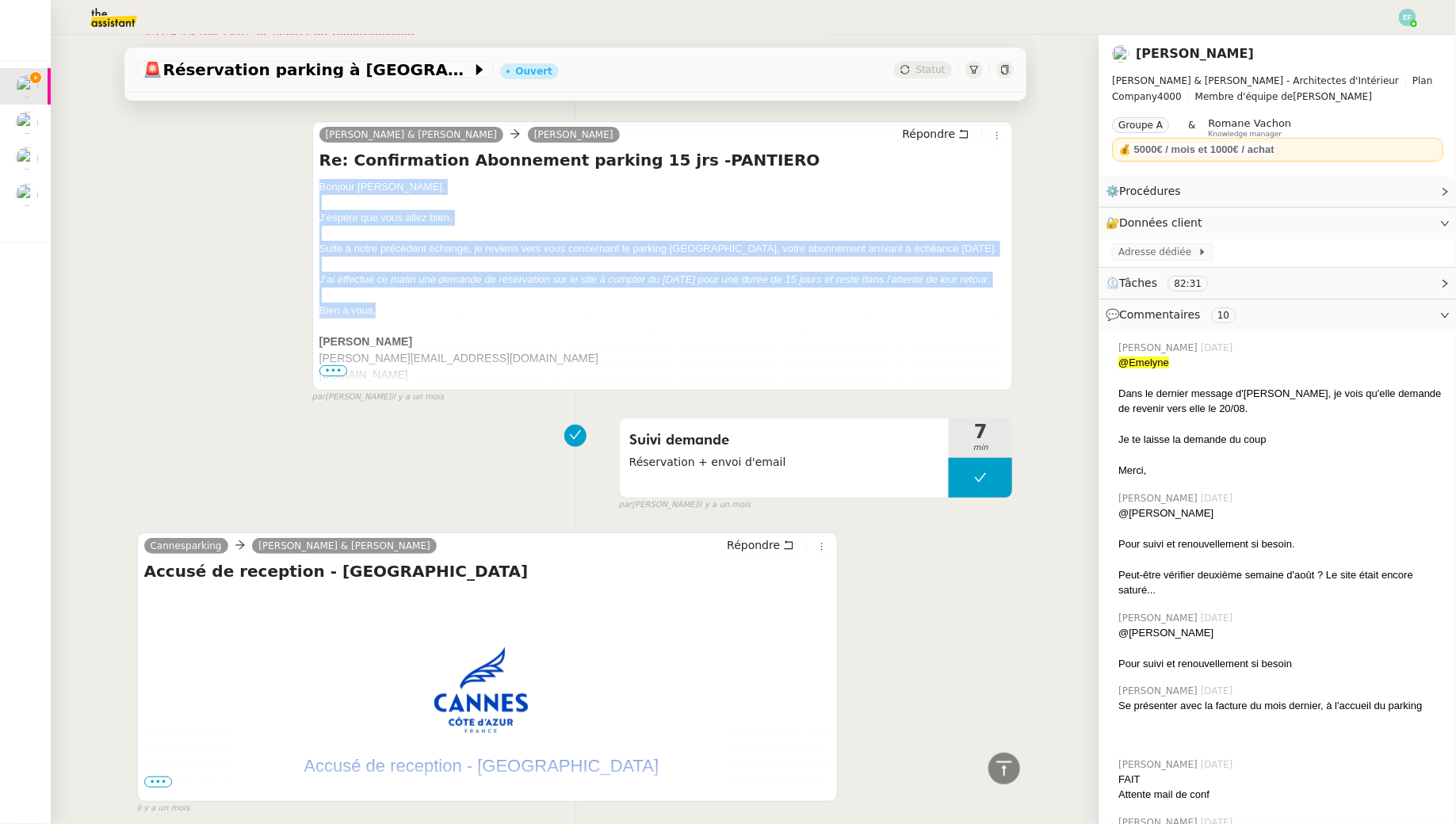
drag, startPoint x: 320, startPoint y: 179, endPoint x: 388, endPoint y: 322, distance: 158.3
click at [388, 322] on div "Bonjour [PERSON_NAME], J’espère que vous allez bien. Suite à notre précédent éc…" at bounding box center [662, 466] width 687 height 574
copy div "Bonjour [PERSON_NAME], J’espère que vous allez bien. Suite à notre précédent éc…"
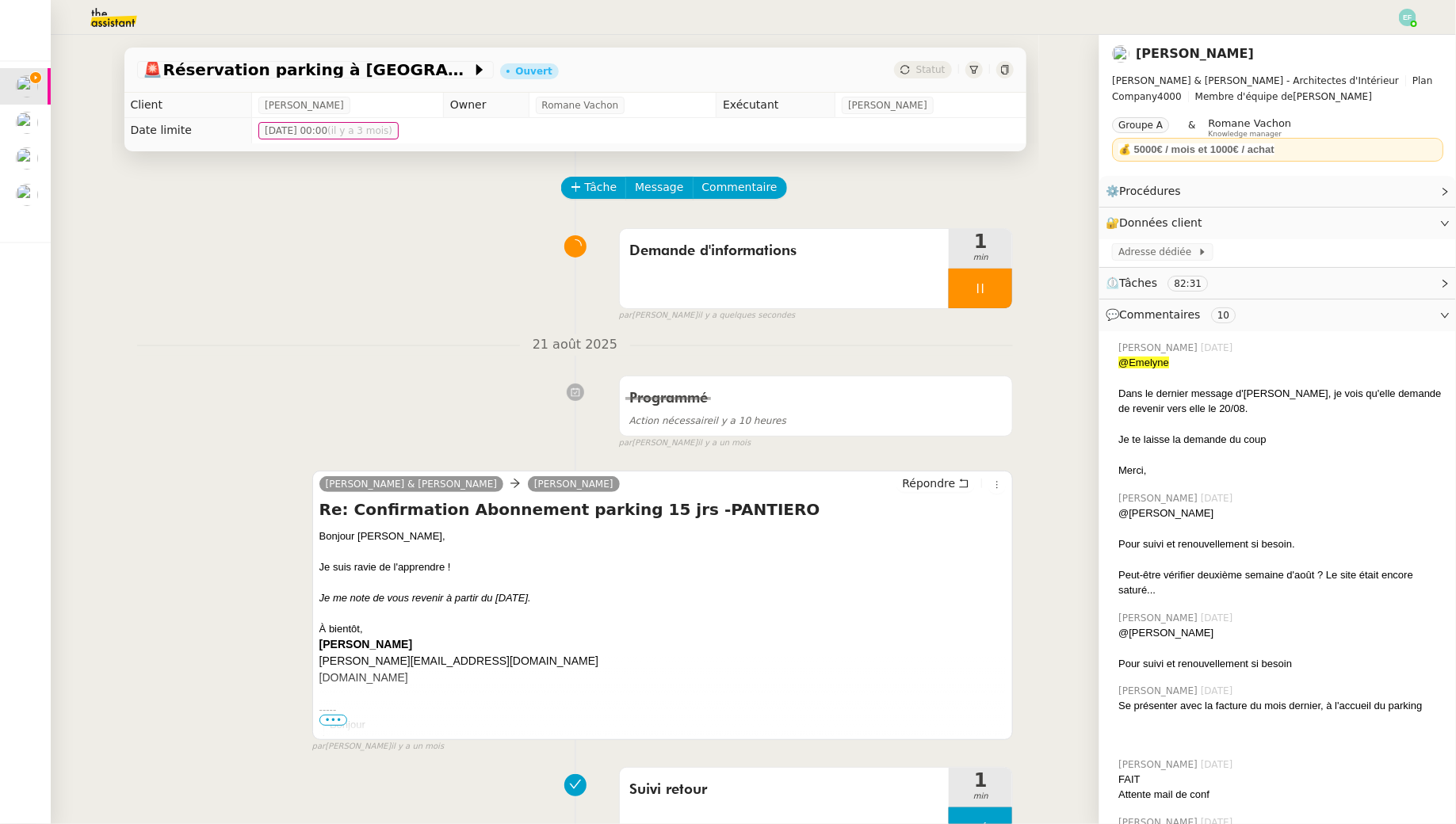
scroll to position [36, 0]
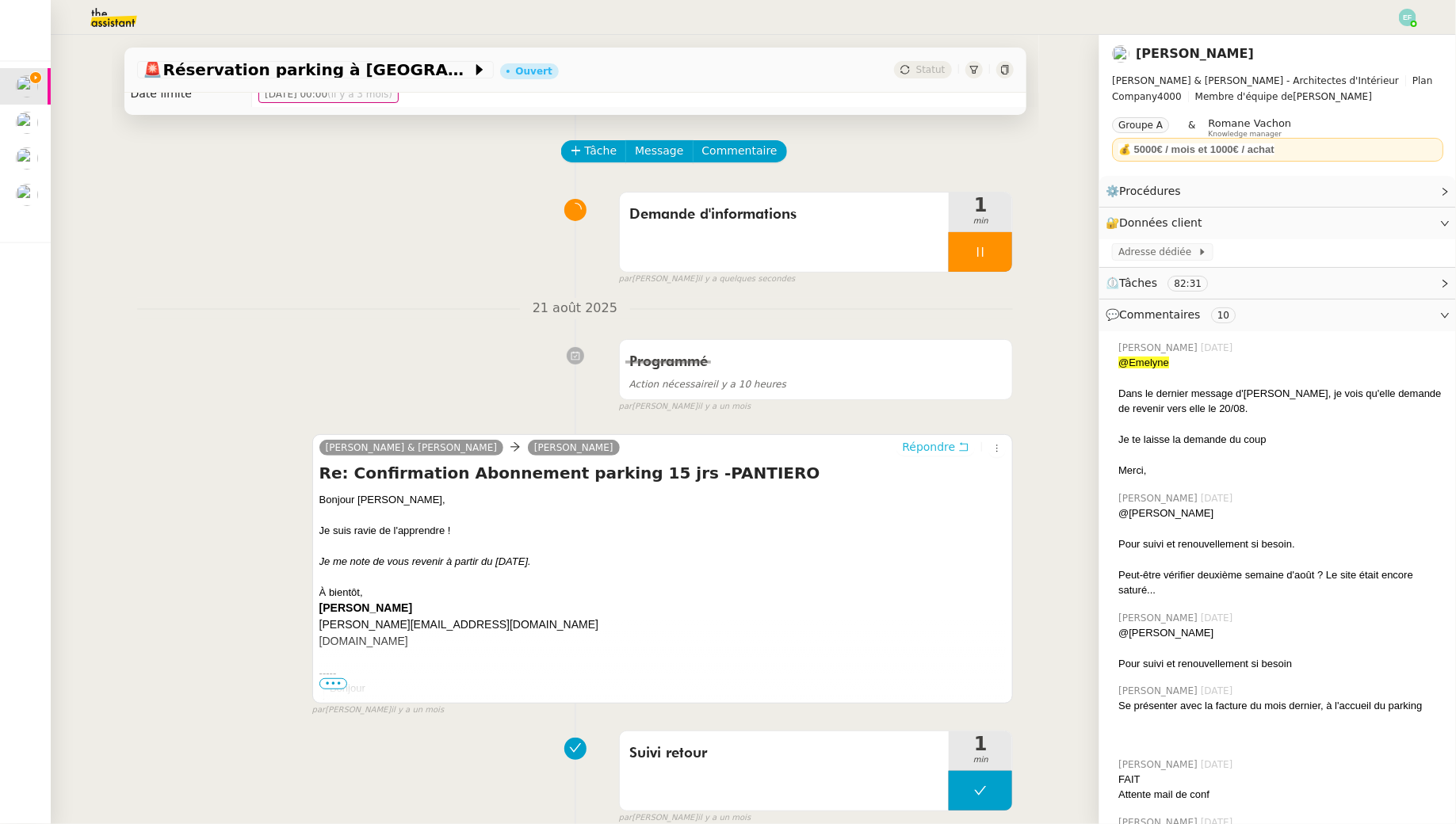
click at [967, 445] on icon at bounding box center [963, 446] width 11 height 11
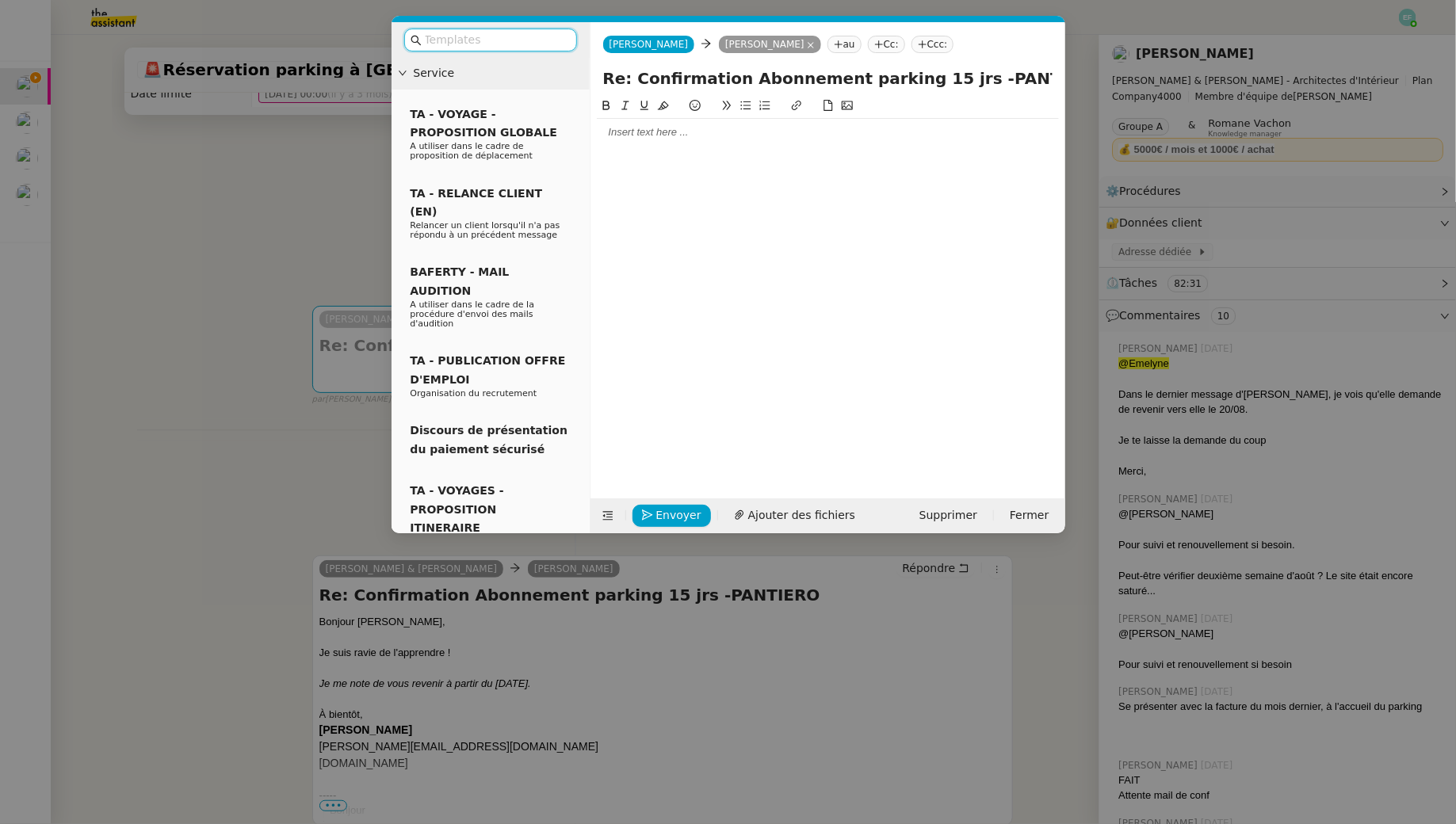
click at [772, 131] on div at bounding box center [828, 132] width 462 height 14
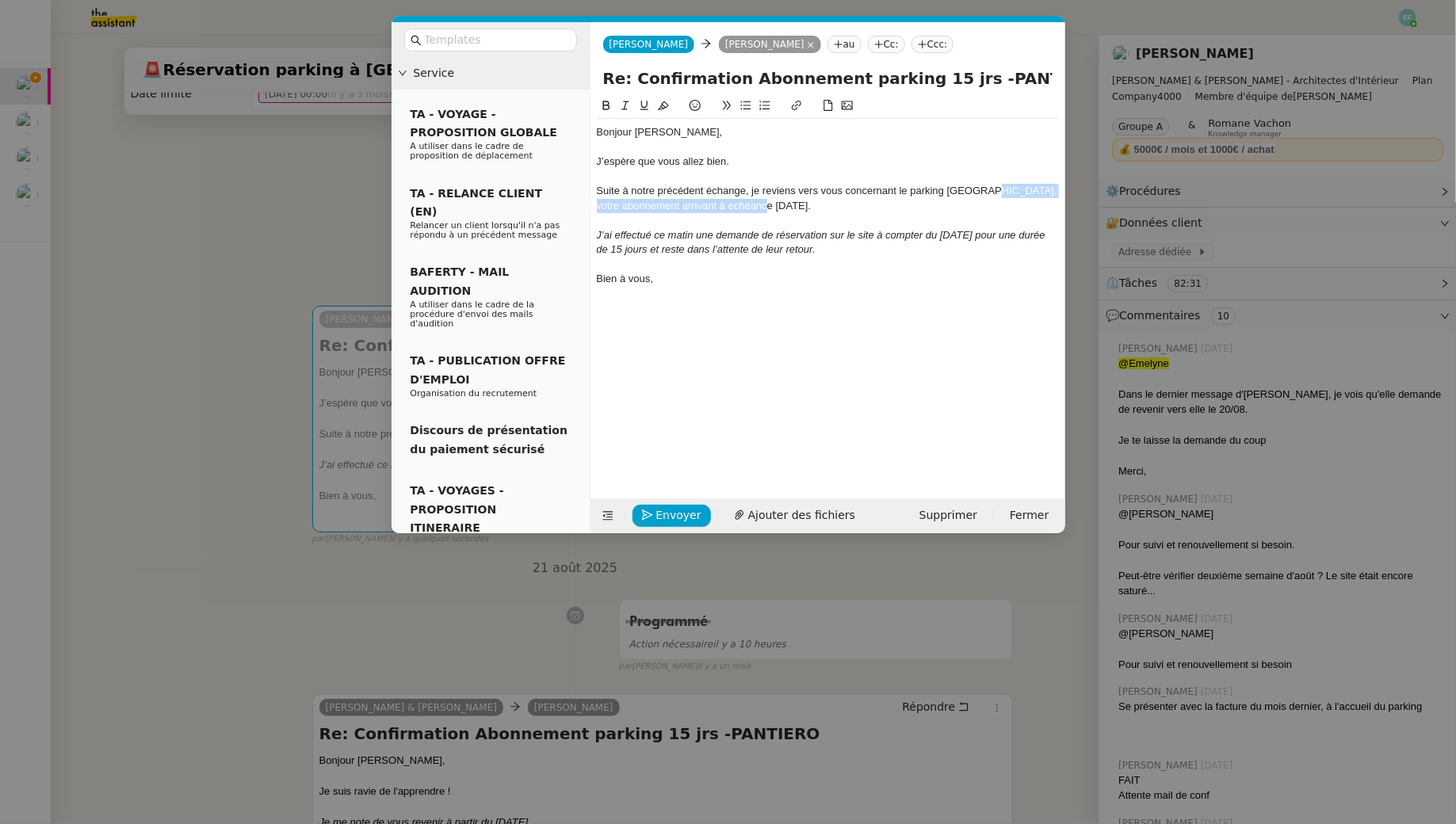
drag, startPoint x: 985, startPoint y: 189, endPoint x: 994, endPoint y: 202, distance: 15.8
click at [994, 202] on div "Suite à notre précédent échange, je reviens vers vous concernant le parking [GE…" at bounding box center [828, 198] width 462 height 29
drag, startPoint x: 813, startPoint y: 207, endPoint x: 753, endPoint y: 207, distance: 60.0
click at [753, 207] on div "Suite à notre précédent échange, je reviens vers vous concernant le parking [GE…" at bounding box center [828, 198] width 462 height 29
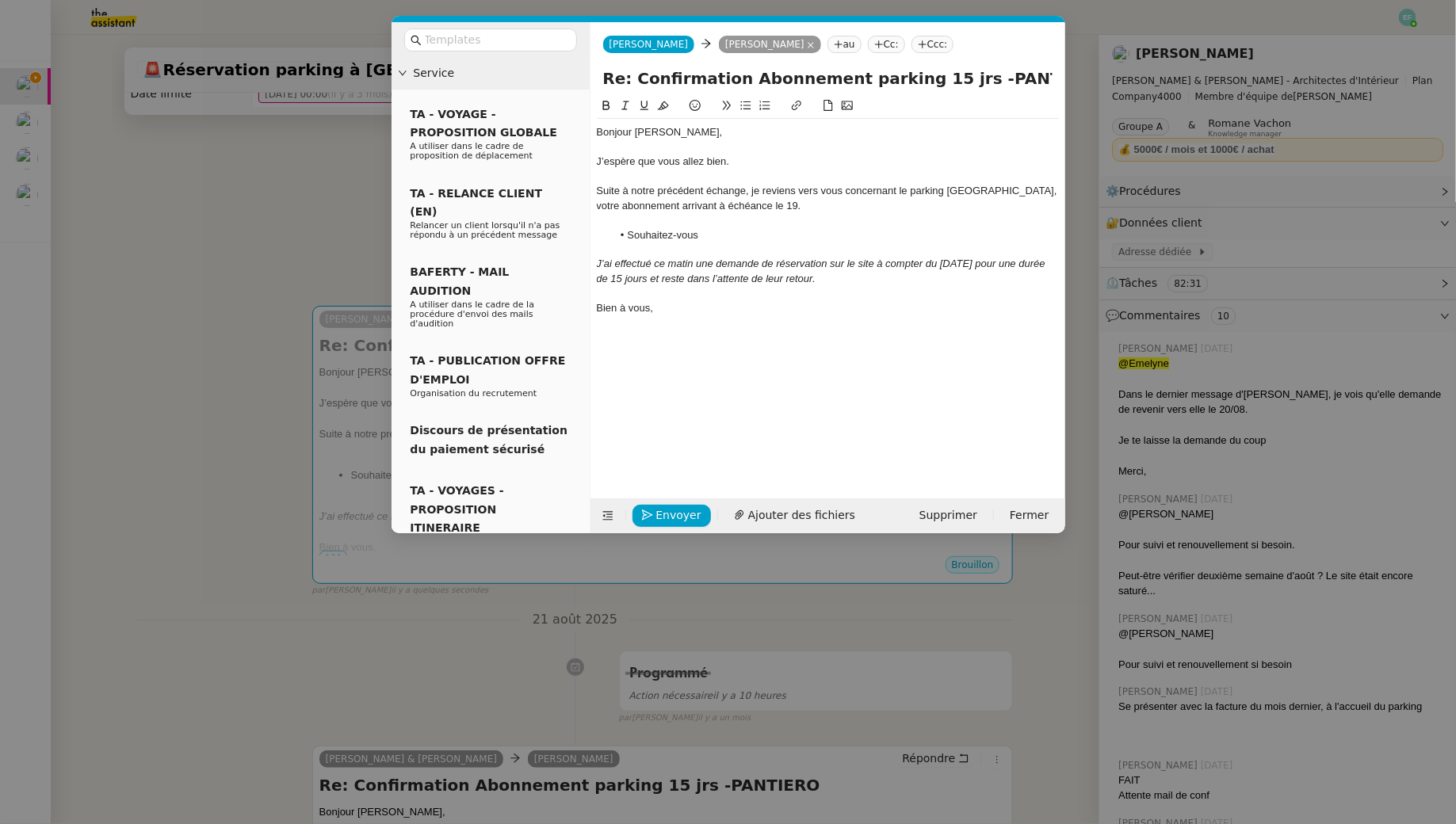
click at [278, 210] on nz-modal-container "Service TA - VOYAGE - PROPOSITION GLOBALE A utiliser dans le cadre de propositi…" at bounding box center [728, 412] width 1456 height 824
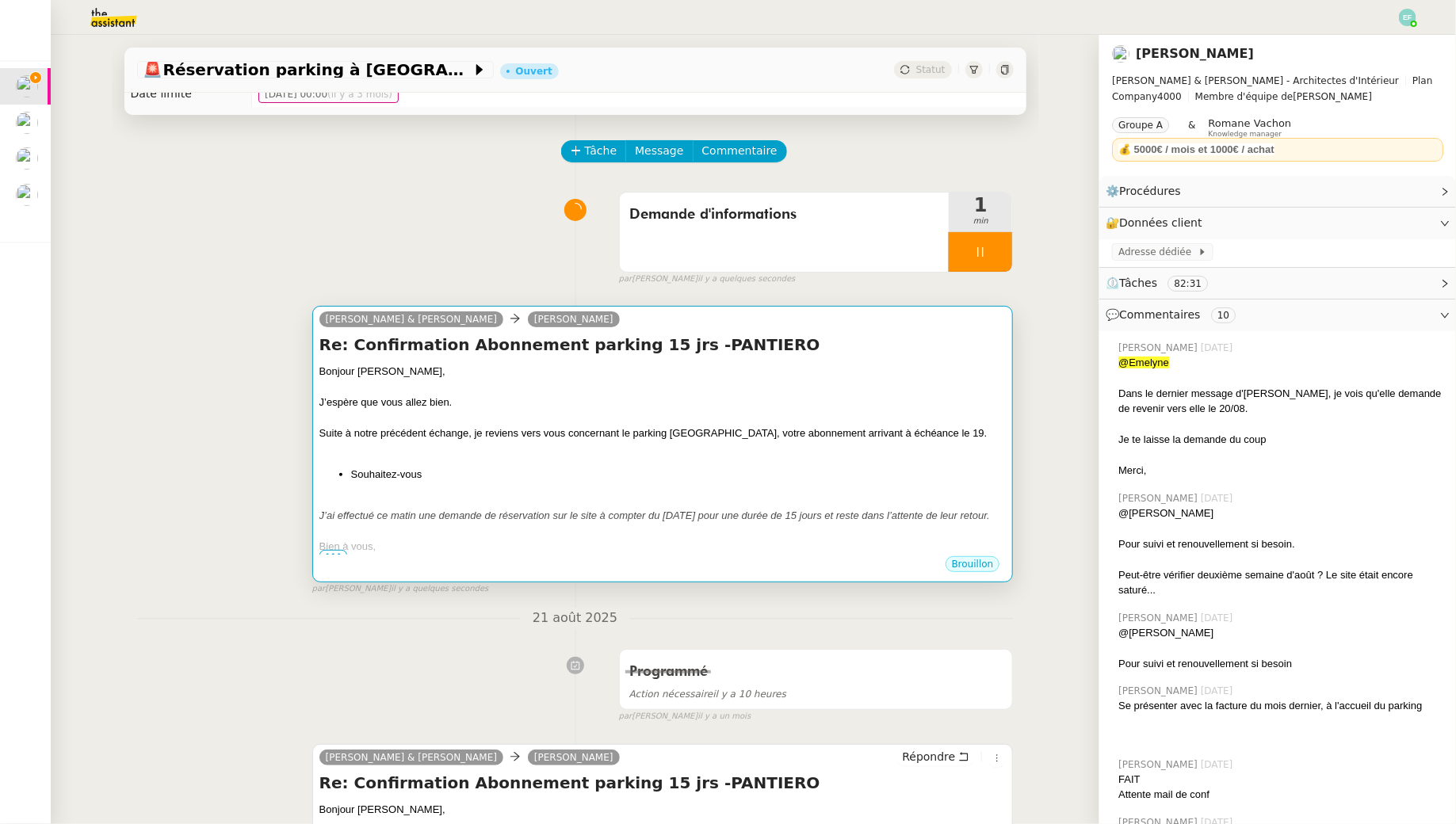
click at [749, 459] on div "Bonjour [PERSON_NAME], J’espère que vous allez bien. Suite à notre précédent éc…" at bounding box center [662, 459] width 687 height 191
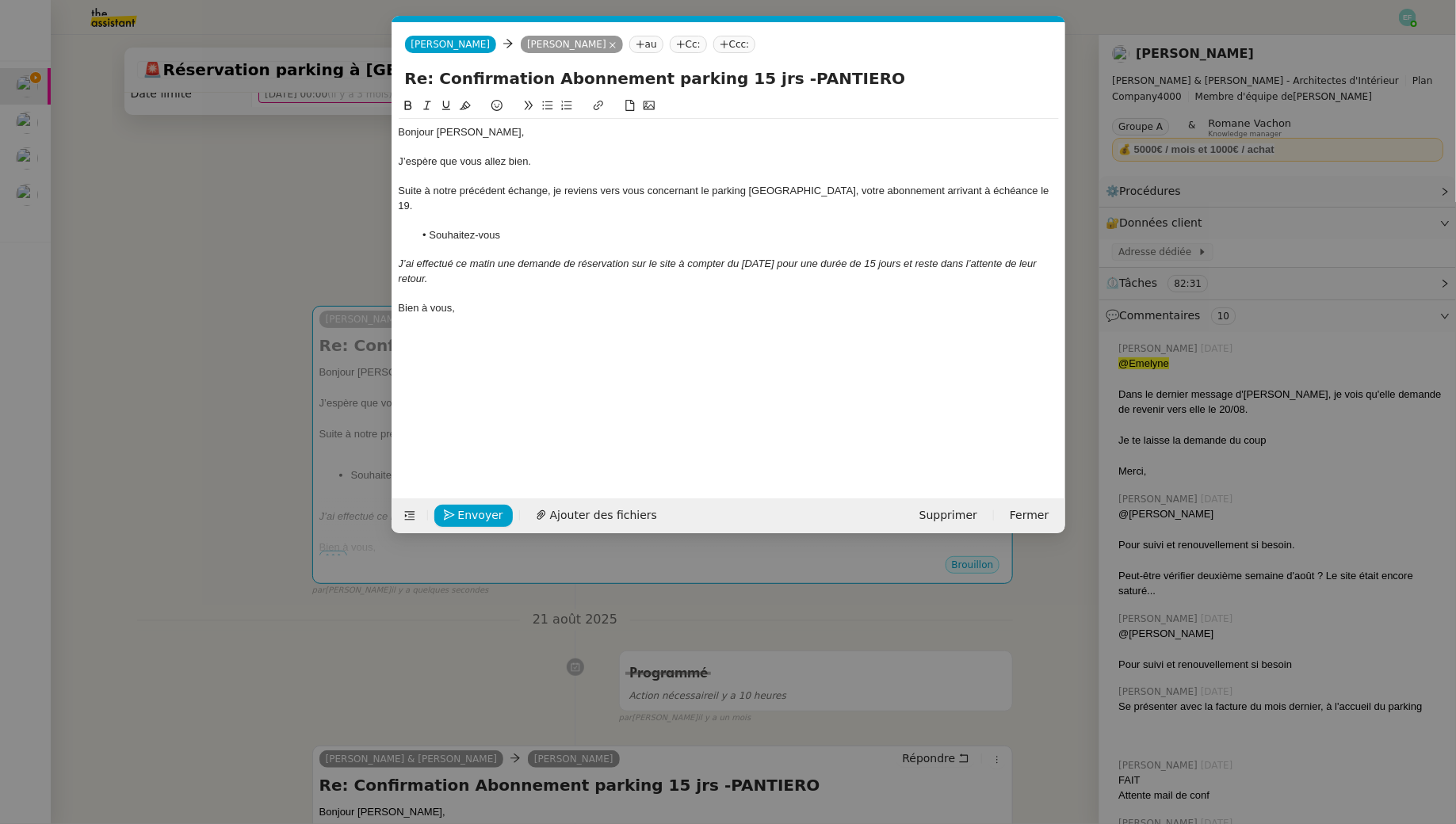
scroll to position [0, 33]
click at [513, 242] on div at bounding box center [728, 249] width 661 height 14
click at [513, 213] on div at bounding box center [728, 220] width 661 height 14
click at [515, 228] on li "Souhaitez-vous" at bounding box center [737, 235] width 646 height 14
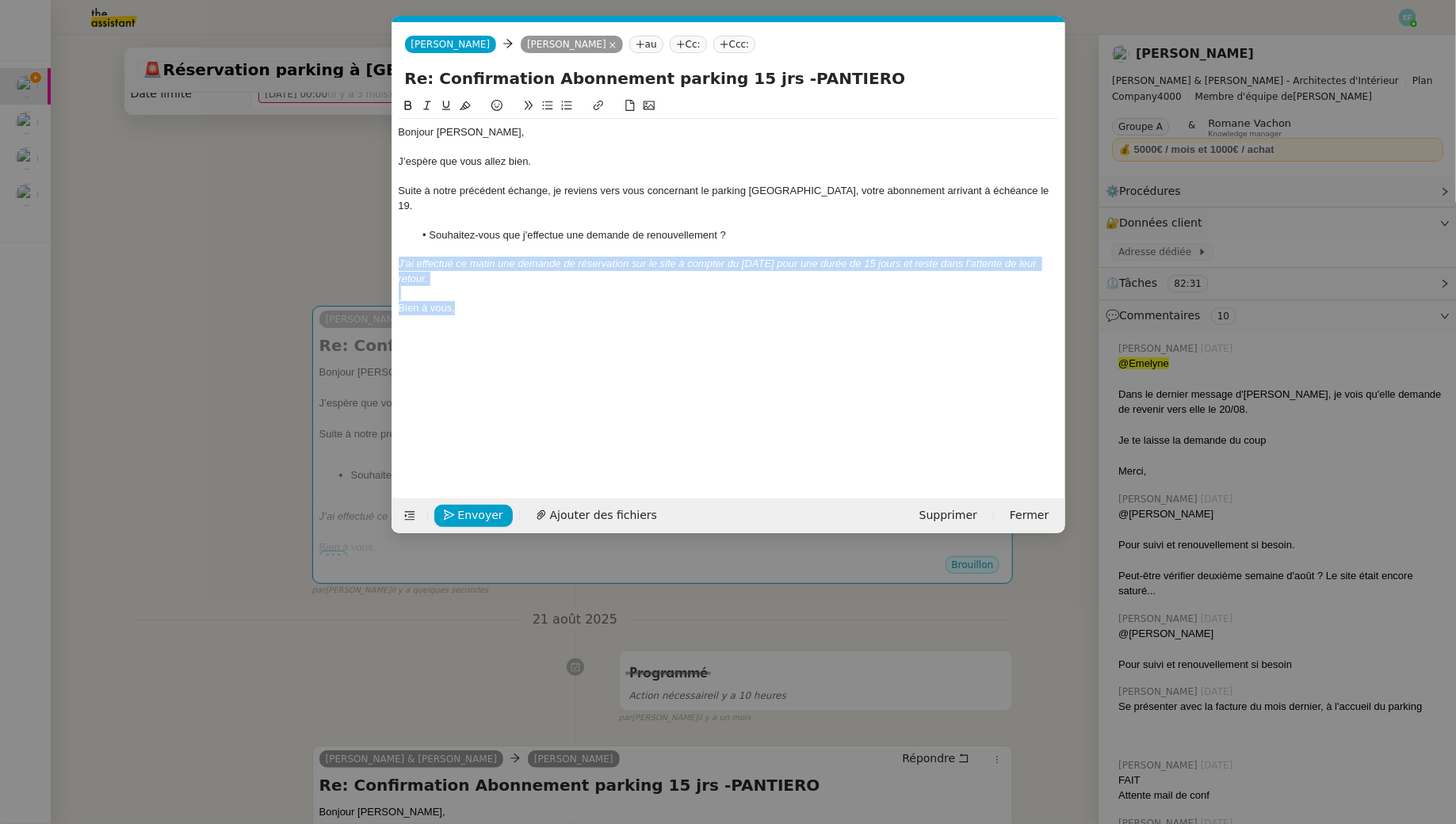
drag, startPoint x: 463, startPoint y: 301, endPoint x: 394, endPoint y: 249, distance: 86.4
click at [394, 249] on nz-spin "Bonjour [PERSON_NAME], J’espère que vous allez bien. Suite à notre précédent éc…" at bounding box center [729, 288] width 673 height 383
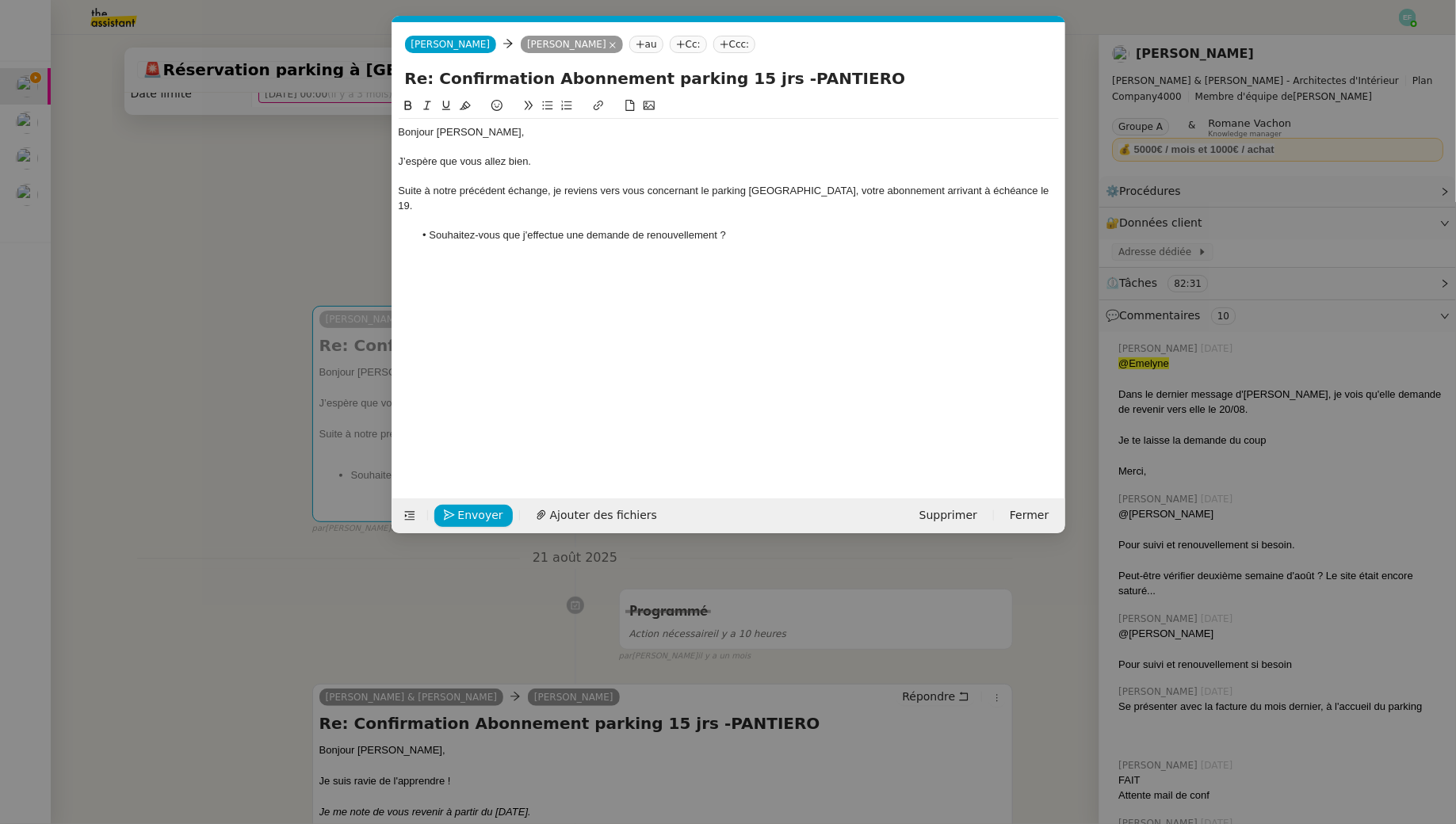
click at [1007, 196] on div "Suite à notre précédent échange, je reviens vers vous concernant le parking [GE…" at bounding box center [728, 198] width 661 height 29
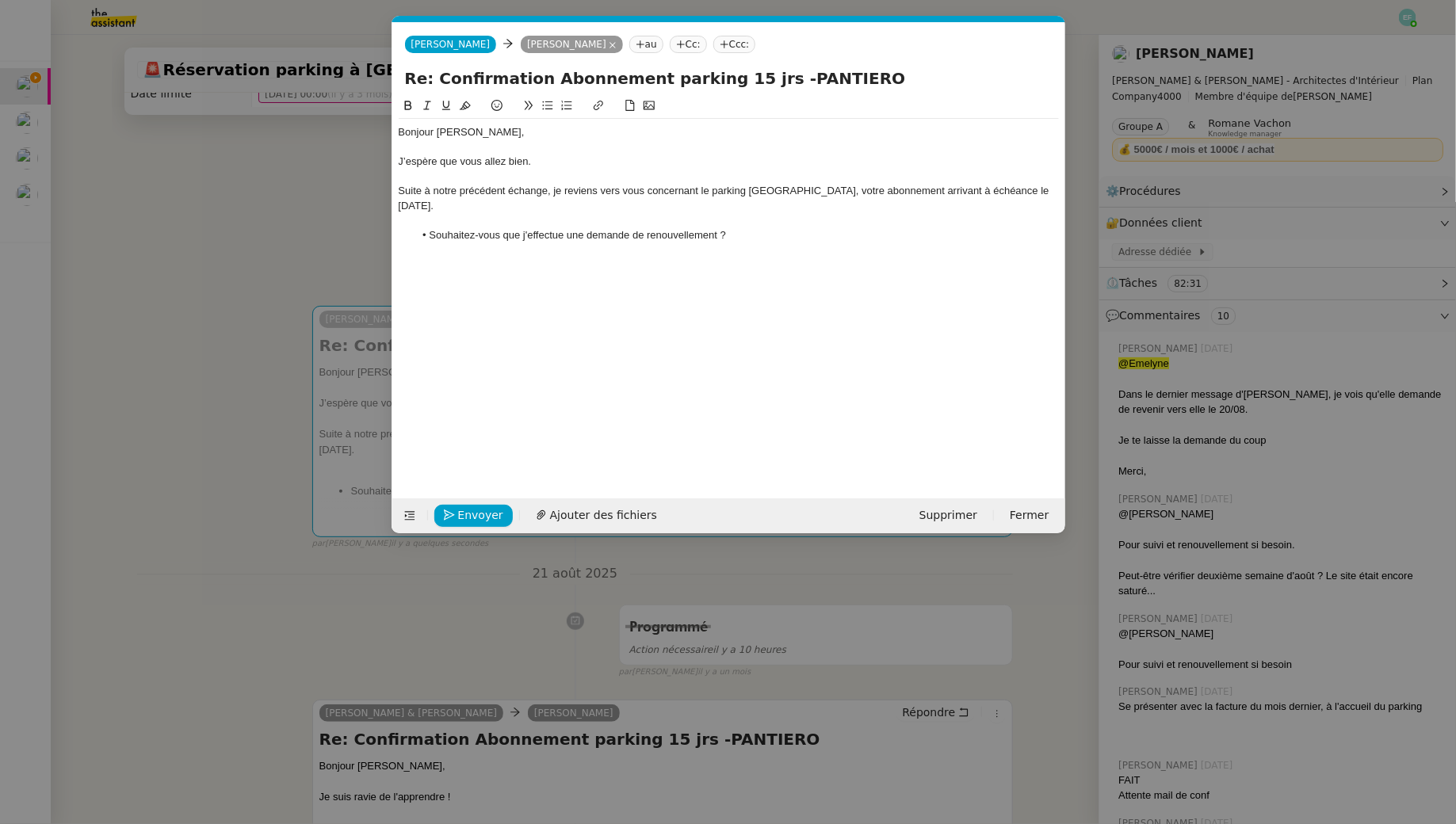
click at [572, 228] on li "Souhaitez-vous que j'effectue une demande de renouvellement ?" at bounding box center [737, 235] width 646 height 14
click at [574, 213] on div at bounding box center [728, 220] width 661 height 14
click at [752, 228] on li "Souhaitez-vous que j'effectue une demande de renouvellement ?" at bounding box center [737, 235] width 646 height 14
click at [917, 189] on div "Suite à notre précédent échange, je reviens vers vous concernant le parking [GE…" at bounding box center [728, 198] width 661 height 29
click at [620, 202] on div "Suite à notre précédent échange, je reviens vers vous concernant le parking [GE…" at bounding box center [728, 198] width 661 height 29
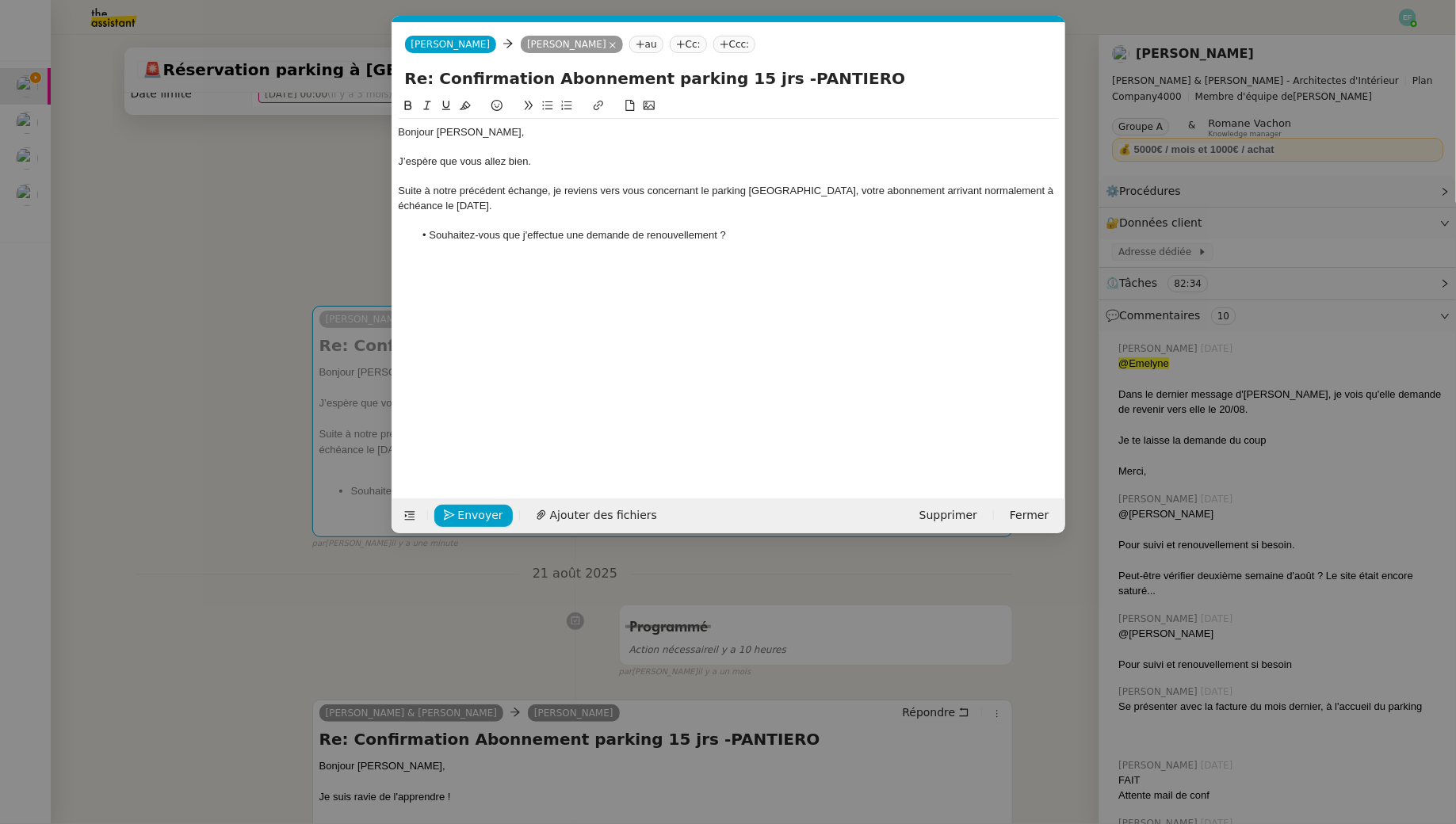
click at [609, 224] on div at bounding box center [728, 220] width 661 height 14
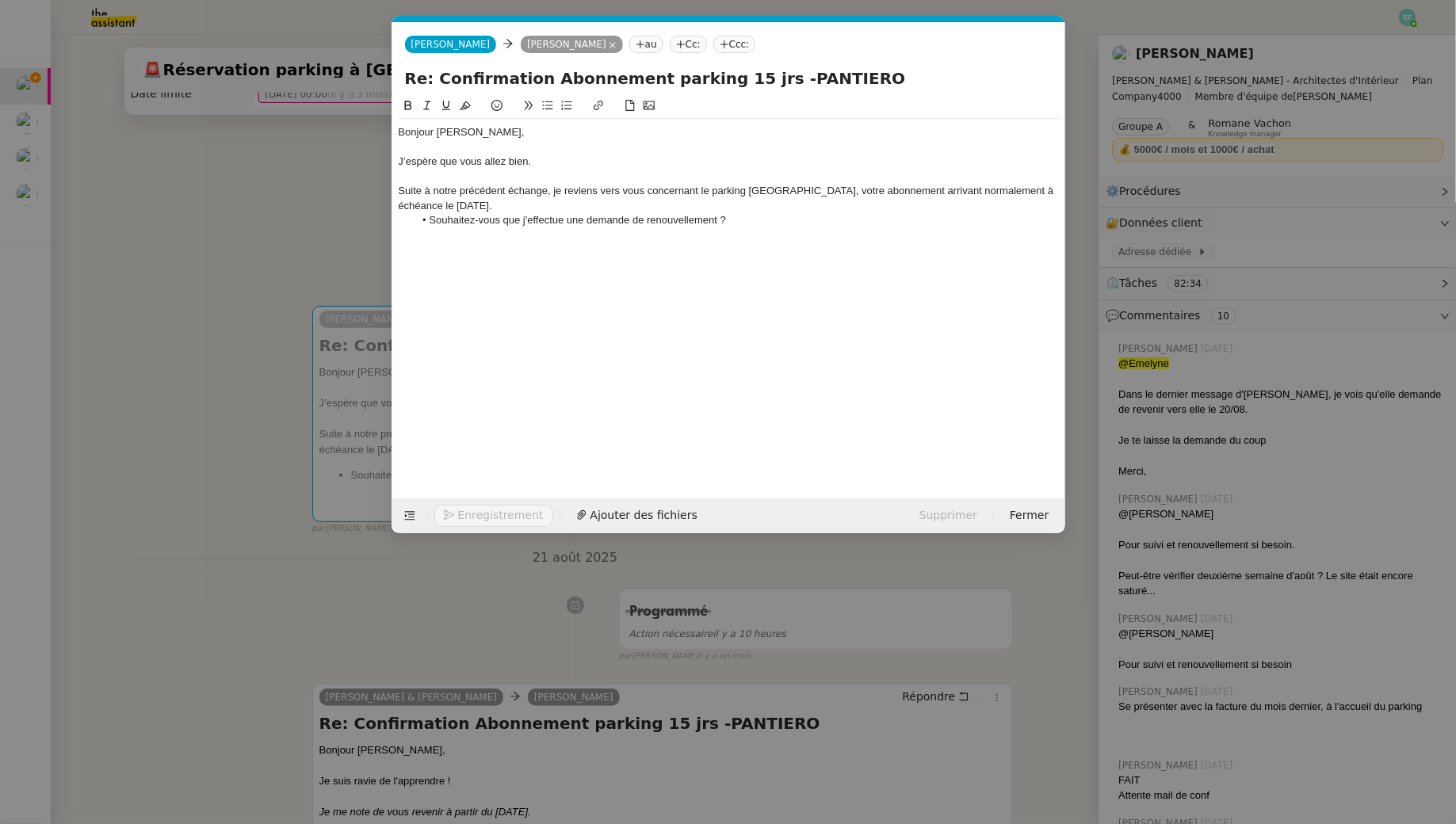
click at [793, 219] on li "Souhaitez-vous que j'effectue une demande de renouvellement ?" at bounding box center [737, 220] width 646 height 14
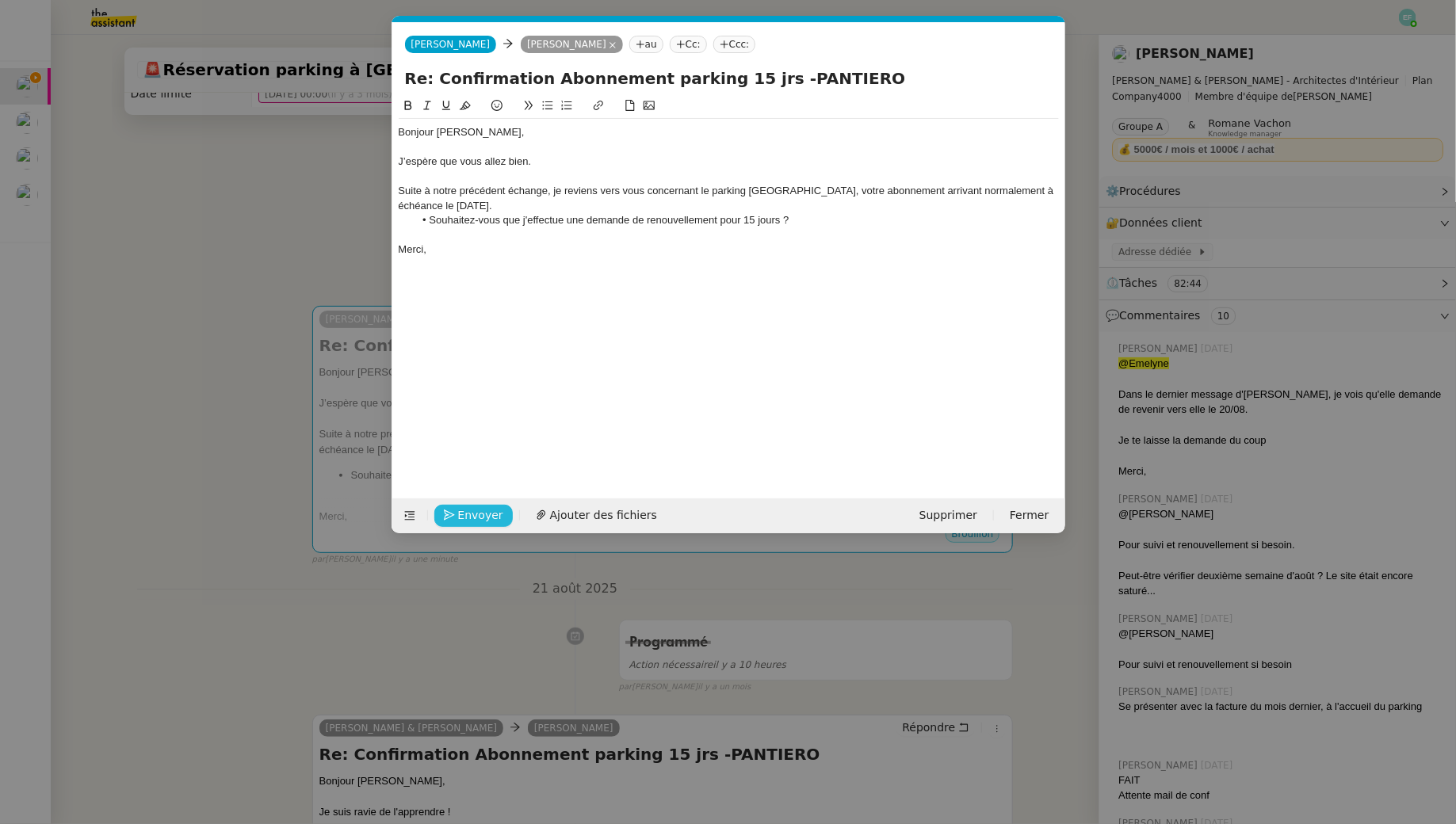
click at [462, 510] on span "Envoyer" at bounding box center [480, 516] width 45 height 18
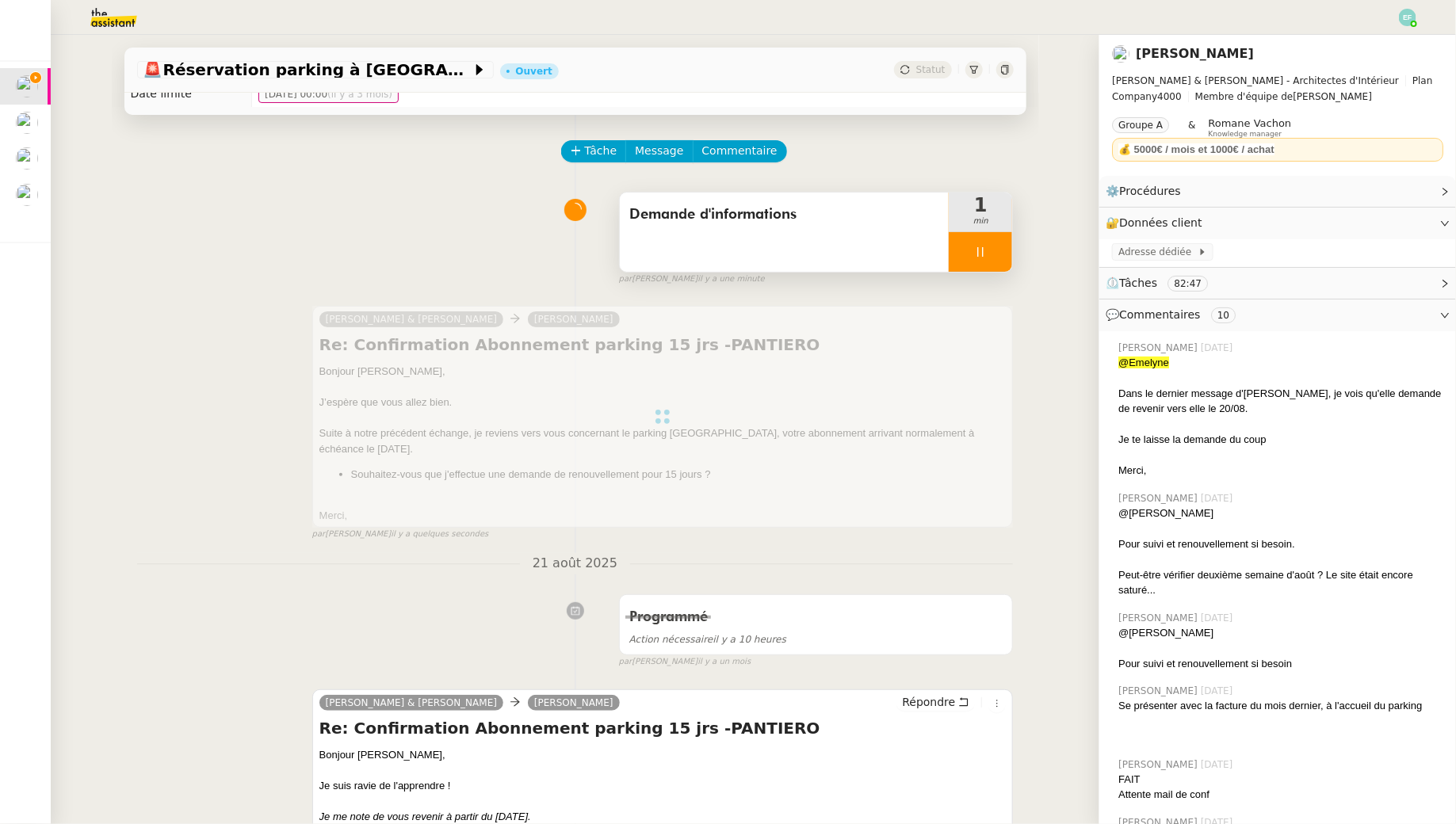
click at [878, 211] on span "Demande d'informations" at bounding box center [785, 214] width 311 height 24
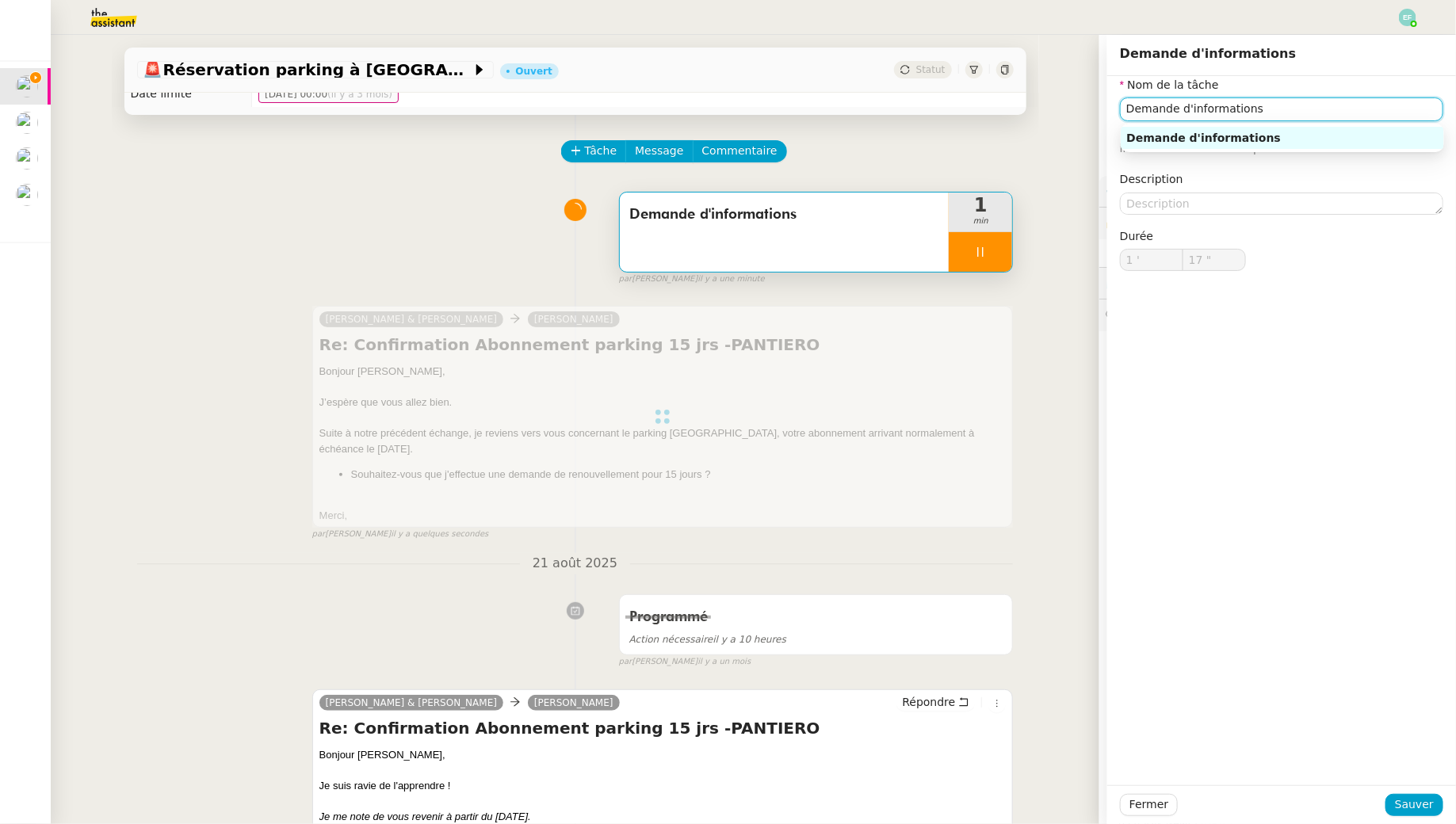
drag, startPoint x: 1302, startPoint y: 112, endPoint x: 1143, endPoint y: 94, distance: 160.0
click at [1143, 94] on nz-form-item "Nom de la tâche Demande d'informations ⚠️ Privilégiez un titre clair et explici…" at bounding box center [1282, 117] width 323 height 82
type input "E"
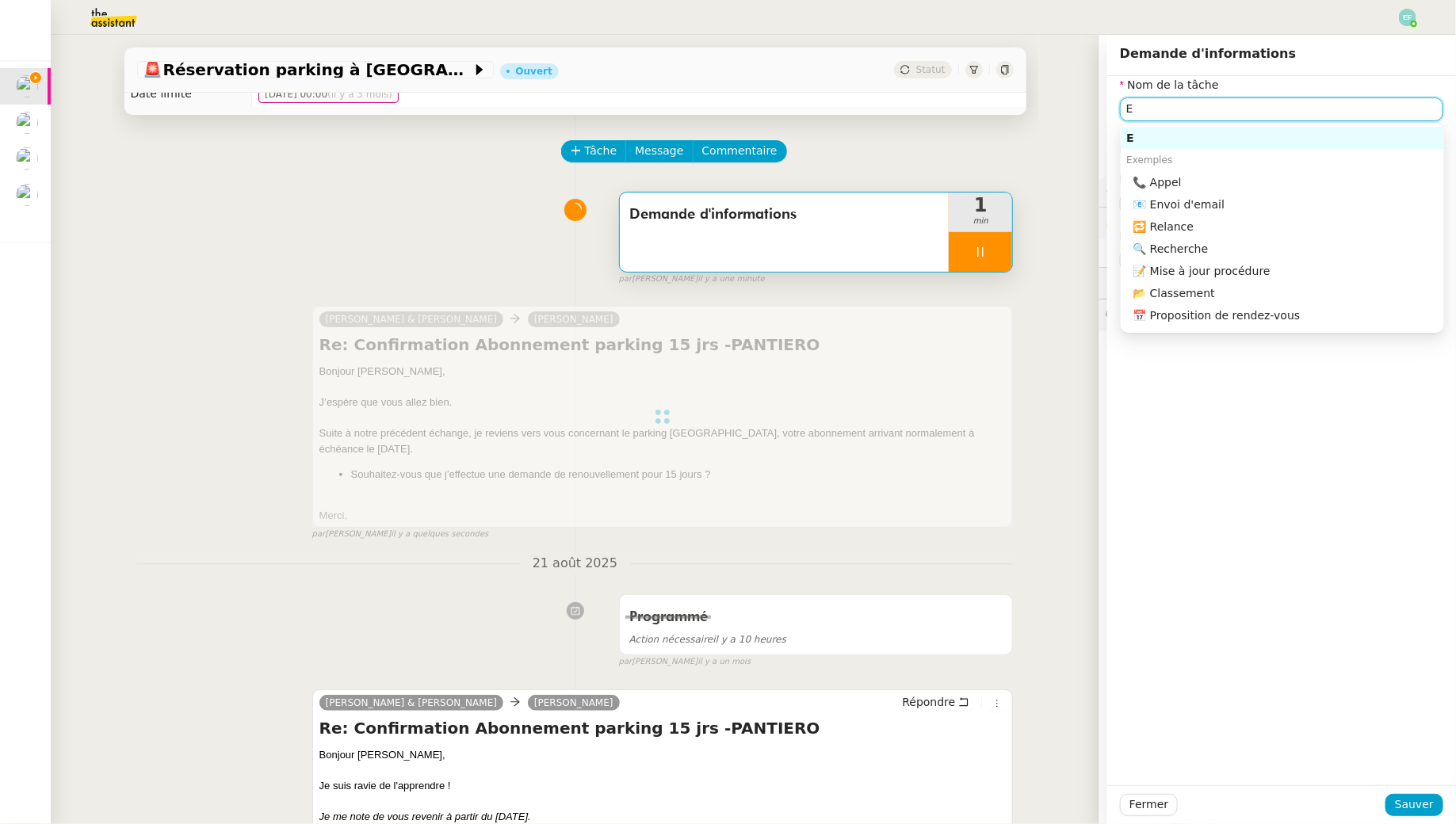
type input "18 ""
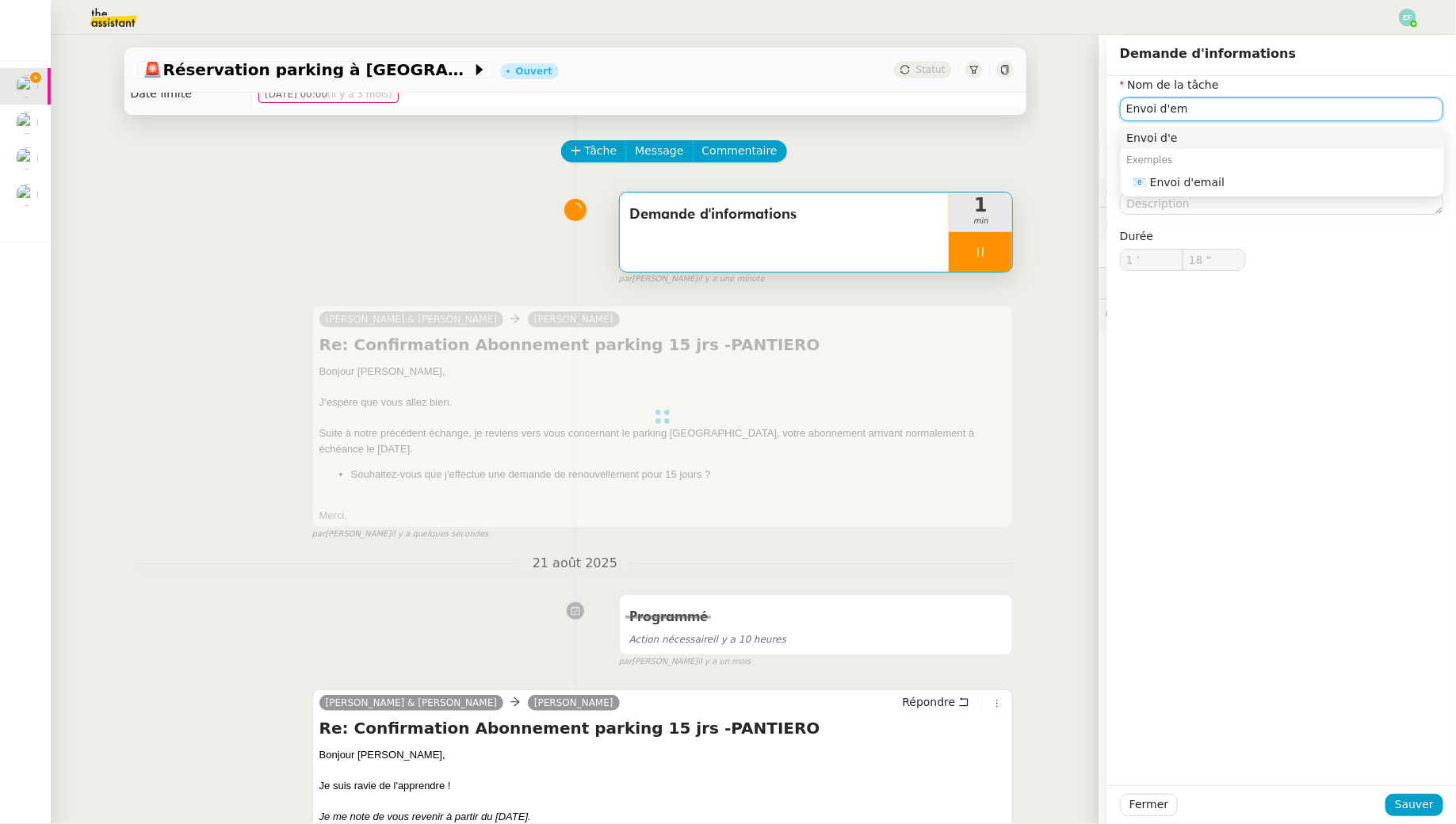
type input "Envoi d'ema"
type input "19 ""
type input "Envoi d'email"
type input "20 ""
type input "Demande d'informations"
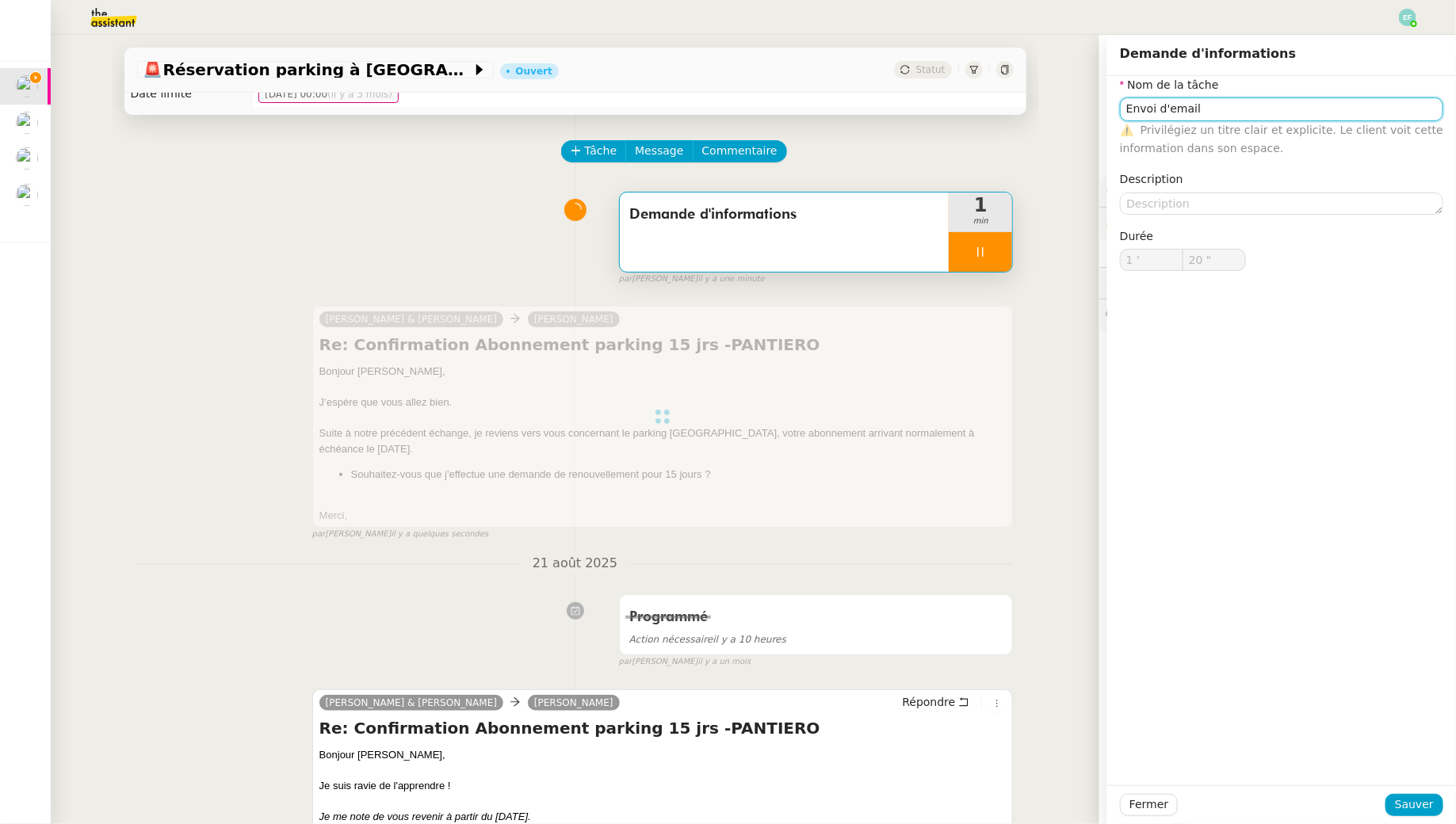
type input "1 '"
drag, startPoint x: 1456, startPoint y: 301, endPoint x: 1432, endPoint y: 208, distance: 96.0
click at [1452, 287] on div "Nom de la tâche Demande d'informations ⚠️ Privilégiez un titre clair et explici…" at bounding box center [1282, 431] width 349 height 709
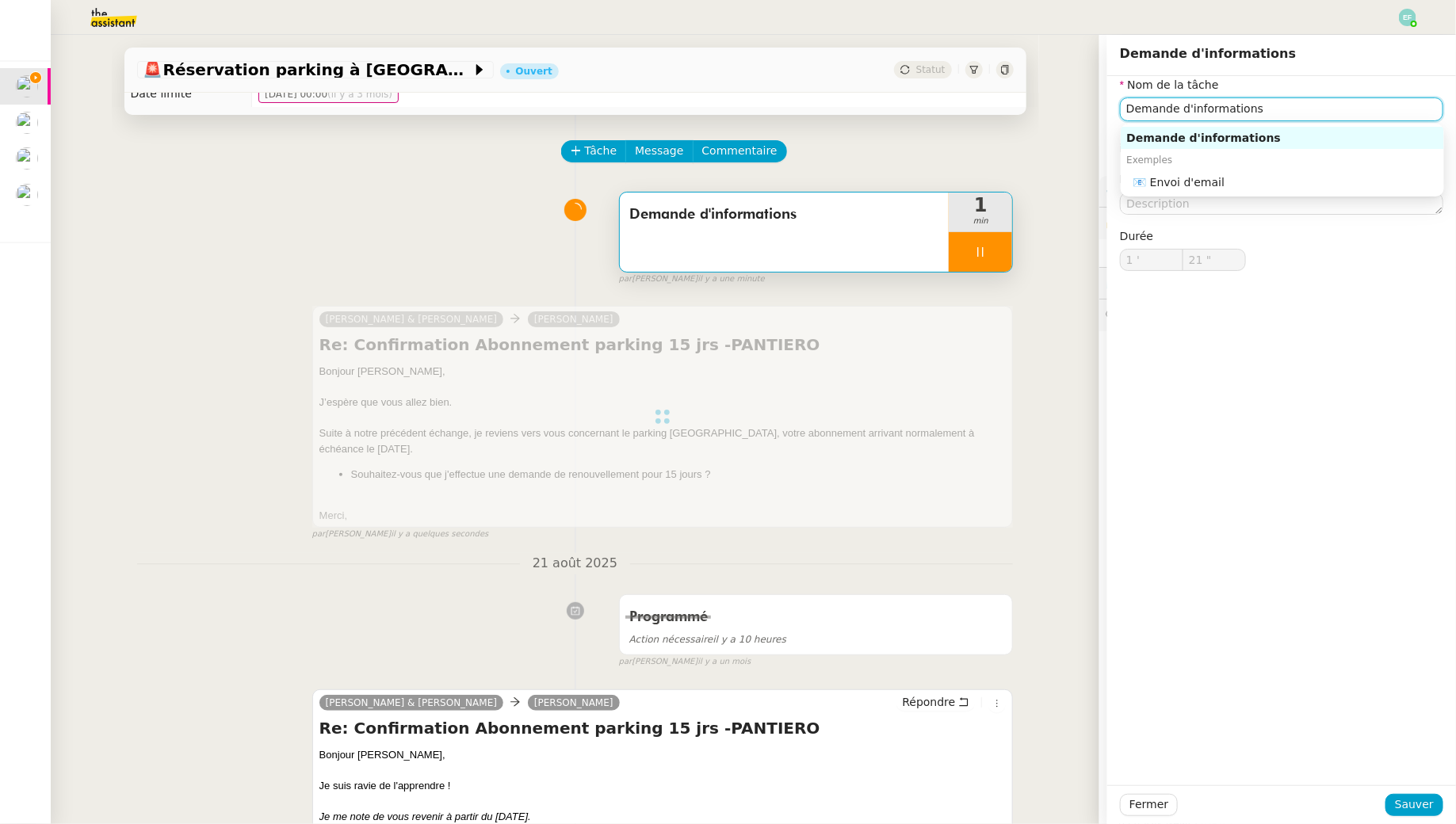
type input "22 ""
drag, startPoint x: 1271, startPoint y: 119, endPoint x: 1106, endPoint y: 97, distance: 166.5
click at [1106, 97] on app-ticket "🚨 Réservation parking à [GEOGRAPHIC_DATA] Ouvert Statut Client [PERSON_NAME] Ow…" at bounding box center [753, 429] width 1406 height 789
type input "Envoi"
type input "23 ""
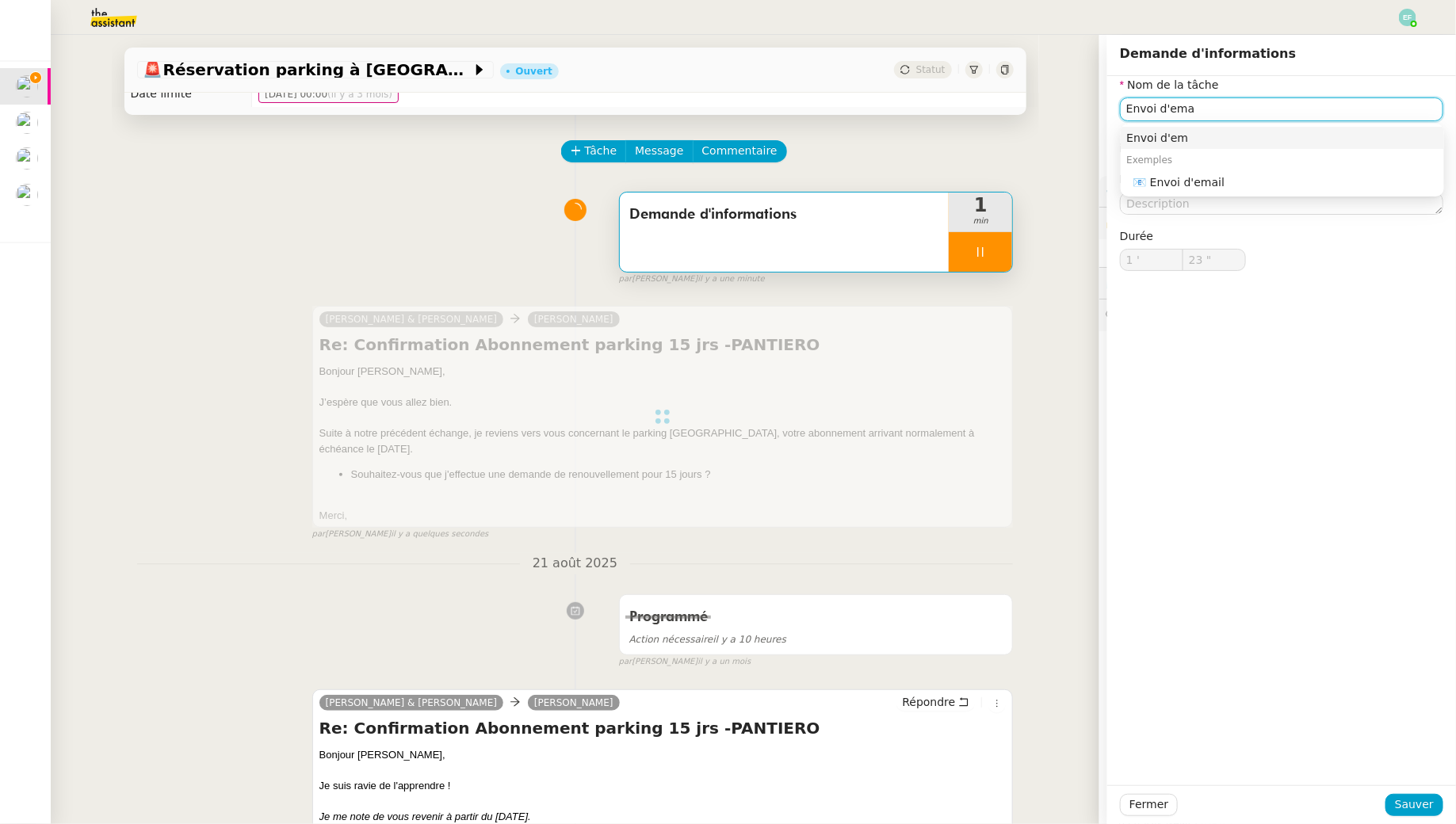
type input "Envoi d'emai"
type input "24 ""
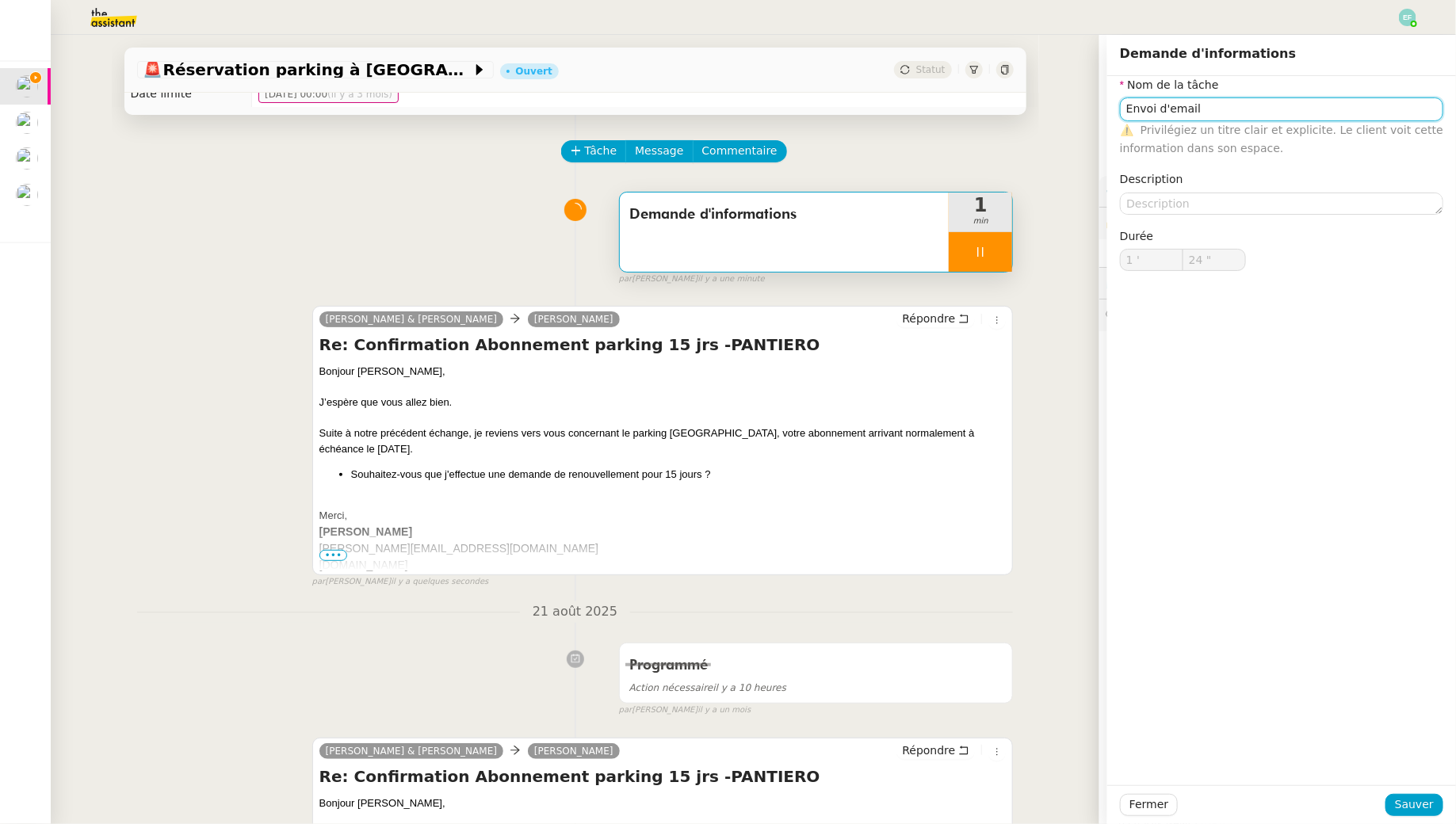
type input "Demande d'informations"
type input "1 '"
type input "25 ""
type input "Demande d'informations"
type input "1 '"
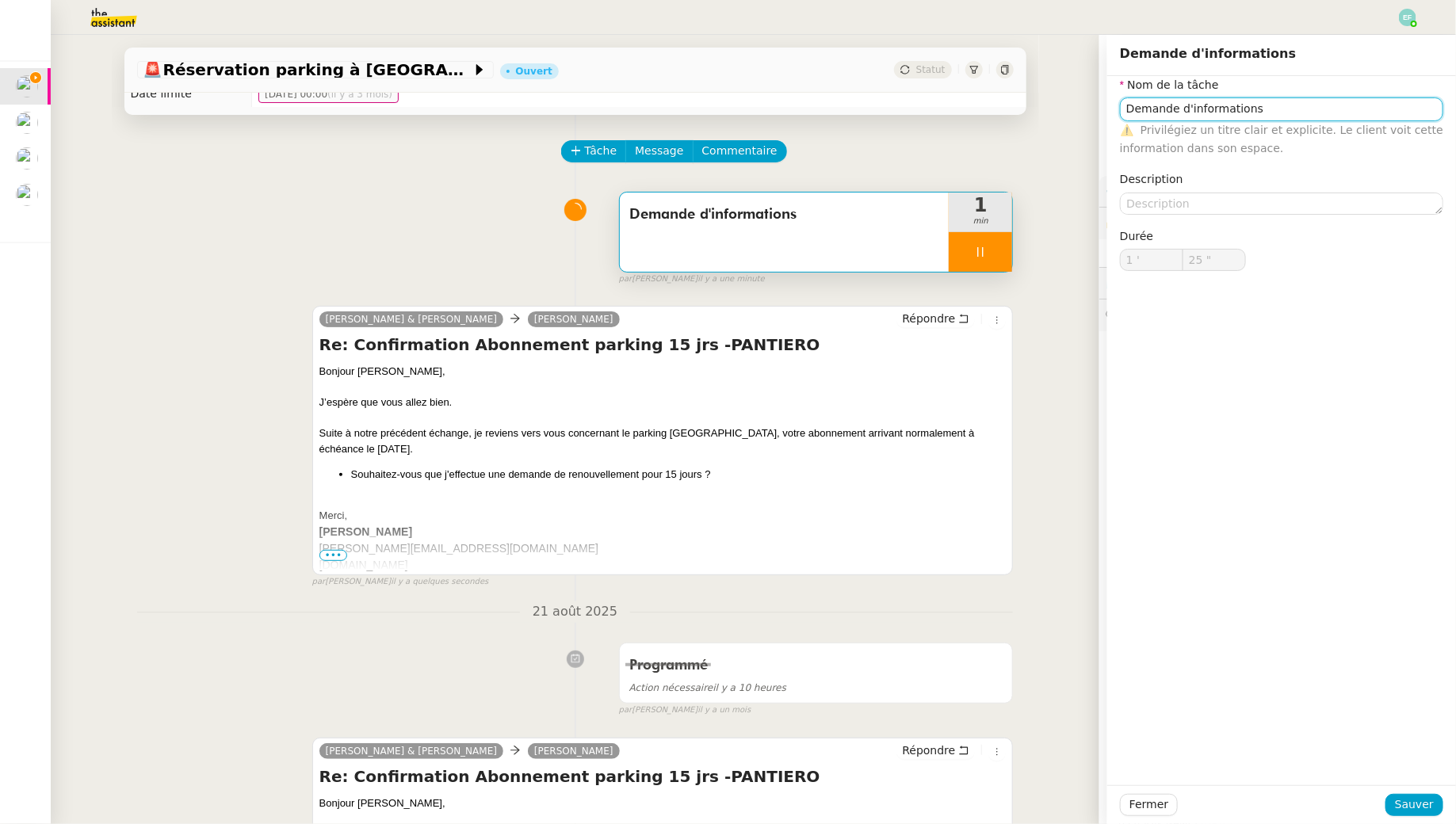
type input "25 ""
type input "Demande d'informations"
type input "1 '"
type input "26 ""
click at [1411, 805] on span "Sauver" at bounding box center [1415, 805] width 39 height 18
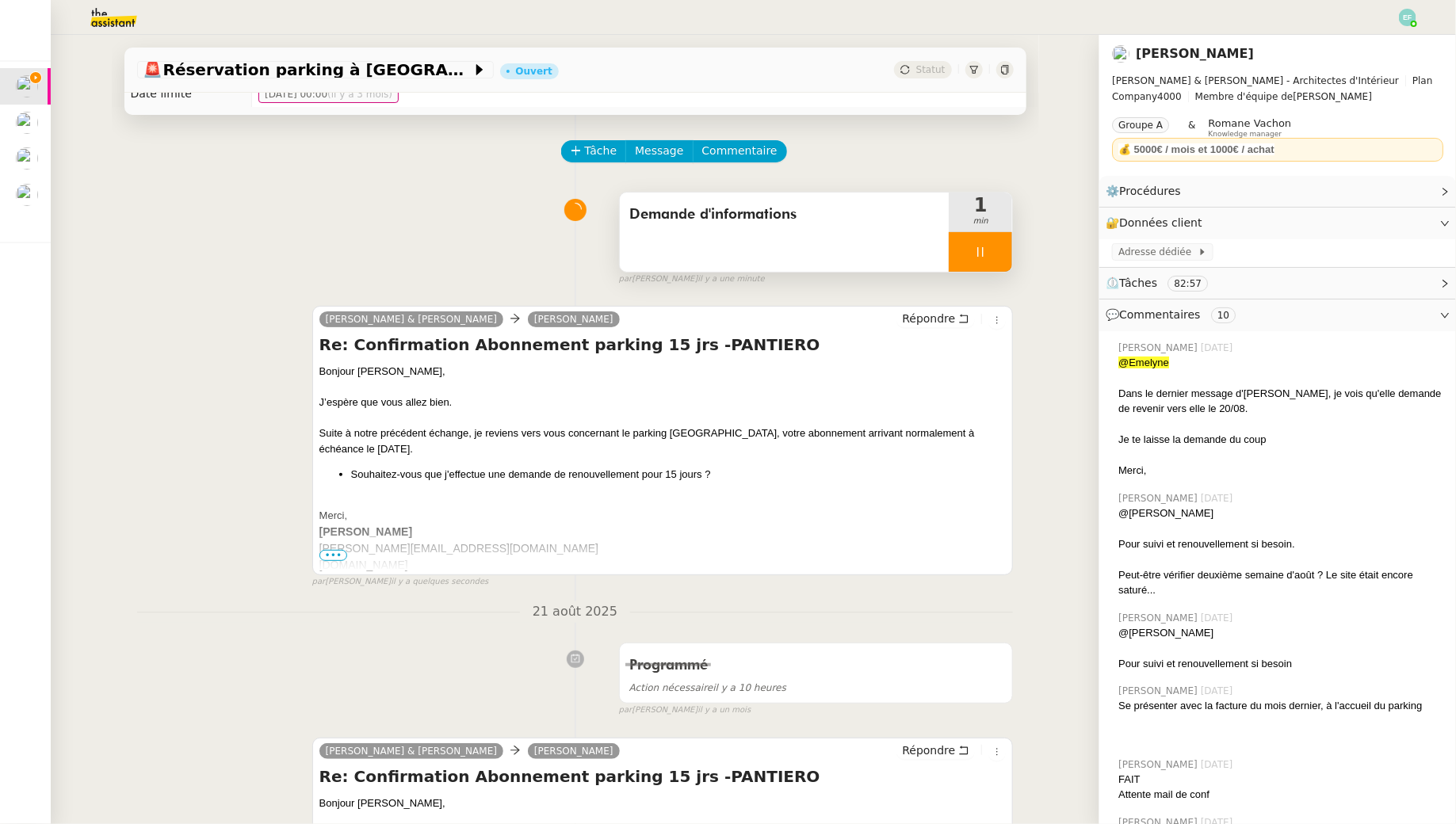
click at [891, 244] on div "Demande d'informations" at bounding box center [785, 232] width 330 height 79
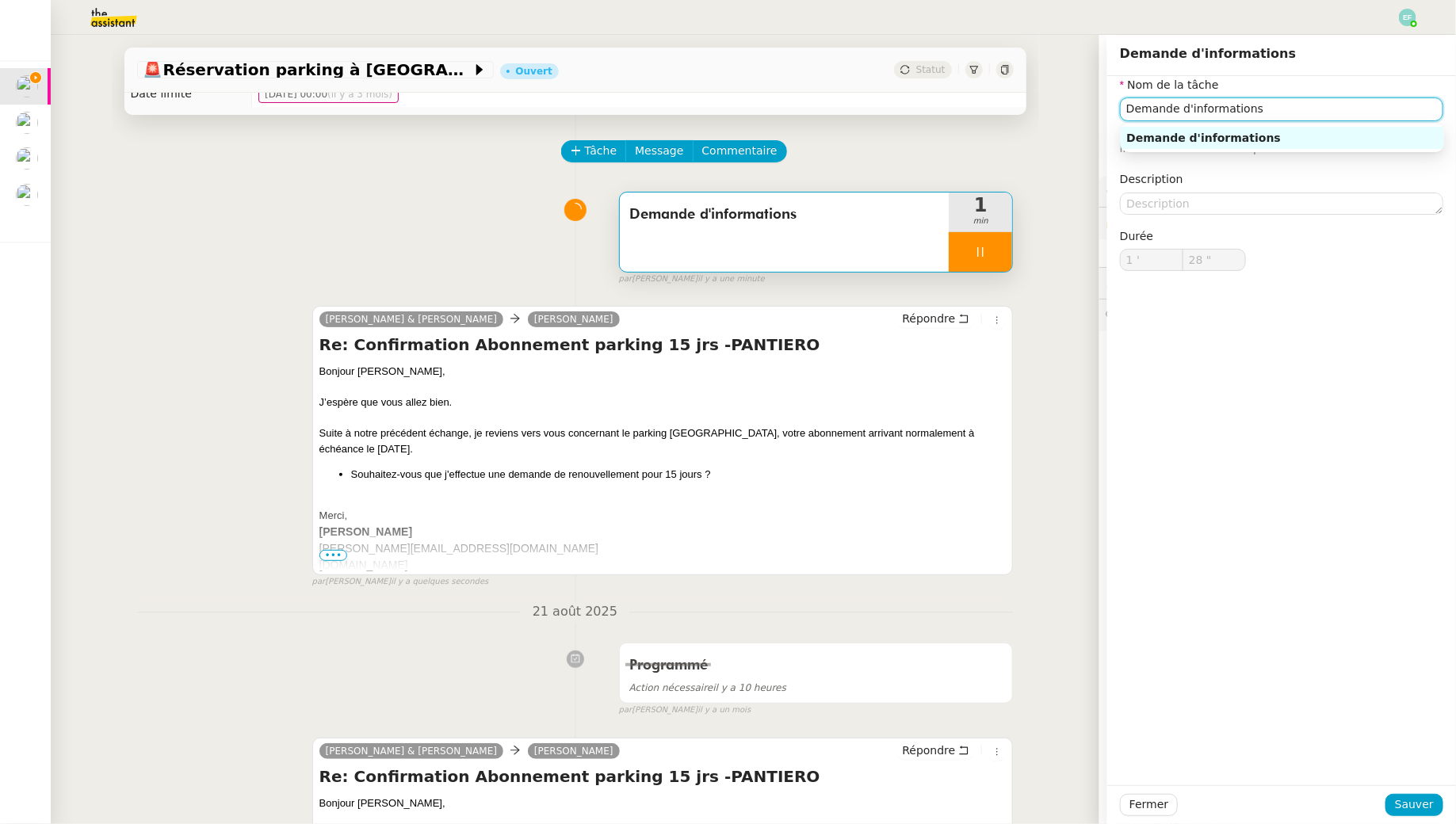
drag, startPoint x: 1264, startPoint y: 117, endPoint x: 1074, endPoint y: 80, distance: 193.6
click at [1074, 80] on app-ticket "🚨 Réservation parking à [GEOGRAPHIC_DATA] Ouvert Statut Client [PERSON_NAME] Ow…" at bounding box center [753, 429] width 1406 height 789
type input "E"
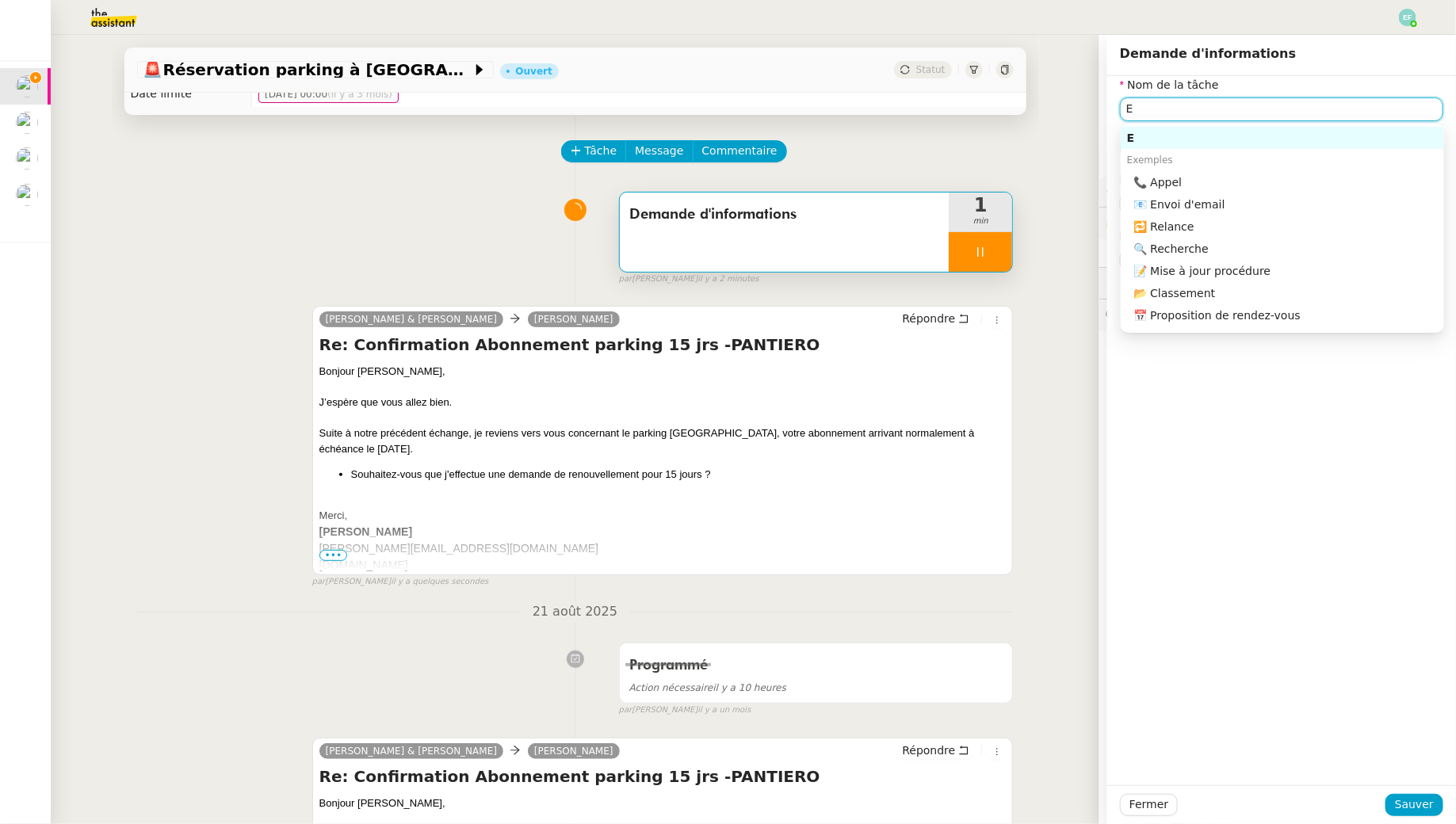
type input "29 ""
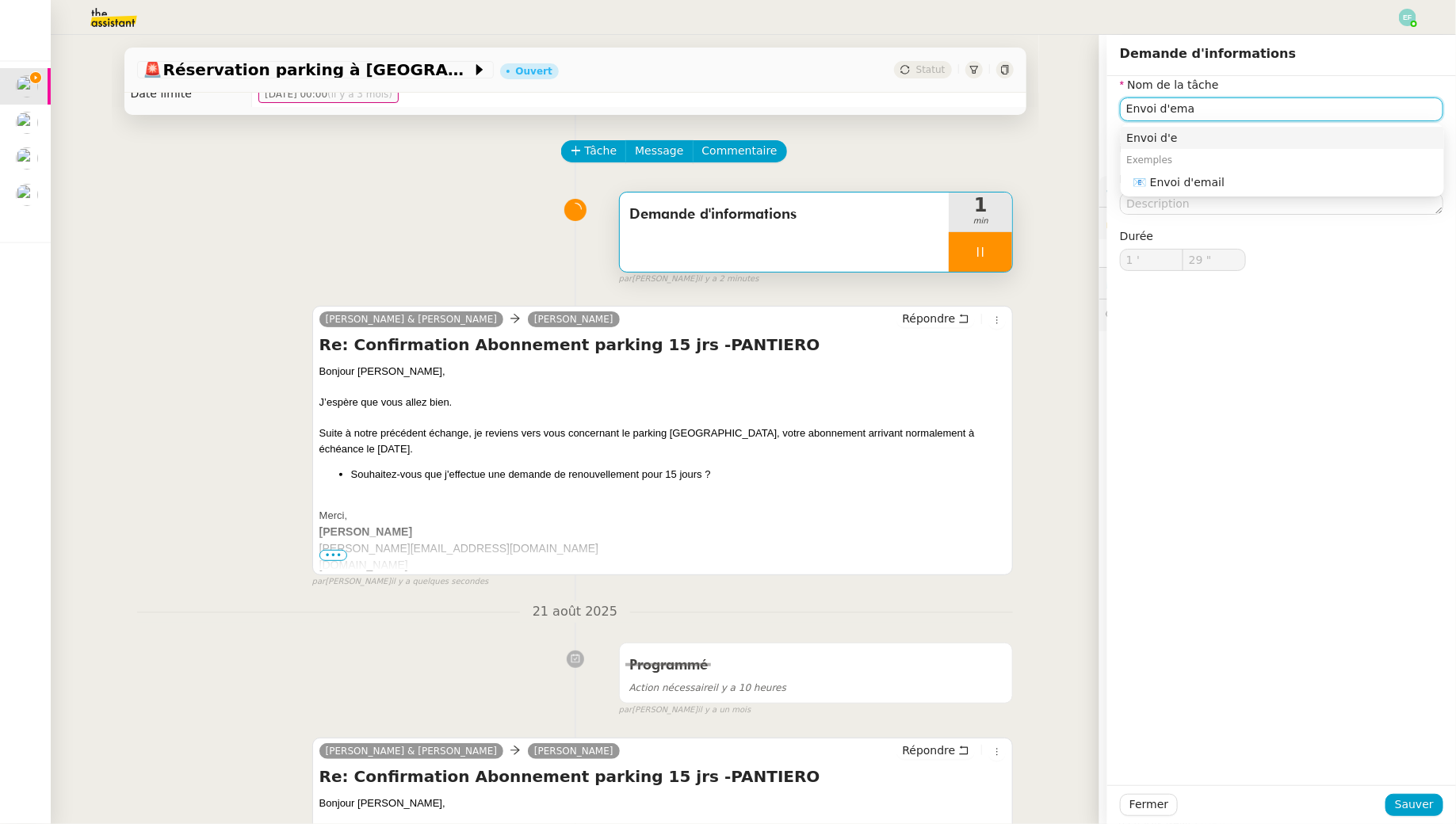
type input "Envoi d'emai"
type input "30 ""
type input "Envoi d'email"
type input "31 ""
type input "Envoi d'email"
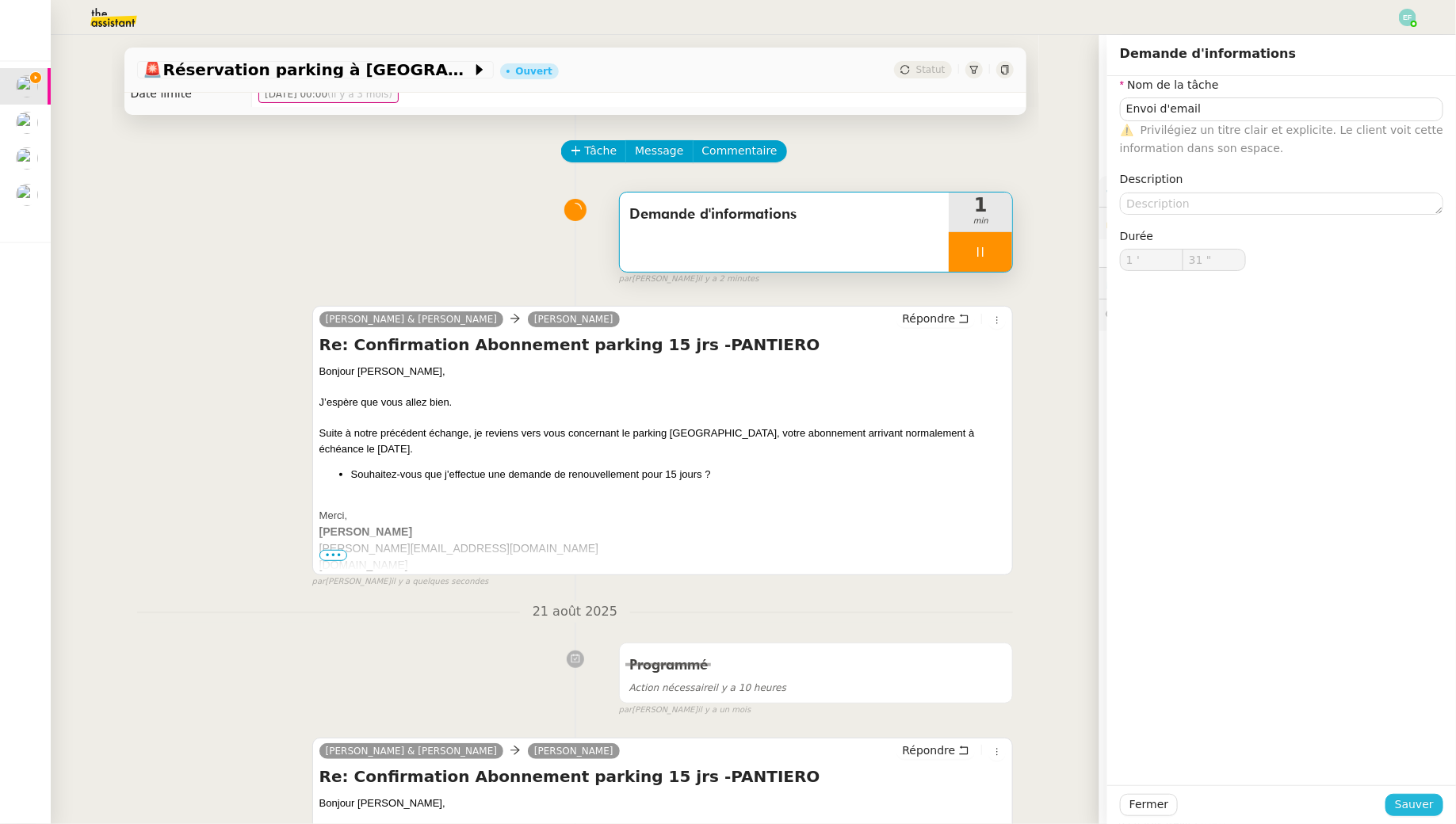
click at [1422, 807] on span "Sauver" at bounding box center [1415, 805] width 39 height 18
type input "32 ""
click at [996, 234] on div at bounding box center [981, 252] width 64 height 40
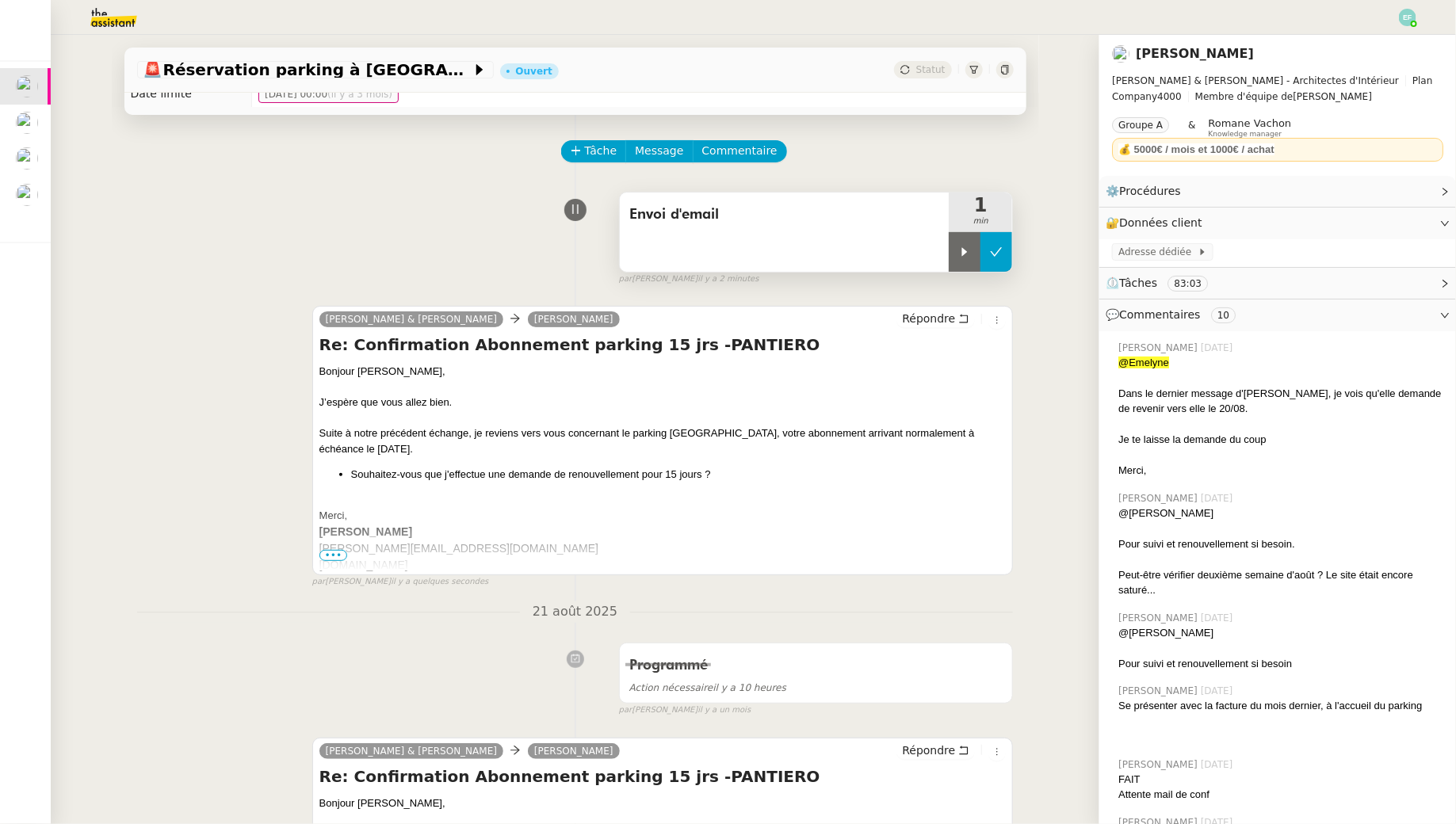
click at [1001, 252] on icon at bounding box center [996, 251] width 12 height 12
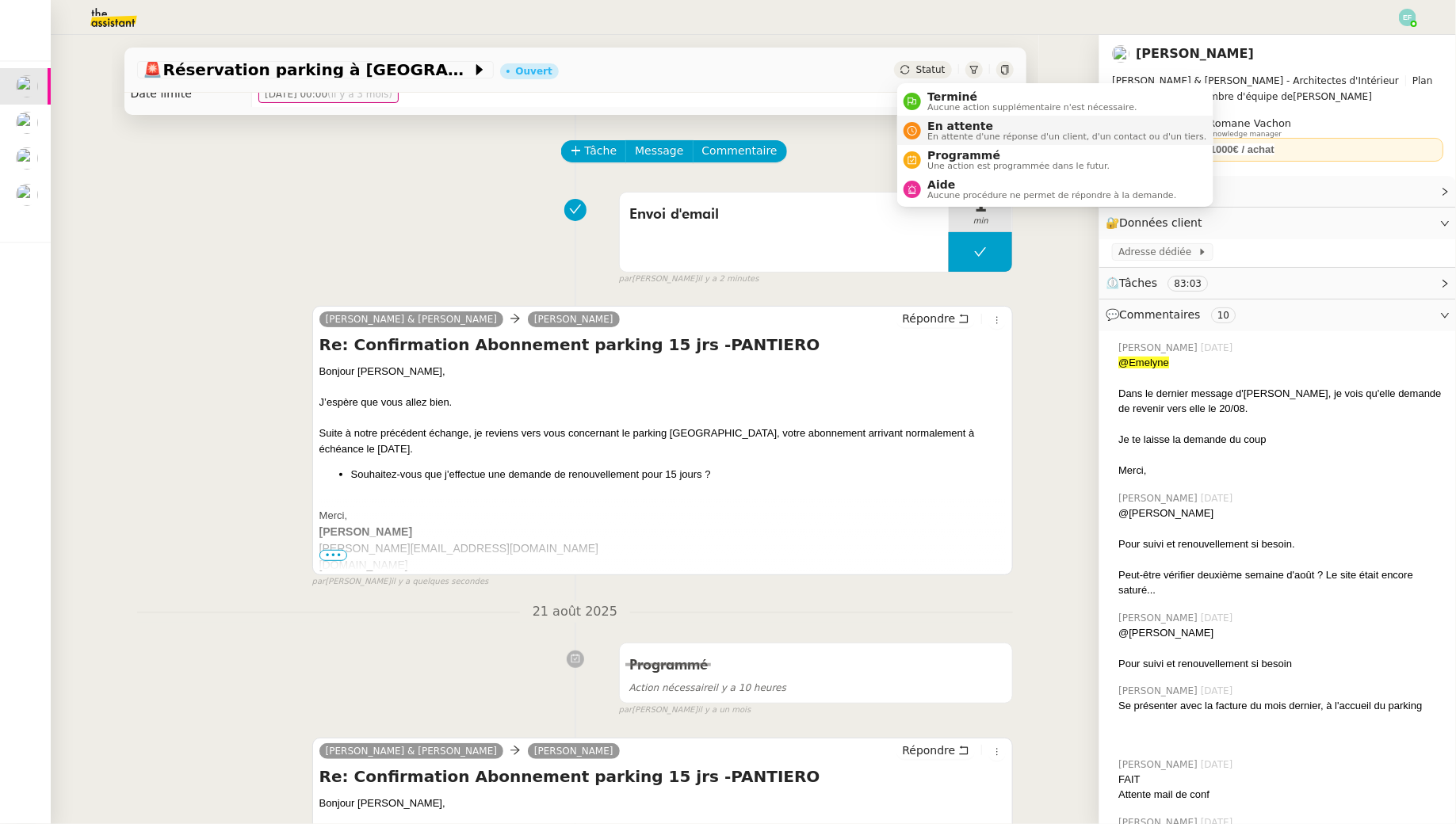
click at [946, 130] on span "En attente" at bounding box center [1067, 126] width 279 height 12
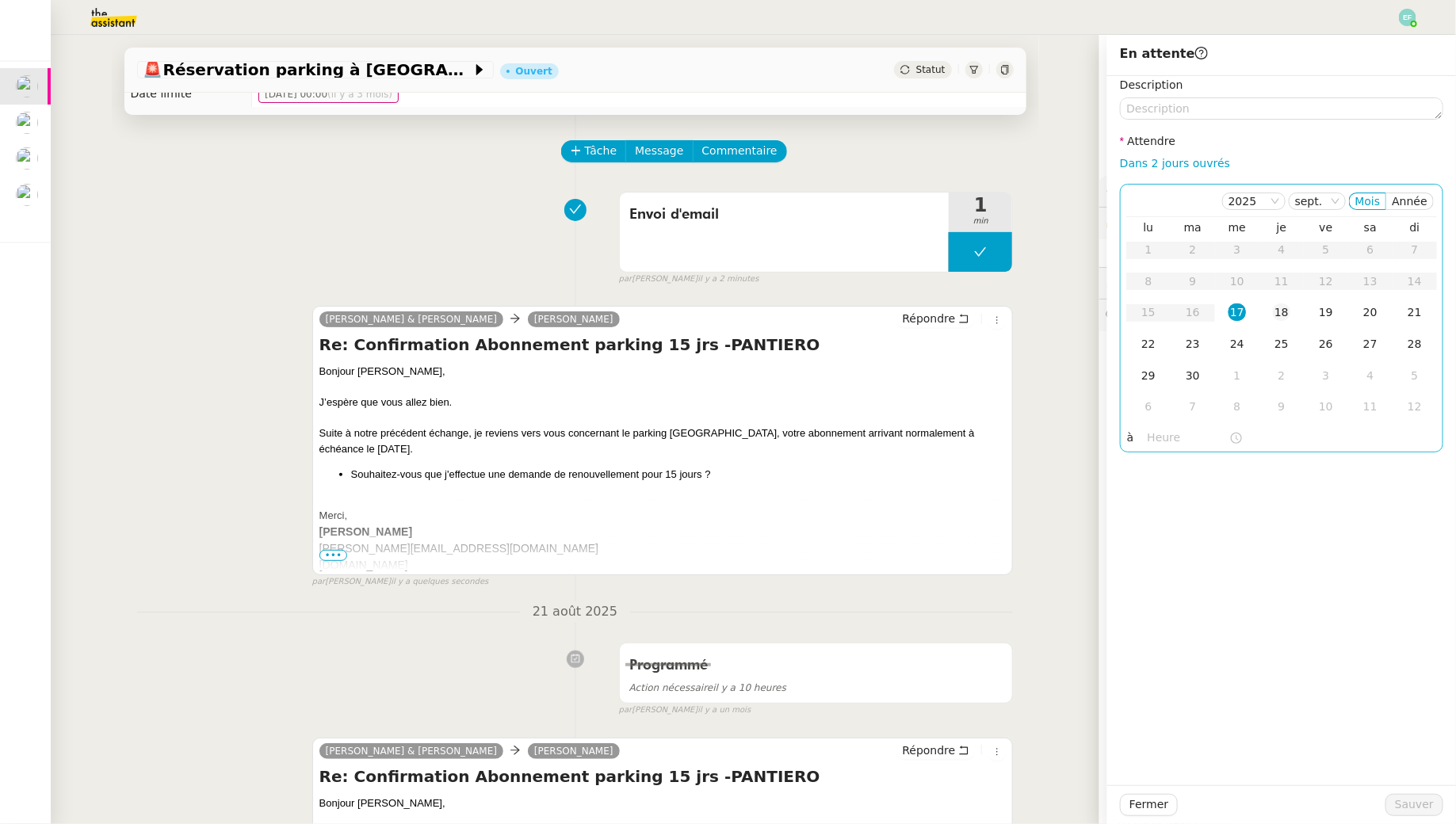
click at [1267, 317] on td "18" at bounding box center [1282, 313] width 45 height 31
click at [1412, 801] on span "Sauver" at bounding box center [1415, 805] width 39 height 18
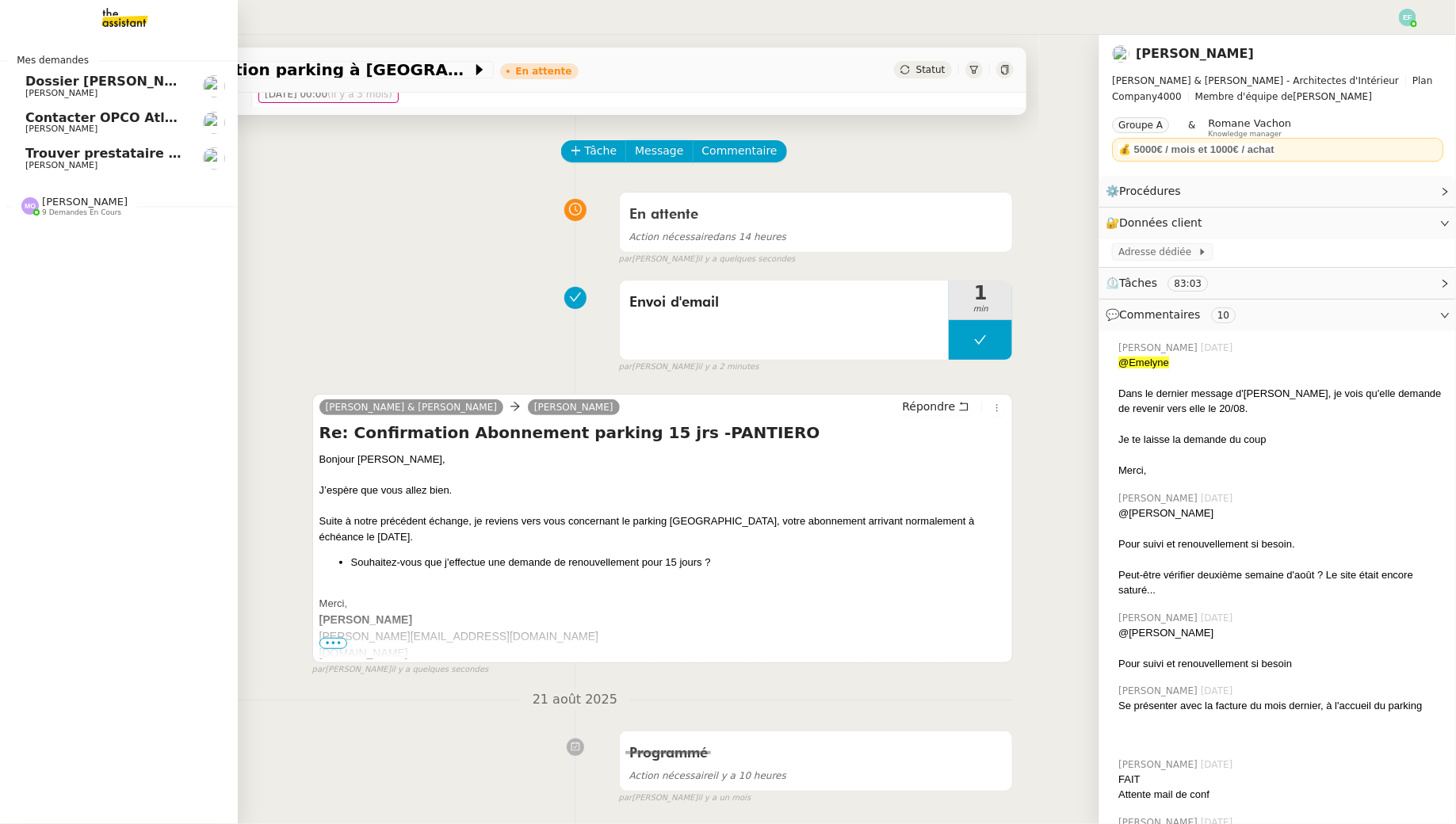
click at [68, 164] on span "[PERSON_NAME]" at bounding box center [61, 165] width 72 height 10
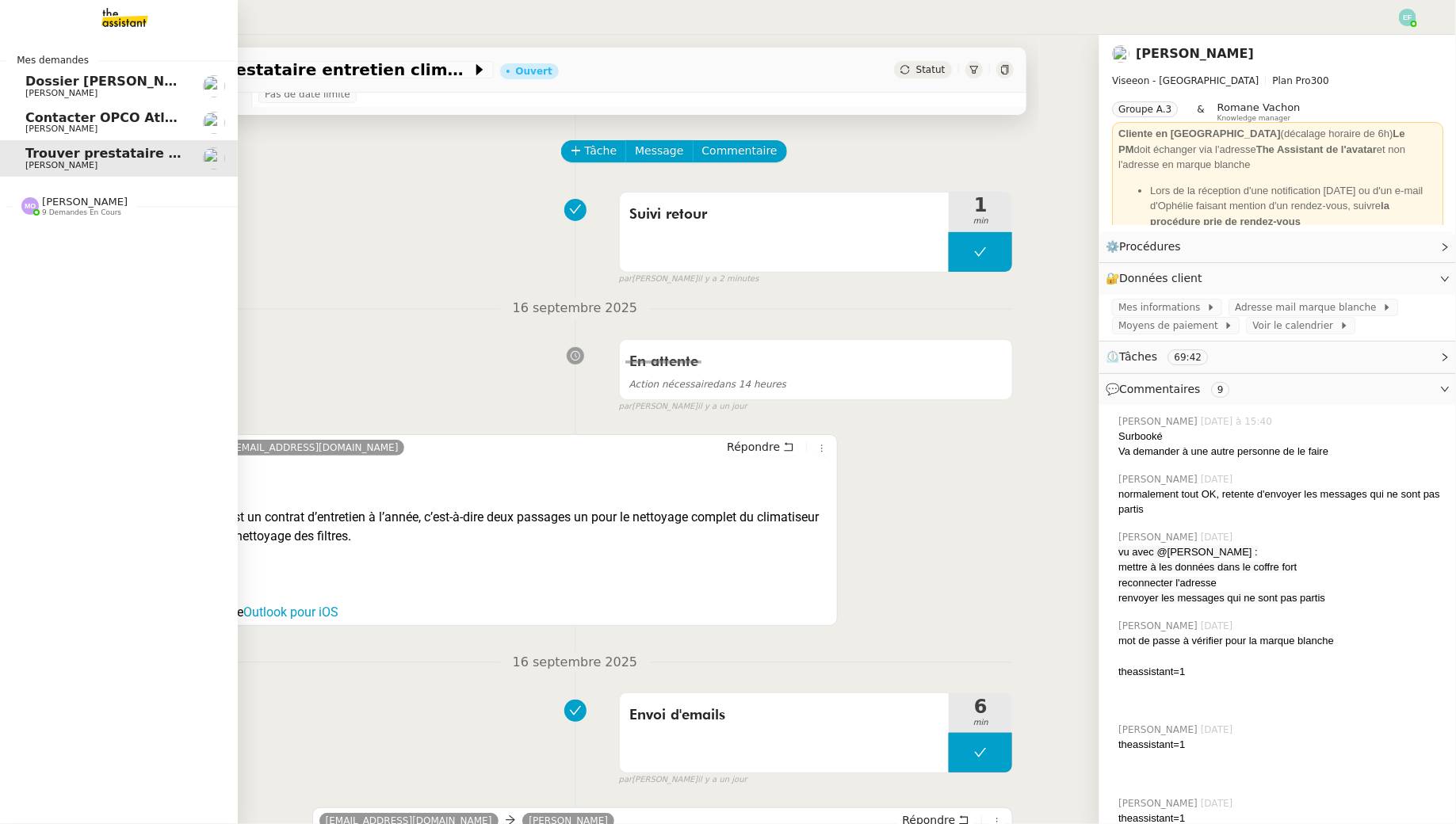
click at [47, 124] on span "[PERSON_NAME]" at bounding box center [61, 129] width 72 height 10
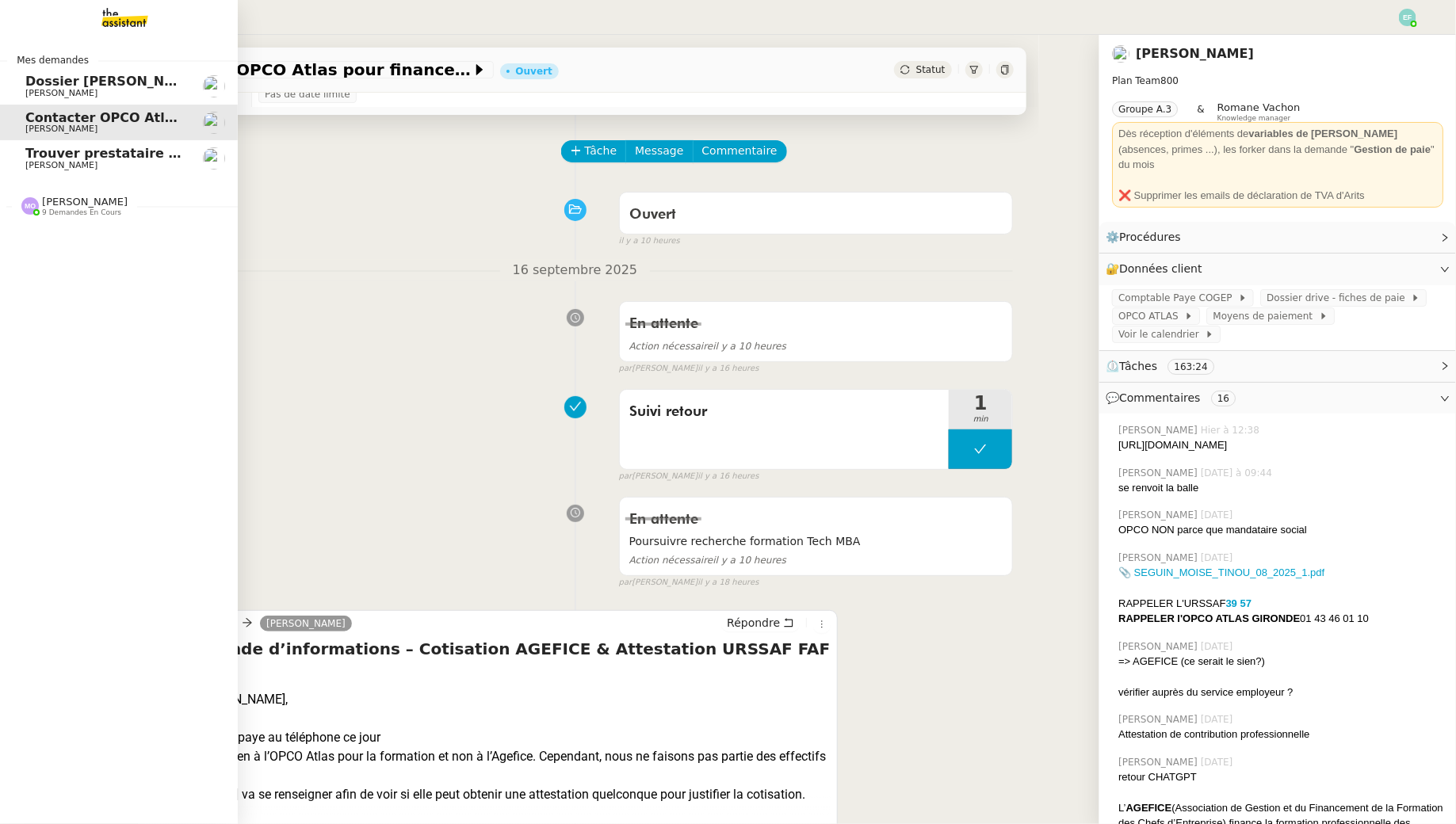
click at [32, 79] on span "Dossier [PERSON_NAME]" at bounding box center [113, 81] width 176 height 15
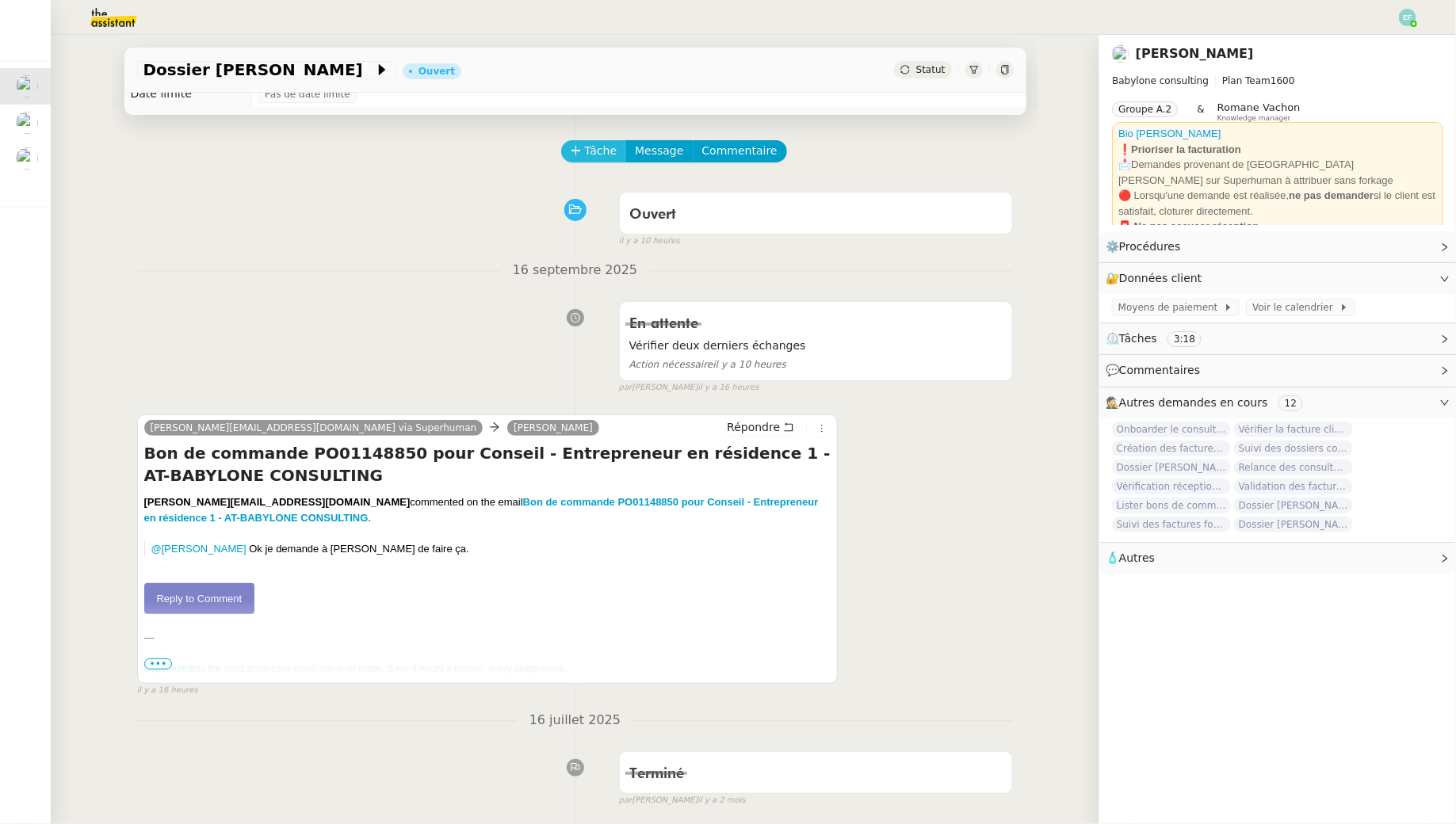
click at [591, 144] on span "Tâche" at bounding box center [601, 151] width 32 height 18
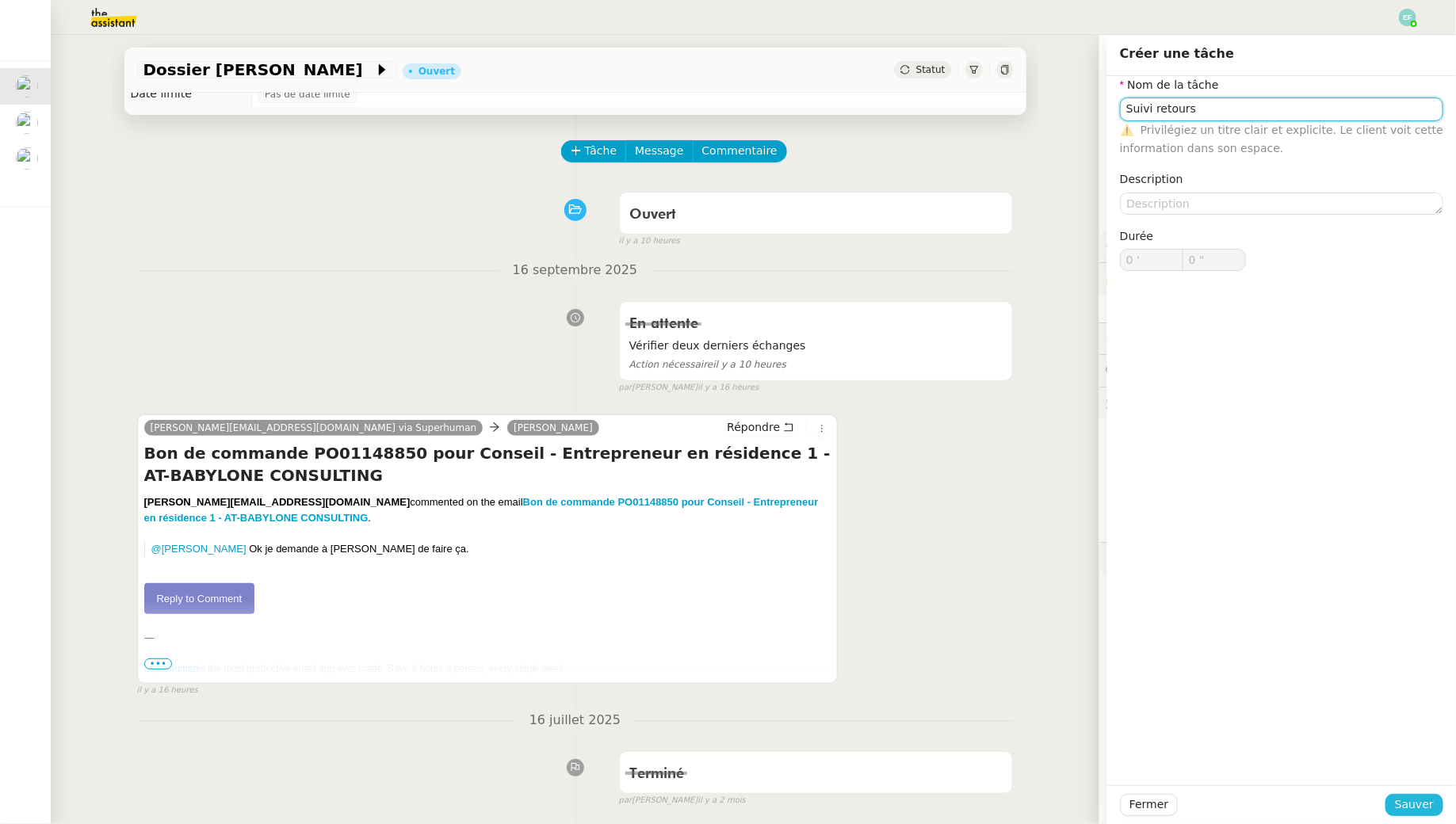
type input "Suivi retours"
click at [1406, 804] on span "Sauver" at bounding box center [1415, 805] width 39 height 18
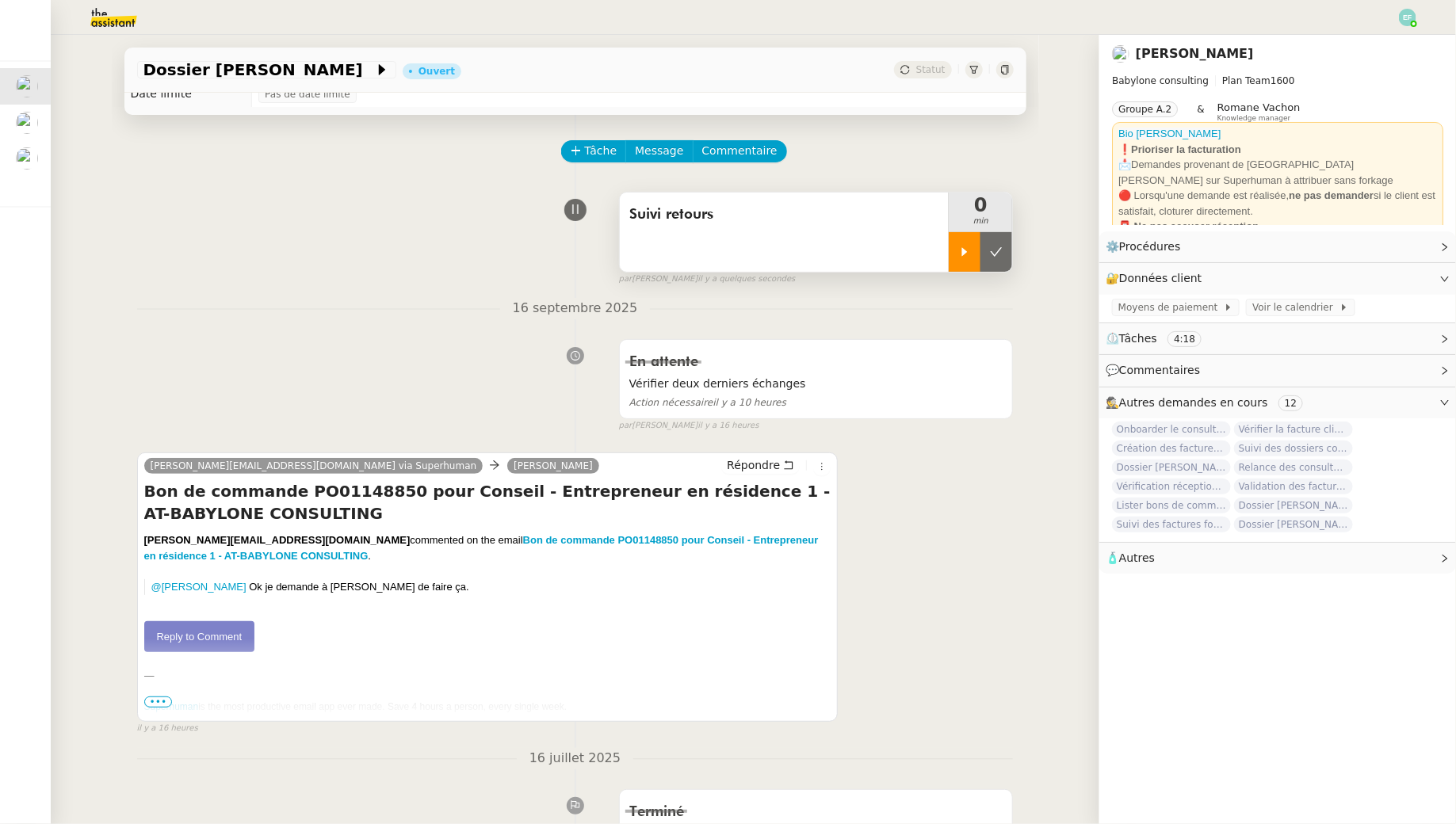
click at [956, 241] on div at bounding box center [965, 252] width 31 height 40
click at [222, 632] on link "Reply to Comment" at bounding box center [200, 637] width 111 height 31
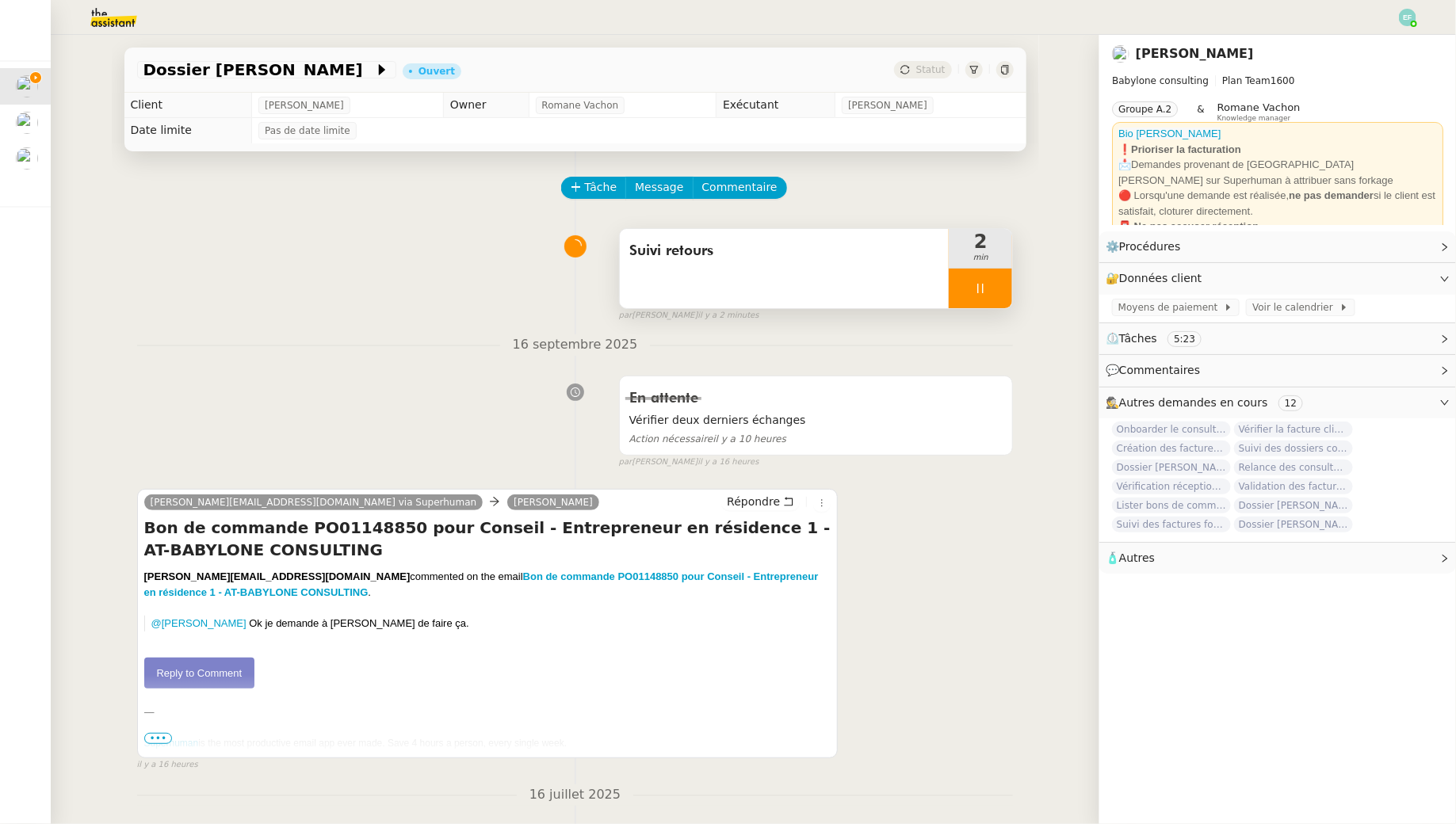
click at [977, 286] on icon at bounding box center [980, 288] width 12 height 12
click at [957, 282] on div at bounding box center [965, 288] width 31 height 40
click at [752, 177] on button "Commentaire" at bounding box center [740, 188] width 94 height 22
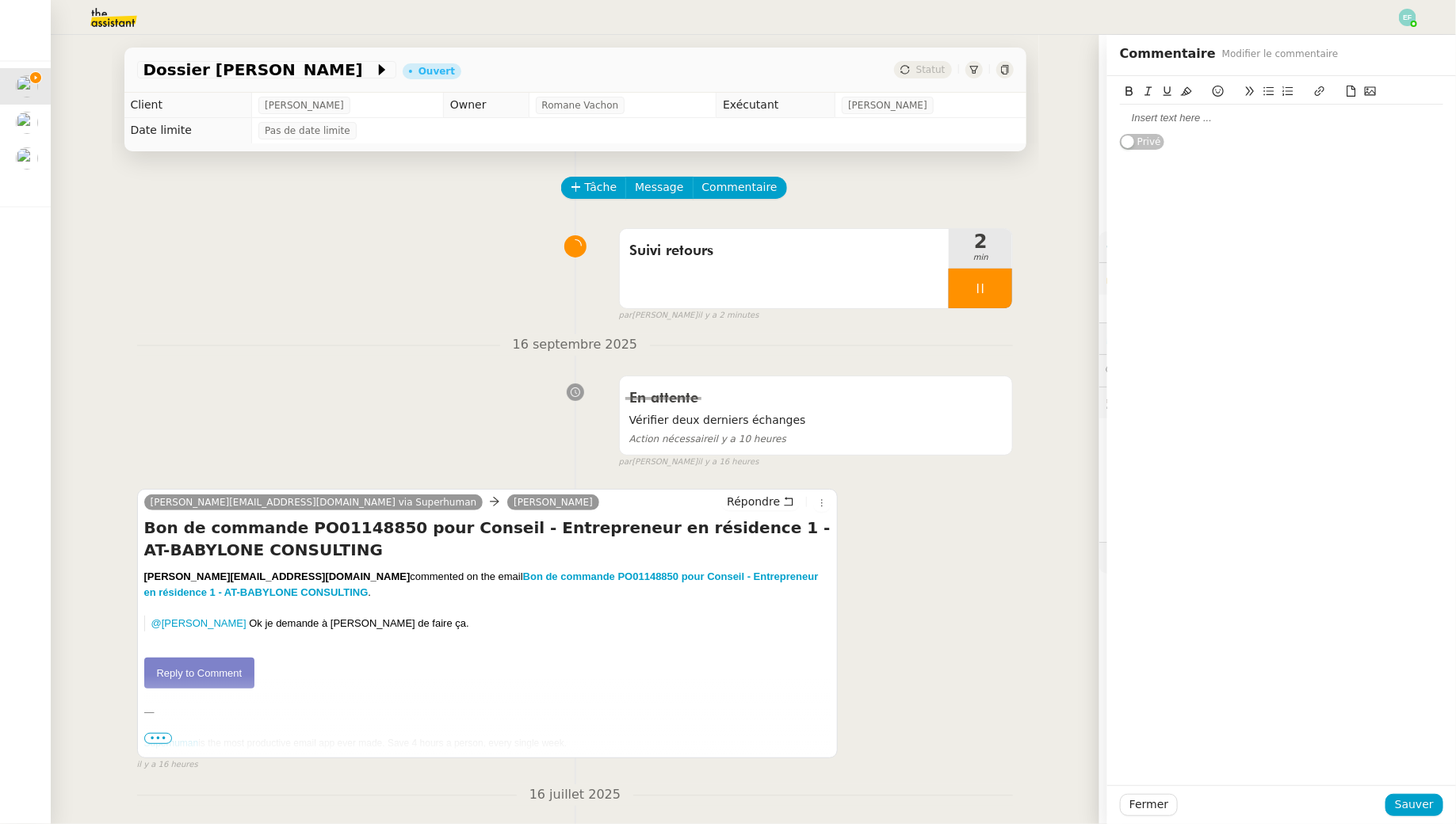
click at [1186, 112] on div at bounding box center [1282, 117] width 323 height 14
click at [1399, 803] on span "Sauver" at bounding box center [1415, 805] width 39 height 18
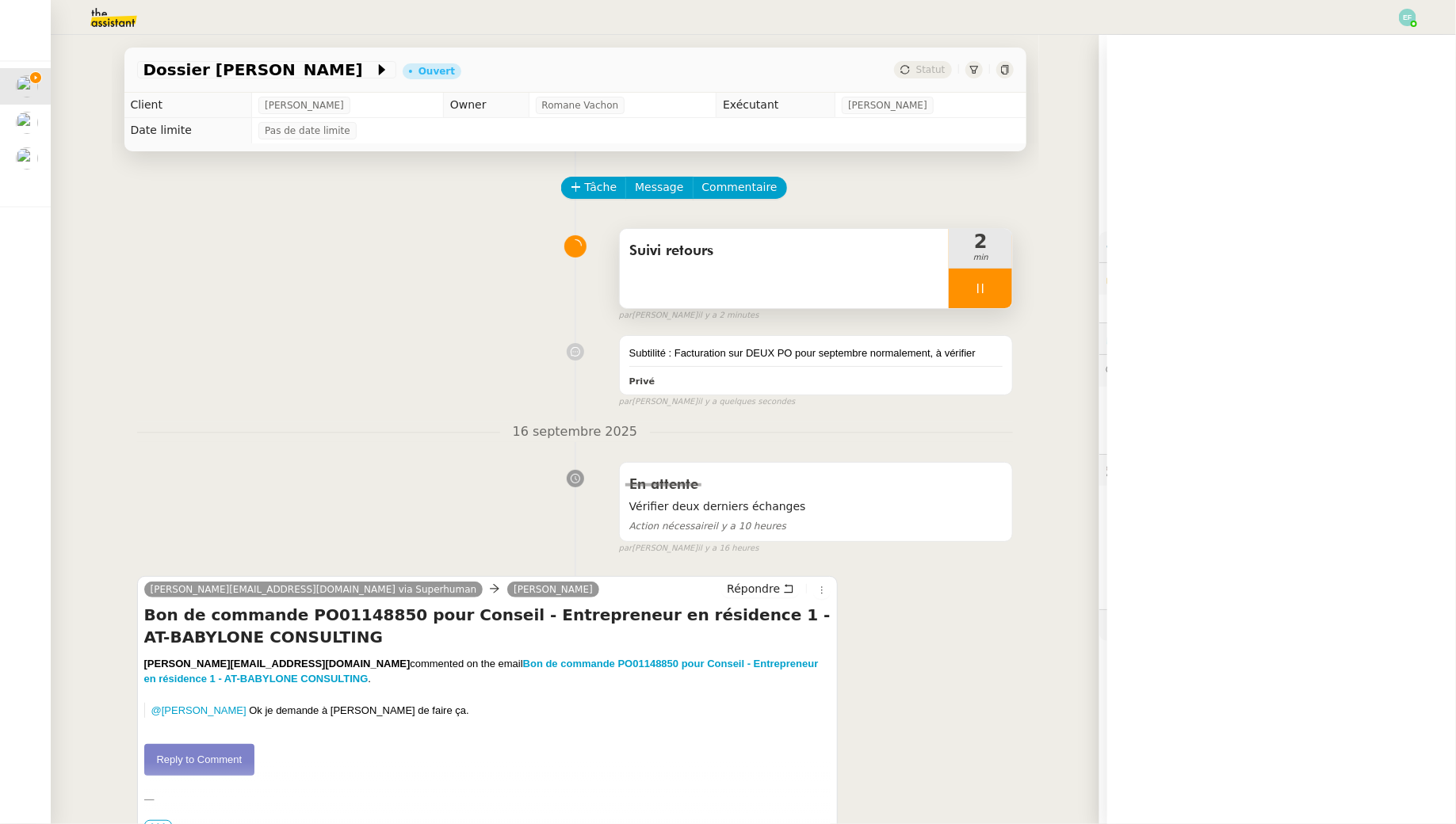
click at [990, 291] on div at bounding box center [981, 288] width 64 height 40
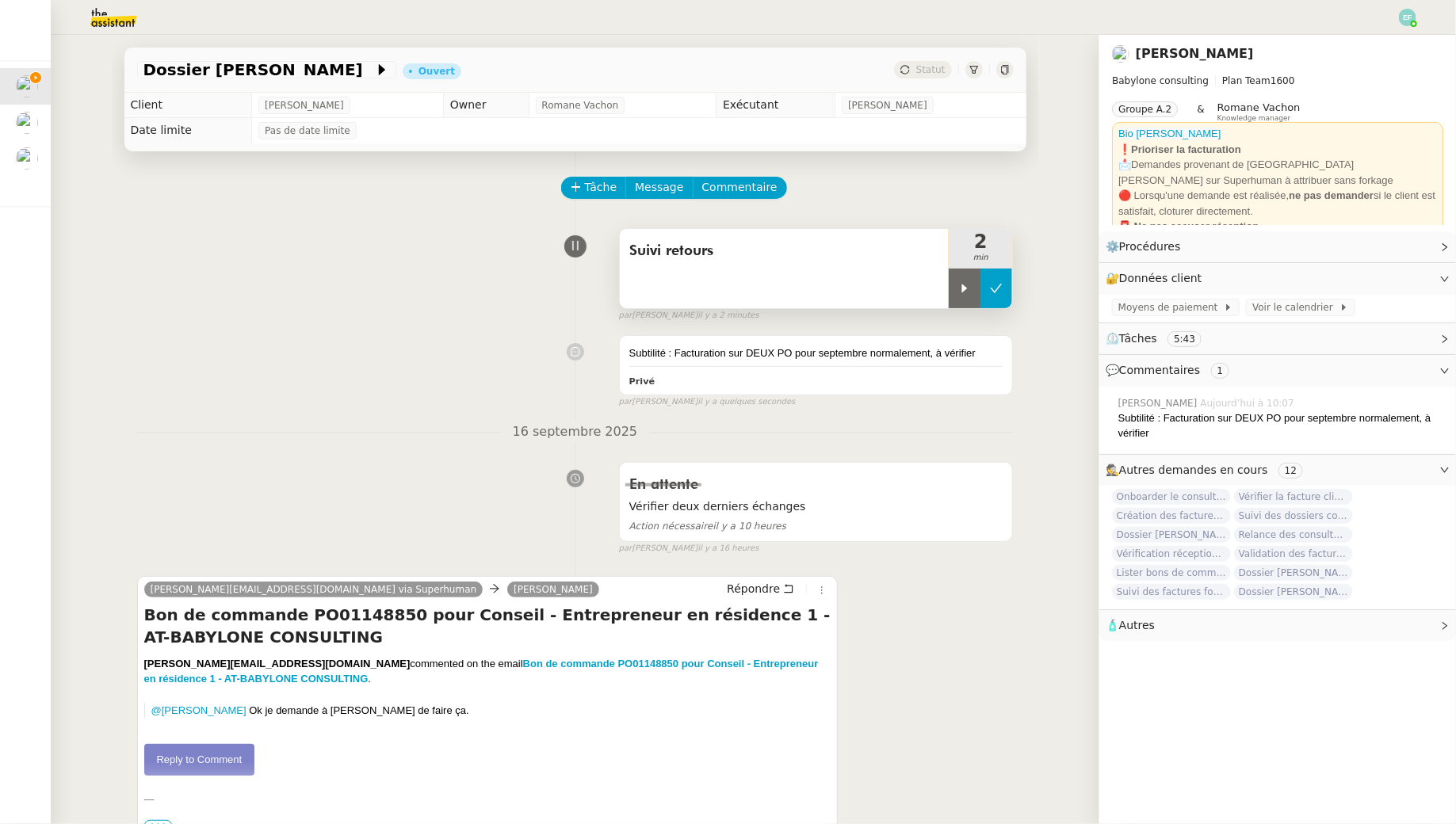
click at [1009, 291] on button at bounding box center [996, 288] width 31 height 40
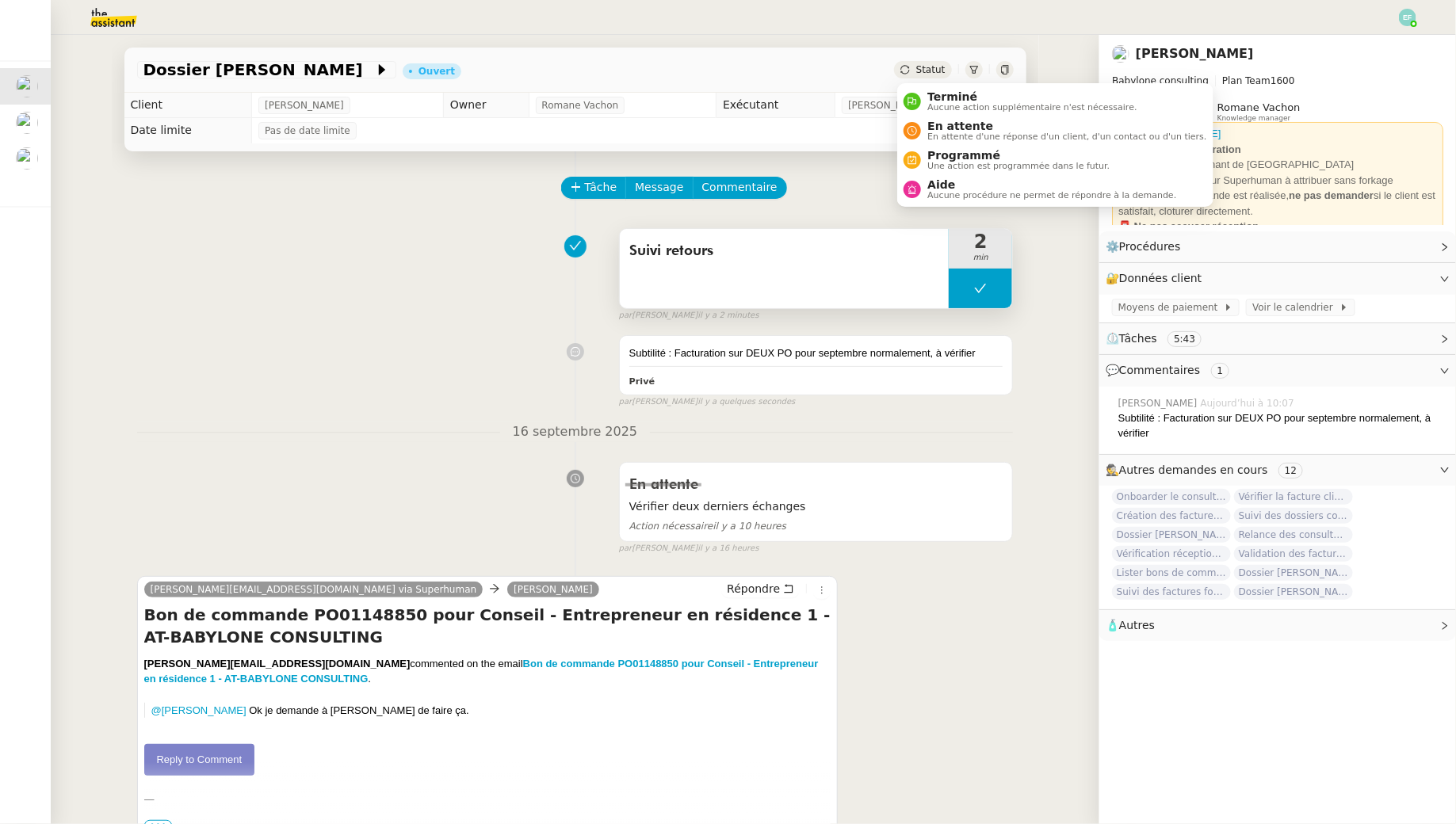
click at [981, 288] on icon at bounding box center [980, 288] width 12 height 12
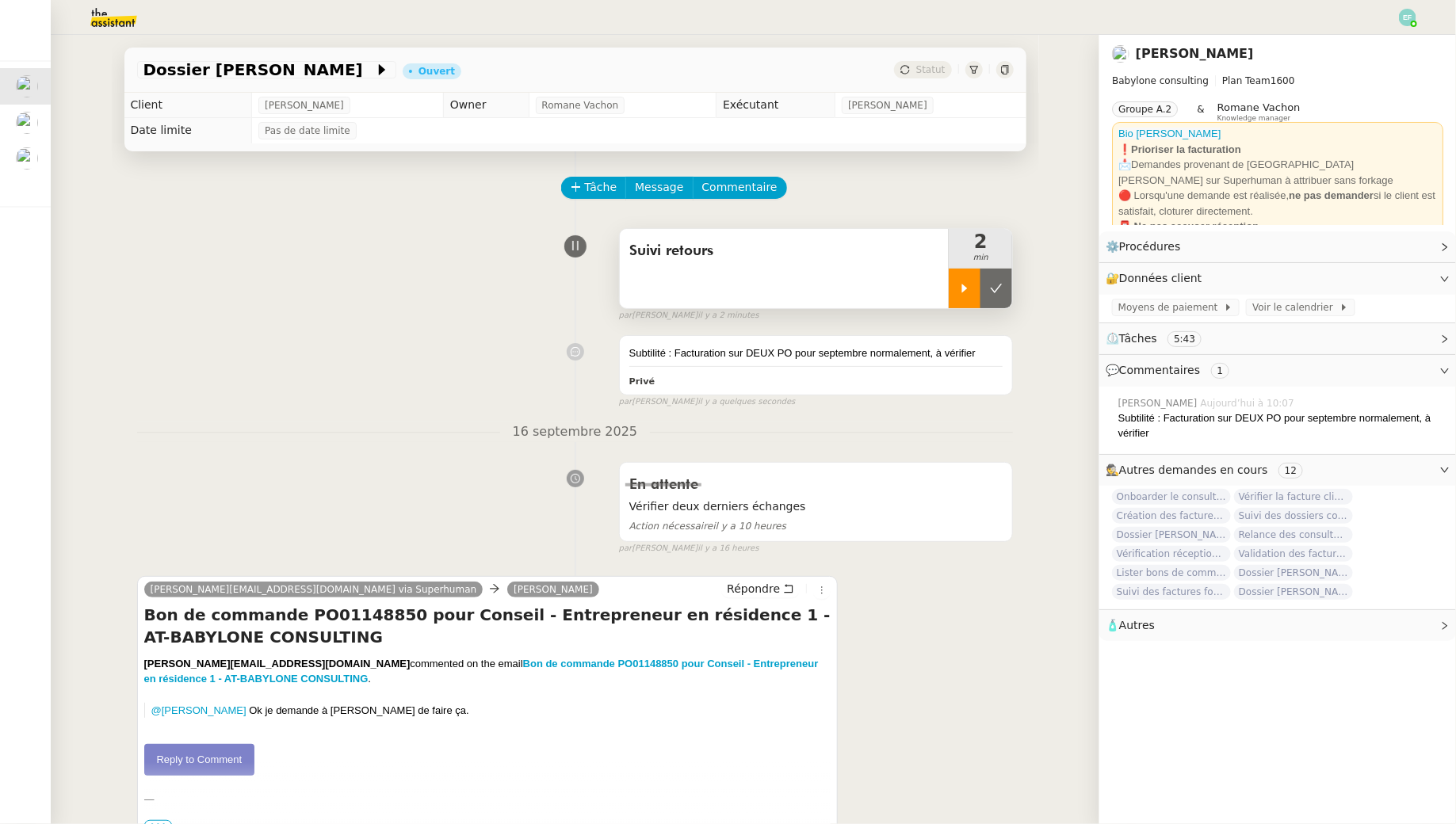
click at [962, 279] on div at bounding box center [965, 288] width 31 height 40
click at [816, 263] on div "Suivi retours" at bounding box center [785, 269] width 330 height 79
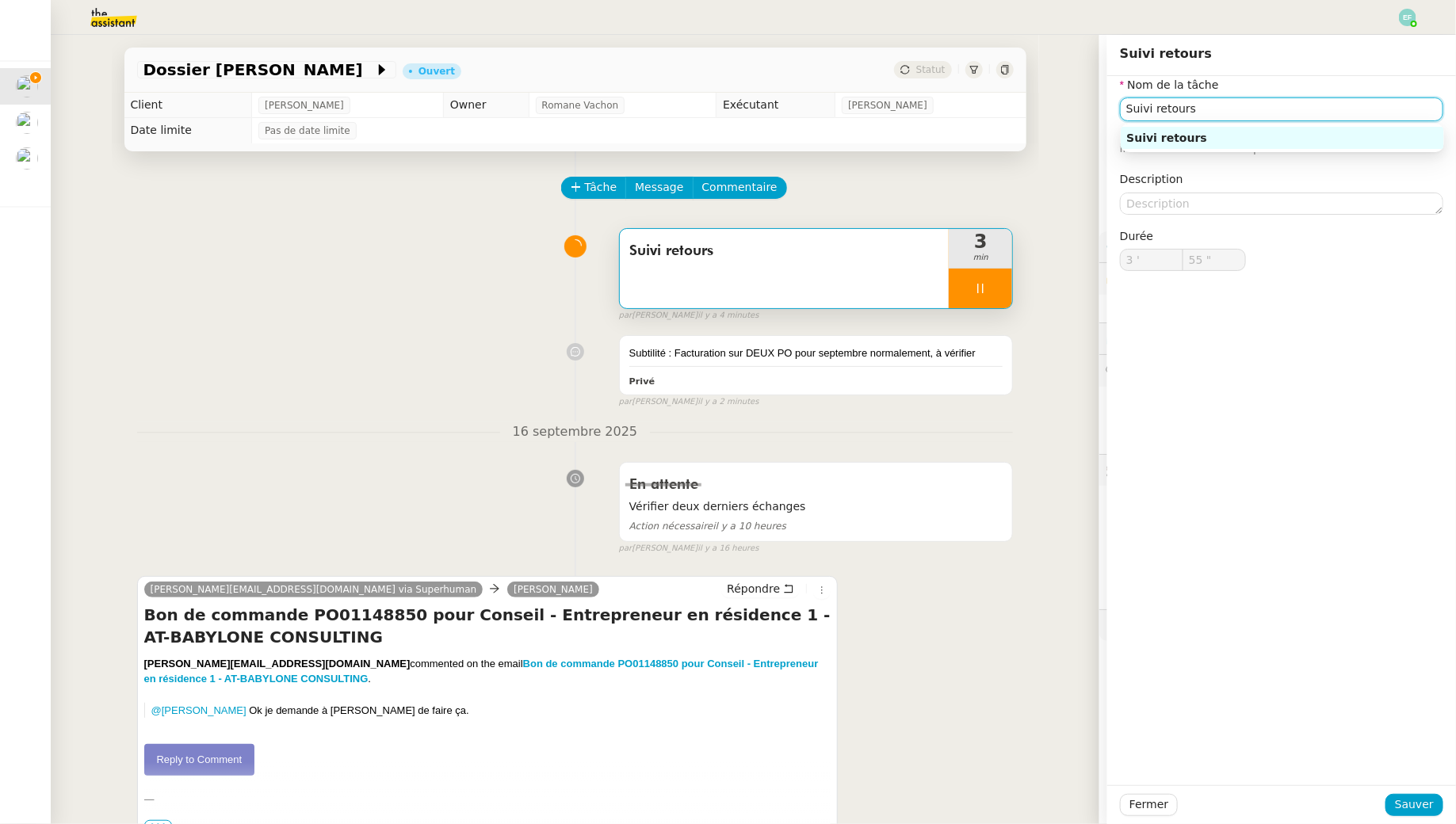
click at [1281, 104] on input "Suivi retours" at bounding box center [1282, 109] width 323 height 23
type input "Suivi retours +"
type input "56 ""
type input "Suivi retours + implém"
type input "57 ""
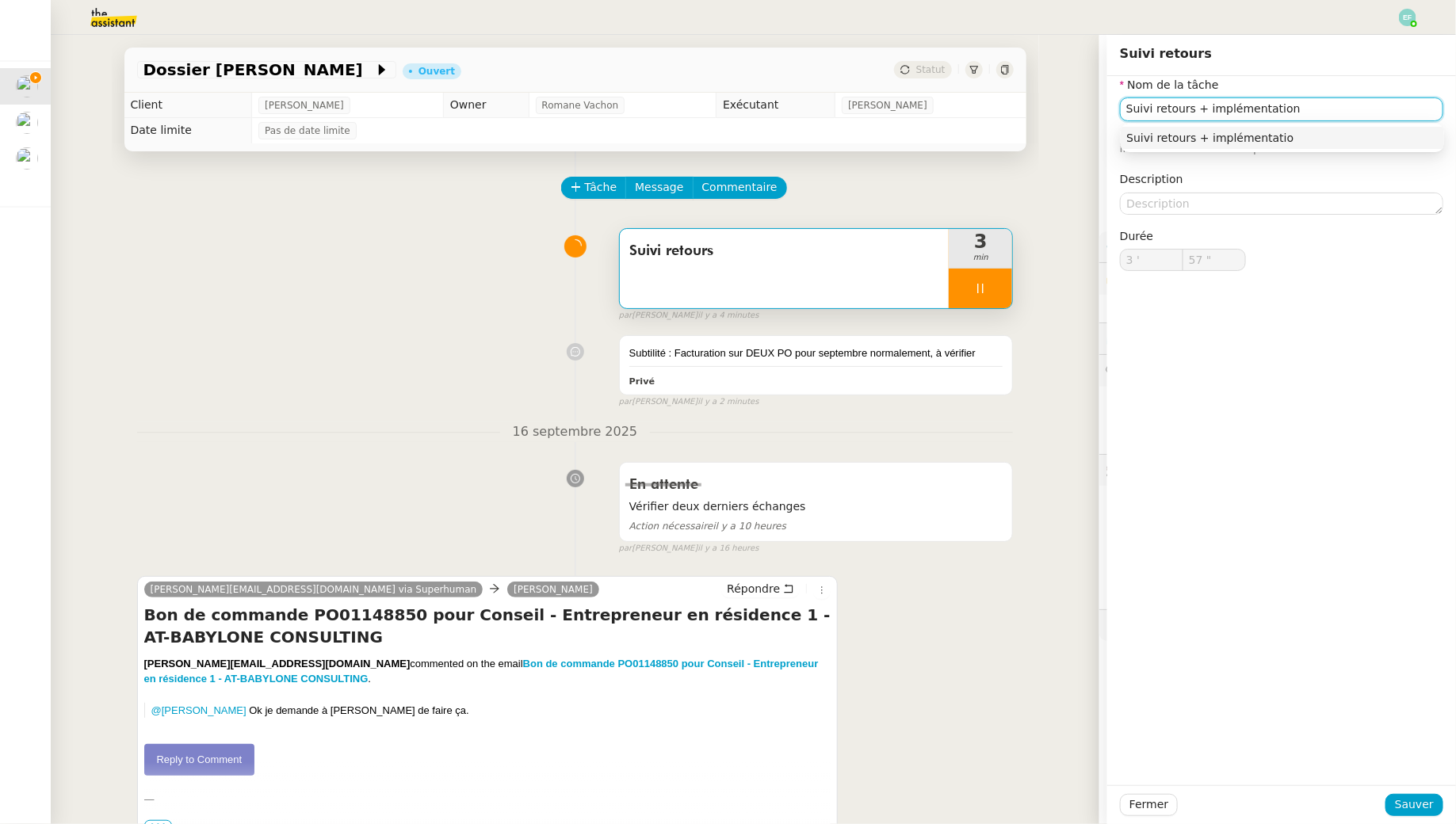
type input "Suivi retours + implémentation"
type input "58 ""
type input "Suivi retours + implémentation sur ta"
type input "59 ""
type input "Suivi retours + implémentation sur tableau de su"
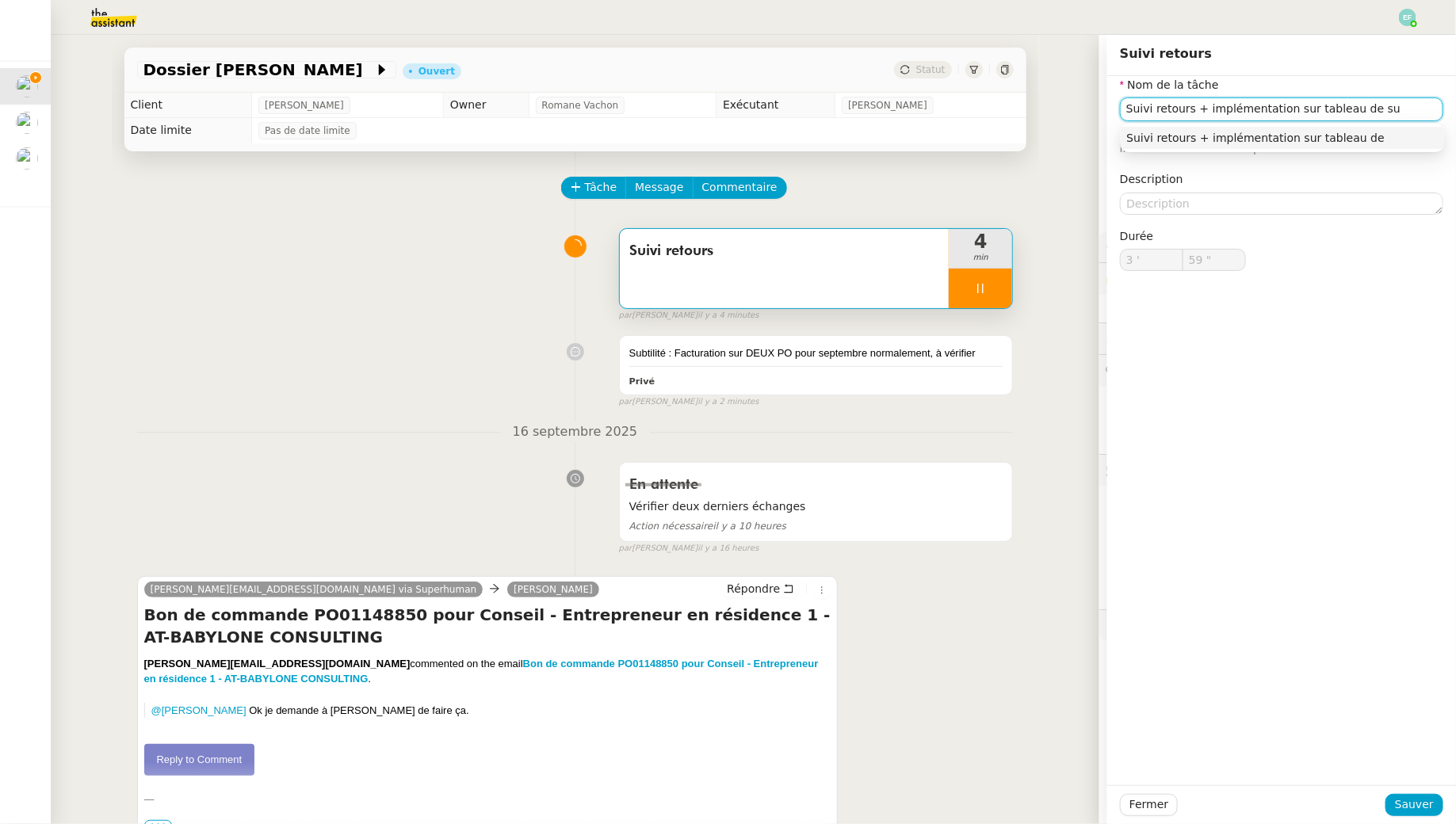
type input "4 '"
type input "0 ""
type input "Suivi retours + implémentation sur tableau de suivi"
type input "1 ""
click at [1409, 807] on span "Sauver" at bounding box center [1415, 805] width 39 height 18
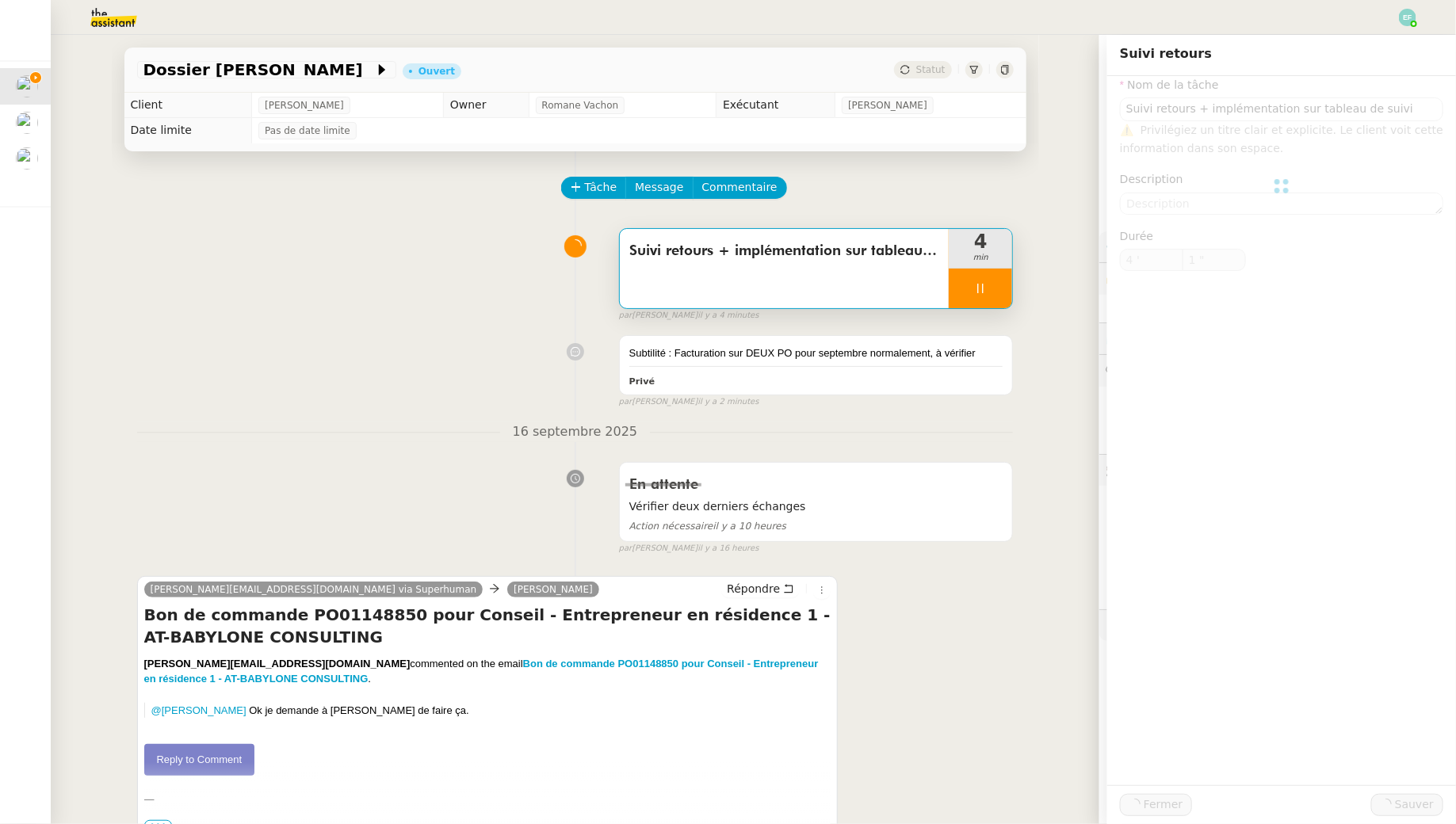
type input "Suivi retours + implémentation sur tableau de suivi"
type input "4 '"
type input "2 ""
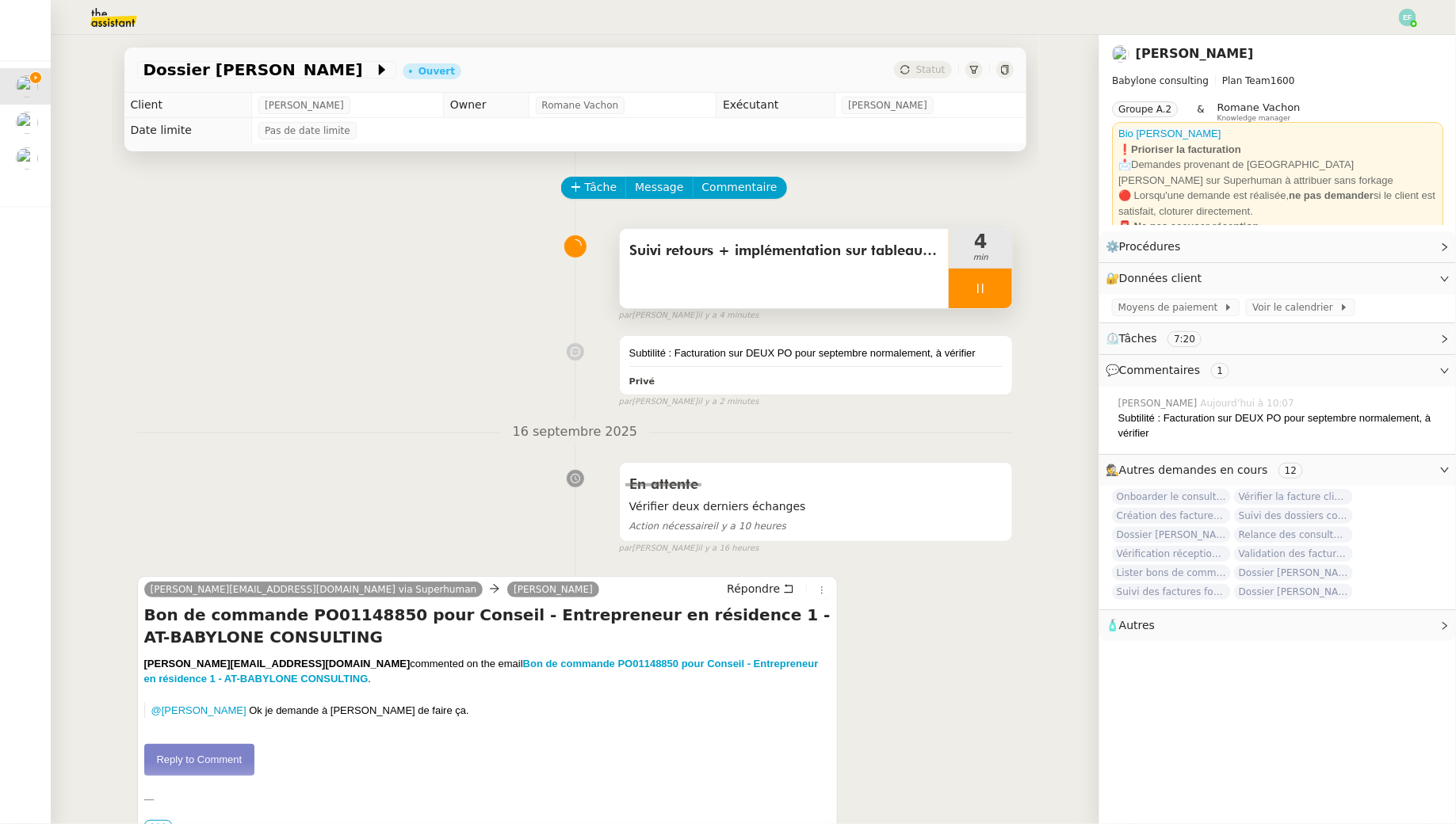
click at [974, 290] on div at bounding box center [981, 288] width 64 height 40
click at [988, 292] on button at bounding box center [996, 288] width 31 height 40
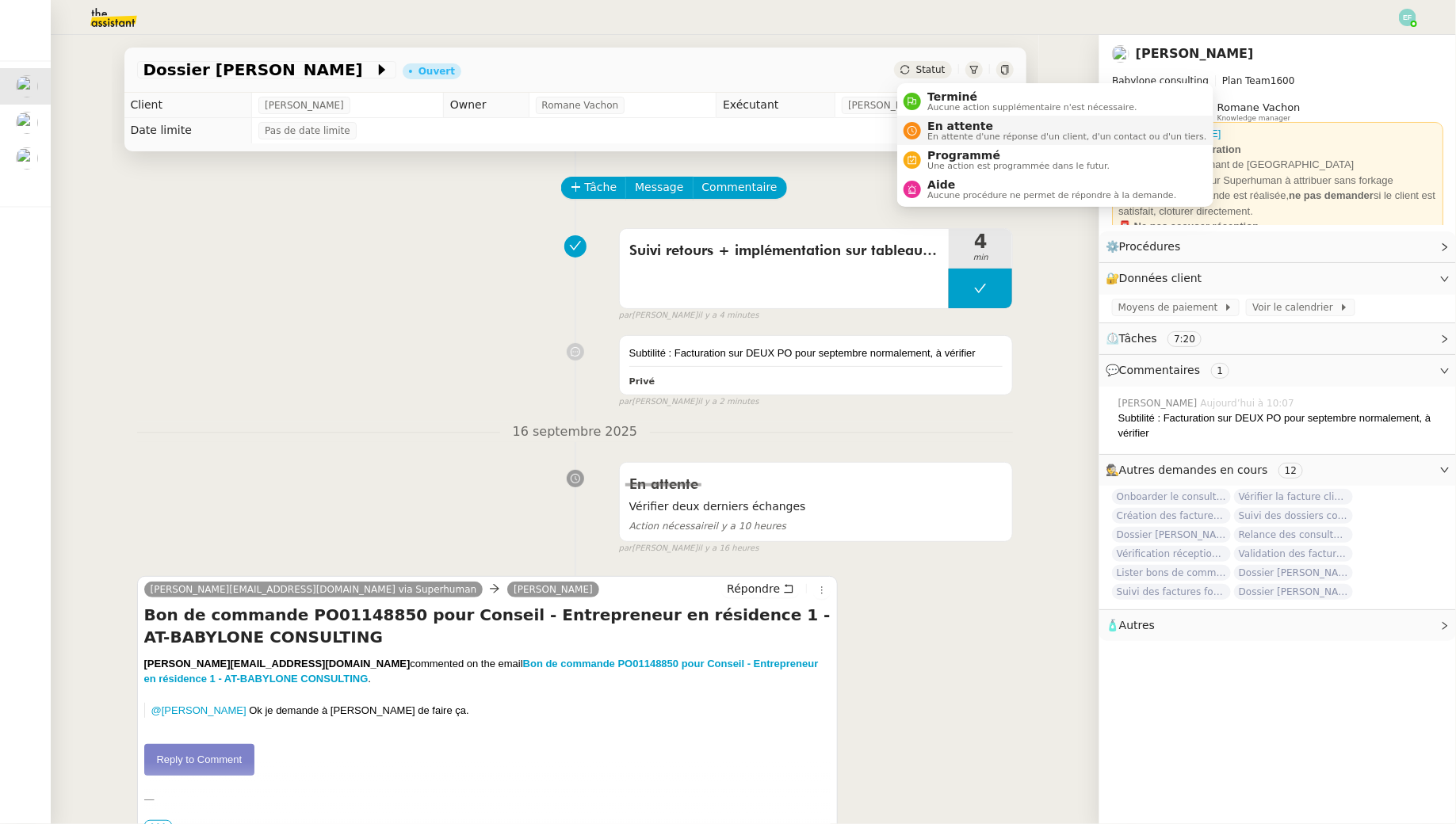
click at [921, 129] on div "En attente En attente d'une réponse d'un client, d'un contact ou d'un tiers." at bounding box center [1063, 131] width 285 height 21
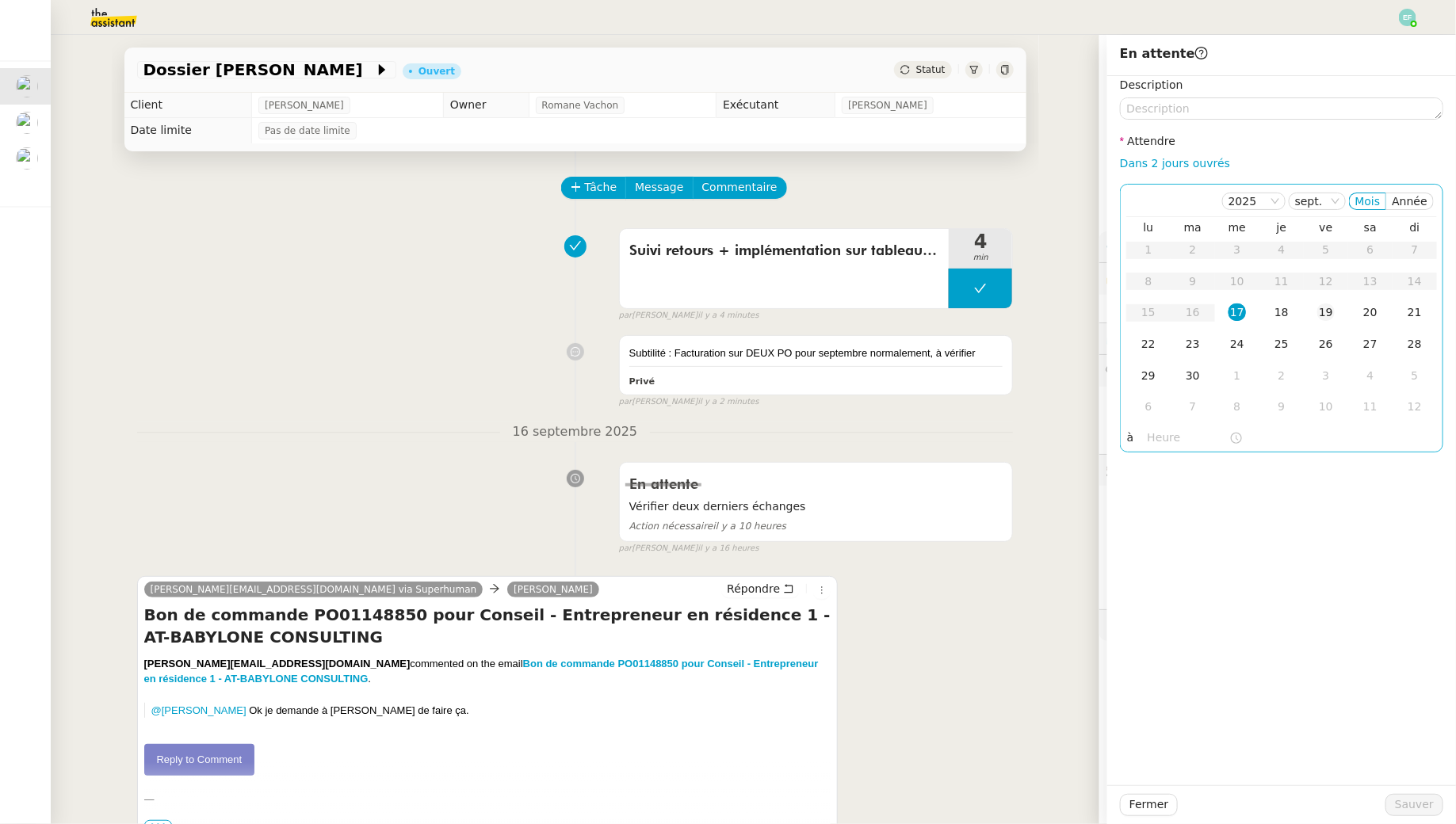
click at [1315, 314] on td "19" at bounding box center [1326, 313] width 45 height 31
click at [1408, 810] on span "Sauver" at bounding box center [1415, 805] width 39 height 18
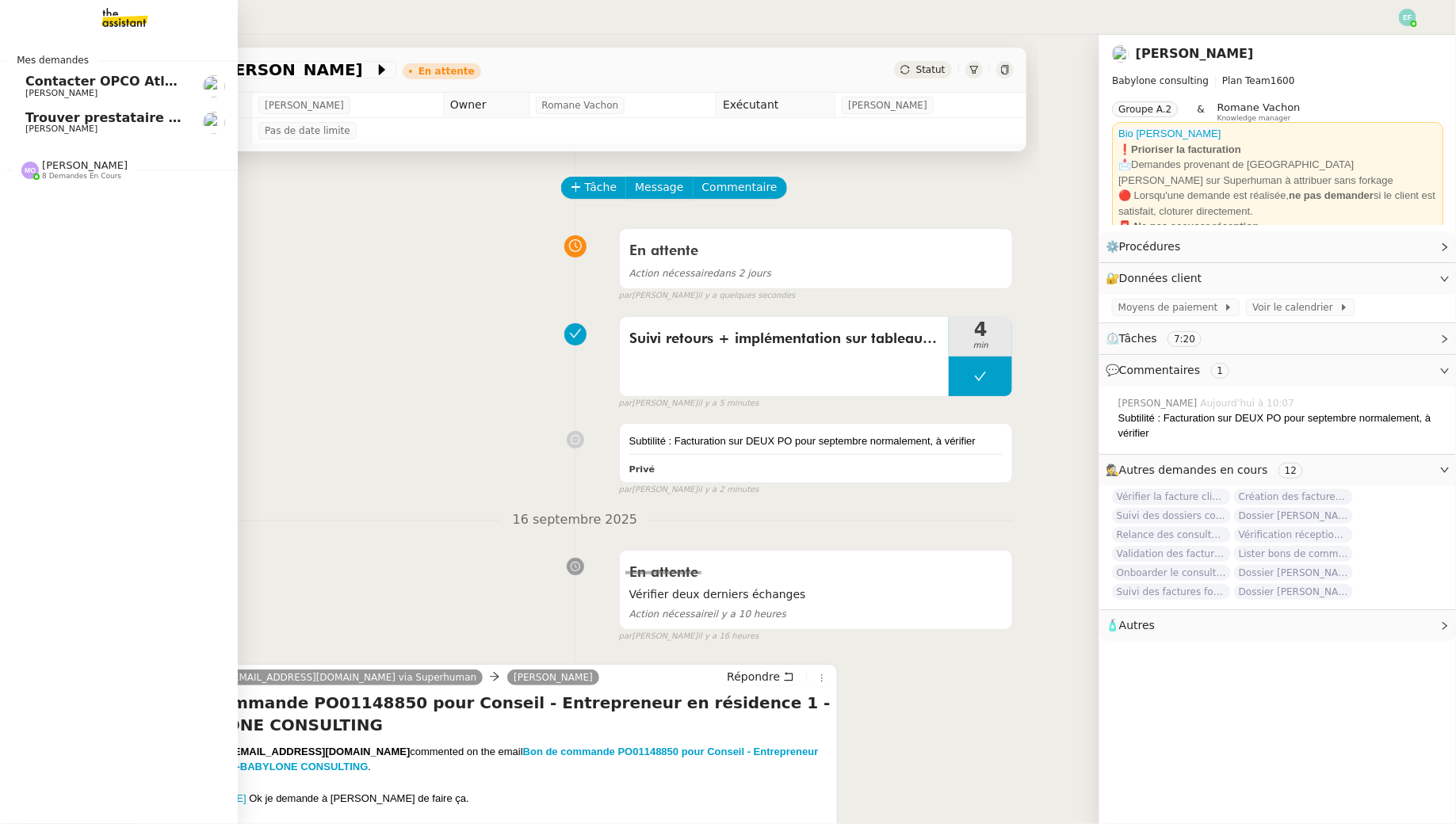
click at [36, 125] on span "[PERSON_NAME]" at bounding box center [61, 129] width 72 height 10
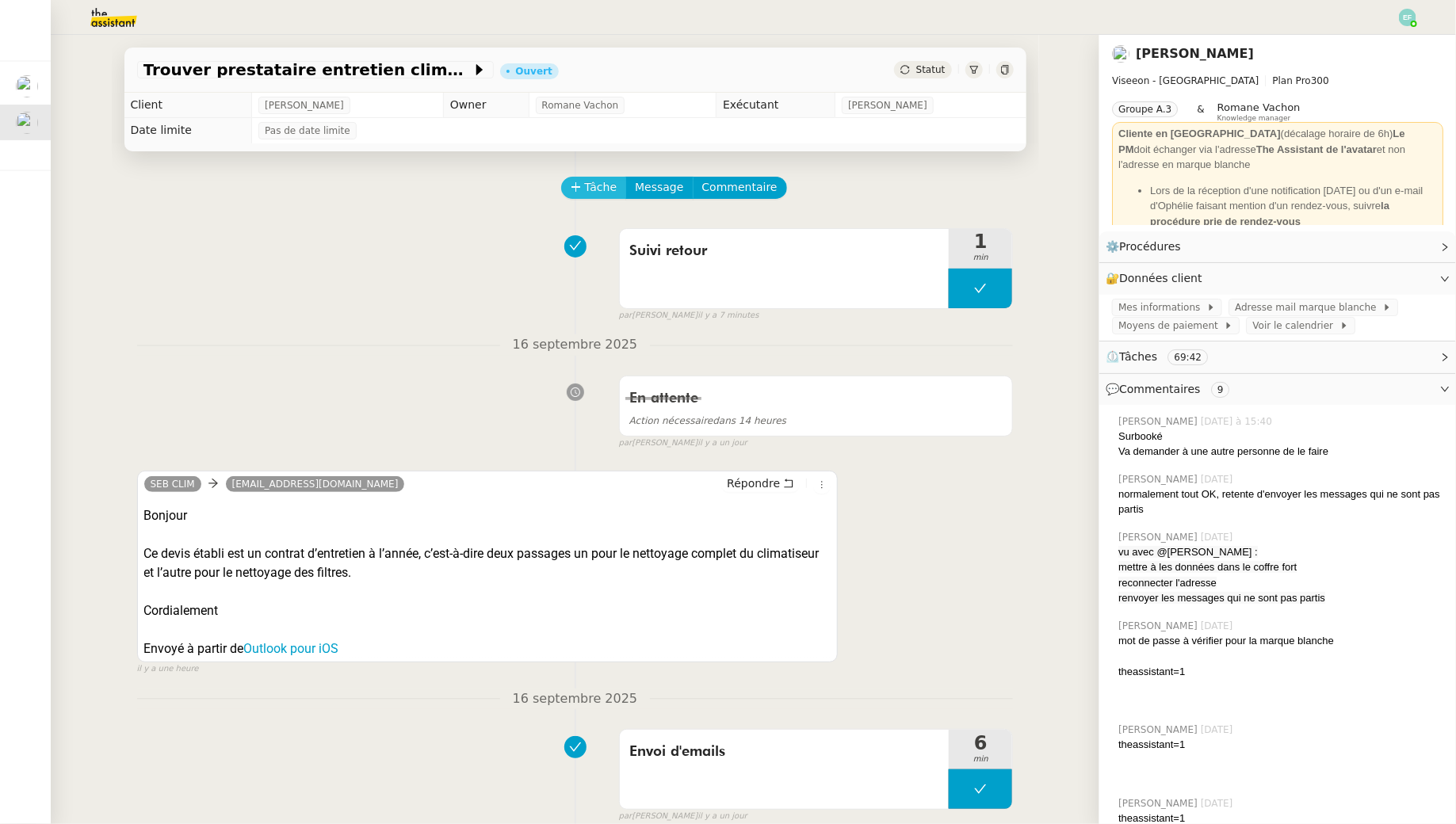
click at [586, 188] on span "Tâche" at bounding box center [601, 188] width 32 height 18
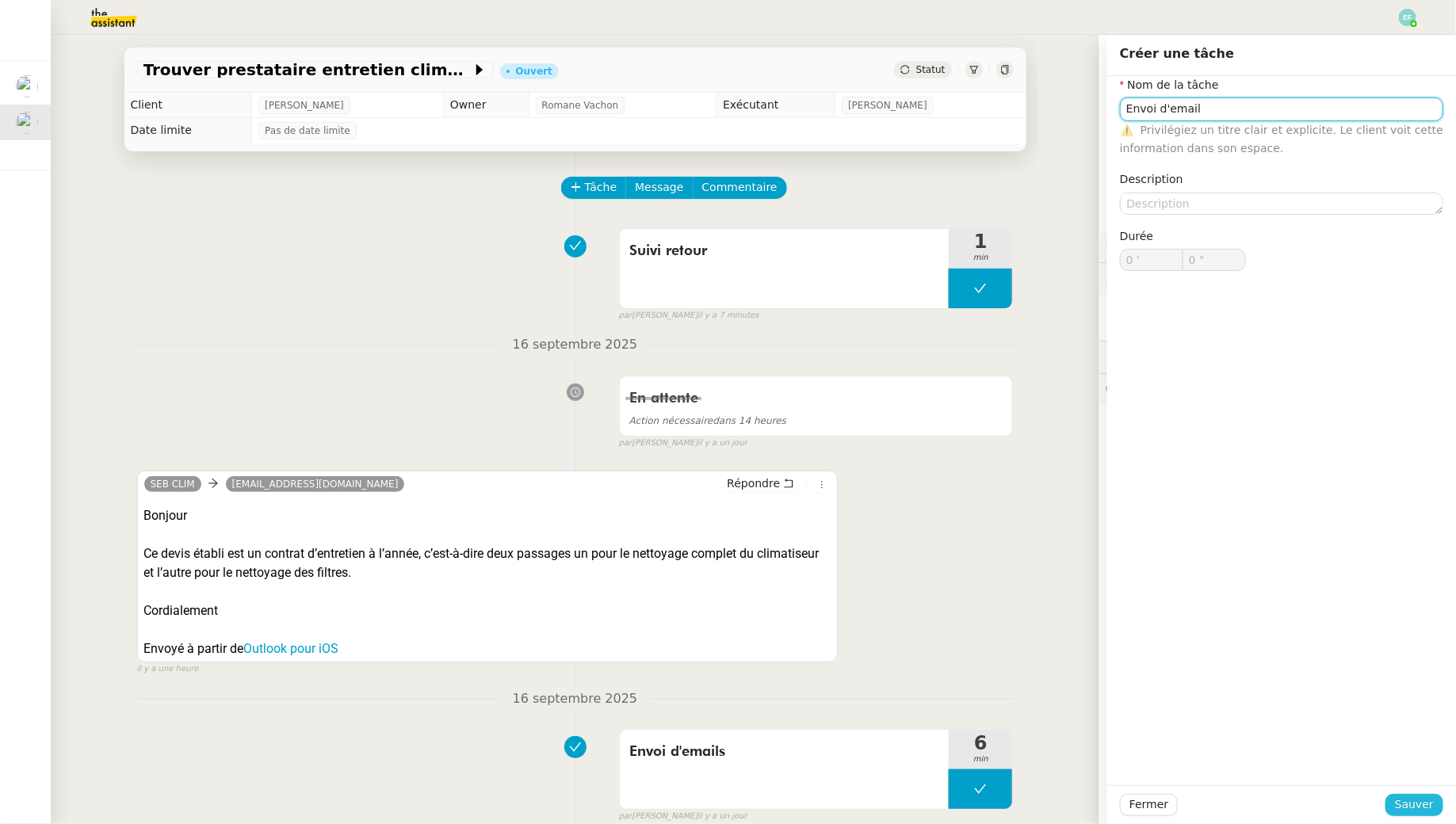
type input "Envoi d'email"
click at [1411, 803] on span "Sauver" at bounding box center [1415, 805] width 39 height 18
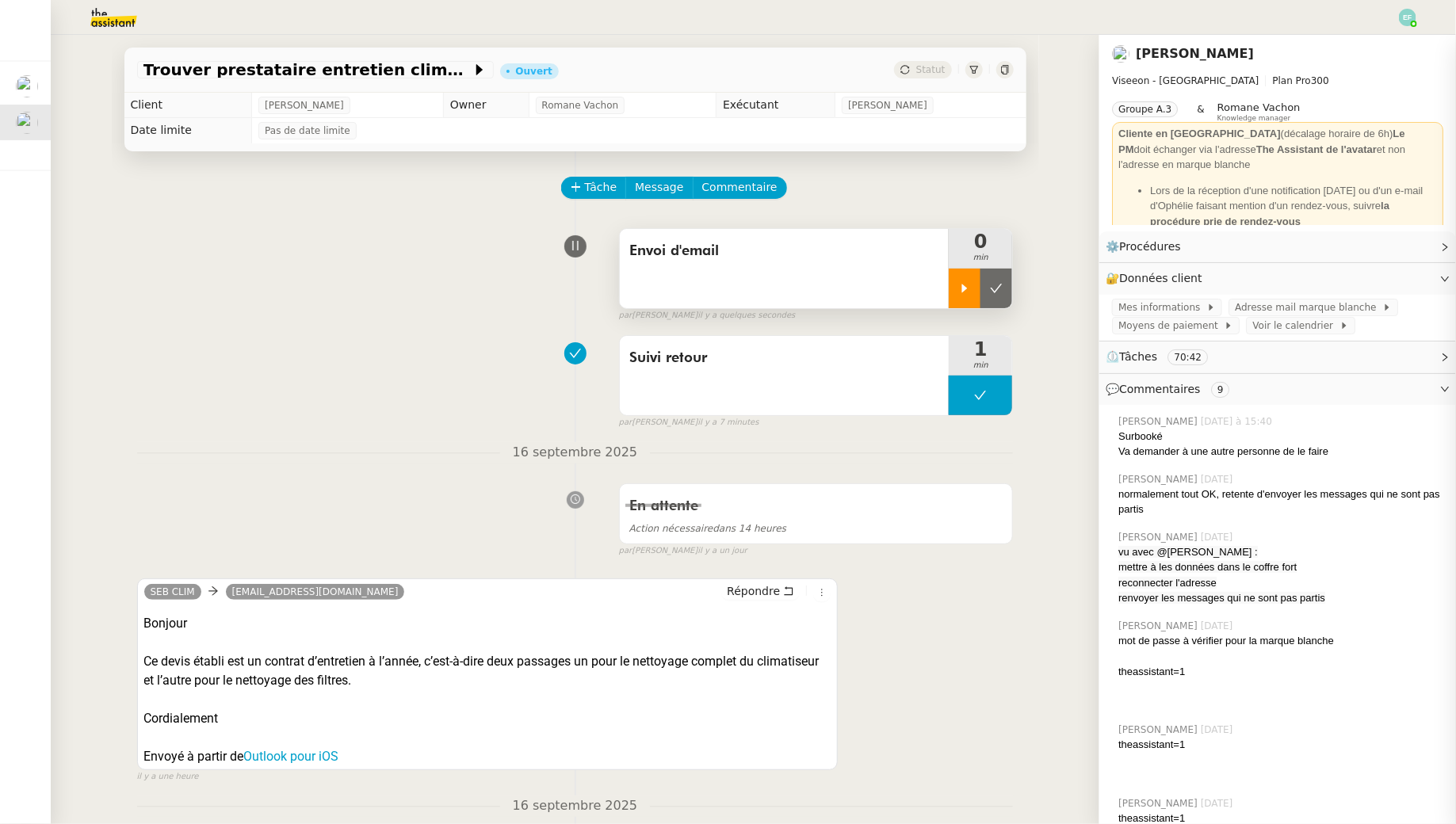
click at [965, 291] on icon at bounding box center [965, 288] width 6 height 9
click at [792, 588] on icon at bounding box center [788, 591] width 11 height 11
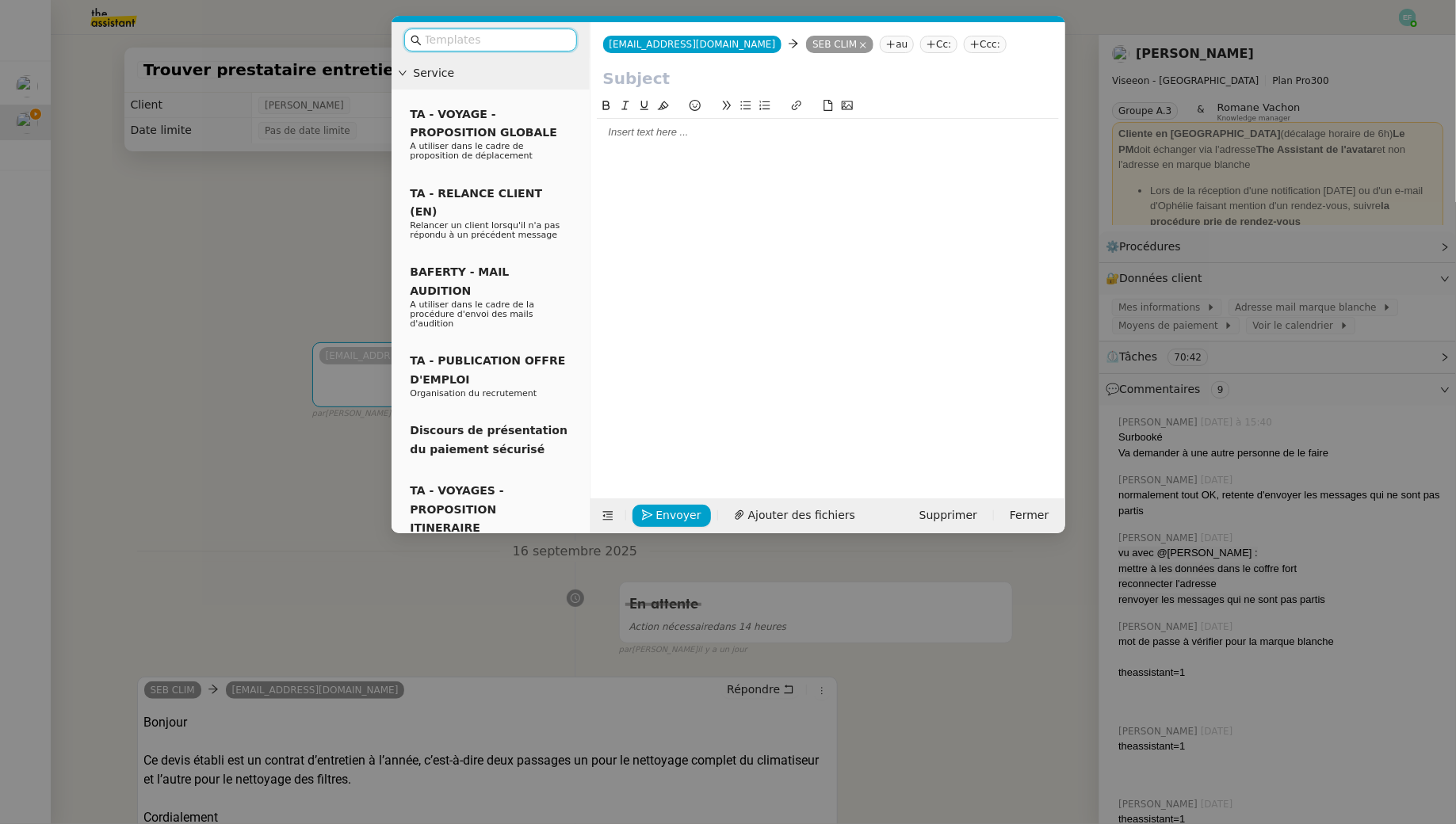
click at [670, 131] on div at bounding box center [828, 132] width 462 height 14
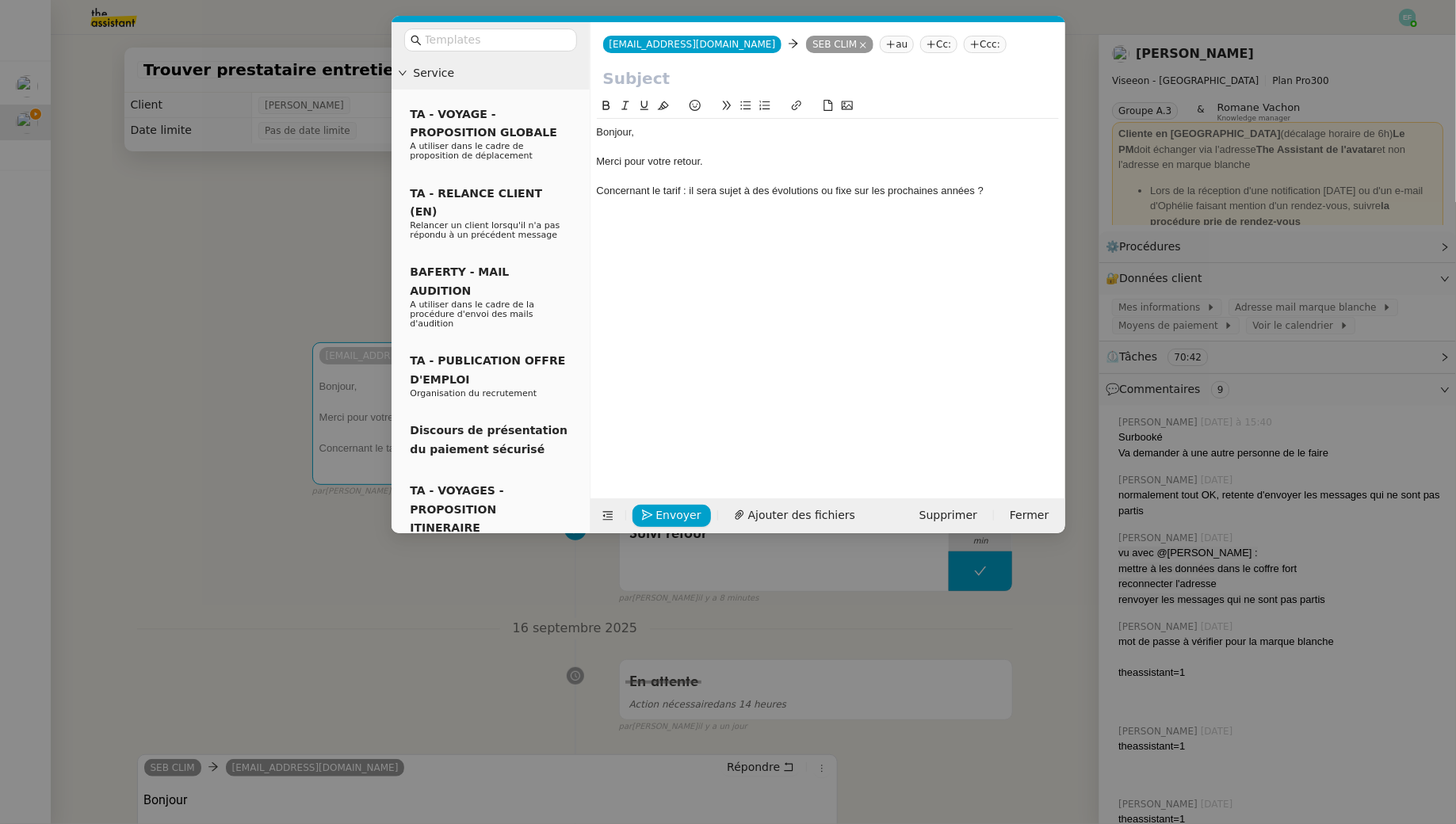
click at [597, 188] on div "Concernant le tarif : il sera sujet à des évolutions ou fixe sur les prochaines…" at bounding box center [828, 190] width 462 height 14
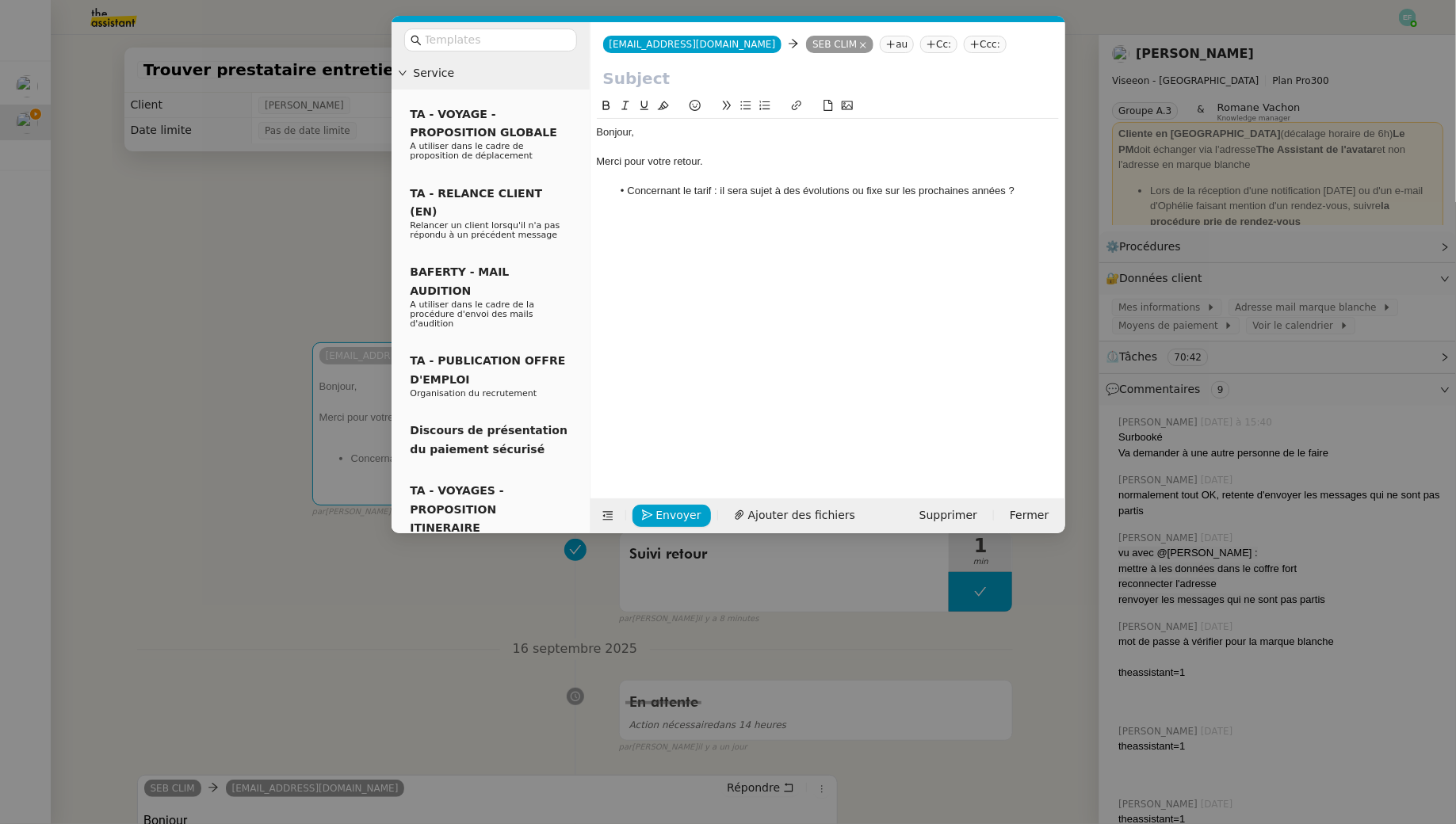
drag, startPoint x: 715, startPoint y: 151, endPoint x: 665, endPoint y: 154, distance: 50.1
click at [664, 154] on div "Bonjour, Merci pour votre retour. Concernant le tarif : il sera sujet à des évo…" at bounding box center [828, 162] width 462 height 86
click at [706, 160] on div "Merci pour votre retour." at bounding box center [828, 161] width 462 height 14
click at [694, 181] on div at bounding box center [828, 176] width 462 height 14
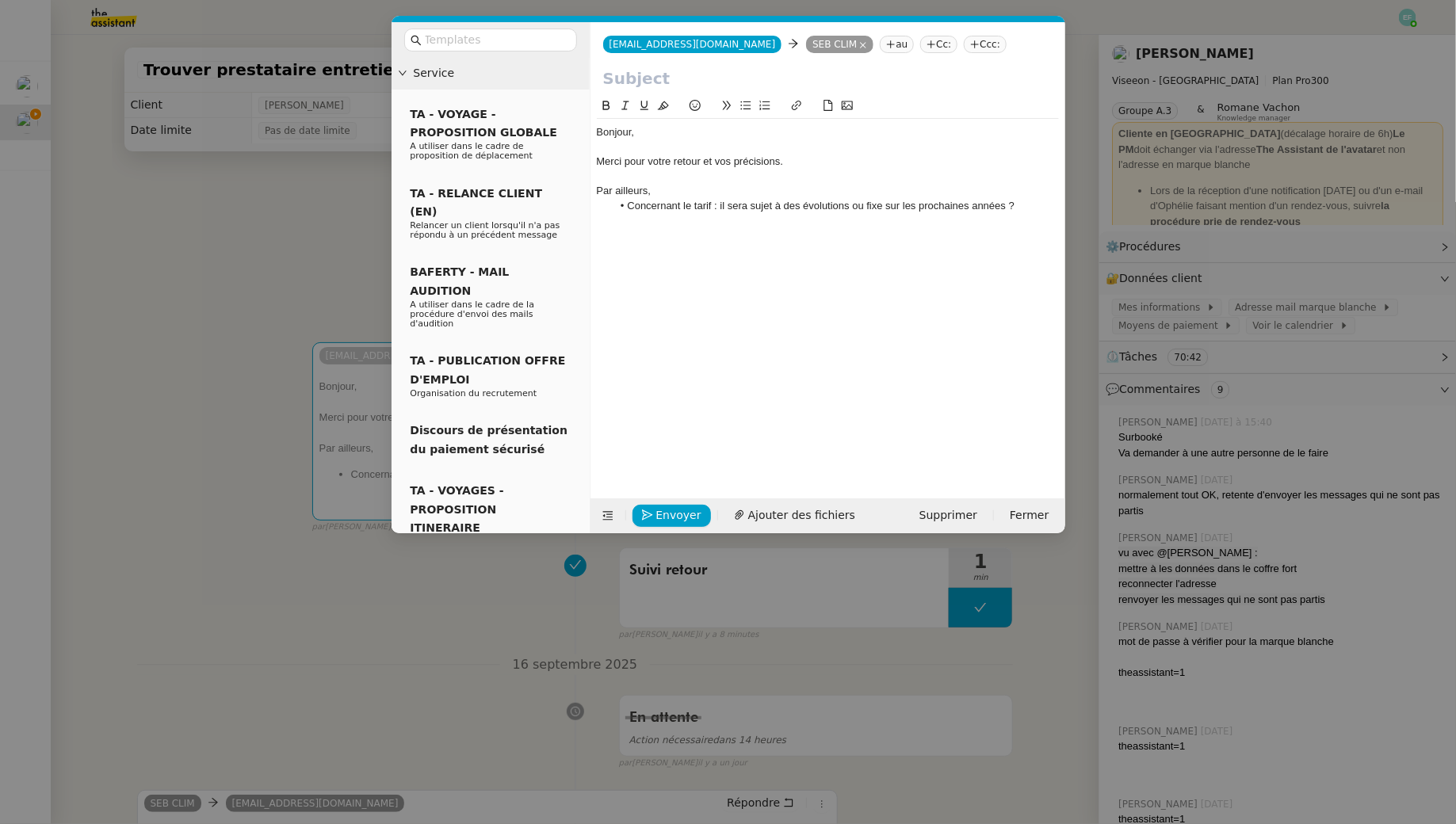
click at [709, 203] on li "Concernant le tarif : il sera sujet à des évolutions ou fixe sur les prochaines…" at bounding box center [835, 206] width 447 height 14
click at [703, 197] on div "Par ailleurs," at bounding box center [828, 190] width 462 height 14
click at [714, 206] on li "Concernant le tarif : il sera sujet à des évolutions ou fixe sur les prochaines…" at bounding box center [835, 206] width 447 height 14
click at [854, 203] on li "Concernant le tarif, s'agissant d'entretien annuel : il sera sujet à des évolut…" at bounding box center [835, 213] width 447 height 29
click at [793, 219] on li "Concernant le tarif, s'agissant d'entretien annuel : est-ce qu'il sera sujet à …" at bounding box center [835, 213] width 447 height 29
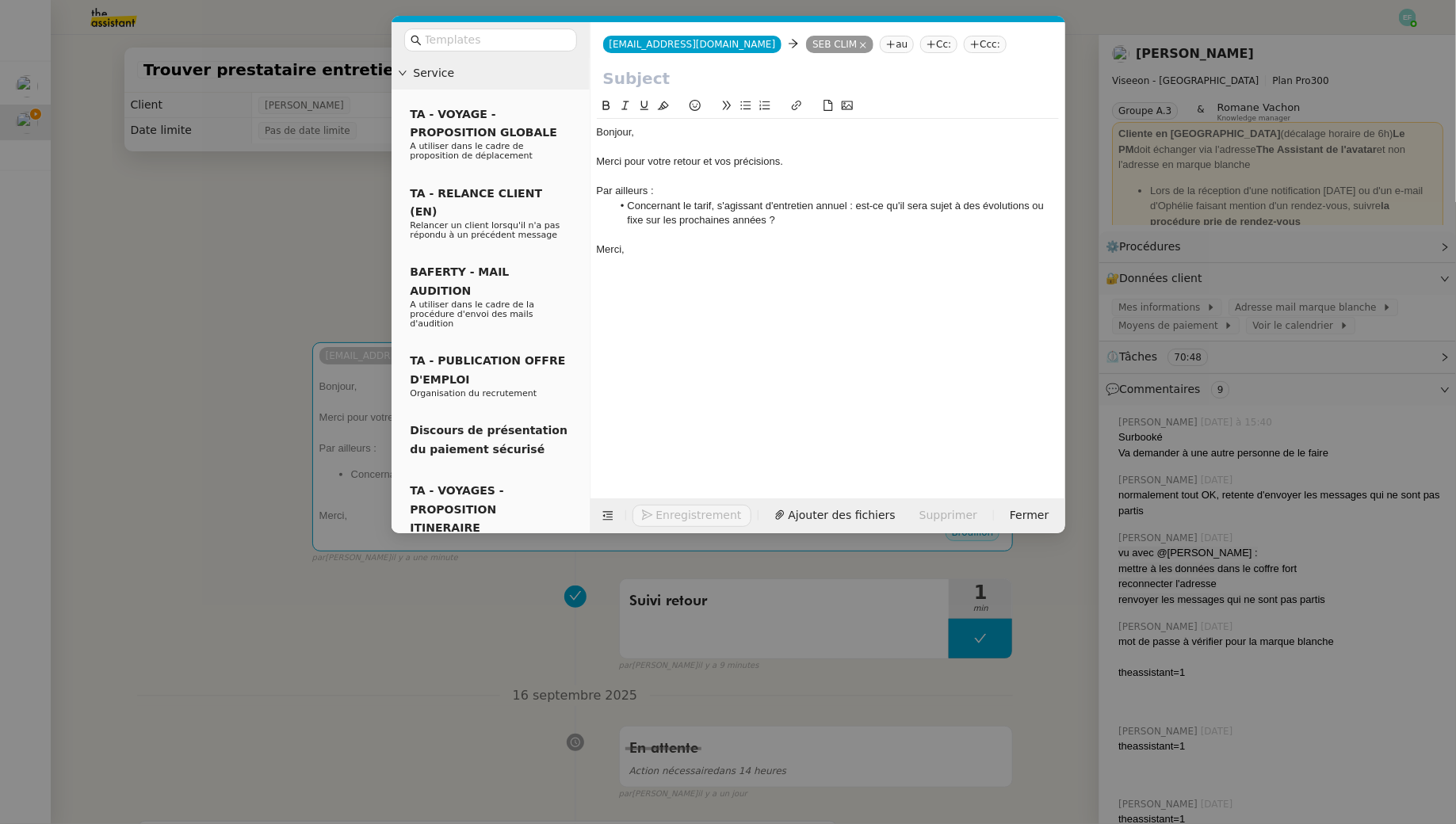
click at [300, 202] on nz-modal-container "Service TA - VOYAGE - PROPOSITION GLOBALE A utiliser dans le cadre de propositi…" at bounding box center [728, 412] width 1456 height 824
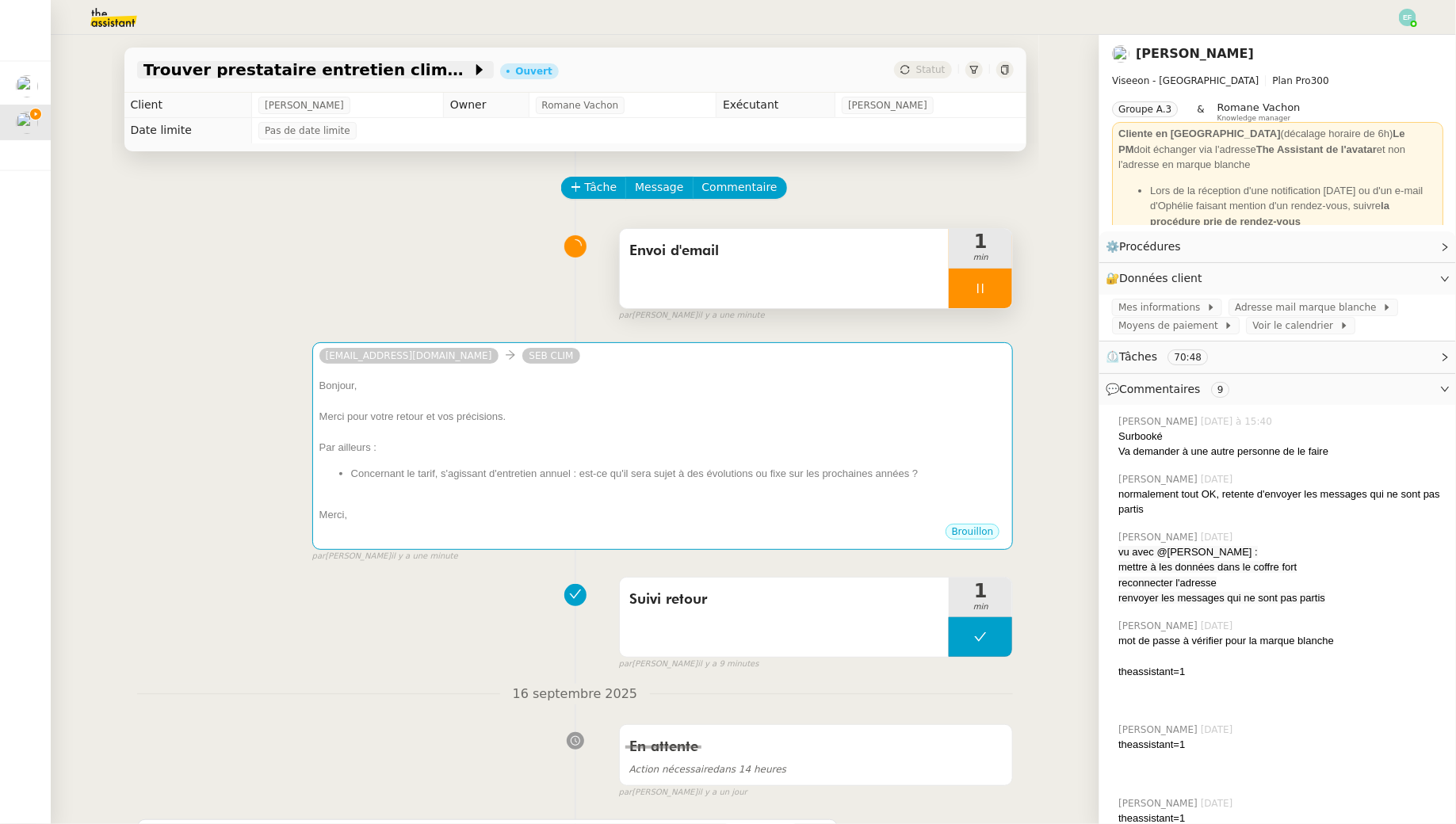
scroll to position [17, 0]
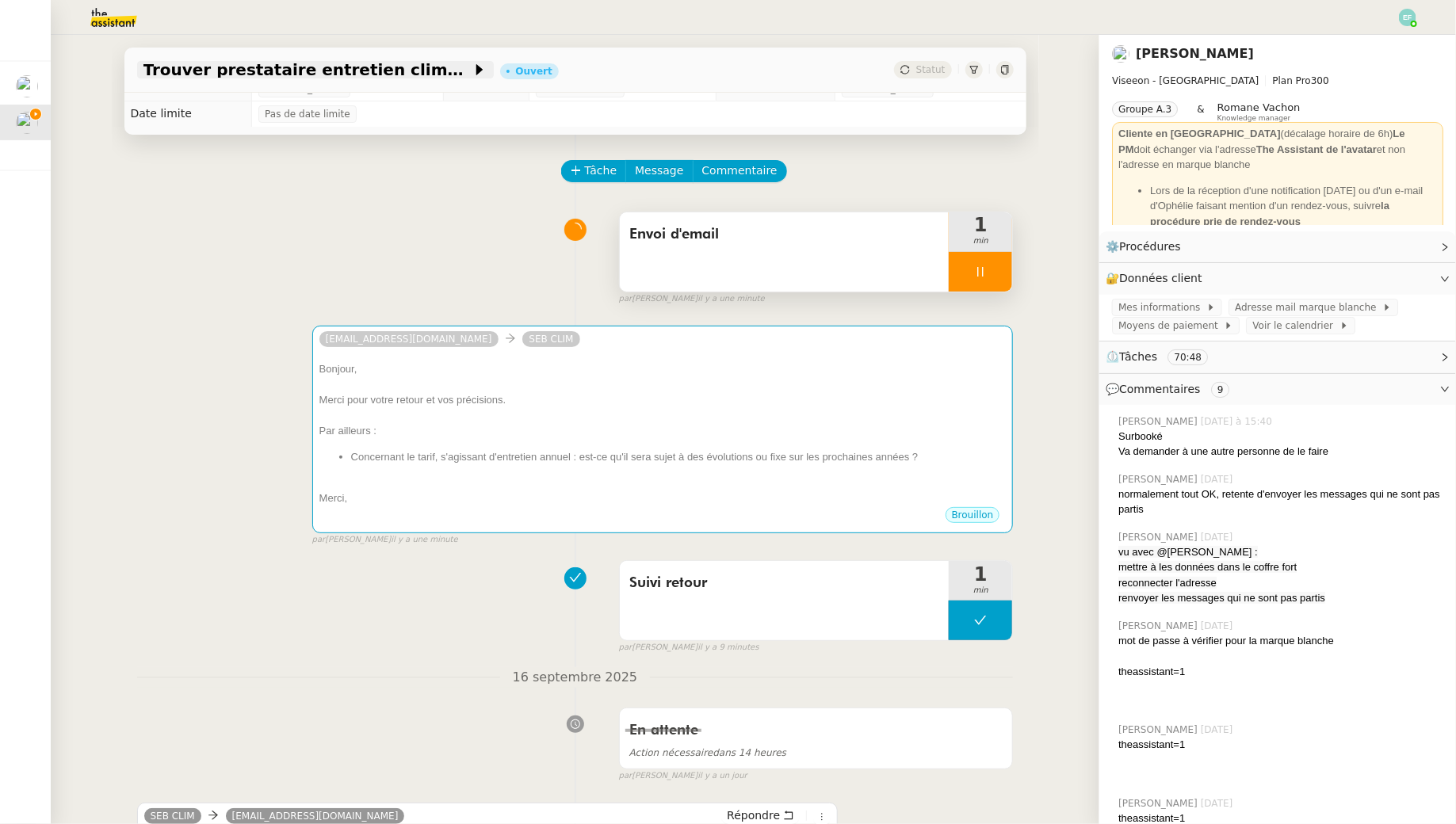
click at [336, 66] on span "Trouver prestataire entretien climatisation" at bounding box center [308, 69] width 328 height 16
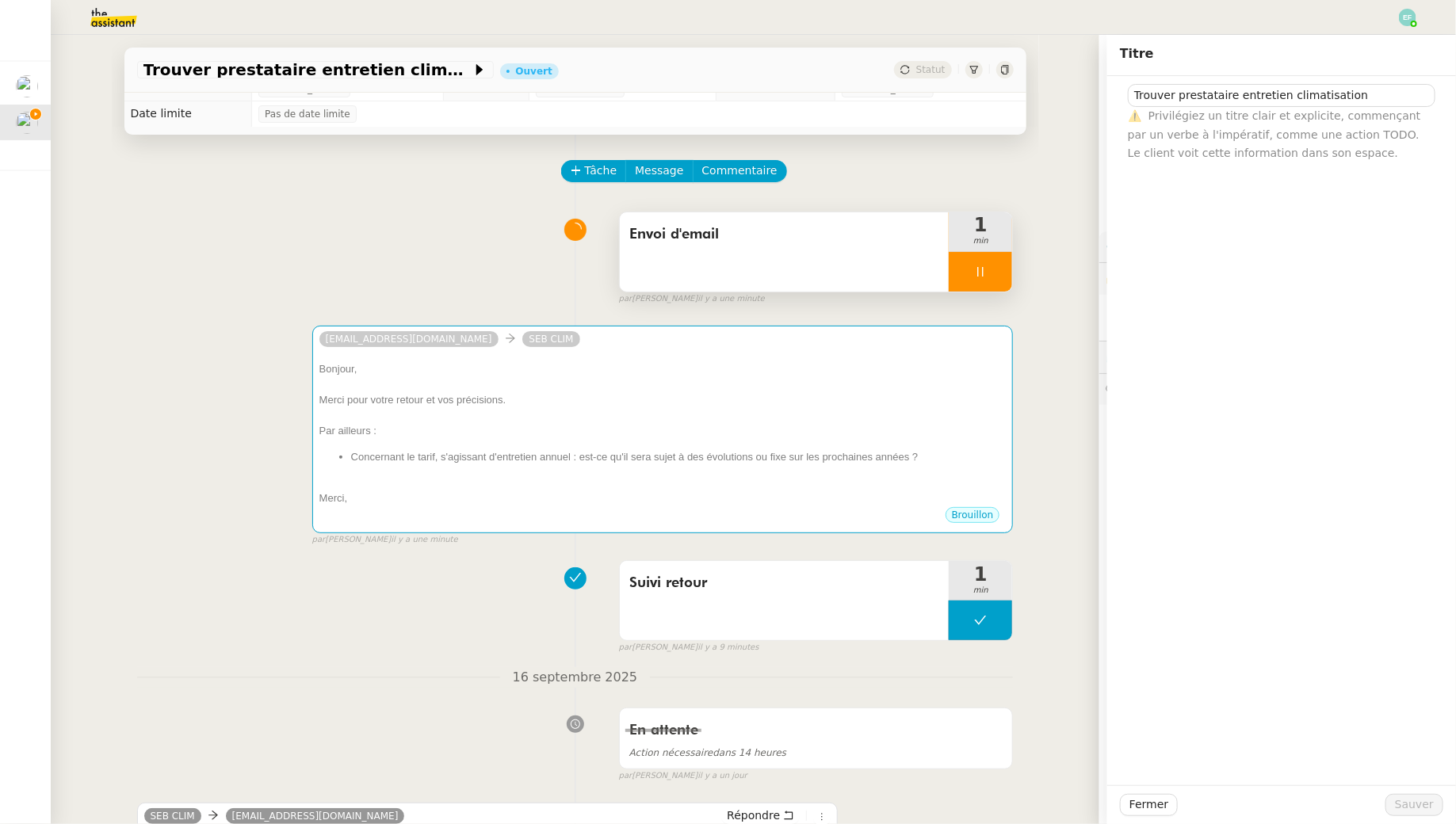
click at [403, 259] on div "Envoi d'email 1 min false par [PERSON_NAME] il y a une minute" at bounding box center [575, 255] width 877 height 102
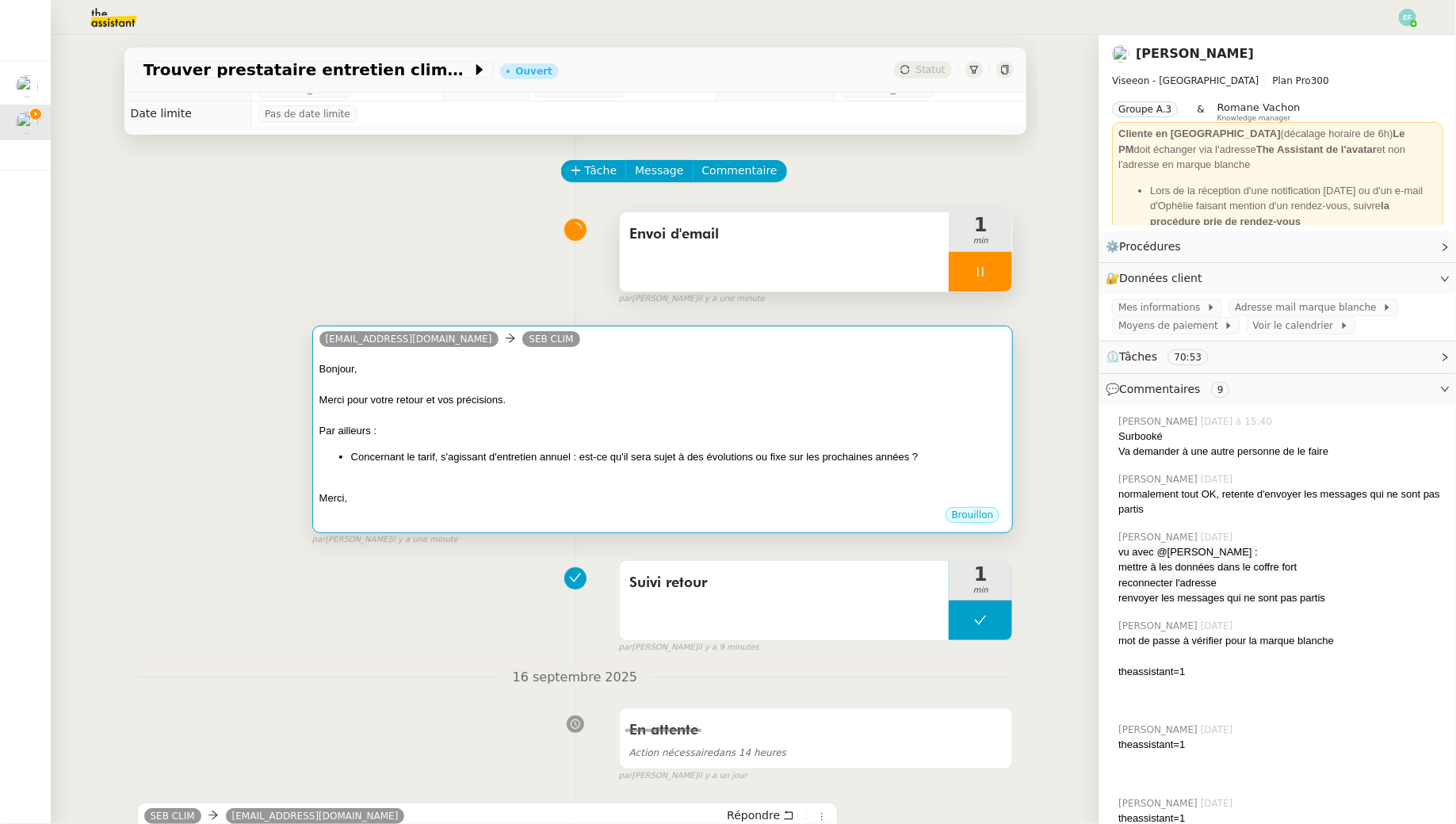
click at [492, 379] on div at bounding box center [662, 384] width 687 height 16
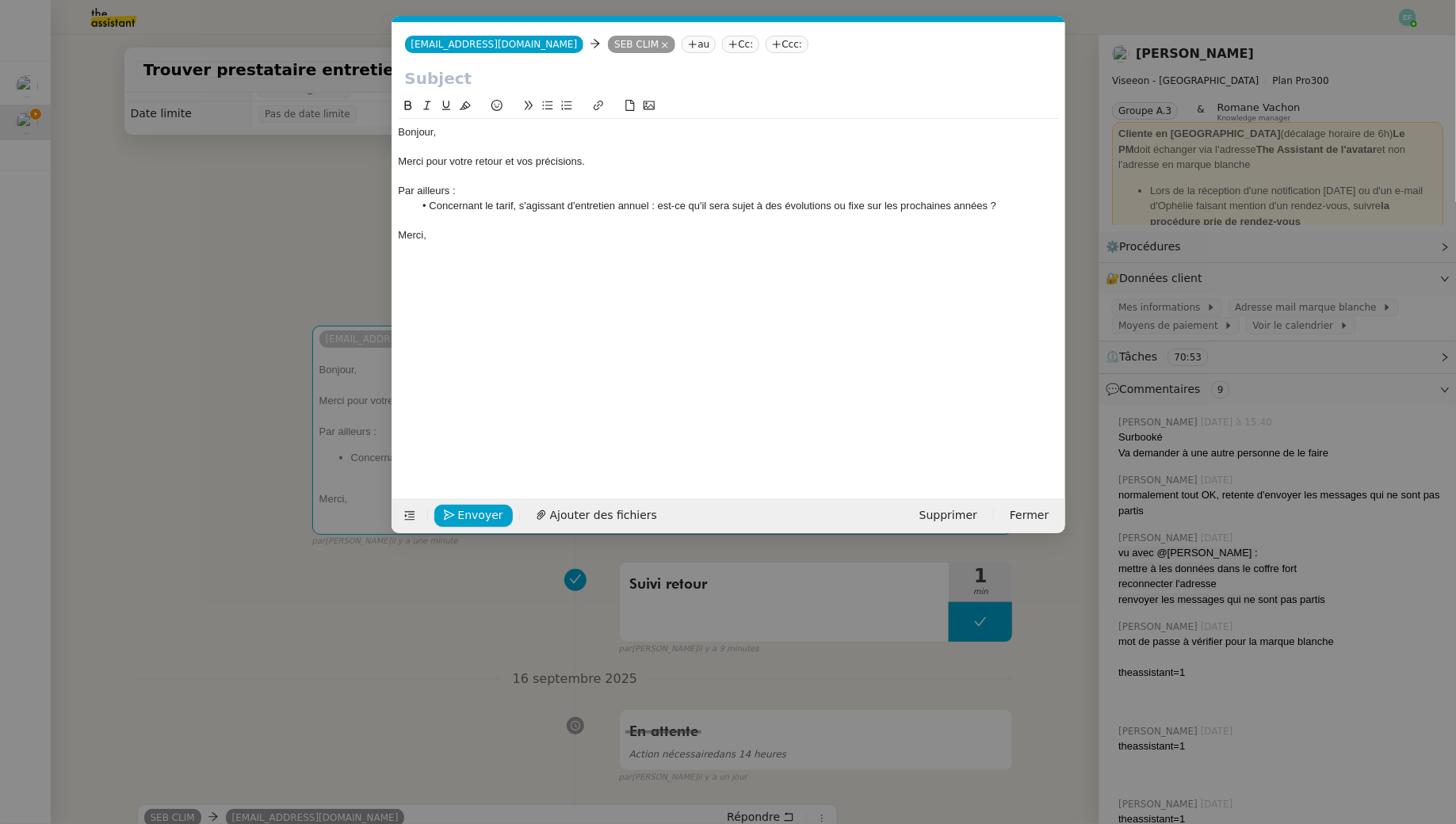
scroll to position [0, 33]
click at [492, 83] on input "text" at bounding box center [728, 79] width 647 height 24
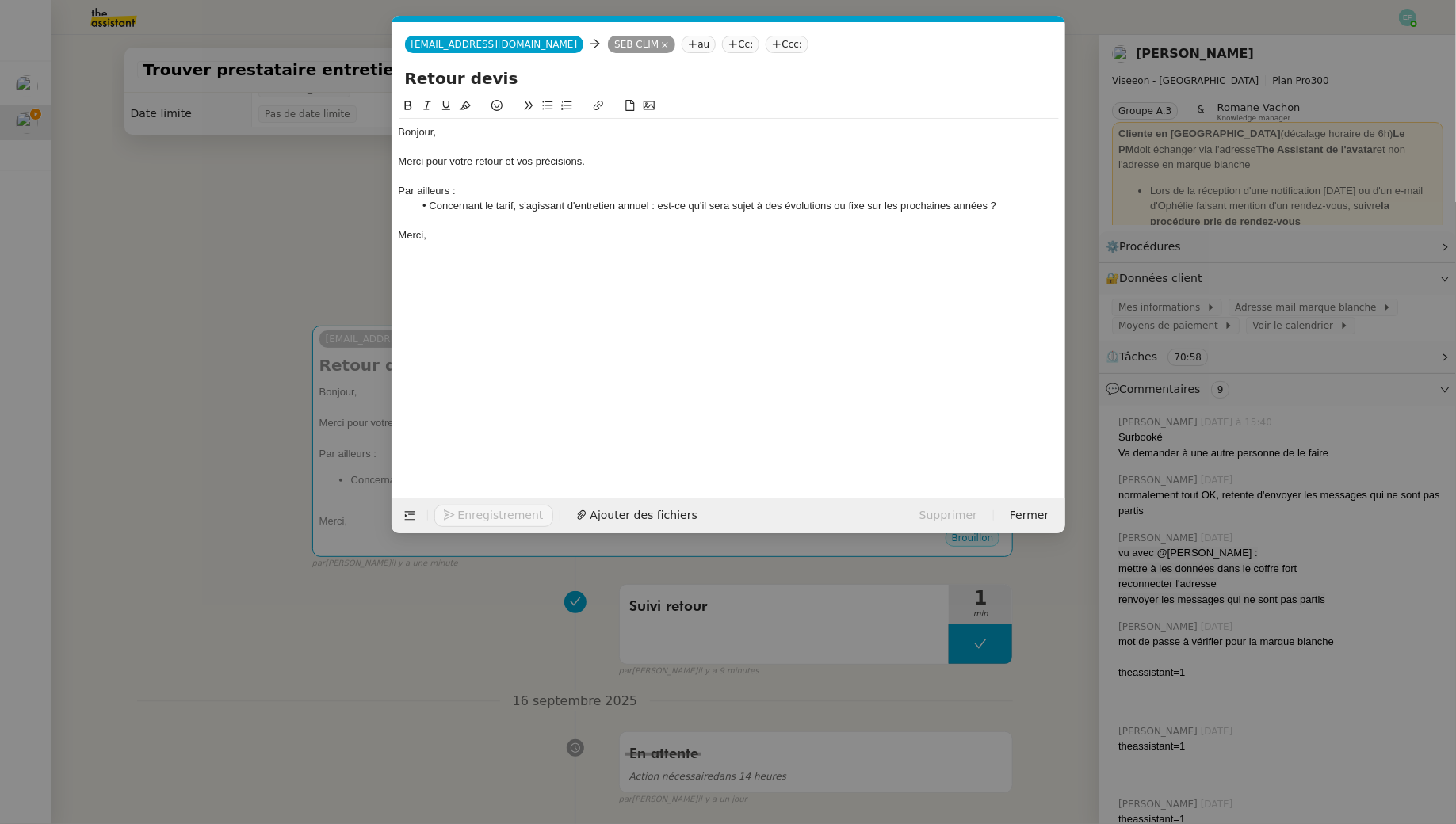
type input "Retour devis"
click at [239, 243] on nz-modal-container "Service TA - VOYAGE - PROPOSITION GLOBALE A utiliser dans le cadre de propositi…" at bounding box center [728, 412] width 1456 height 824
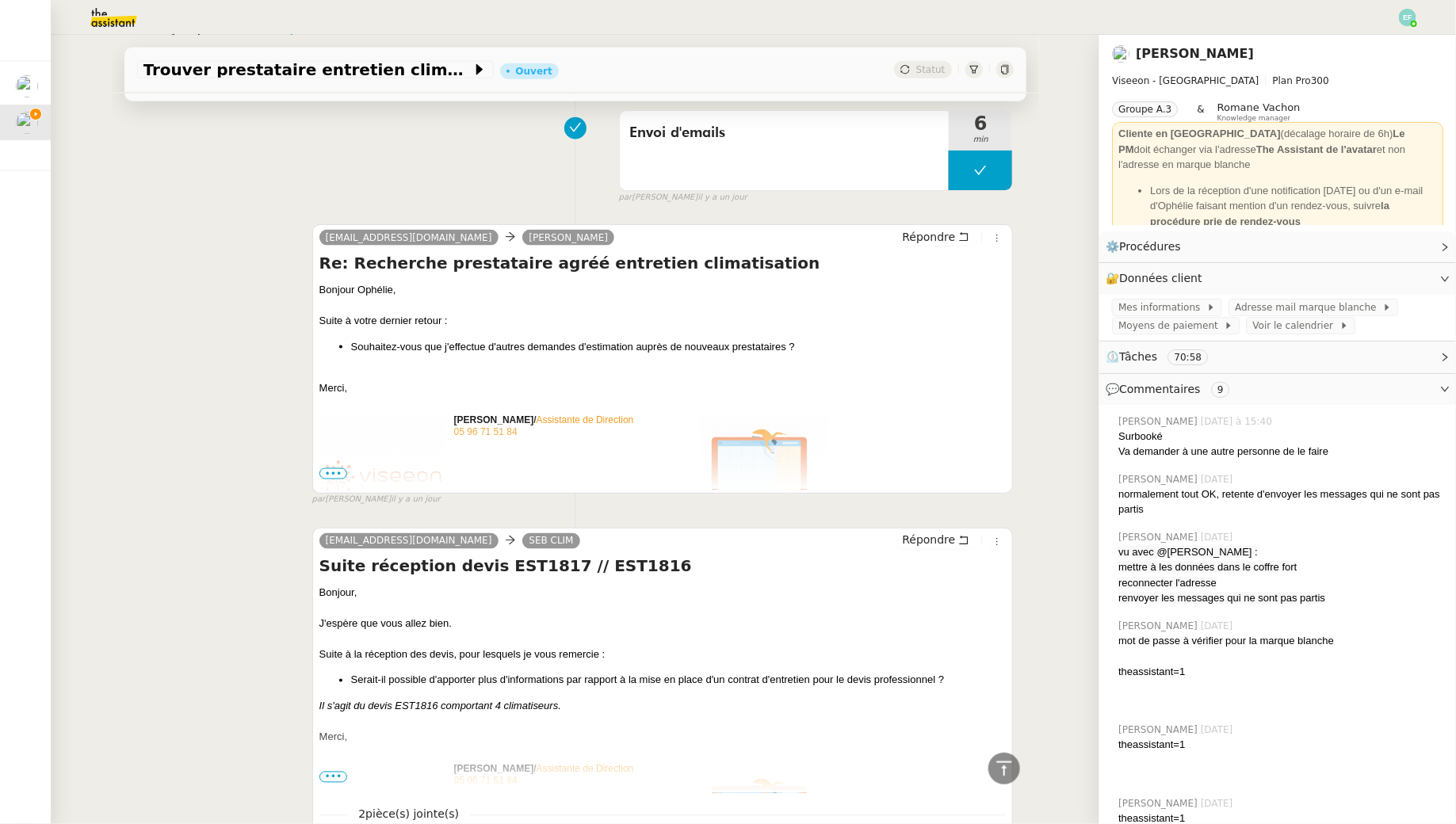
scroll to position [1198, 0]
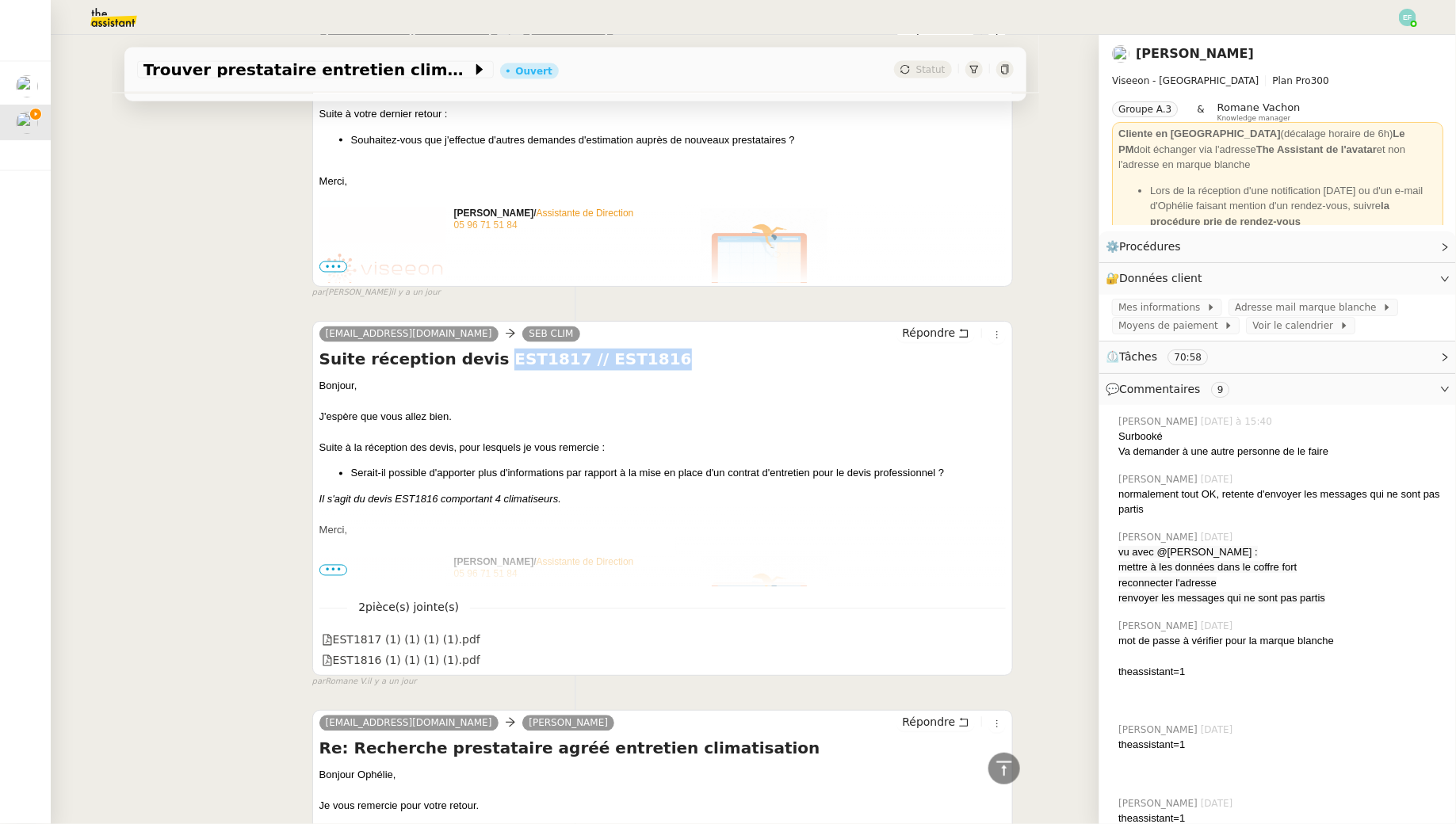
drag, startPoint x: 476, startPoint y: 360, endPoint x: 646, endPoint y: 362, distance: 170.0
click at [646, 362] on h4 "Suite réception devis EST1817 // EST1816" at bounding box center [662, 360] width 687 height 22
copy h4 "EST1817 // EST1816"
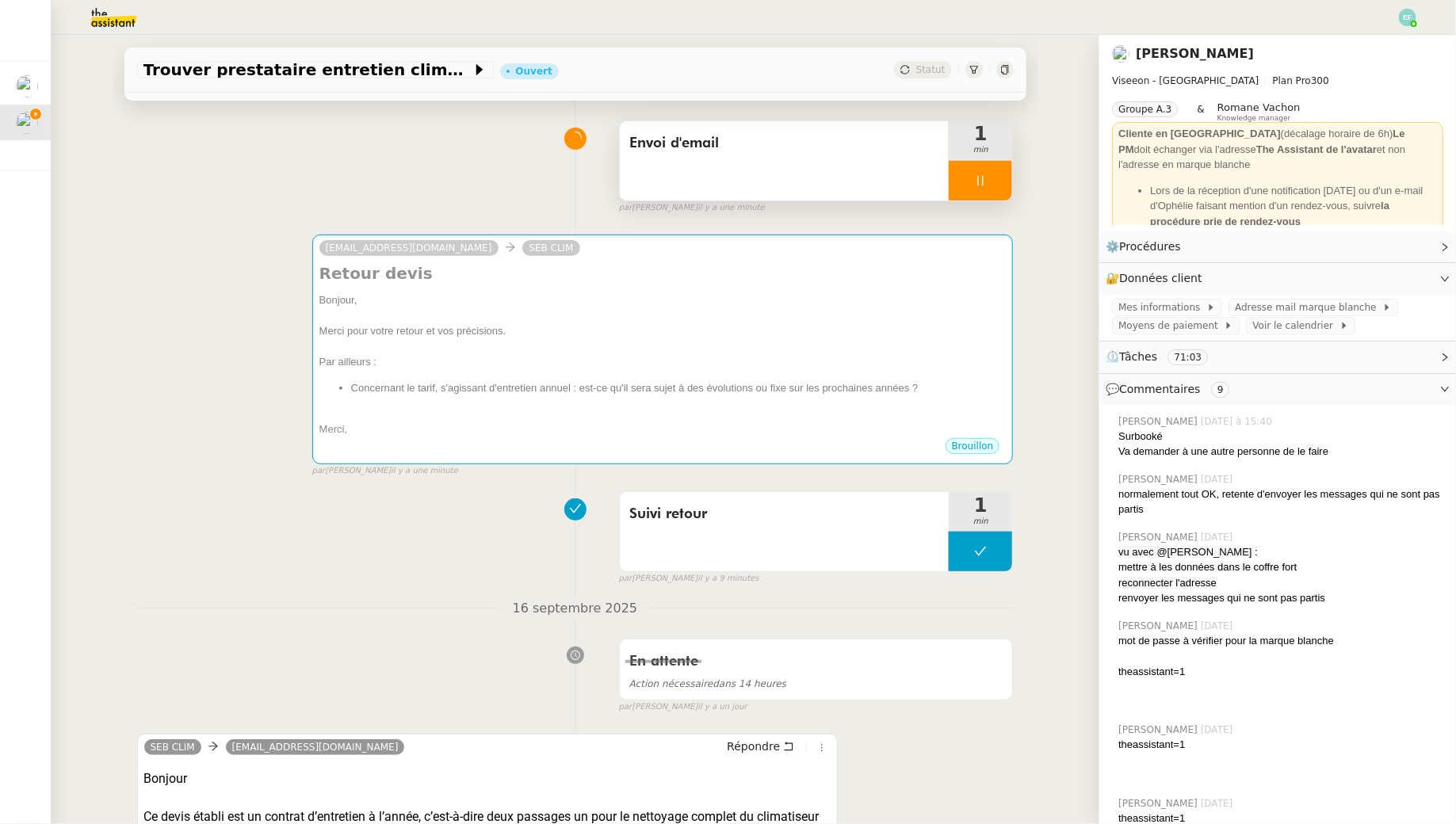
scroll to position [0, 0]
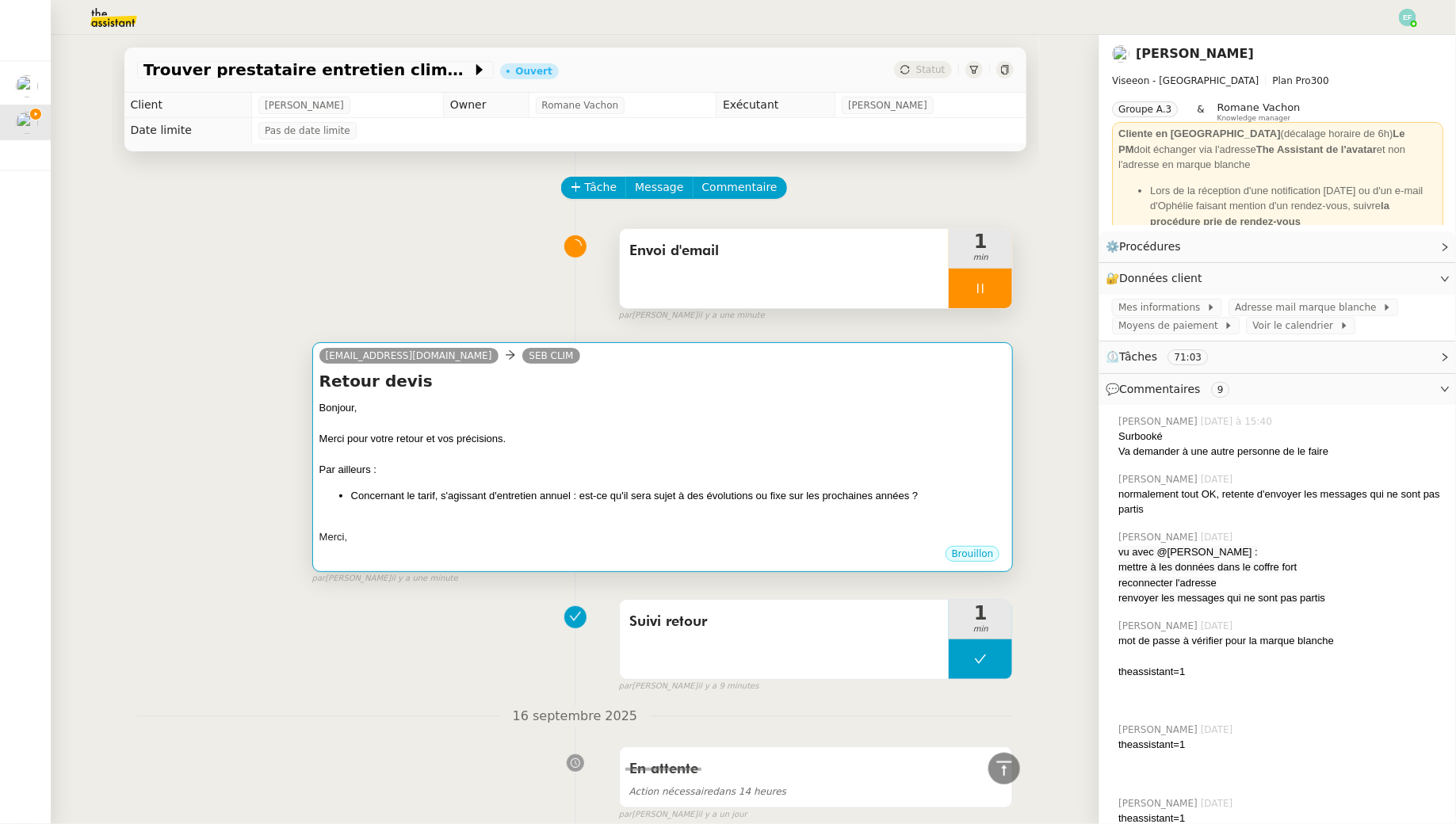
click at [625, 399] on div "Retour devis Bonjour, Merci pour votre retour et vos précisions. Par ailleurs :…" at bounding box center [662, 457] width 687 height 174
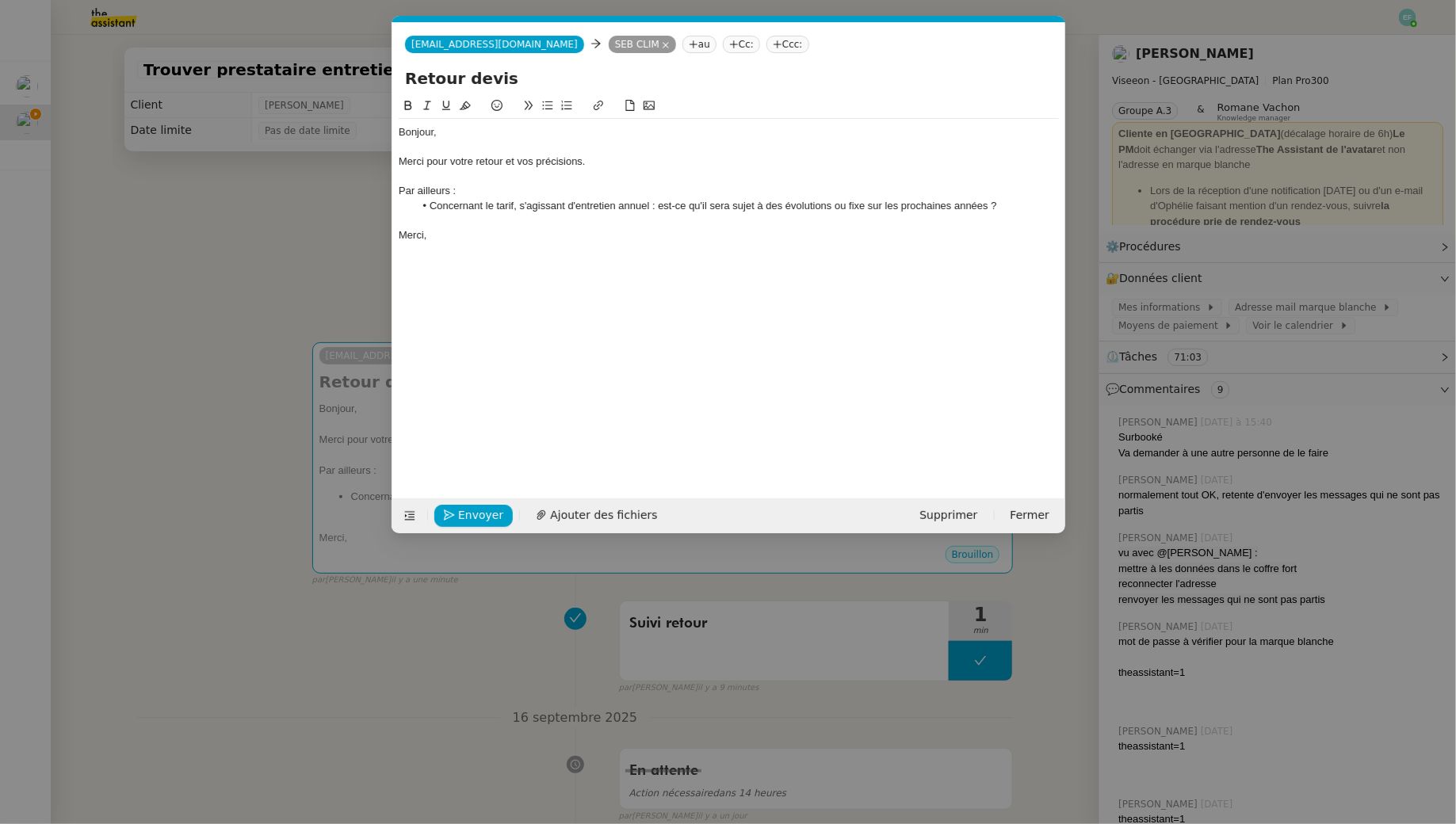
scroll to position [0, 33]
click at [568, 75] on input "Retour devis" at bounding box center [728, 79] width 647 height 24
paste input "EST1817 // EST1816"
type input "Retour devis EST1817 // EST1816"
click at [511, 153] on div at bounding box center [728, 147] width 661 height 14
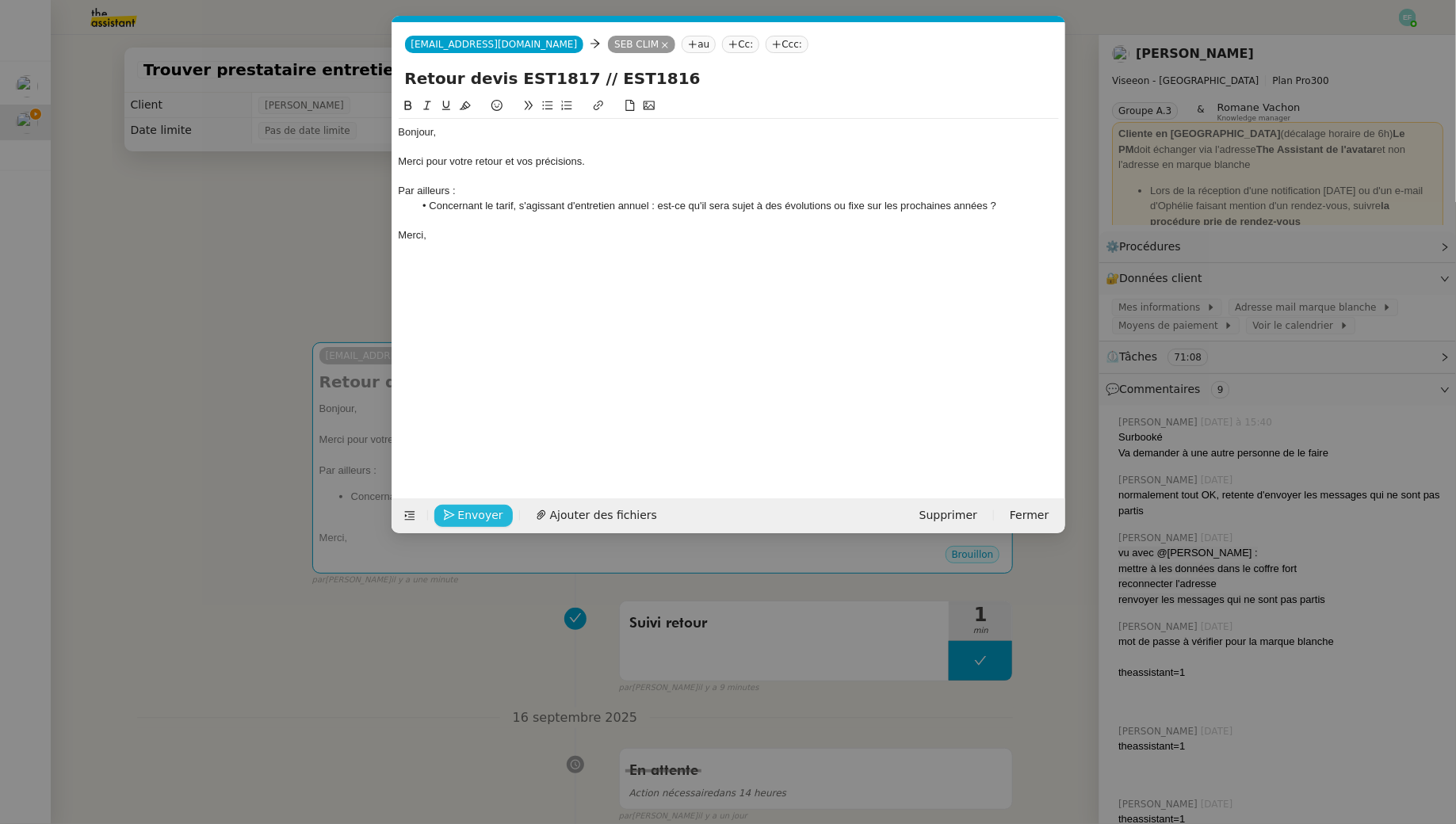
click at [484, 510] on span "Envoyer" at bounding box center [480, 516] width 45 height 18
click at [484, 510] on span "Confirmer l'envoi" at bounding box center [505, 516] width 95 height 18
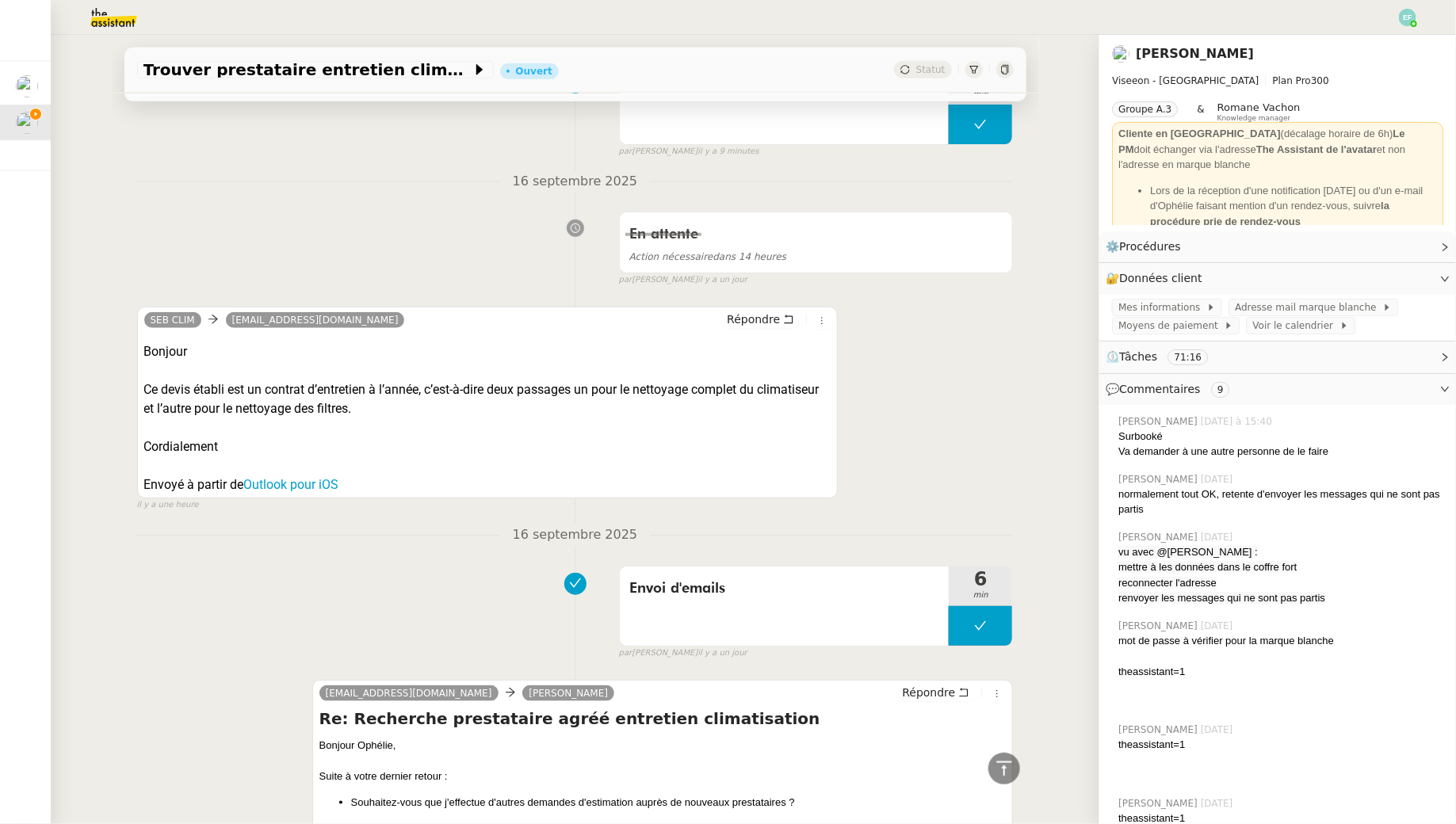
scroll to position [0, 0]
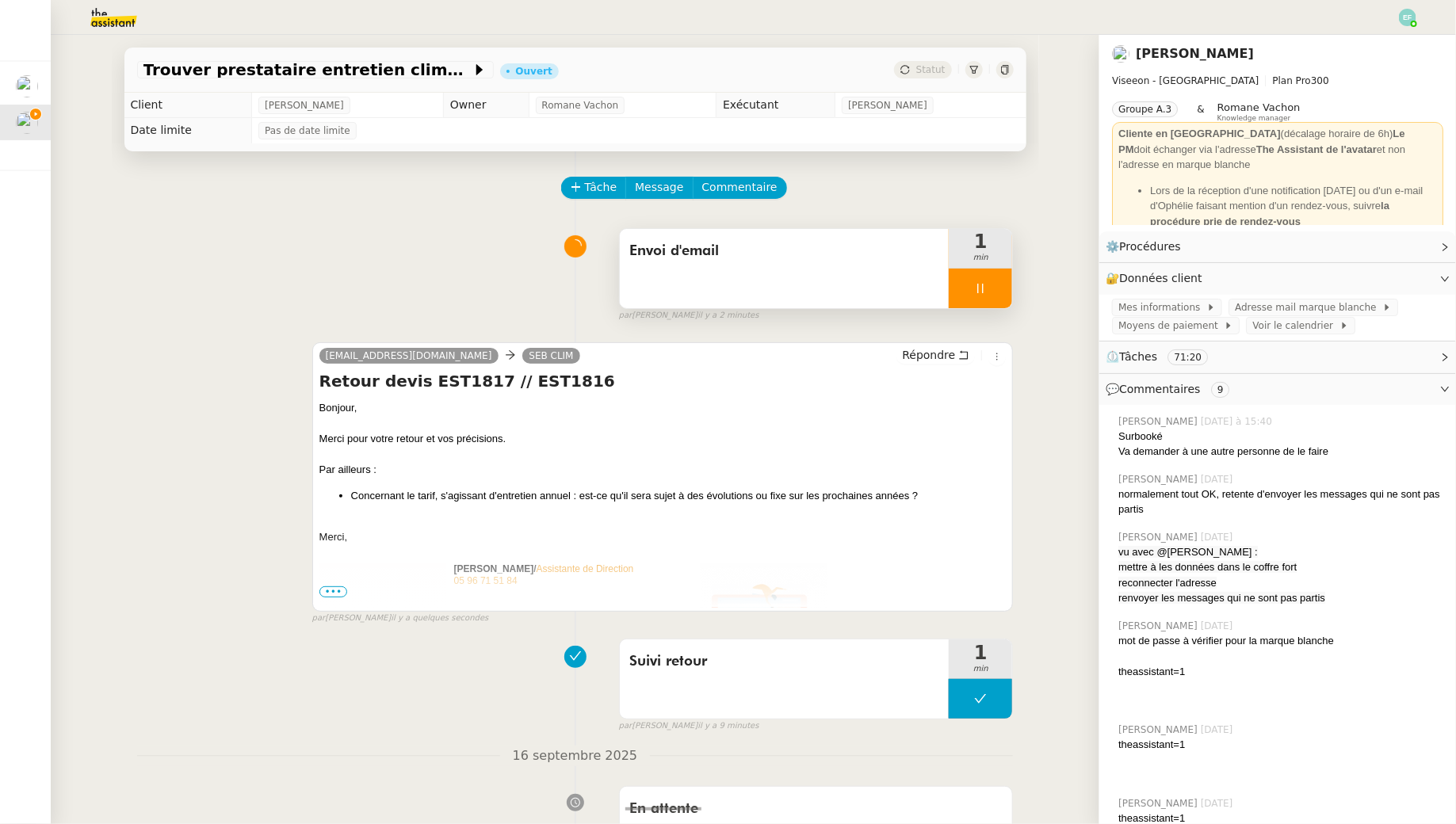
click at [990, 289] on div at bounding box center [981, 288] width 64 height 40
click at [990, 289] on button at bounding box center [996, 288] width 31 height 40
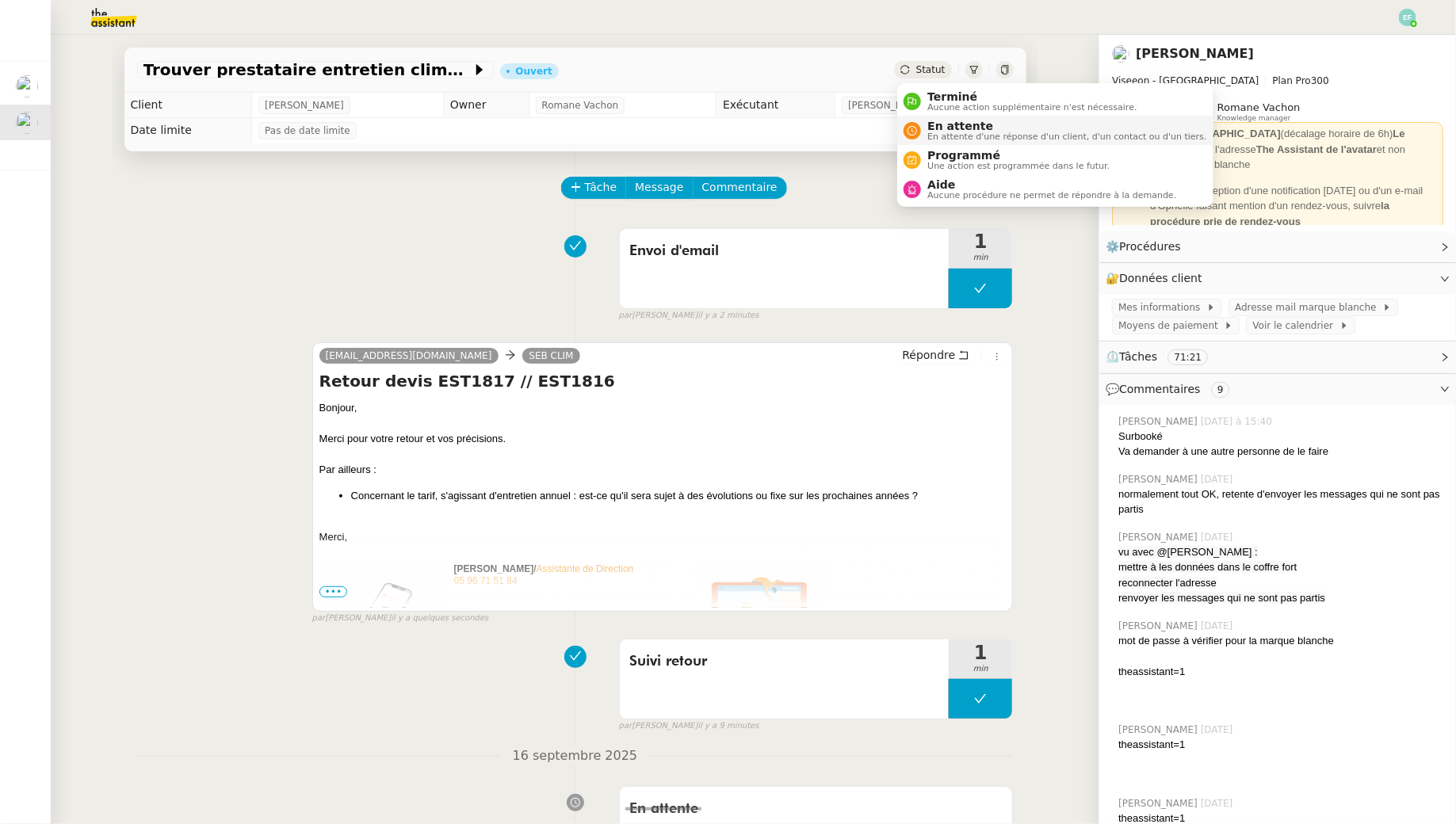
click at [933, 132] on span "En attente d'une réponse d'un client, d'un contact ou d'un tiers." at bounding box center [1067, 136] width 279 height 9
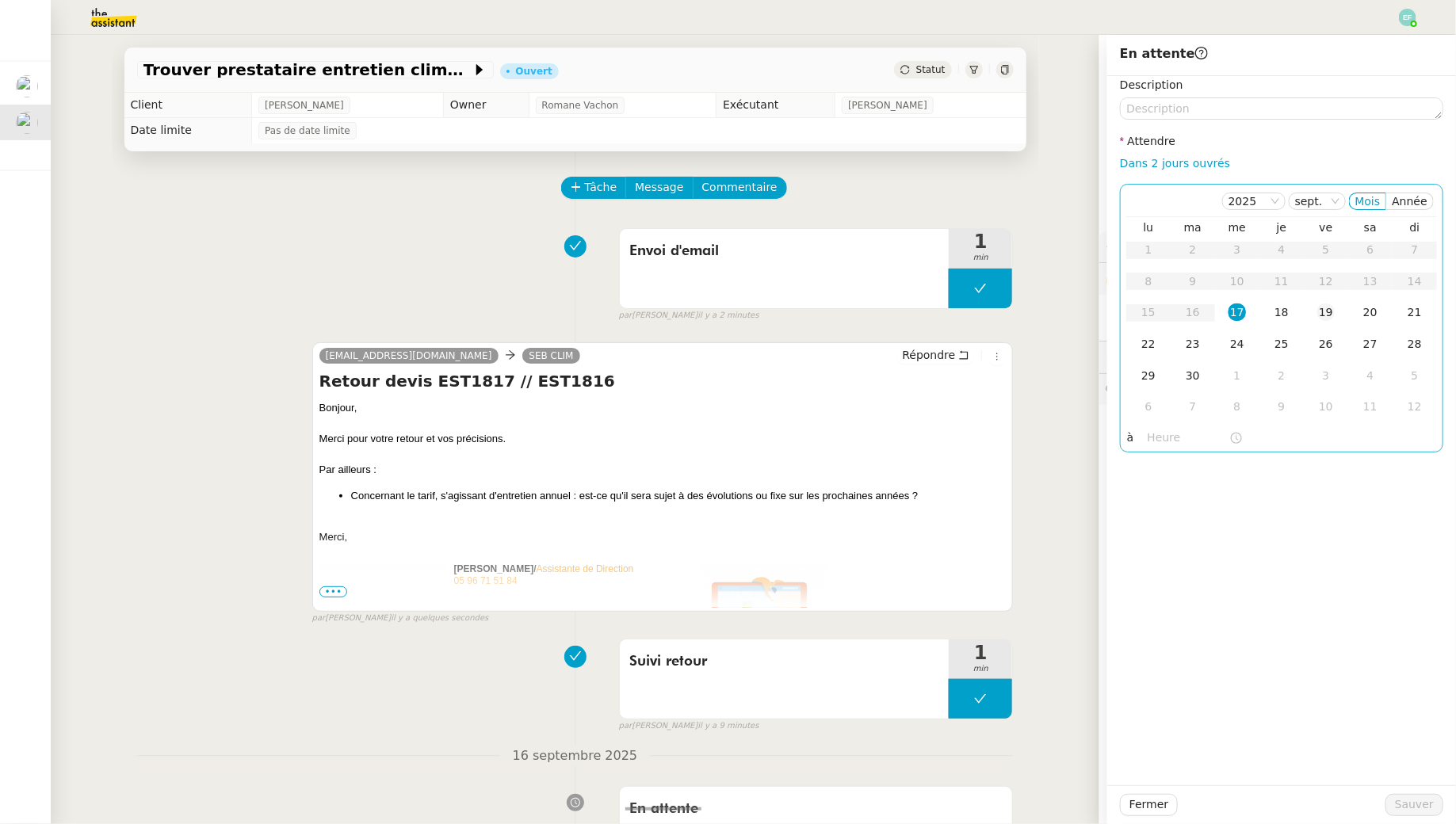
click at [1329, 317] on div "19" at bounding box center [1326, 312] width 17 height 17
click at [1404, 802] on span "Sauver" at bounding box center [1415, 805] width 39 height 18
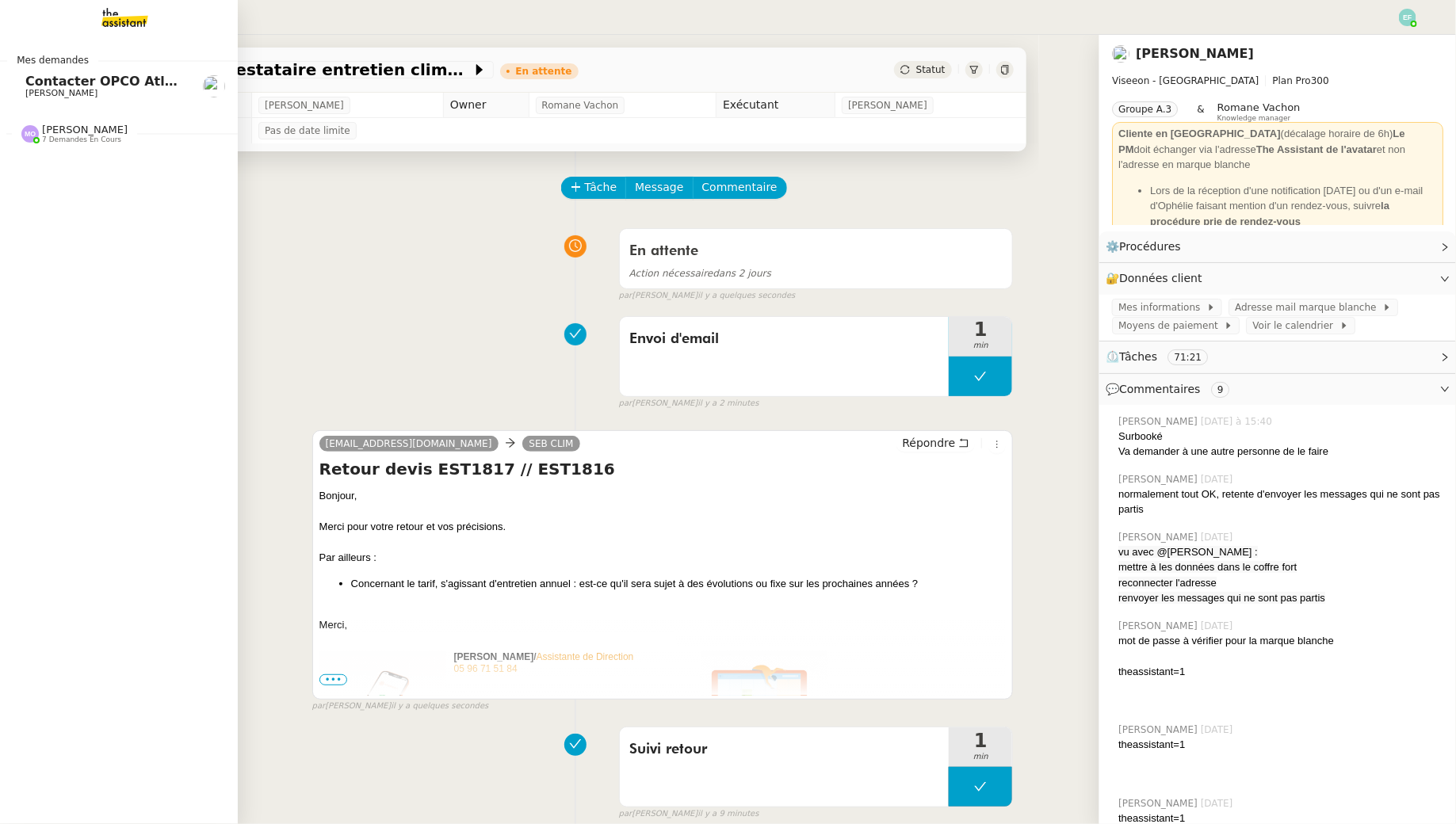
click at [26, 95] on span "[PERSON_NAME]" at bounding box center [61, 93] width 72 height 10
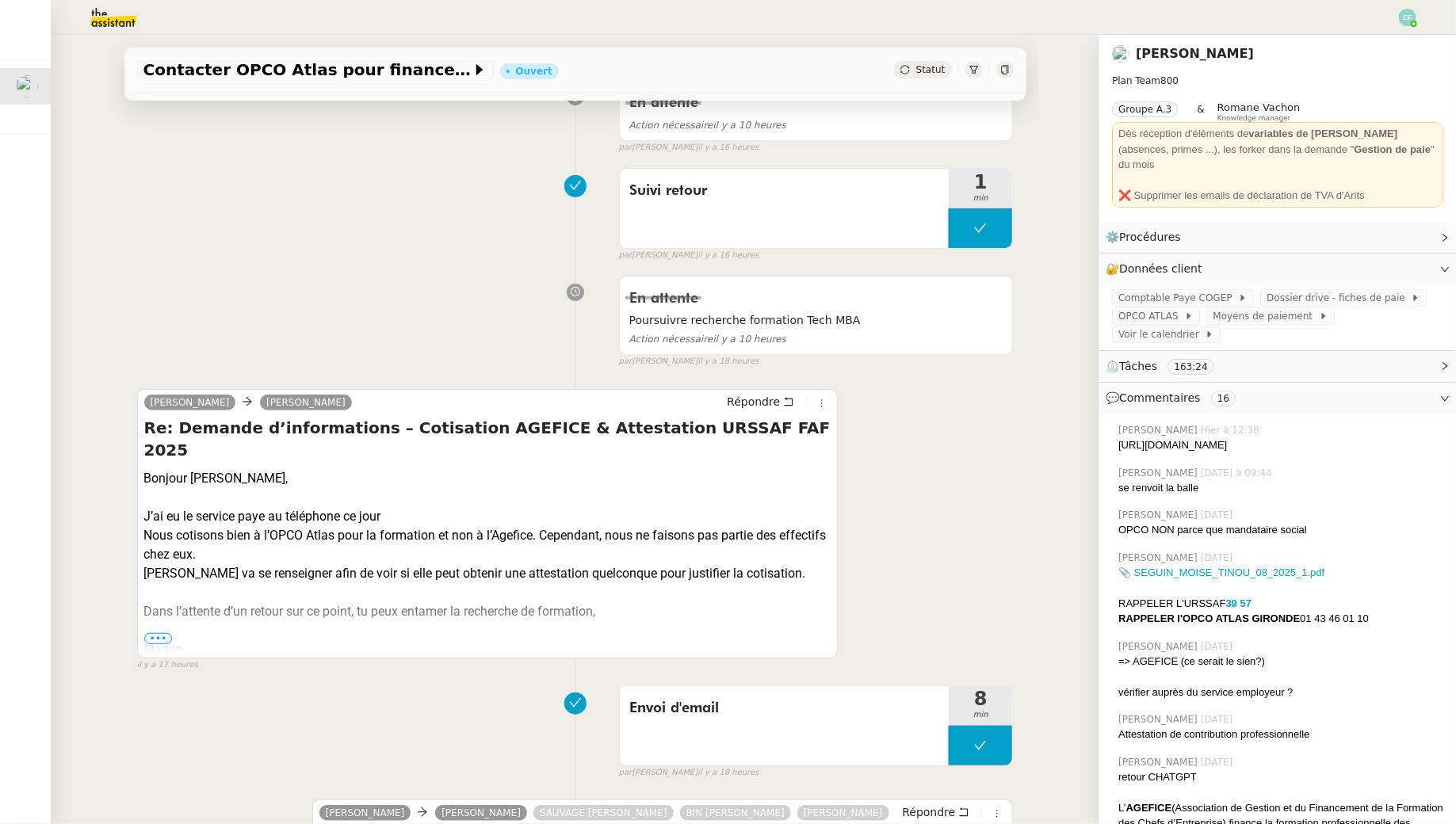
scroll to position [267, 0]
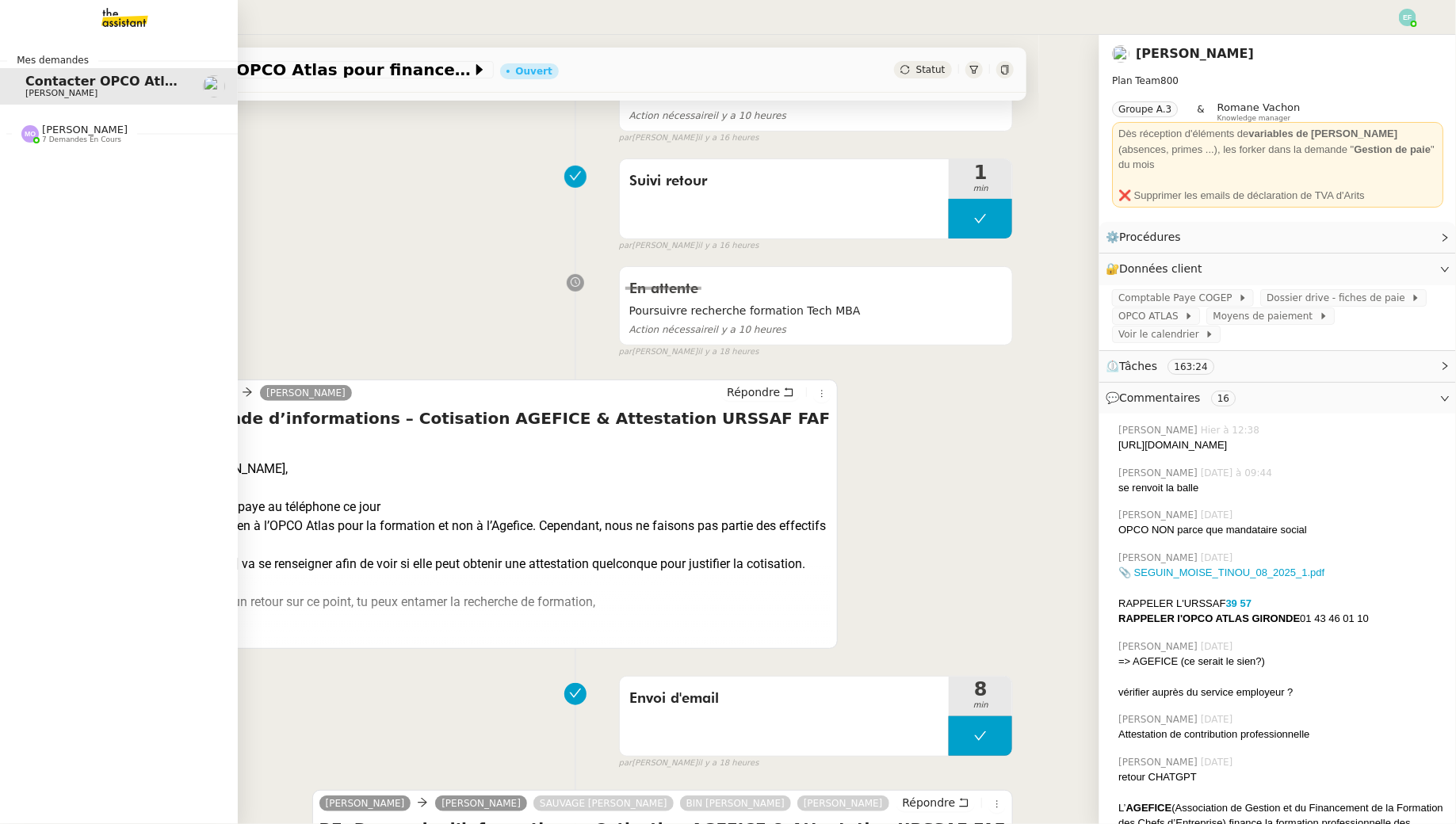
click at [48, 89] on span "[PERSON_NAME]" at bounding box center [61, 93] width 72 height 10
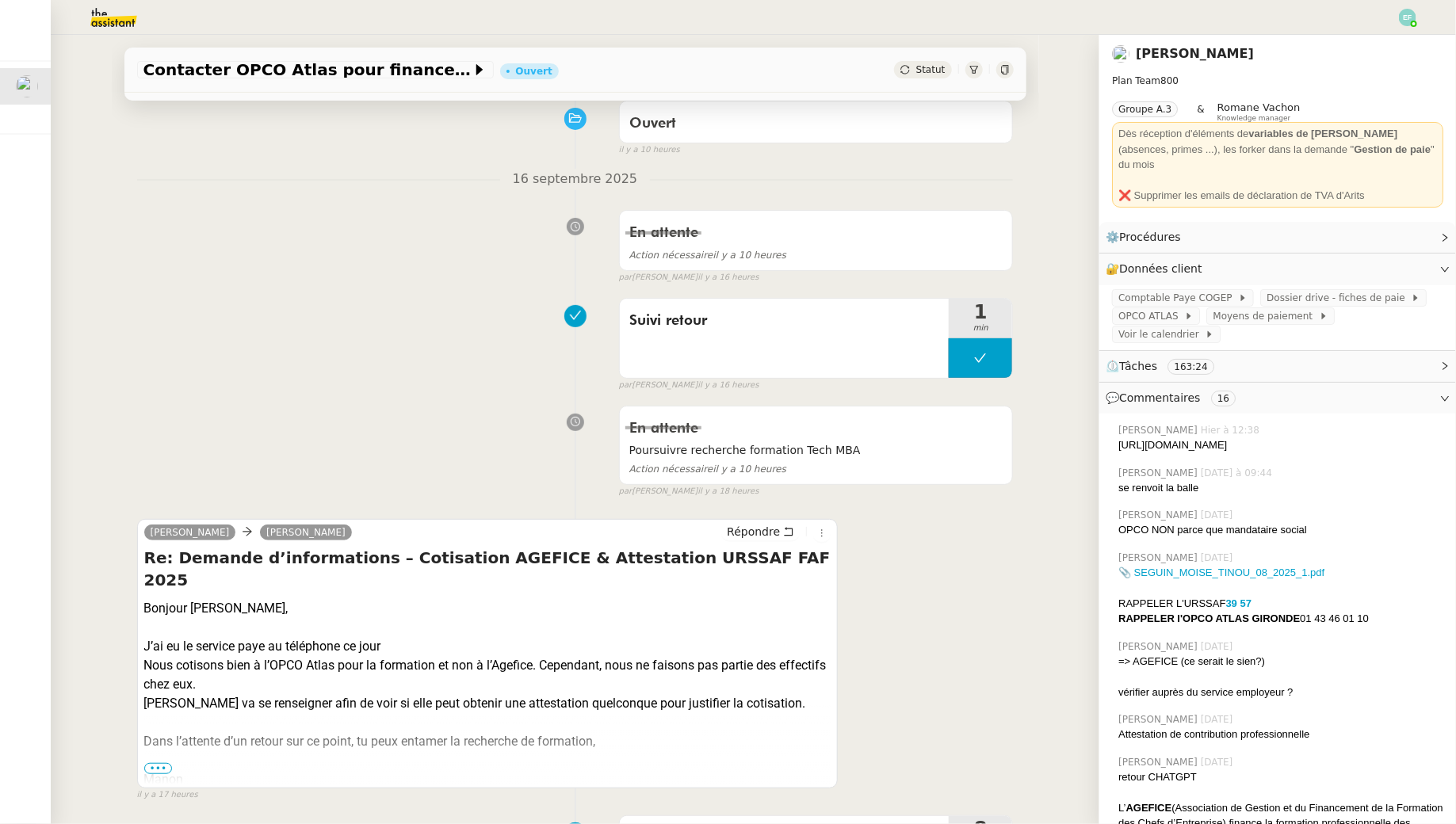
scroll to position [0, 0]
